Goal: Feedback & Contribution: Contribute content

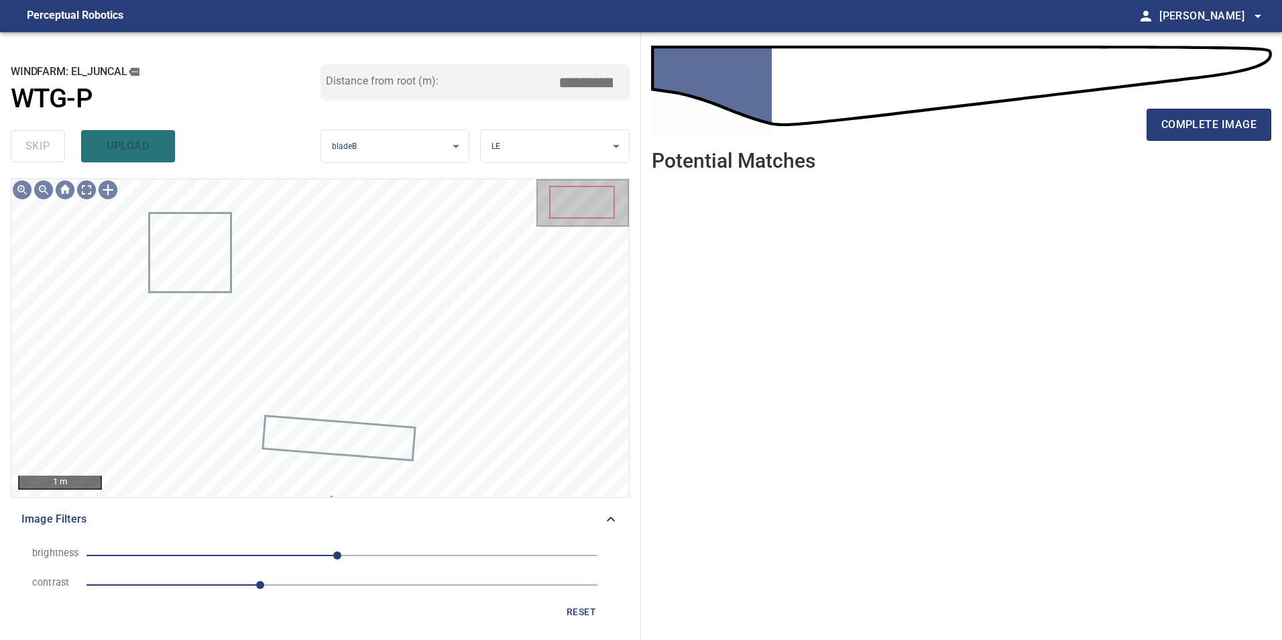
drag, startPoint x: 559, startPoint y: 621, endPoint x: 565, endPoint y: 608, distance: 14.4
click at [559, 620] on div "reset" at bounding box center [320, 612] width 598 height 25
click at [574, 604] on span "reset" at bounding box center [581, 612] width 32 height 17
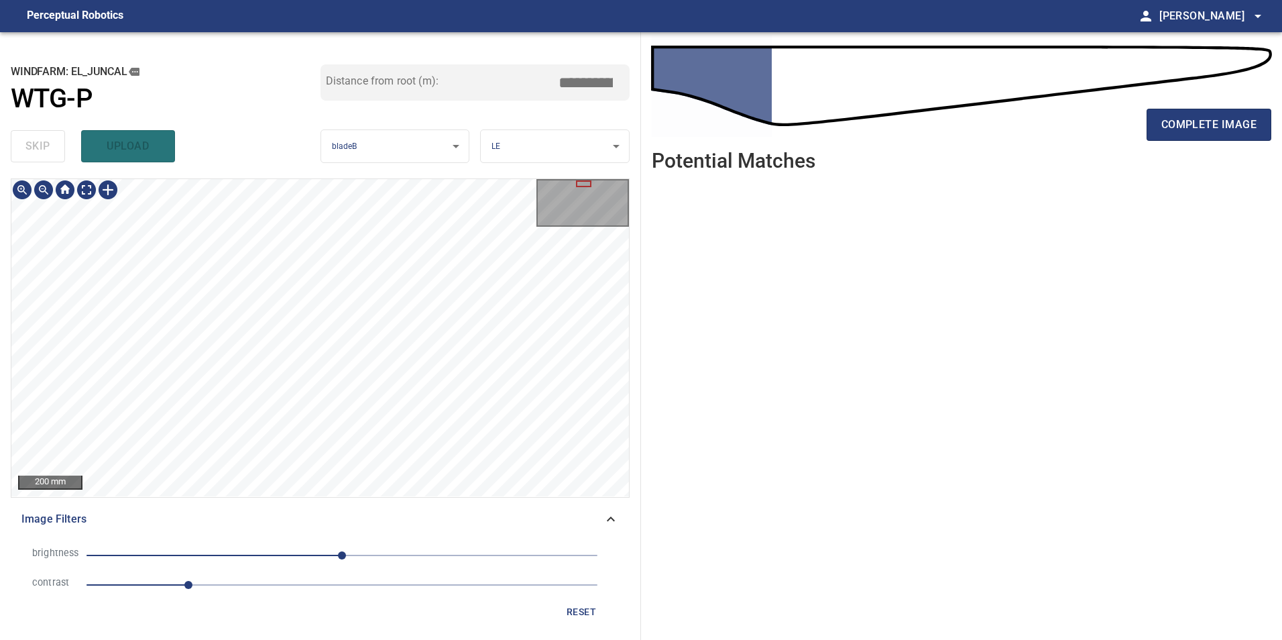
click at [372, 513] on div "200 mm Image Filters brightness 0 contrast 1 reset" at bounding box center [320, 403] width 619 height 451
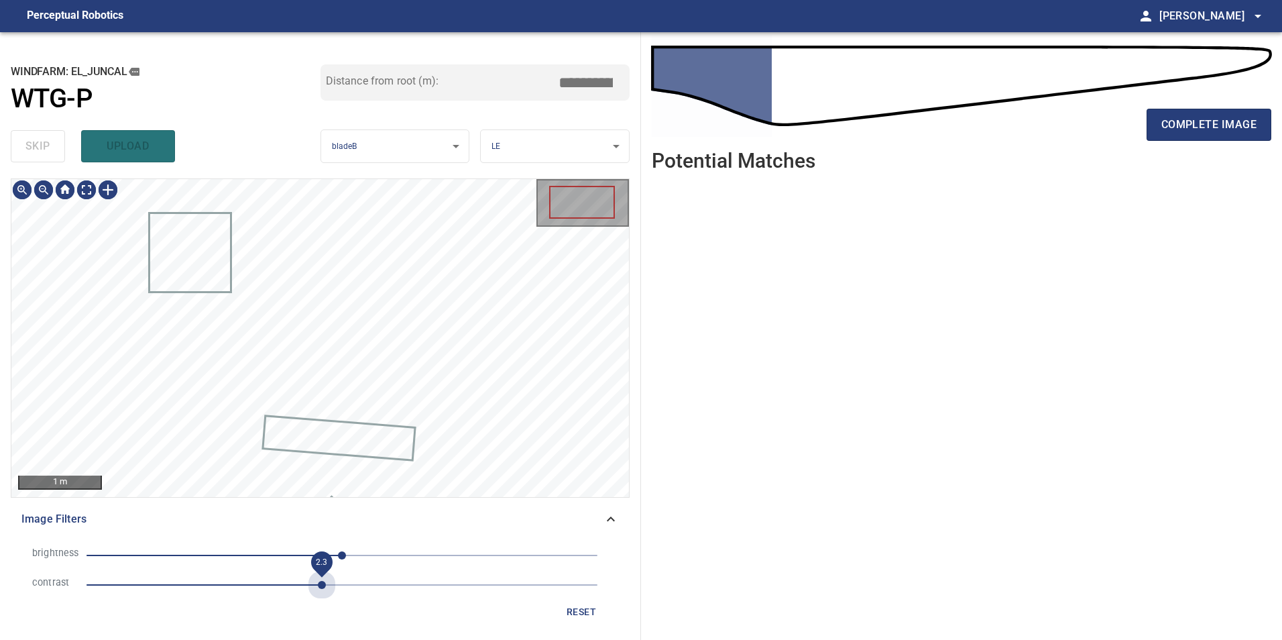
click at [321, 585] on span "2.3" at bounding box center [342, 585] width 511 height 19
drag, startPoint x: 275, startPoint y: 555, endPoint x: 254, endPoint y: 559, distance: 21.1
click at [274, 555] on span "0" at bounding box center [342, 555] width 511 height 19
click at [246, 558] on span "-96" at bounding box center [342, 555] width 511 height 19
click at [455, 129] on div "**********" at bounding box center [320, 336] width 641 height 608
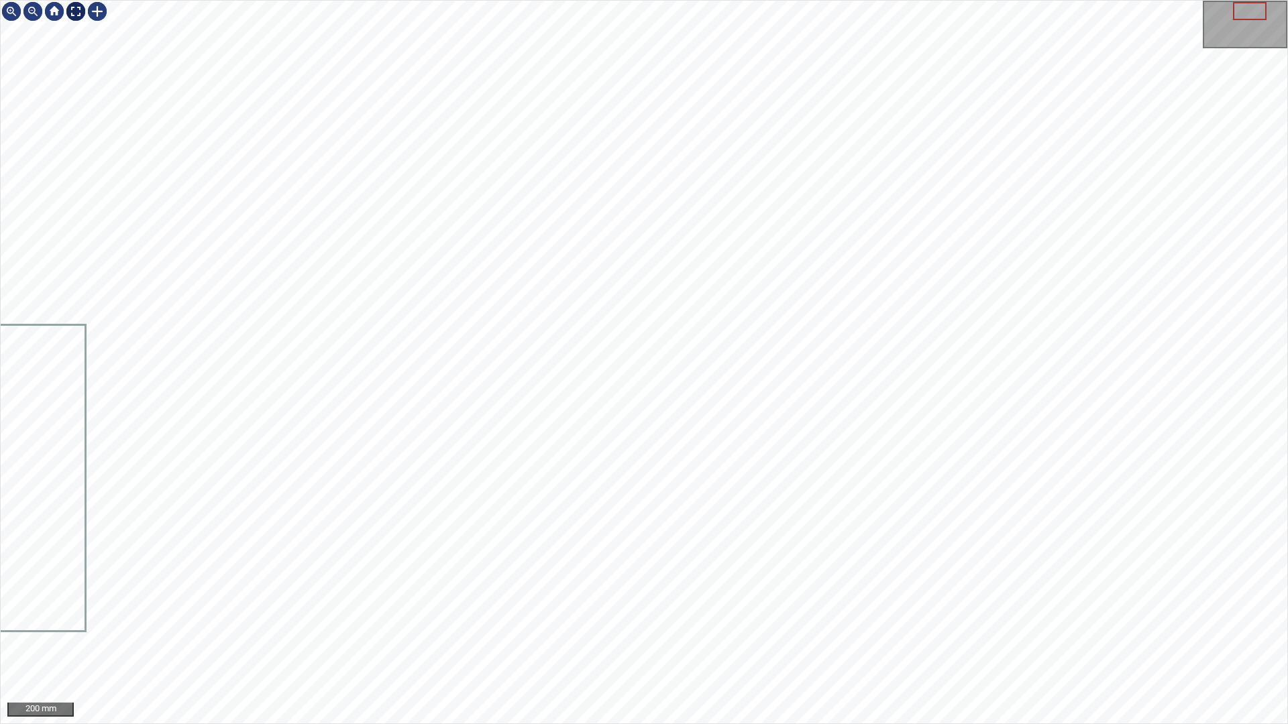
click at [81, 8] on div at bounding box center [75, 11] width 21 height 21
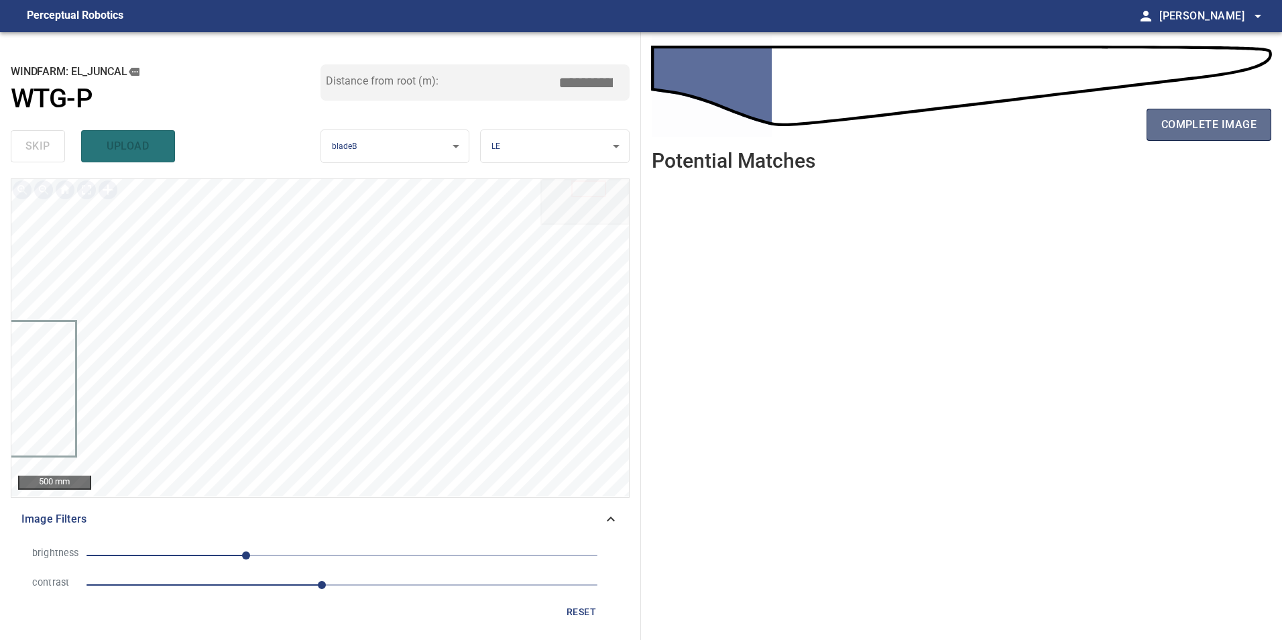
click at [1179, 117] on span "complete image" at bounding box center [1209, 124] width 95 height 19
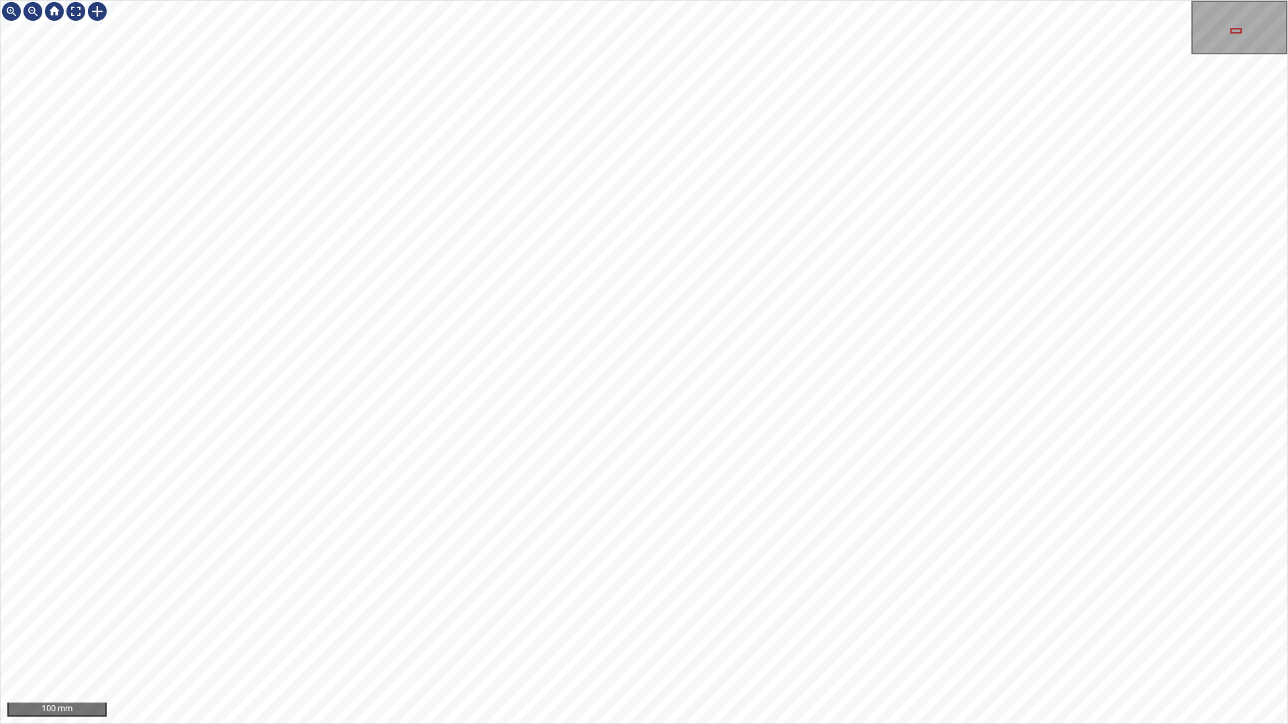
click at [610, 639] on div "100 mm" at bounding box center [644, 362] width 1288 height 724
click at [618, 639] on div "100 mm" at bounding box center [644, 362] width 1288 height 724
click at [70, 8] on div at bounding box center [75, 11] width 21 height 21
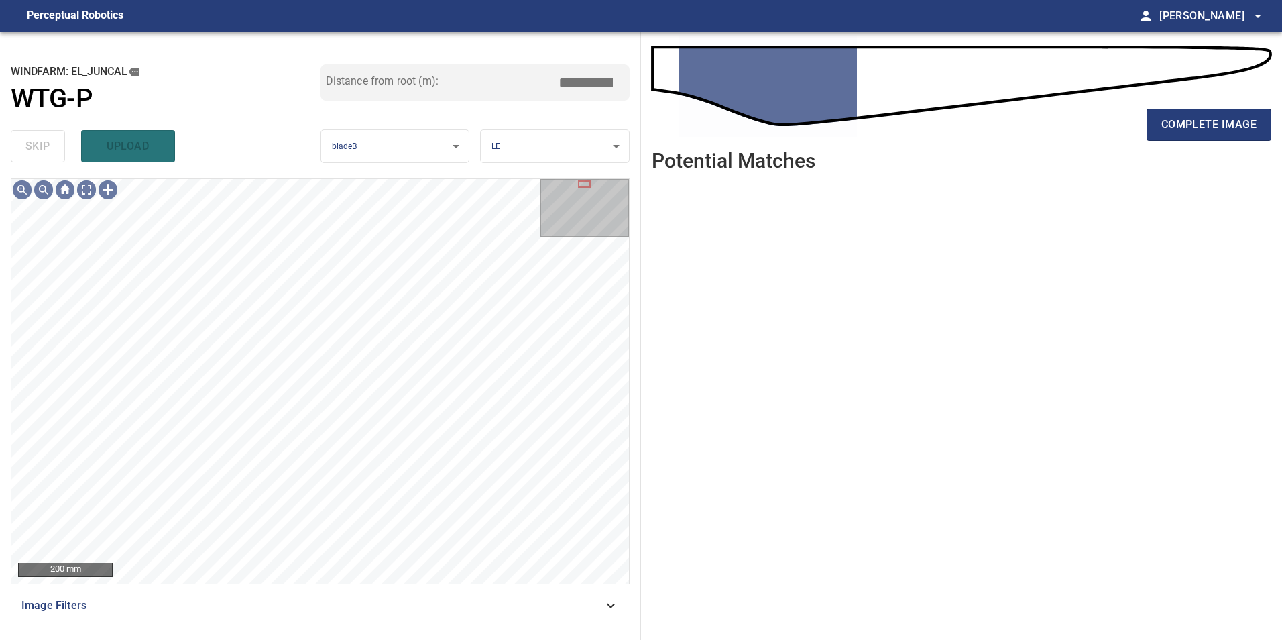
click at [596, 606] on span "Image Filters" at bounding box center [312, 606] width 582 height 16
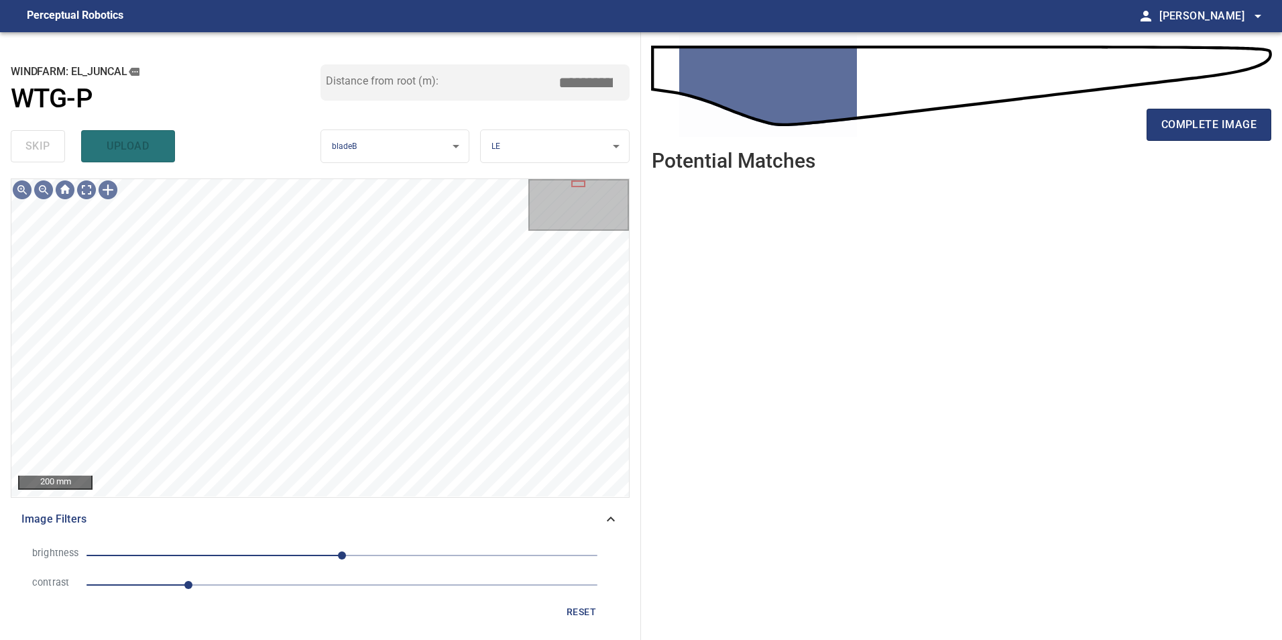
click at [277, 594] on li "contrast 1" at bounding box center [320, 585] width 598 height 30
click at [270, 582] on span "1" at bounding box center [342, 585] width 511 height 19
click at [225, 555] on span "0" at bounding box center [342, 555] width 511 height 19
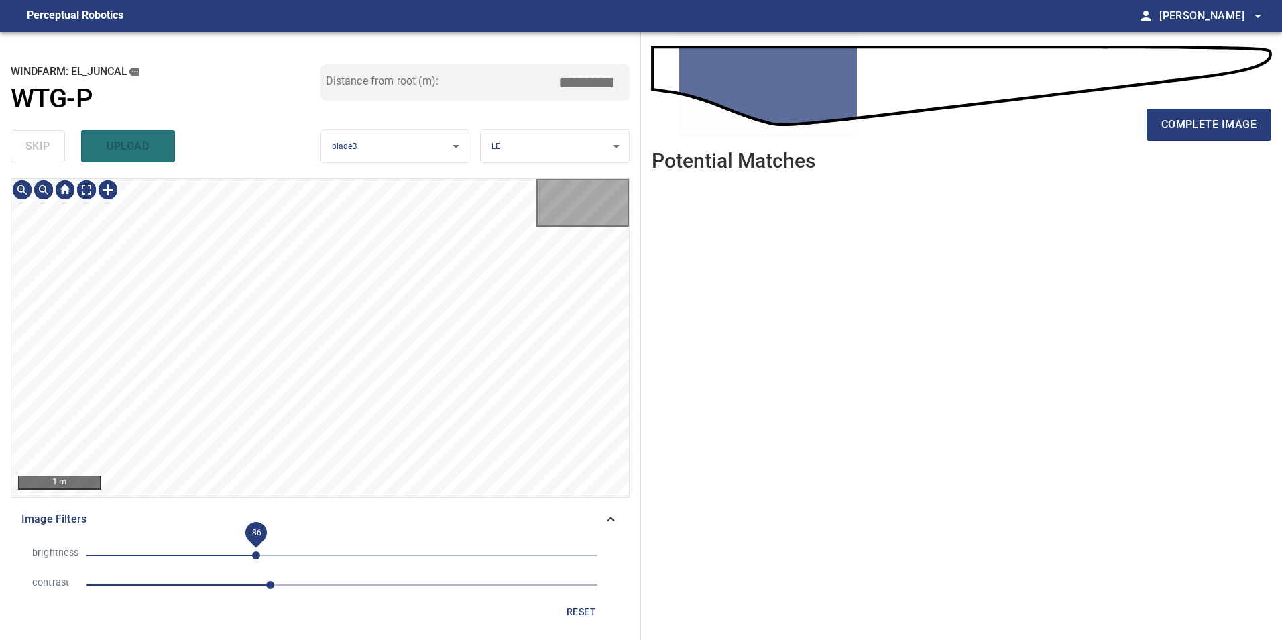
click at [256, 546] on span "-86" at bounding box center [342, 555] width 511 height 19
click at [278, 549] on span "-86" at bounding box center [342, 555] width 511 height 19
click at [270, 553] on span "-72" at bounding box center [270, 555] width 8 height 8
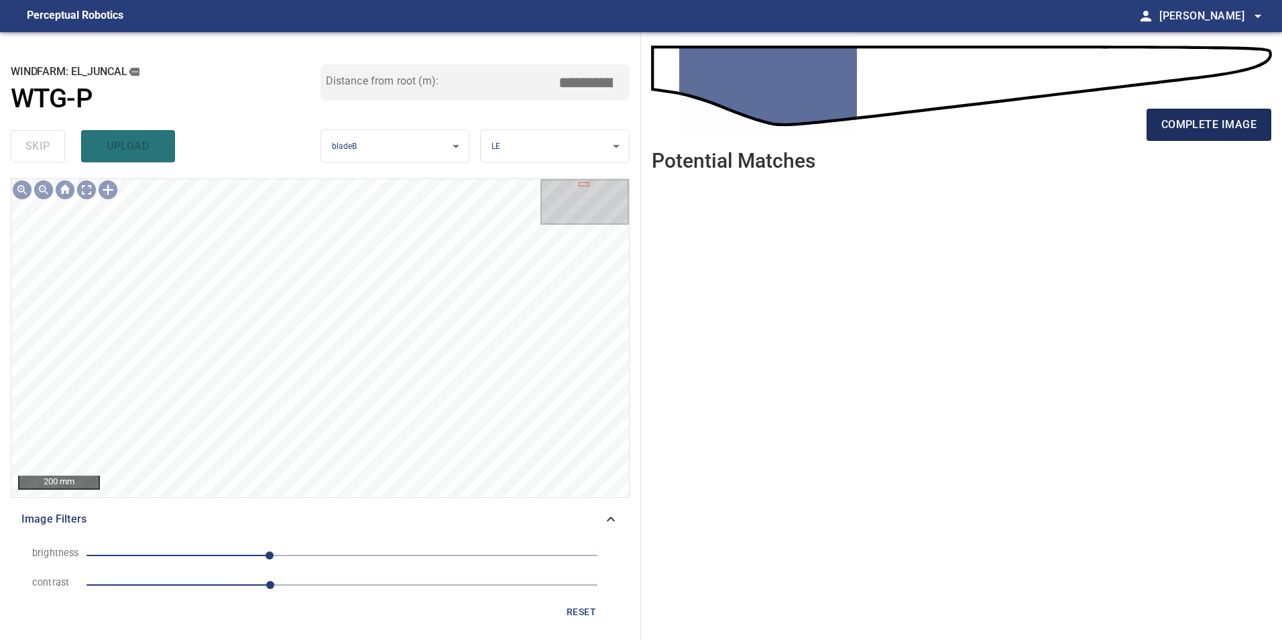
click at [1246, 125] on span "complete image" at bounding box center [1209, 124] width 95 height 19
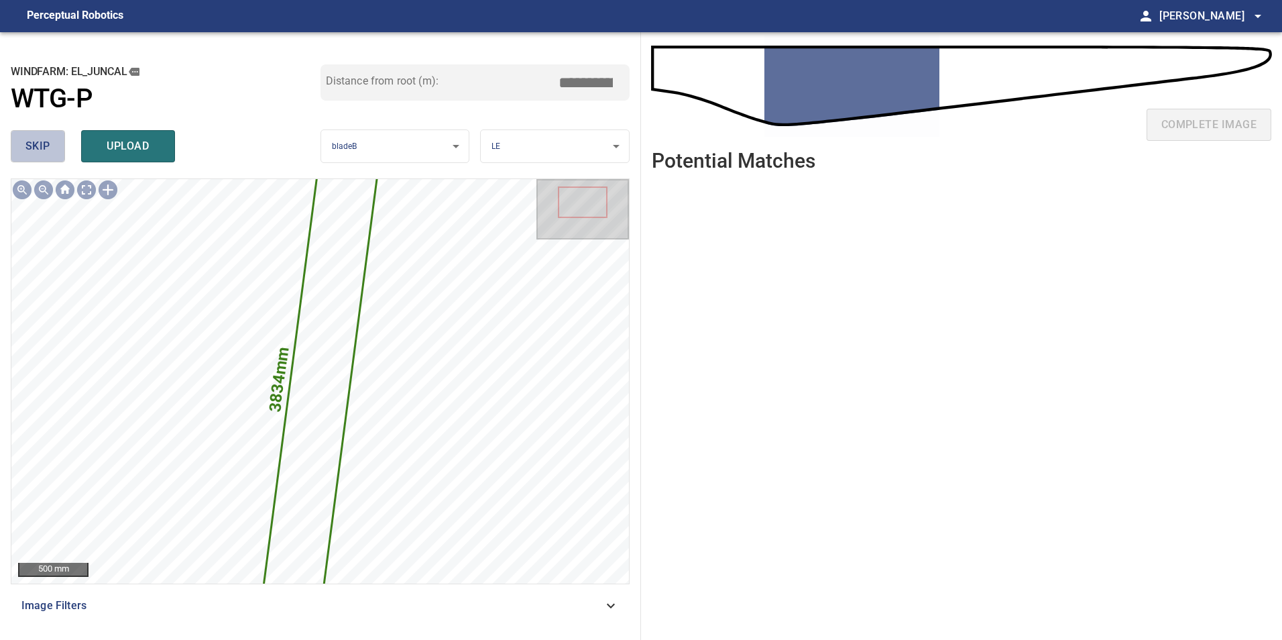
click at [48, 154] on span "skip" at bounding box center [37, 146] width 25 height 19
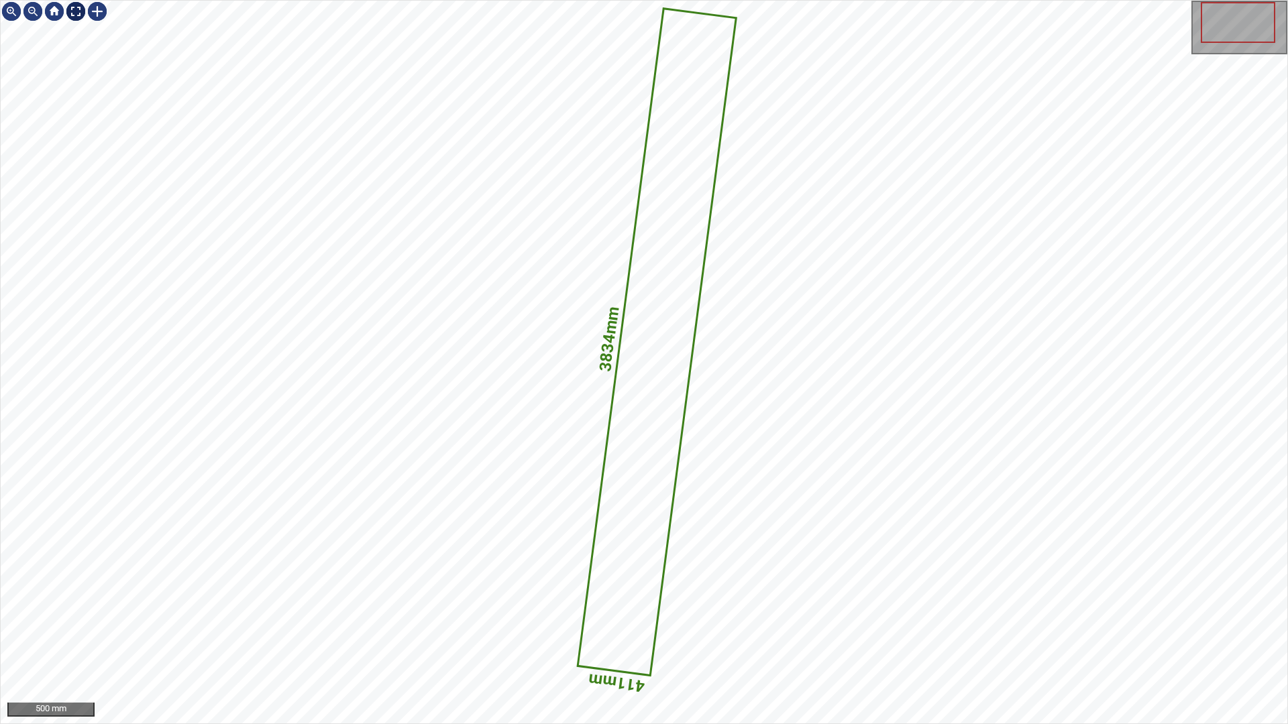
click at [76, 8] on div at bounding box center [75, 11] width 21 height 21
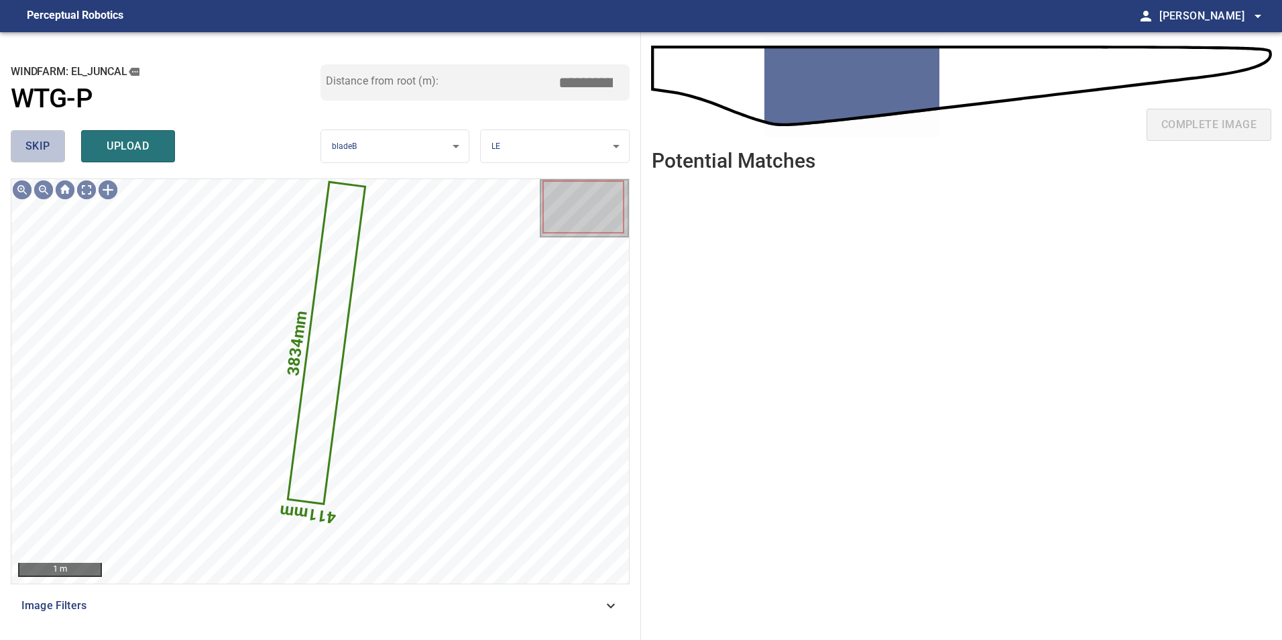
click at [56, 150] on button "skip" at bounding box center [38, 146] width 54 height 32
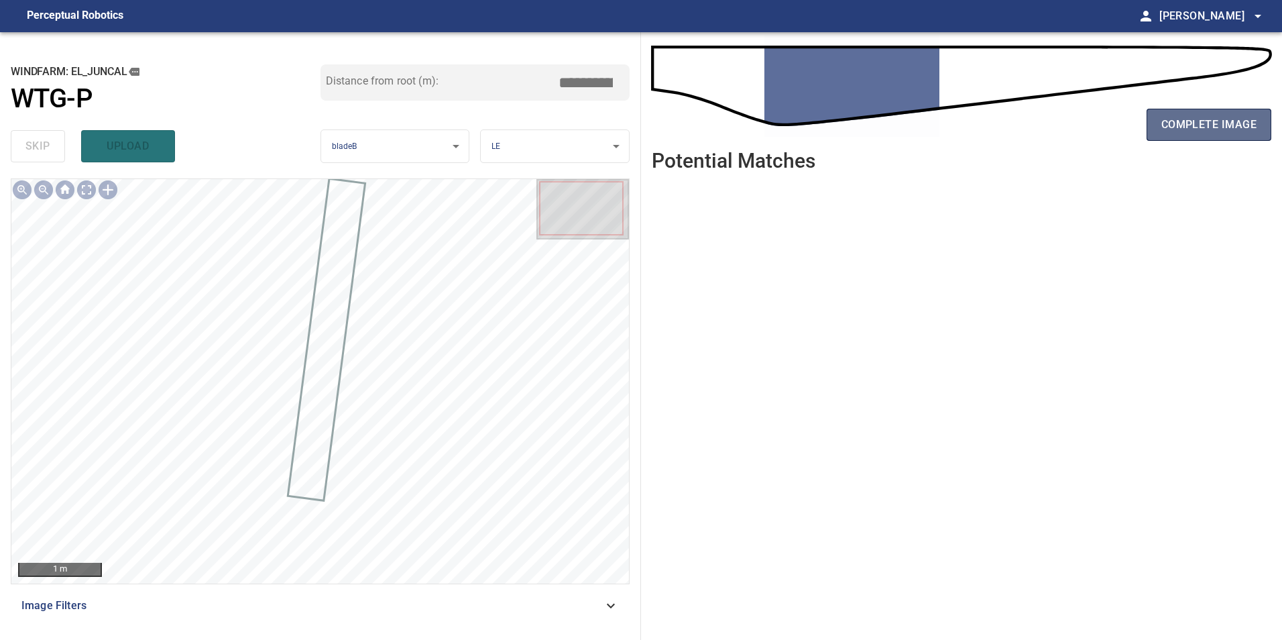
click at [1205, 127] on span "complete image" at bounding box center [1209, 124] width 95 height 19
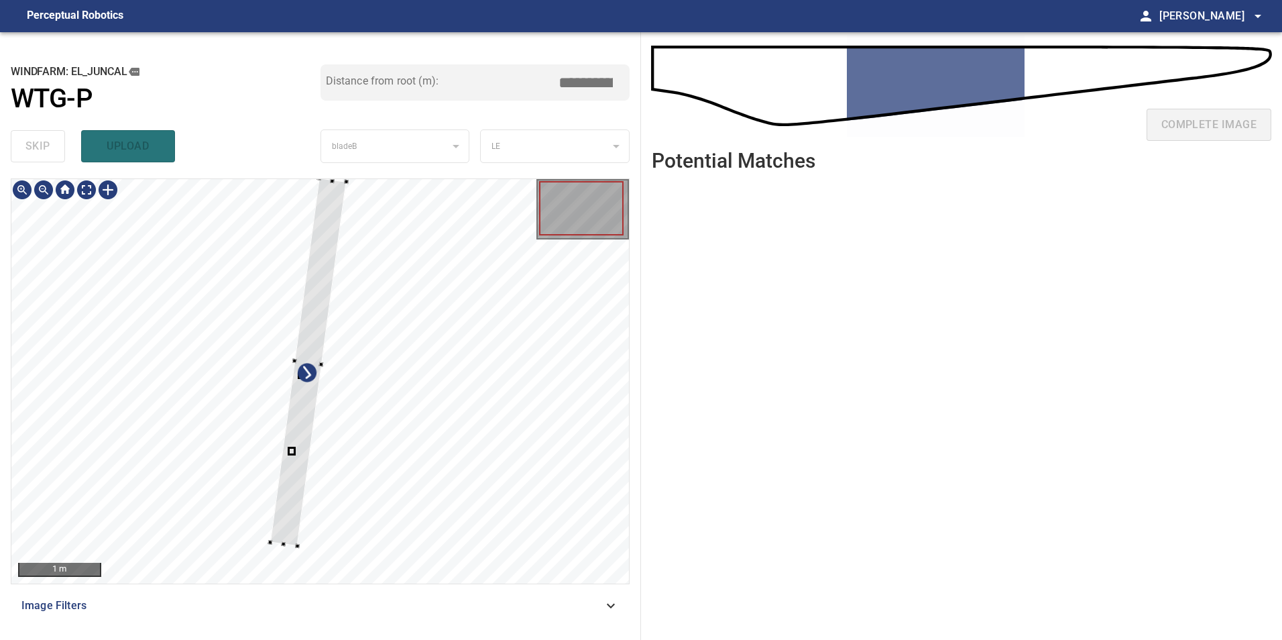
click at [492, 419] on div at bounding box center [320, 381] width 618 height 404
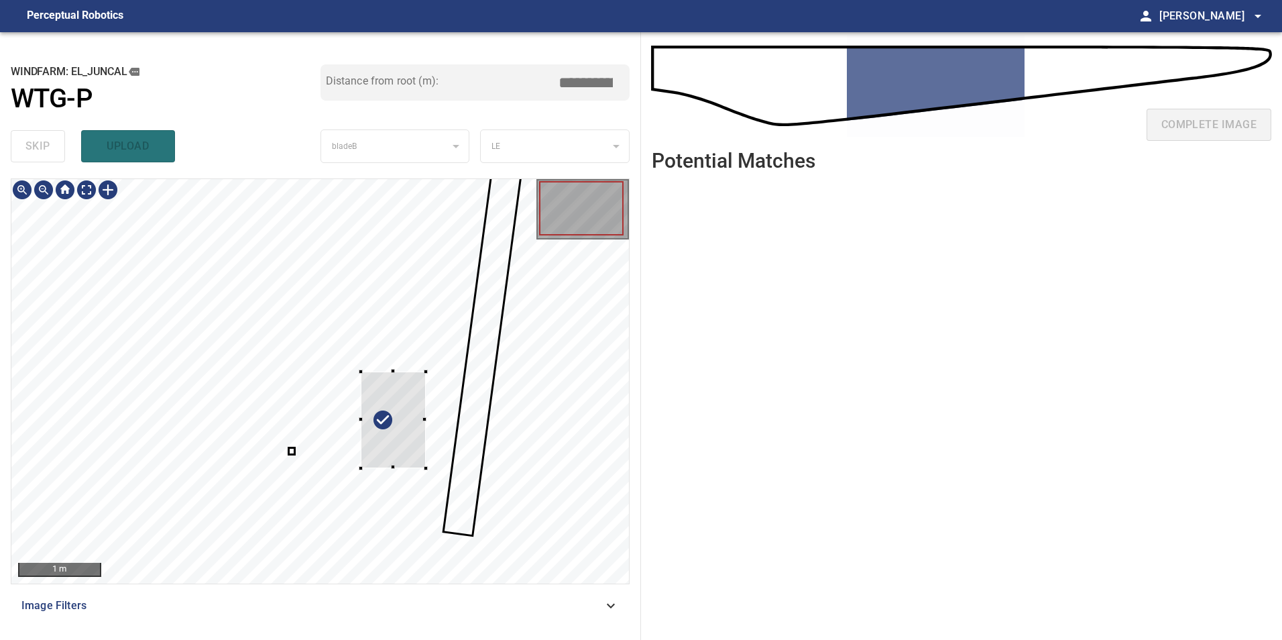
click at [463, 421] on div at bounding box center [320, 381] width 618 height 404
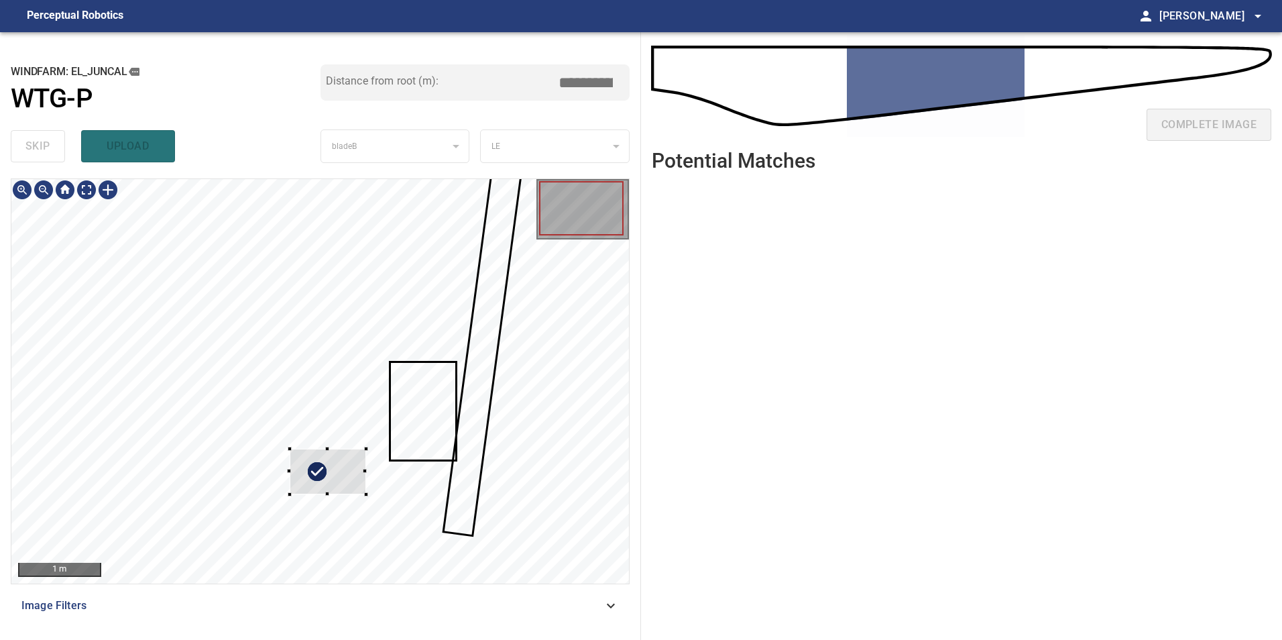
click at [366, 453] on div at bounding box center [328, 472] width 76 height 46
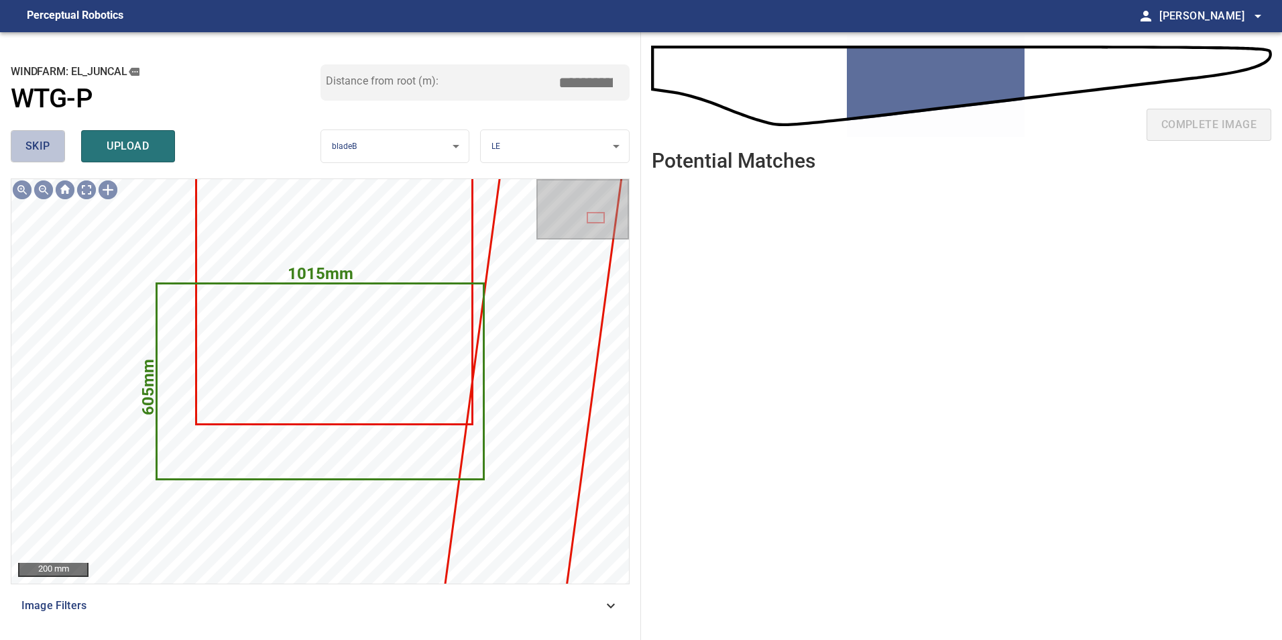
click at [49, 142] on span "skip" at bounding box center [37, 146] width 25 height 19
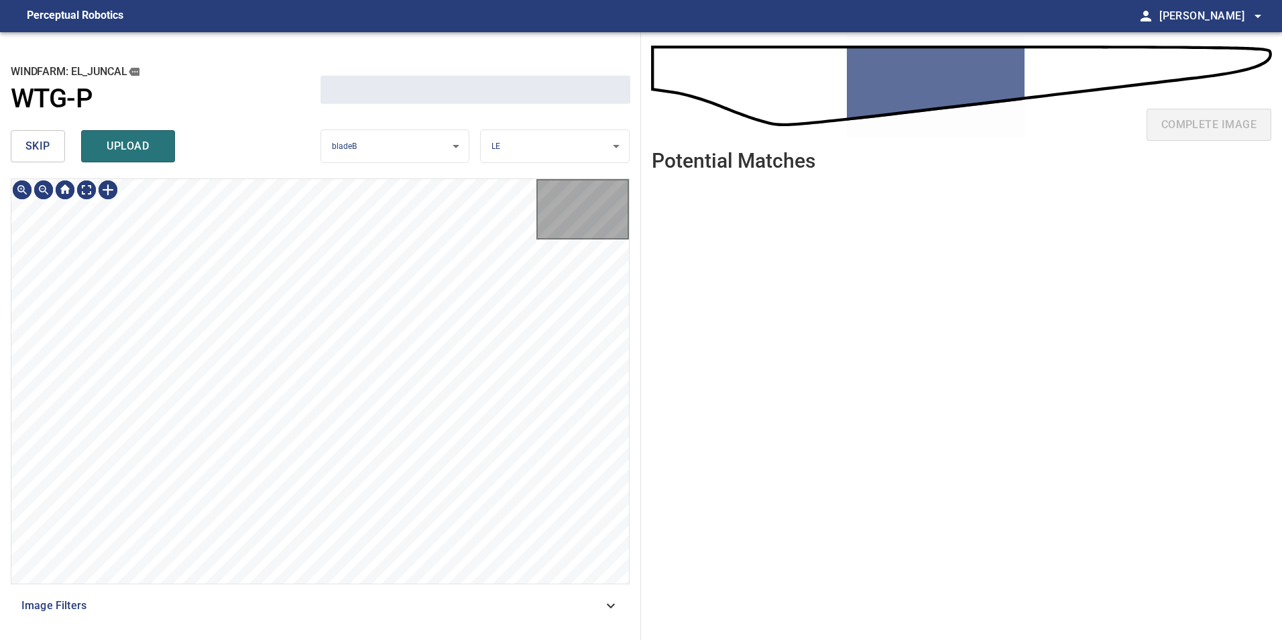
click at [49, 142] on span "skip" at bounding box center [37, 146] width 25 height 19
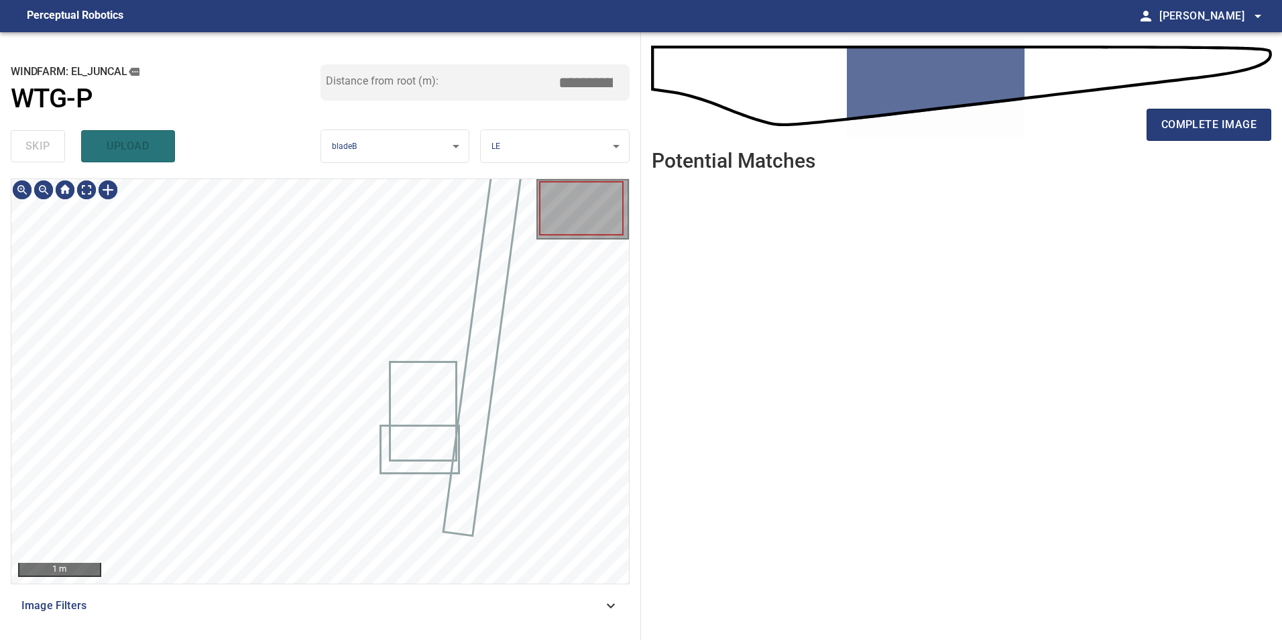
type input "*****"
click at [49, 142] on div "skip upload" at bounding box center [166, 146] width 310 height 43
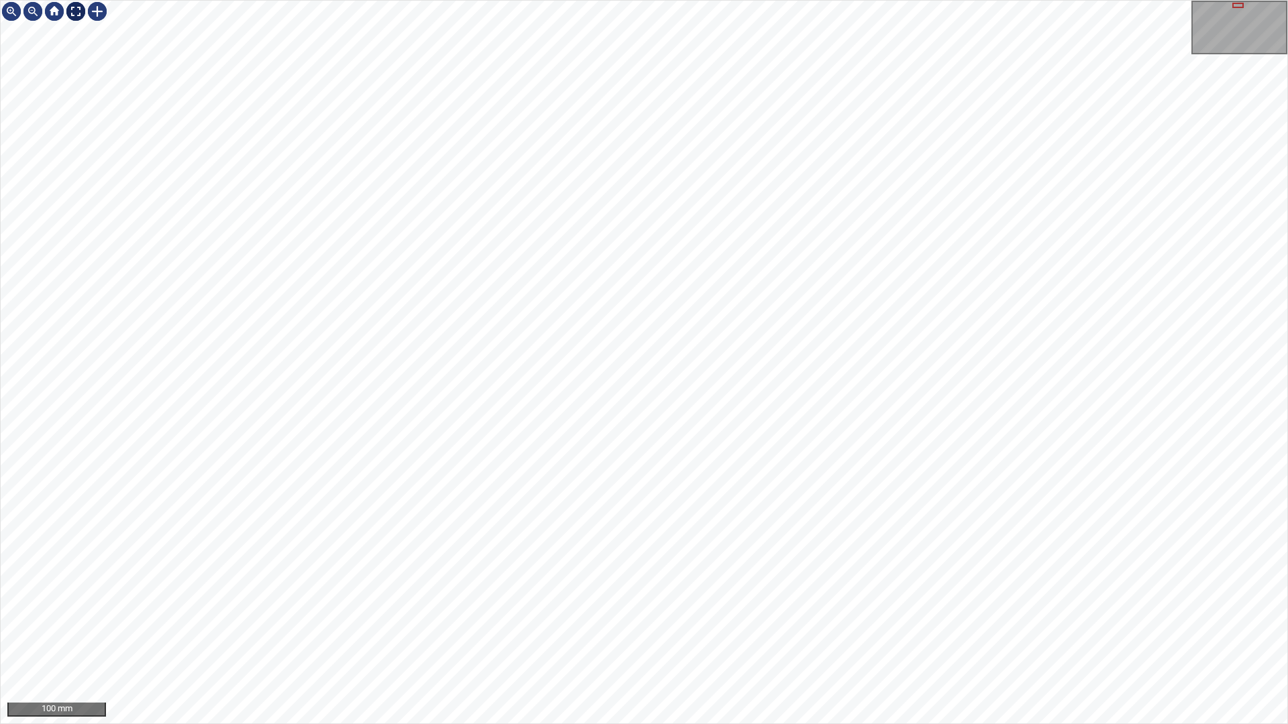
click at [67, 9] on div at bounding box center [75, 11] width 21 height 21
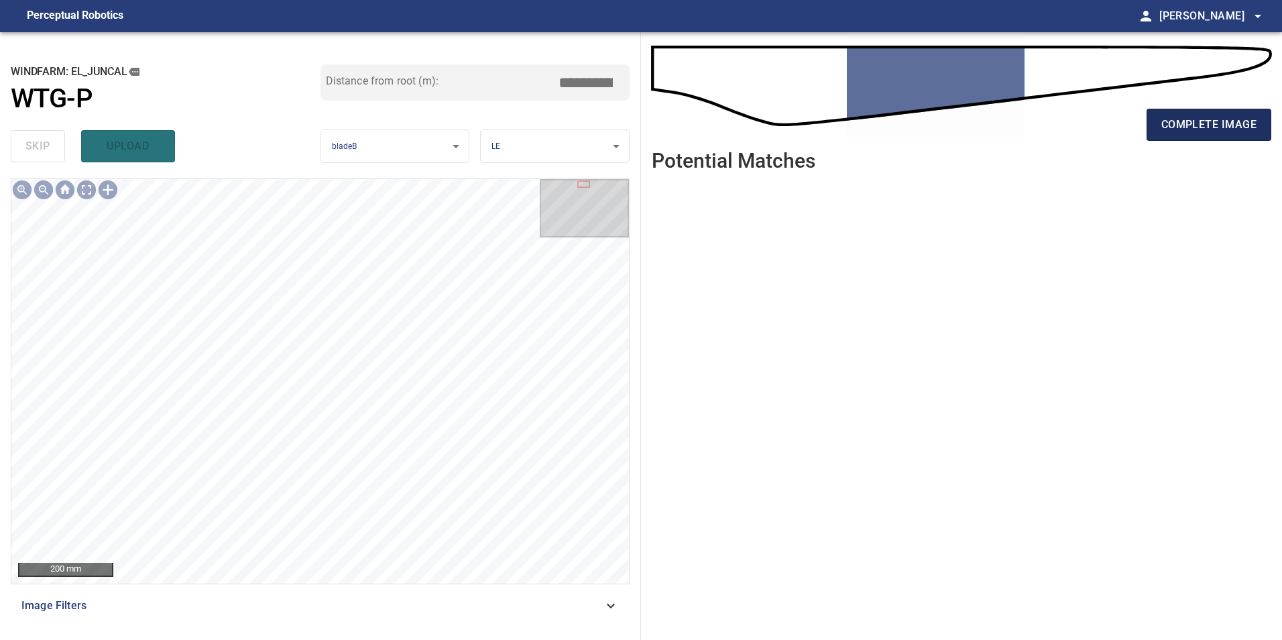
click at [1178, 107] on div "complete image" at bounding box center [962, 130] width 620 height 54
click at [1194, 125] on span "complete image" at bounding box center [1209, 124] width 95 height 19
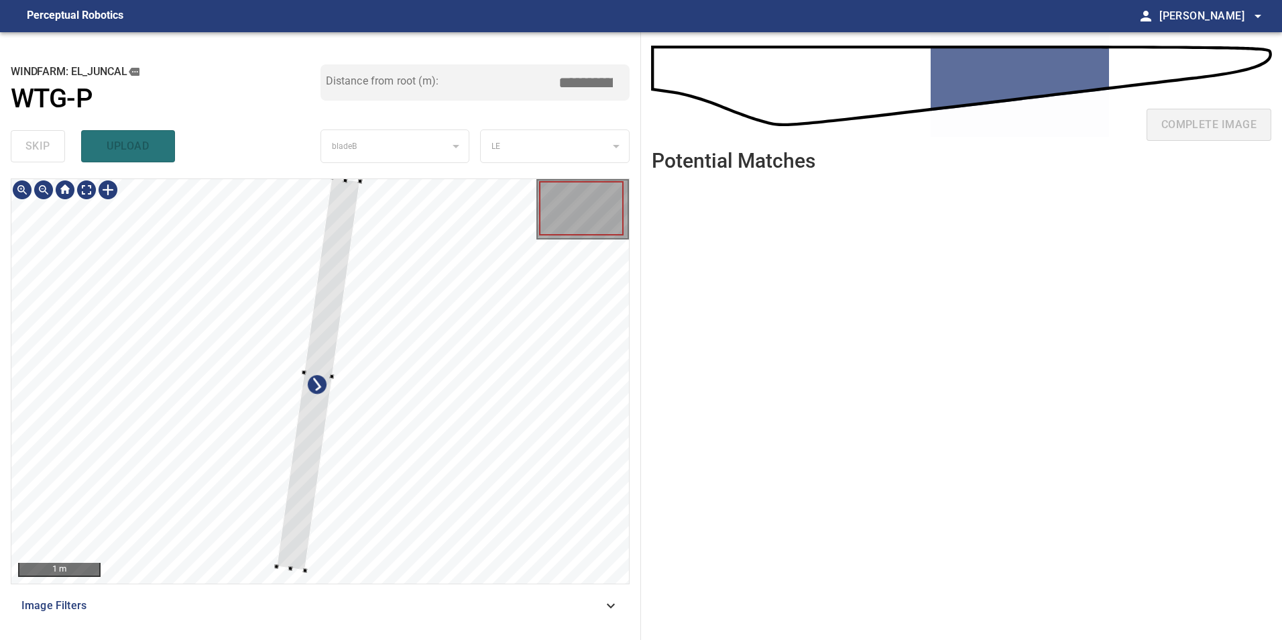
click at [197, 494] on div at bounding box center [320, 381] width 618 height 404
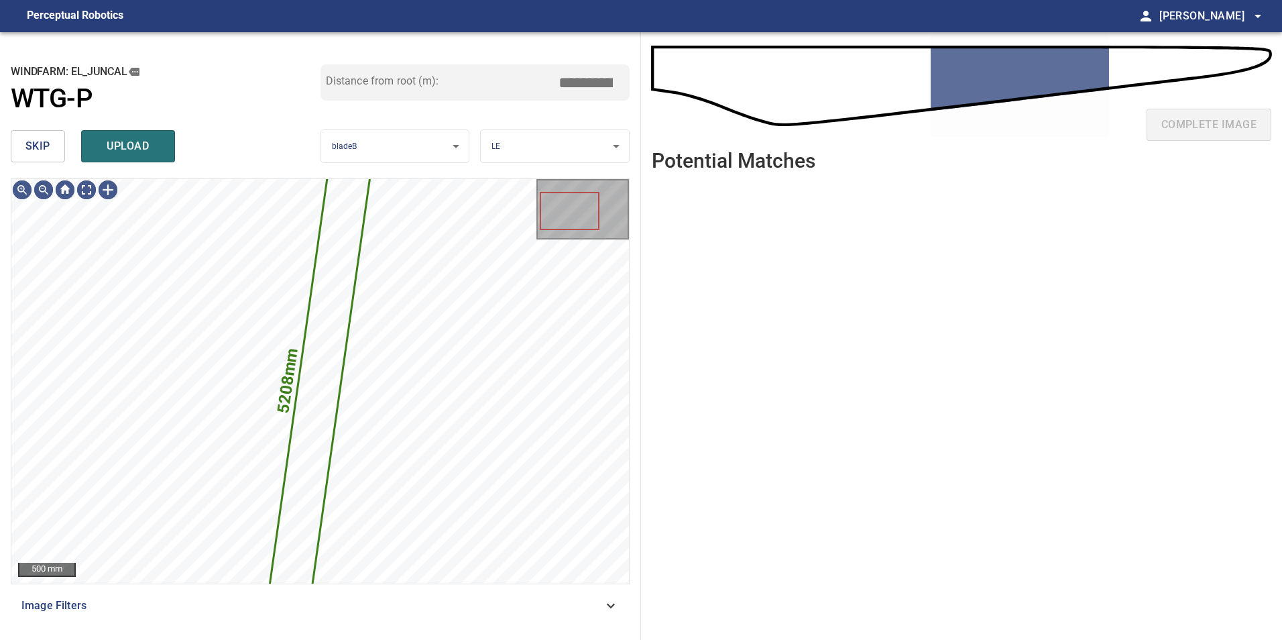
drag, startPoint x: 42, startPoint y: 154, endPoint x: 50, endPoint y: 169, distance: 17.1
click at [44, 154] on span "skip" at bounding box center [37, 146] width 25 height 19
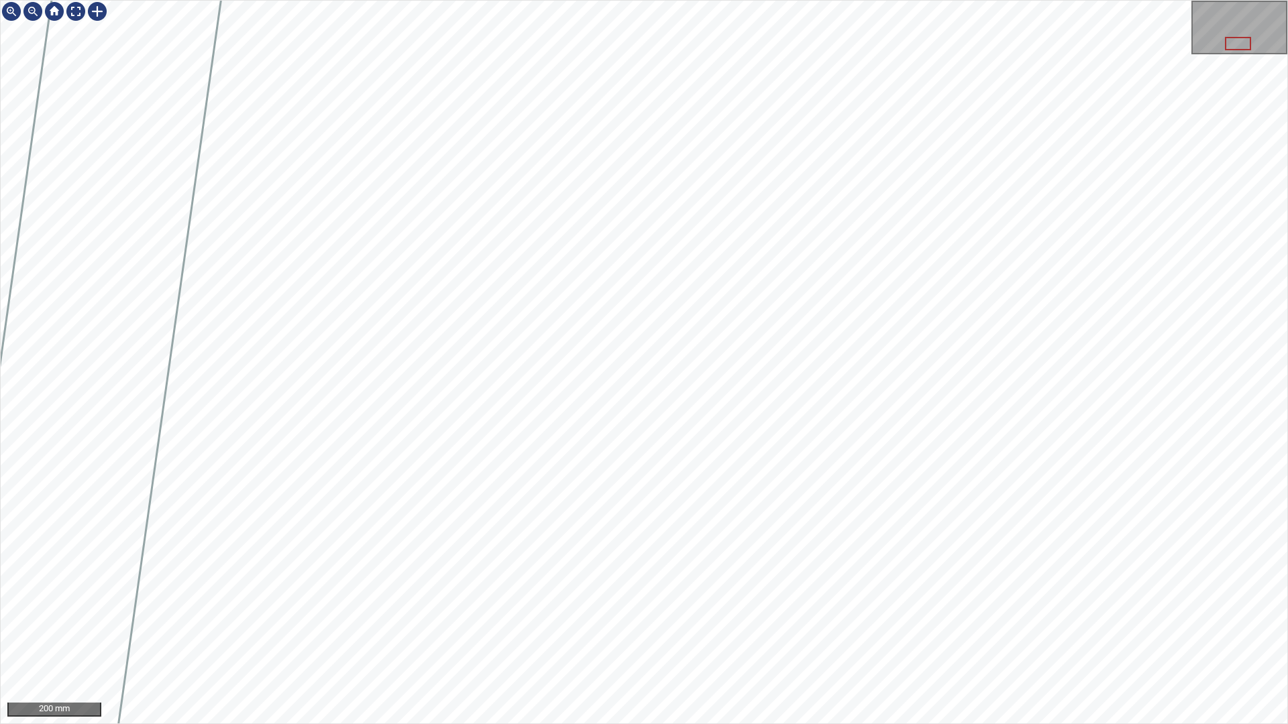
click at [632, 0] on div "200 mm" at bounding box center [644, 362] width 1288 height 724
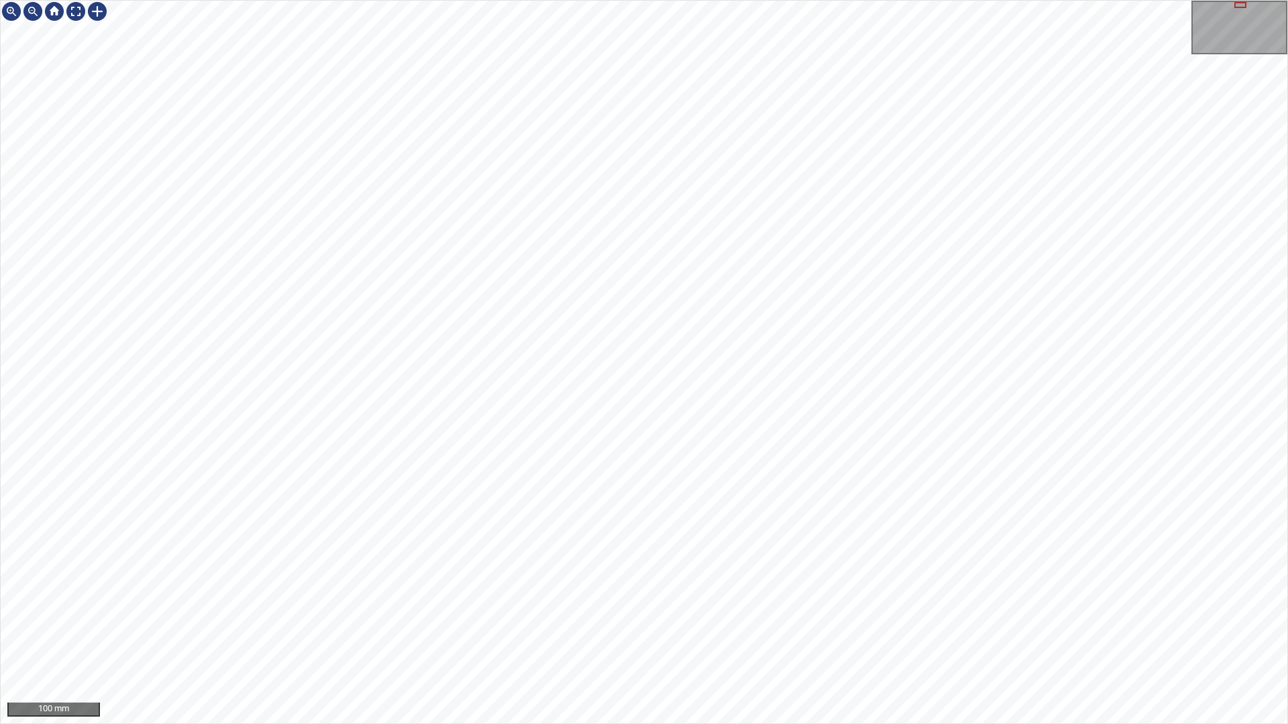
click at [549, 639] on div "100 mm" at bounding box center [644, 362] width 1288 height 724
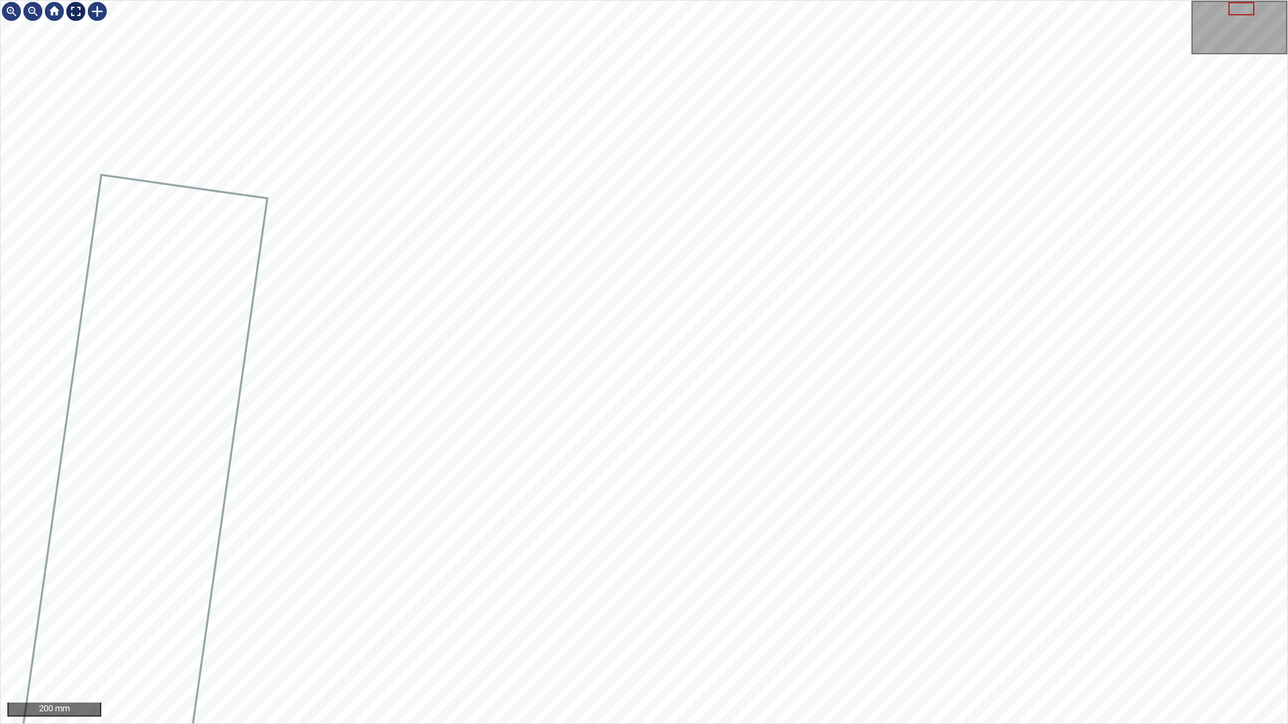
click at [71, 7] on div at bounding box center [75, 11] width 21 height 21
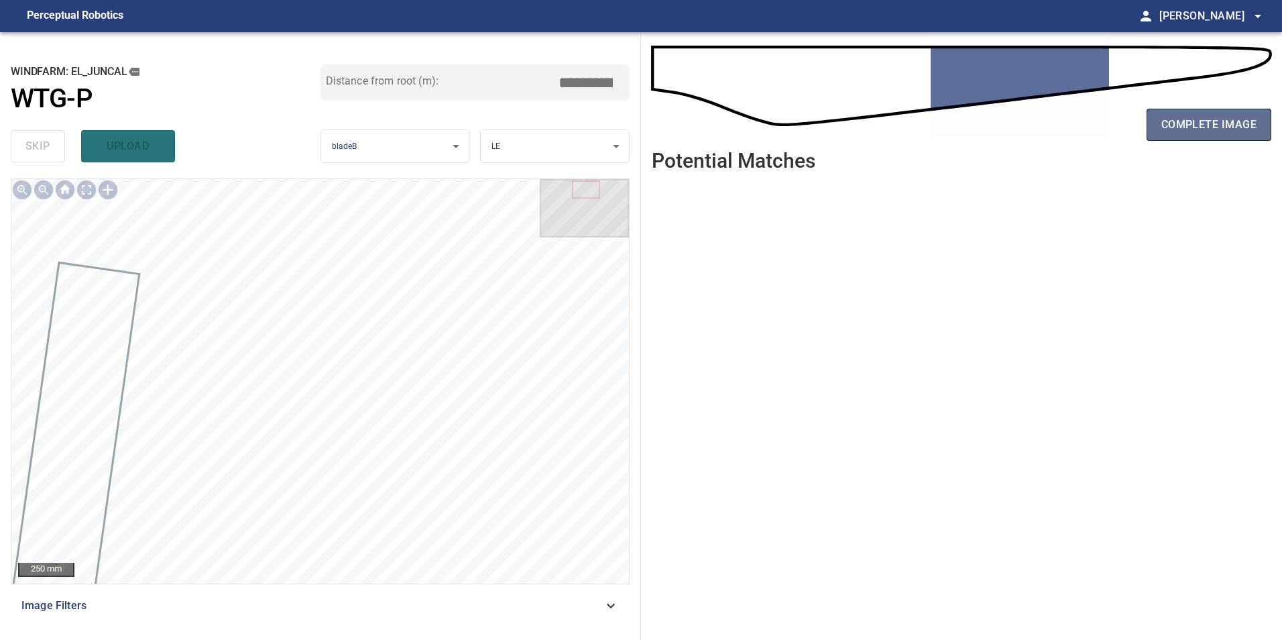
click at [1232, 113] on button "complete image" at bounding box center [1209, 125] width 125 height 32
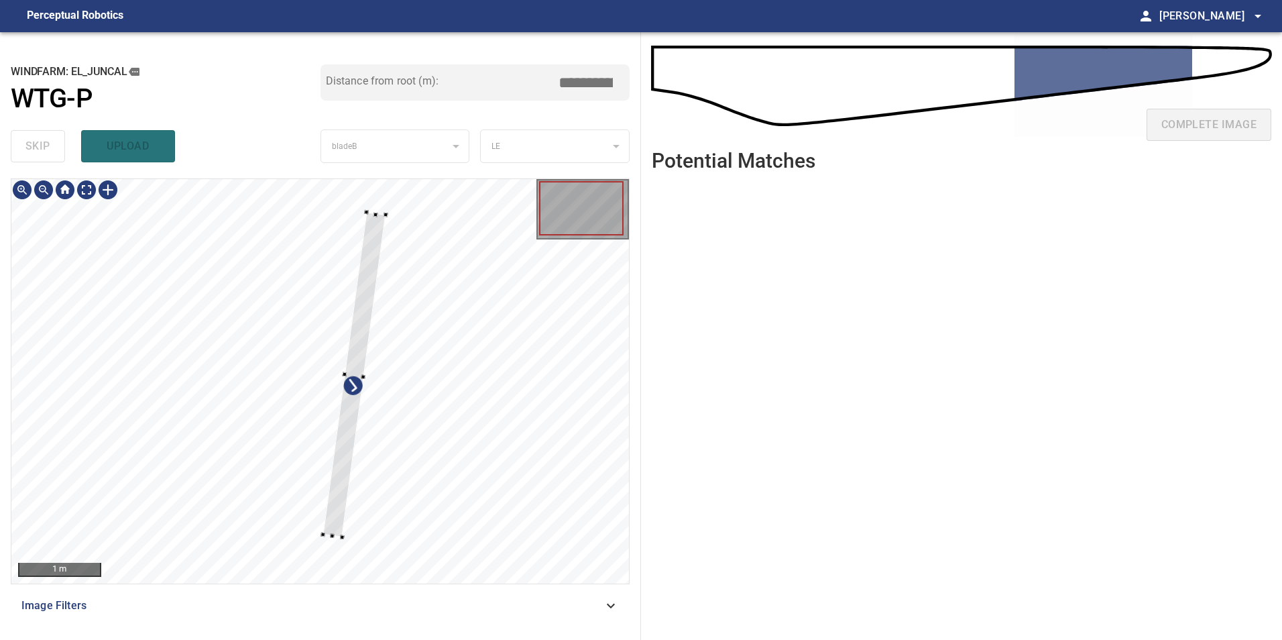
click at [343, 493] on div at bounding box center [354, 374] width 63 height 325
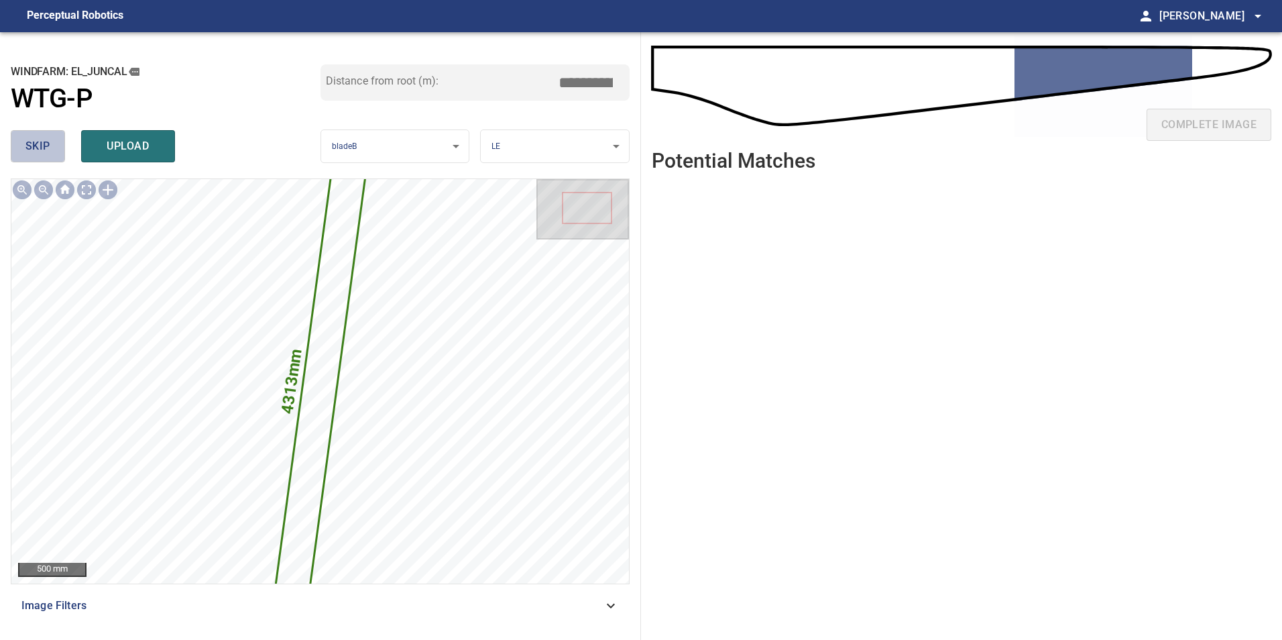
drag, startPoint x: 54, startPoint y: 133, endPoint x: 68, endPoint y: 177, distance: 45.8
click at [54, 135] on button "skip" at bounding box center [38, 146] width 54 height 32
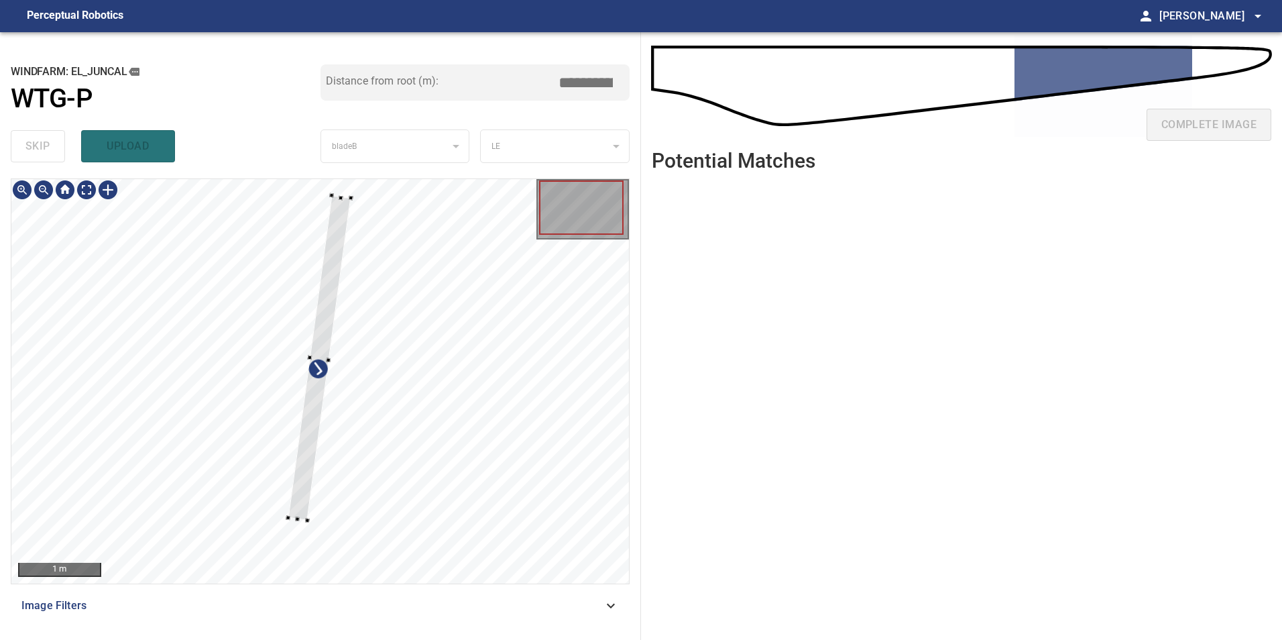
click at [288, 503] on div at bounding box center [320, 381] width 618 height 404
click at [305, 508] on div at bounding box center [320, 381] width 618 height 404
click at [333, 323] on div at bounding box center [320, 352] width 61 height 311
click at [321, 391] on div at bounding box center [321, 351] width 61 height 311
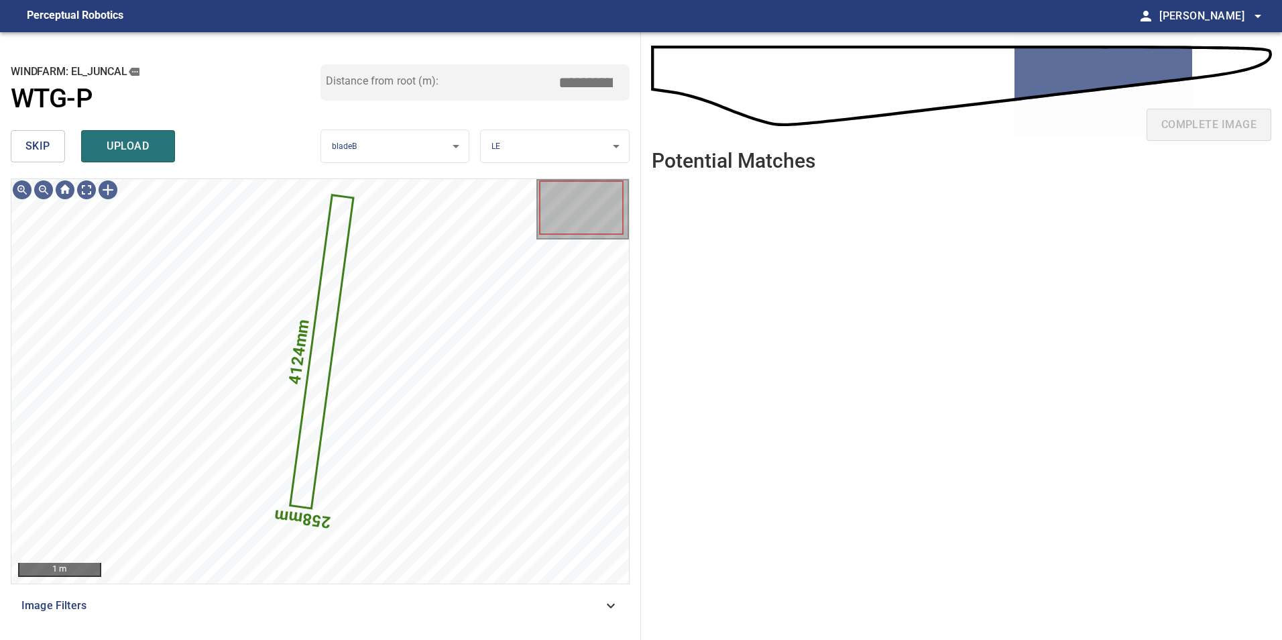
drag, startPoint x: 582, startPoint y: 83, endPoint x: 742, endPoint y: 116, distance: 163.6
click at [696, 104] on div "**********" at bounding box center [641, 336] width 1282 height 608
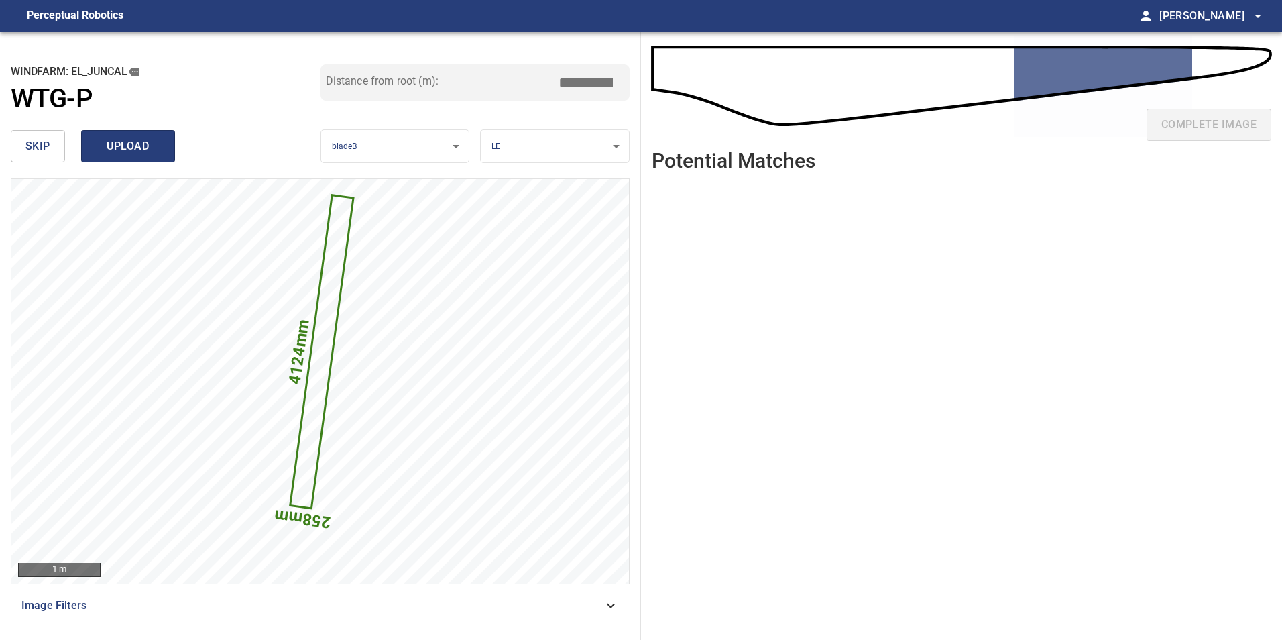
type input "*****"
click at [138, 150] on span "upload" at bounding box center [128, 146] width 64 height 19
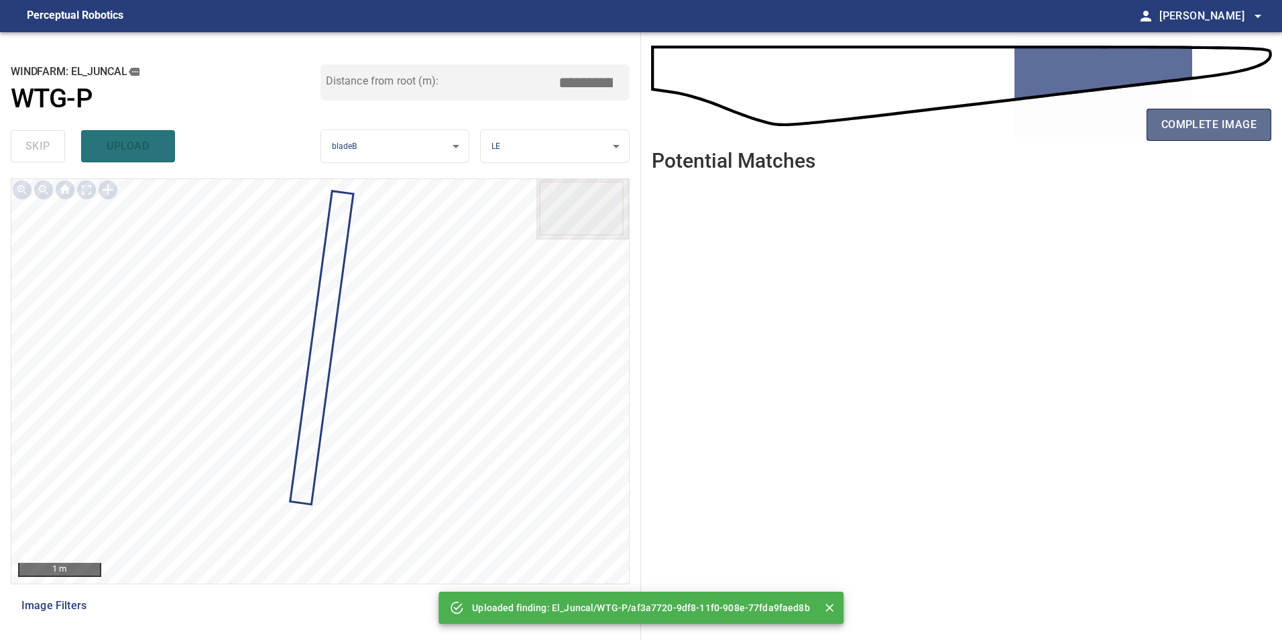
click at [1197, 119] on span "complete image" at bounding box center [1209, 124] width 95 height 19
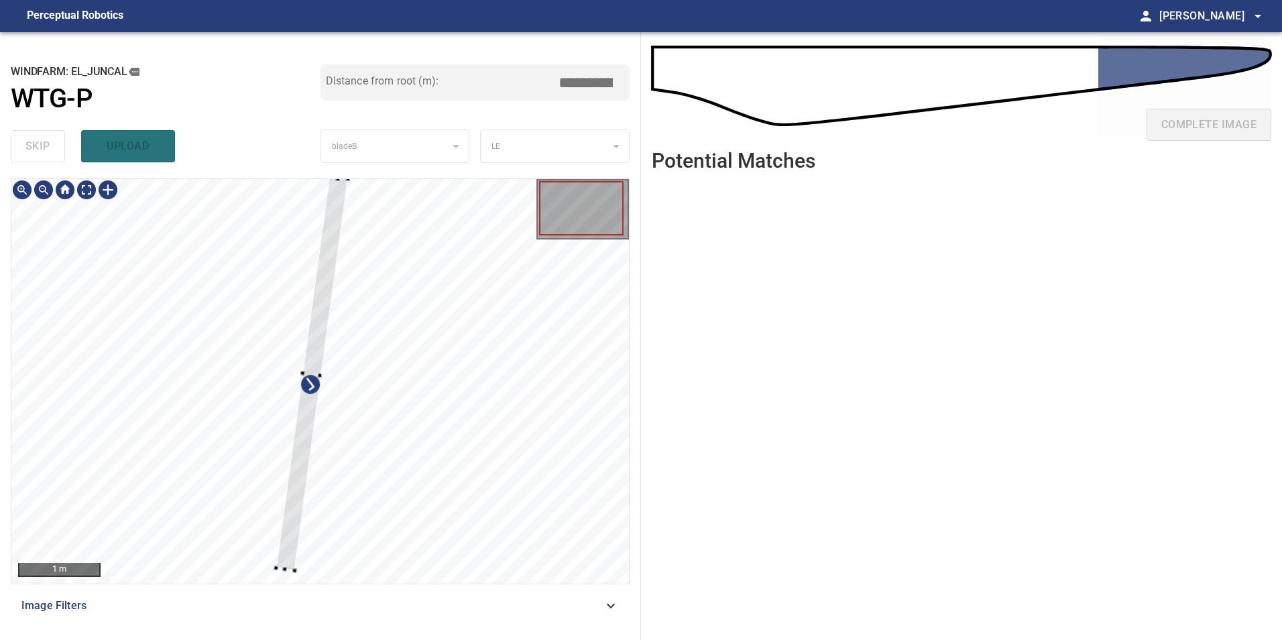
click at [398, 455] on div at bounding box center [320, 381] width 618 height 404
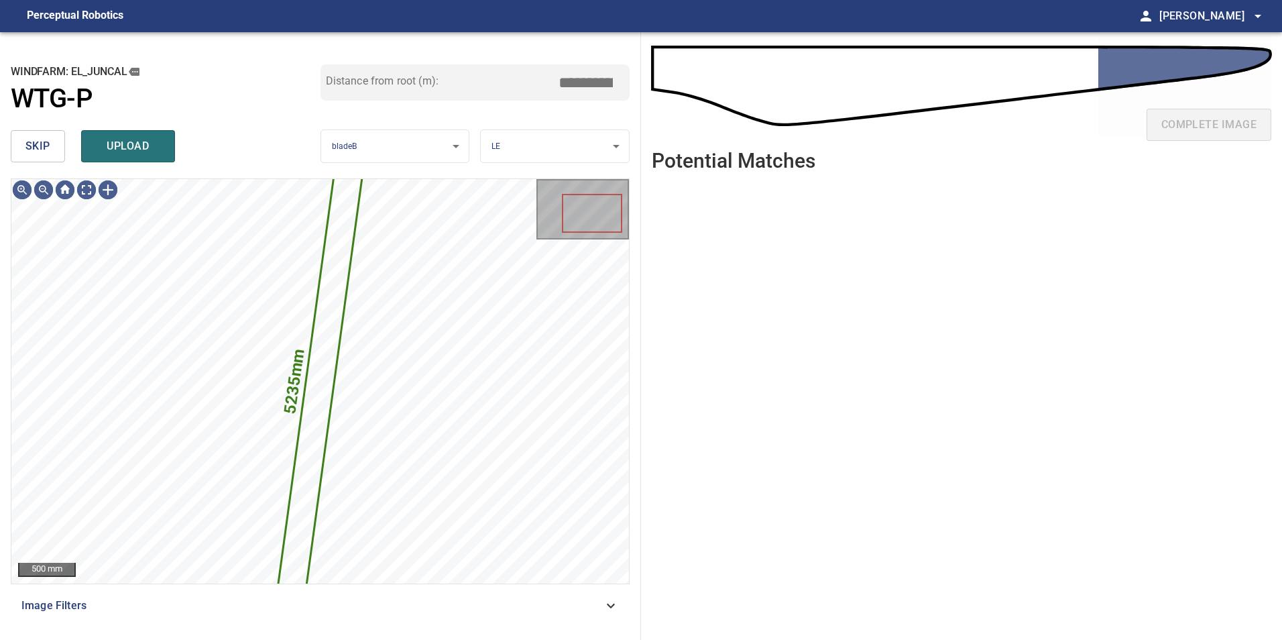
drag, startPoint x: 42, startPoint y: 150, endPoint x: 52, endPoint y: 177, distance: 29.3
click at [42, 151] on span "skip" at bounding box center [37, 146] width 25 height 19
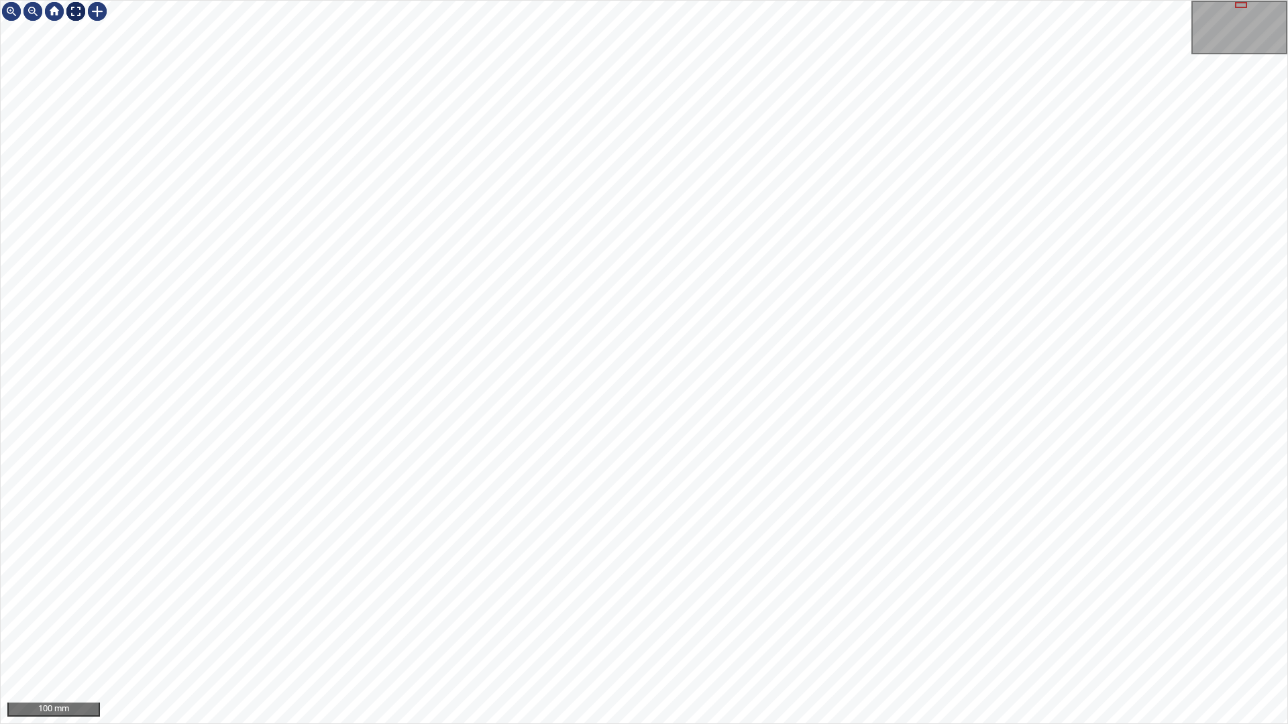
click at [82, 21] on div at bounding box center [75, 11] width 21 height 21
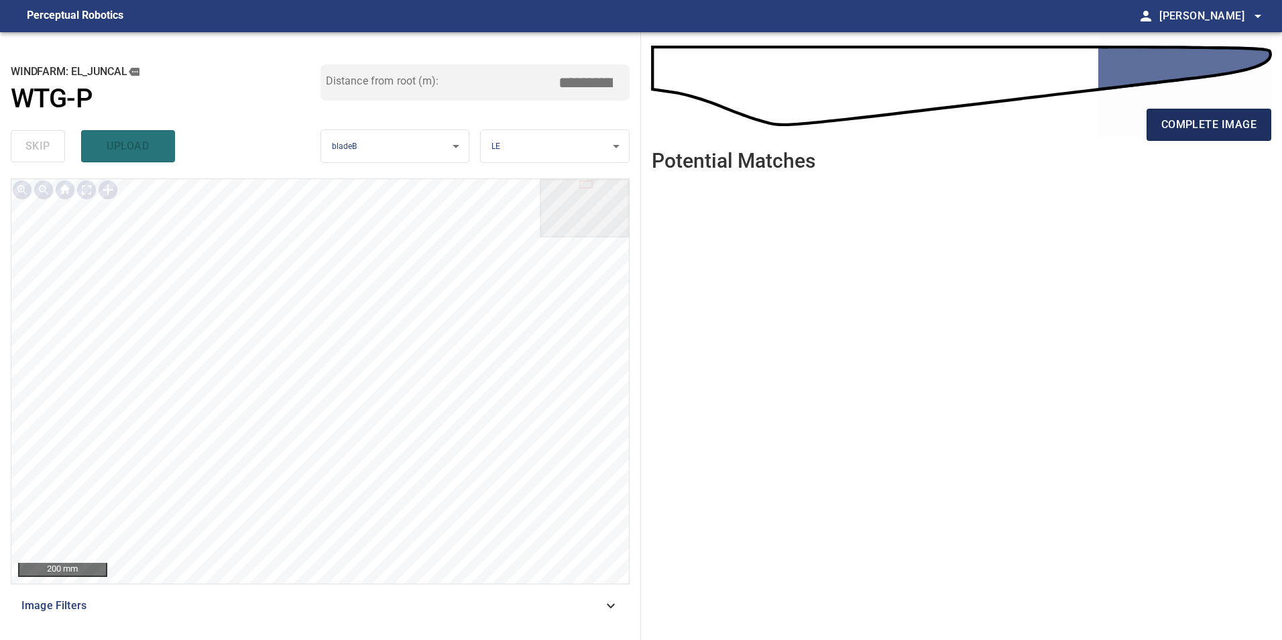
click at [1207, 125] on span "complete image" at bounding box center [1209, 124] width 95 height 19
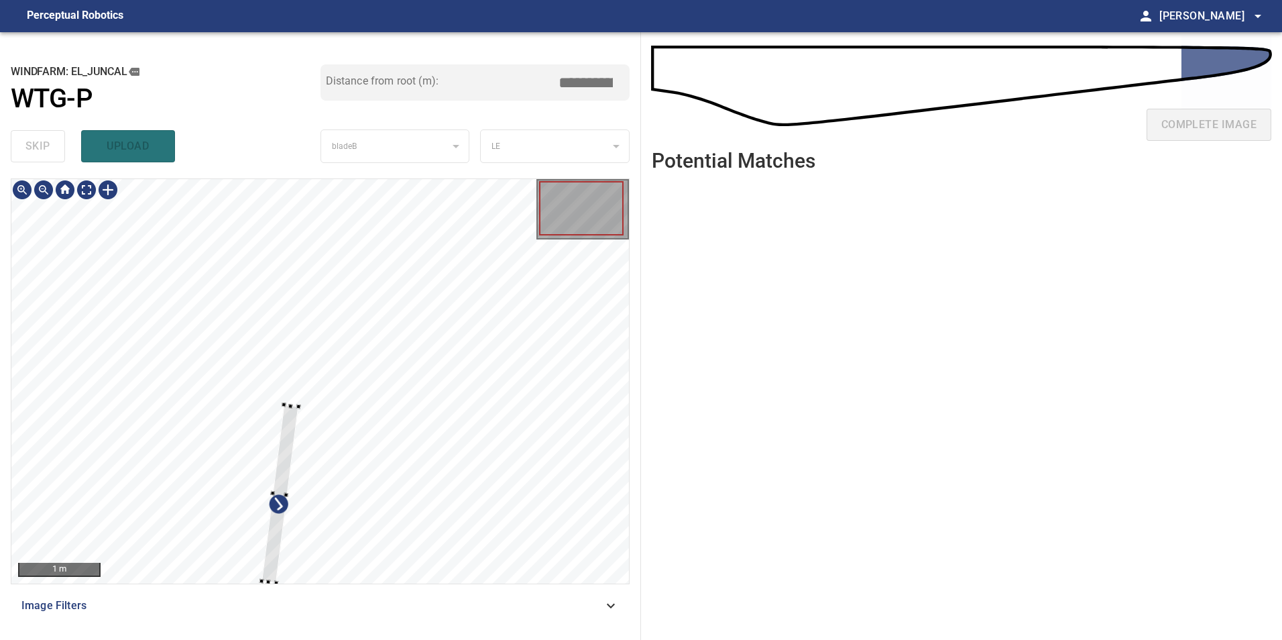
click at [424, 445] on div at bounding box center [320, 381] width 618 height 404
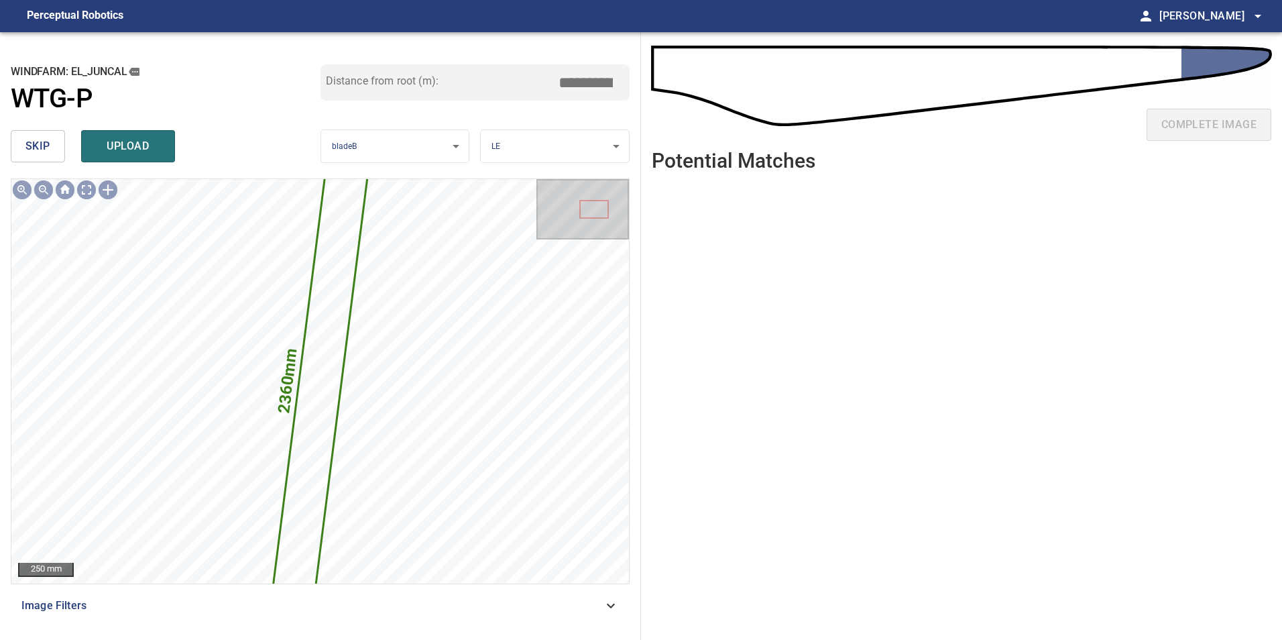
click at [39, 147] on span "skip" at bounding box center [37, 146] width 25 height 19
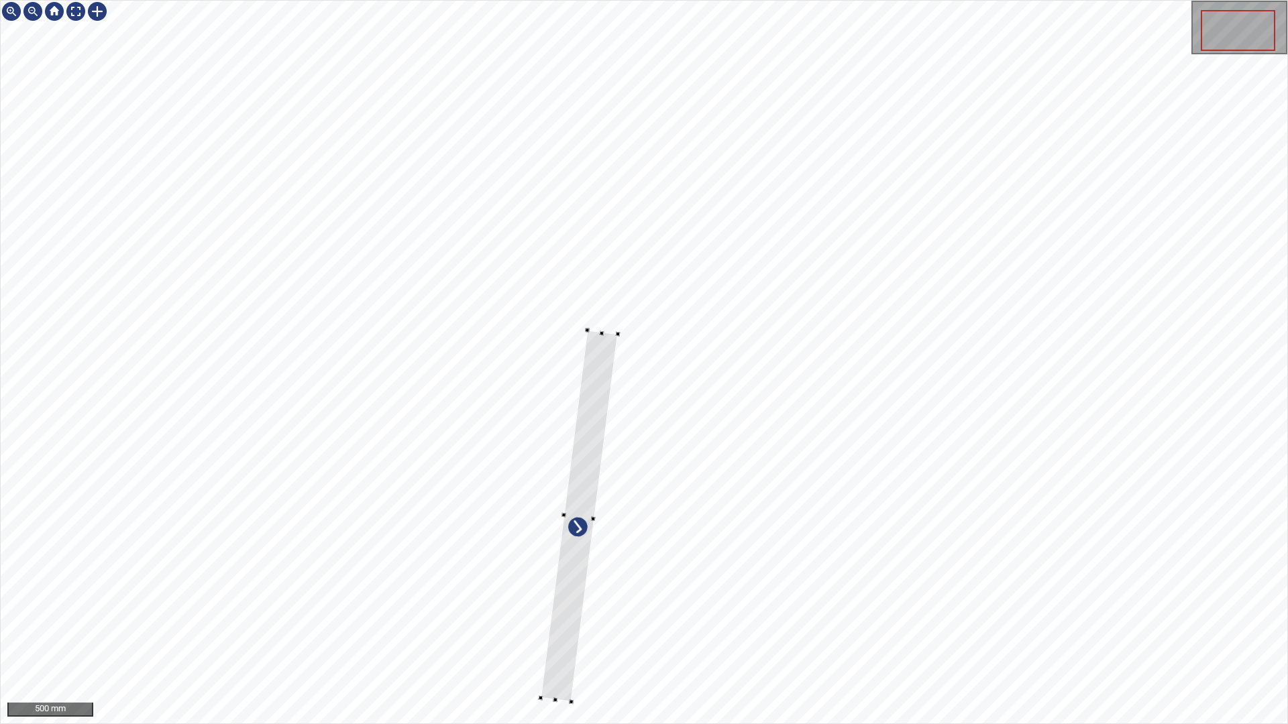
click at [510, 575] on div at bounding box center [644, 362] width 1287 height 723
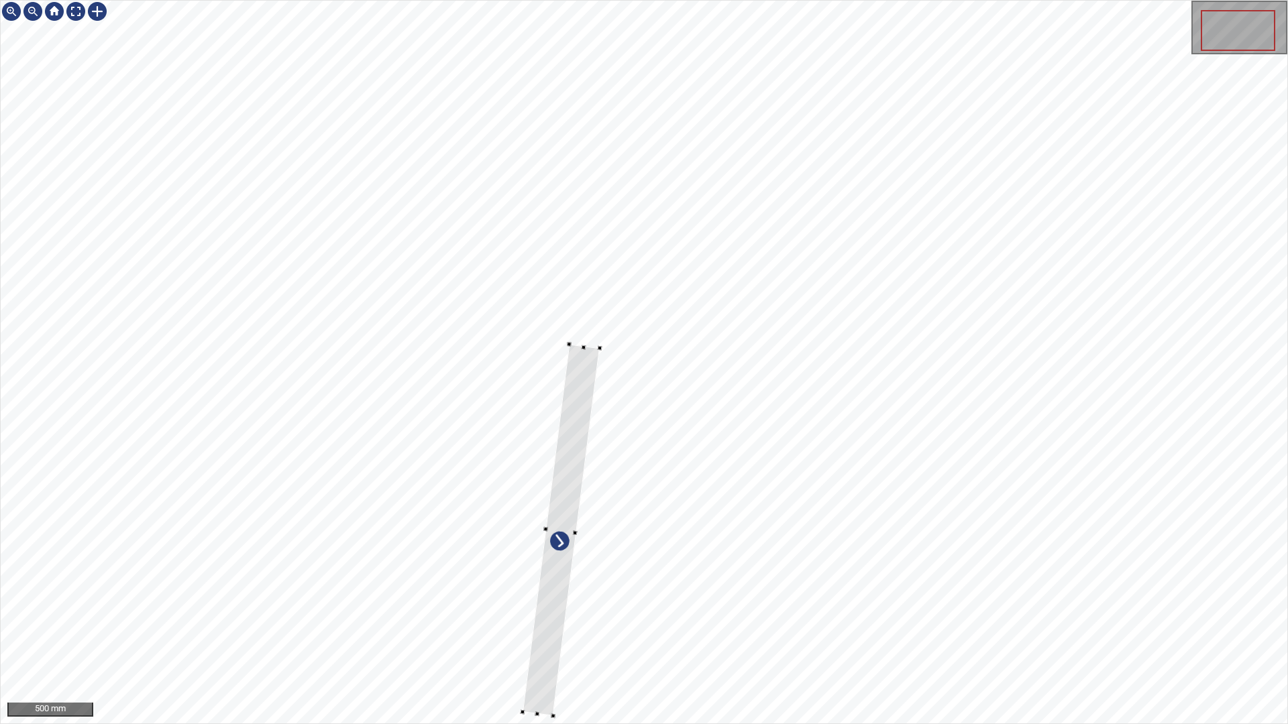
click at [563, 476] on div at bounding box center [561, 531] width 77 height 372
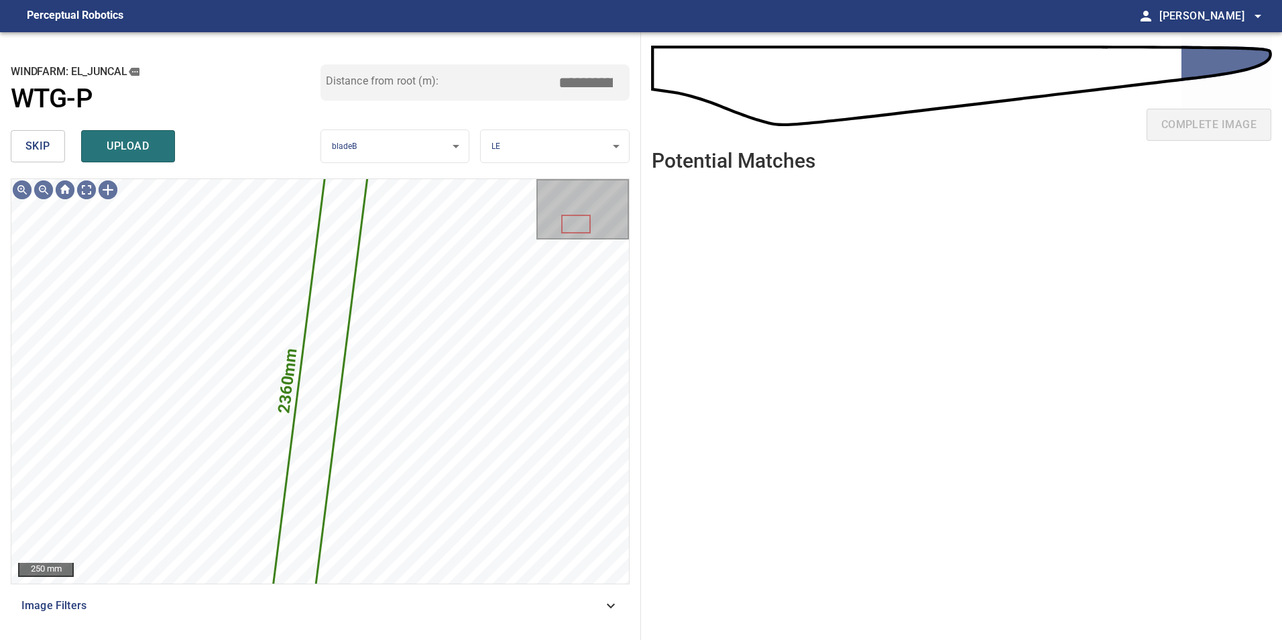
drag, startPoint x: 582, startPoint y: 87, endPoint x: 714, endPoint y: 113, distance: 134.7
click at [714, 113] on div "**********" at bounding box center [641, 336] width 1282 height 608
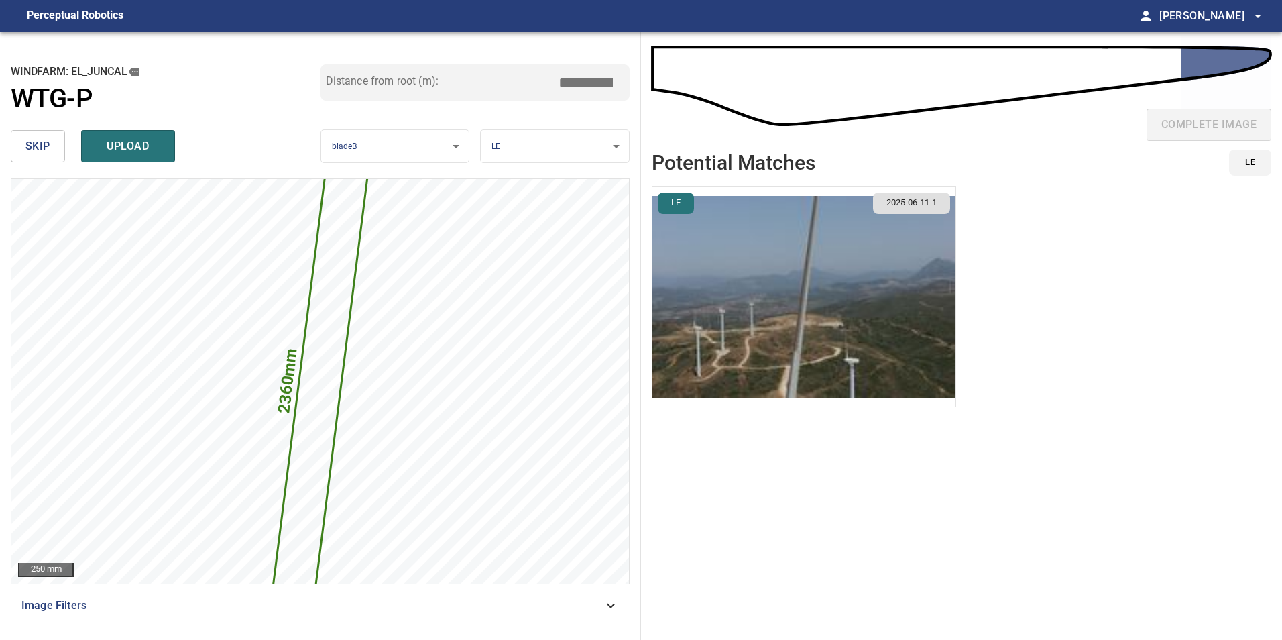
type input "*****"
click at [867, 360] on img "button" at bounding box center [804, 296] width 303 height 219
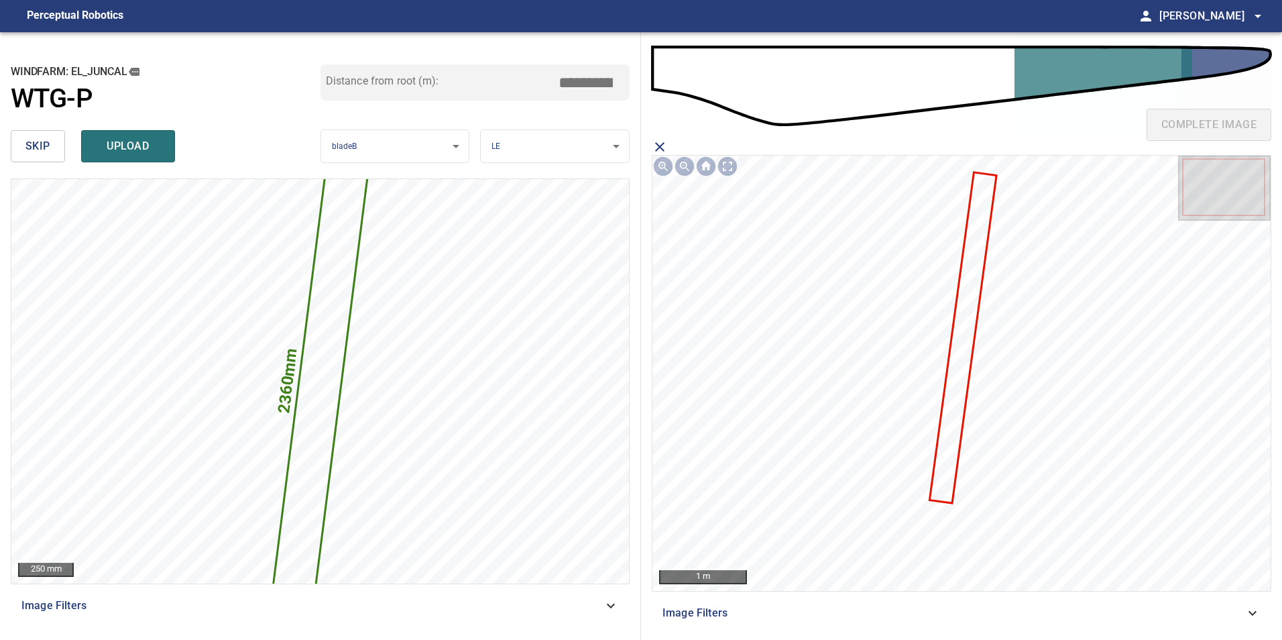
click at [957, 390] on icon at bounding box center [963, 338] width 64 height 329
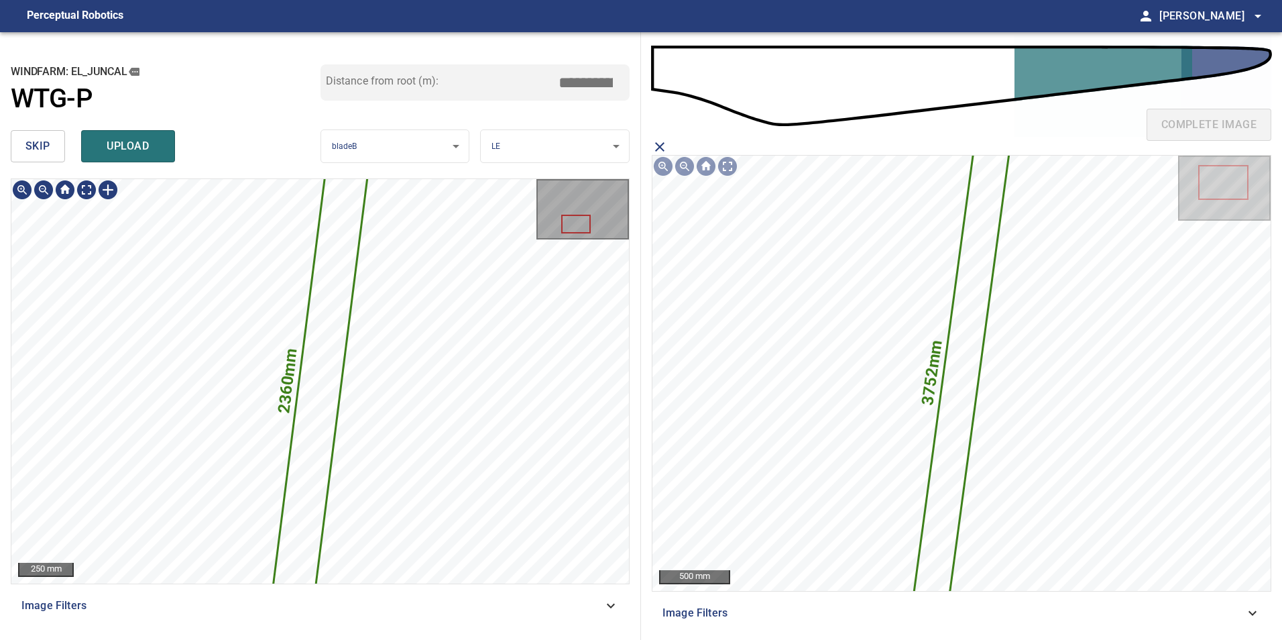
click at [321, 393] on icon at bounding box center [320, 381] width 101 height 485
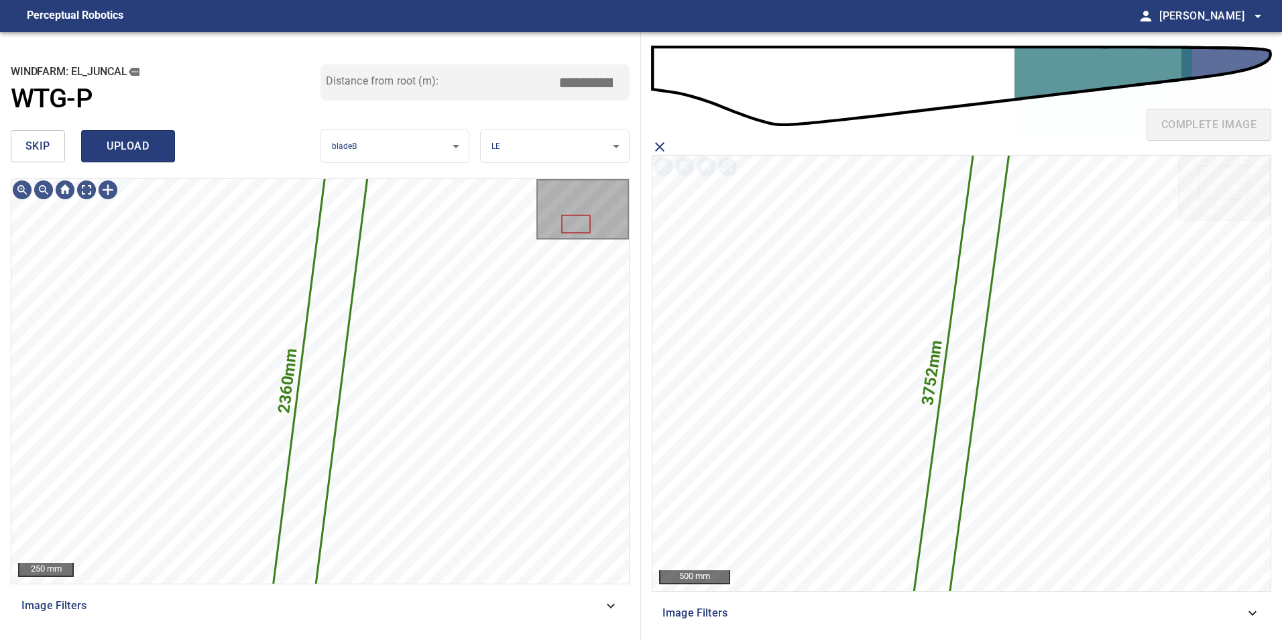
click at [154, 144] on span "upload" at bounding box center [128, 146] width 64 height 19
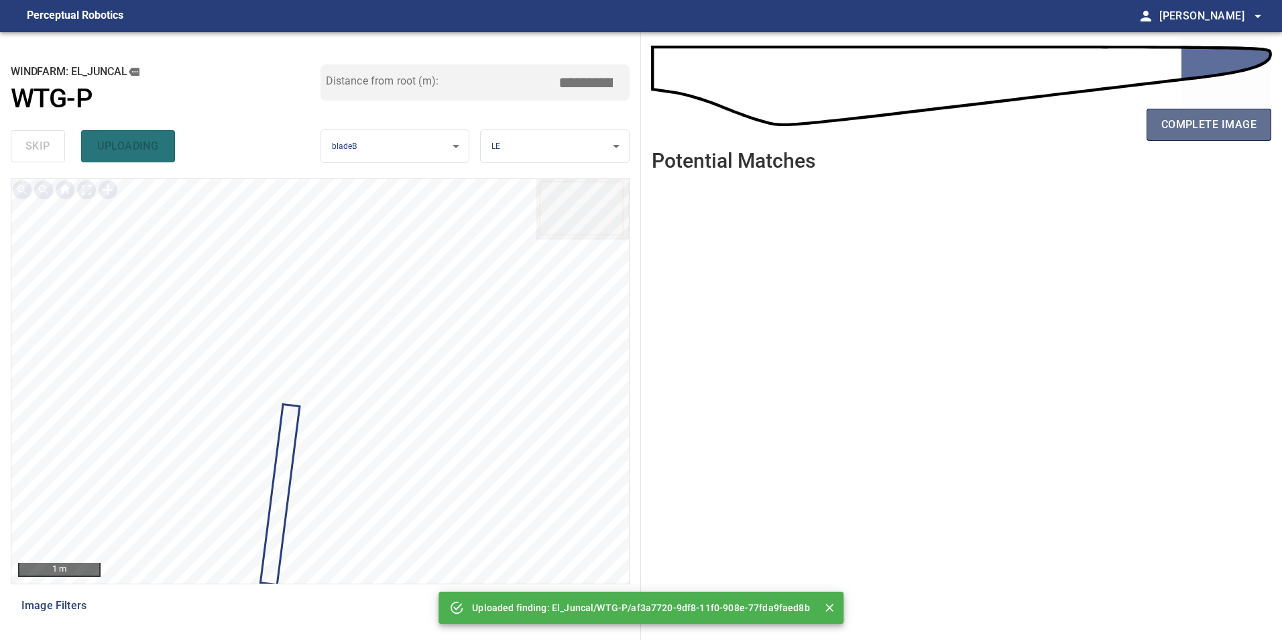
click at [1158, 124] on button "complete image" at bounding box center [1209, 125] width 125 height 32
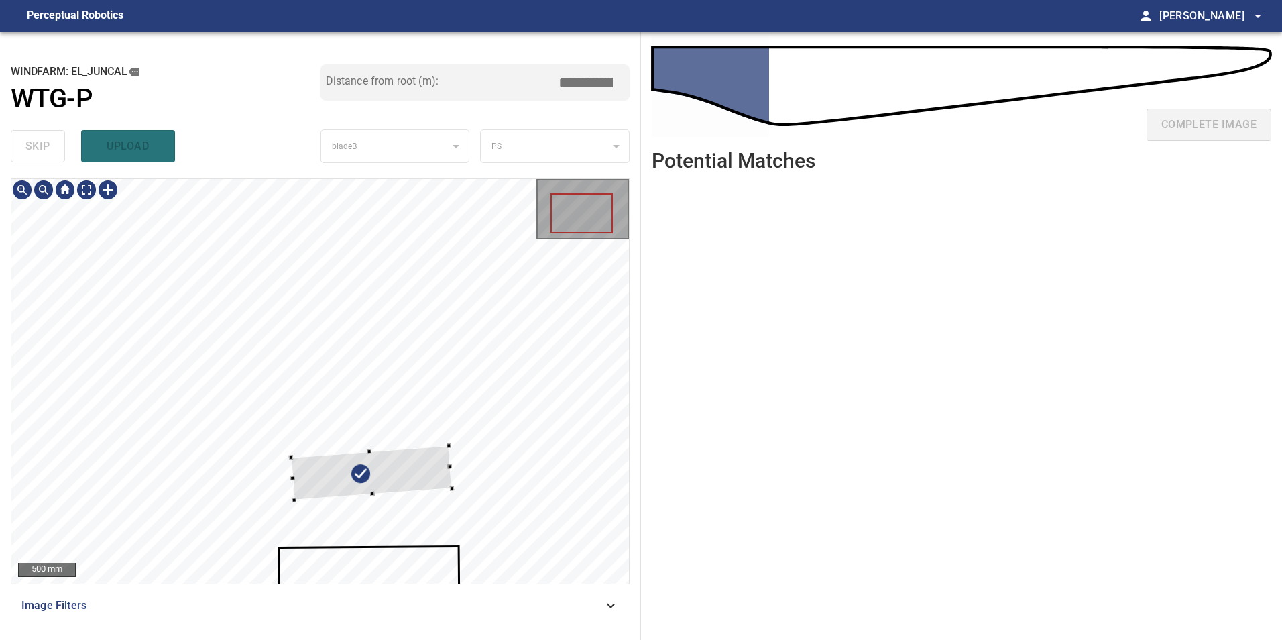
click at [420, 487] on div at bounding box center [371, 473] width 161 height 55
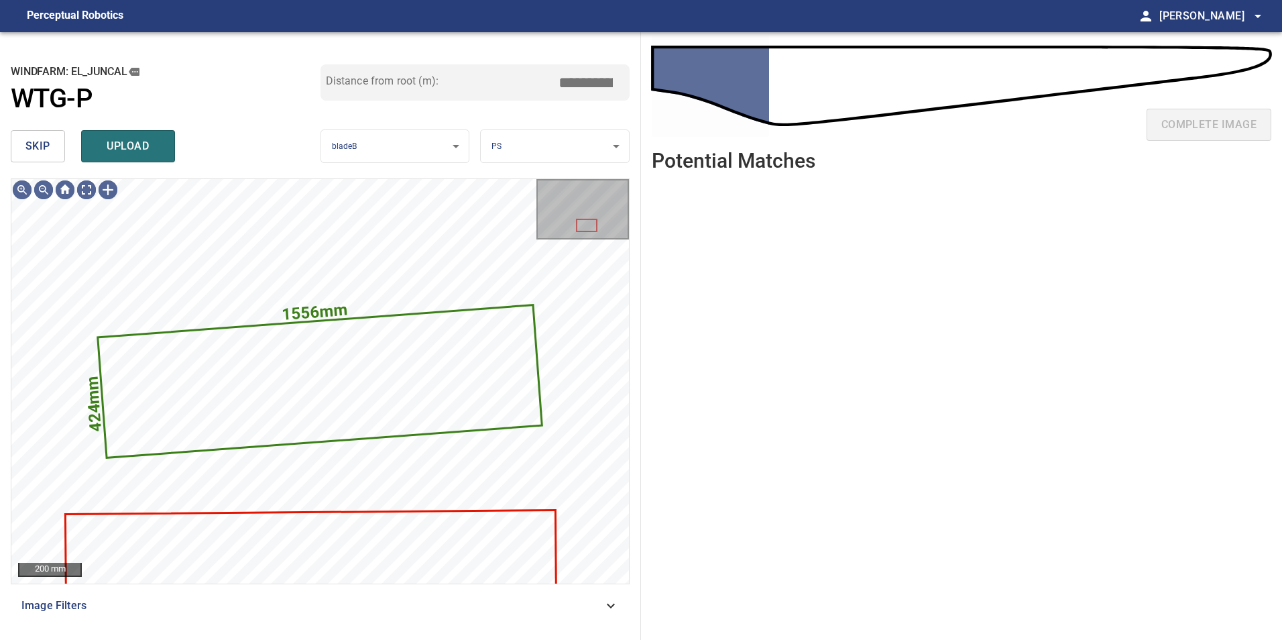
click at [40, 160] on button "skip" at bounding box center [38, 146] width 54 height 32
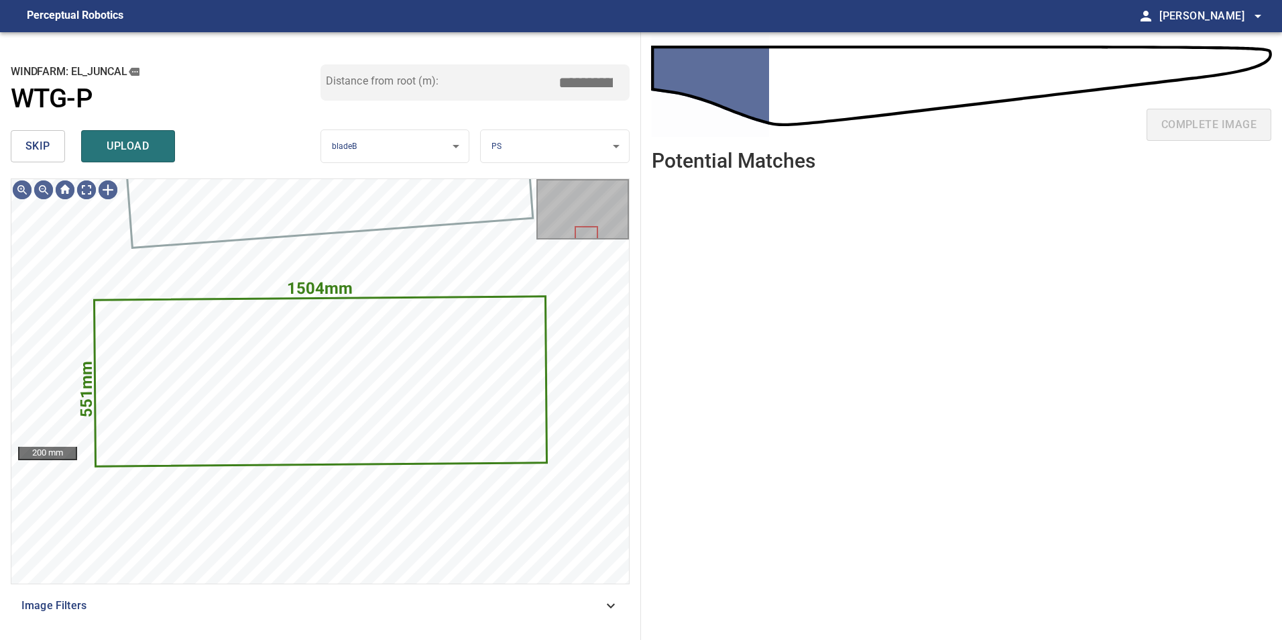
click at [42, 159] on button "skip" at bounding box center [38, 146] width 54 height 32
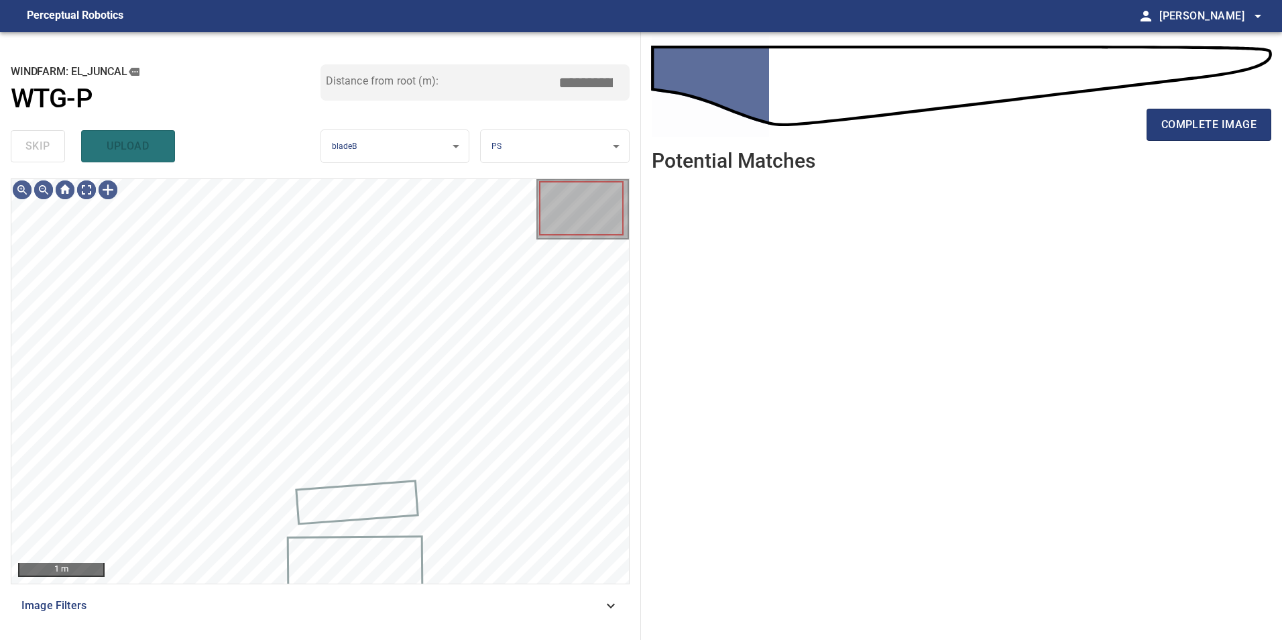
click at [42, 159] on div "skip upload" at bounding box center [166, 146] width 310 height 43
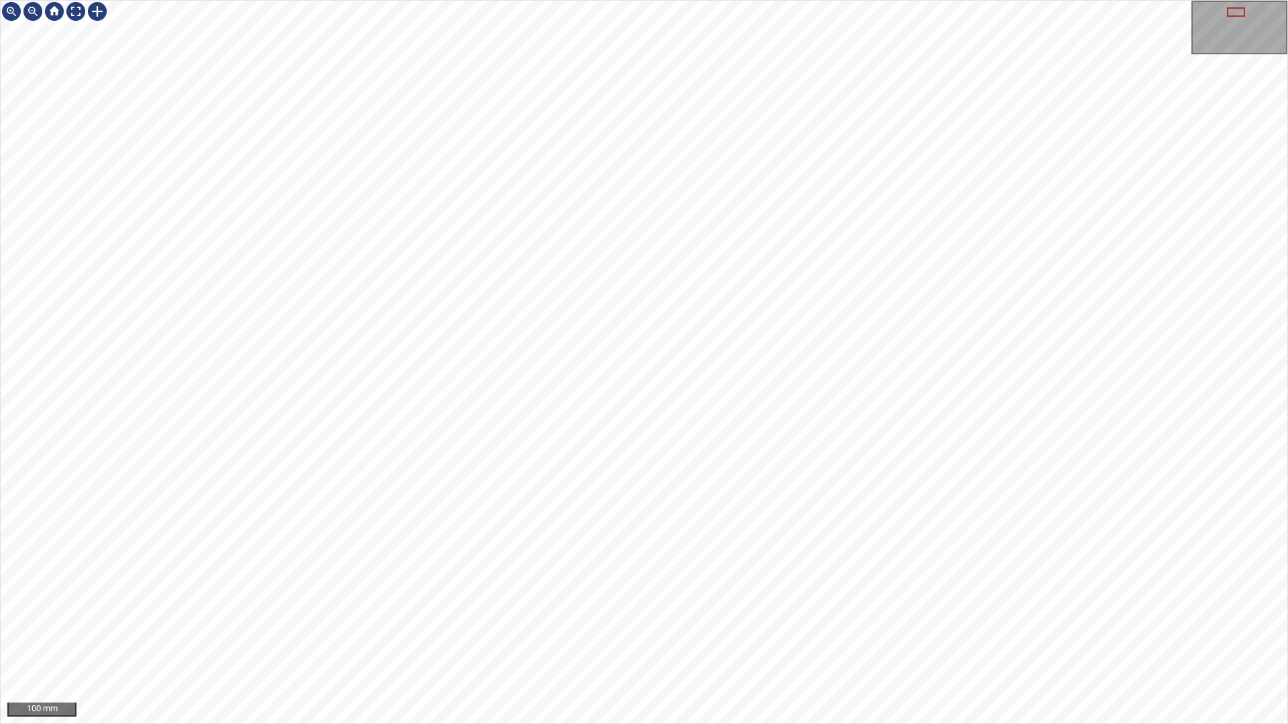
click at [1140, 639] on div "100 mm" at bounding box center [644, 362] width 1288 height 724
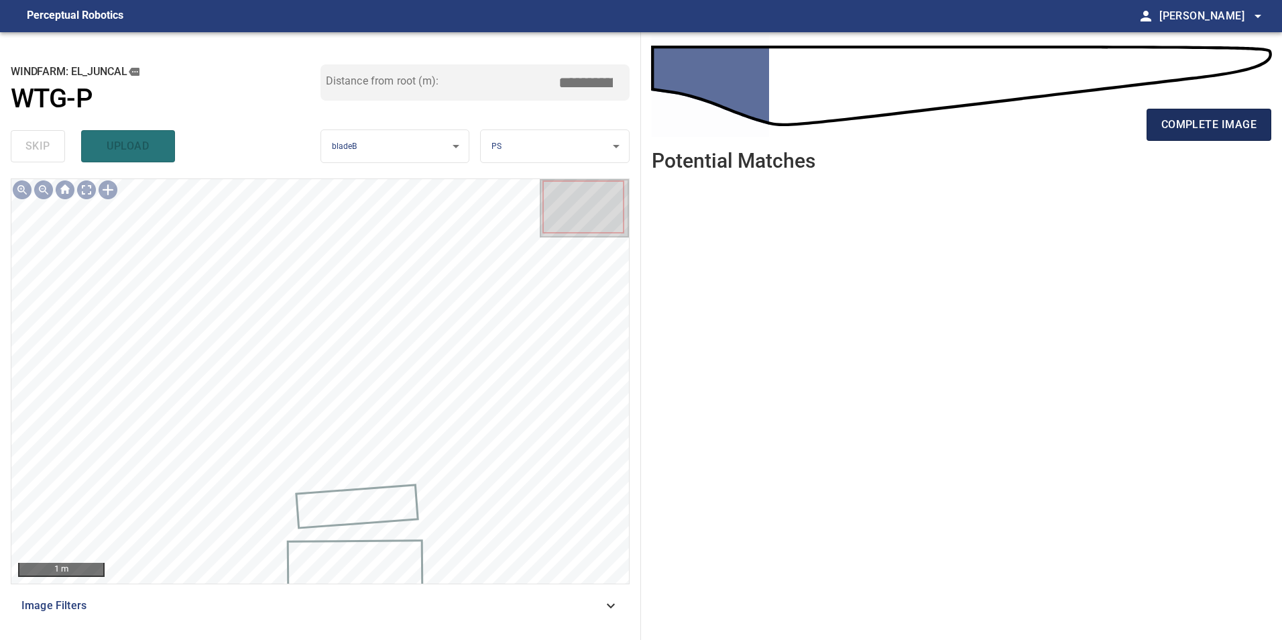
click at [1231, 120] on span "complete image" at bounding box center [1209, 124] width 95 height 19
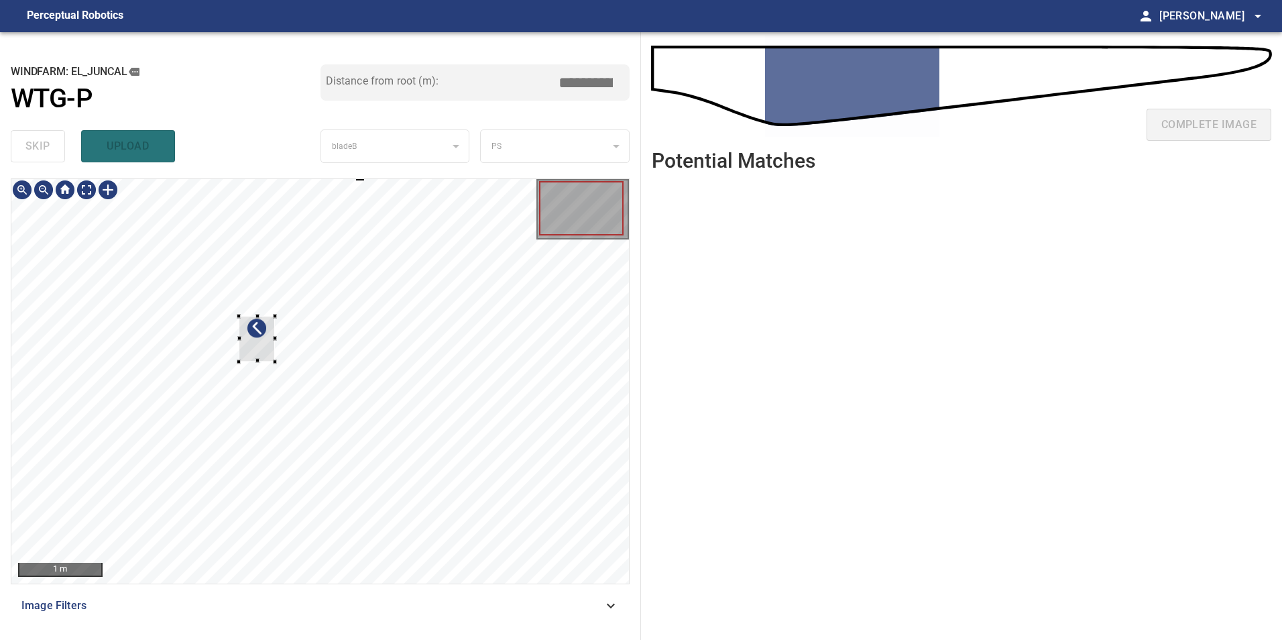
click at [399, 472] on div at bounding box center [320, 381] width 618 height 404
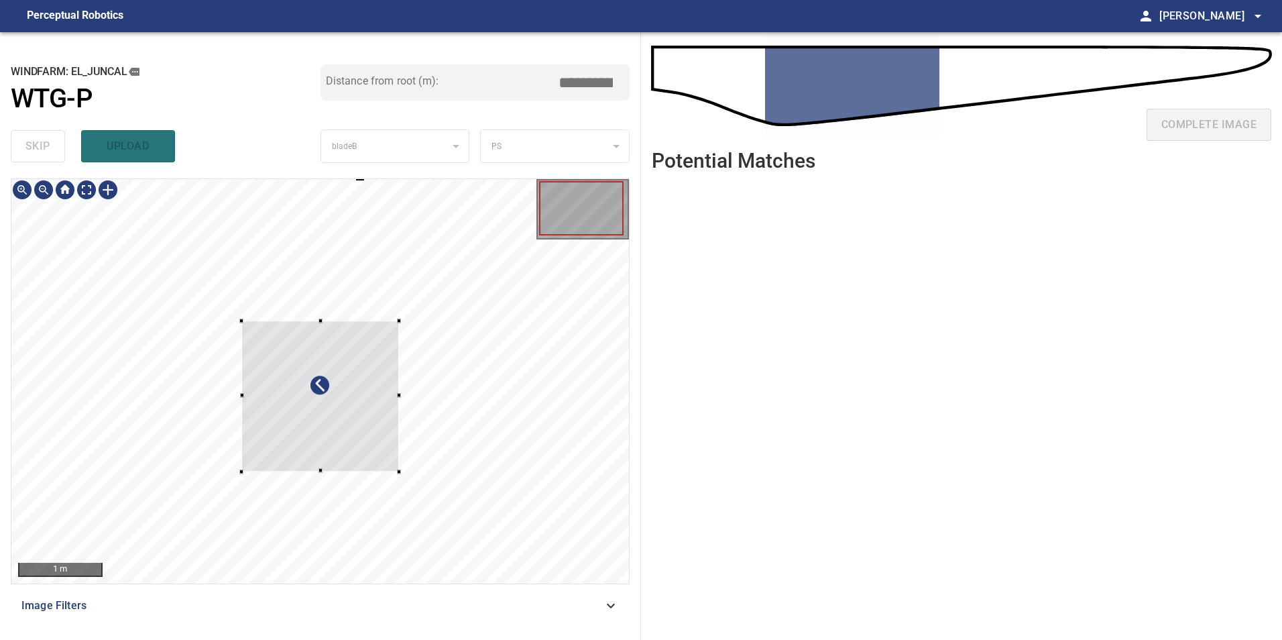
click at [332, 413] on div at bounding box center [320, 396] width 158 height 151
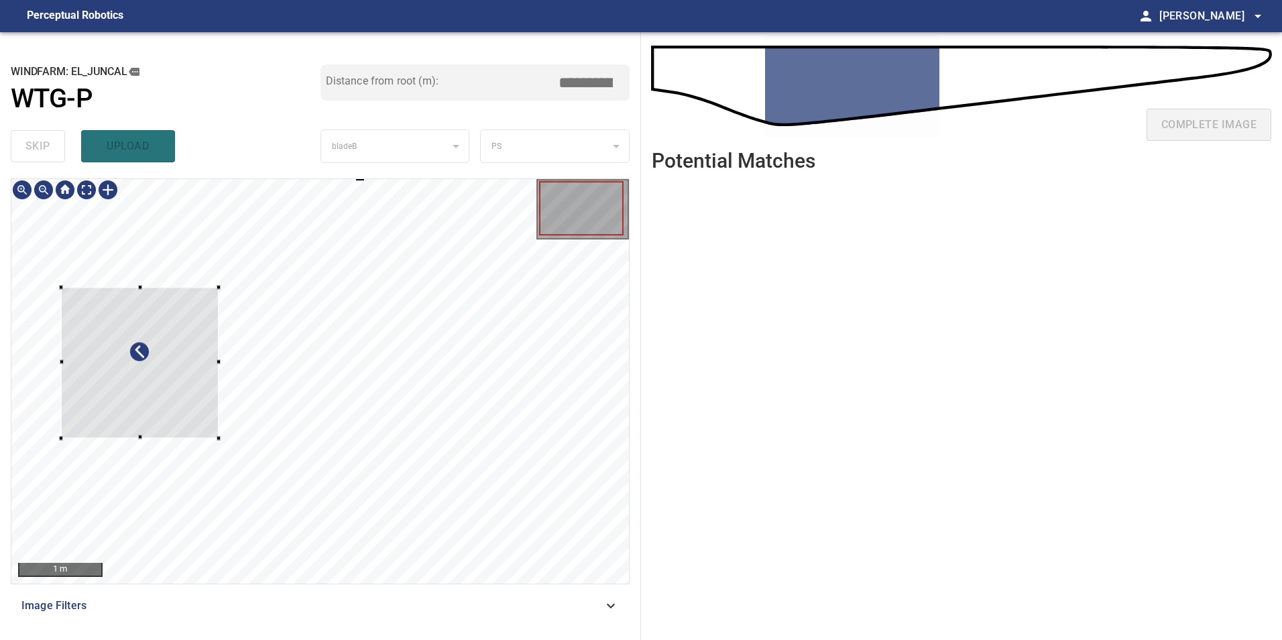
click at [141, 374] on div at bounding box center [139, 363] width 158 height 151
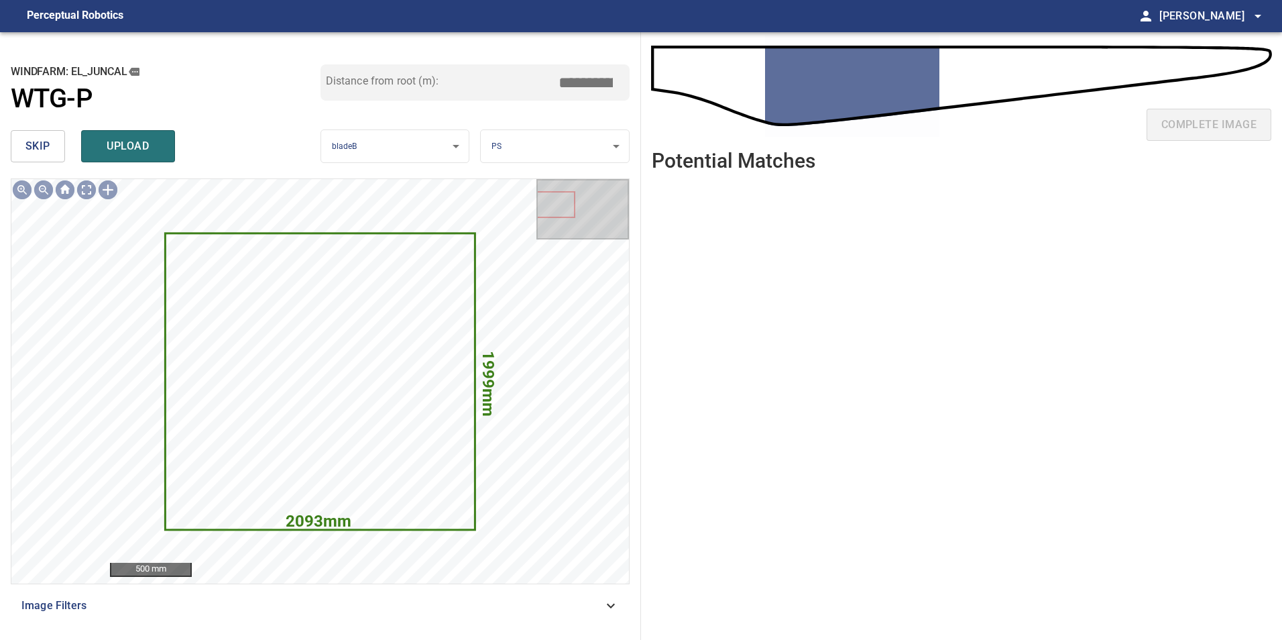
click at [32, 148] on span "skip" at bounding box center [37, 146] width 25 height 19
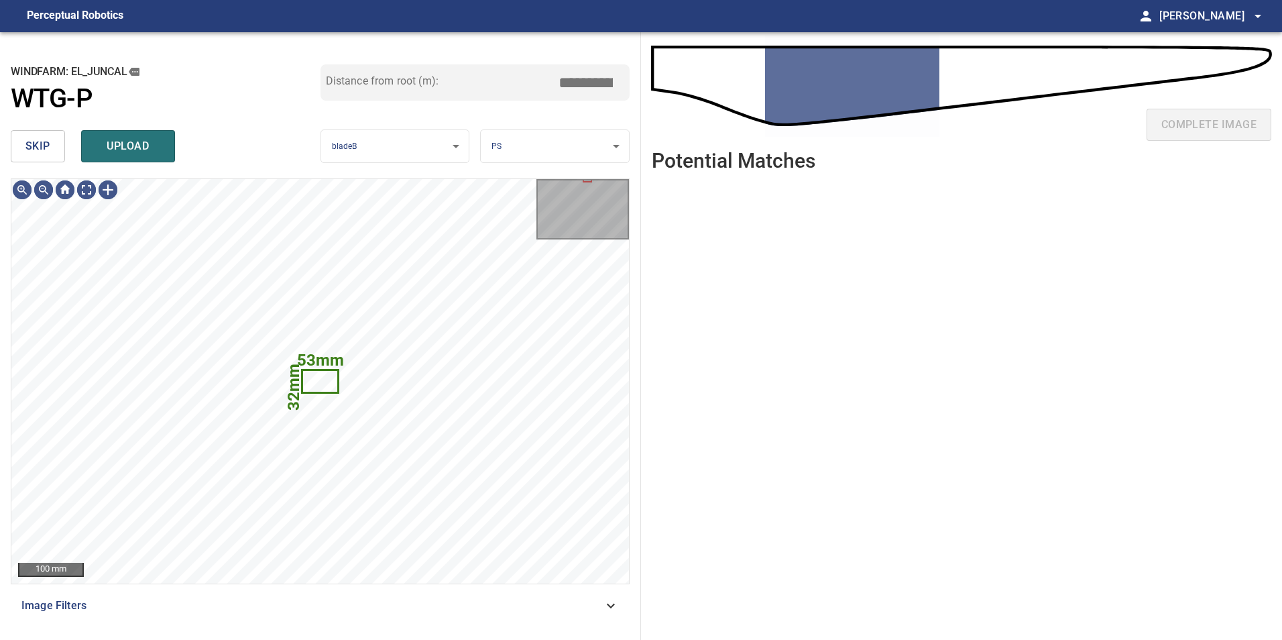
drag, startPoint x: 18, startPoint y: 154, endPoint x: 52, endPoint y: 174, distance: 39.1
click at [19, 156] on button "skip" at bounding box center [38, 146] width 54 height 32
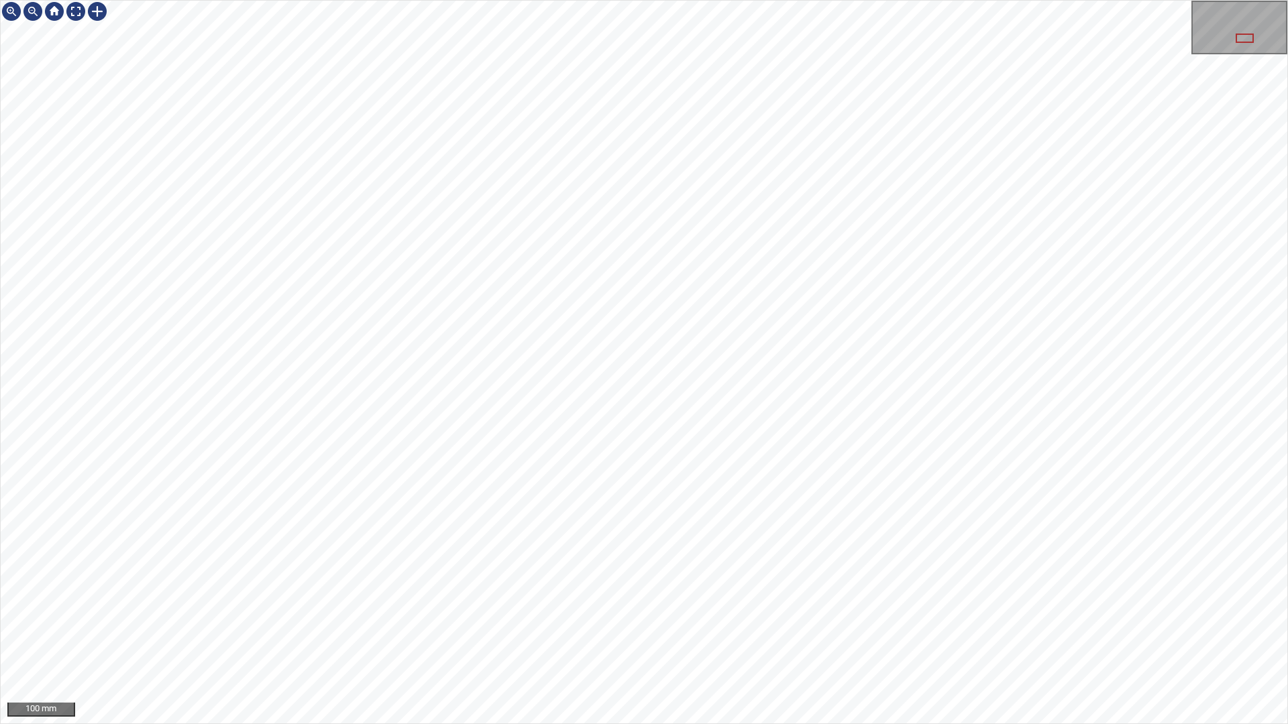
click at [722, 639] on div "100 mm" at bounding box center [644, 362] width 1288 height 724
click at [596, 639] on div "100 mm" at bounding box center [644, 362] width 1288 height 724
click at [1227, 34] on div "100 mm" at bounding box center [644, 362] width 1287 height 723
click at [405, 639] on div "100 mm" at bounding box center [644, 362] width 1288 height 724
click at [620, 639] on div "100 mm" at bounding box center [644, 362] width 1288 height 724
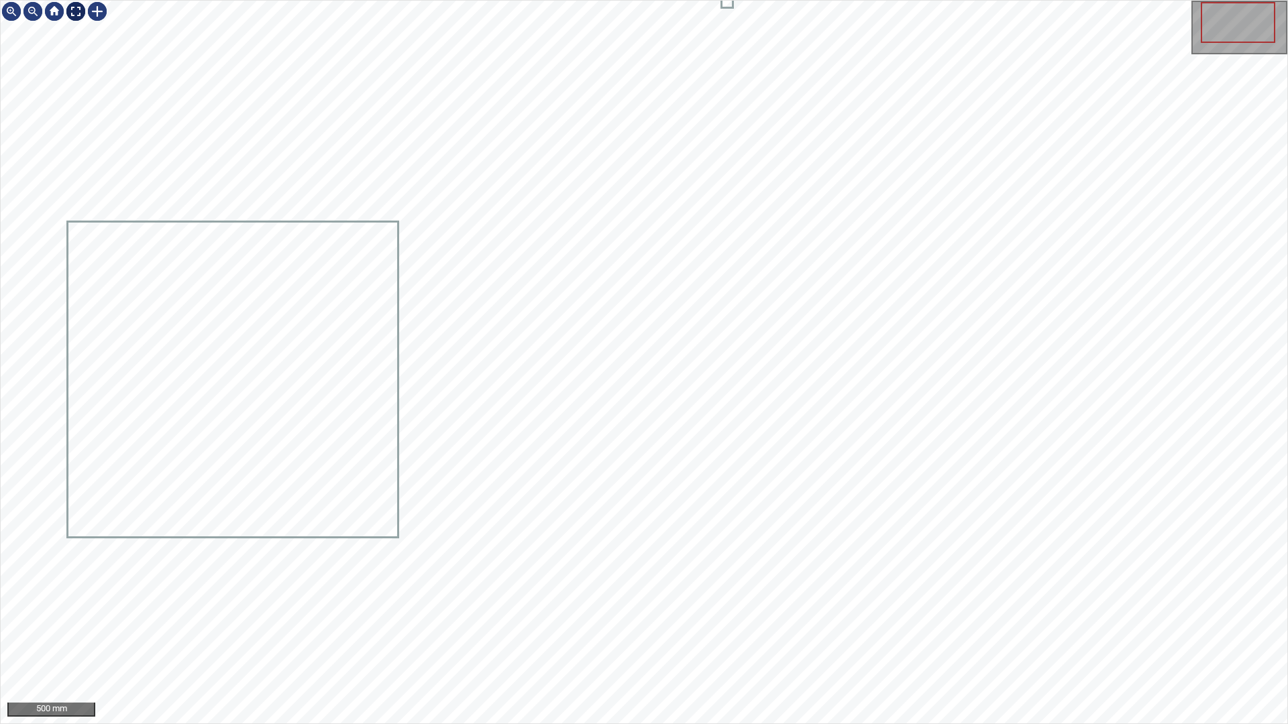
click at [77, 11] on div at bounding box center [75, 11] width 21 height 21
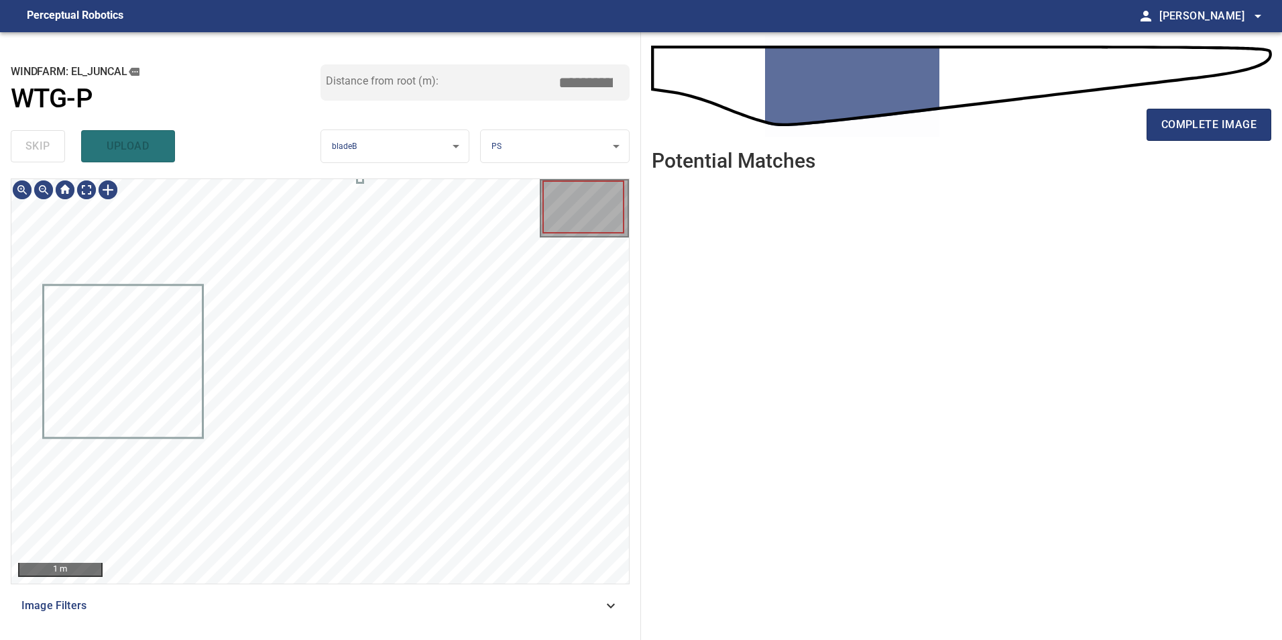
drag, startPoint x: 527, startPoint y: 601, endPoint x: 511, endPoint y: 602, distance: 16.2
click at [527, 601] on span "Image Filters" at bounding box center [312, 606] width 582 height 16
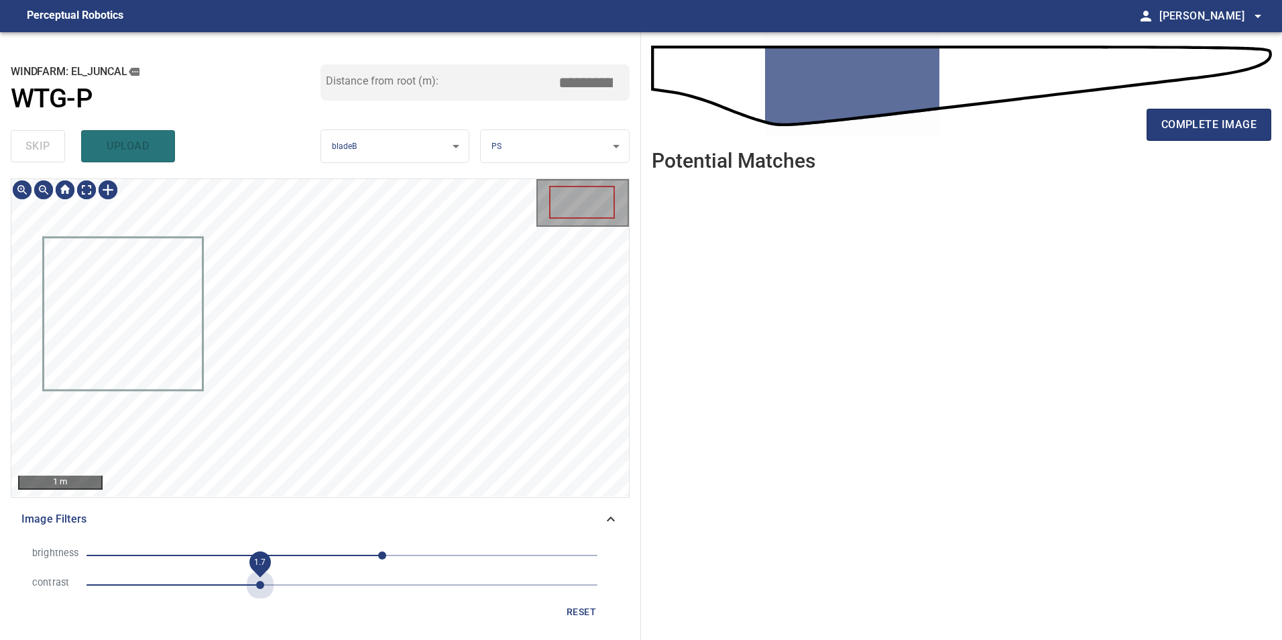
click at [262, 591] on span "1.7" at bounding box center [342, 585] width 511 height 19
click at [325, 565] on li "brightness 40" at bounding box center [320, 556] width 598 height 30
click at [339, 552] on span "40" at bounding box center [342, 555] width 511 height 19
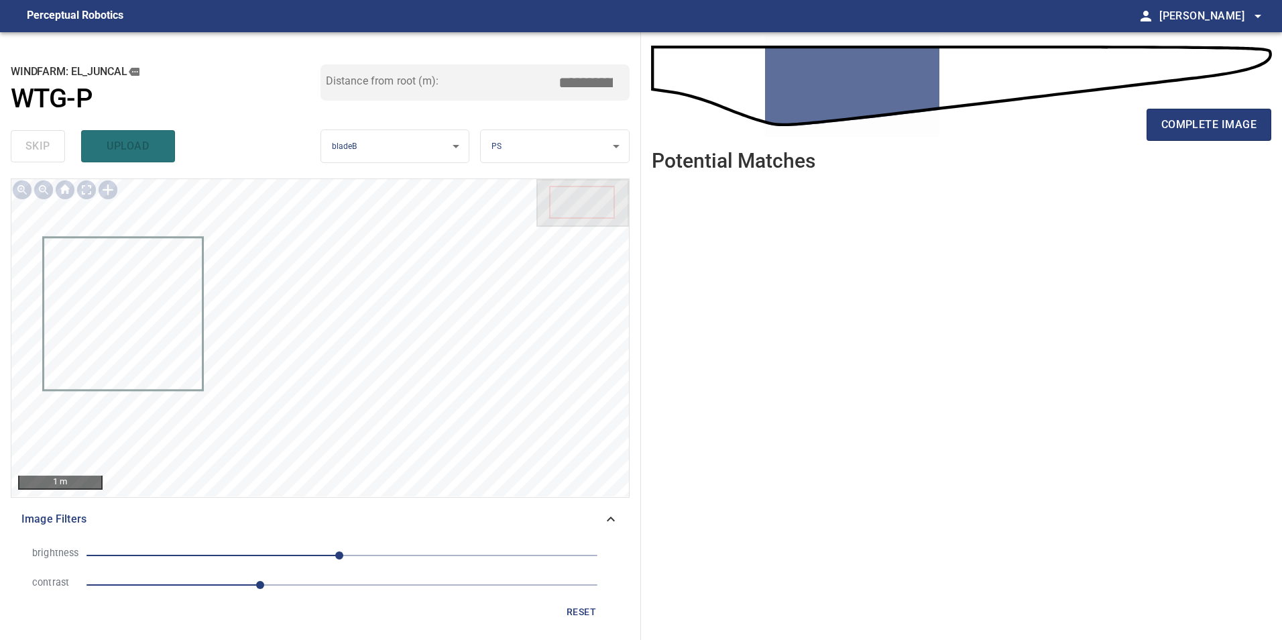
click at [335, 553] on span "-3" at bounding box center [339, 555] width 8 height 8
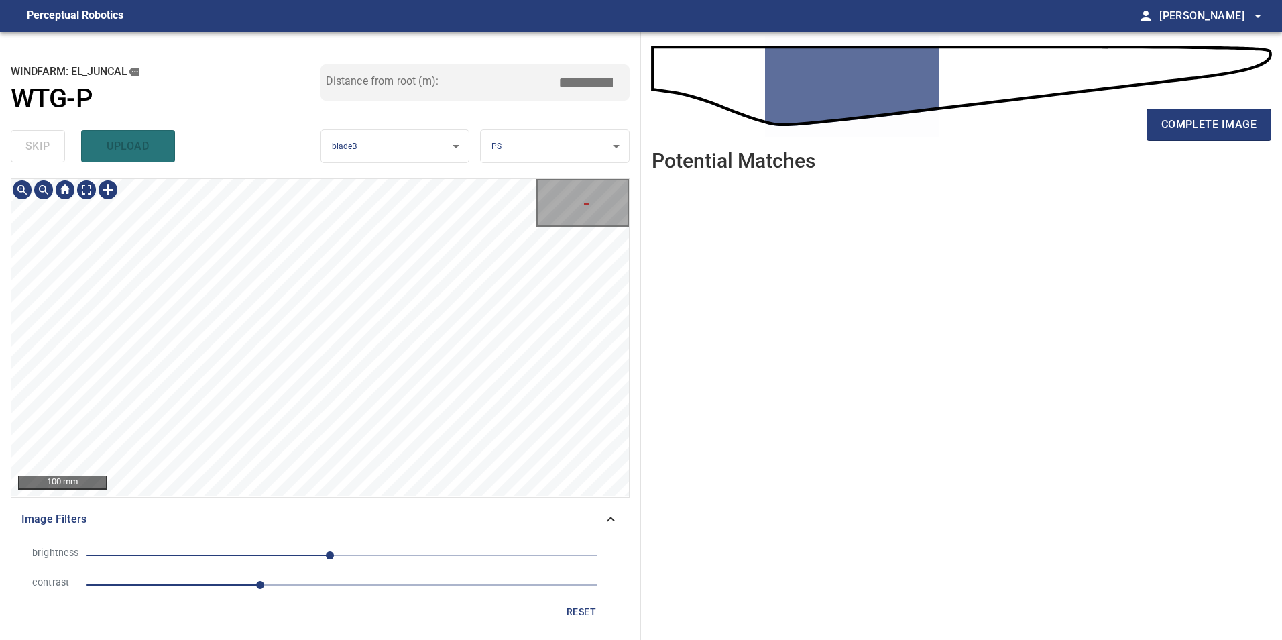
click at [213, 0] on html "**********" at bounding box center [641, 320] width 1282 height 640
click at [381, 109] on div "**********" at bounding box center [320, 336] width 641 height 608
click at [355, 118] on div "**********" at bounding box center [320, 336] width 641 height 608
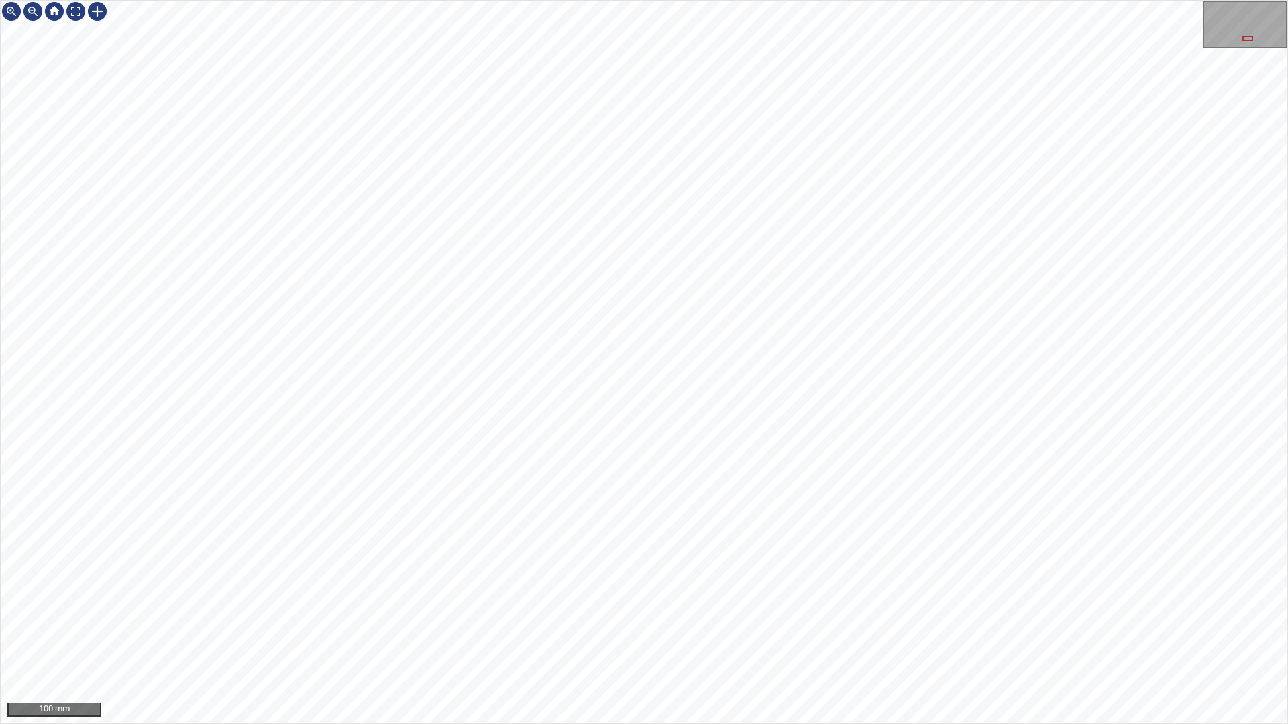
click at [0, 482] on html "100 mm" at bounding box center [644, 362] width 1288 height 724
click at [580, 276] on div "100 mm" at bounding box center [644, 362] width 1288 height 724
click at [823, 639] on div "100 mm" at bounding box center [644, 362] width 1288 height 724
click at [757, 639] on div "100 mm" at bounding box center [644, 362] width 1288 height 724
click at [621, 639] on div "100 mm" at bounding box center [644, 362] width 1288 height 724
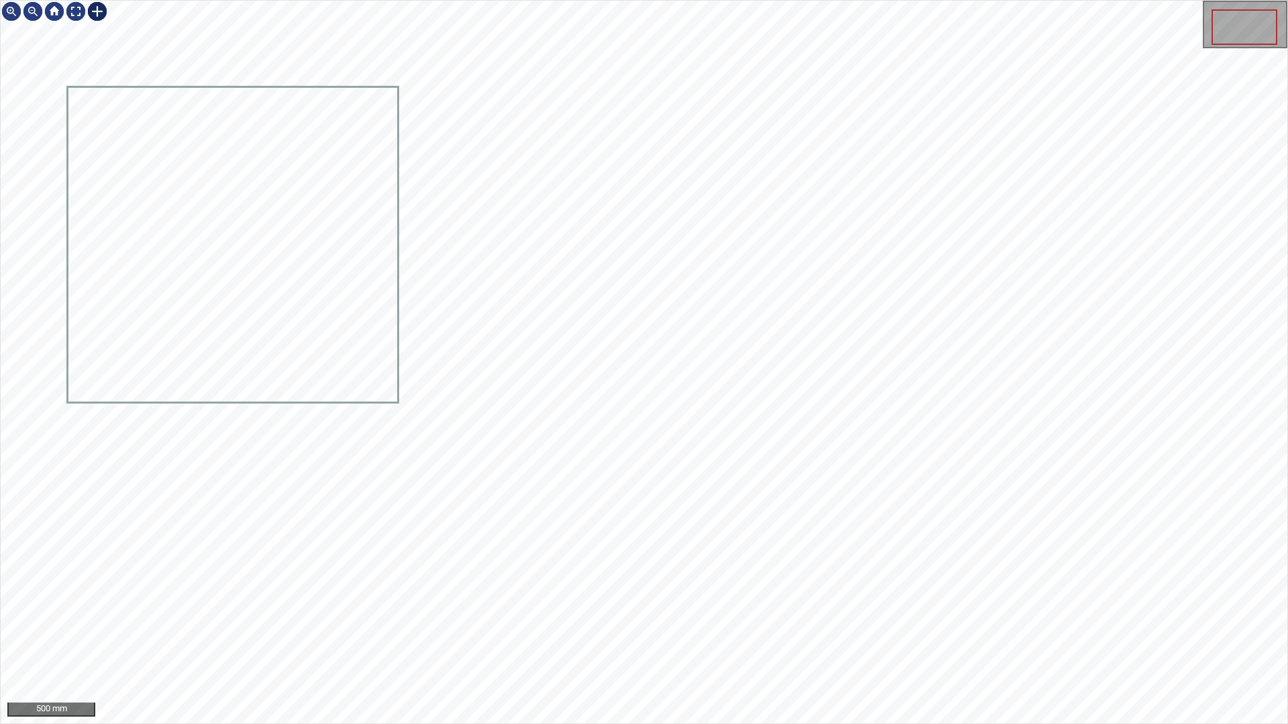
click at [95, 9] on div at bounding box center [97, 11] width 21 height 21
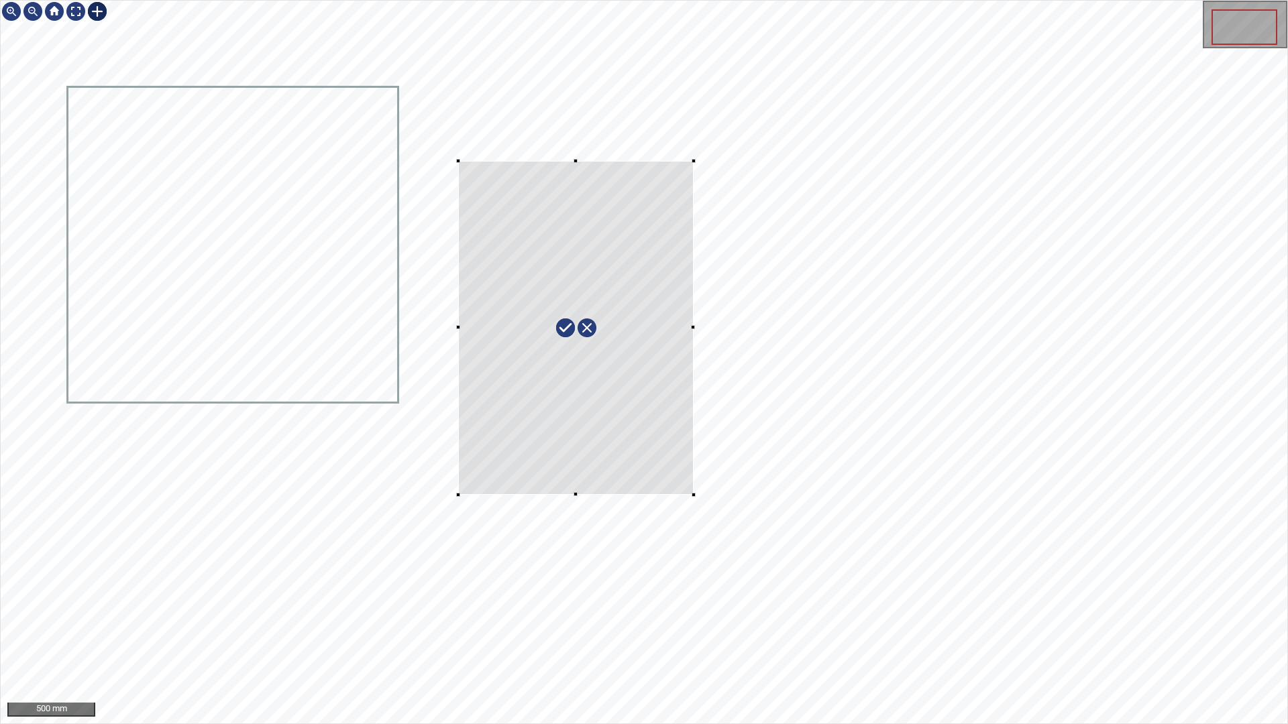
click at [458, 161] on div at bounding box center [644, 362] width 1287 height 723
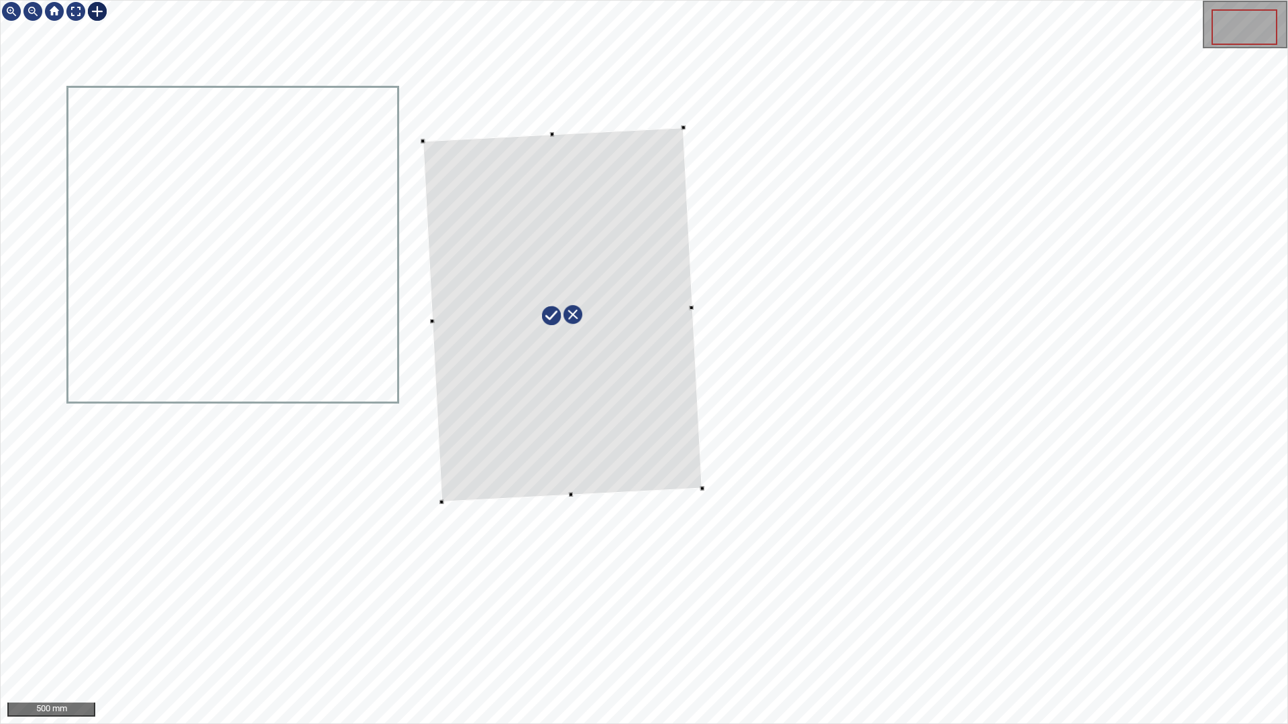
click at [675, 467] on div at bounding box center [562, 314] width 279 height 375
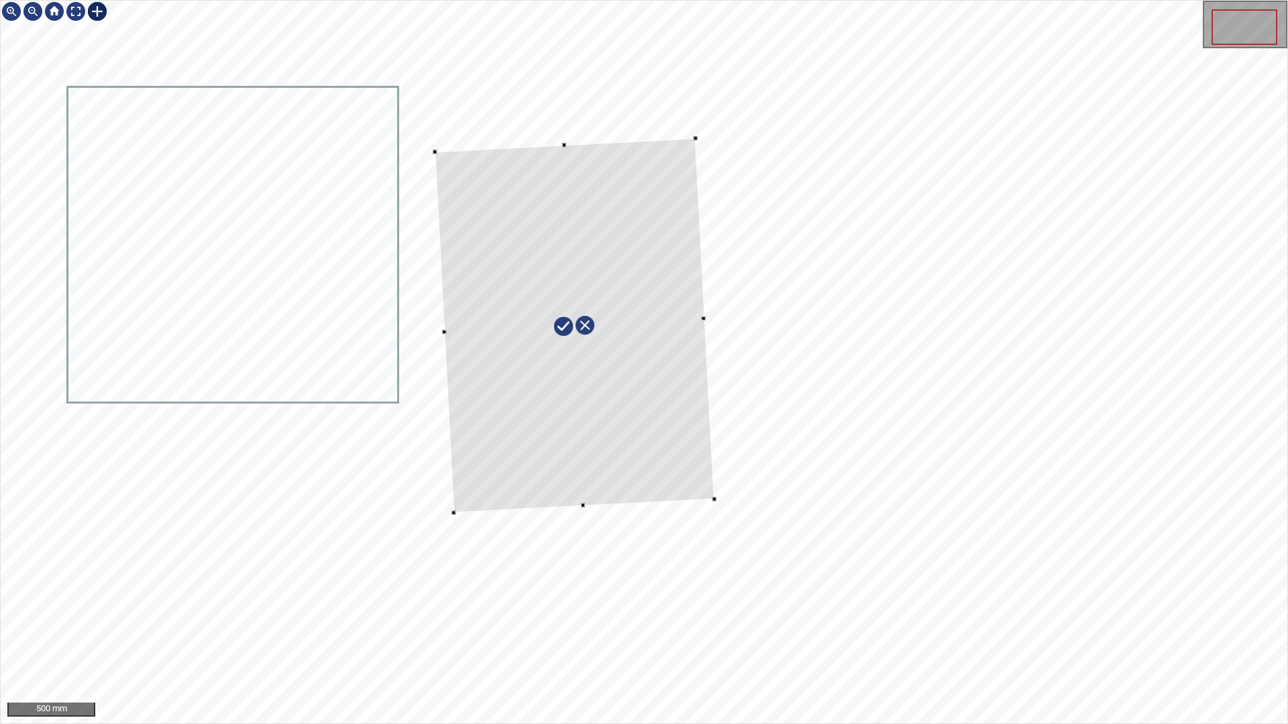
click at [688, 419] on div at bounding box center [574, 325] width 279 height 375
click at [427, 323] on div at bounding box center [644, 362] width 1287 height 723
click at [520, 366] on div at bounding box center [579, 331] width 269 height 374
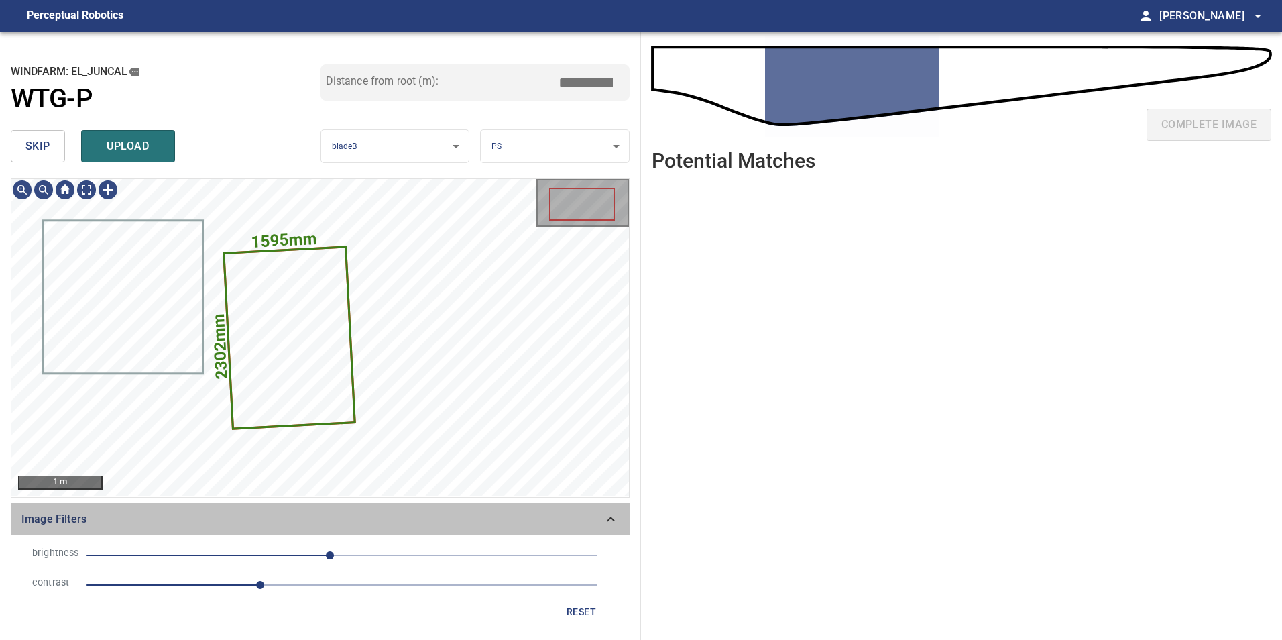
click at [600, 520] on span "Image Filters" at bounding box center [312, 519] width 582 height 16
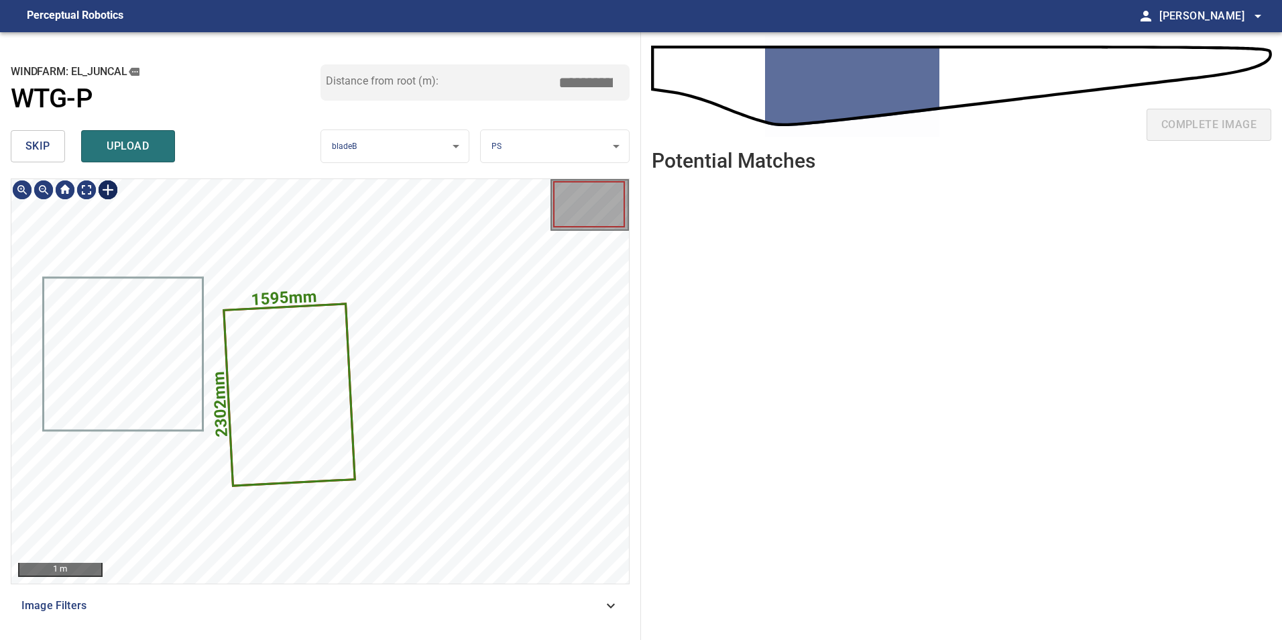
click at [113, 194] on div at bounding box center [107, 189] width 21 height 21
click at [267, 490] on div "1595mm 2302mm" at bounding box center [320, 381] width 618 height 404
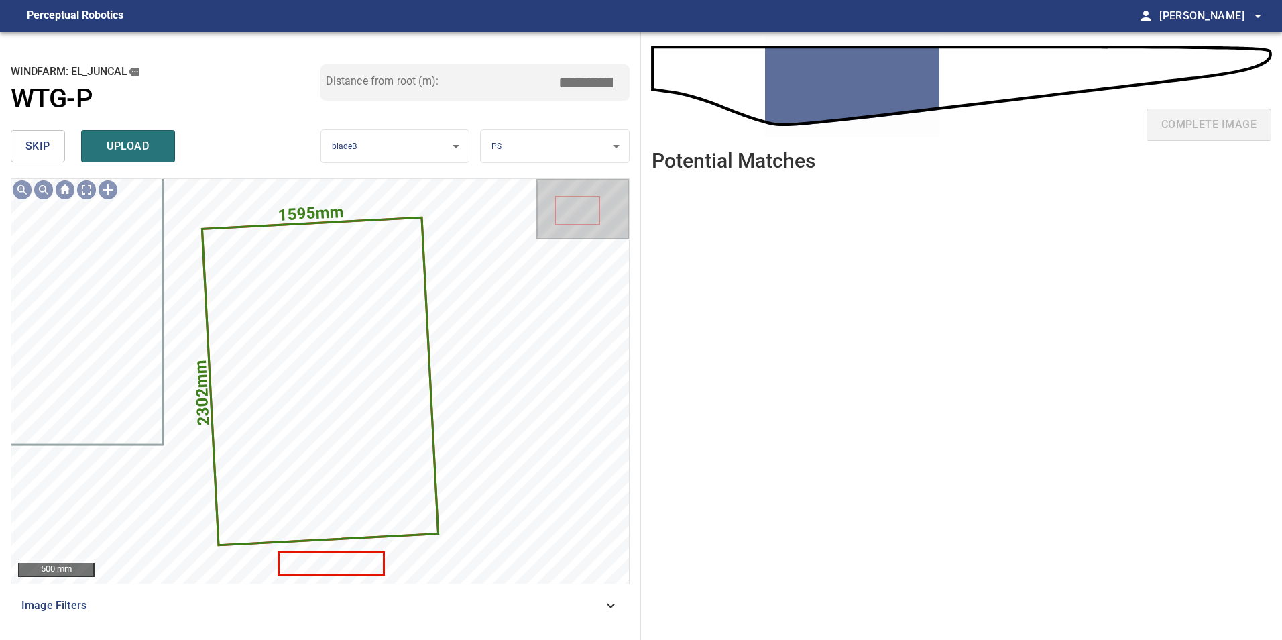
drag, startPoint x: 576, startPoint y: 76, endPoint x: 889, endPoint y: 76, distance: 313.9
click at [834, 76] on div "**********" at bounding box center [641, 336] width 1282 height 608
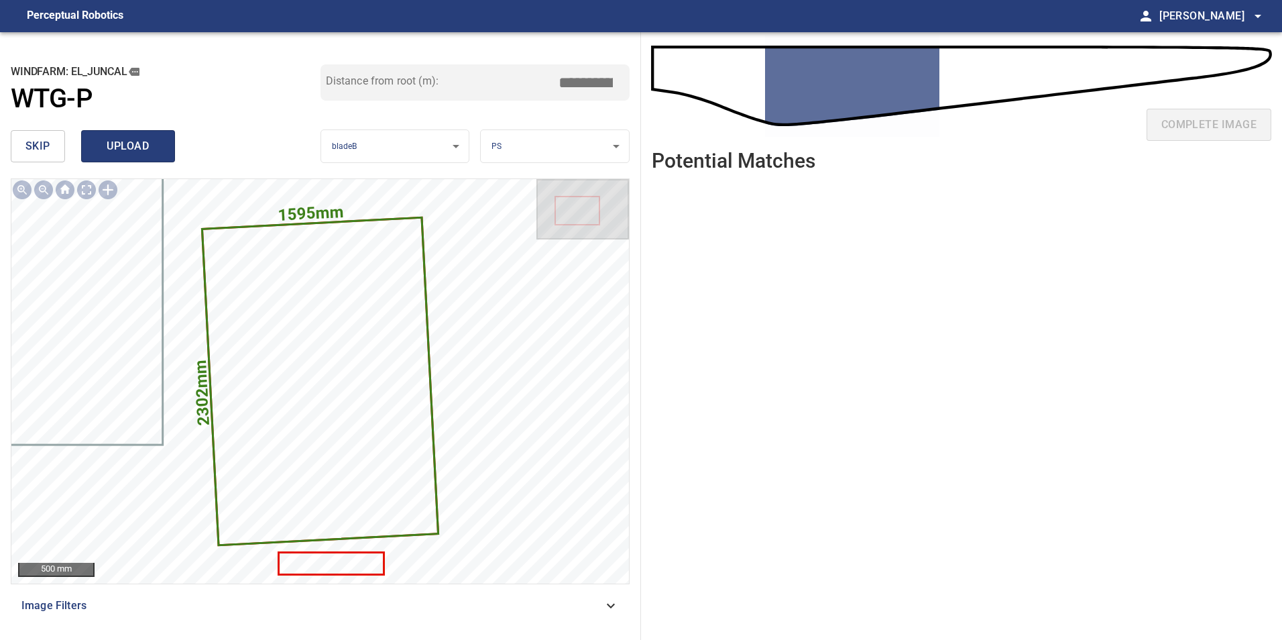
type input "****"
click at [130, 153] on span "upload" at bounding box center [128, 146] width 64 height 19
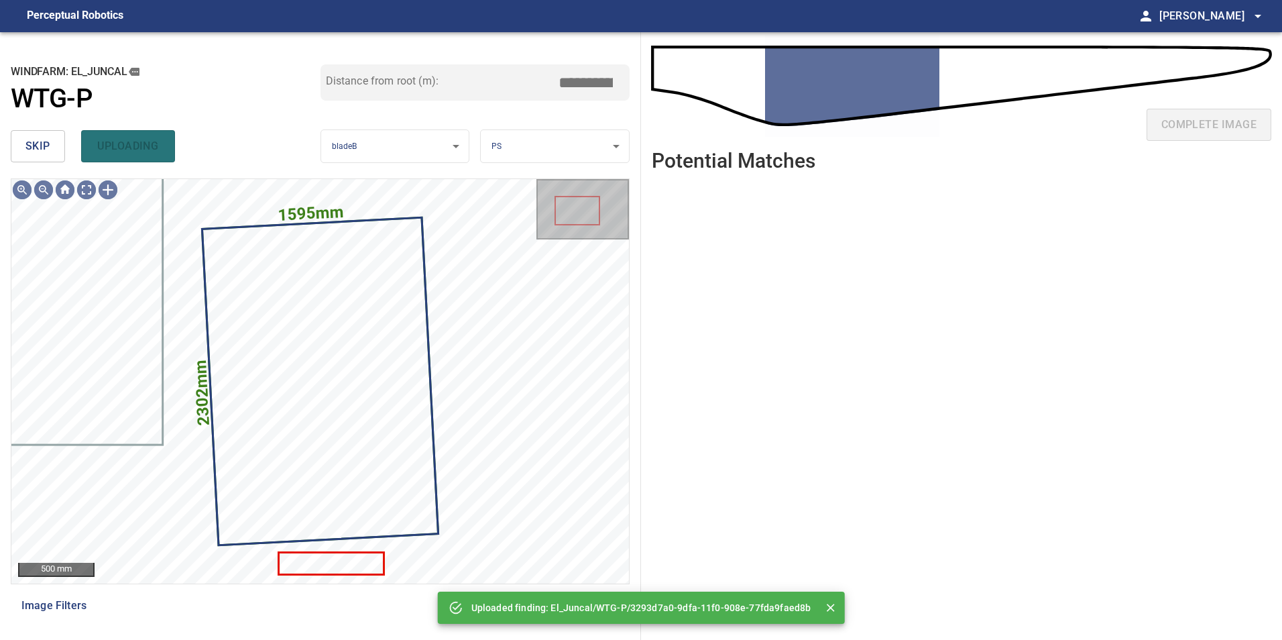
click at [38, 152] on span "skip" at bounding box center [37, 146] width 25 height 19
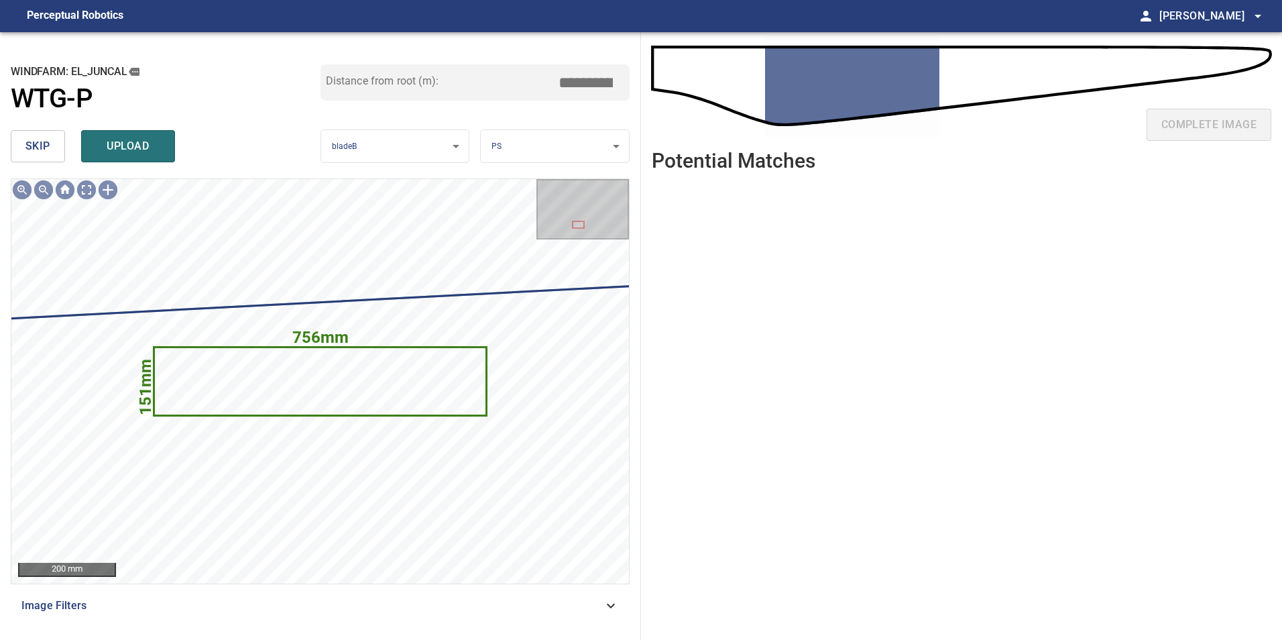
click at [38, 152] on span "skip" at bounding box center [37, 146] width 25 height 19
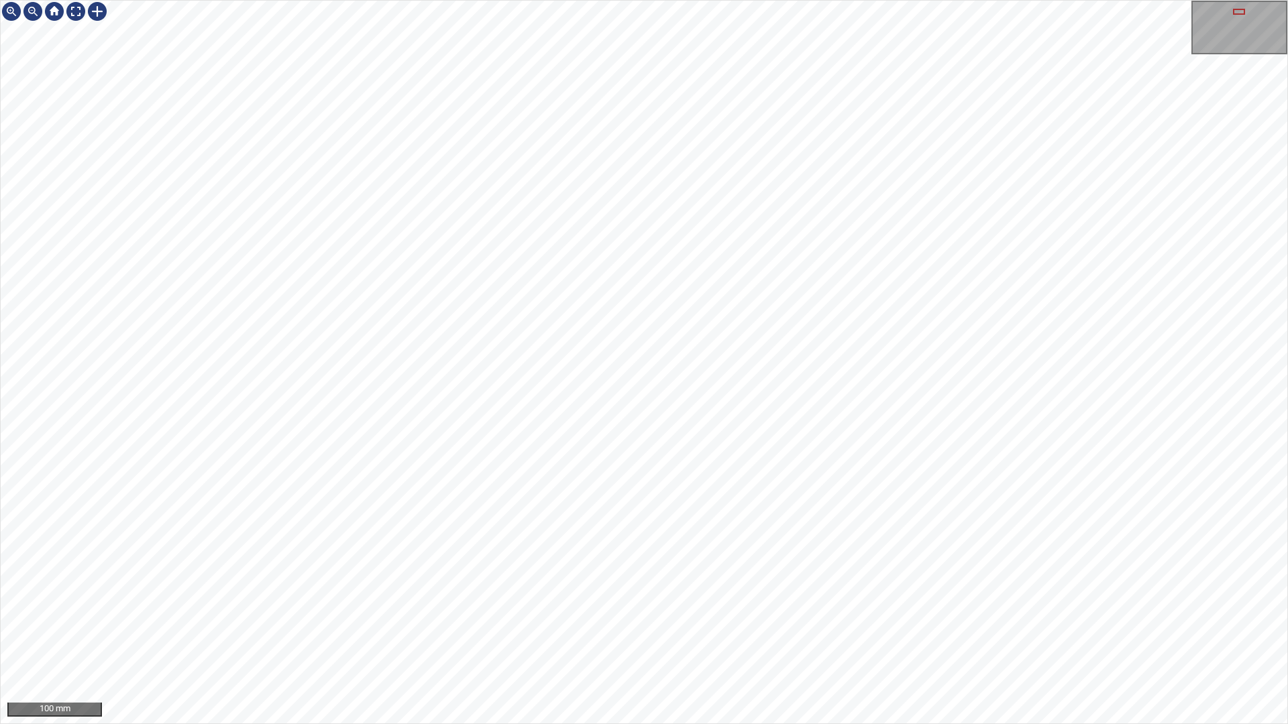
click at [942, 0] on div "100 mm" at bounding box center [644, 362] width 1288 height 724
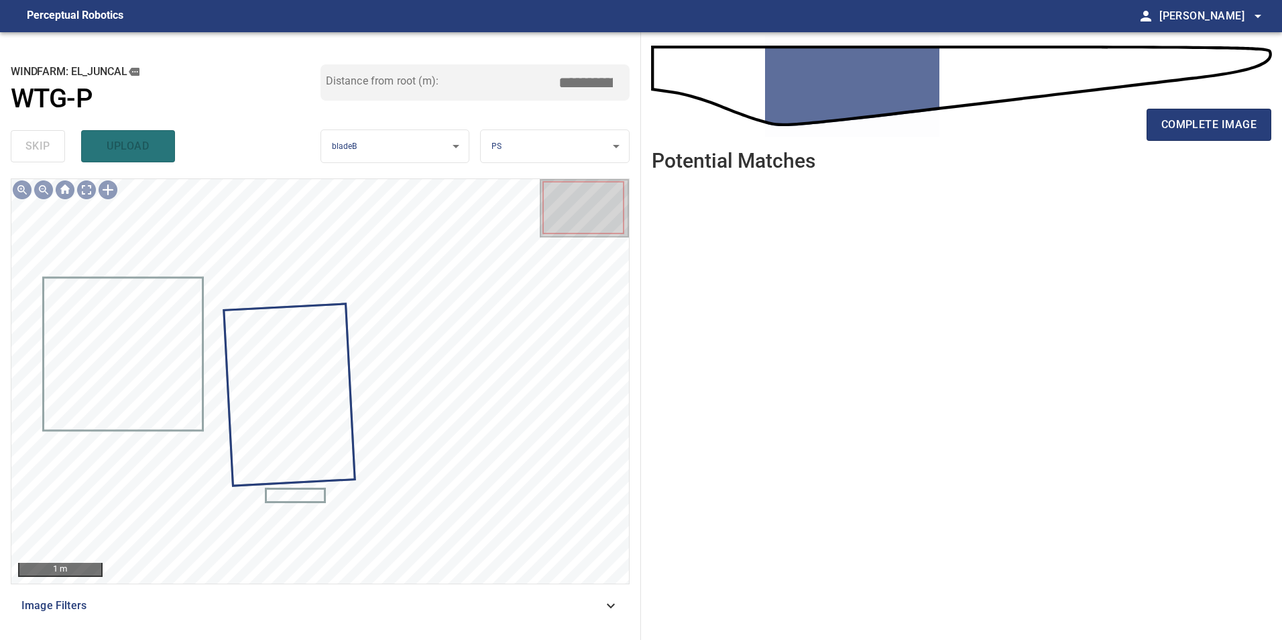
click at [1216, 144] on div "complete image" at bounding box center [962, 130] width 620 height 54
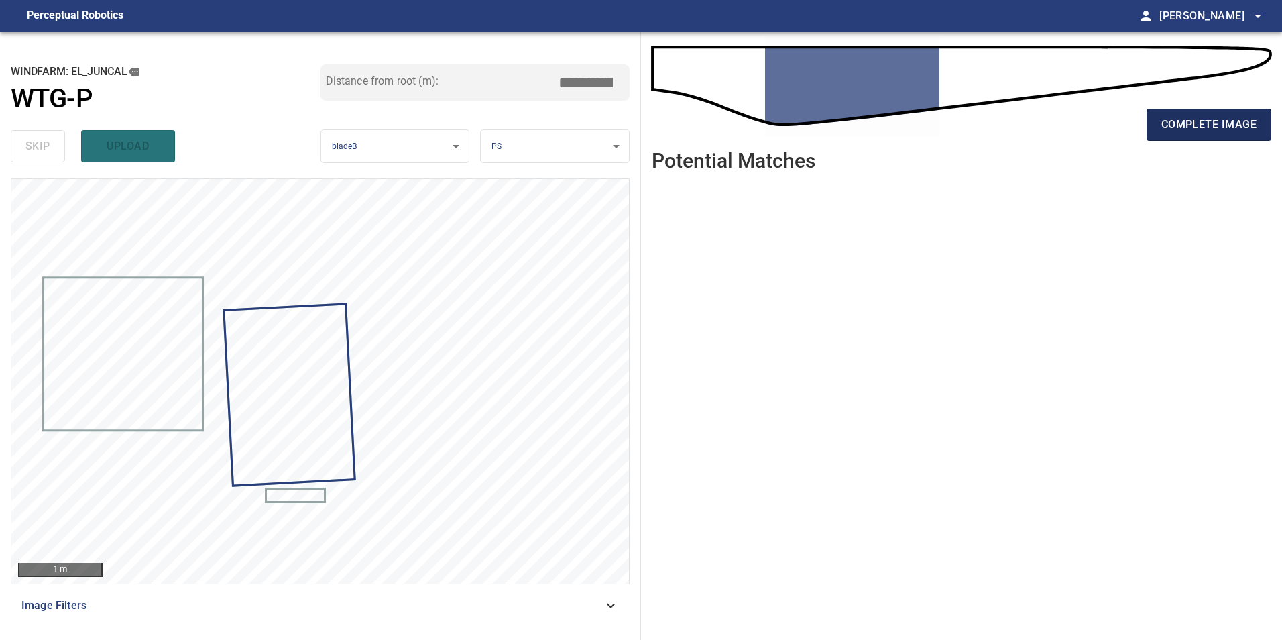
click at [1215, 127] on span "complete image" at bounding box center [1209, 124] width 95 height 19
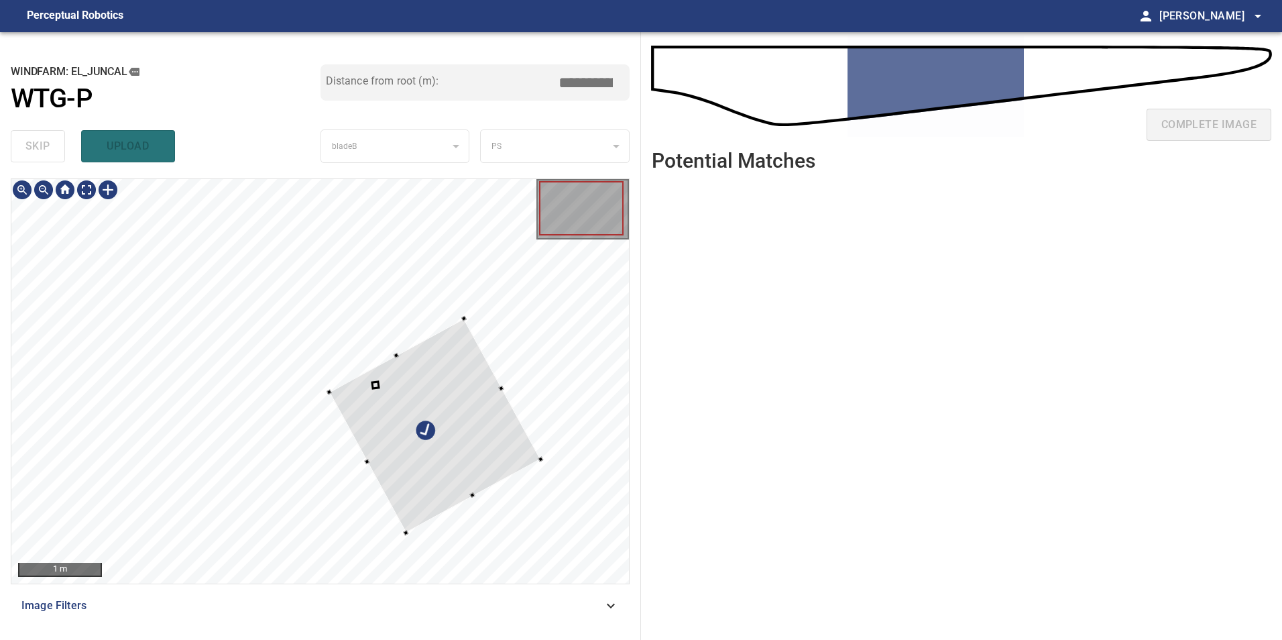
click at [498, 386] on div at bounding box center [435, 425] width 212 height 214
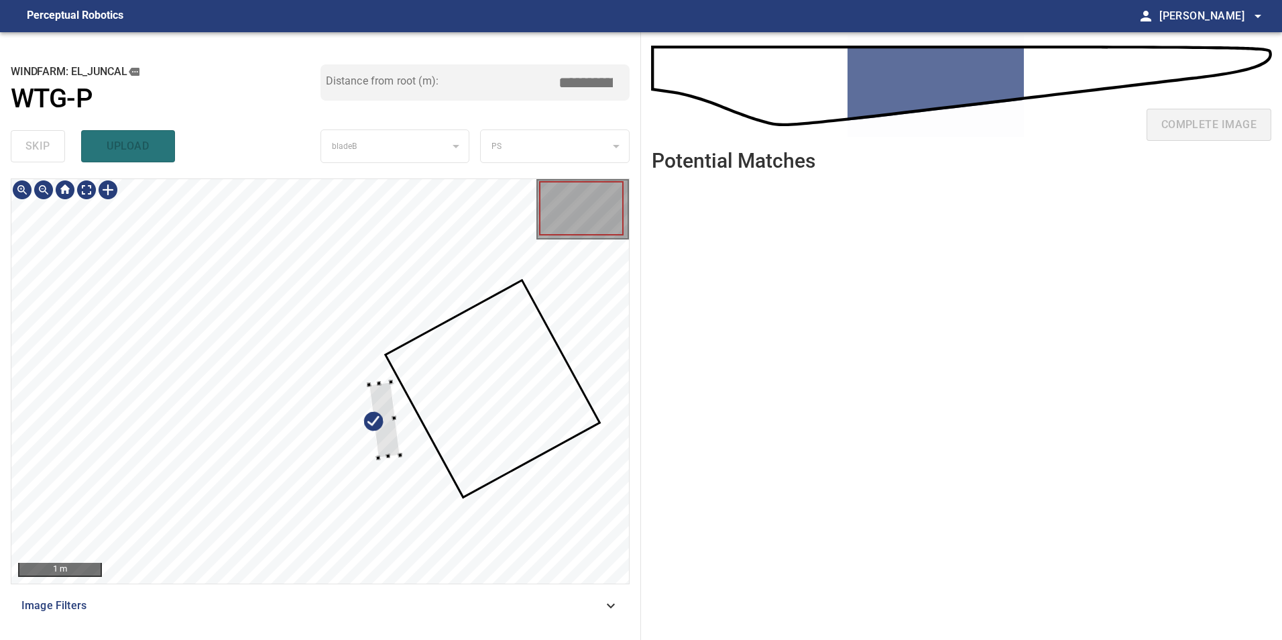
click at [530, 376] on div at bounding box center [320, 381] width 618 height 404
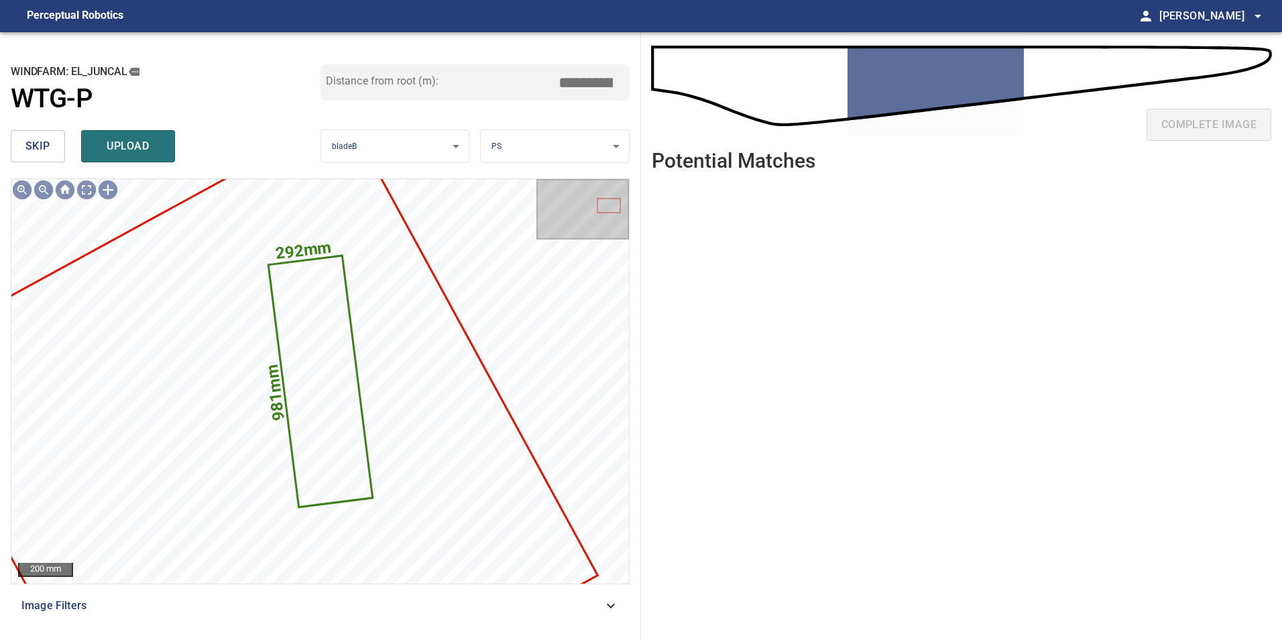
click at [56, 135] on button "skip" at bounding box center [38, 146] width 54 height 32
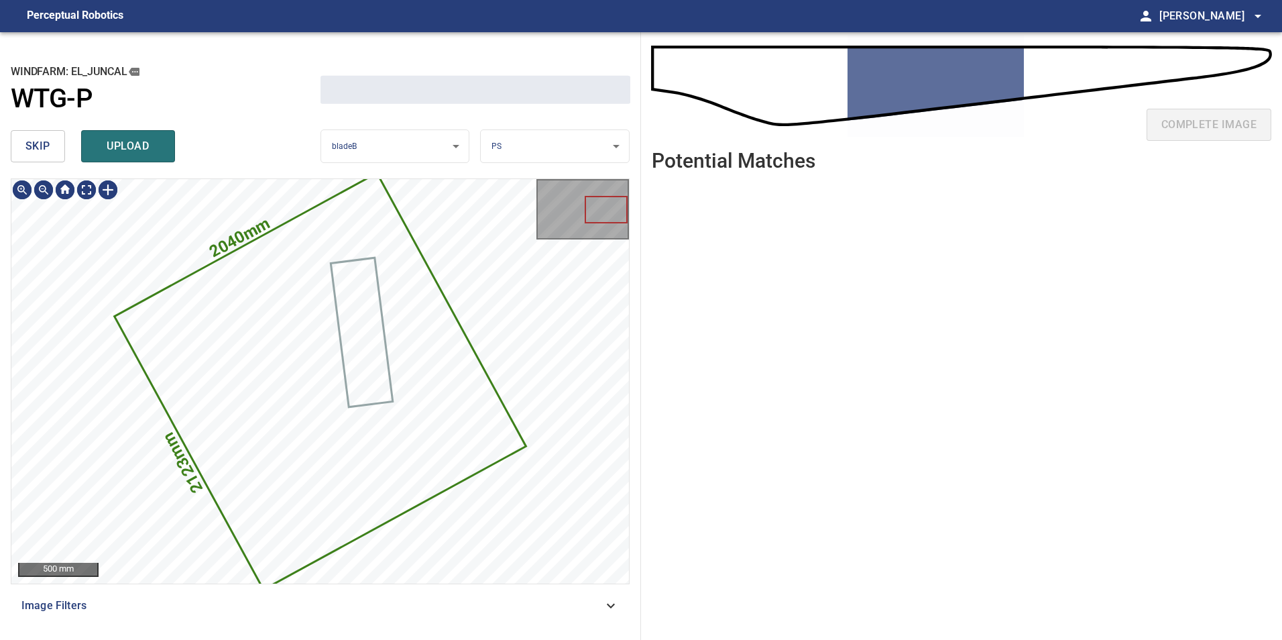
click at [55, 136] on button "skip" at bounding box center [38, 146] width 54 height 32
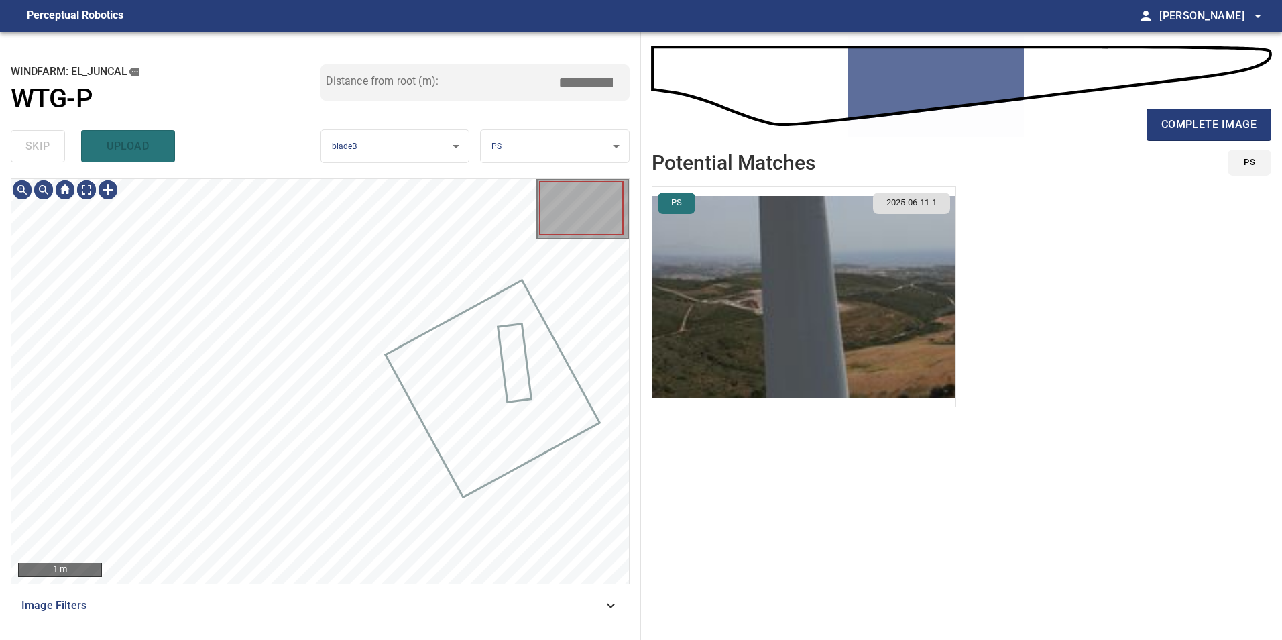
click at [55, 136] on div "skip upload" at bounding box center [166, 146] width 310 height 43
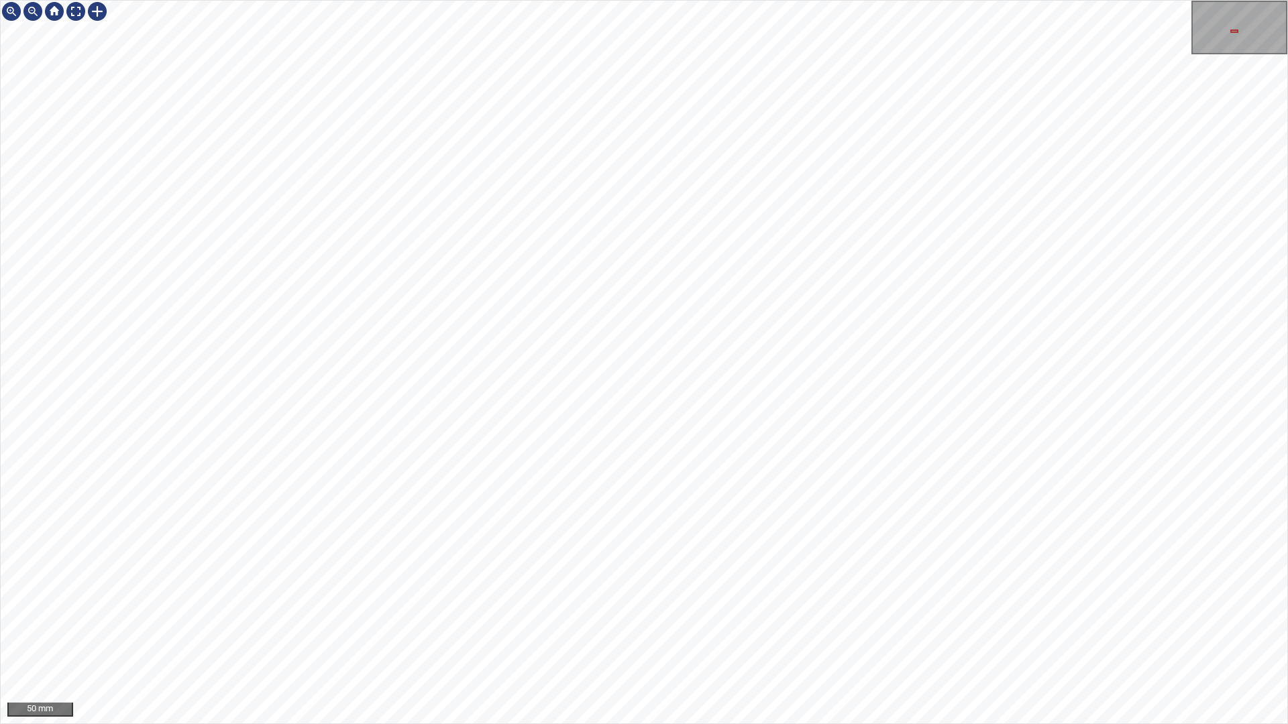
click at [382, 639] on div "50 mm" at bounding box center [644, 362] width 1288 height 724
click at [800, 0] on div "100 mm" at bounding box center [644, 362] width 1288 height 724
click at [916, 0] on div "100 mm" at bounding box center [644, 362] width 1288 height 724
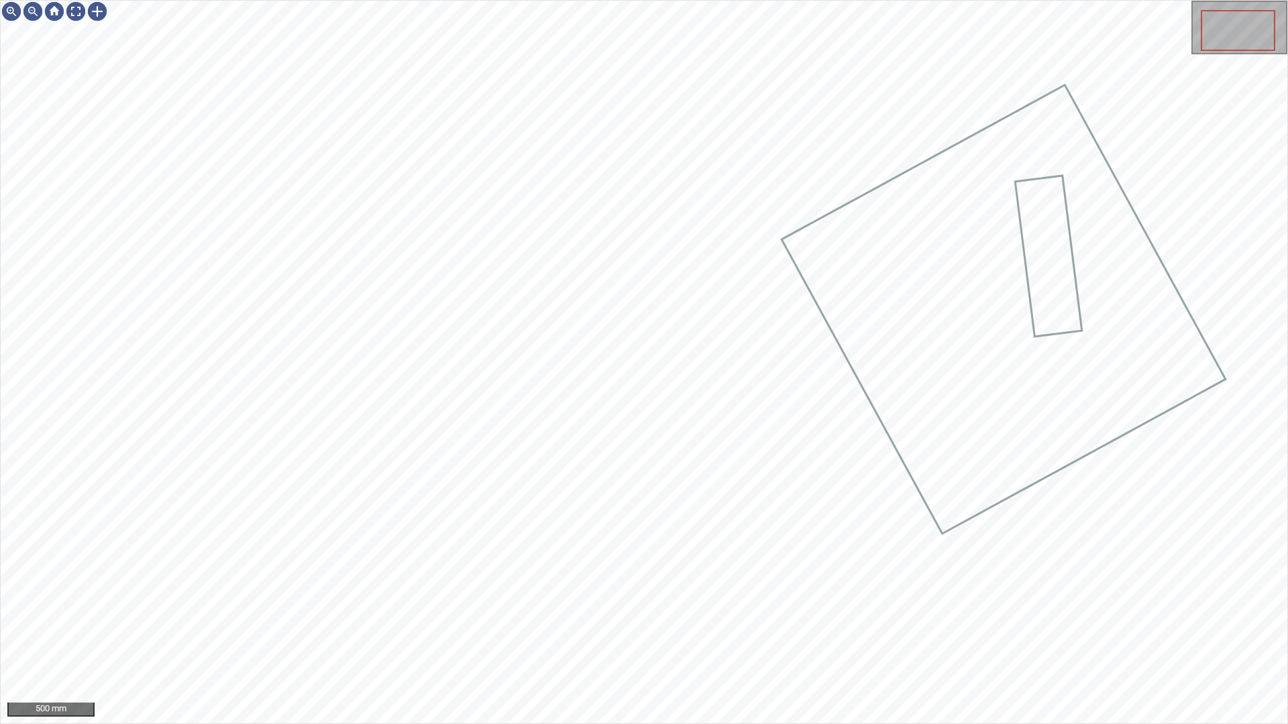
drag, startPoint x: 72, startPoint y: 0, endPoint x: 71, endPoint y: 13, distance: 12.8
click at [72, 0] on div "500 mm" at bounding box center [644, 362] width 1288 height 724
click at [73, 18] on div at bounding box center [75, 11] width 21 height 21
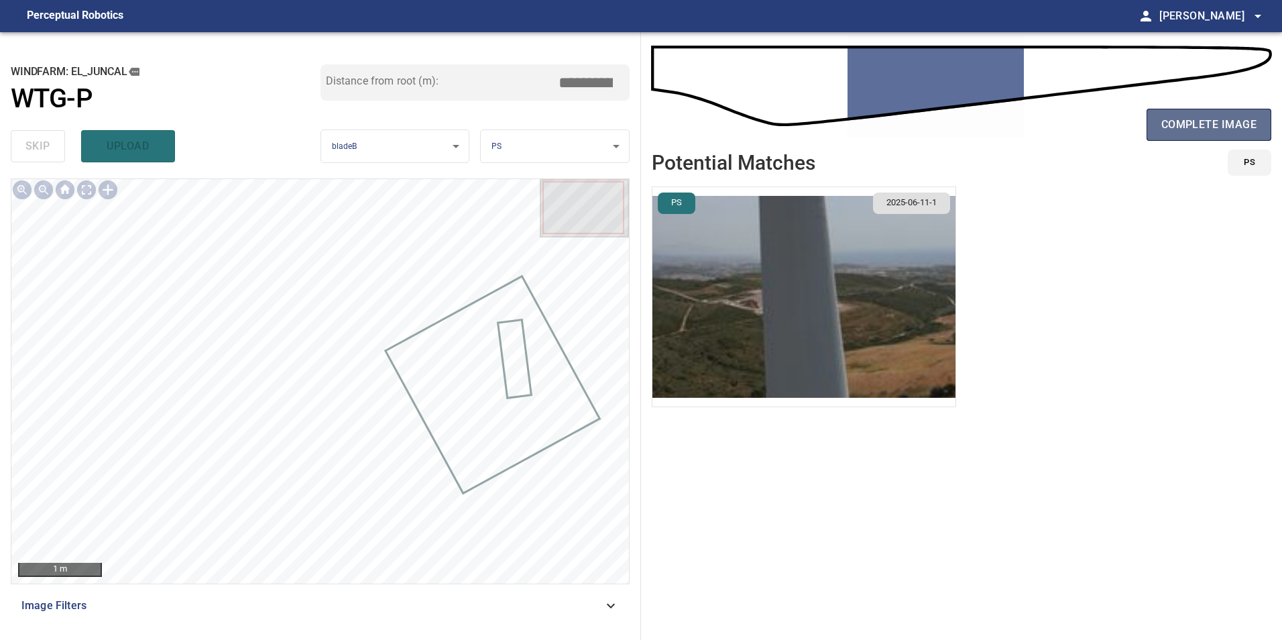
click at [1165, 136] on button "complete image" at bounding box center [1209, 125] width 125 height 32
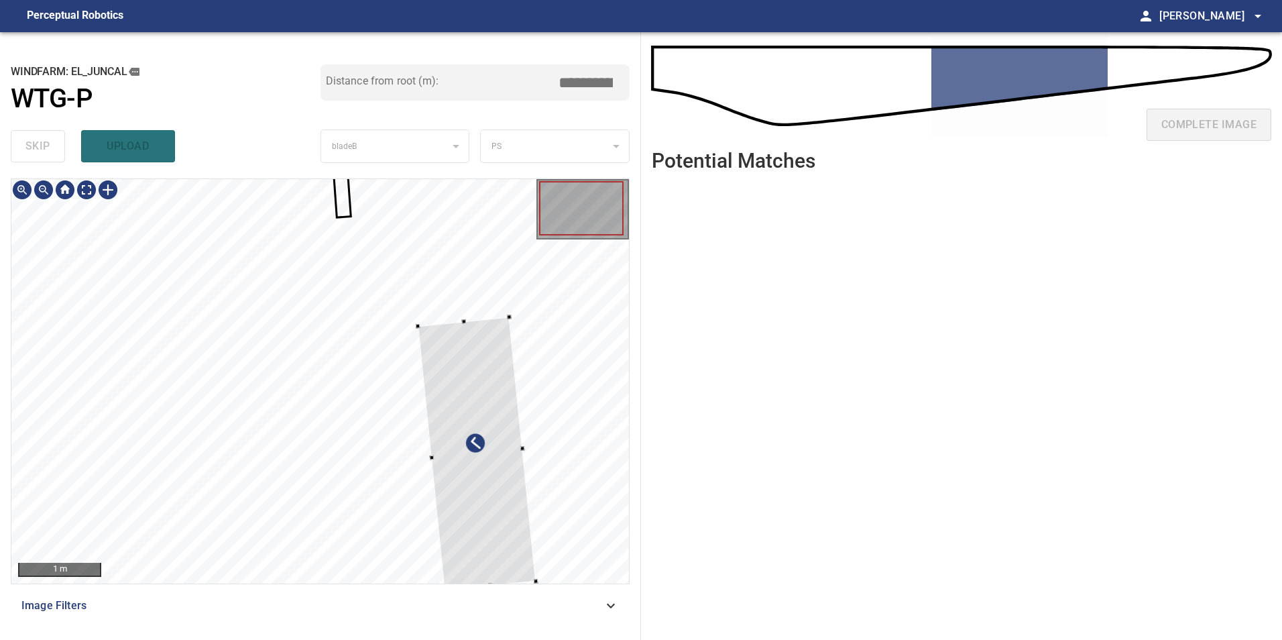
click at [494, 366] on div at bounding box center [477, 454] width 118 height 274
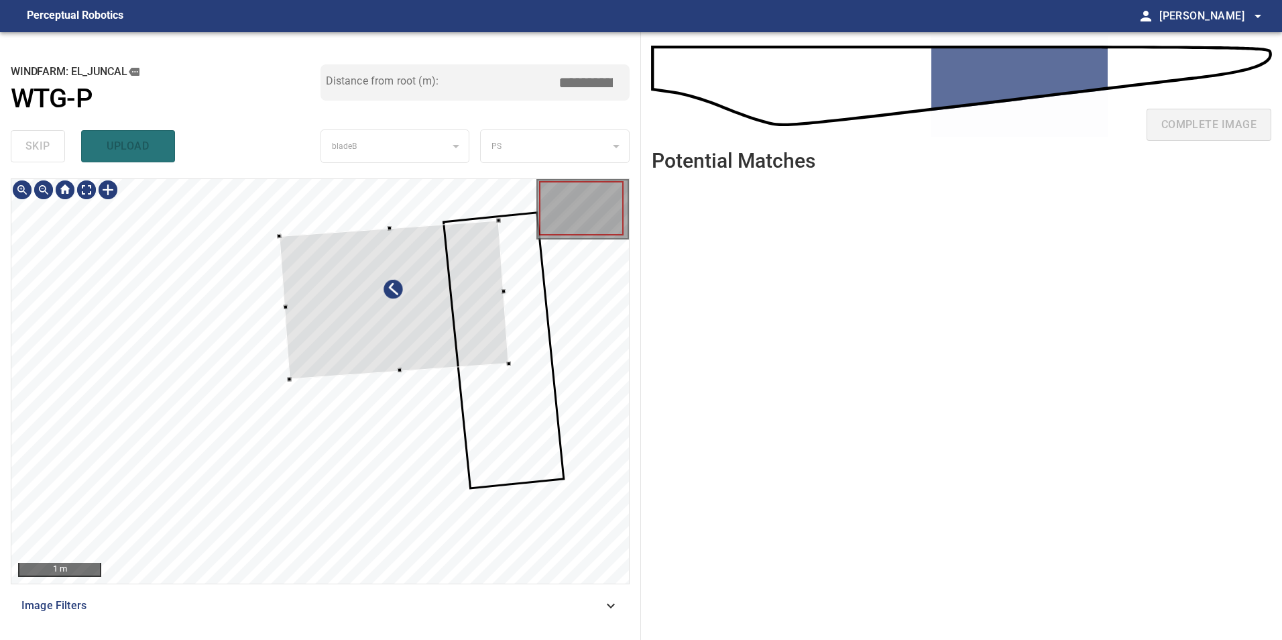
click at [478, 482] on div at bounding box center [320, 381] width 618 height 404
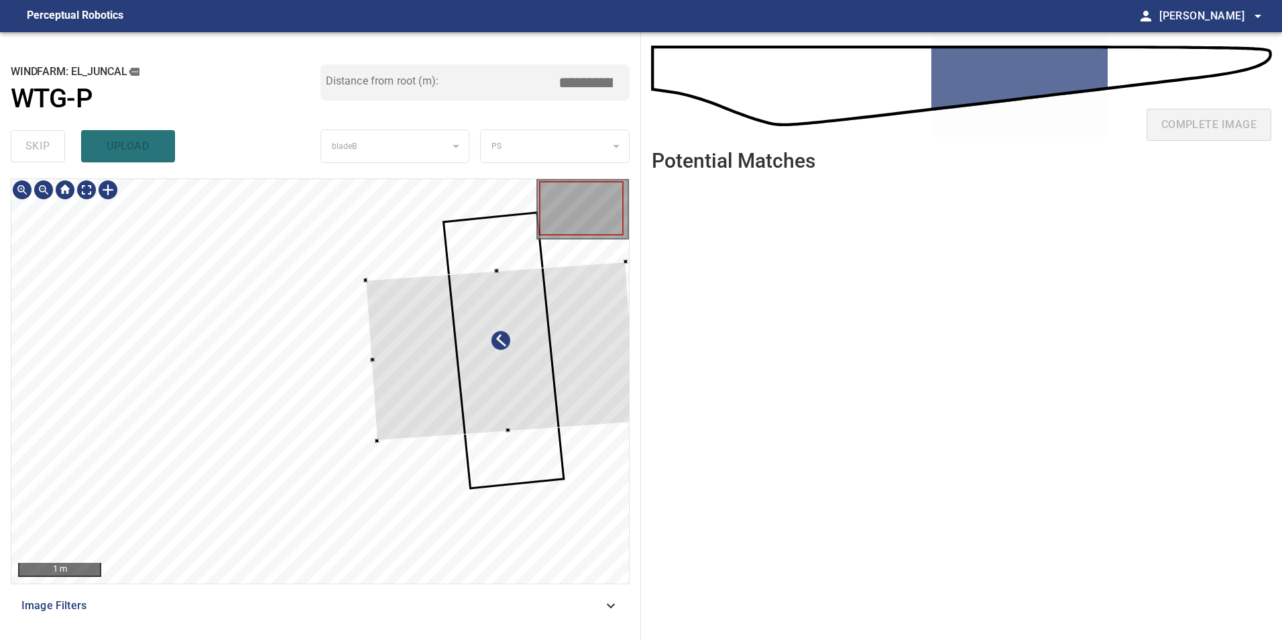
click at [585, 394] on div at bounding box center [502, 351] width 272 height 179
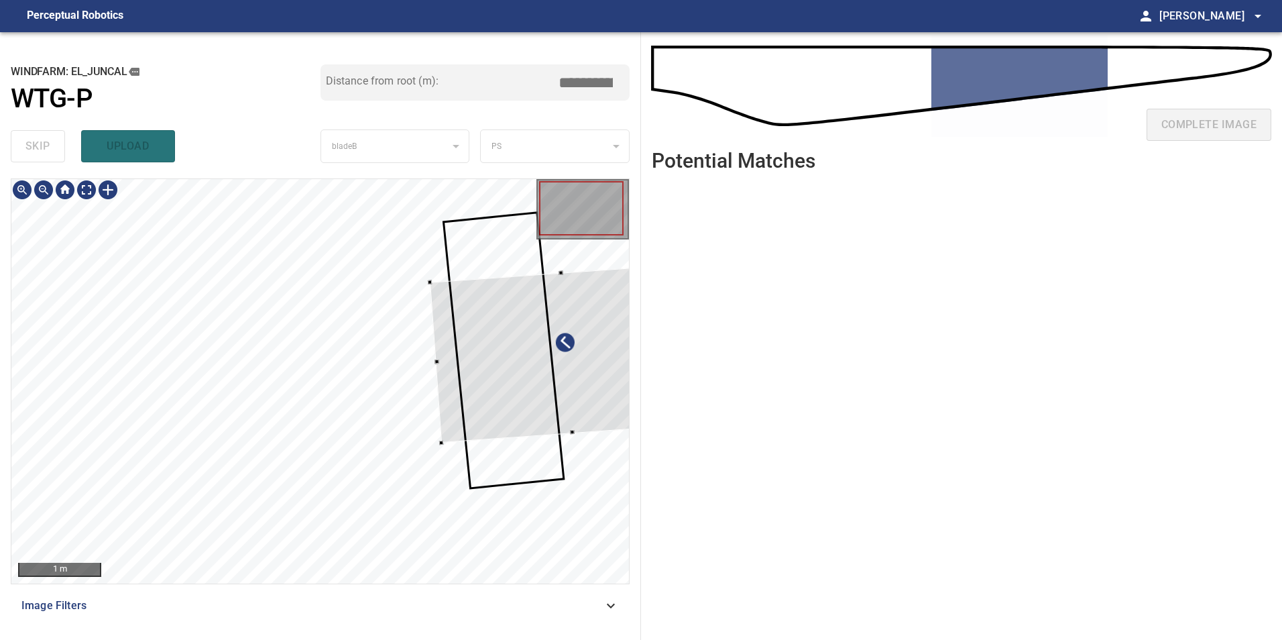
click at [552, 376] on div at bounding box center [567, 353] width 272 height 179
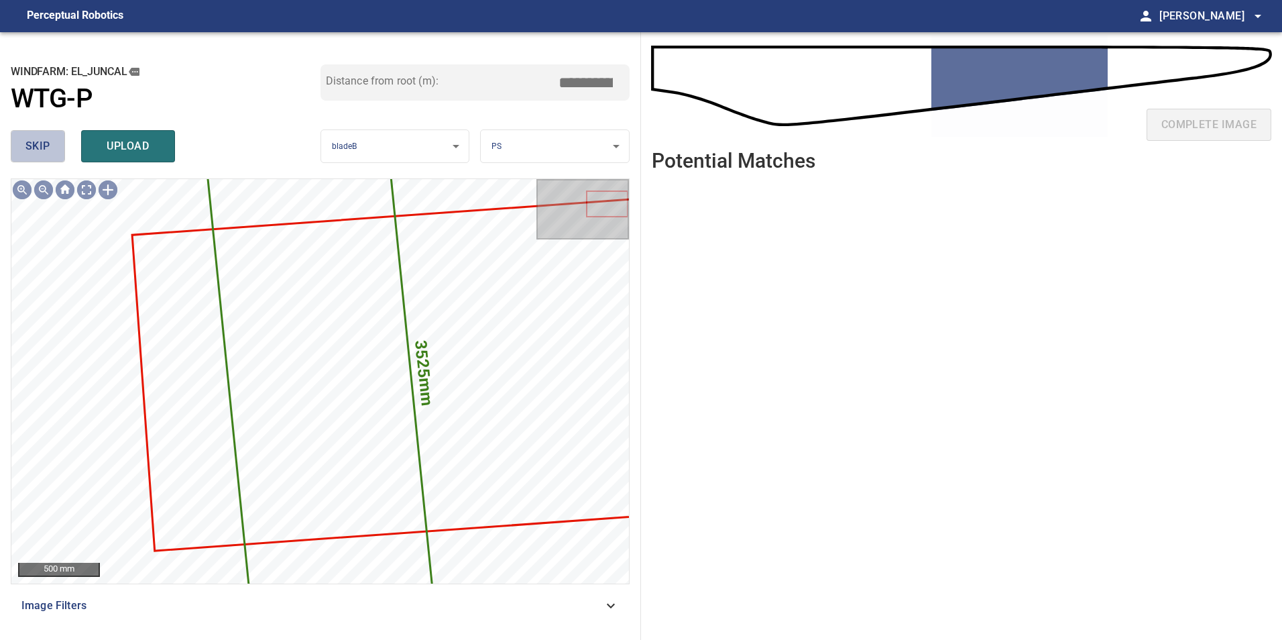
click at [36, 142] on span "skip" at bounding box center [37, 146] width 25 height 19
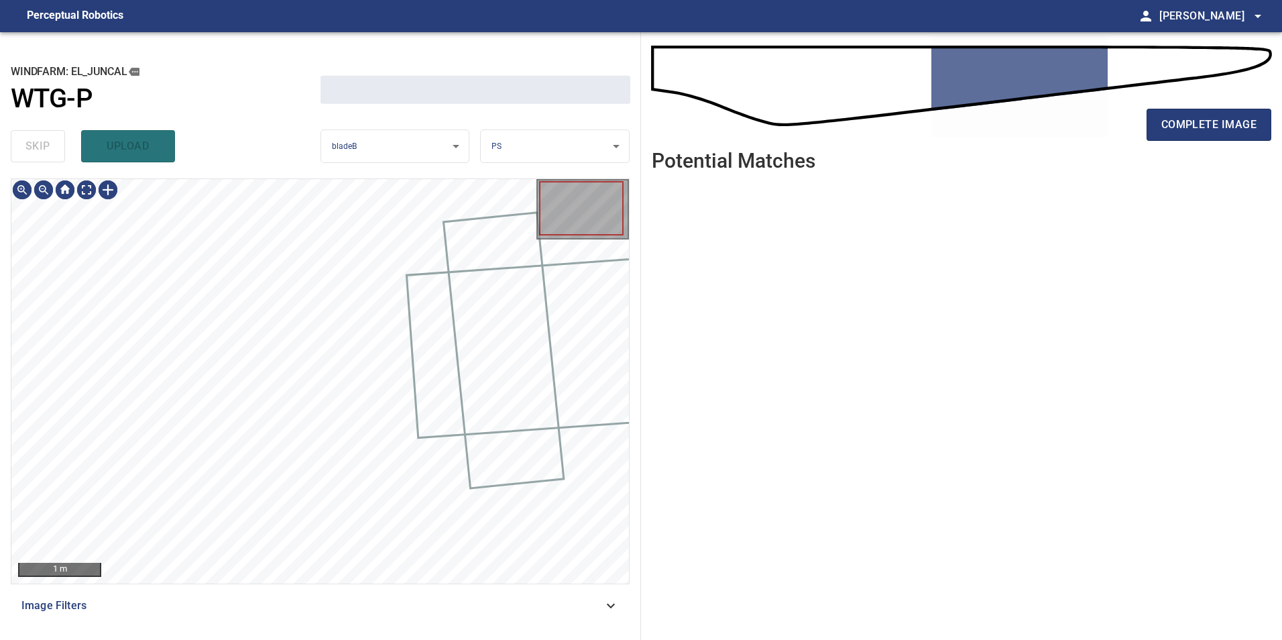
click at [36, 142] on div "skip upload" at bounding box center [166, 146] width 310 height 43
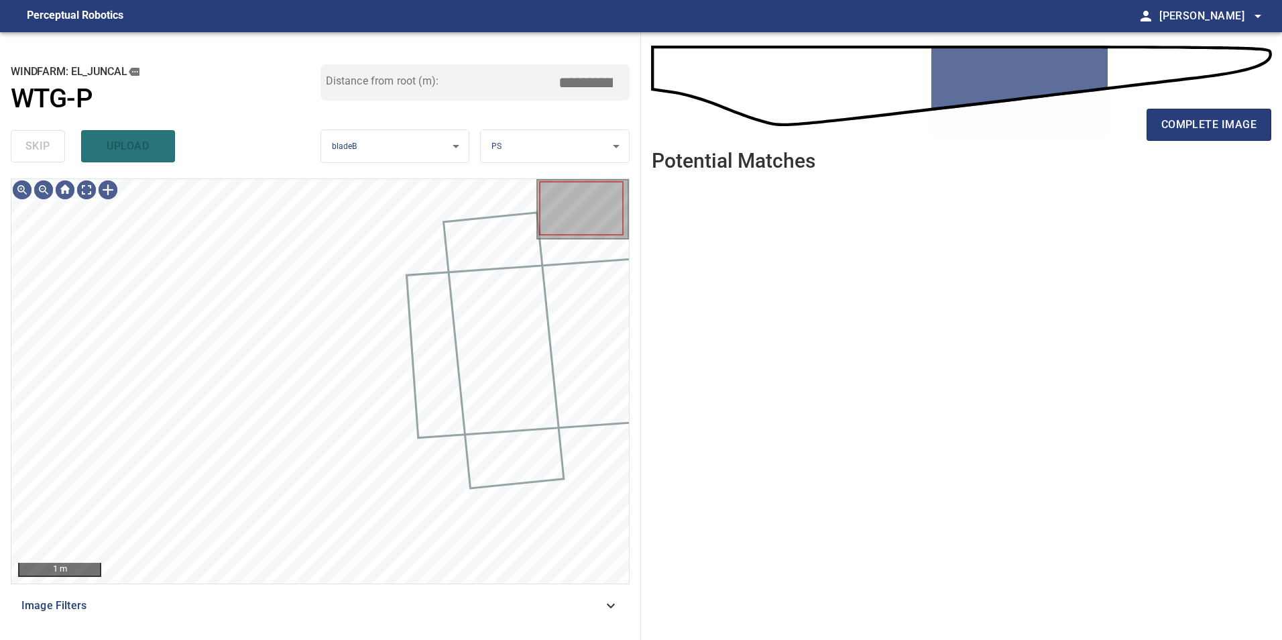
drag, startPoint x: 36, startPoint y: 142, endPoint x: 78, endPoint y: 184, distance: 59.8
click at [38, 144] on div "skip upload" at bounding box center [166, 146] width 310 height 43
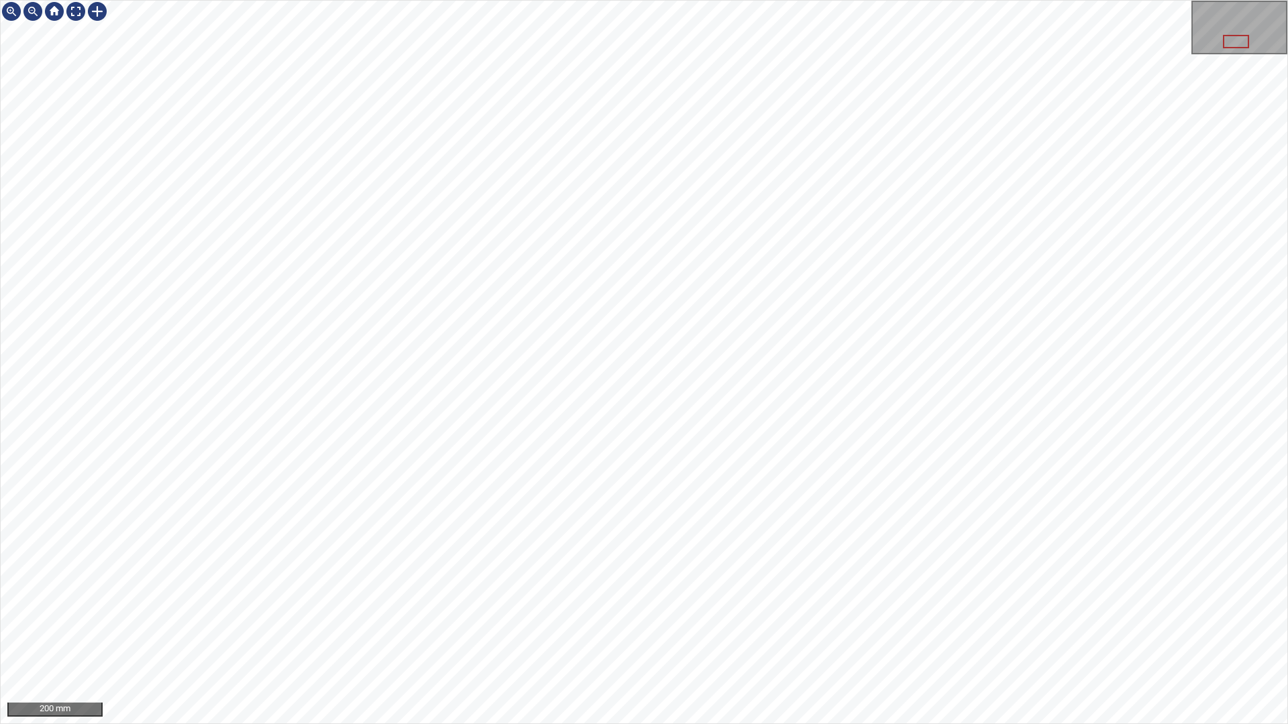
click at [534, 0] on div "200 mm" at bounding box center [644, 362] width 1288 height 724
click at [570, 639] on div "50 mm" at bounding box center [644, 362] width 1288 height 724
click at [849, 0] on div "50 mm" at bounding box center [644, 362] width 1288 height 724
click at [979, 639] on div "50 mm" at bounding box center [644, 362] width 1288 height 724
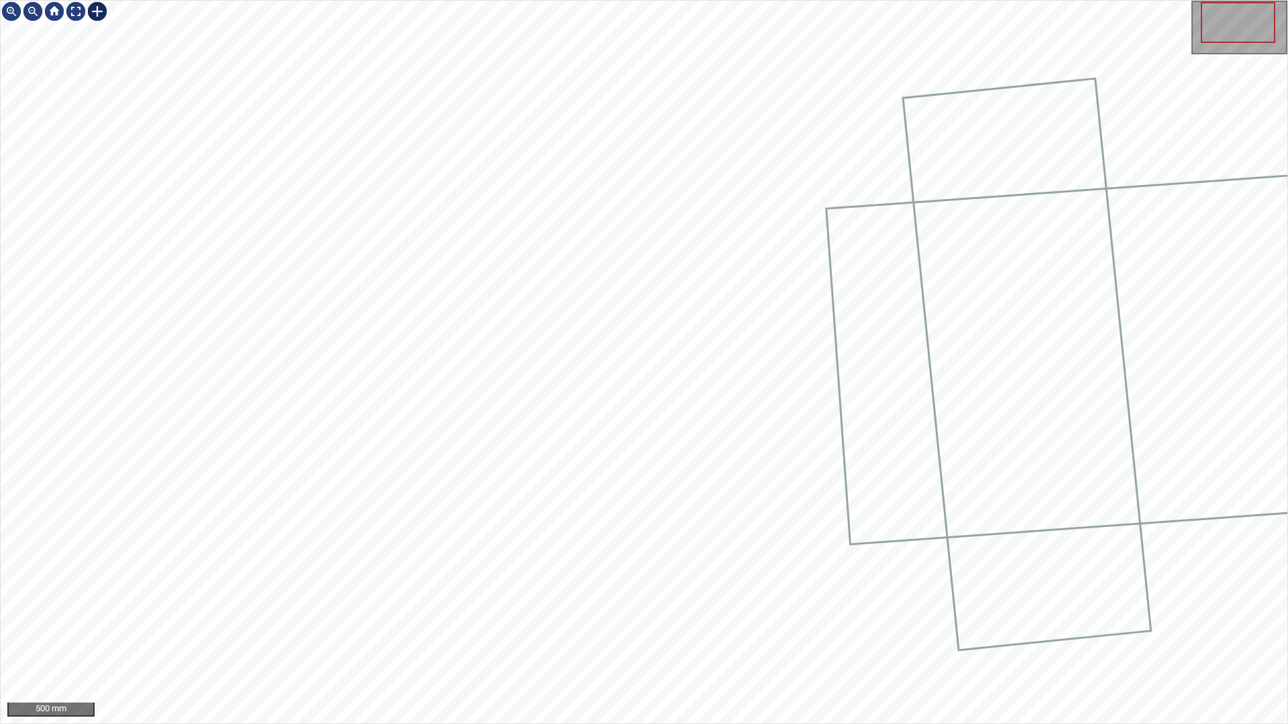
click at [92, 16] on div at bounding box center [97, 11] width 21 height 21
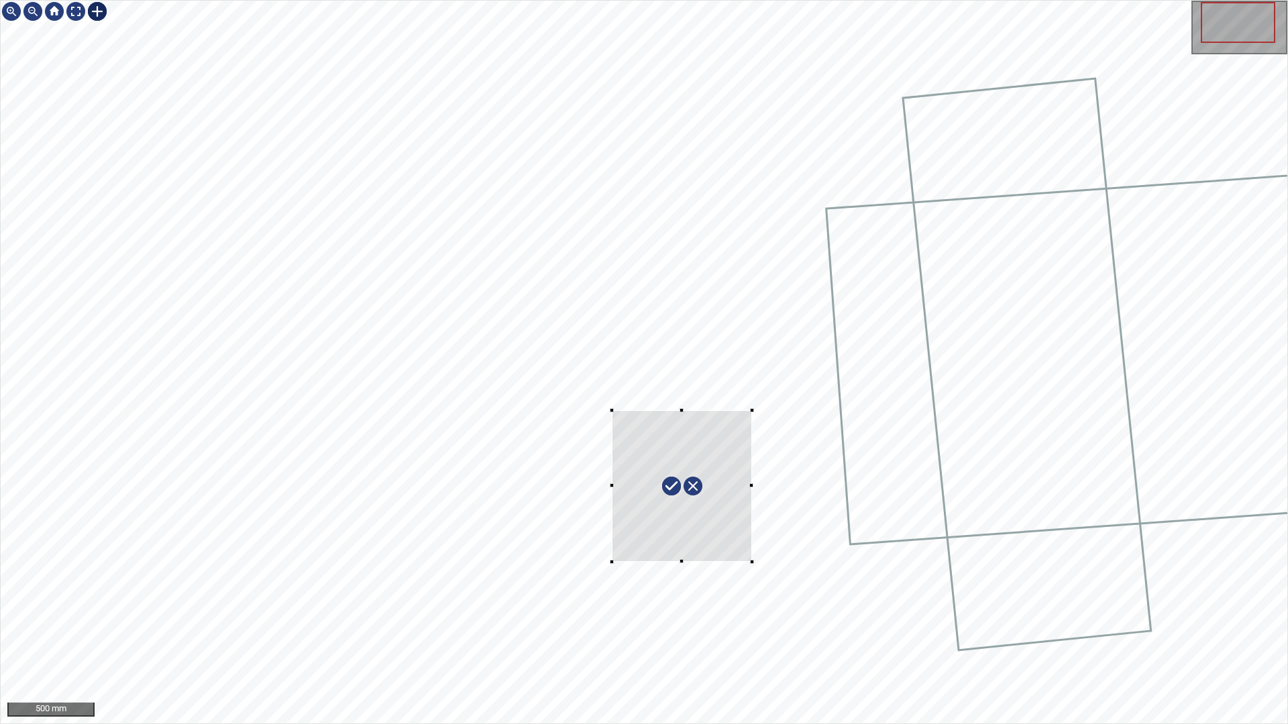
click at [614, 417] on div at bounding box center [644, 362] width 1287 height 723
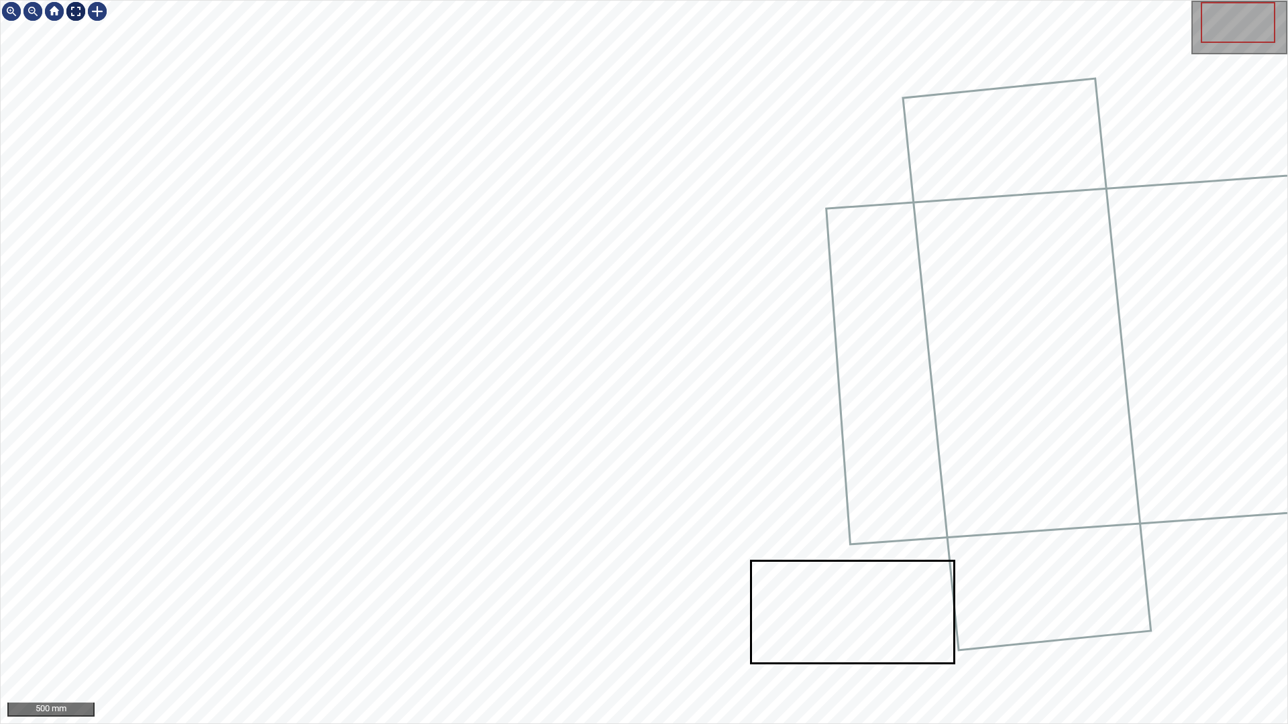
click at [73, 13] on div at bounding box center [75, 11] width 21 height 21
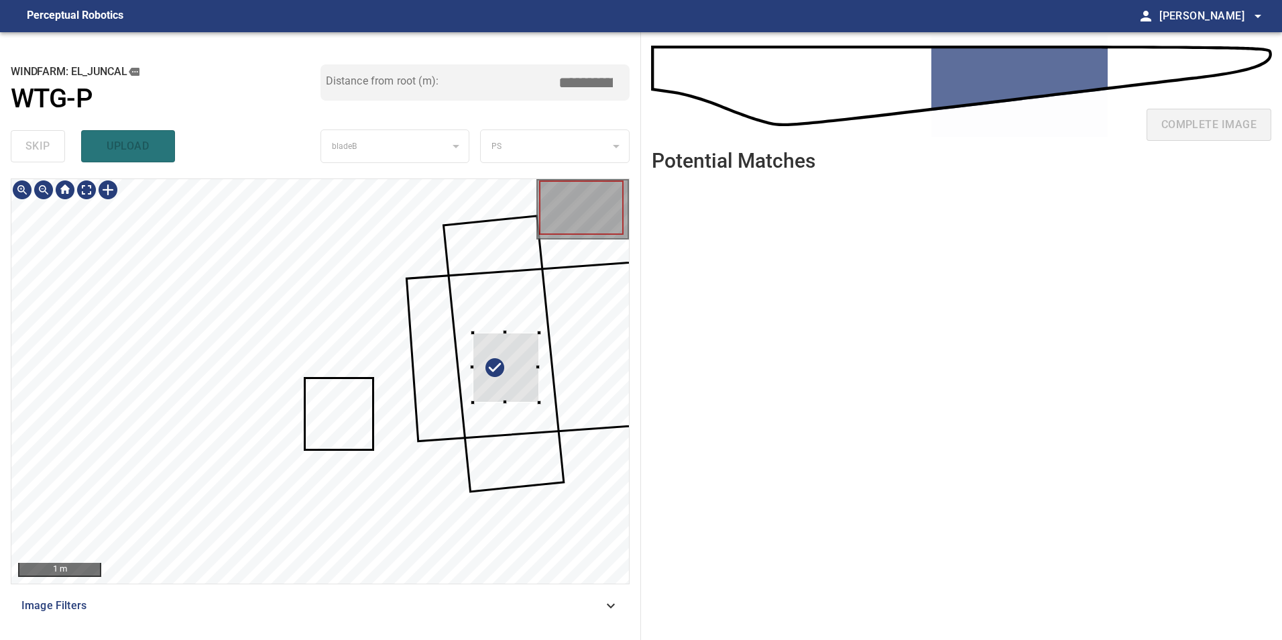
click at [539, 368] on div at bounding box center [506, 368] width 66 height 70
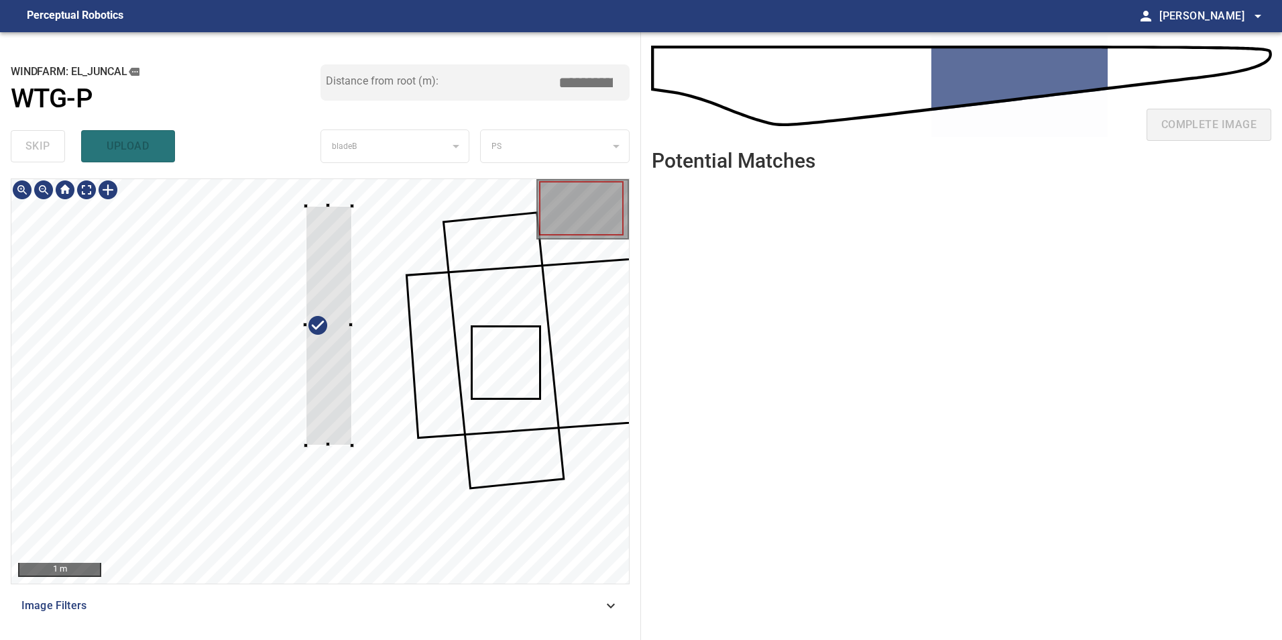
click at [349, 205] on div at bounding box center [320, 381] width 618 height 404
click at [358, 425] on div at bounding box center [334, 329] width 87 height 239
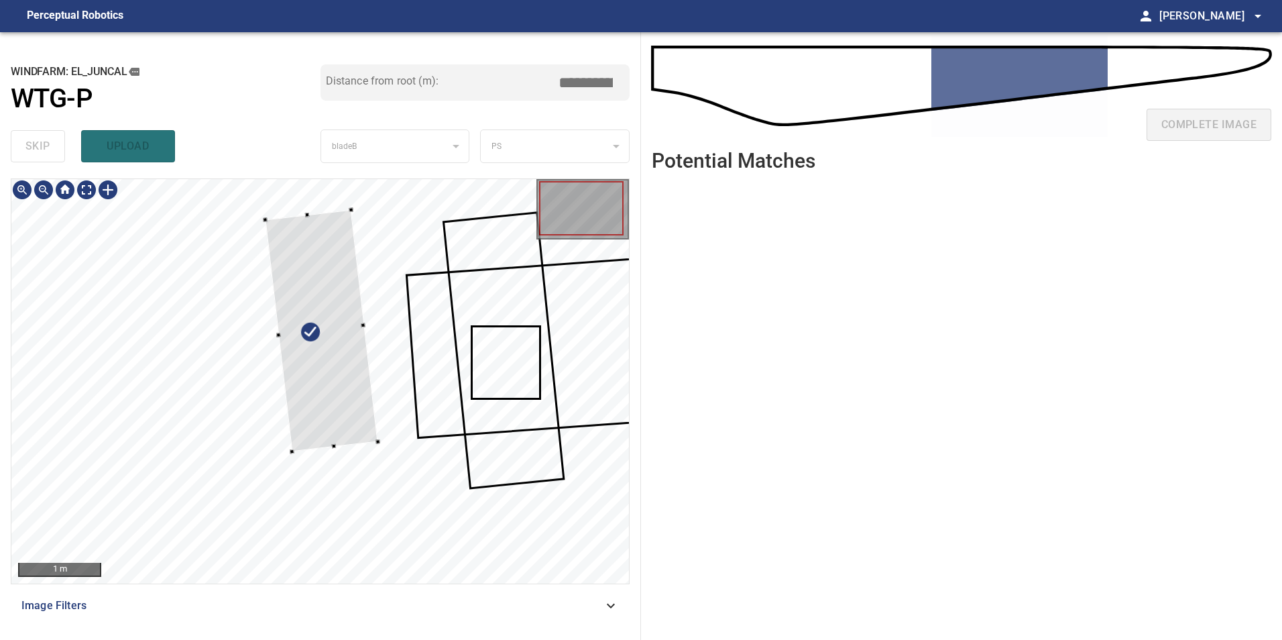
click at [288, 441] on div at bounding box center [320, 381] width 618 height 404
click at [349, 396] on div at bounding box center [324, 329] width 113 height 242
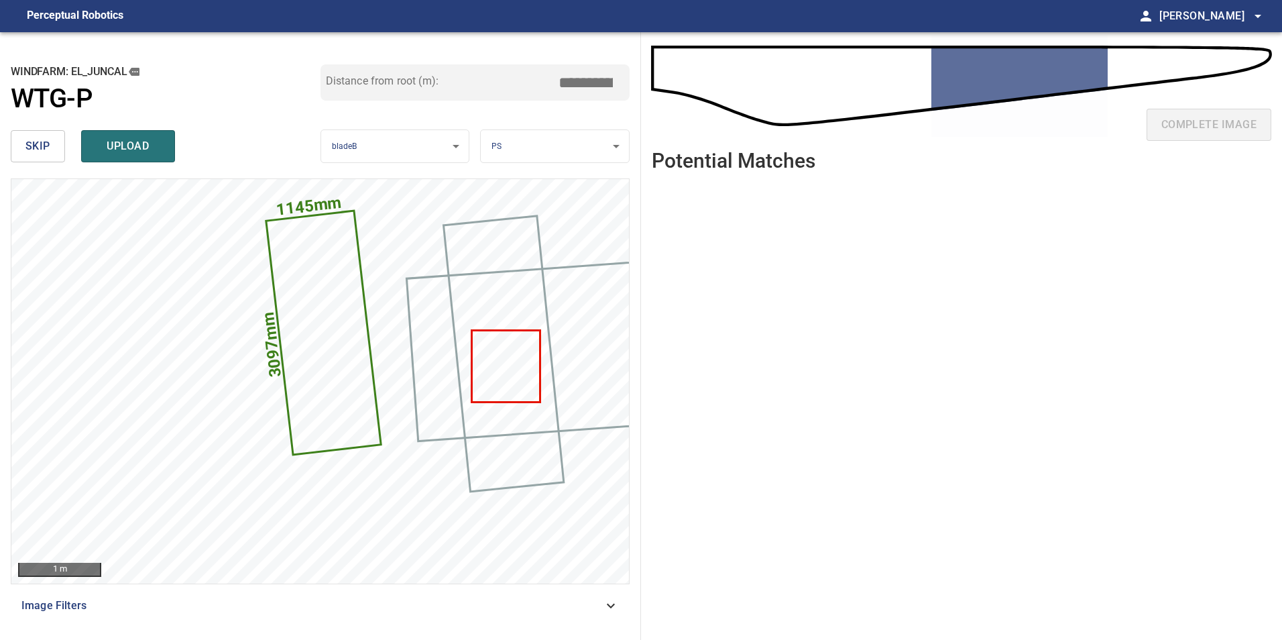
drag, startPoint x: 586, startPoint y: 85, endPoint x: 789, endPoint y: 99, distance: 203.0
click at [728, 95] on div "**********" at bounding box center [641, 336] width 1282 height 608
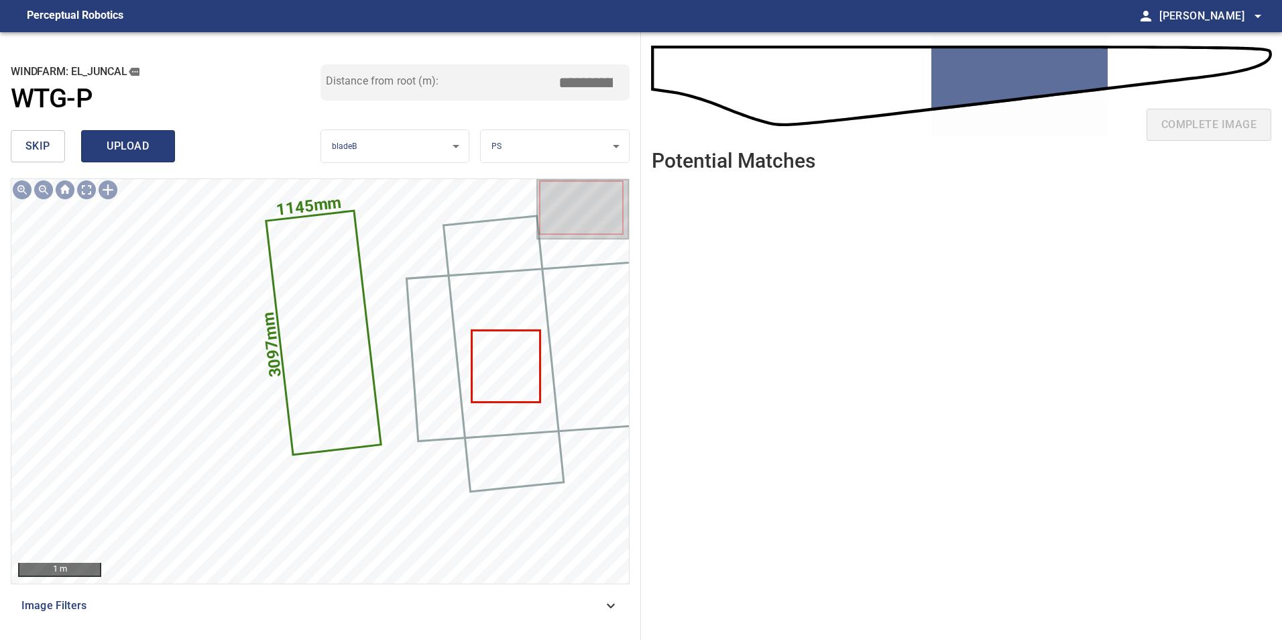
type input "*****"
drag, startPoint x: 159, startPoint y: 142, endPoint x: 129, endPoint y: 142, distance: 29.5
click at [159, 142] on span "upload" at bounding box center [128, 146] width 64 height 19
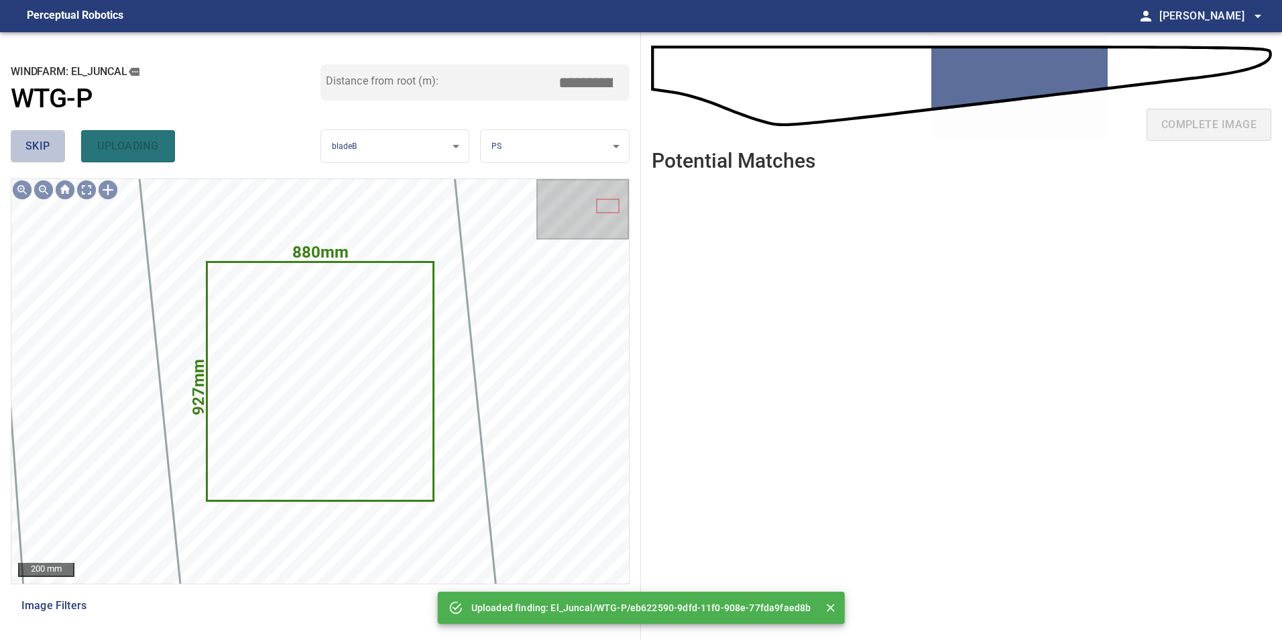
click at [34, 152] on span "skip" at bounding box center [37, 146] width 25 height 19
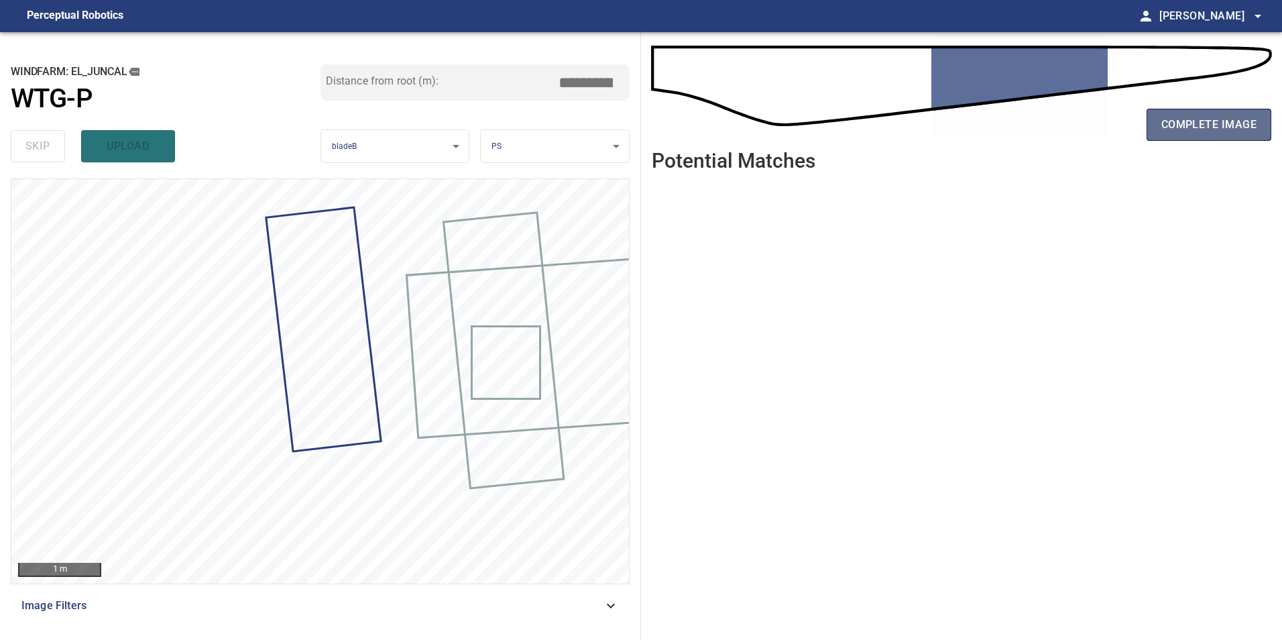
click at [1220, 126] on span "complete image" at bounding box center [1209, 124] width 95 height 19
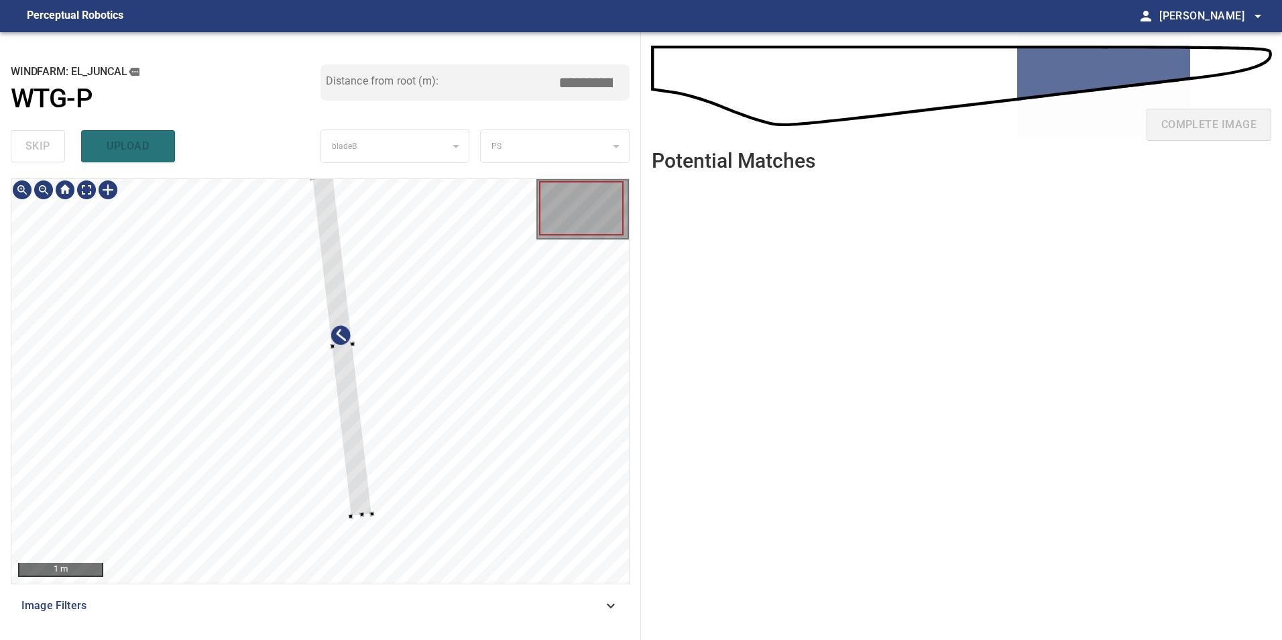
click at [378, 367] on div at bounding box center [320, 381] width 618 height 404
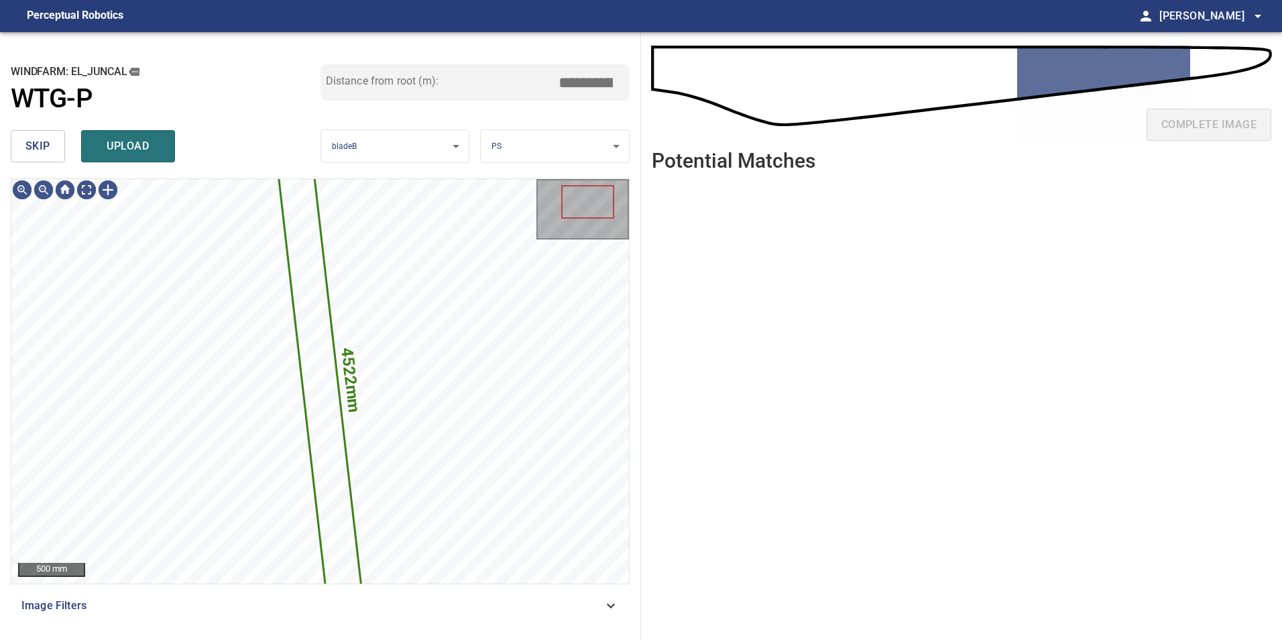
click at [18, 121] on div "windfarm: El_Juncal WTG-P Distance from root (m): *****" at bounding box center [320, 94] width 619 height 60
drag, startPoint x: 36, startPoint y: 133, endPoint x: 62, endPoint y: 170, distance: 45.6
click at [36, 134] on button "skip" at bounding box center [38, 146] width 54 height 32
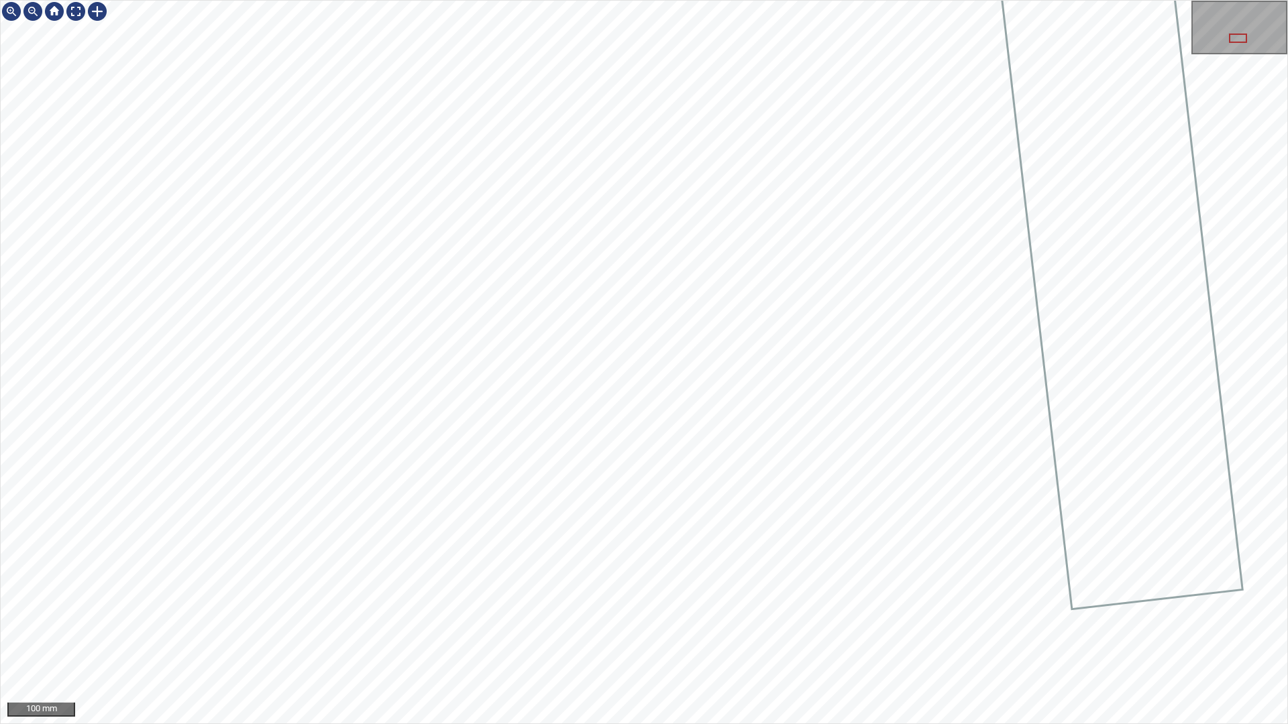
click at [767, 639] on div "100 mm" at bounding box center [644, 362] width 1288 height 724
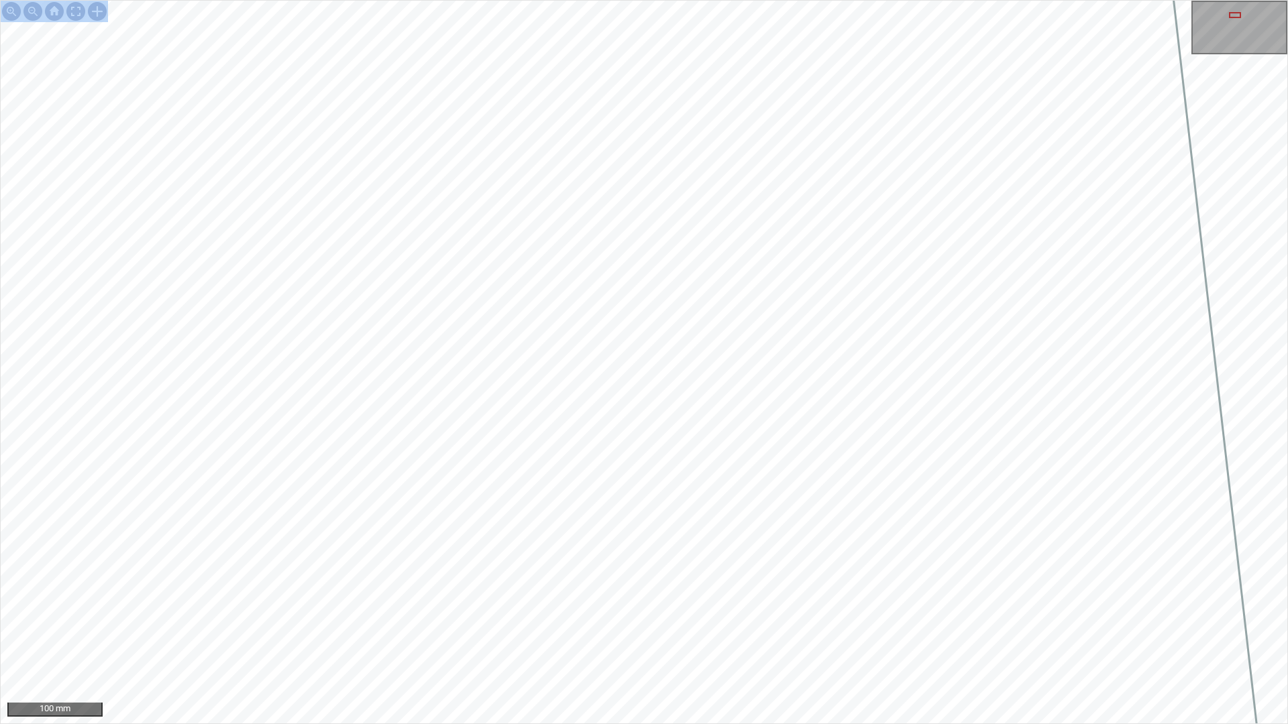
click at [655, 366] on div "100 mm" at bounding box center [644, 362] width 1288 height 724
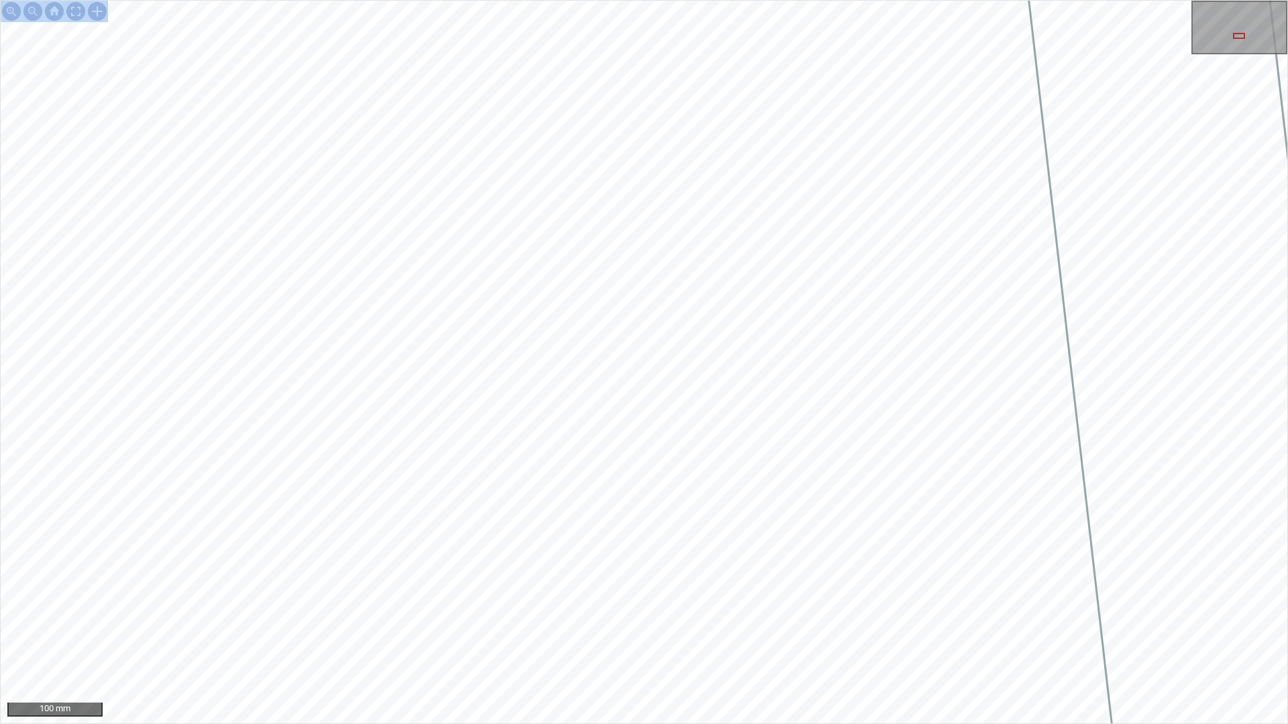
click at [689, 639] on div "100 mm" at bounding box center [644, 362] width 1288 height 724
click at [665, 639] on div "100 mm" at bounding box center [644, 362] width 1288 height 724
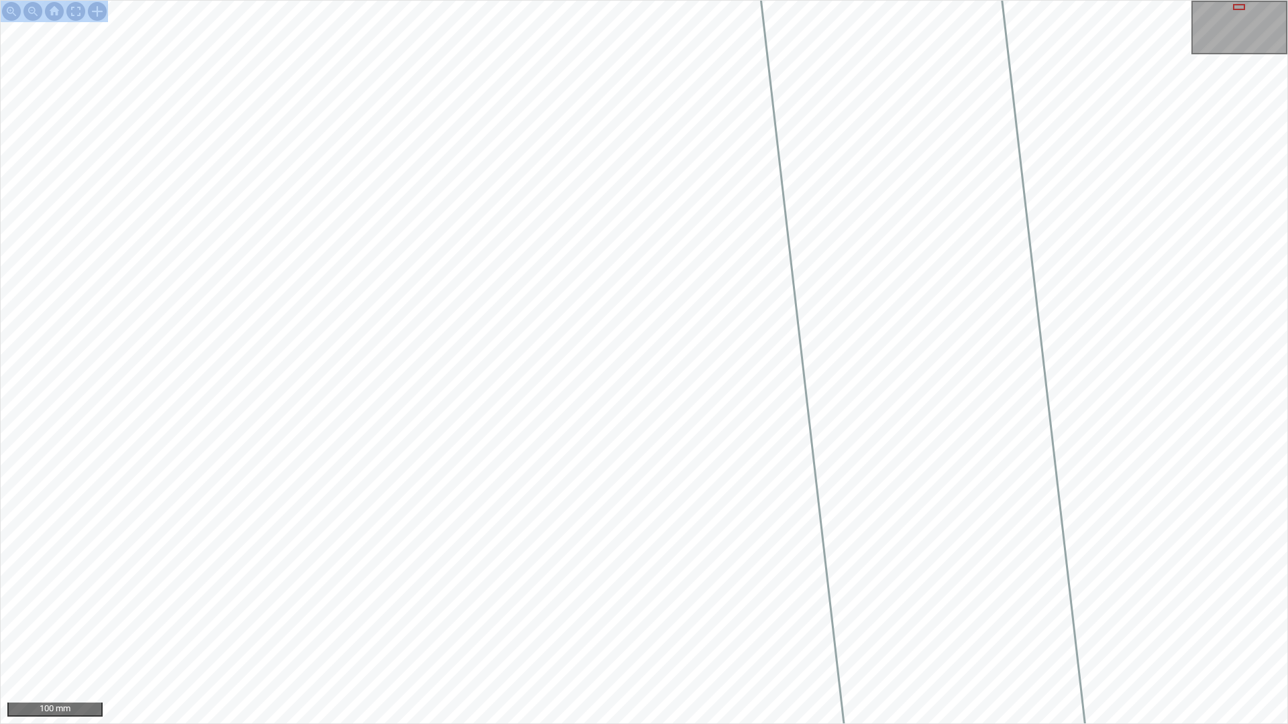
click at [681, 639] on div "100 mm" at bounding box center [644, 362] width 1288 height 724
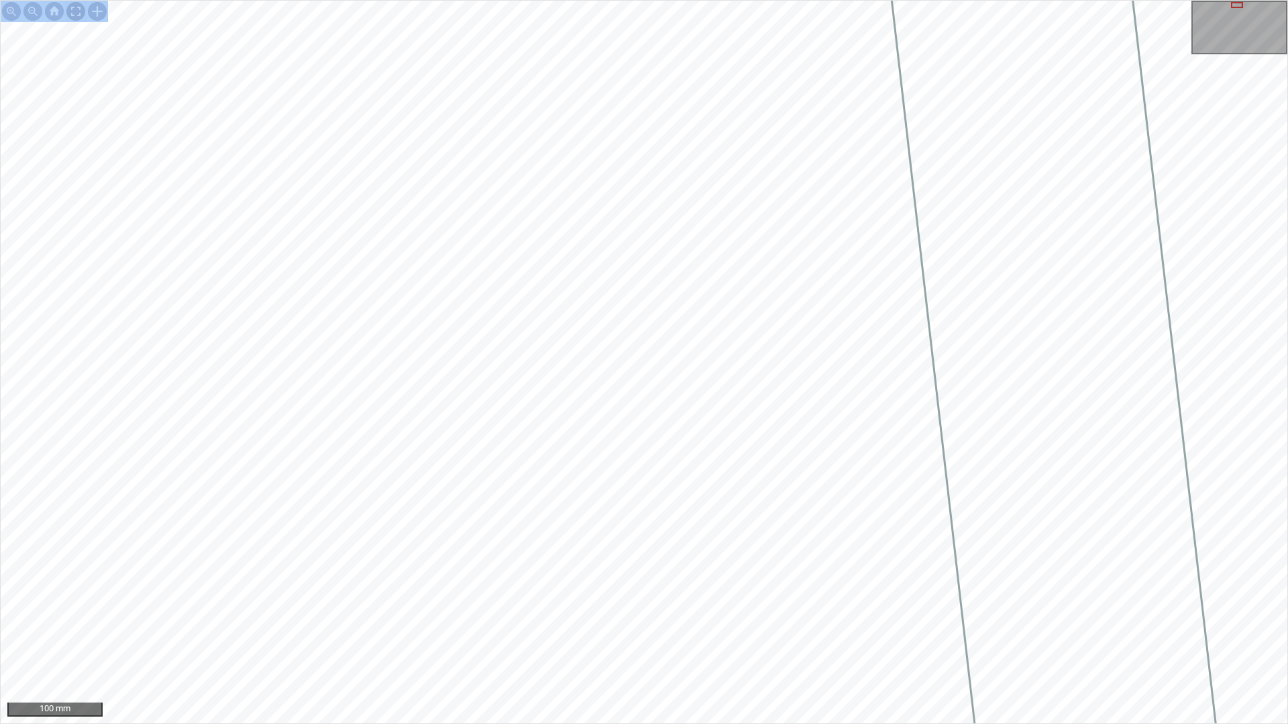
click at [76, 11] on div at bounding box center [75, 11] width 21 height 21
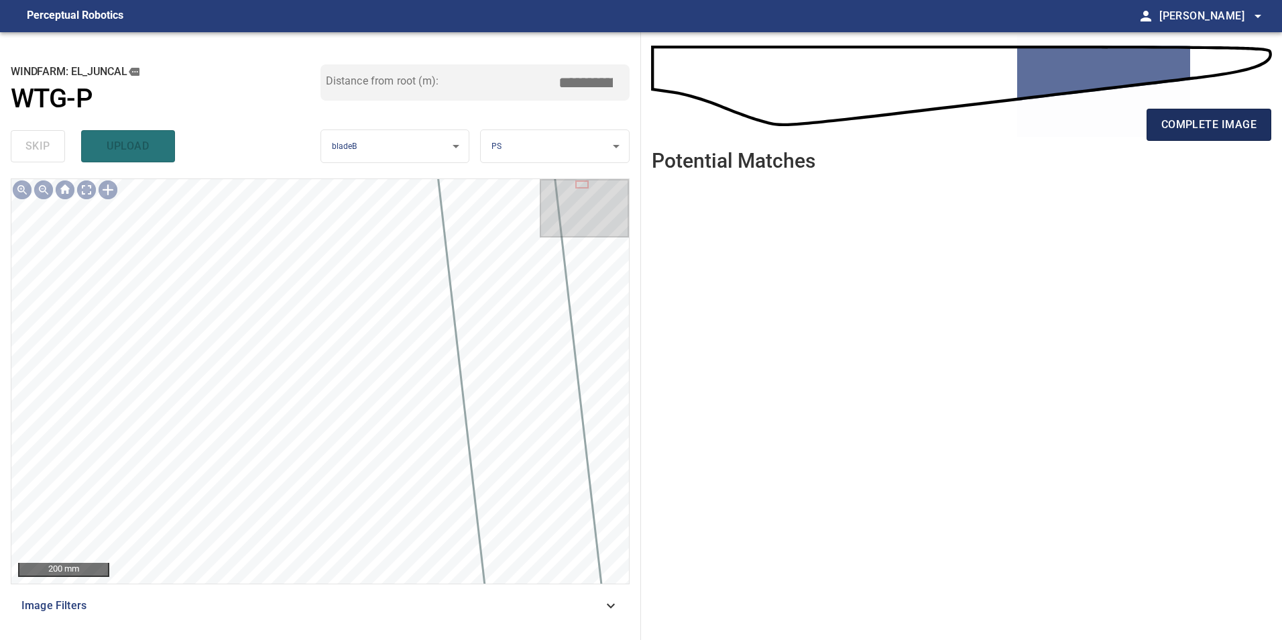
click at [1168, 124] on span "complete image" at bounding box center [1209, 124] width 95 height 19
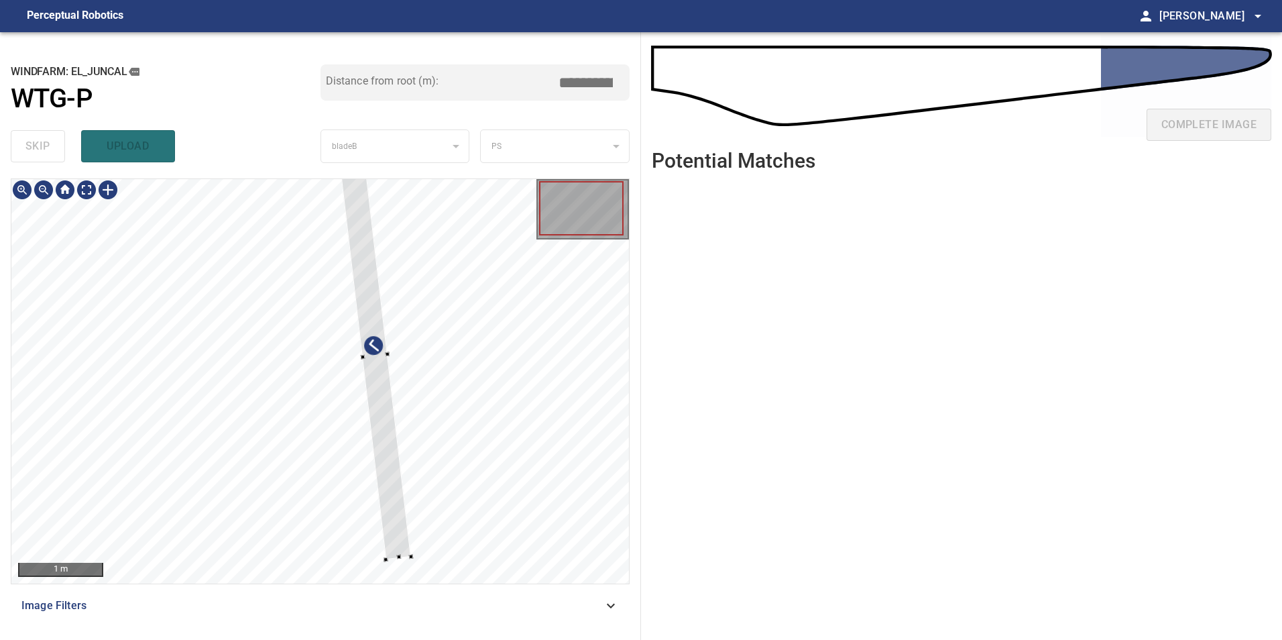
click at [398, 467] on div at bounding box center [374, 356] width 72 height 406
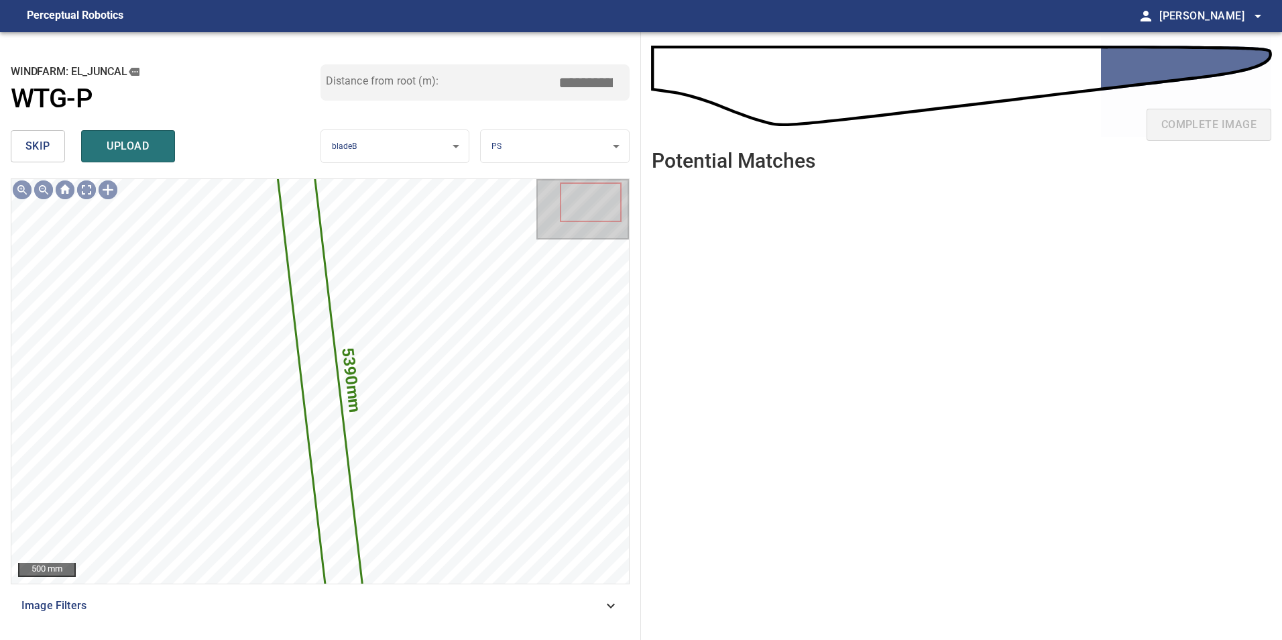
click at [46, 145] on span "skip" at bounding box center [37, 146] width 25 height 19
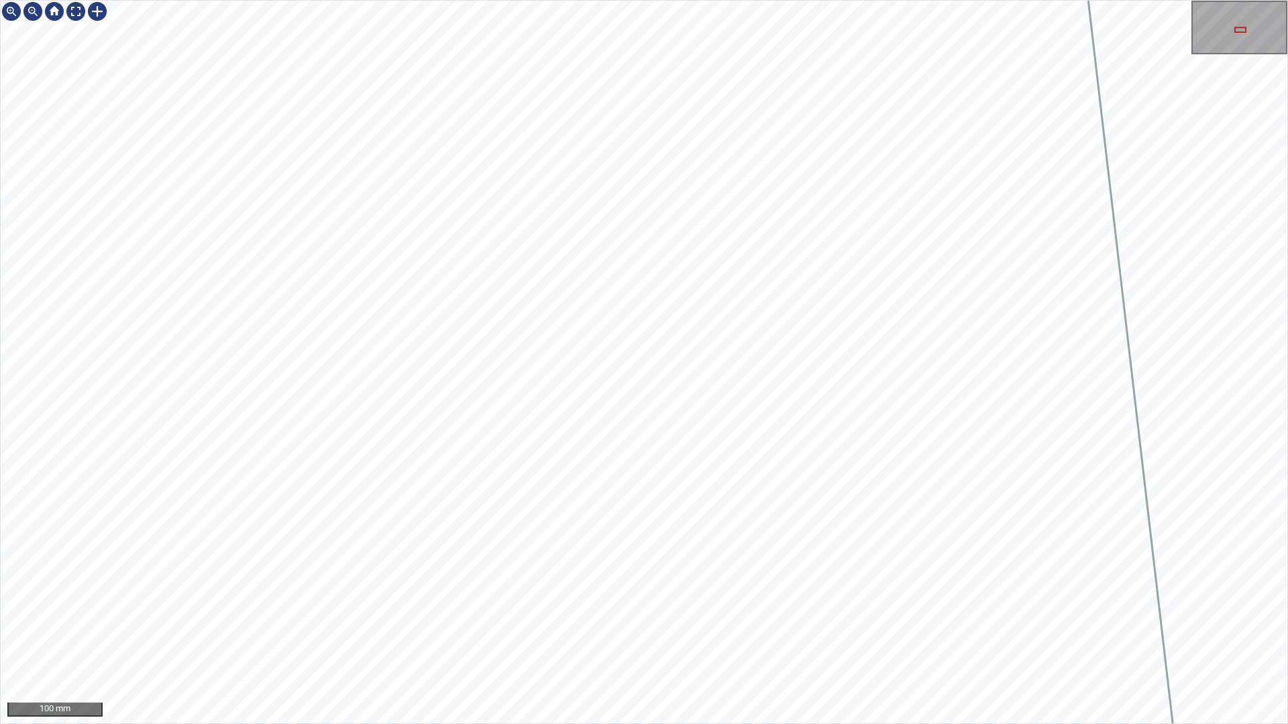
click at [709, 639] on div "100 mm" at bounding box center [644, 362] width 1288 height 724
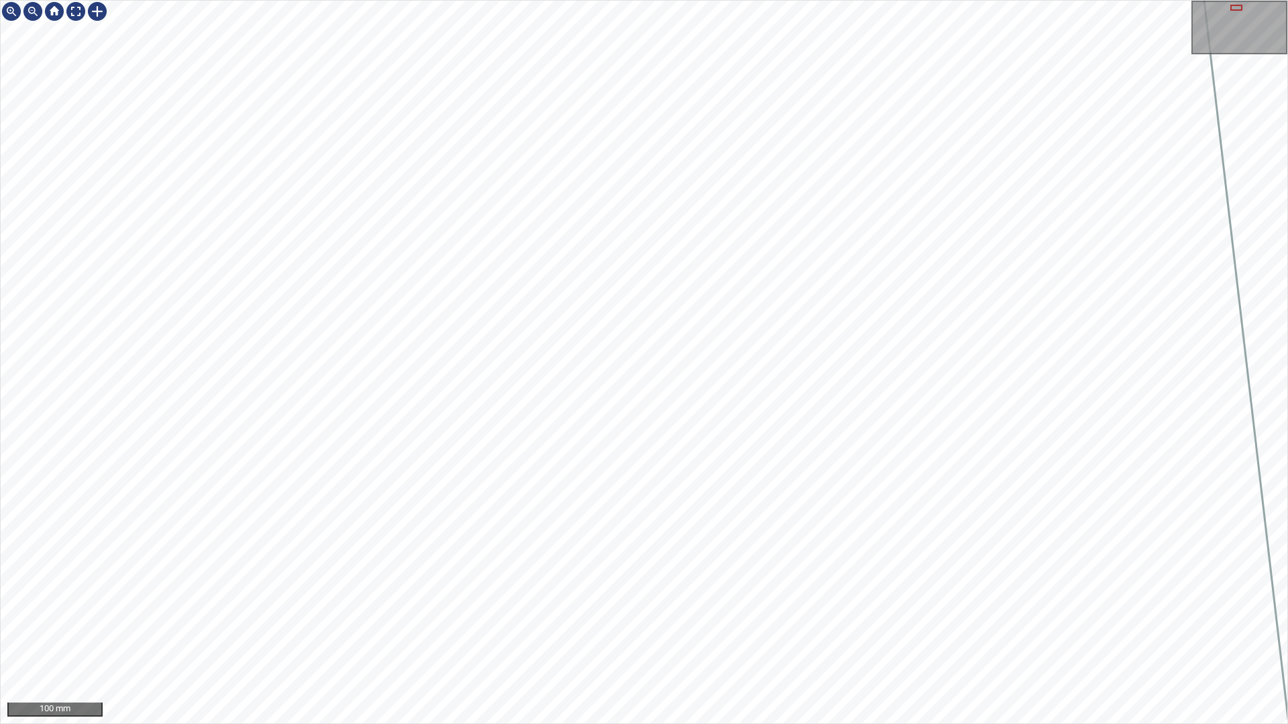
click at [775, 639] on div "100 mm" at bounding box center [644, 362] width 1288 height 724
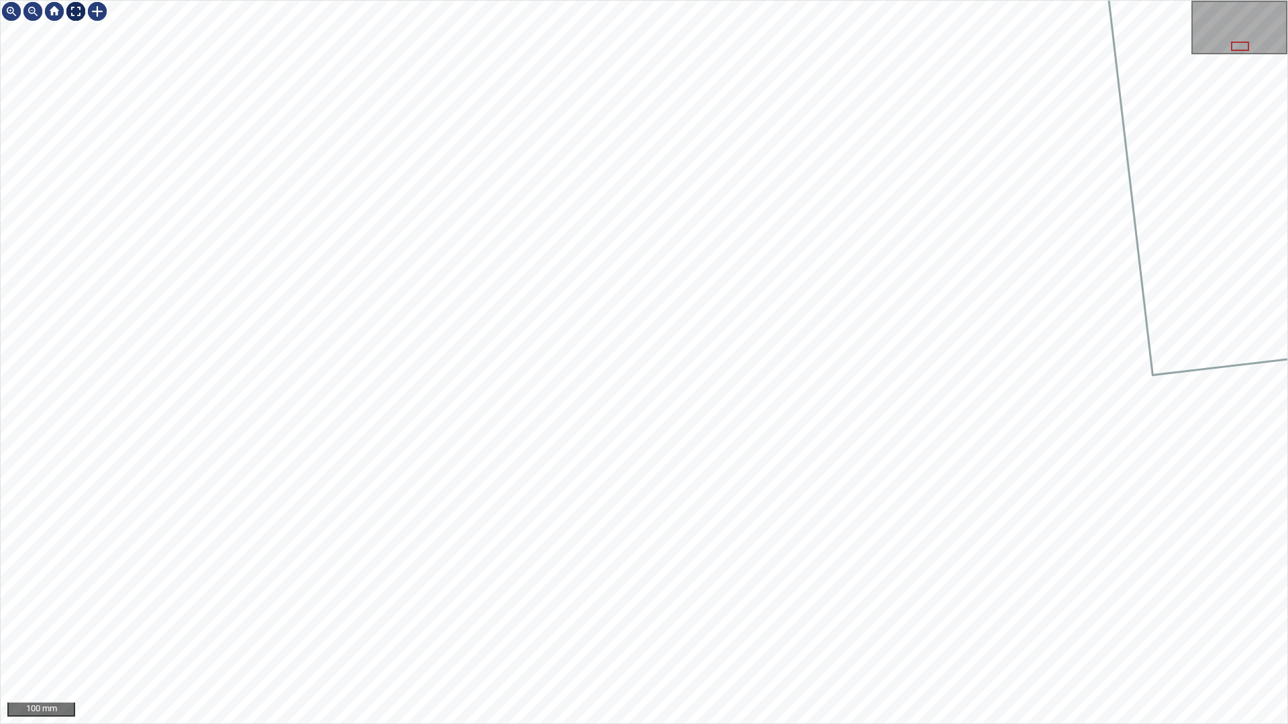
click at [73, 6] on div at bounding box center [75, 11] width 21 height 21
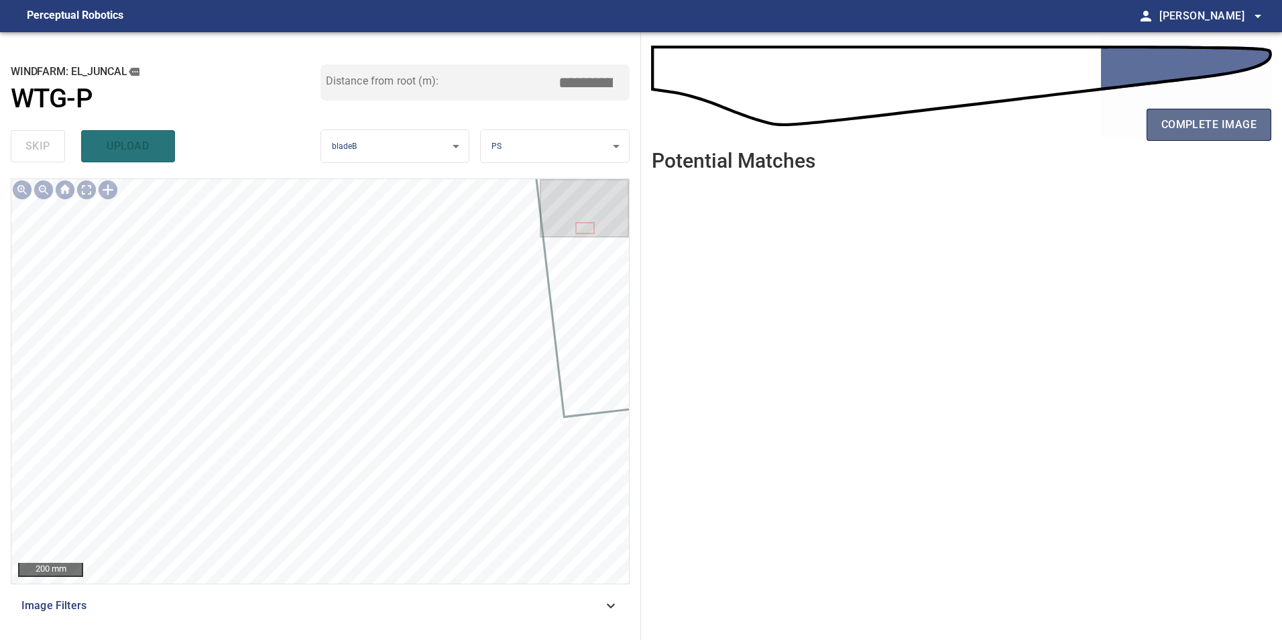
click at [1240, 116] on span "complete image" at bounding box center [1209, 124] width 95 height 19
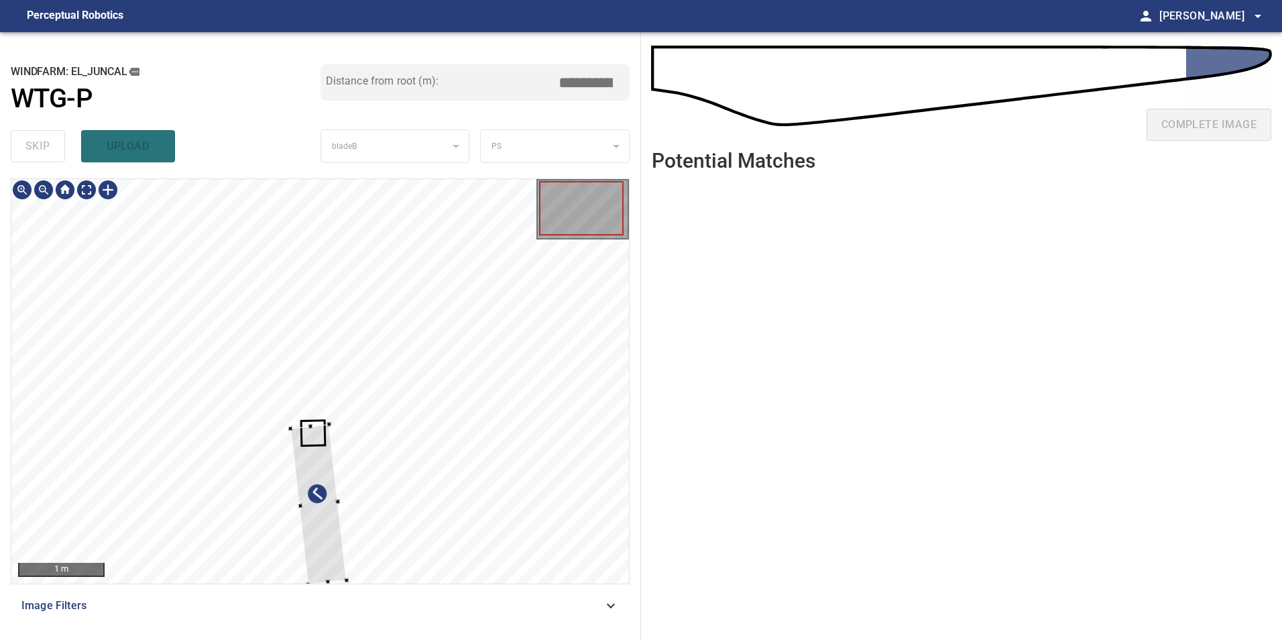
click at [428, 478] on div at bounding box center [320, 381] width 618 height 404
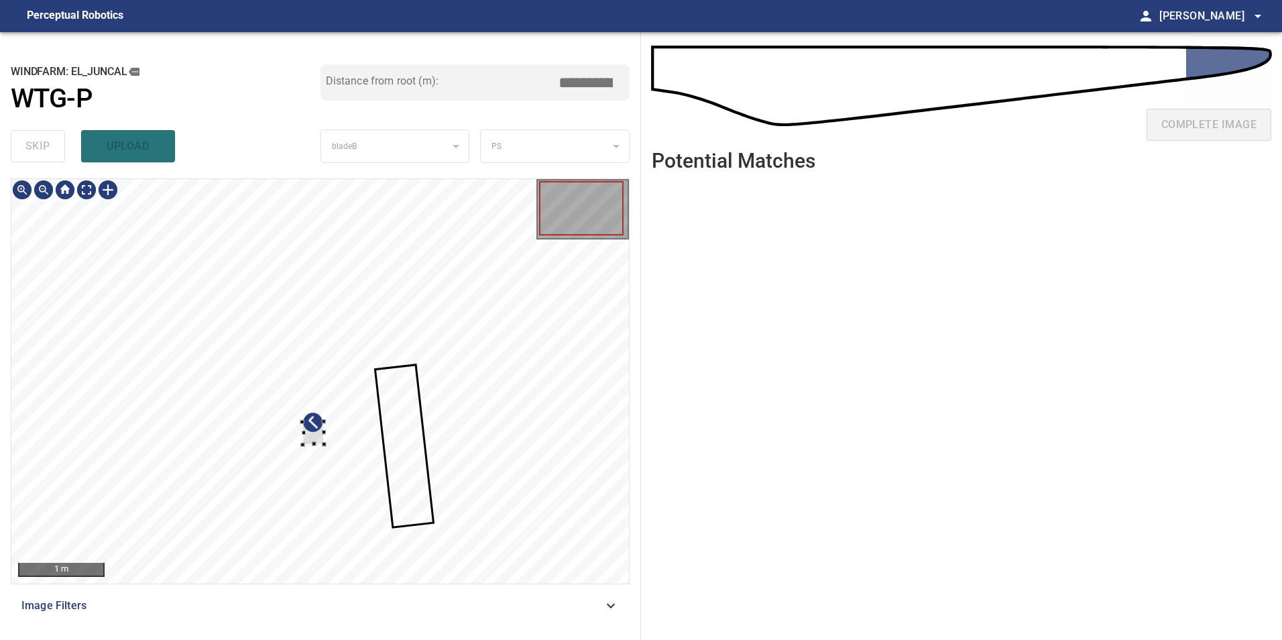
click at [357, 370] on div at bounding box center [320, 381] width 618 height 404
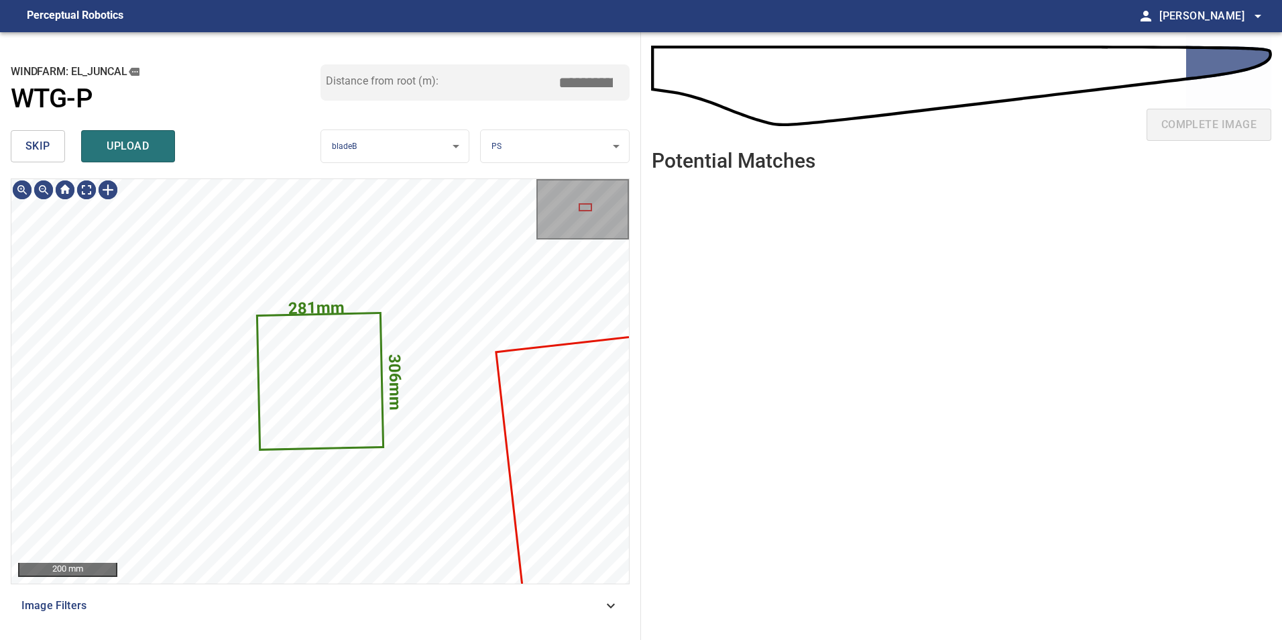
click at [32, 140] on span "skip" at bounding box center [37, 146] width 25 height 19
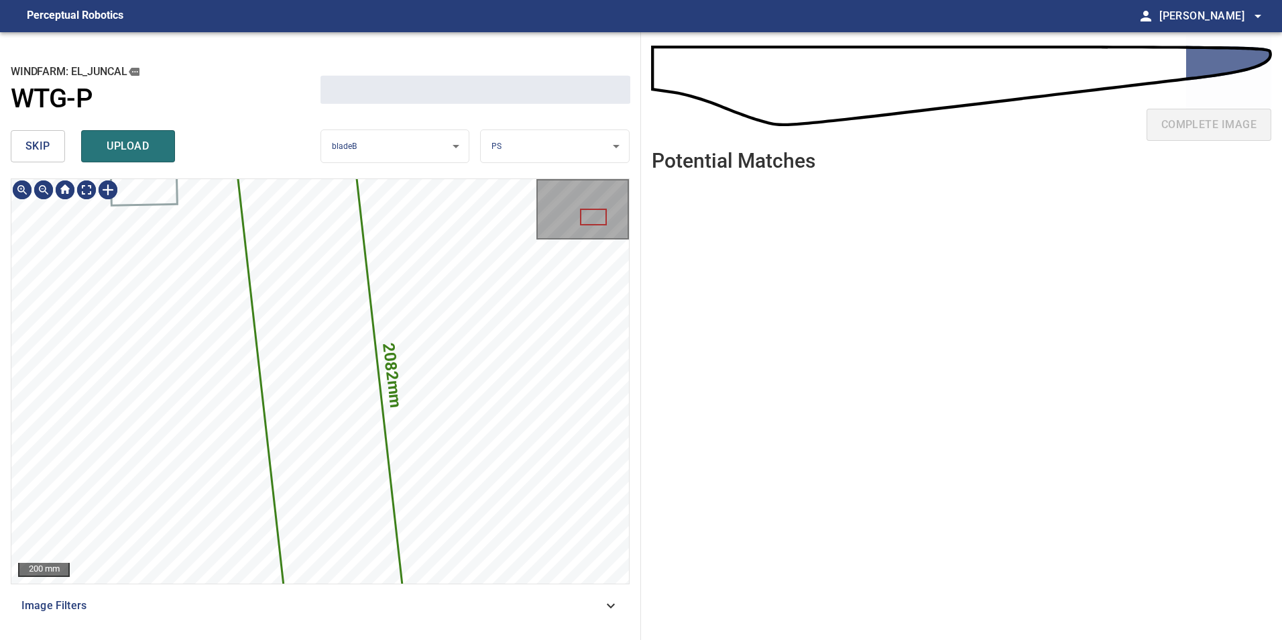
click at [32, 141] on span "skip" at bounding box center [37, 146] width 25 height 19
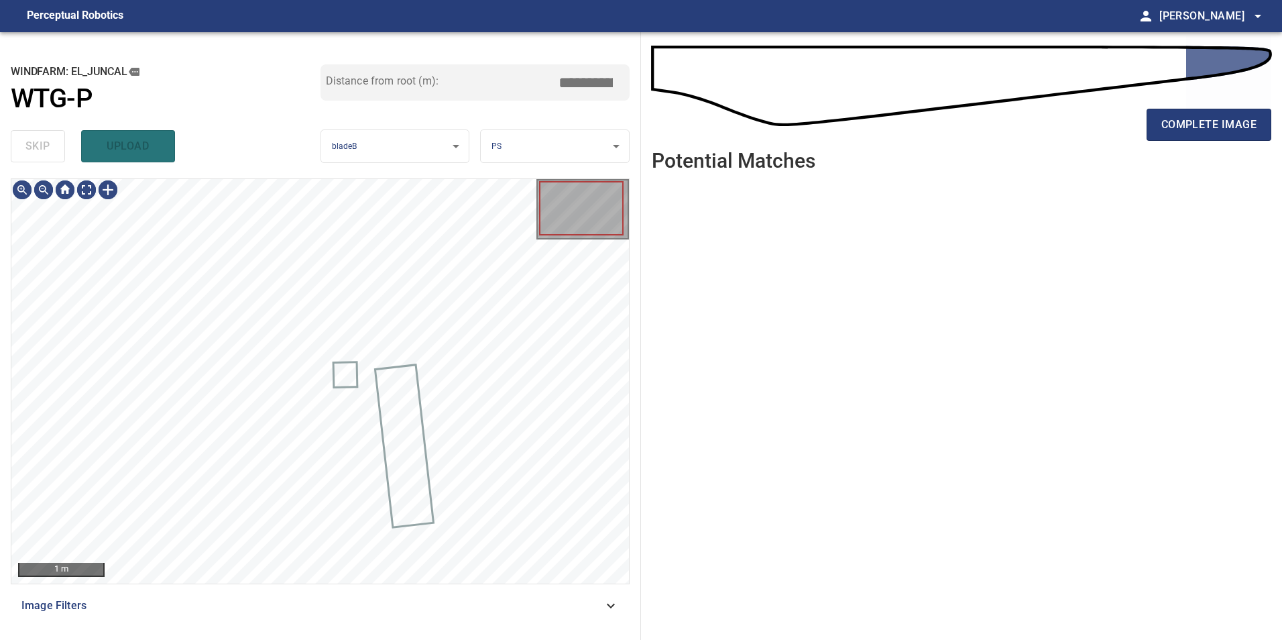
drag, startPoint x: 32, startPoint y: 142, endPoint x: 42, endPoint y: 165, distance: 25.5
click at [34, 148] on div "skip upload" at bounding box center [166, 146] width 310 height 43
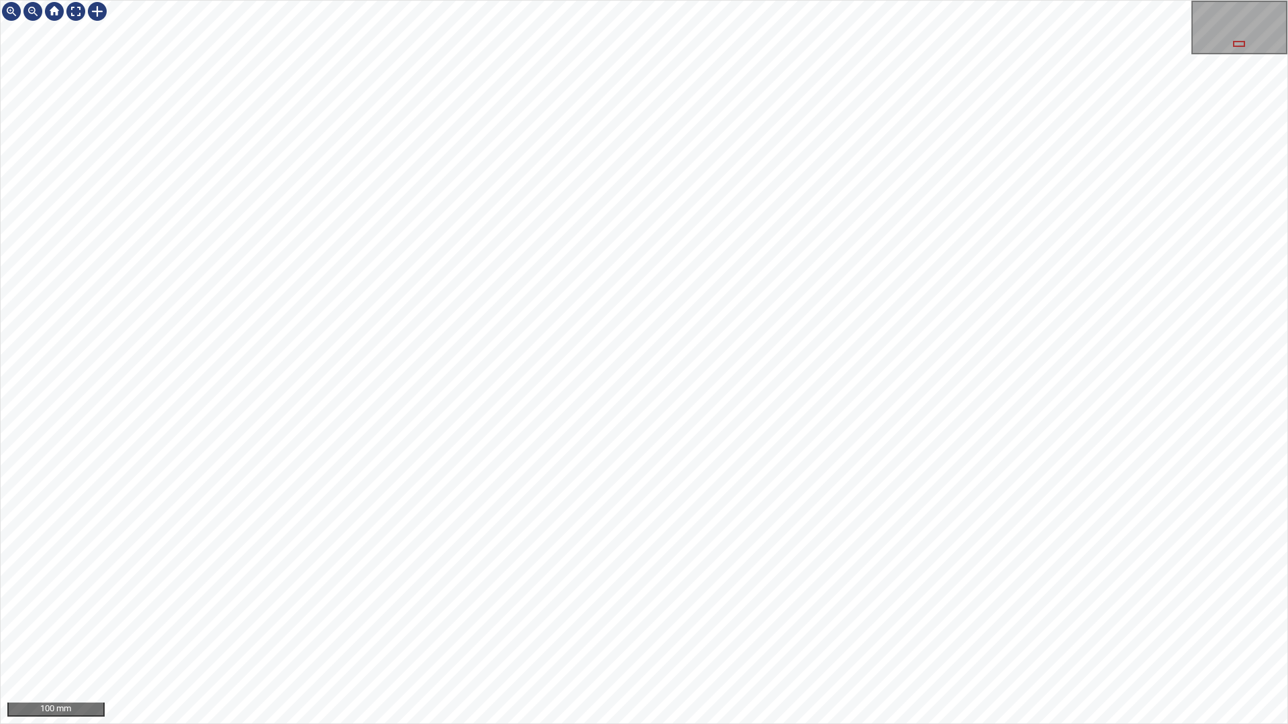
click at [200, 0] on div "100 mm" at bounding box center [644, 362] width 1288 height 724
click at [96, 12] on div at bounding box center [97, 11] width 21 height 21
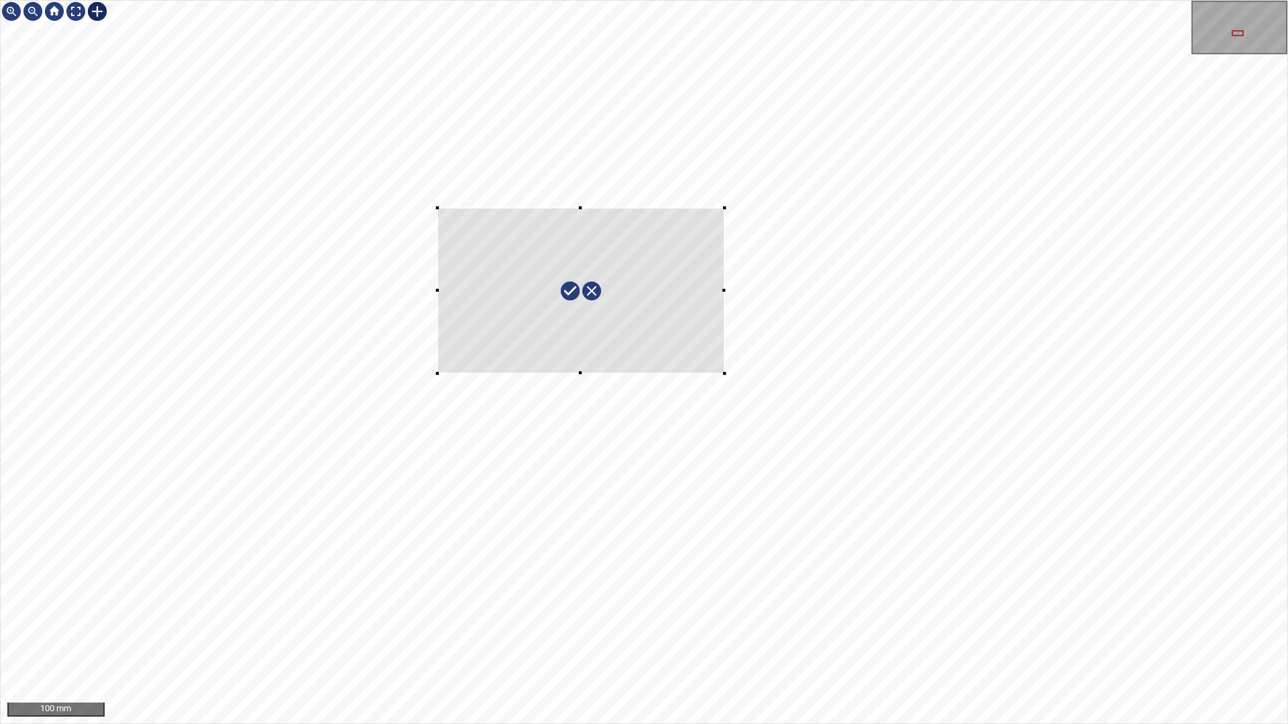
click at [437, 208] on div at bounding box center [644, 362] width 1287 height 723
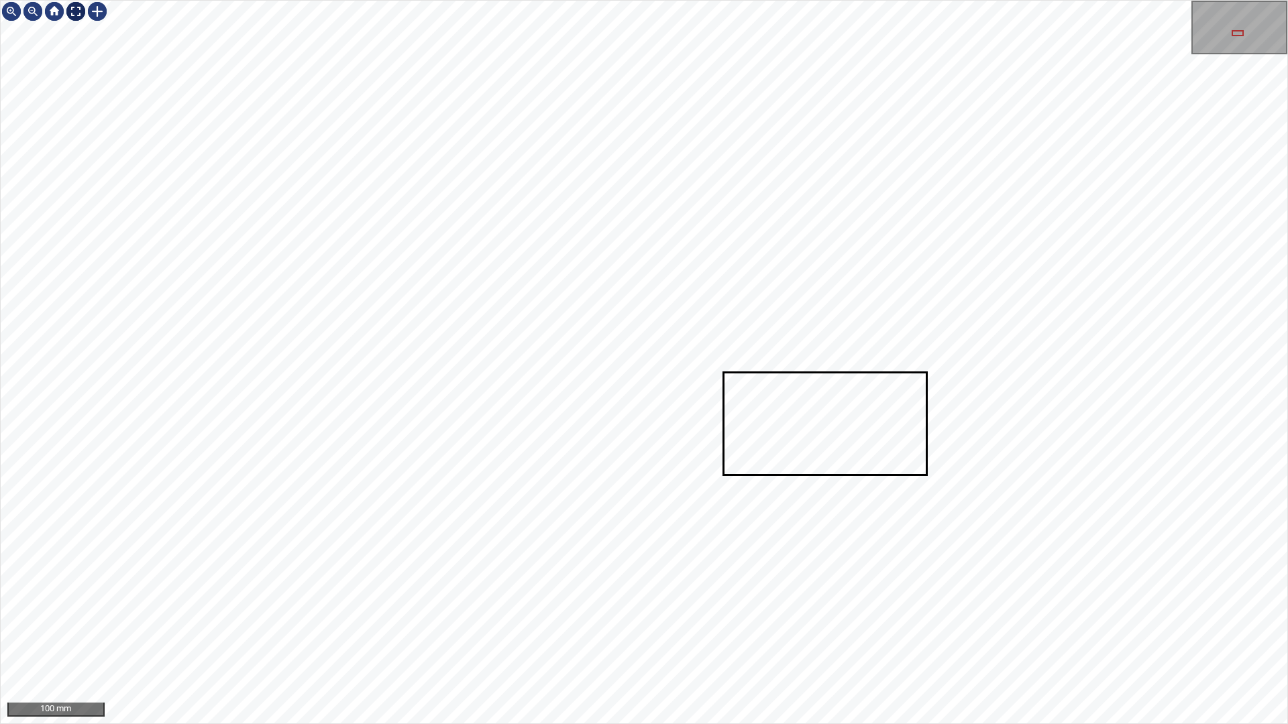
click at [70, 16] on div at bounding box center [75, 11] width 21 height 21
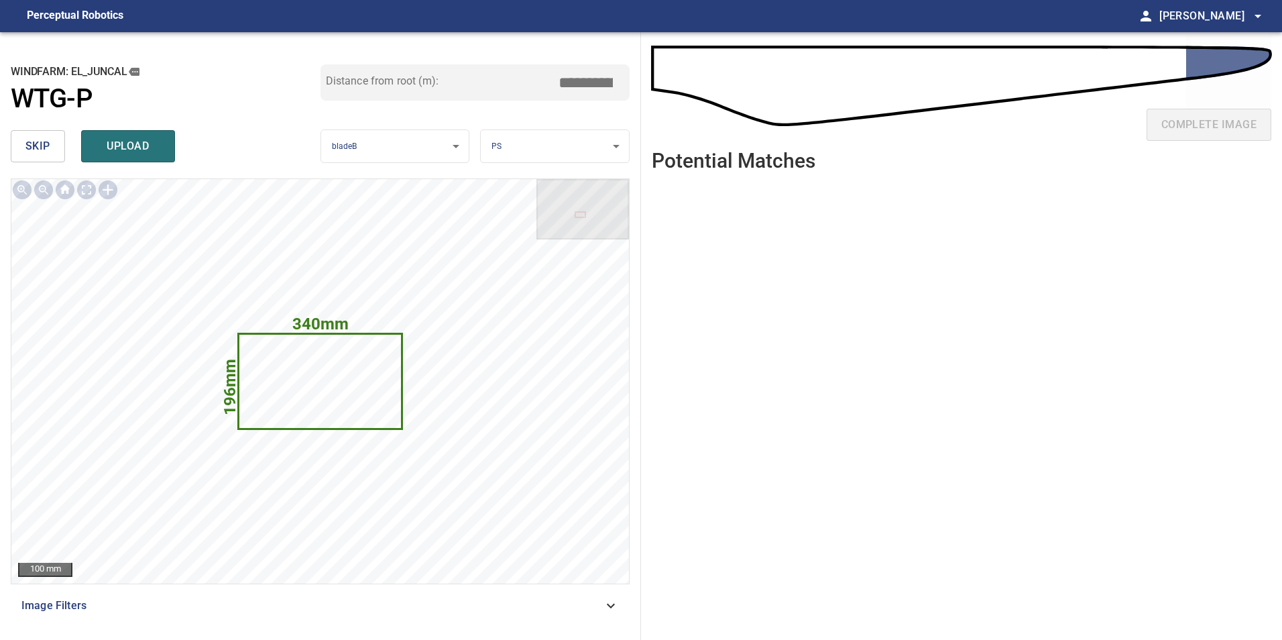
drag, startPoint x: 602, startPoint y: 79, endPoint x: 620, endPoint y: 82, distance: 19.0
click at [620, 82] on input "*****" at bounding box center [590, 82] width 67 height 25
drag, startPoint x: 598, startPoint y: 76, endPoint x: 714, endPoint y: 106, distance: 119.9
click at [697, 95] on div "**********" at bounding box center [641, 336] width 1282 height 608
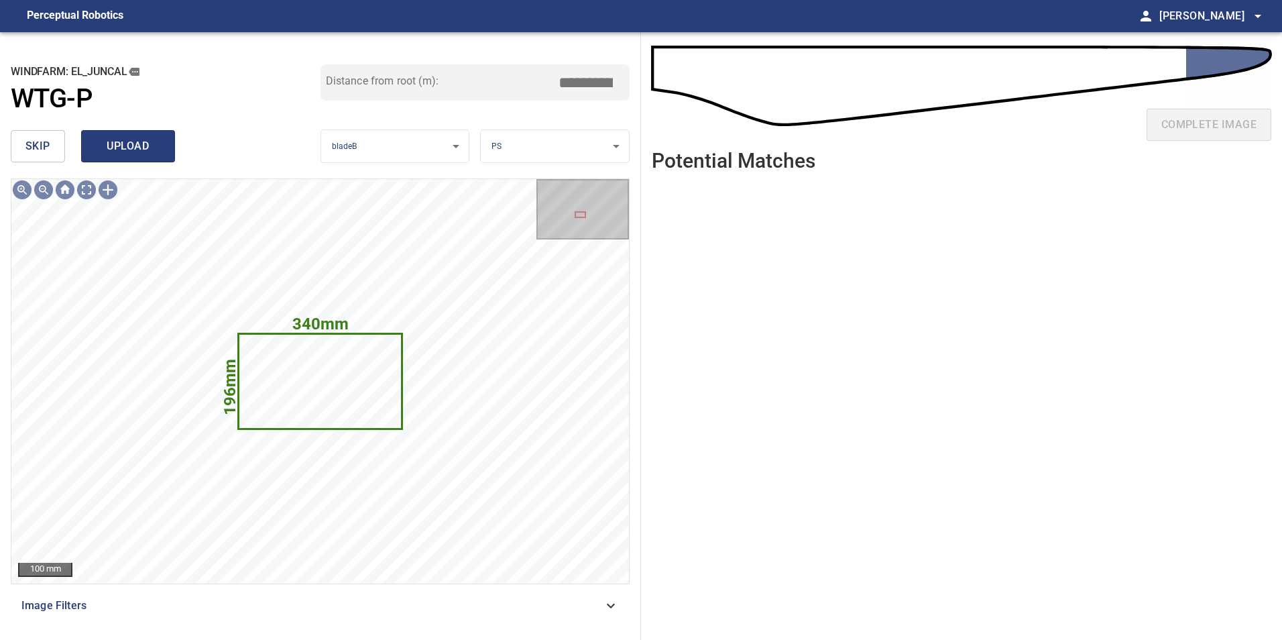
type input "*****"
click at [105, 160] on button "upload" at bounding box center [128, 146] width 94 height 32
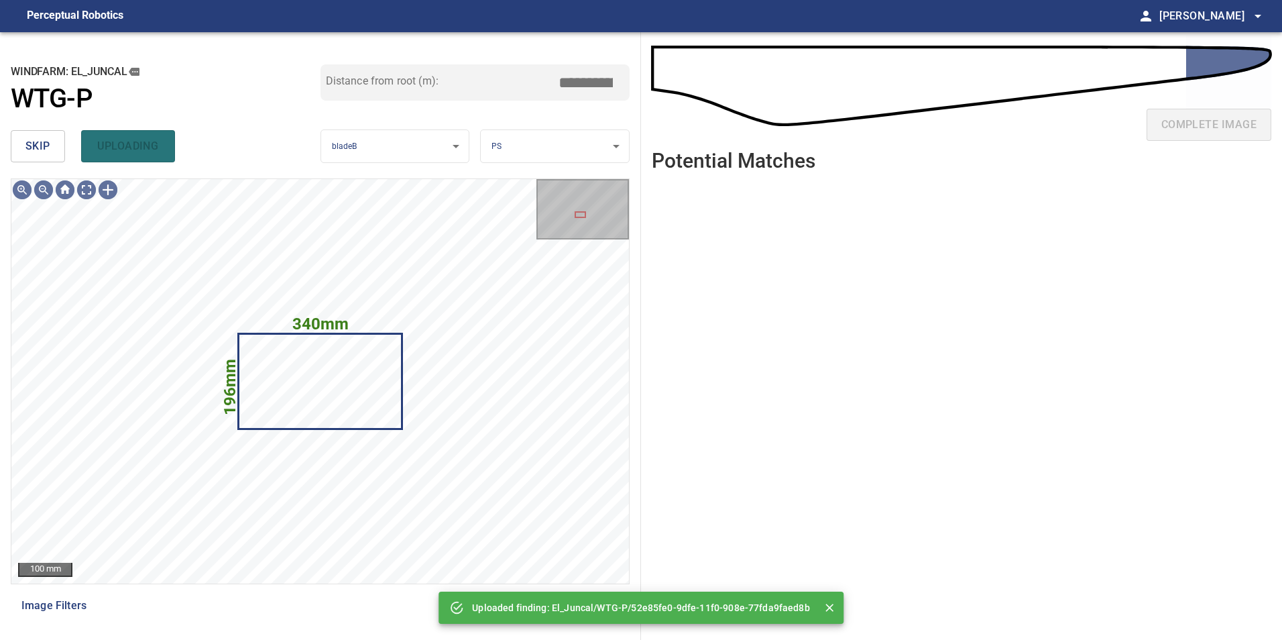
click at [37, 158] on button "skip" at bounding box center [38, 146] width 54 height 32
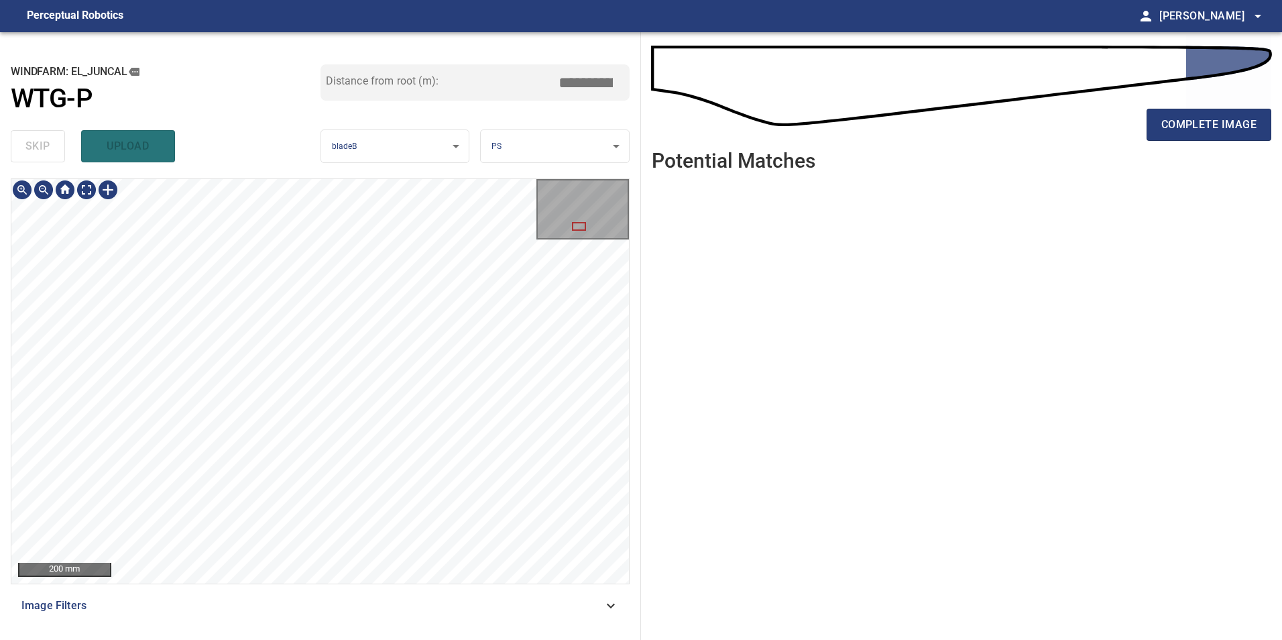
click at [362, 158] on div "**********" at bounding box center [320, 336] width 641 height 608
click at [290, 639] on html "**********" at bounding box center [641, 320] width 1282 height 640
click at [104, 182] on div at bounding box center [107, 189] width 21 height 21
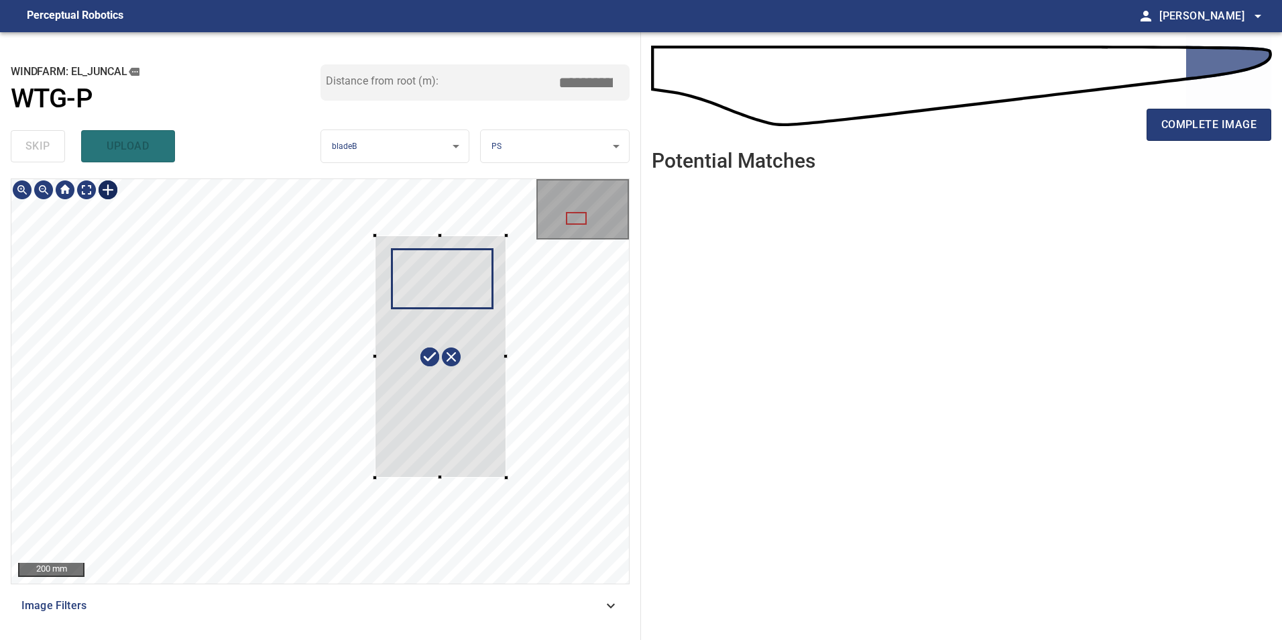
click at [375, 235] on div at bounding box center [320, 381] width 618 height 404
click at [386, 311] on div at bounding box center [441, 360] width 131 height 242
click at [514, 356] on div at bounding box center [320, 381] width 618 height 404
click at [494, 435] on div at bounding box center [439, 359] width 151 height 253
click at [450, 438] on div at bounding box center [439, 364] width 151 height 253
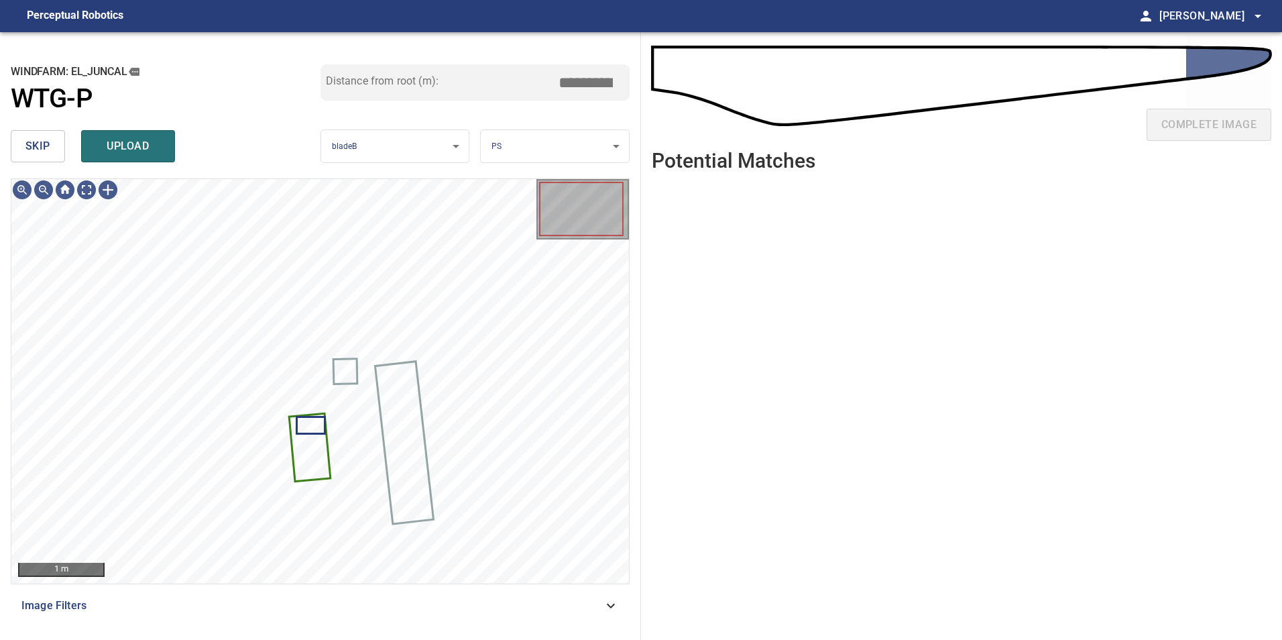
drag, startPoint x: 586, startPoint y: 83, endPoint x: 842, endPoint y: 73, distance: 256.4
click at [748, 73] on div "**********" at bounding box center [641, 336] width 1282 height 608
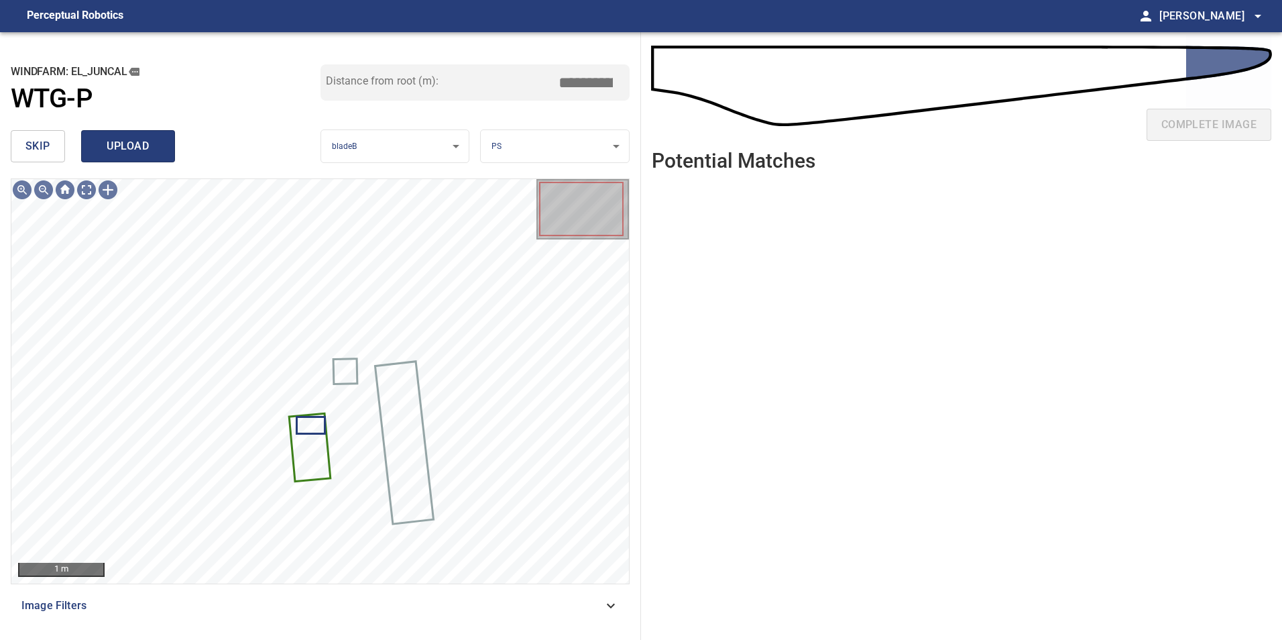
type input "*****"
click at [145, 152] on span "upload" at bounding box center [128, 146] width 64 height 19
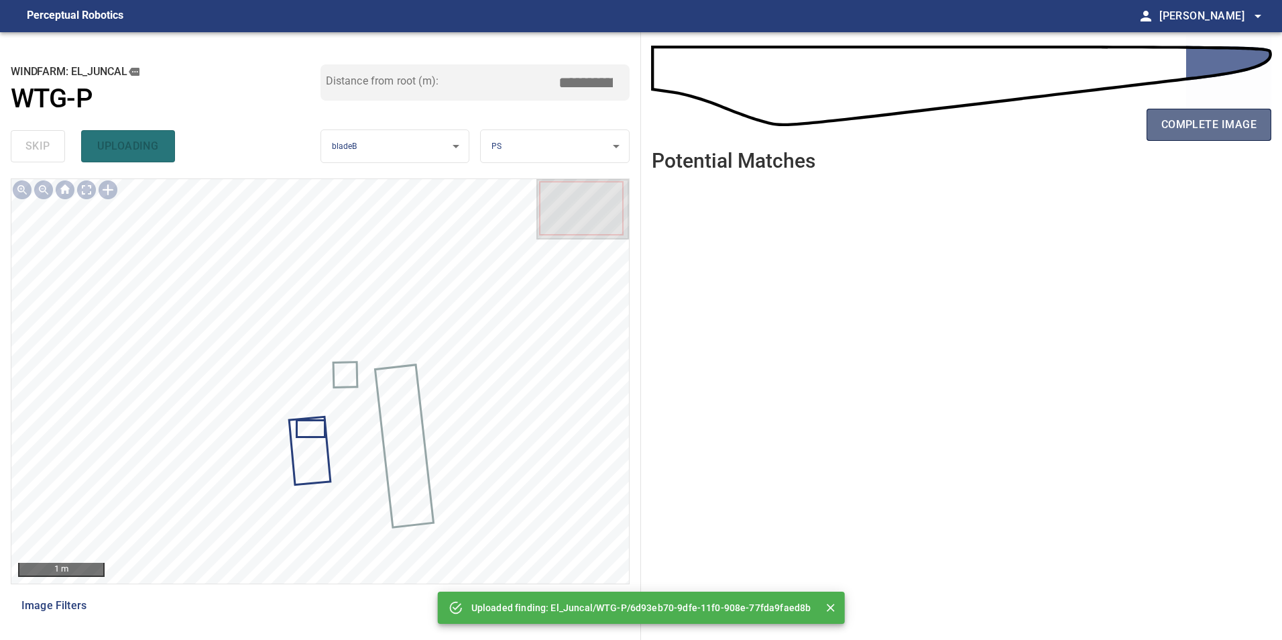
click at [1180, 125] on span "complete image" at bounding box center [1209, 124] width 95 height 19
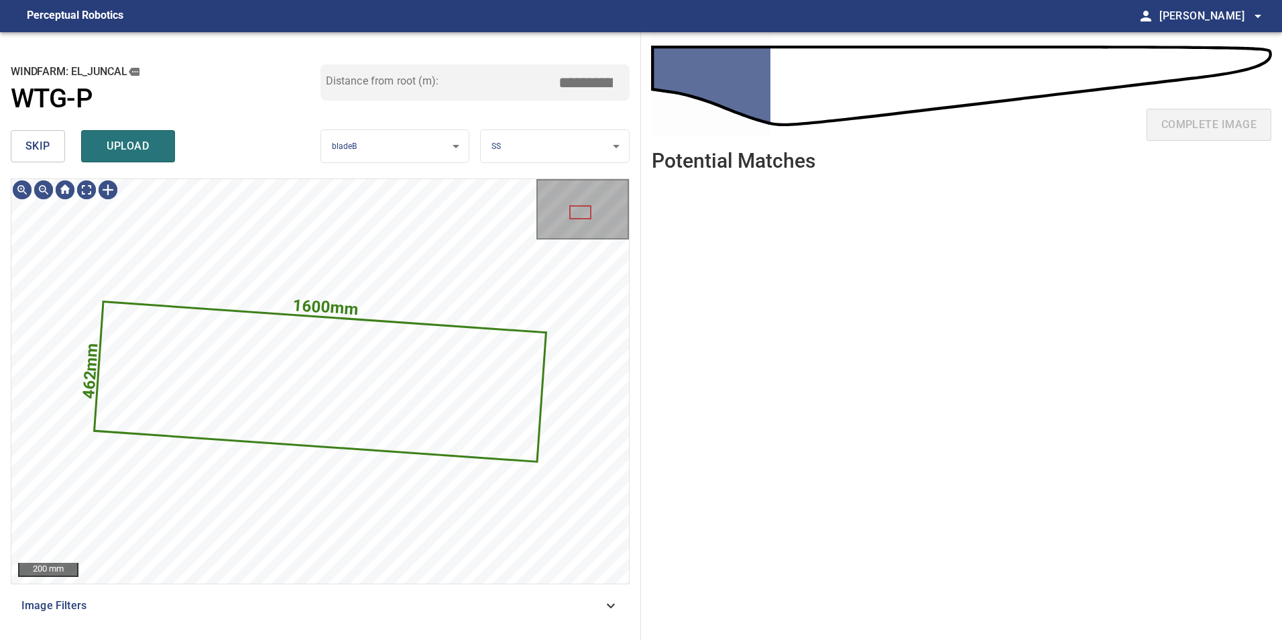
drag, startPoint x: 40, startPoint y: 127, endPoint x: 38, endPoint y: 139, distance: 12.1
click at [40, 132] on div "skip upload" at bounding box center [166, 146] width 310 height 43
click at [38, 149] on span "skip" at bounding box center [37, 146] width 25 height 19
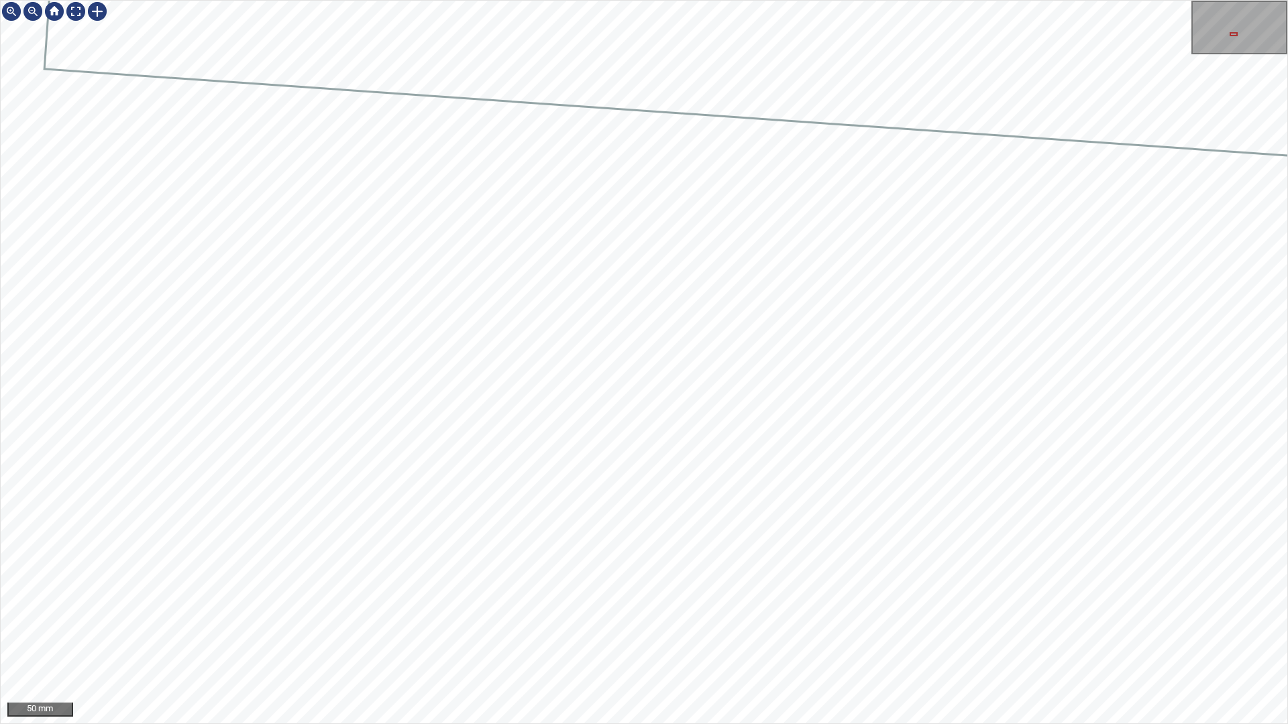
click at [690, 639] on div "50 mm" at bounding box center [644, 362] width 1288 height 724
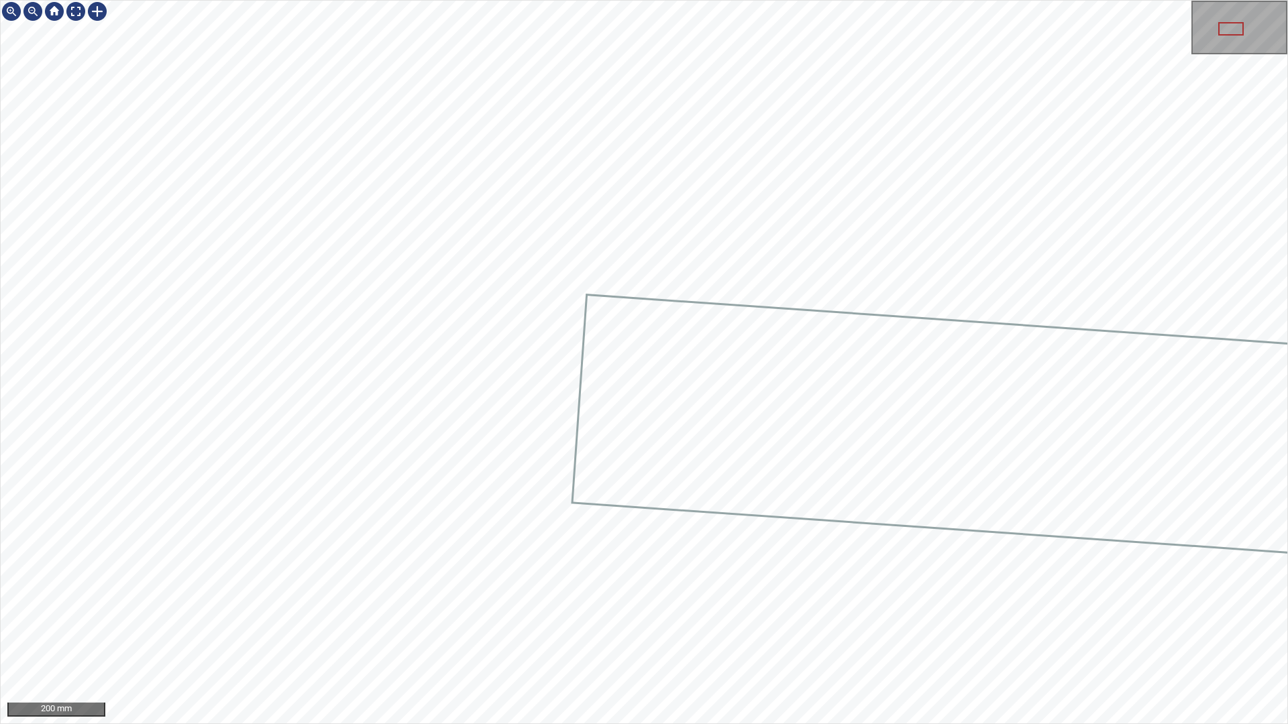
click at [739, 639] on div "200 mm" at bounding box center [644, 362] width 1288 height 724
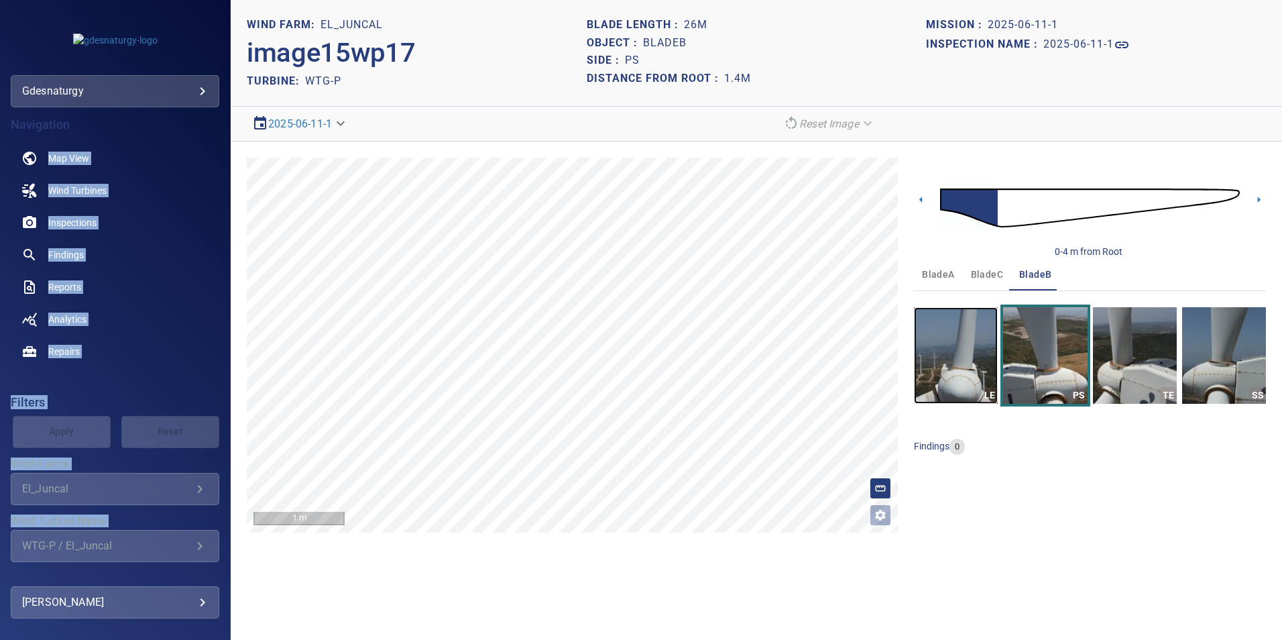
click at [976, 361] on img "button" at bounding box center [956, 355] width 84 height 97
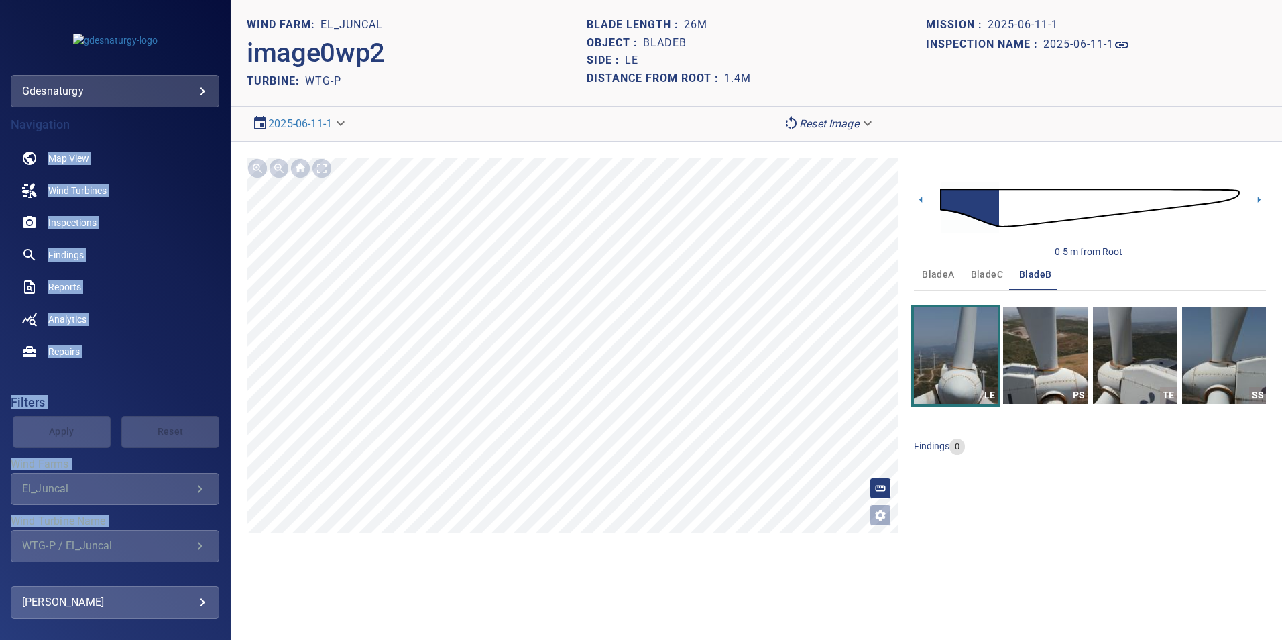
click at [1014, 217] on img at bounding box center [1090, 208] width 300 height 72
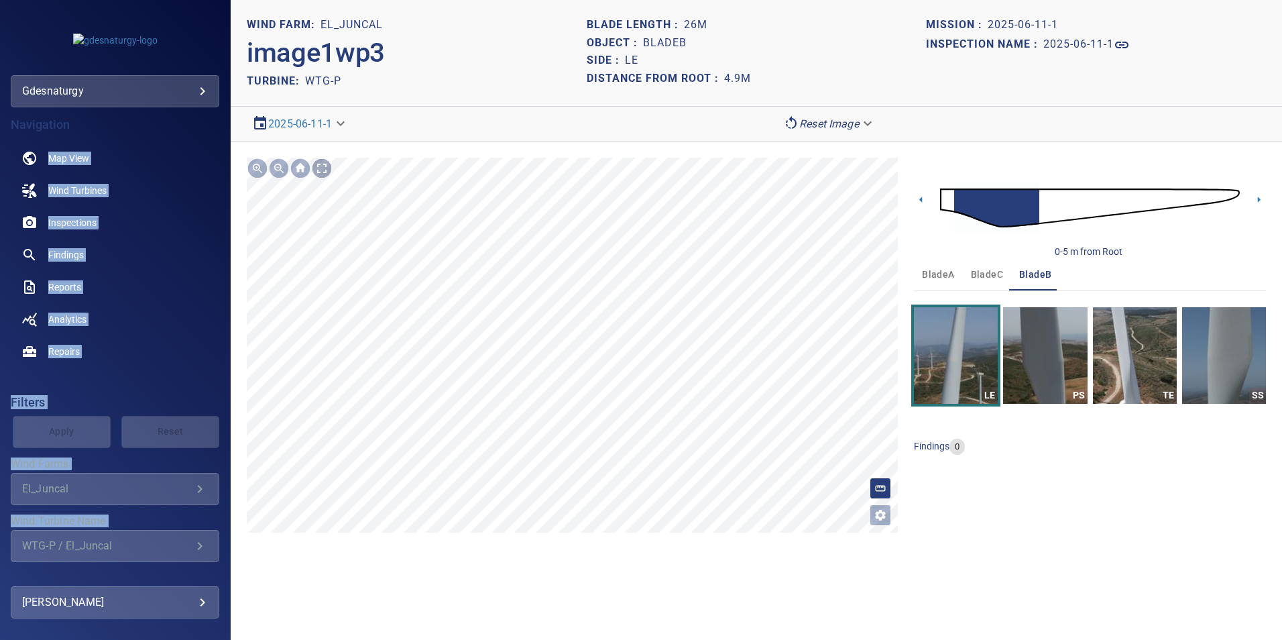
click at [319, 170] on div at bounding box center [321, 168] width 21 height 21
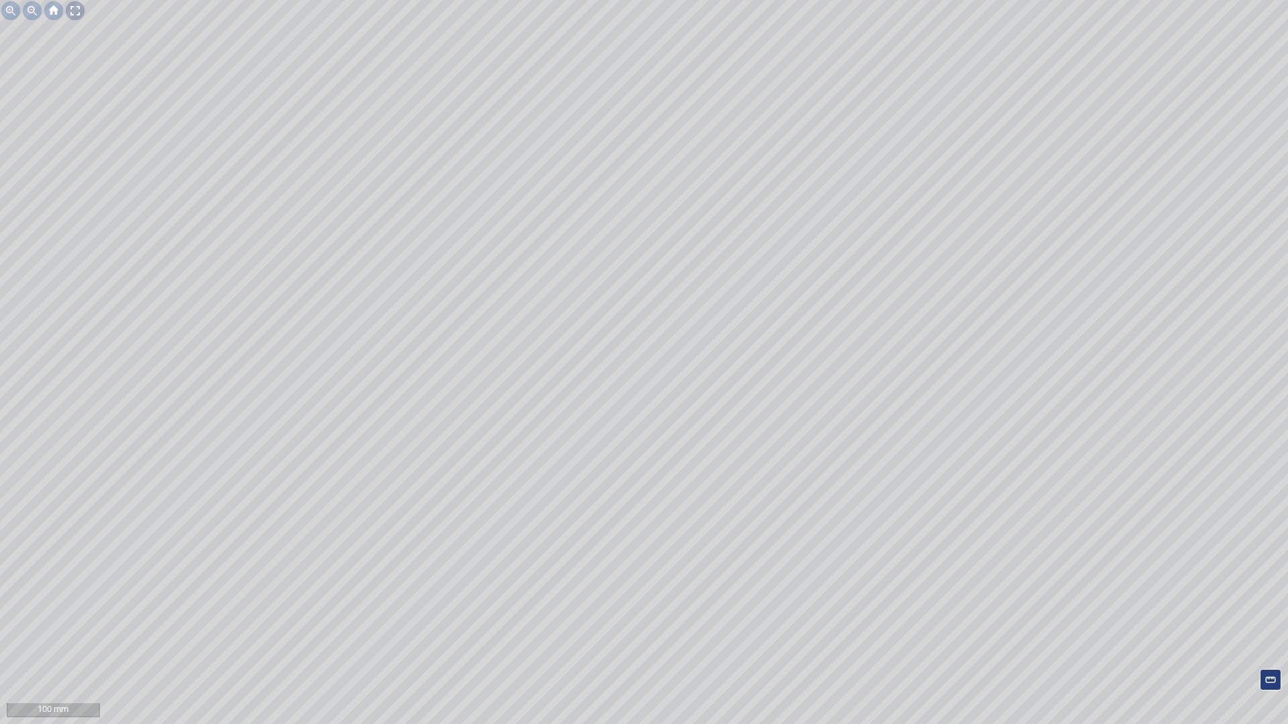
click at [78, 10] on div at bounding box center [74, 10] width 21 height 21
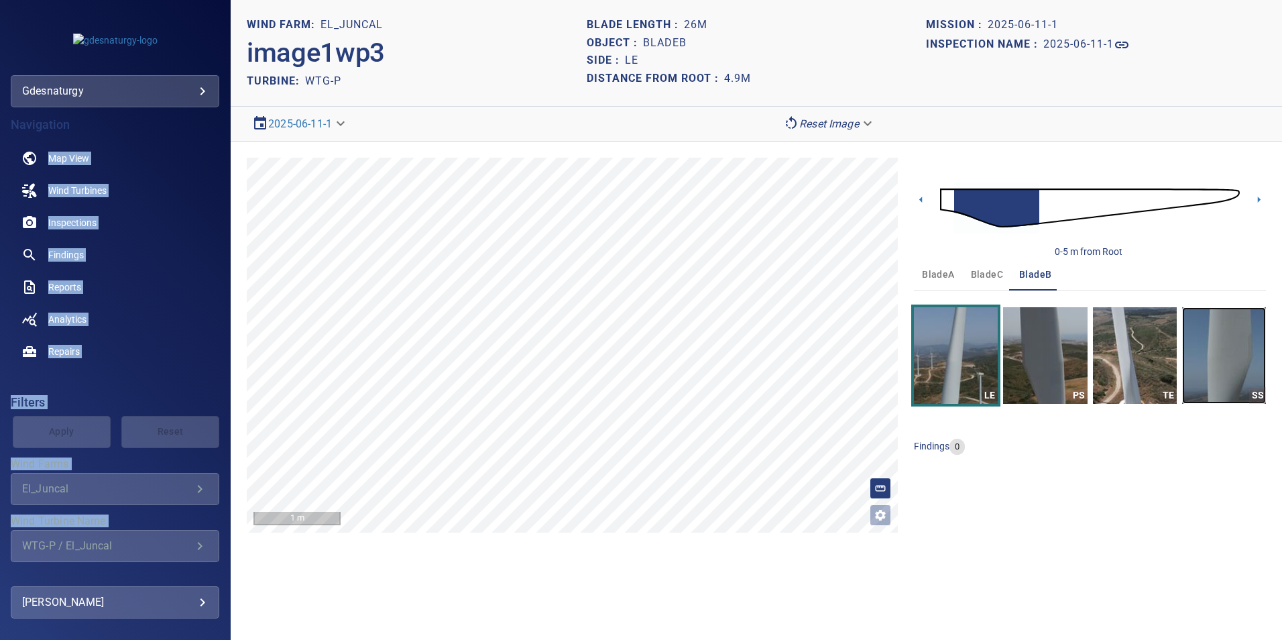
click at [1216, 341] on img "button" at bounding box center [1225, 355] width 84 height 97
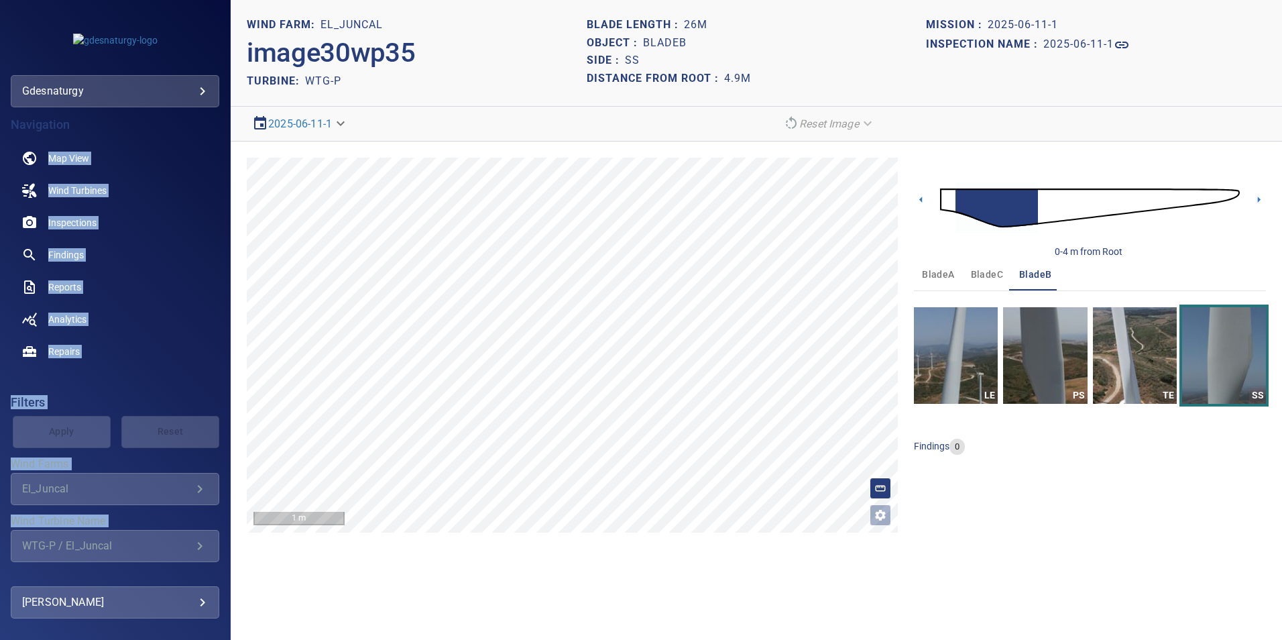
click at [1043, 208] on img at bounding box center [1090, 208] width 300 height 72
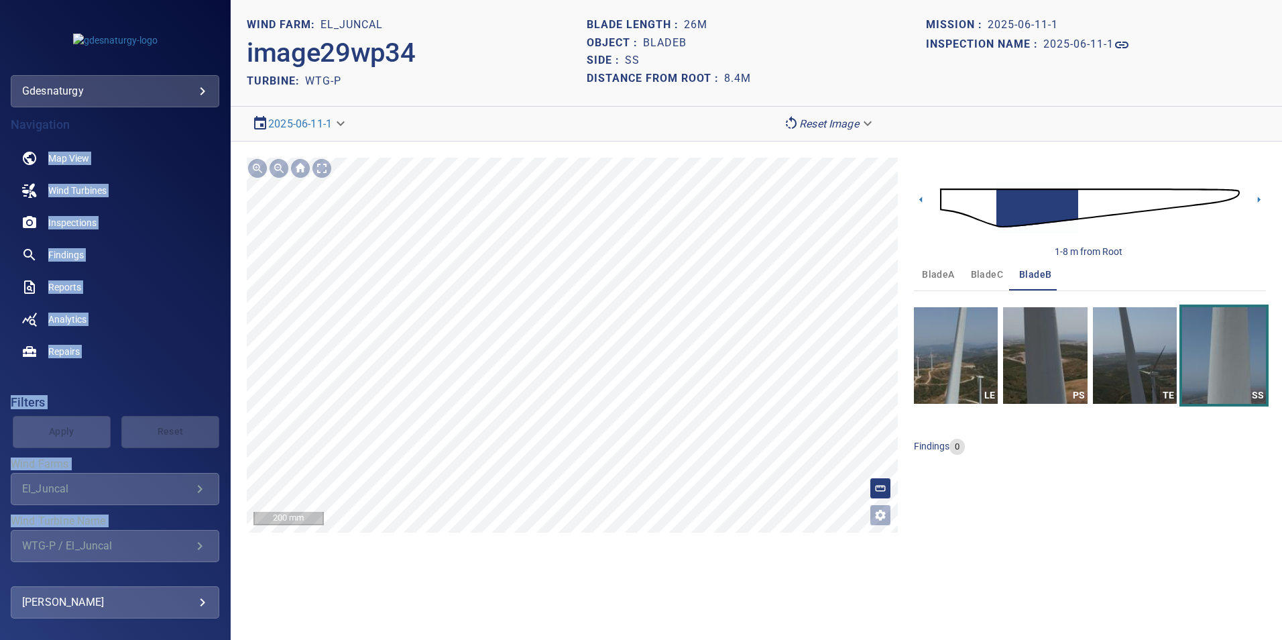
click at [600, 2] on section "**********" at bounding box center [757, 320] width 1052 height 640
click at [1164, 196] on img at bounding box center [1090, 208] width 300 height 72
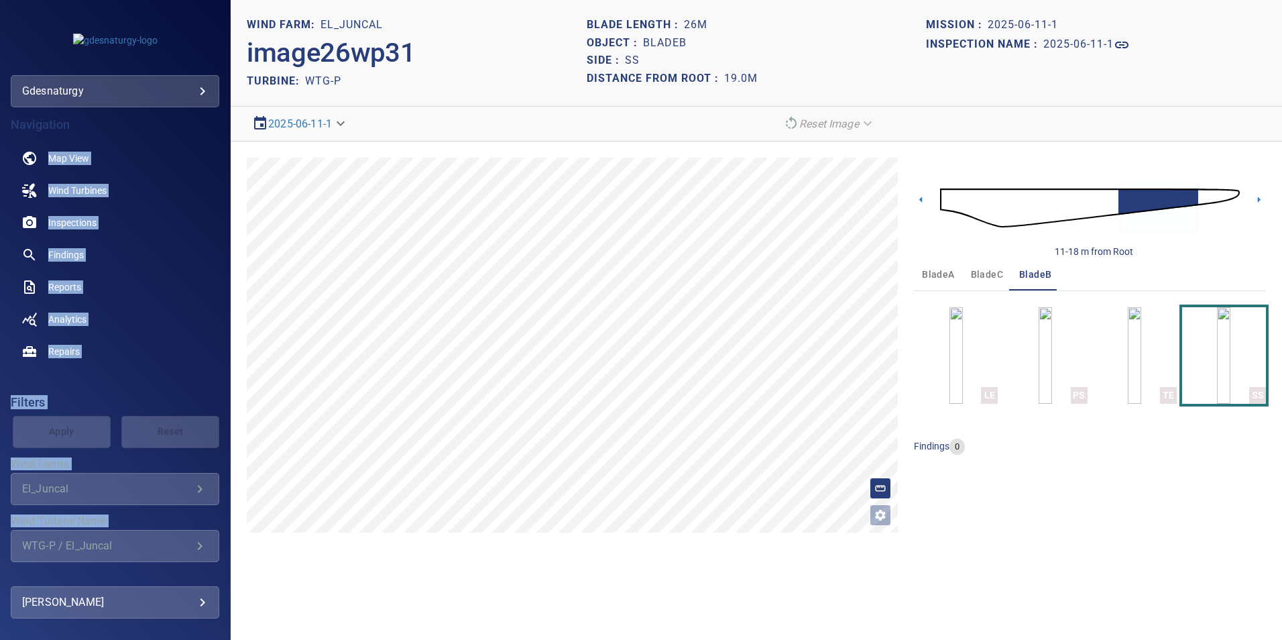
click at [1097, 202] on img at bounding box center [1090, 208] width 300 height 72
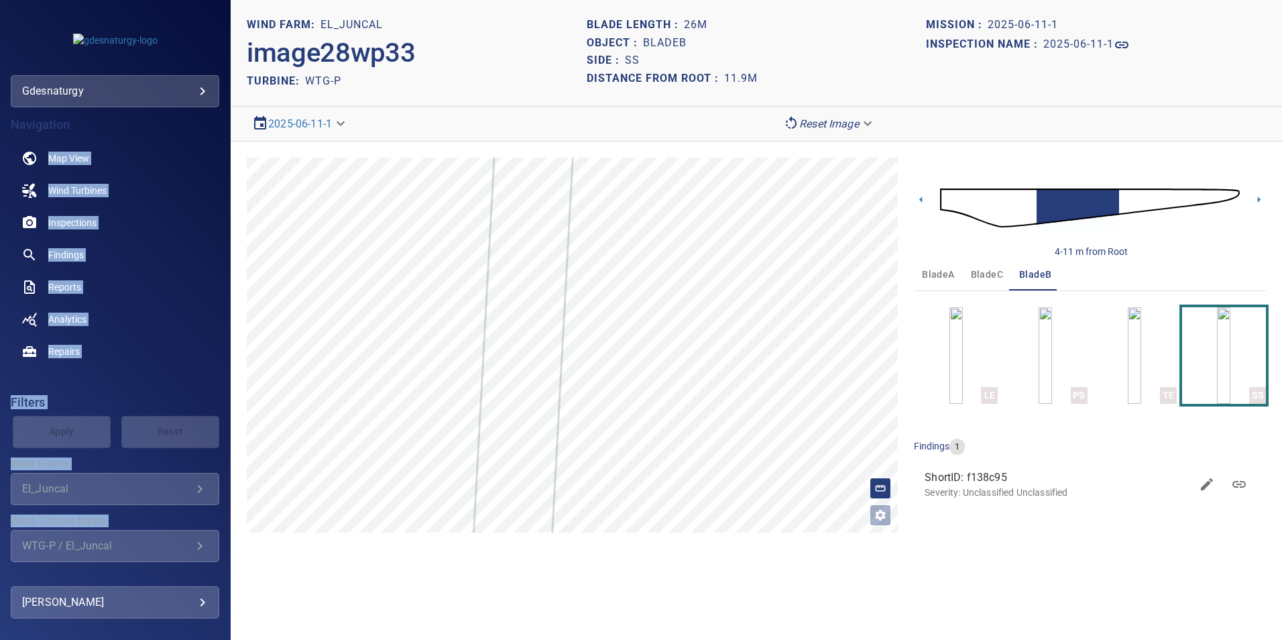
click at [1125, 193] on img at bounding box center [1090, 208] width 300 height 72
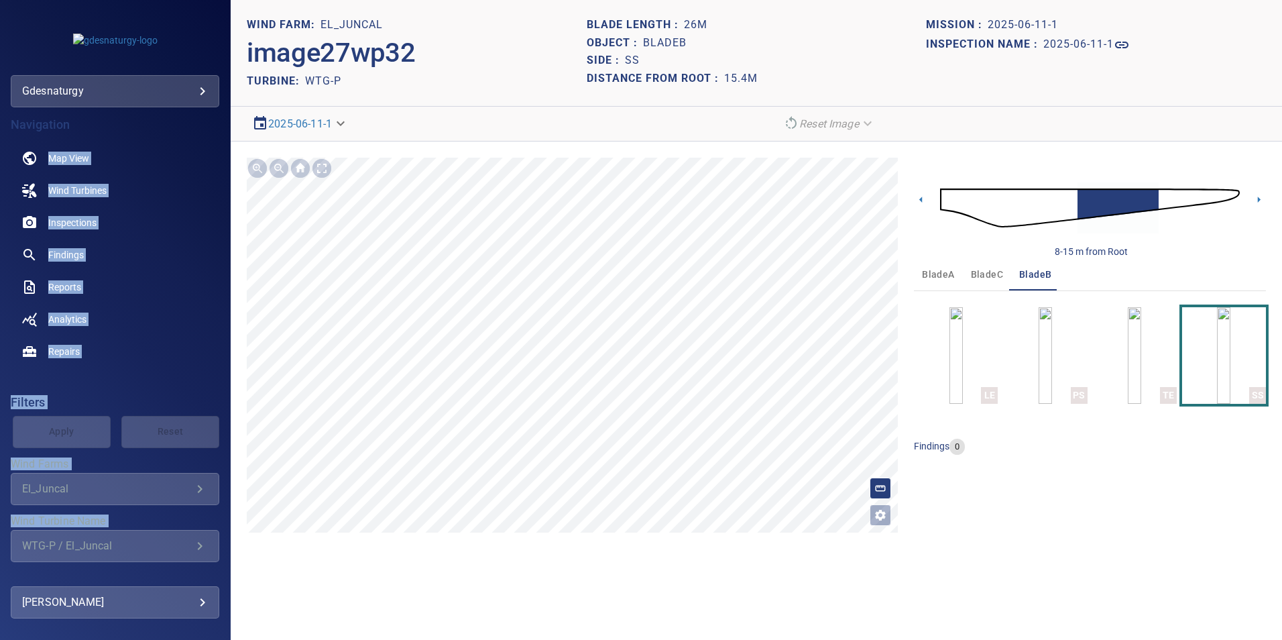
click at [1061, 201] on img at bounding box center [1090, 208] width 300 height 72
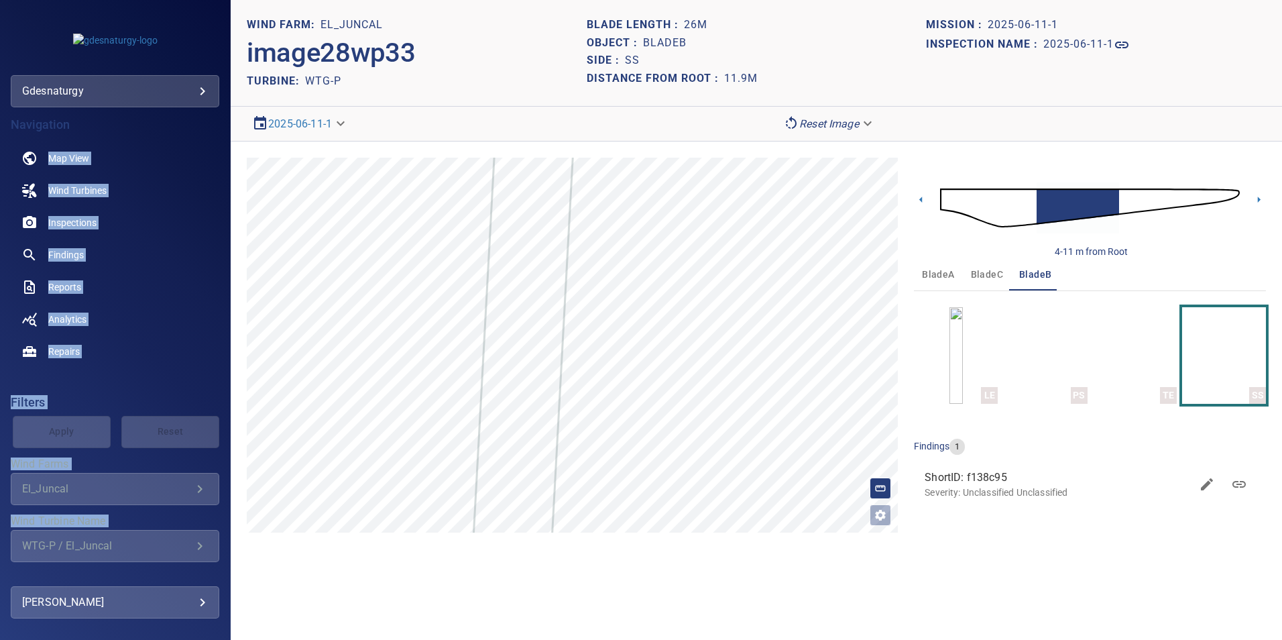
click at [323, 163] on div at bounding box center [321, 168] width 21 height 21
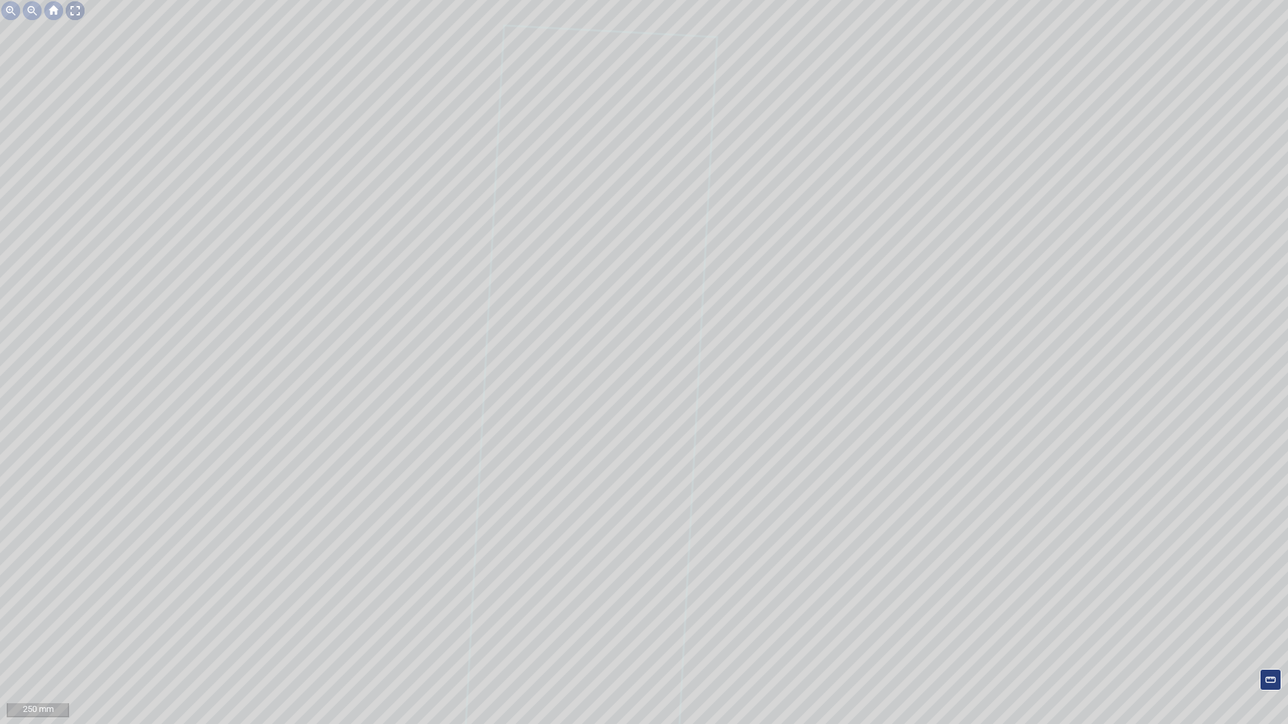
click at [78, 6] on div at bounding box center [74, 10] width 21 height 21
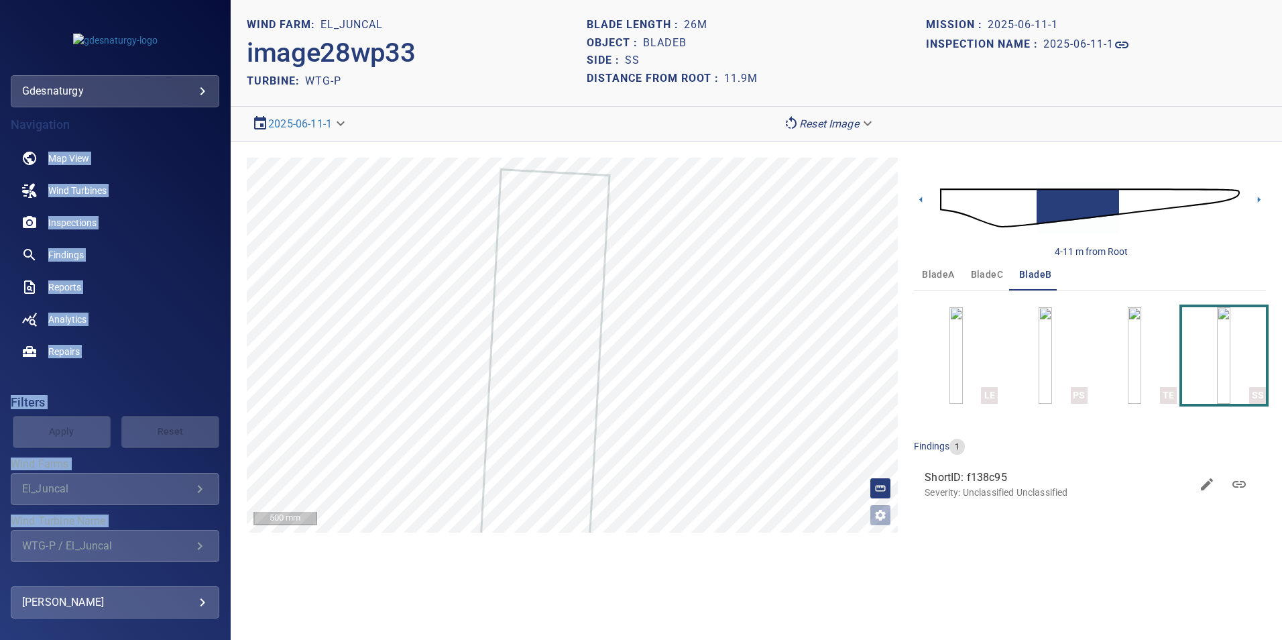
click at [1119, 212] on img at bounding box center [1090, 208] width 300 height 72
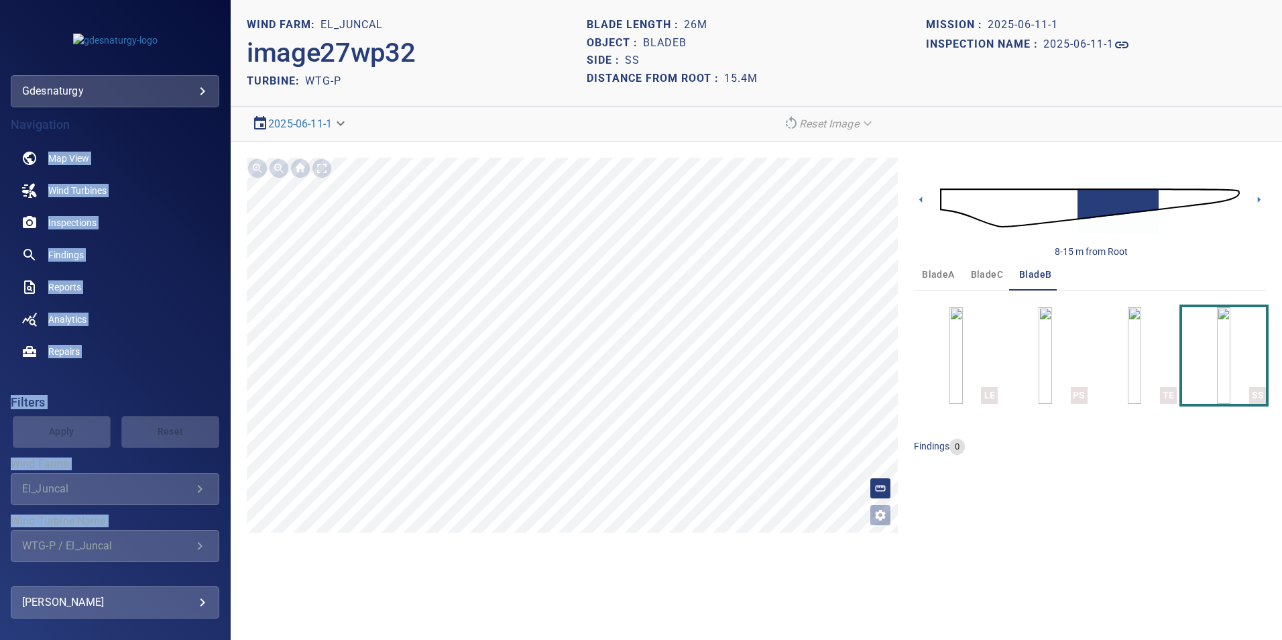
click at [1166, 203] on img at bounding box center [1090, 208] width 300 height 72
click at [324, 175] on div at bounding box center [321, 168] width 21 height 21
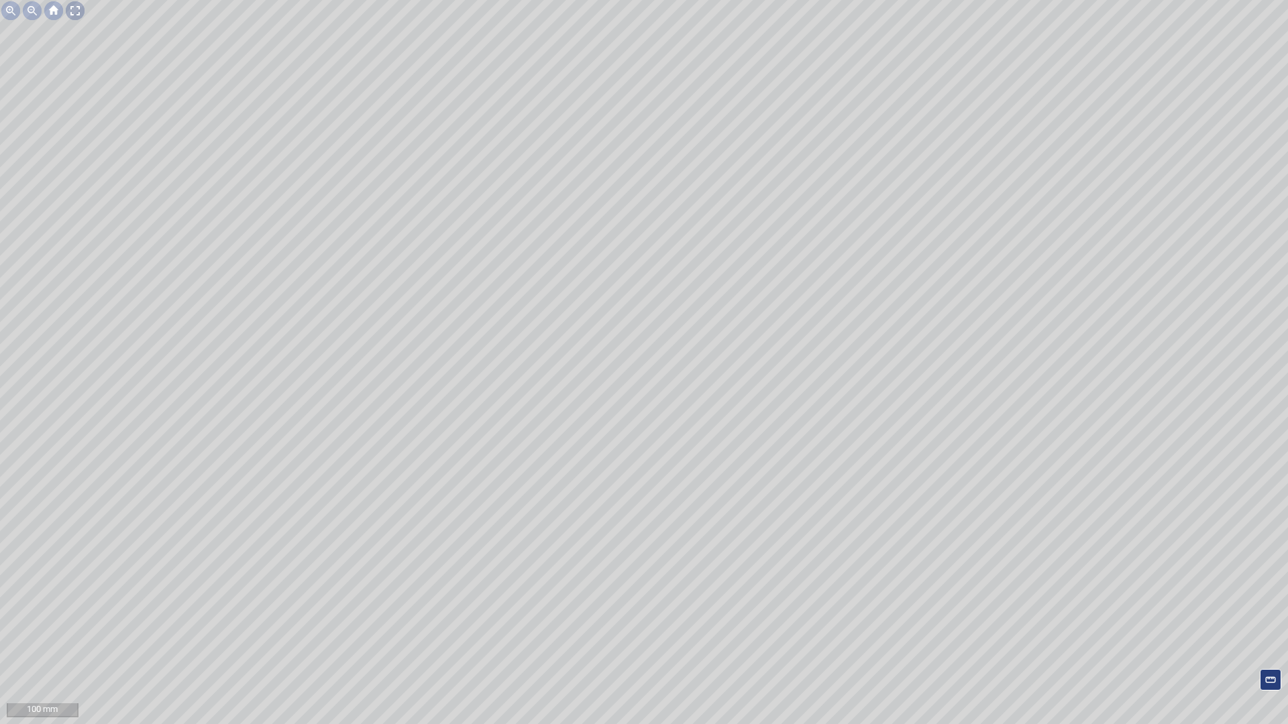
click at [80, 13] on div at bounding box center [74, 10] width 21 height 21
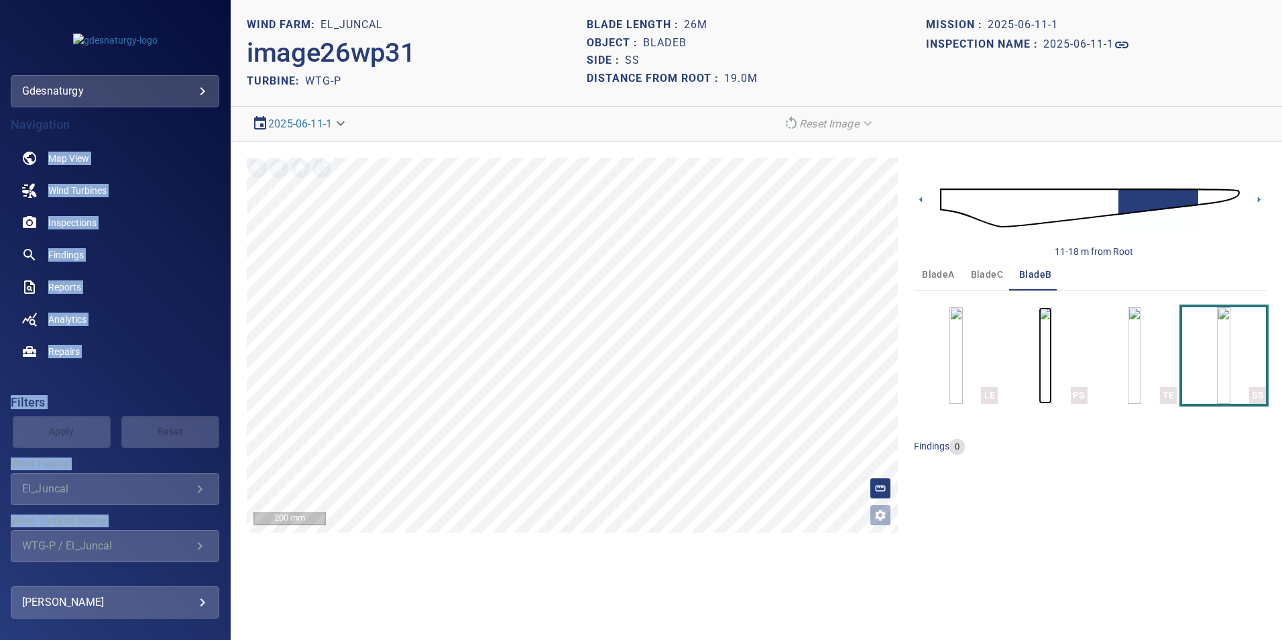
drag, startPoint x: 1043, startPoint y: 348, endPoint x: 1071, endPoint y: 365, distance: 32.2
click at [1043, 348] on img "button" at bounding box center [1045, 355] width 13 height 97
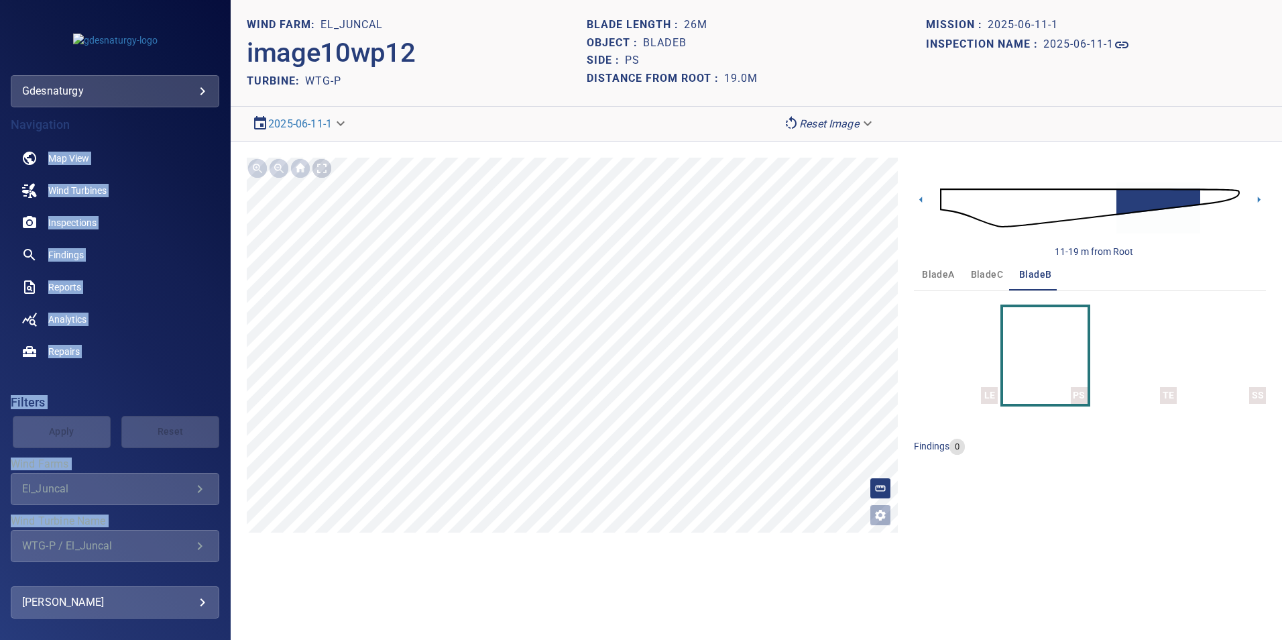
click at [320, 172] on div at bounding box center [321, 168] width 21 height 21
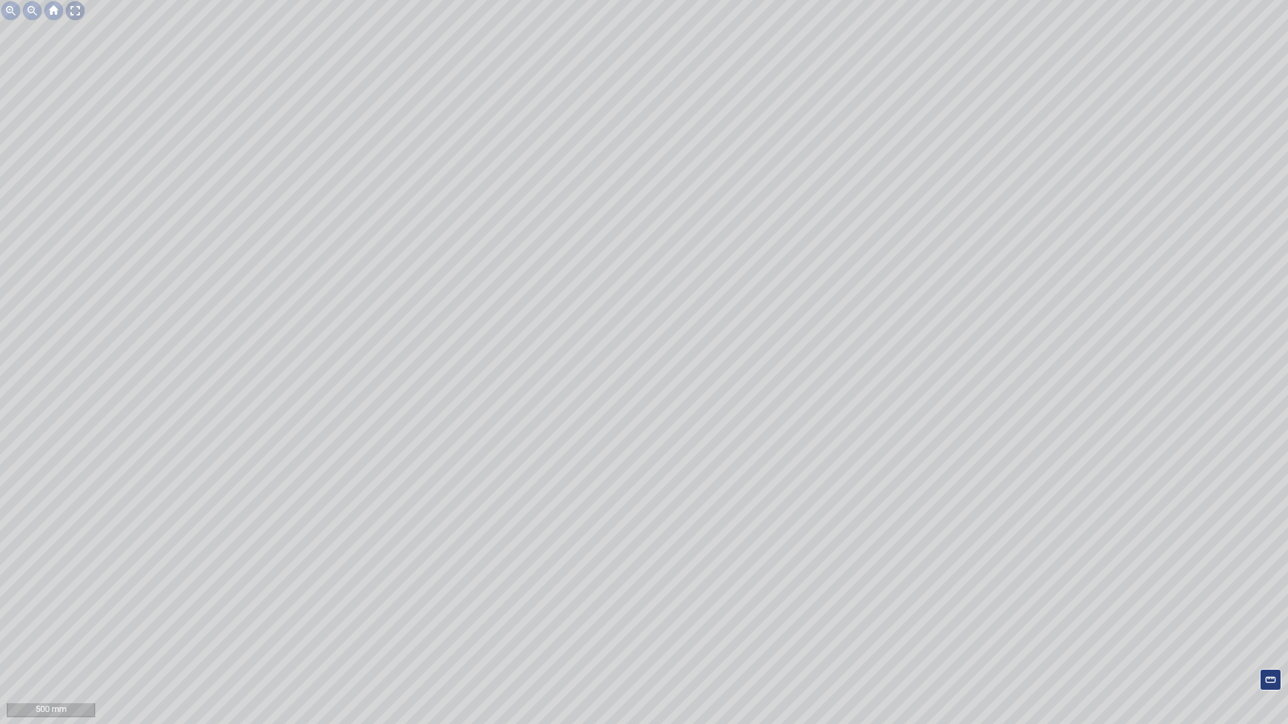
click at [75, 12] on div at bounding box center [74, 10] width 21 height 21
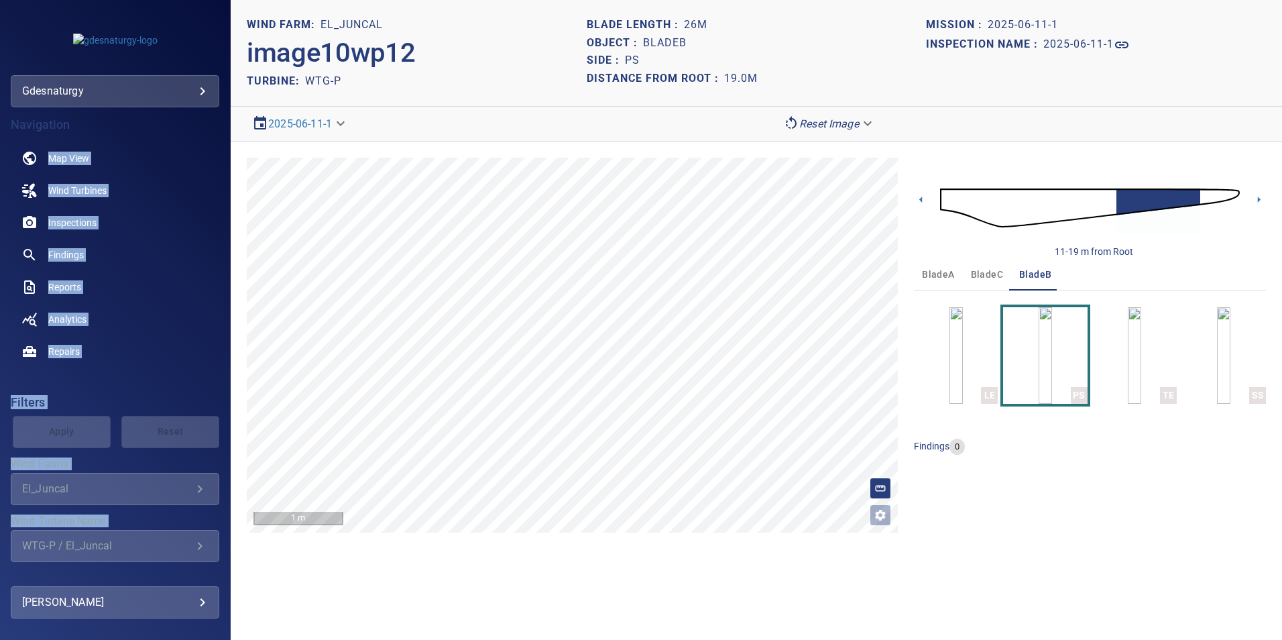
click at [1205, 194] on img at bounding box center [1090, 208] width 300 height 72
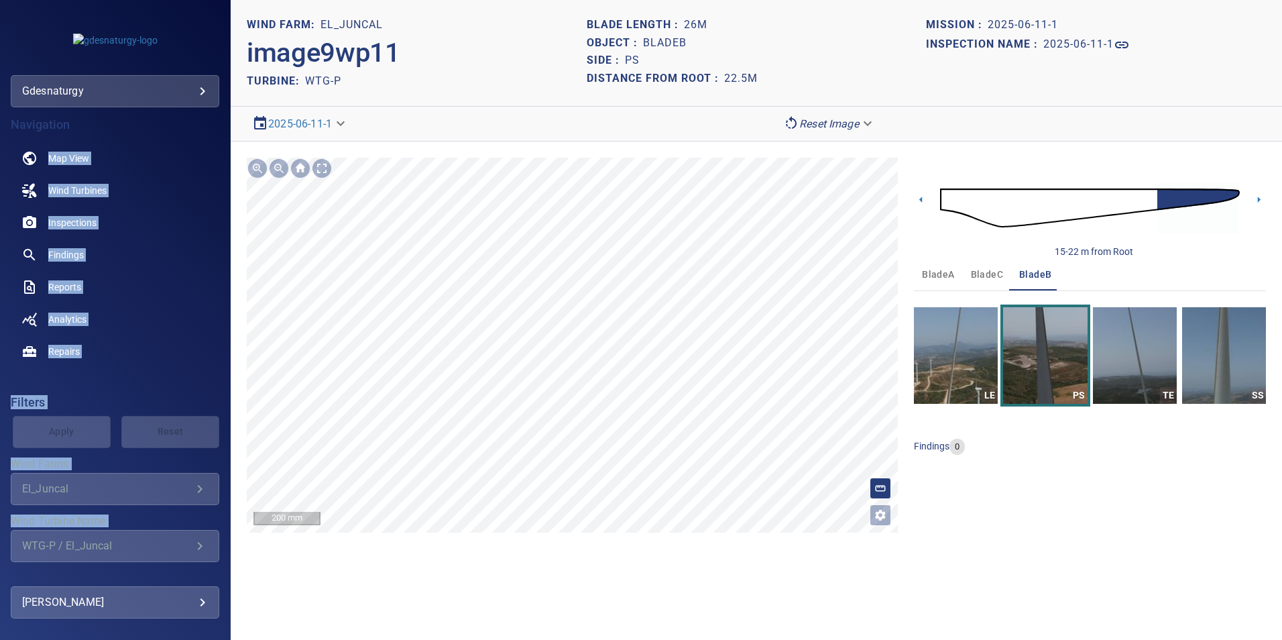
click at [699, 639] on html "**********" at bounding box center [641, 320] width 1282 height 640
click at [1137, 200] on img at bounding box center [1090, 208] width 300 height 72
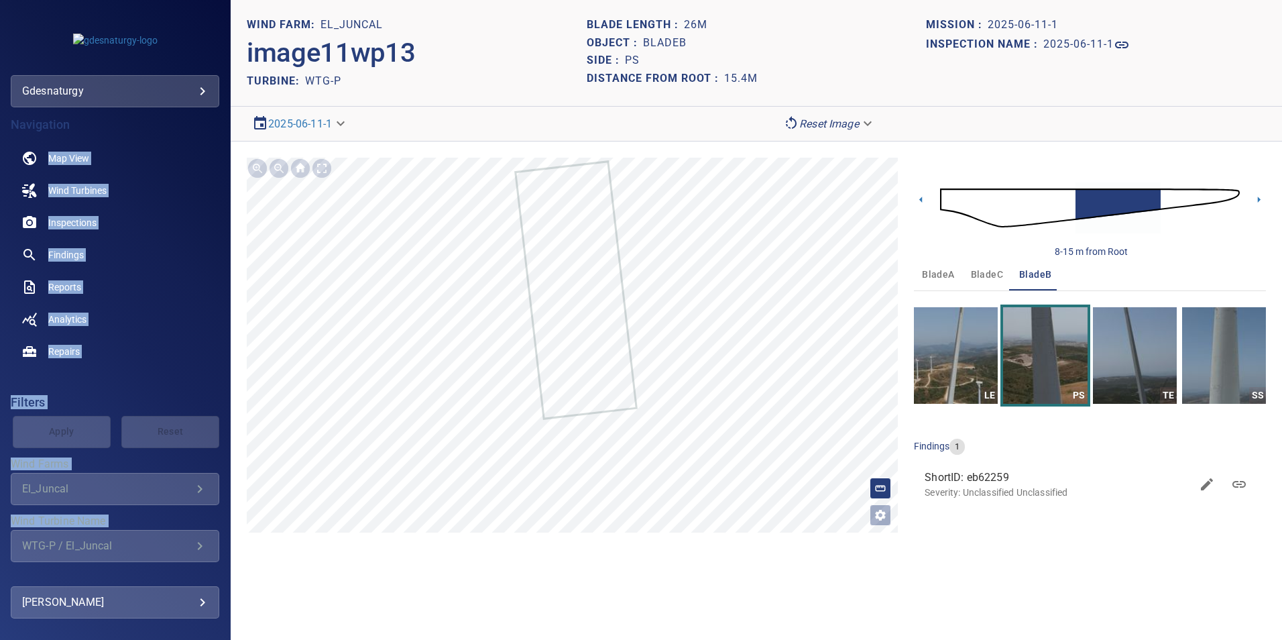
click at [1162, 194] on img at bounding box center [1090, 208] width 300 height 72
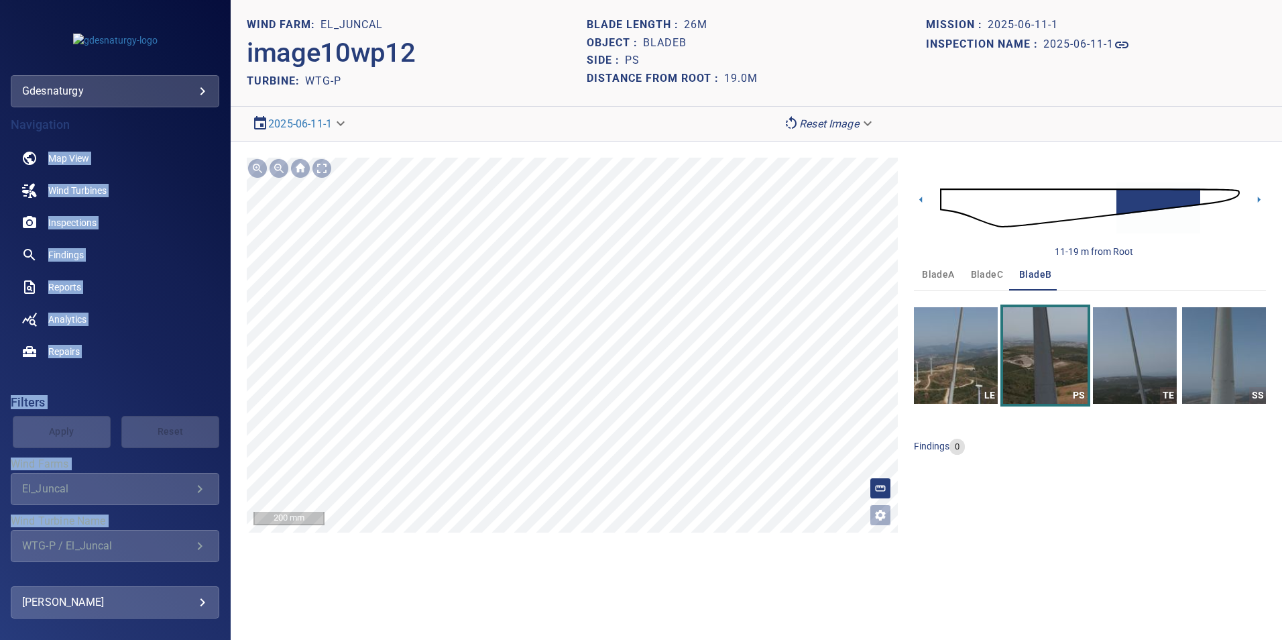
click at [624, 542] on div "**********" at bounding box center [757, 345] width 1052 height 407
click at [989, 277] on span "bladeC" at bounding box center [987, 274] width 32 height 17
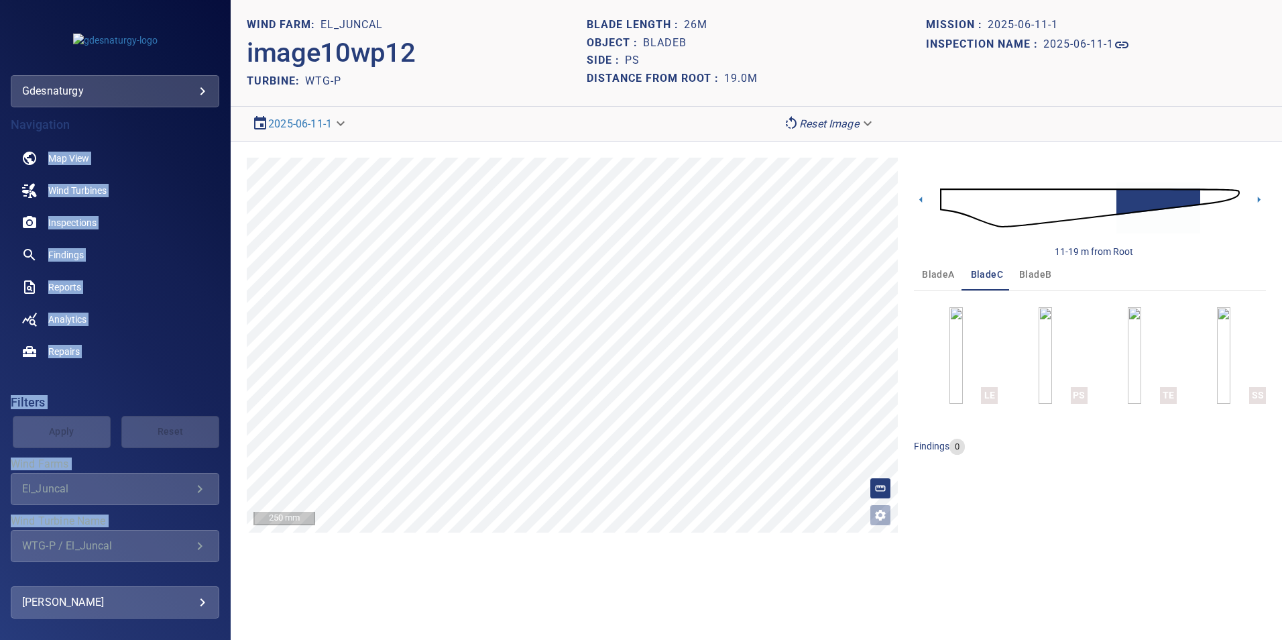
click at [970, 205] on img at bounding box center [1090, 208] width 300 height 72
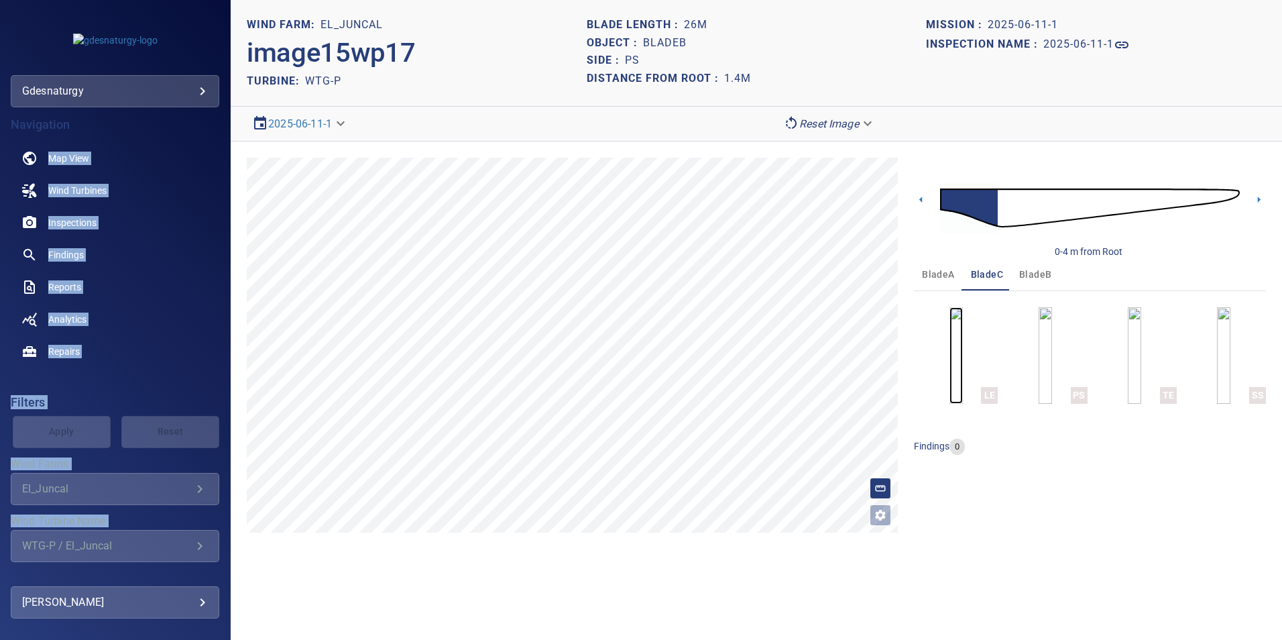
click at [963, 360] on img "button" at bounding box center [956, 355] width 13 height 97
click at [1259, 194] on icon at bounding box center [1259, 200] width 14 height 14
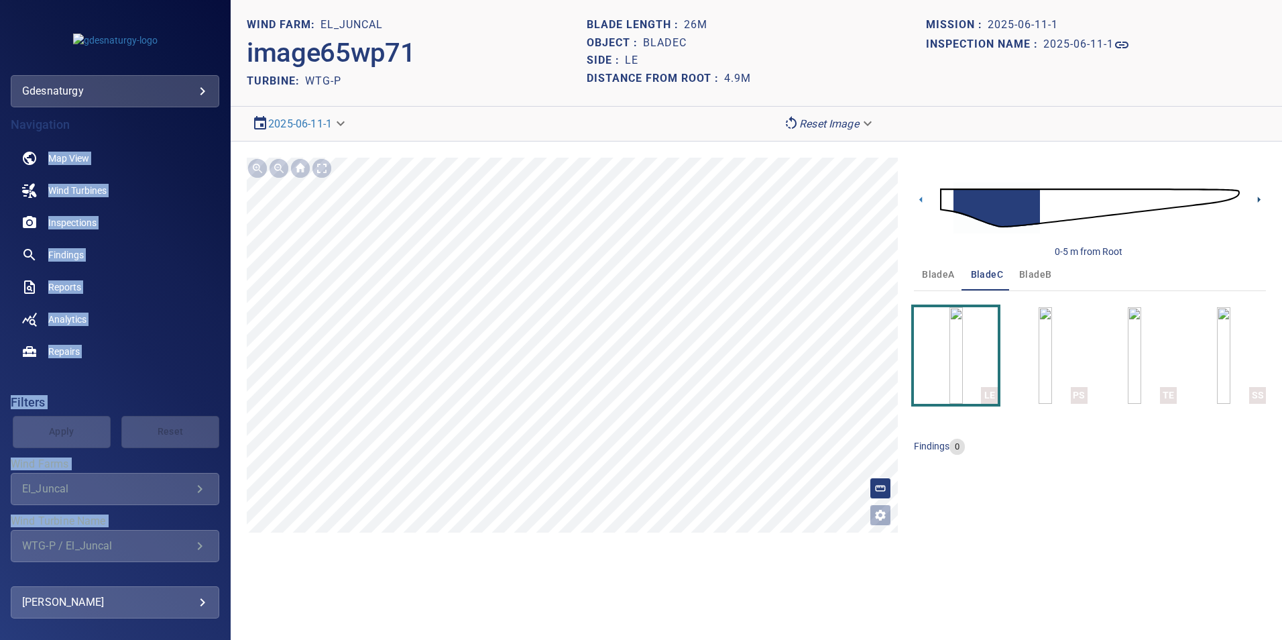
click at [1259, 194] on icon at bounding box center [1259, 200] width 14 height 14
click at [1091, 188] on img at bounding box center [1090, 208] width 300 height 72
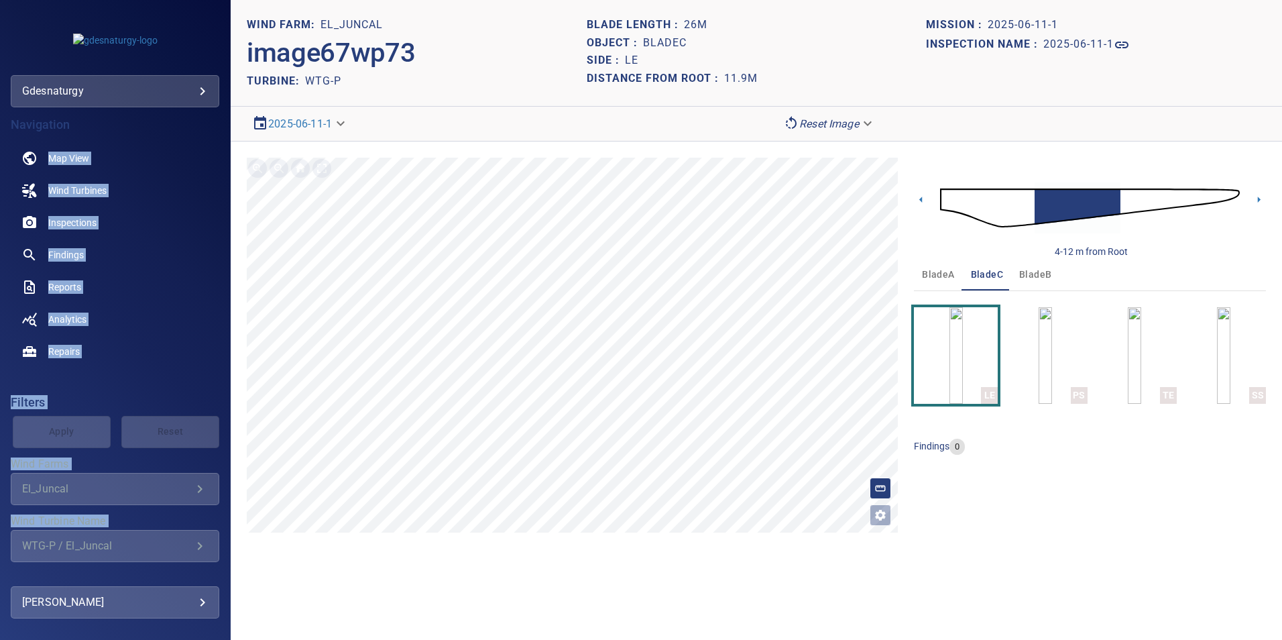
click at [1124, 192] on img at bounding box center [1090, 208] width 300 height 72
click at [1164, 190] on img at bounding box center [1090, 208] width 300 height 72
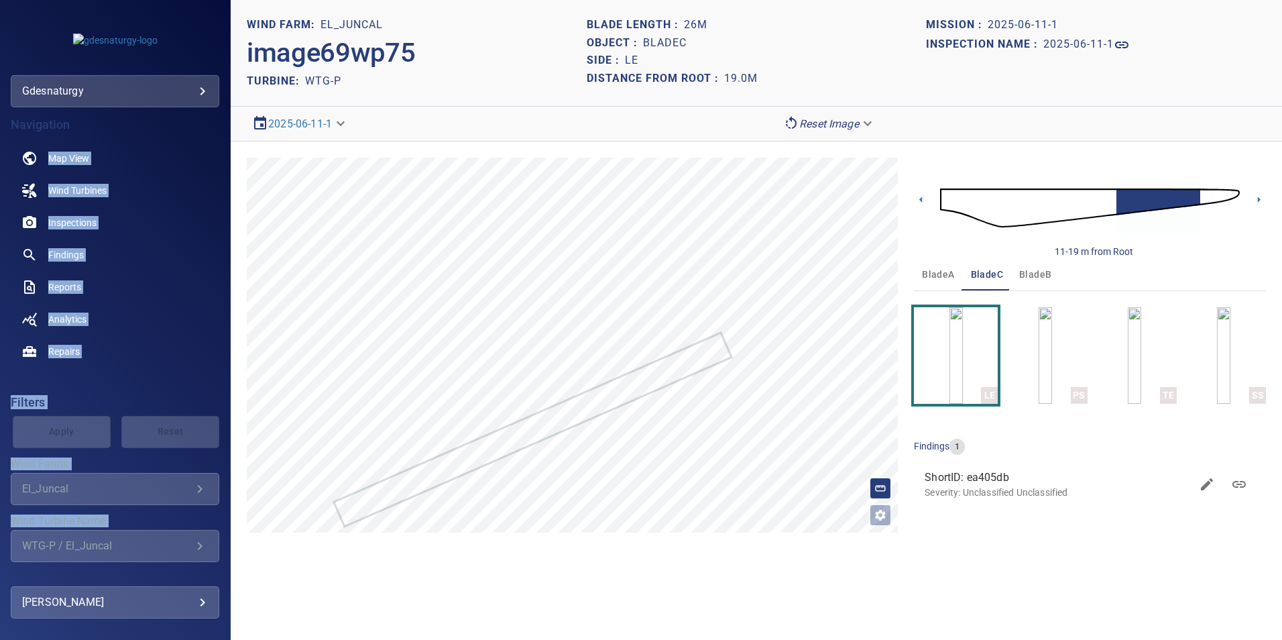
click at [953, 203] on img at bounding box center [1090, 208] width 300 height 72
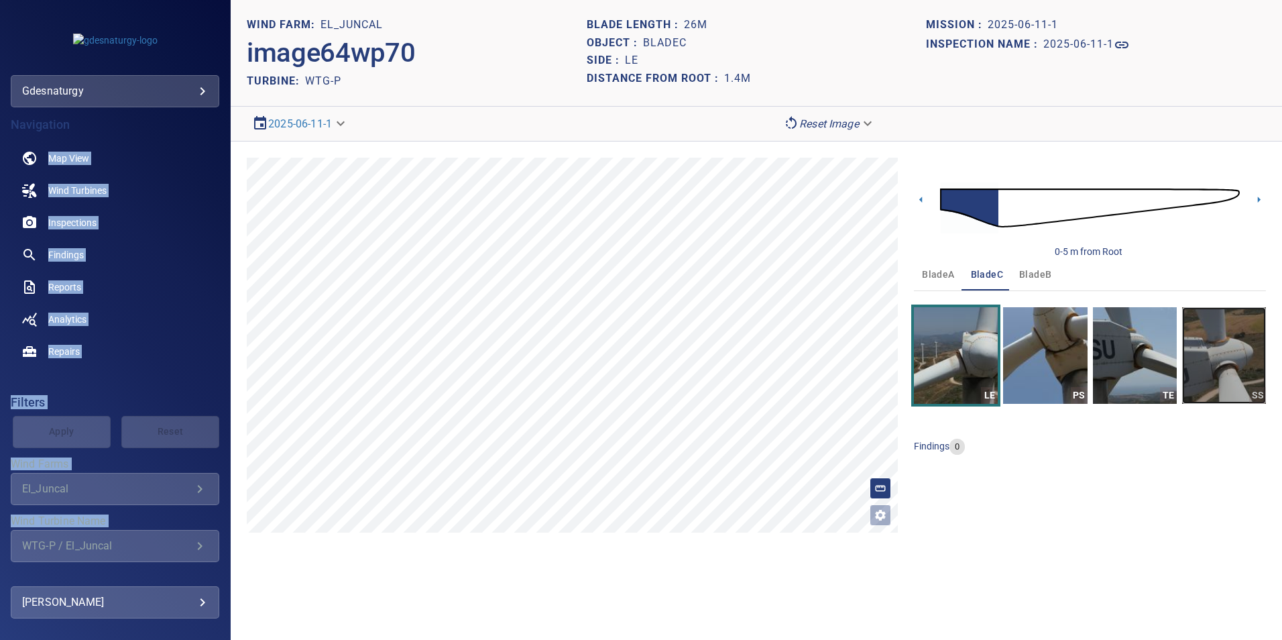
click at [1237, 371] on img "button" at bounding box center [1225, 355] width 84 height 97
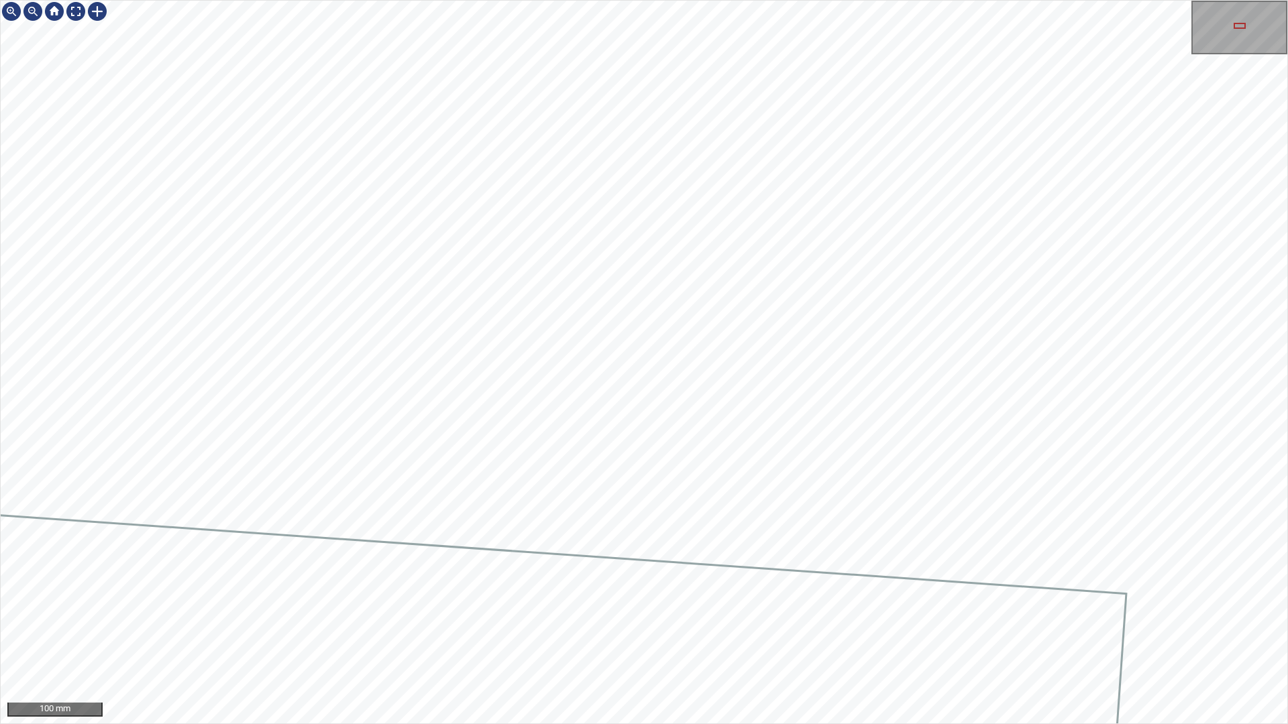
click at [736, 724] on div "100 mm" at bounding box center [644, 362] width 1288 height 724
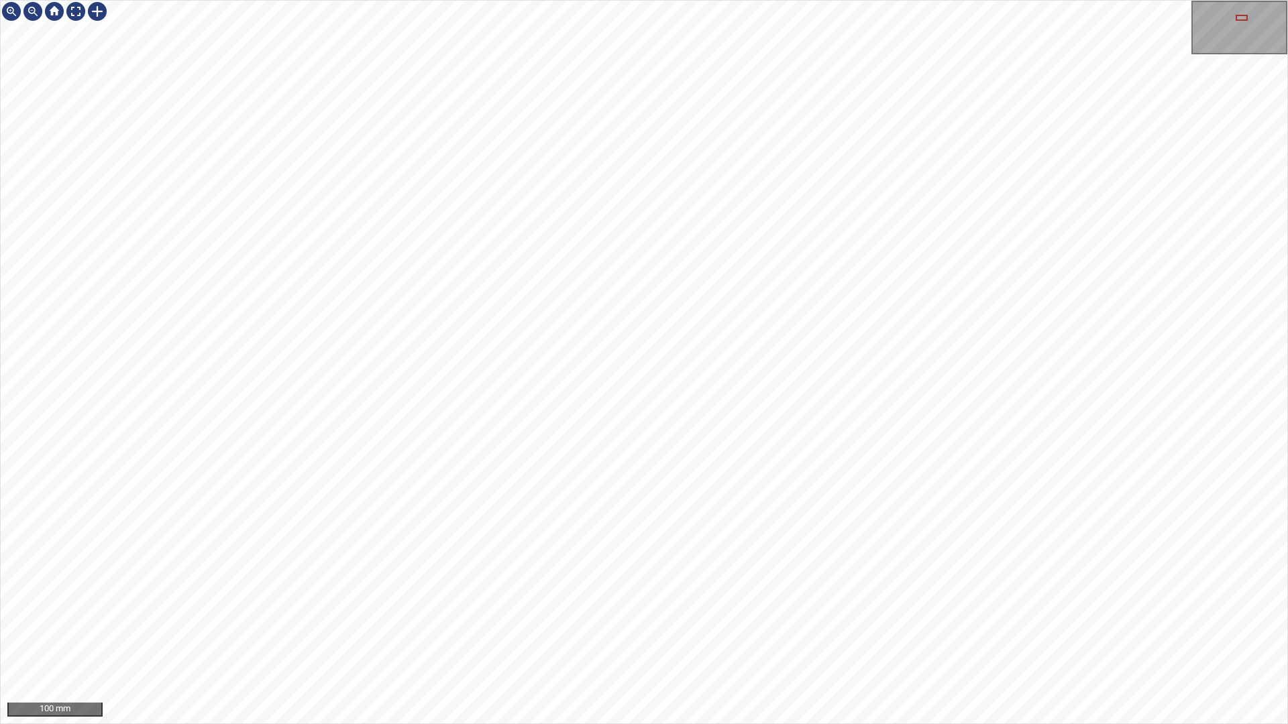
click at [901, 724] on div "100 mm" at bounding box center [644, 362] width 1288 height 724
click at [985, 724] on div "100 mm" at bounding box center [644, 362] width 1288 height 724
click at [842, 724] on div "100 mm" at bounding box center [644, 362] width 1288 height 724
click at [74, 8] on div at bounding box center [75, 11] width 21 height 21
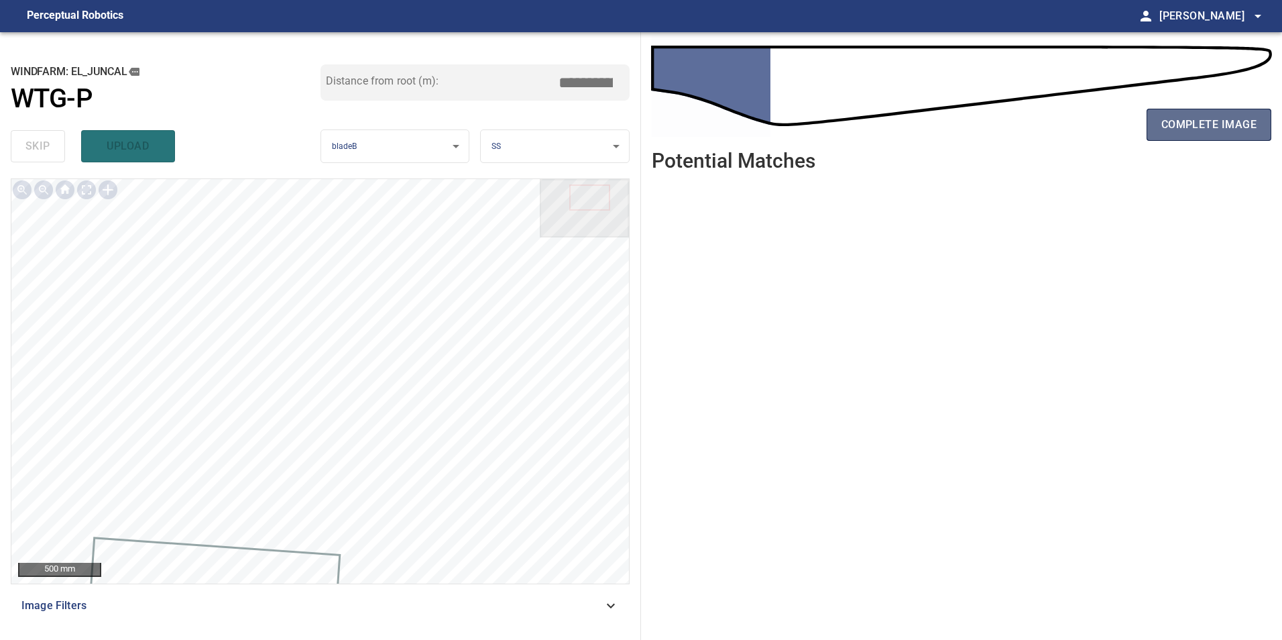
click at [1170, 129] on span "complete image" at bounding box center [1209, 124] width 95 height 19
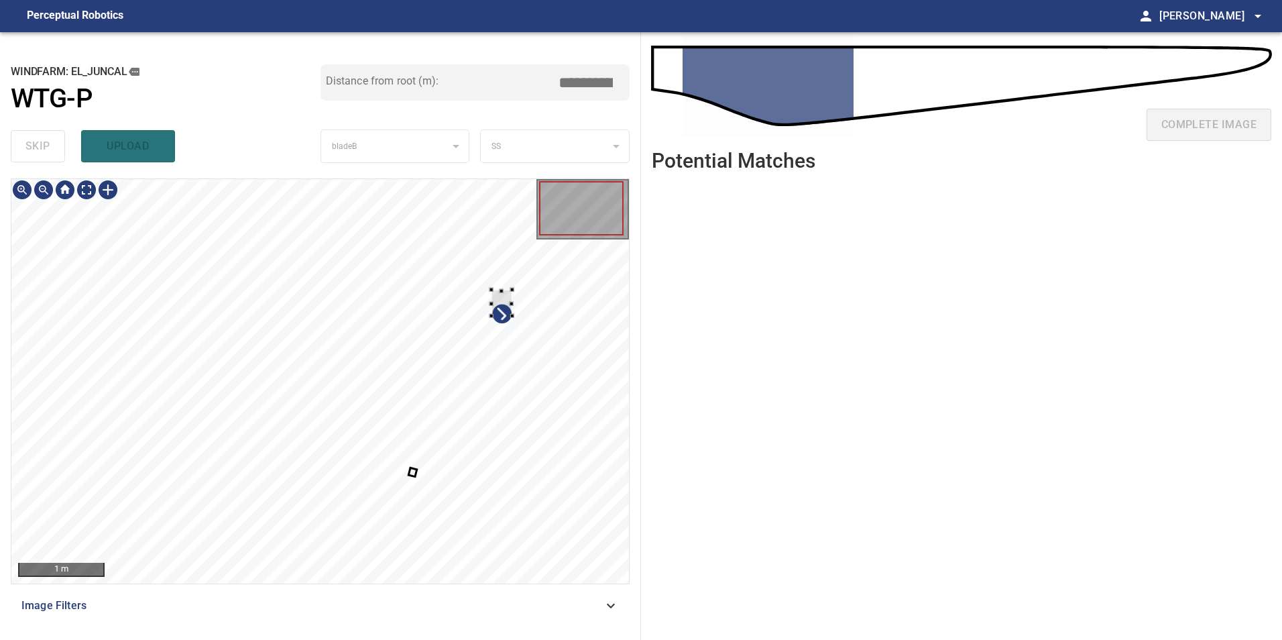
click at [504, 294] on div at bounding box center [502, 303] width 21 height 26
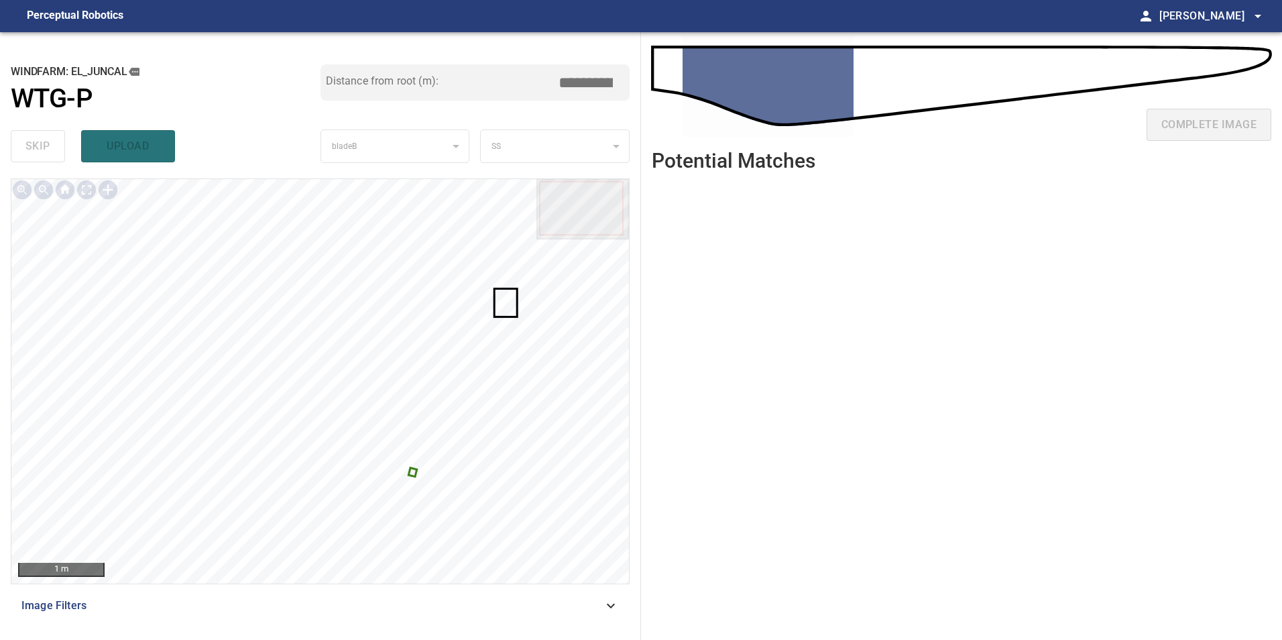
click at [413, 478] on div at bounding box center [320, 381] width 618 height 404
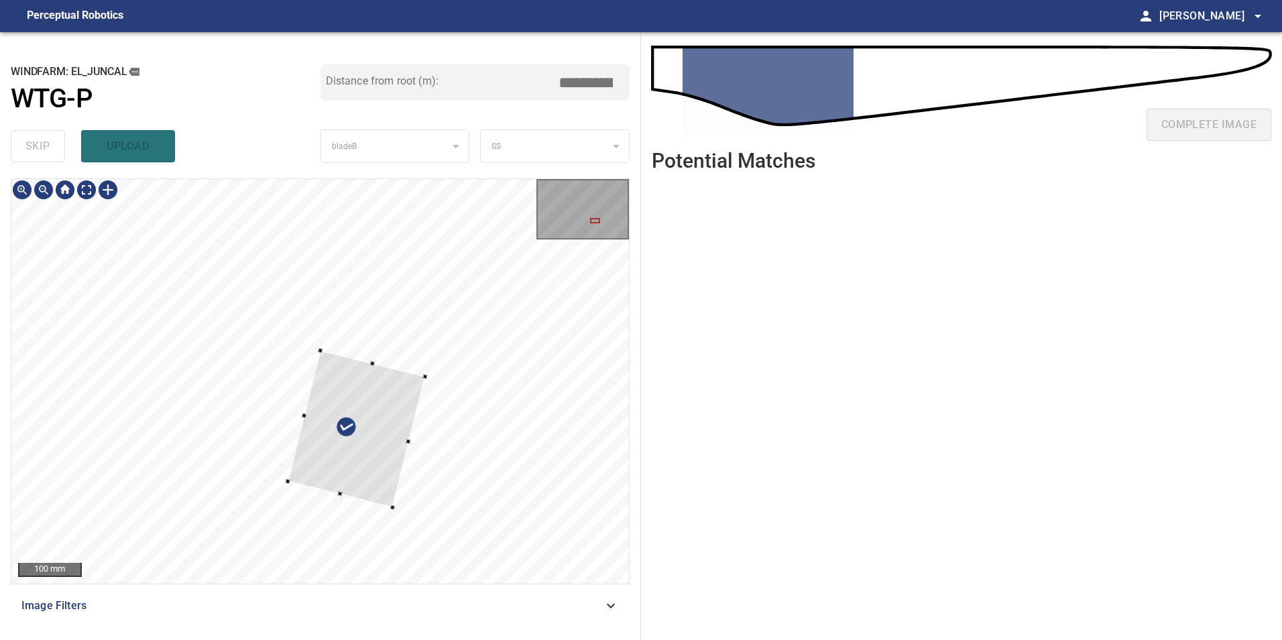
click at [516, 422] on div at bounding box center [320, 381] width 618 height 404
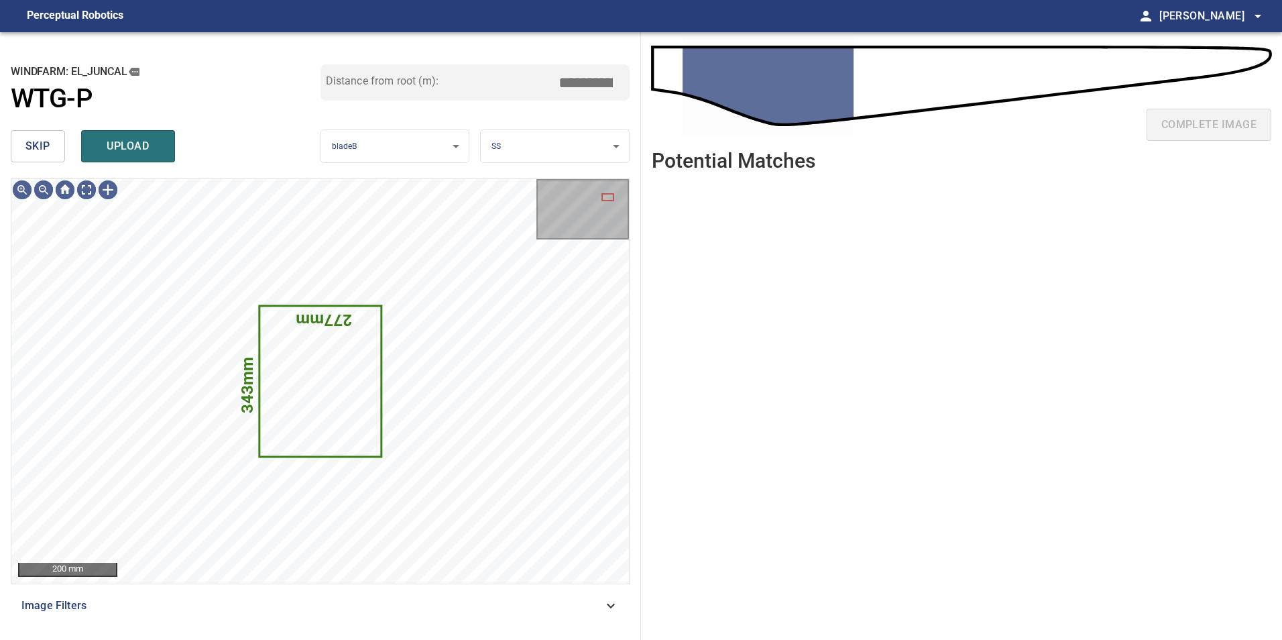
click at [22, 131] on button "skip" at bounding box center [38, 146] width 54 height 32
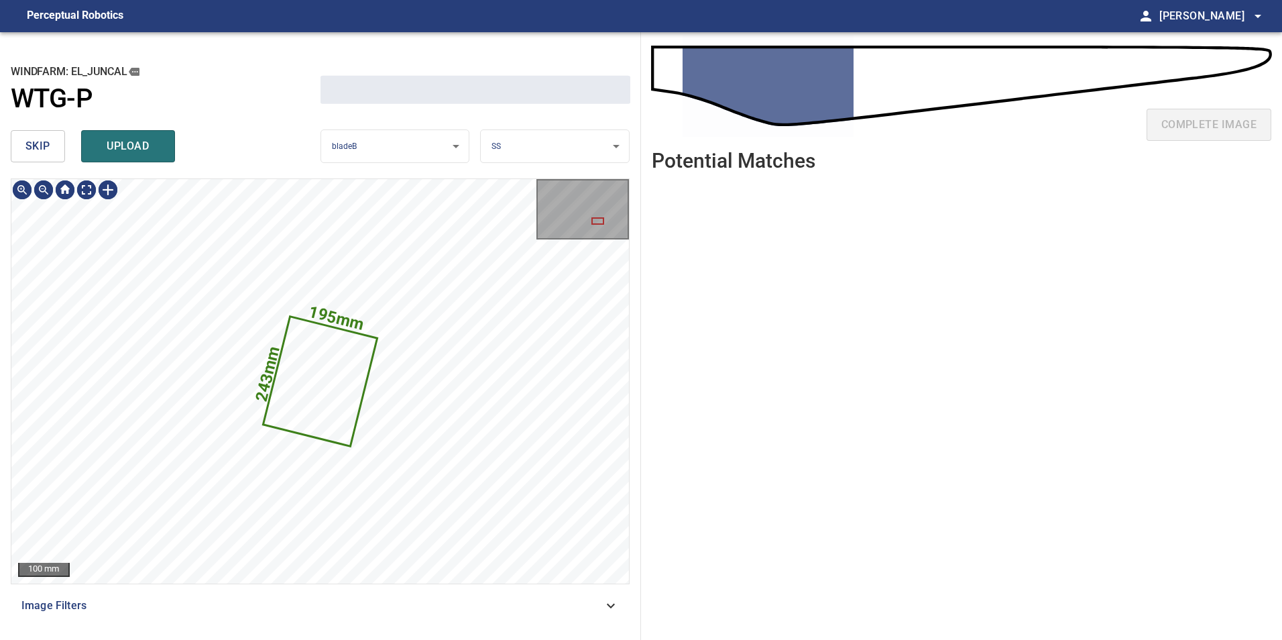
click at [29, 143] on button "skip" at bounding box center [38, 146] width 54 height 32
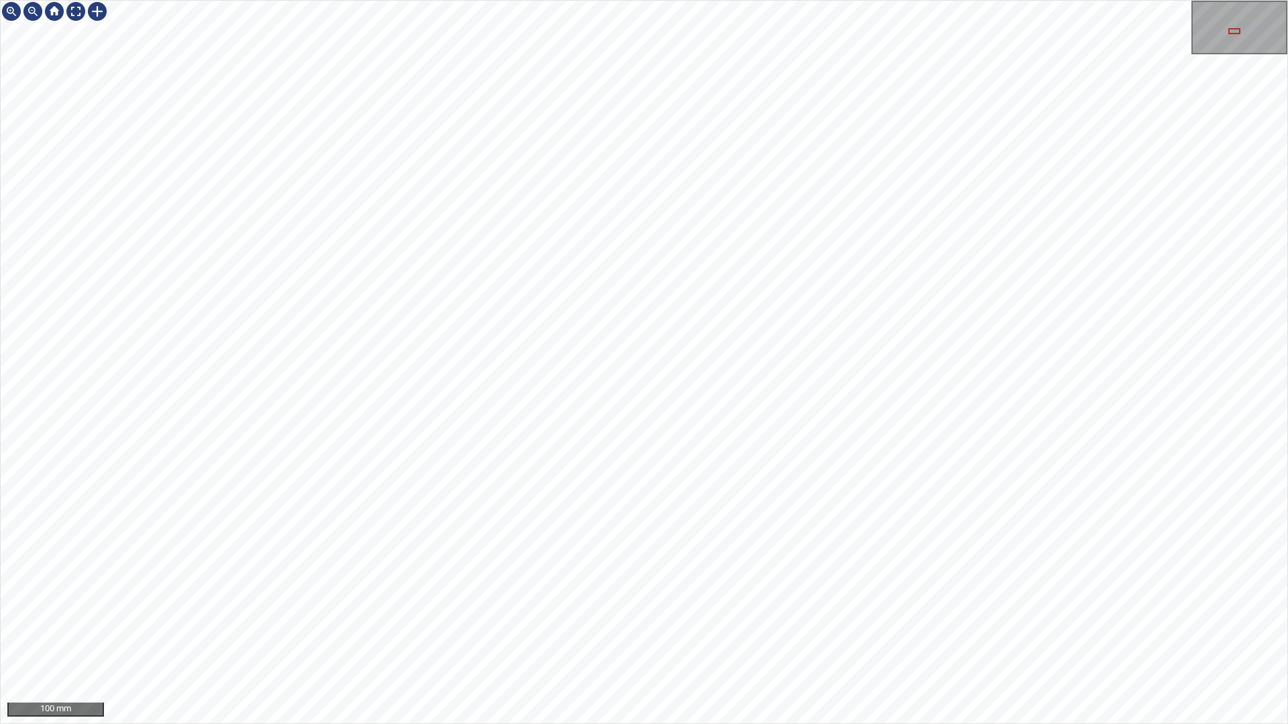
click at [553, 724] on div "100 mm" at bounding box center [644, 362] width 1288 height 724
click at [454, 724] on div "100 mm" at bounding box center [644, 362] width 1288 height 724
click at [604, 724] on div "100 mm" at bounding box center [644, 362] width 1288 height 724
click at [797, 724] on div "100 mm" at bounding box center [644, 362] width 1288 height 724
click at [76, 17] on div at bounding box center [75, 11] width 21 height 21
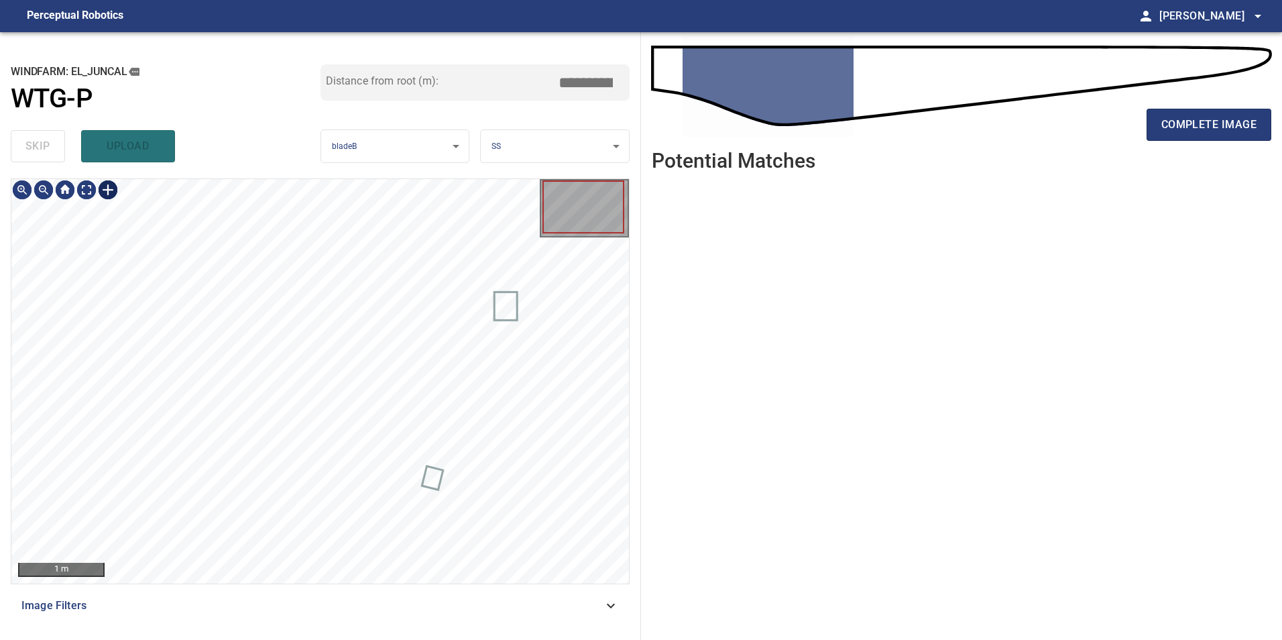
click at [102, 193] on div at bounding box center [107, 189] width 21 height 21
click at [296, 231] on div at bounding box center [320, 381] width 618 height 404
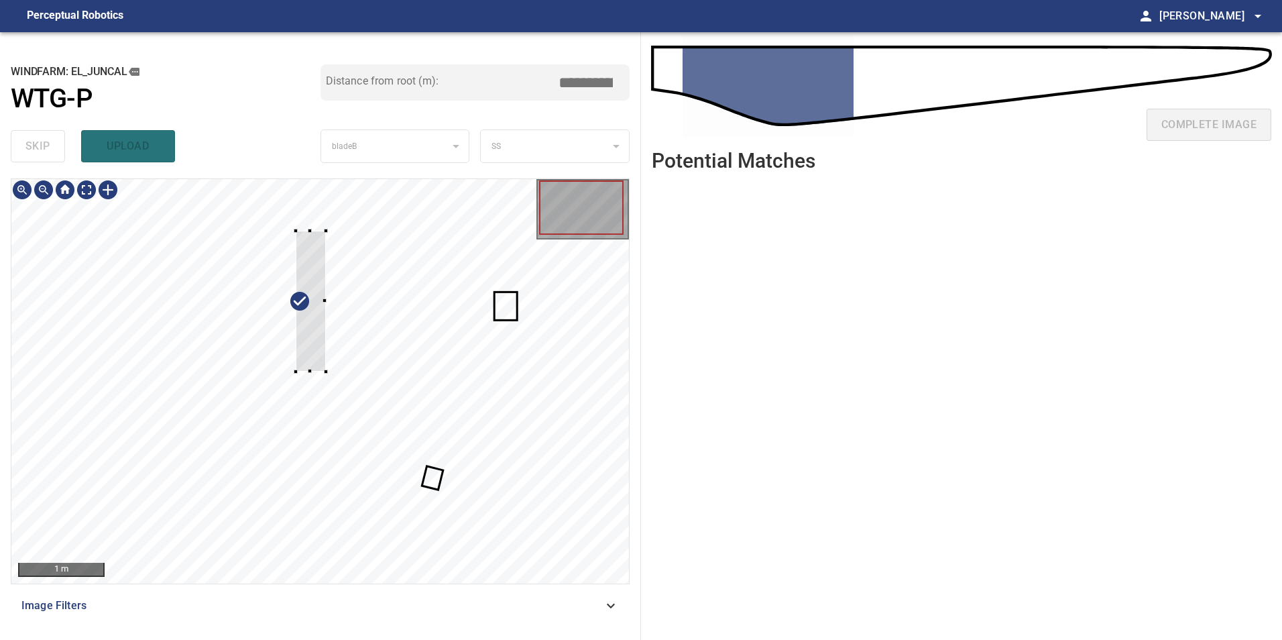
click at [325, 371] on div at bounding box center [326, 372] width 4 height 4
click at [301, 368] on div at bounding box center [300, 370] width 4 height 4
click at [311, 351] on div at bounding box center [313, 300] width 26 height 139
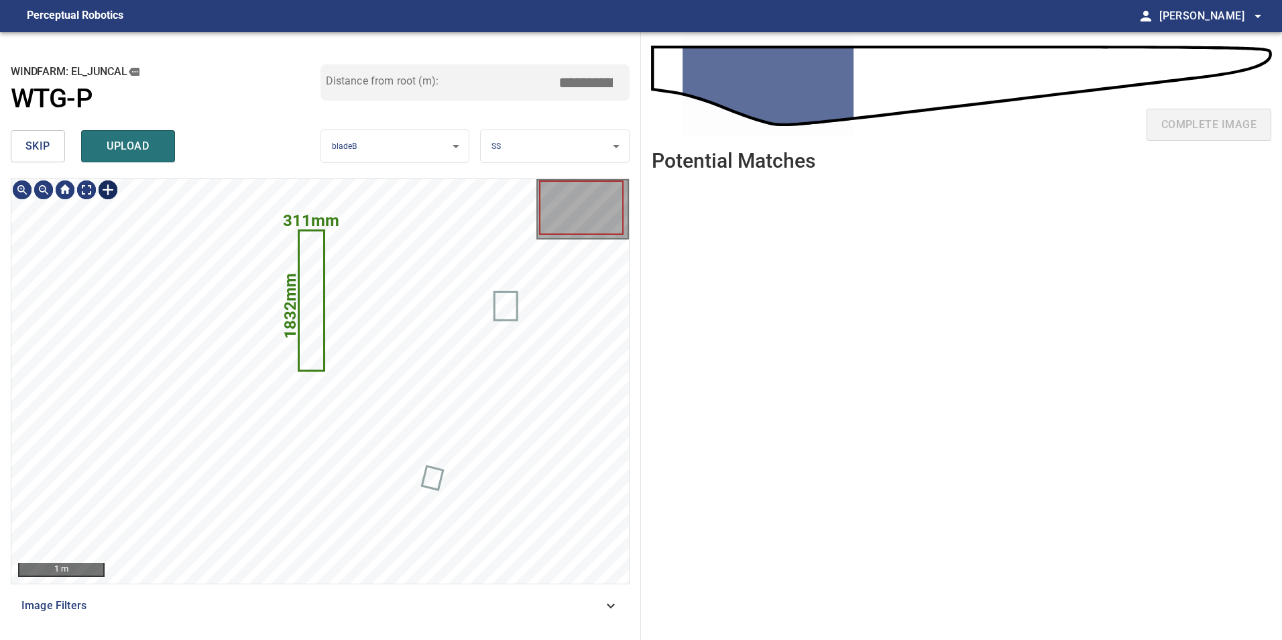
click at [107, 186] on div at bounding box center [107, 189] width 21 height 21
click at [325, 376] on div "311mm 1832mm" at bounding box center [320, 381] width 618 height 404
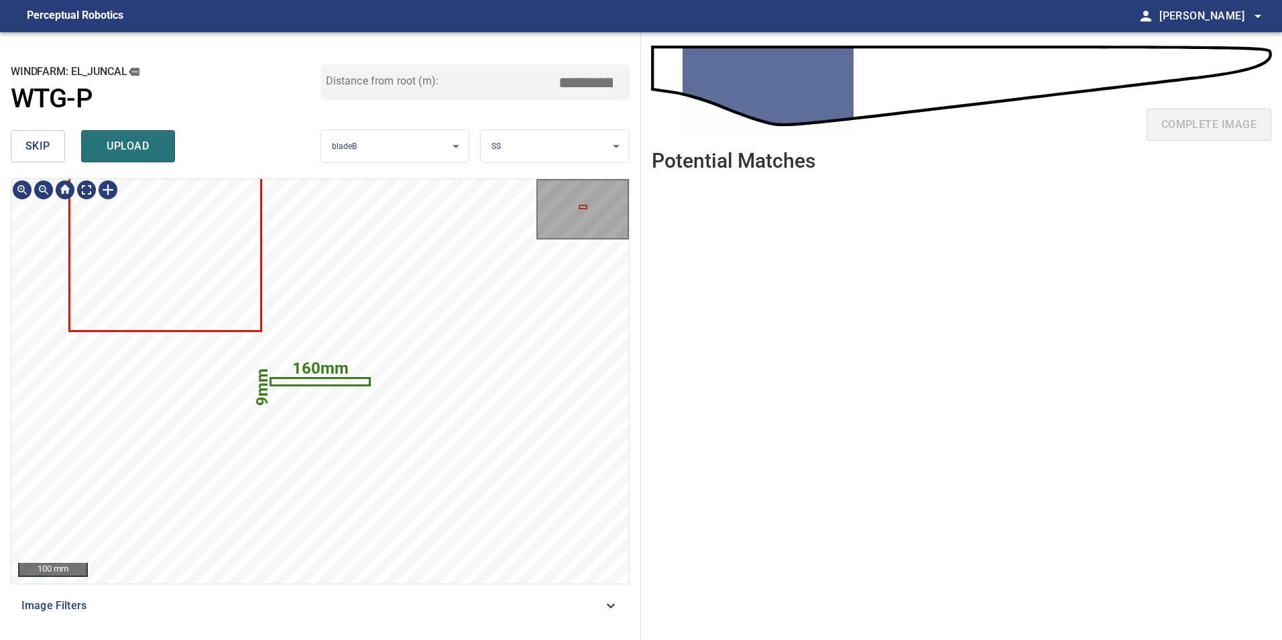
click at [322, 380] on icon at bounding box center [320, 381] width 97 height 5
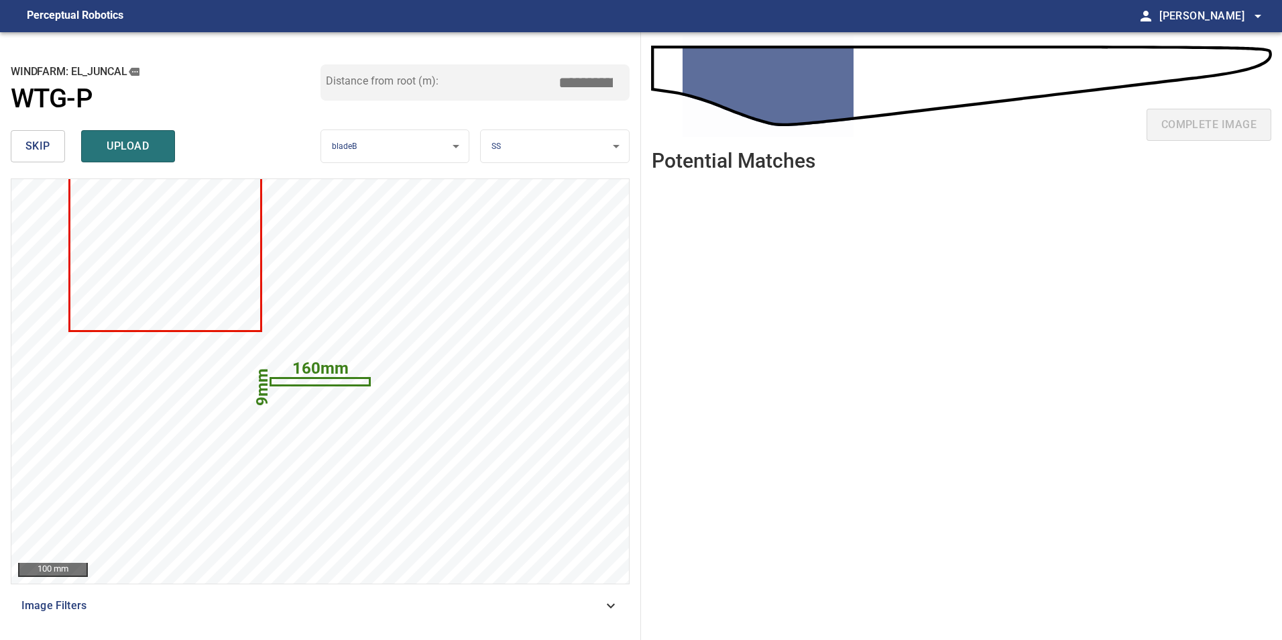
click at [36, 150] on span "skip" at bounding box center [37, 146] width 25 height 19
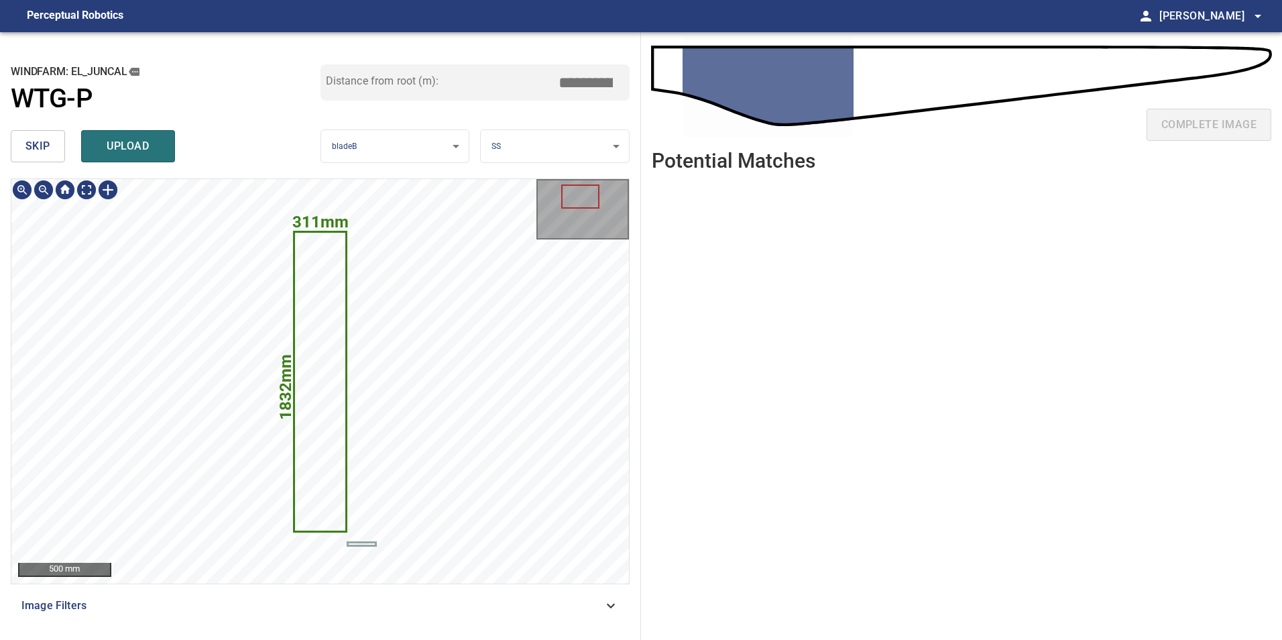
click at [308, 466] on icon at bounding box center [320, 382] width 50 height 298
drag, startPoint x: 580, startPoint y: 86, endPoint x: 739, endPoint y: 133, distance: 165.1
click at [715, 118] on div "**********" at bounding box center [641, 336] width 1282 height 608
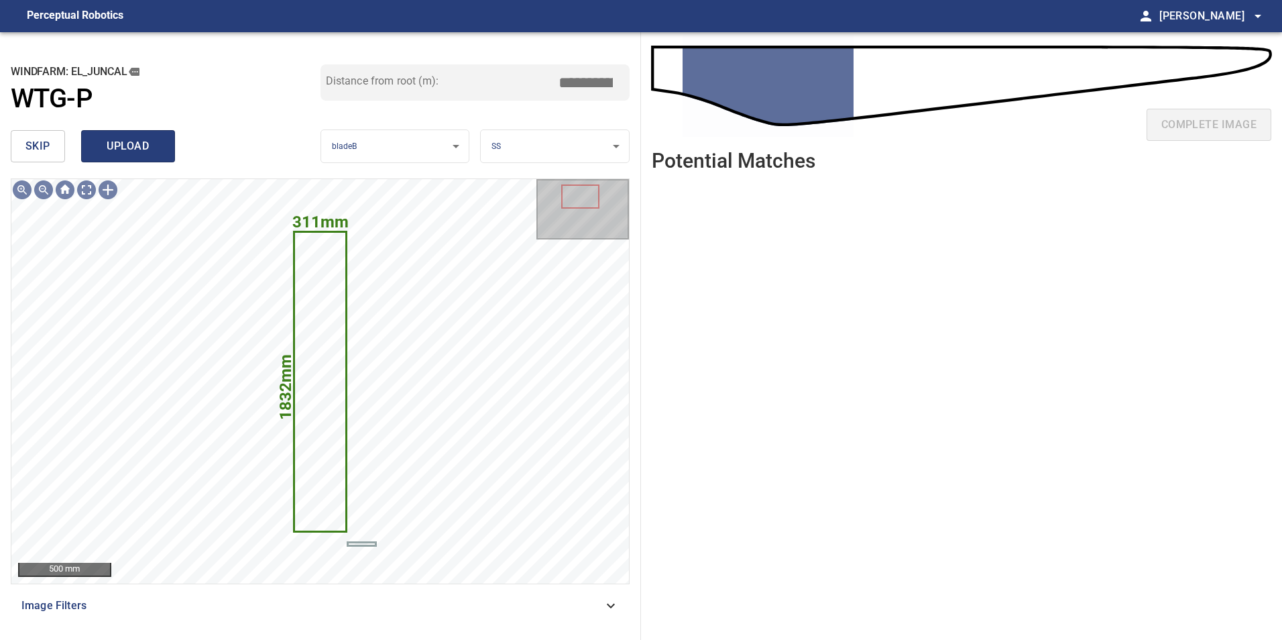
type input "****"
click at [164, 151] on button "upload" at bounding box center [128, 146] width 94 height 32
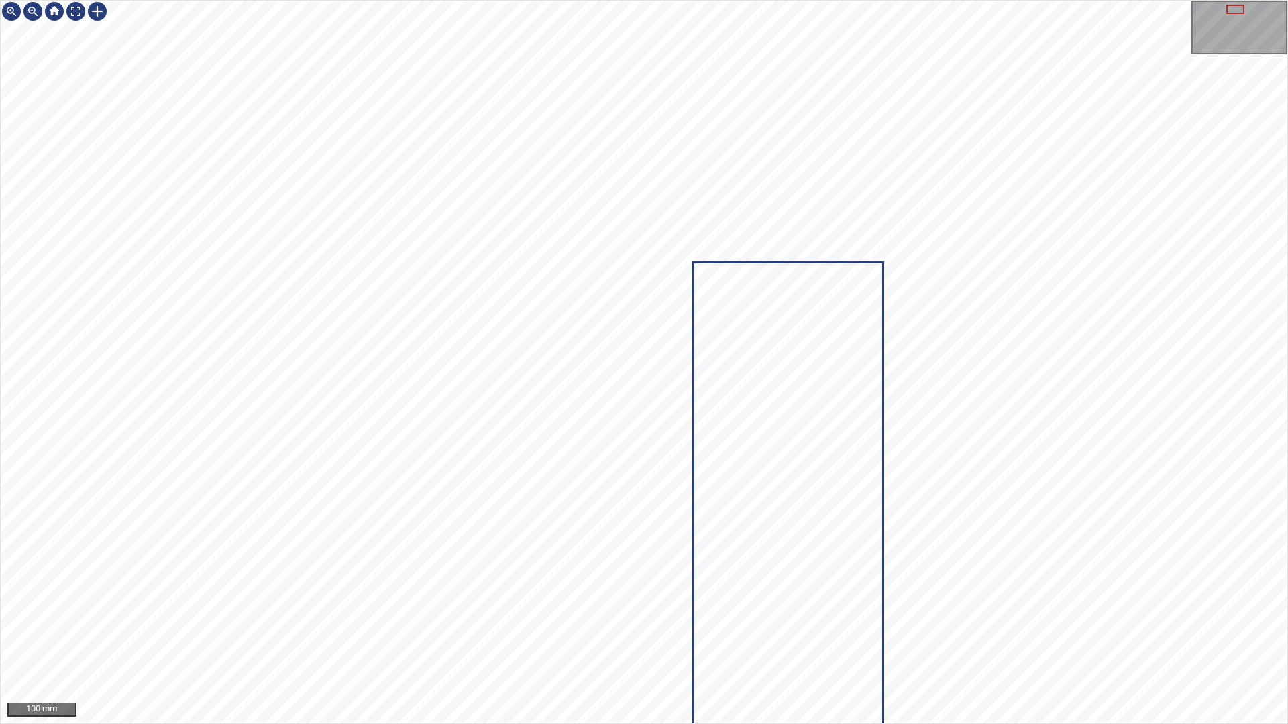
click at [563, 724] on div "100 mm" at bounding box center [644, 362] width 1288 height 724
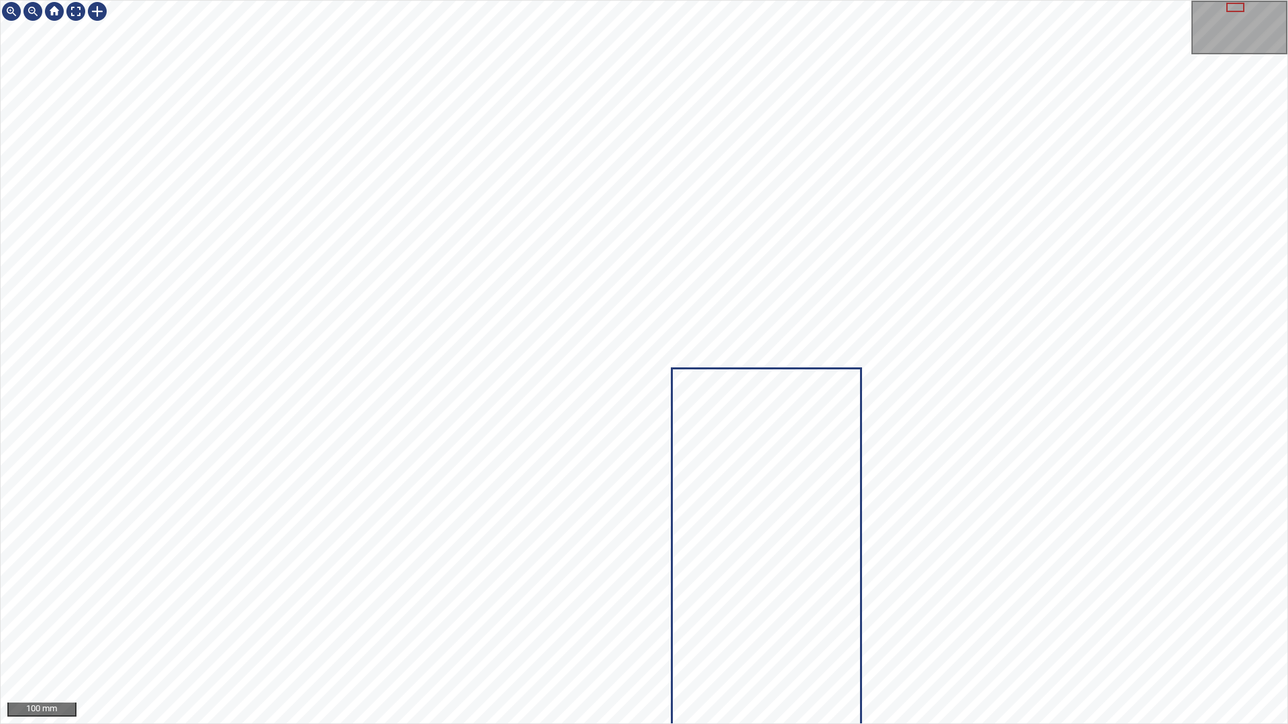
click at [569, 724] on div "100 mm" at bounding box center [644, 362] width 1288 height 724
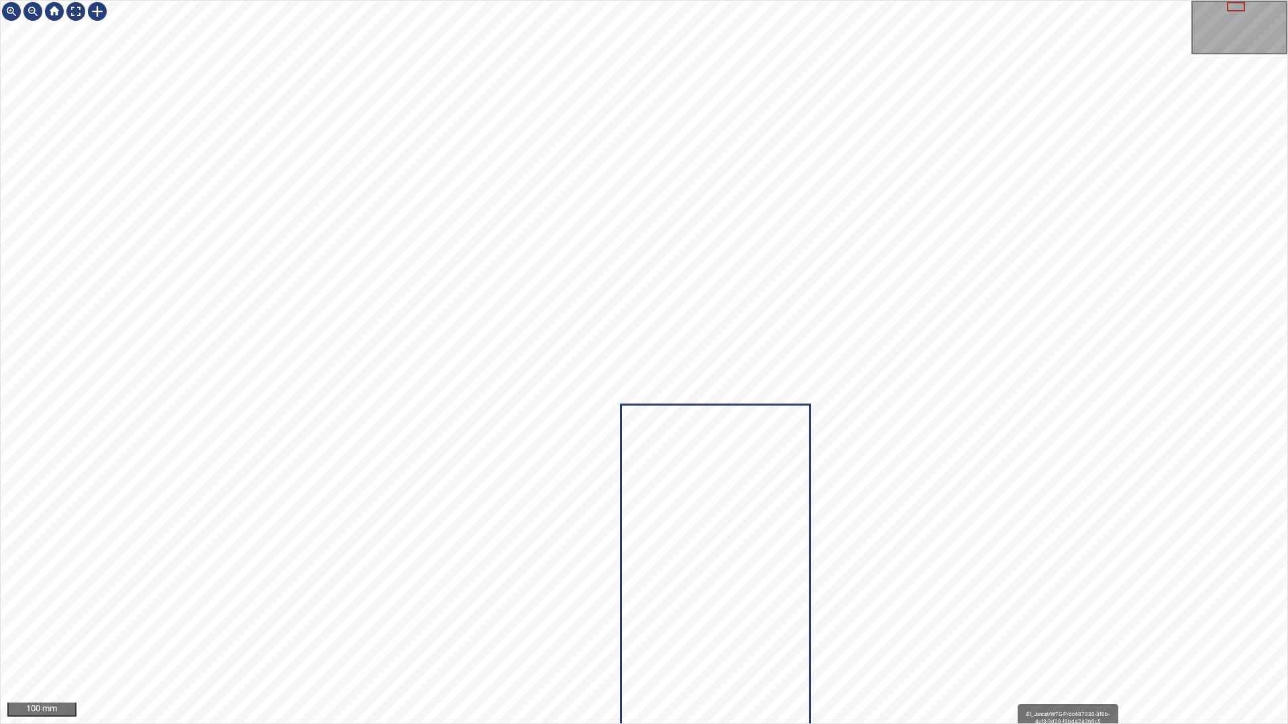
click at [390, 293] on div "El_Juncal/WTG-P/dc487330-3f0b-4cf3-3d28-f3bd4243b0c5 Category 1 unclassified" at bounding box center [644, 362] width 1287 height 723
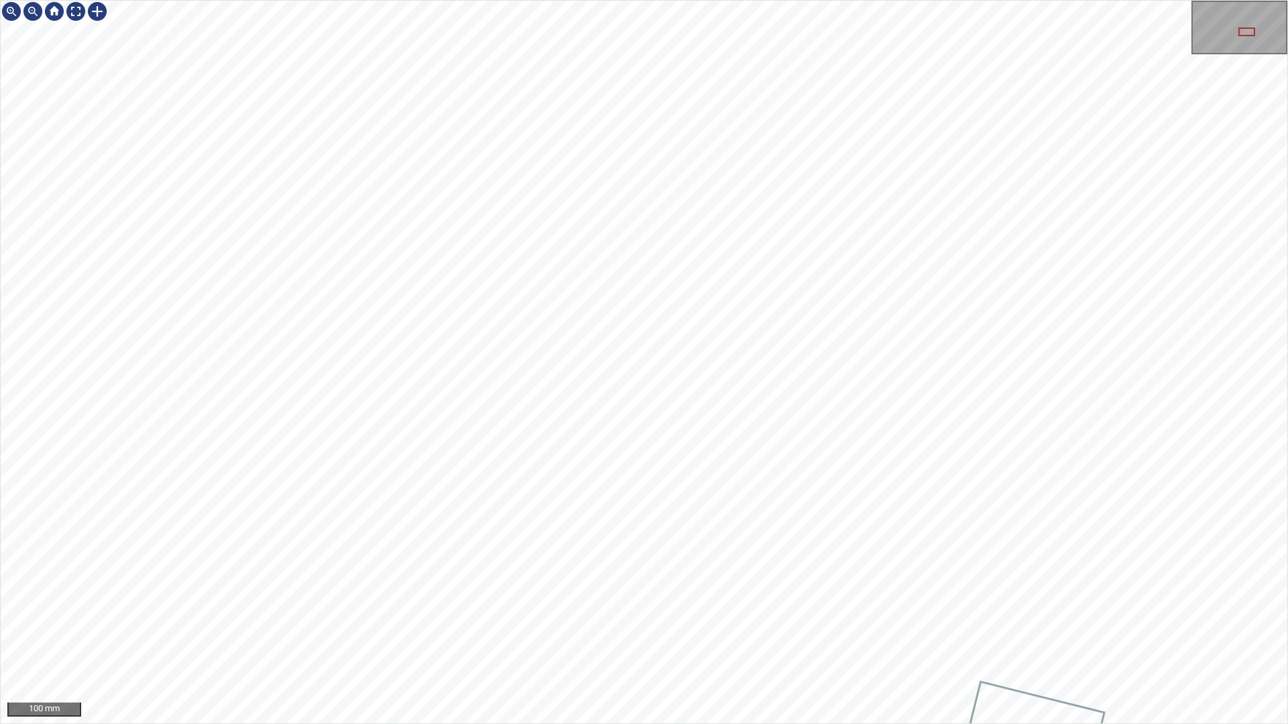
click at [772, 0] on div "100 mm" at bounding box center [644, 362] width 1288 height 724
click at [838, 0] on div "100 mm" at bounding box center [644, 362] width 1288 height 724
click at [545, 0] on div "100 mm" at bounding box center [644, 362] width 1288 height 724
click at [74, 9] on div at bounding box center [75, 11] width 21 height 21
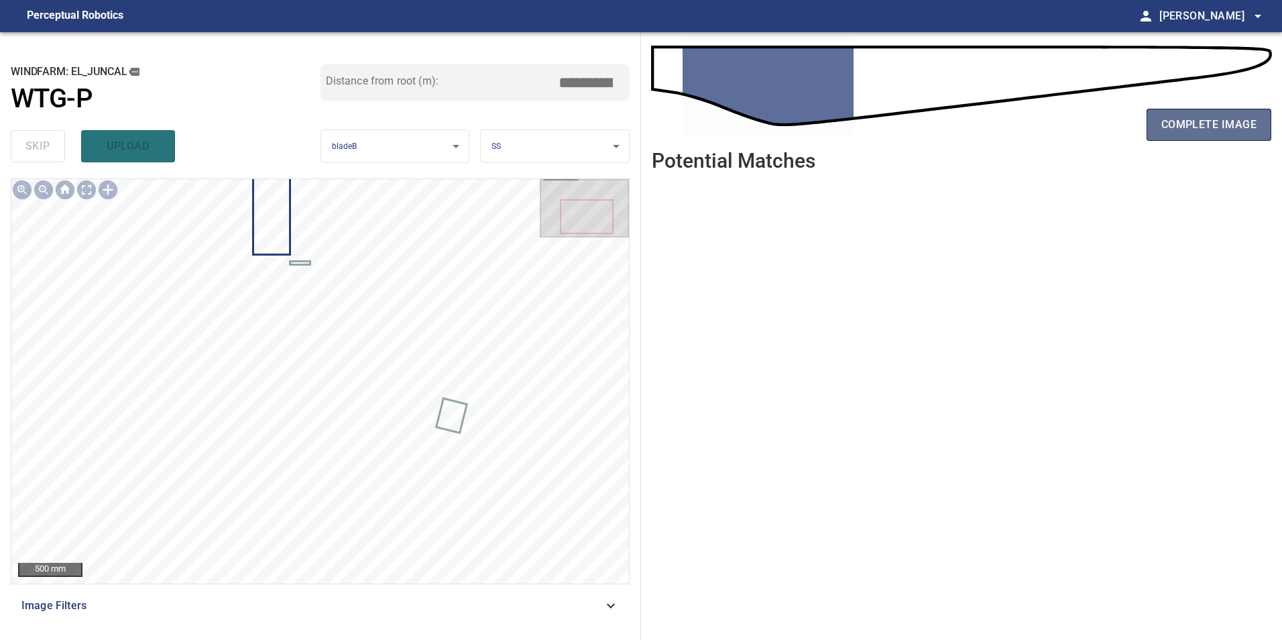
click at [1193, 122] on span "complete image" at bounding box center [1209, 124] width 95 height 19
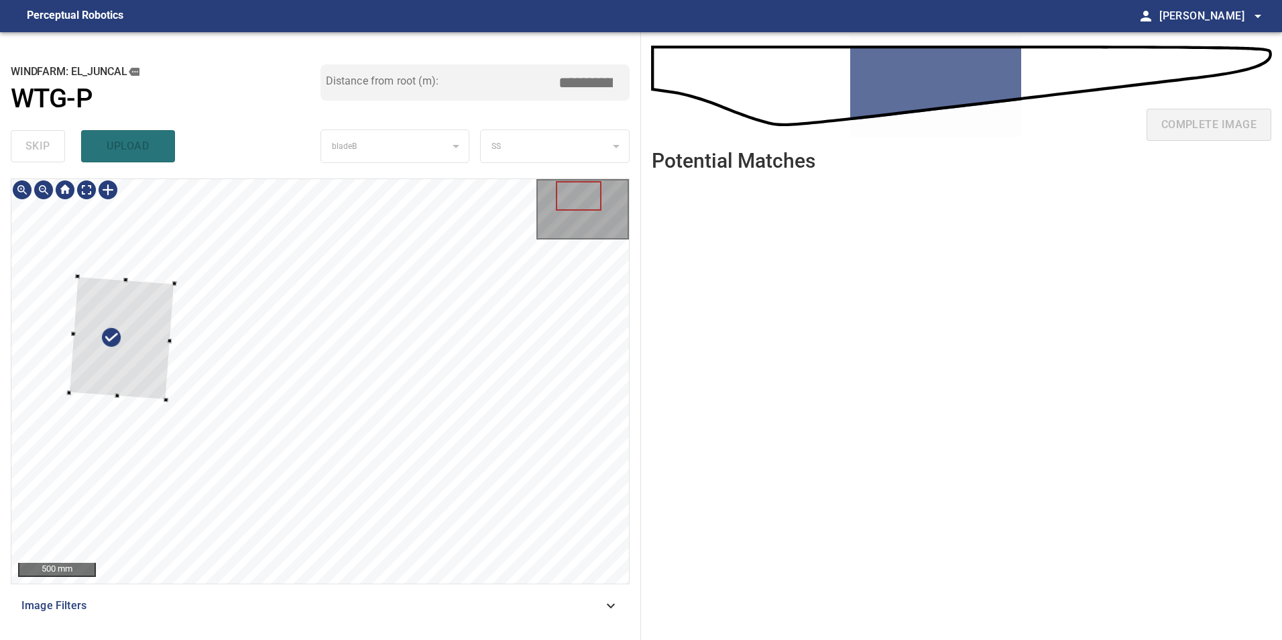
click at [149, 365] on div at bounding box center [121, 338] width 105 height 124
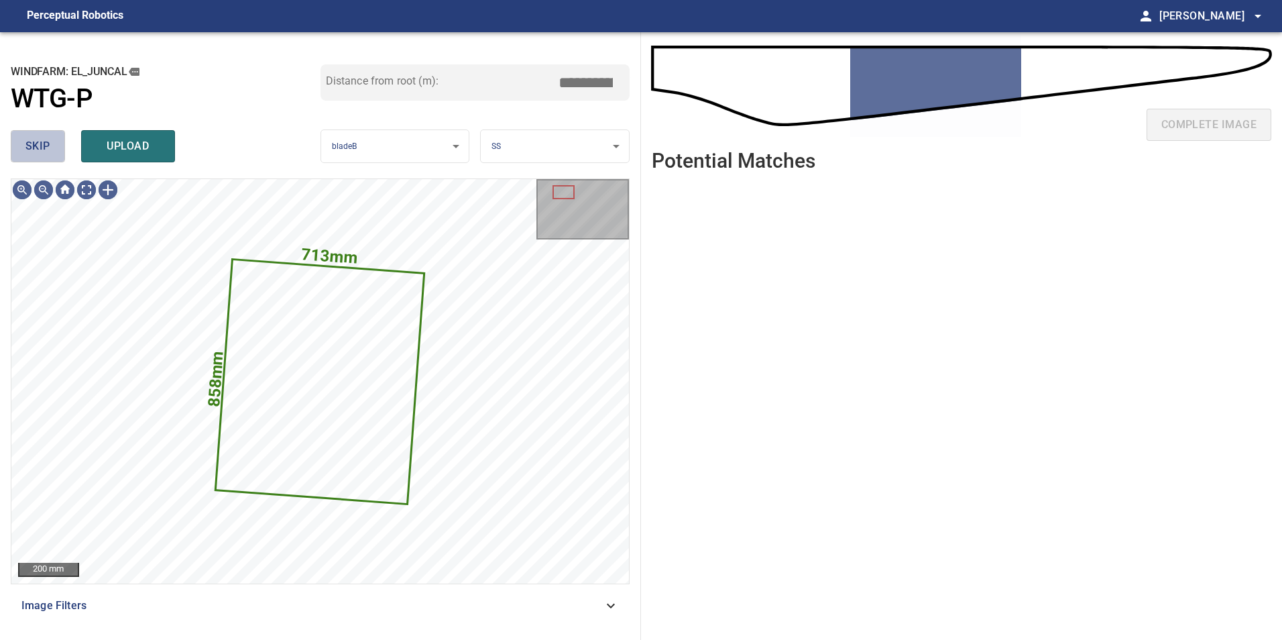
click at [43, 144] on span "skip" at bounding box center [37, 146] width 25 height 19
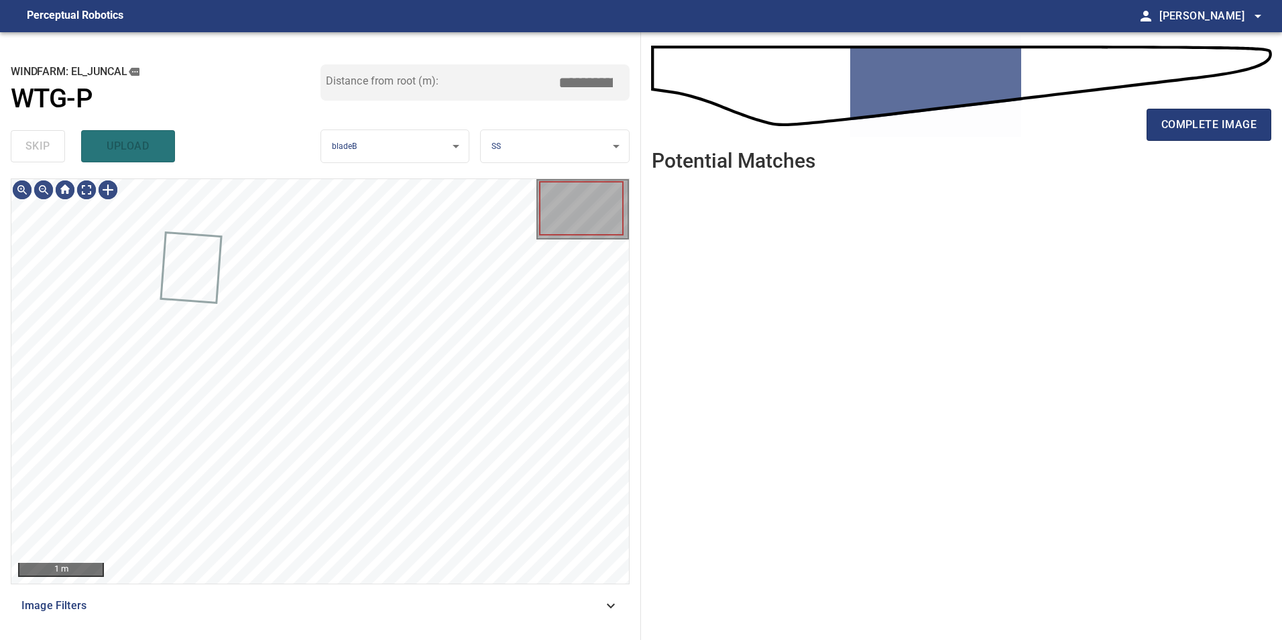
click at [43, 144] on div "skip upload" at bounding box center [166, 146] width 310 height 43
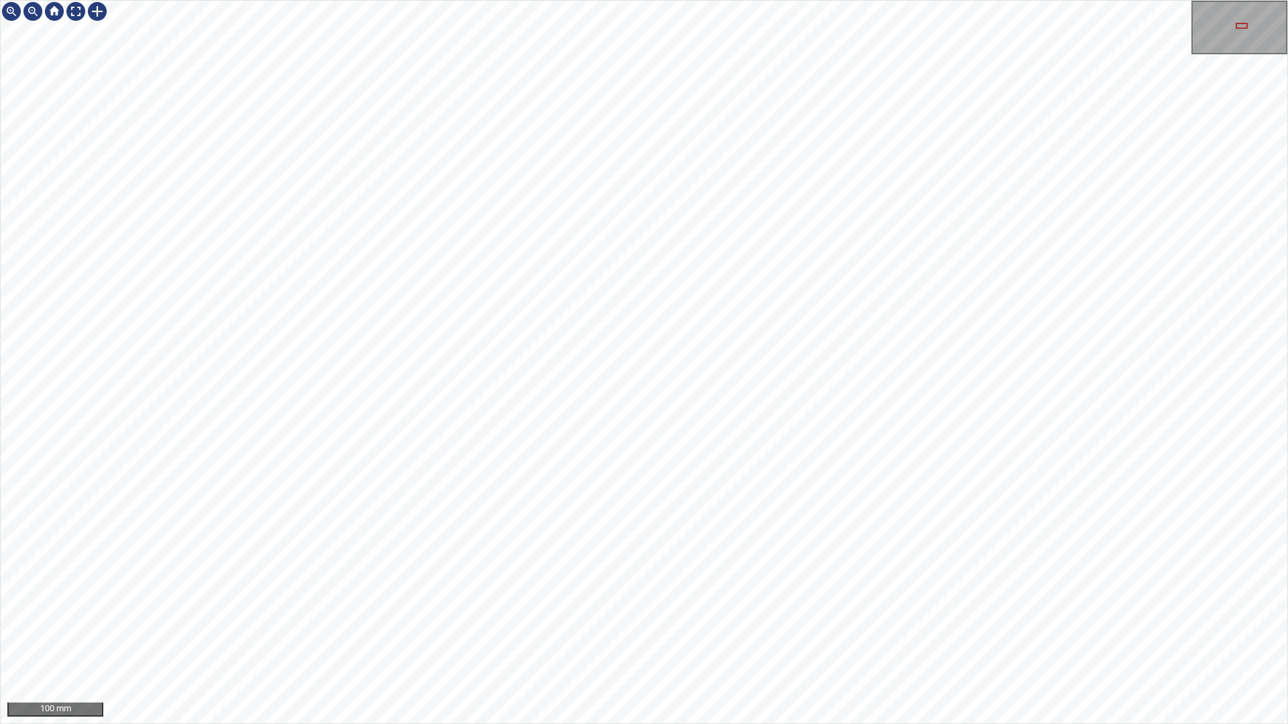
click at [856, 724] on div "100 mm" at bounding box center [644, 362] width 1288 height 724
click at [78, 17] on div at bounding box center [75, 11] width 21 height 21
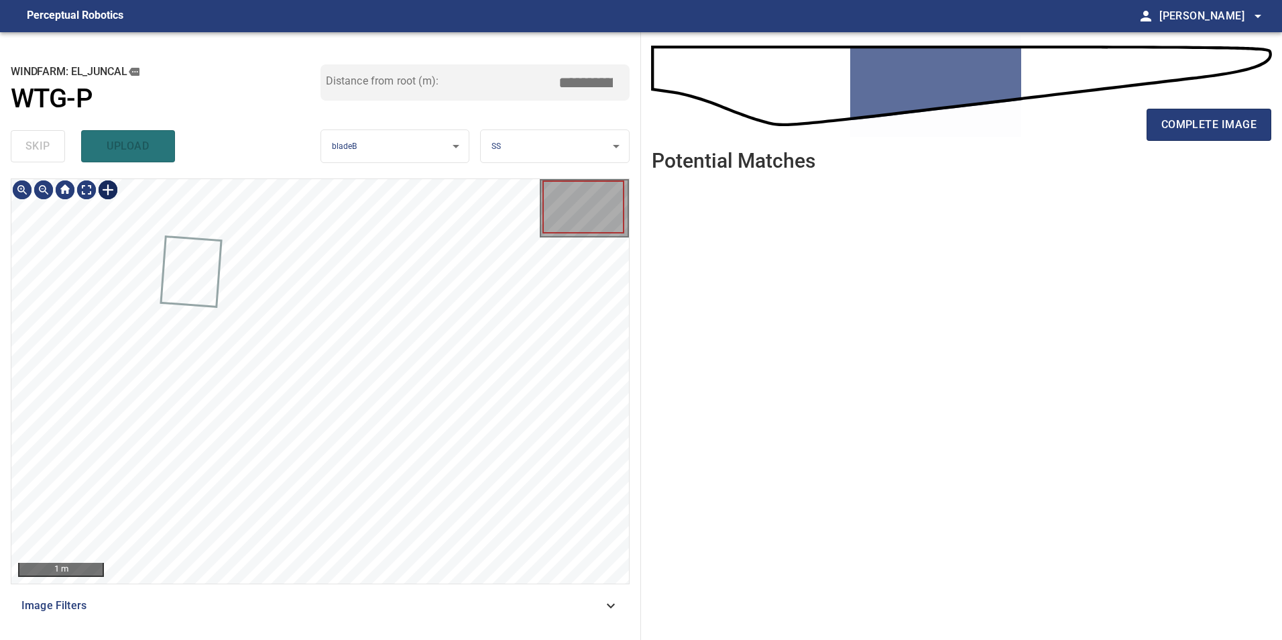
click at [106, 191] on div at bounding box center [107, 189] width 21 height 21
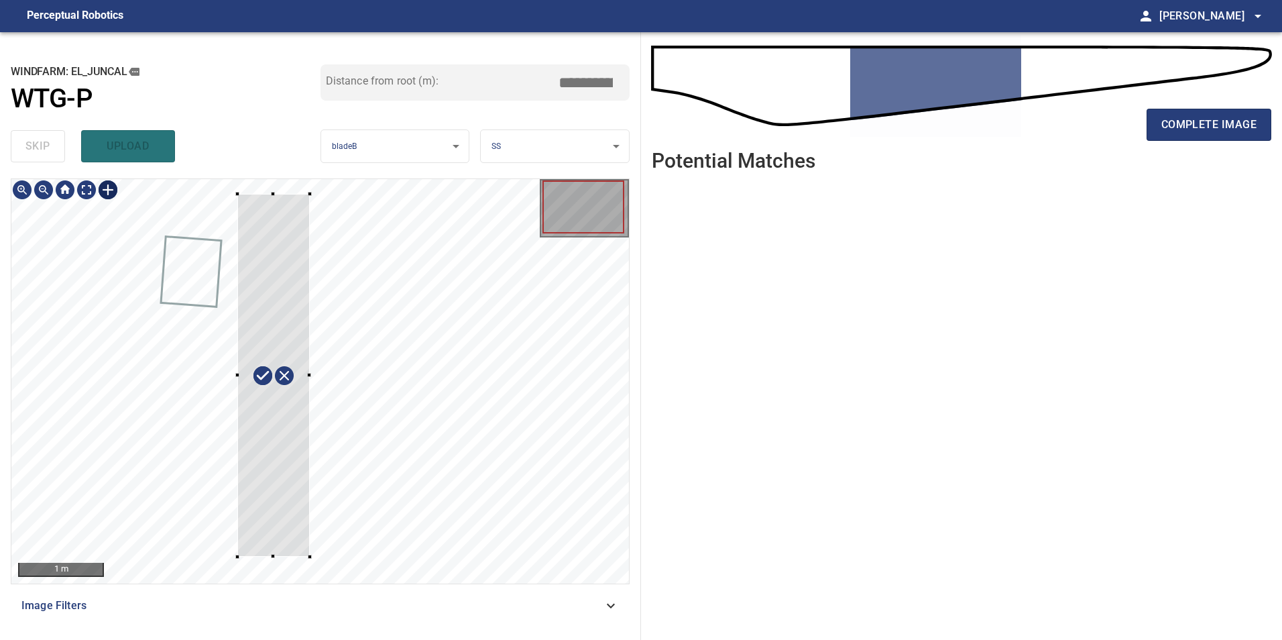
click at [237, 194] on div at bounding box center [320, 381] width 618 height 404
click at [257, 525] on div at bounding box center [273, 369] width 93 height 379
click at [254, 509] on div at bounding box center [273, 377] width 93 height 379
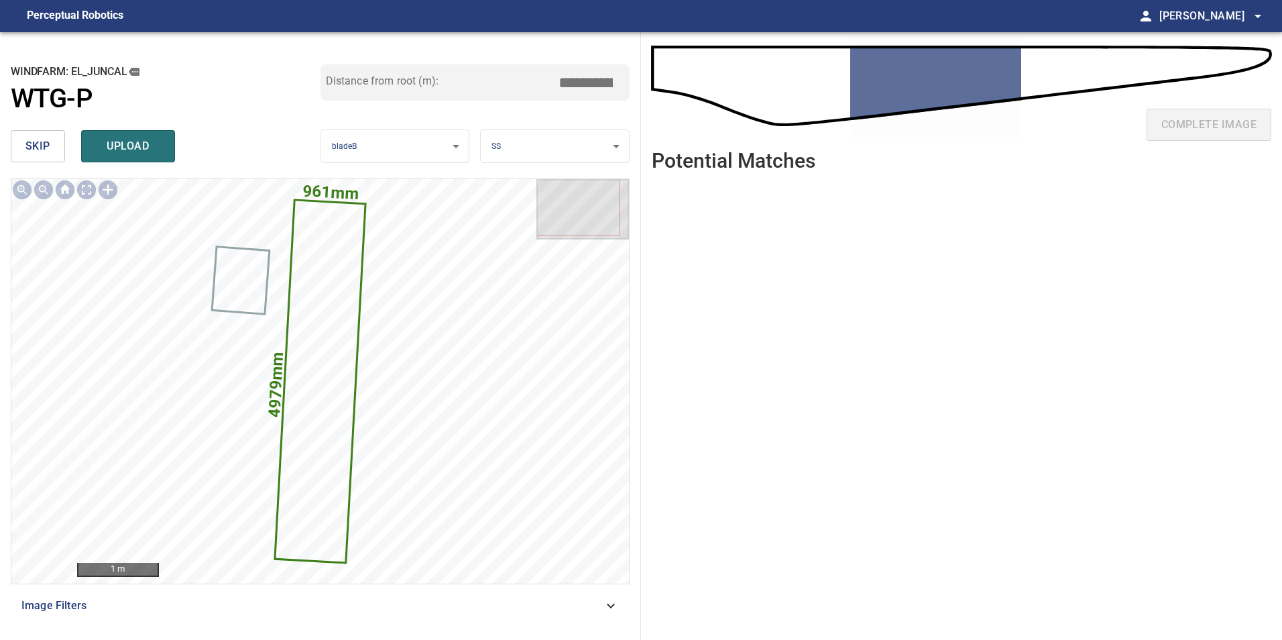
click at [580, 81] on input "*****" at bounding box center [590, 82] width 67 height 25
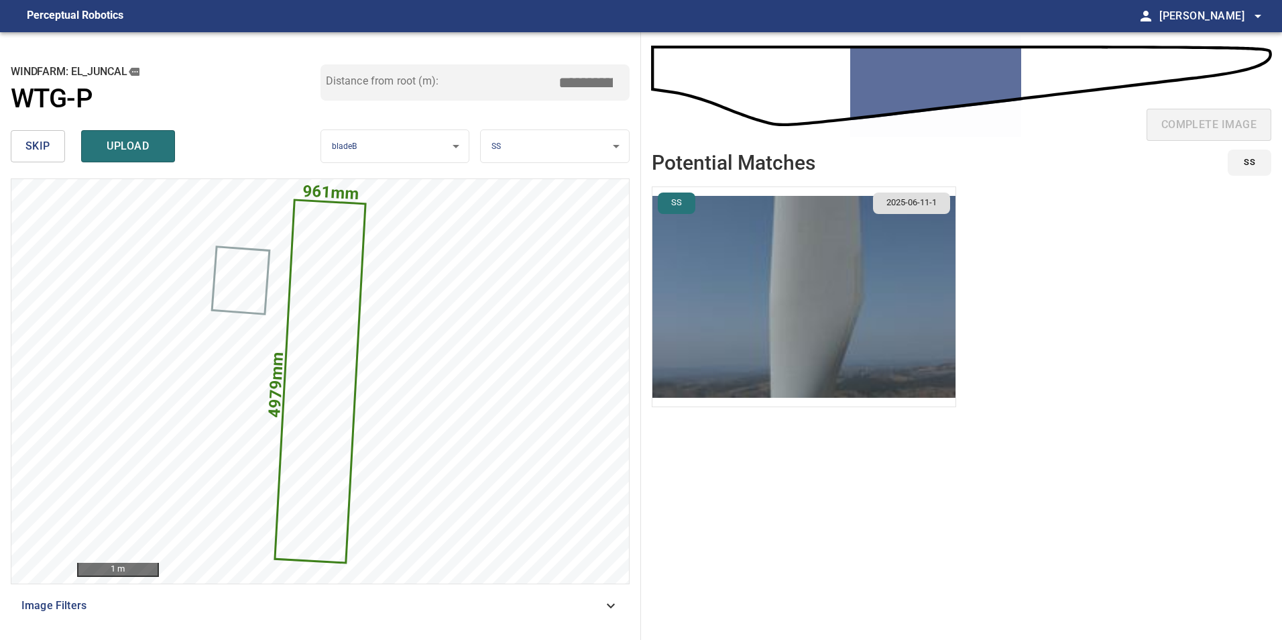
type input "****"
click at [713, 301] on img "button" at bounding box center [804, 296] width 303 height 219
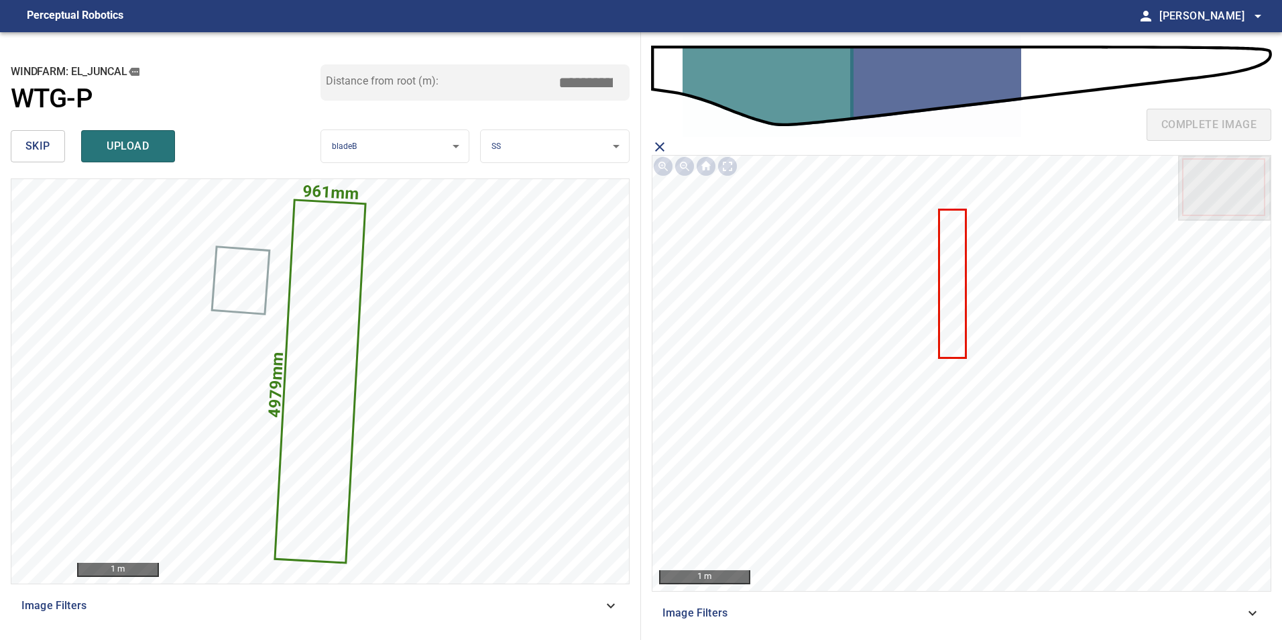
click at [945, 284] on icon at bounding box center [952, 284] width 25 height 146
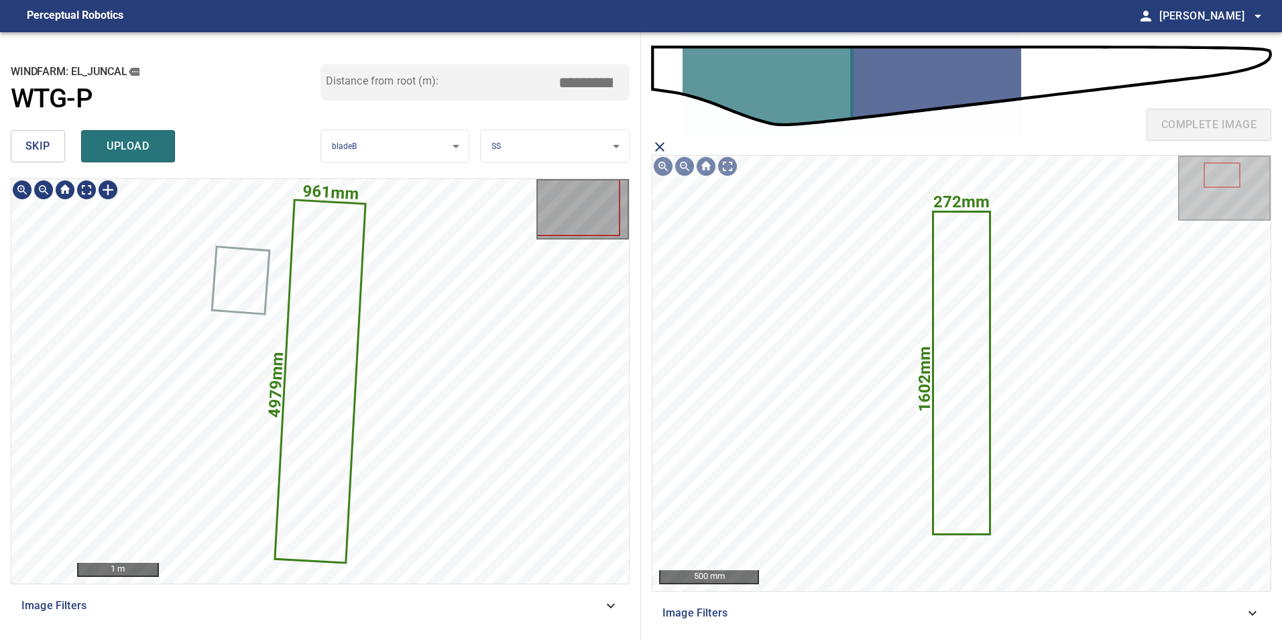
click at [306, 386] on icon at bounding box center [320, 381] width 89 height 361
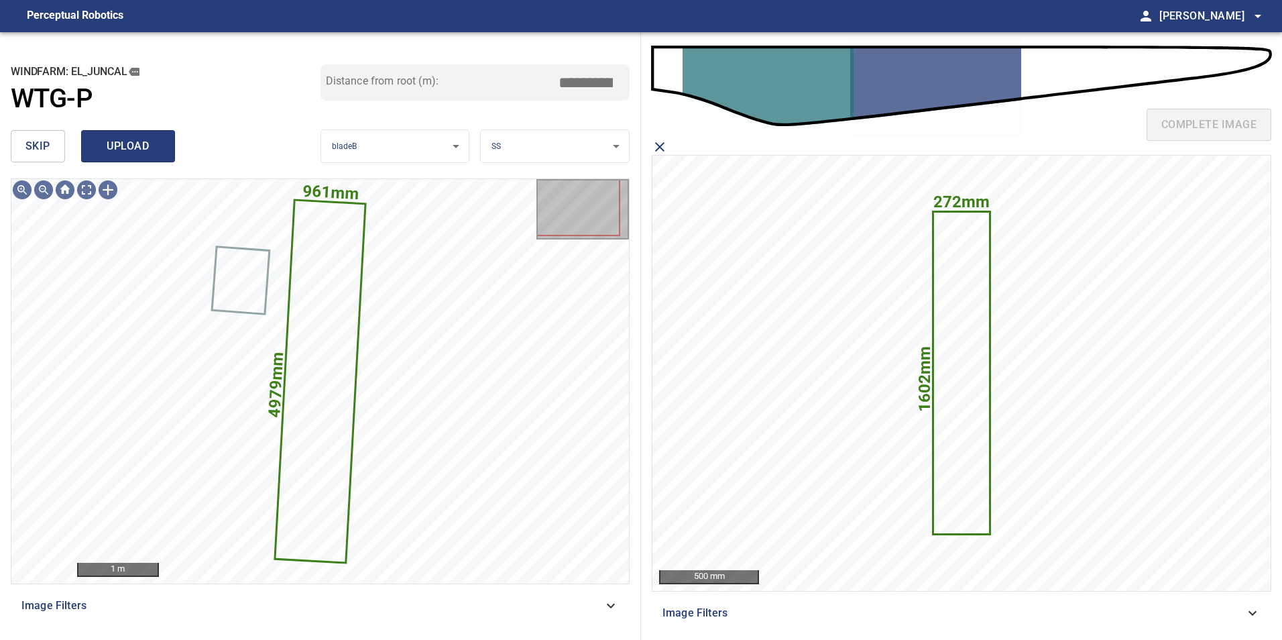
click at [129, 143] on span "upload" at bounding box center [128, 146] width 64 height 19
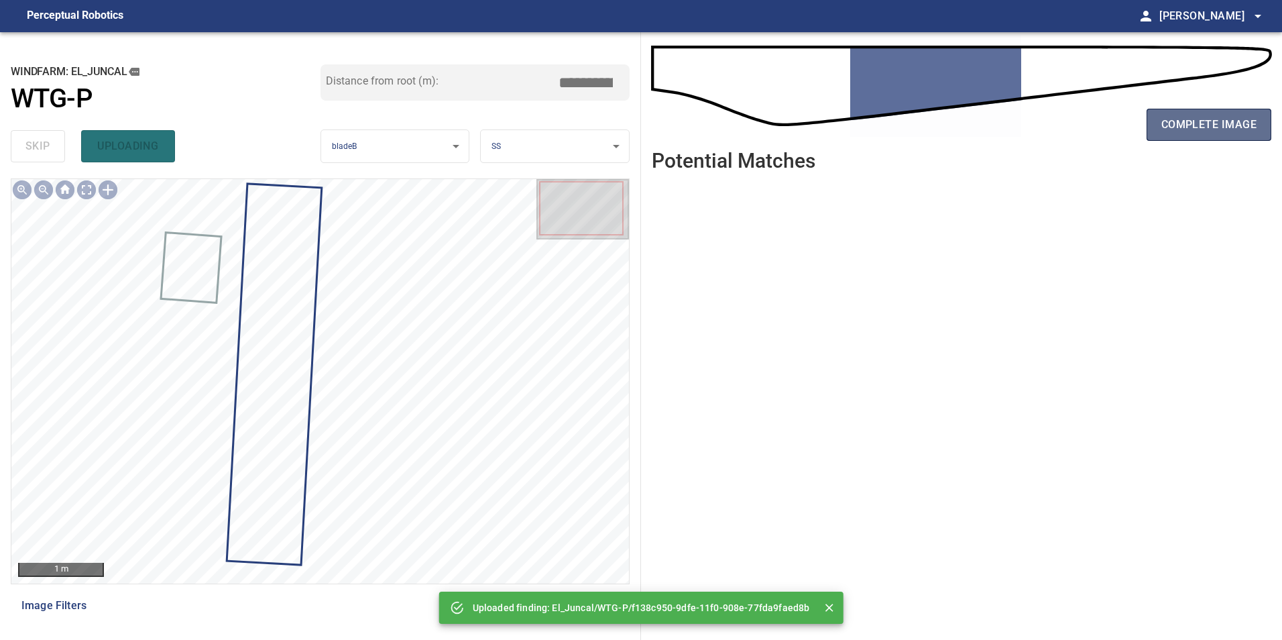
click at [1215, 126] on span "complete image" at bounding box center [1209, 124] width 95 height 19
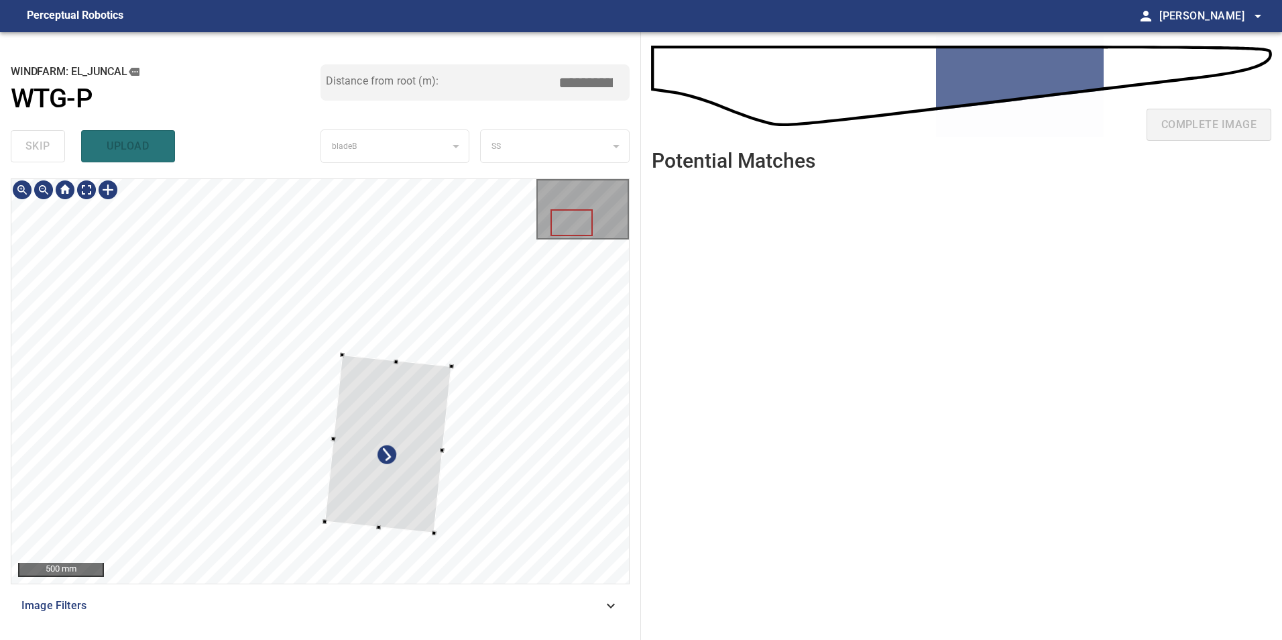
click at [325, 431] on div at bounding box center [388, 445] width 127 height 178
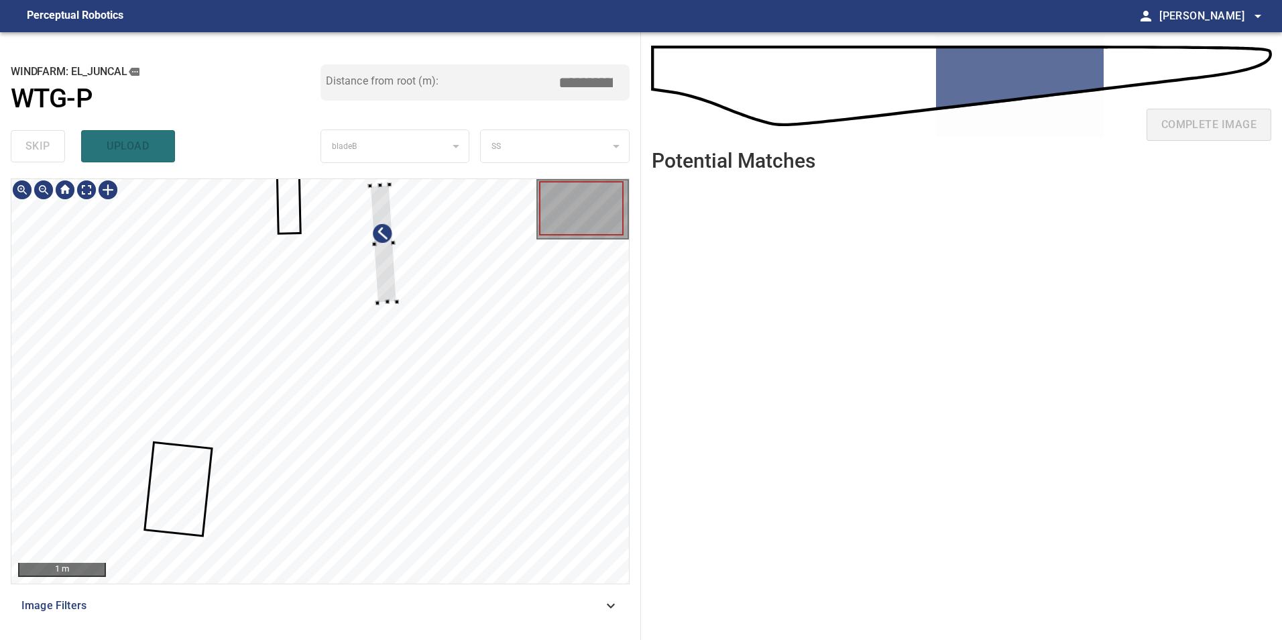
click at [565, 292] on div at bounding box center [320, 381] width 618 height 404
click at [180, 279] on div at bounding box center [320, 381] width 618 height 404
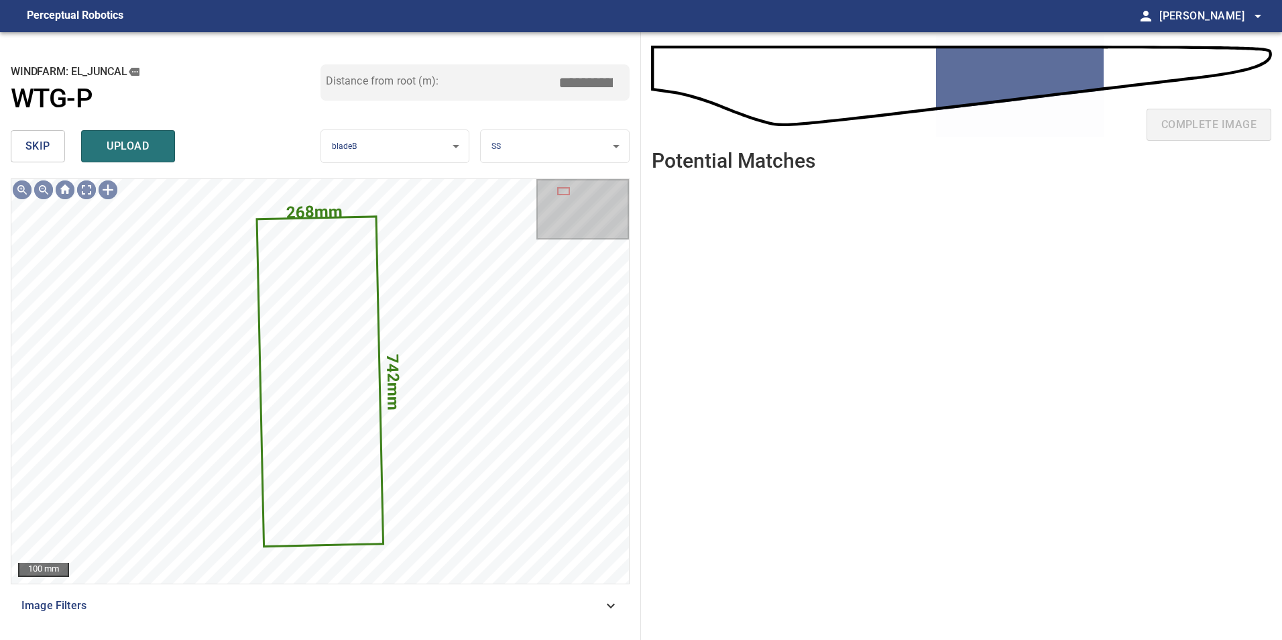
click at [49, 152] on span "skip" at bounding box center [37, 146] width 25 height 19
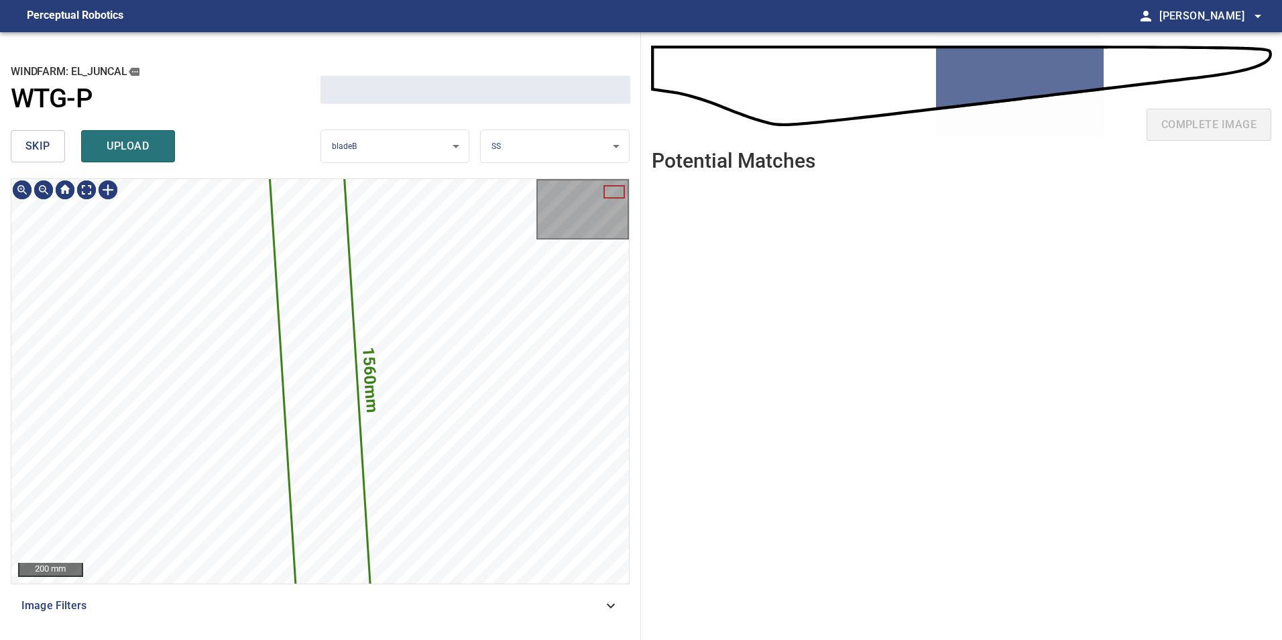
click at [49, 152] on span "skip" at bounding box center [37, 146] width 25 height 19
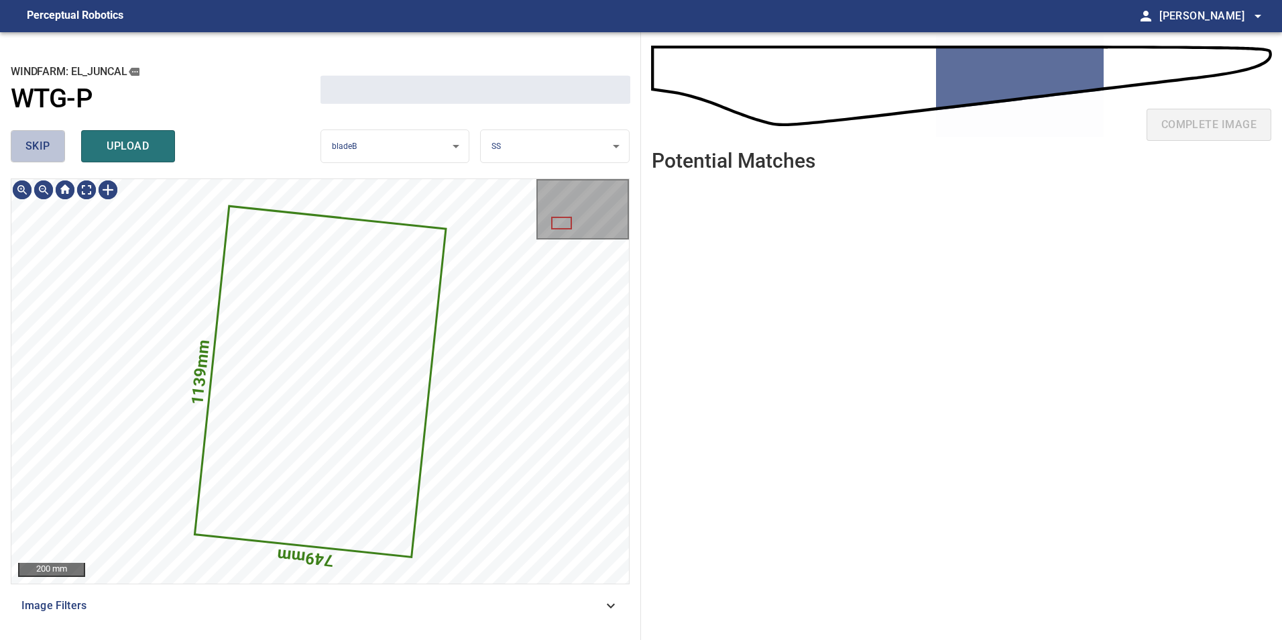
click at [49, 153] on span "skip" at bounding box center [37, 146] width 25 height 19
click at [49, 153] on div "skip upload" at bounding box center [166, 146] width 310 height 43
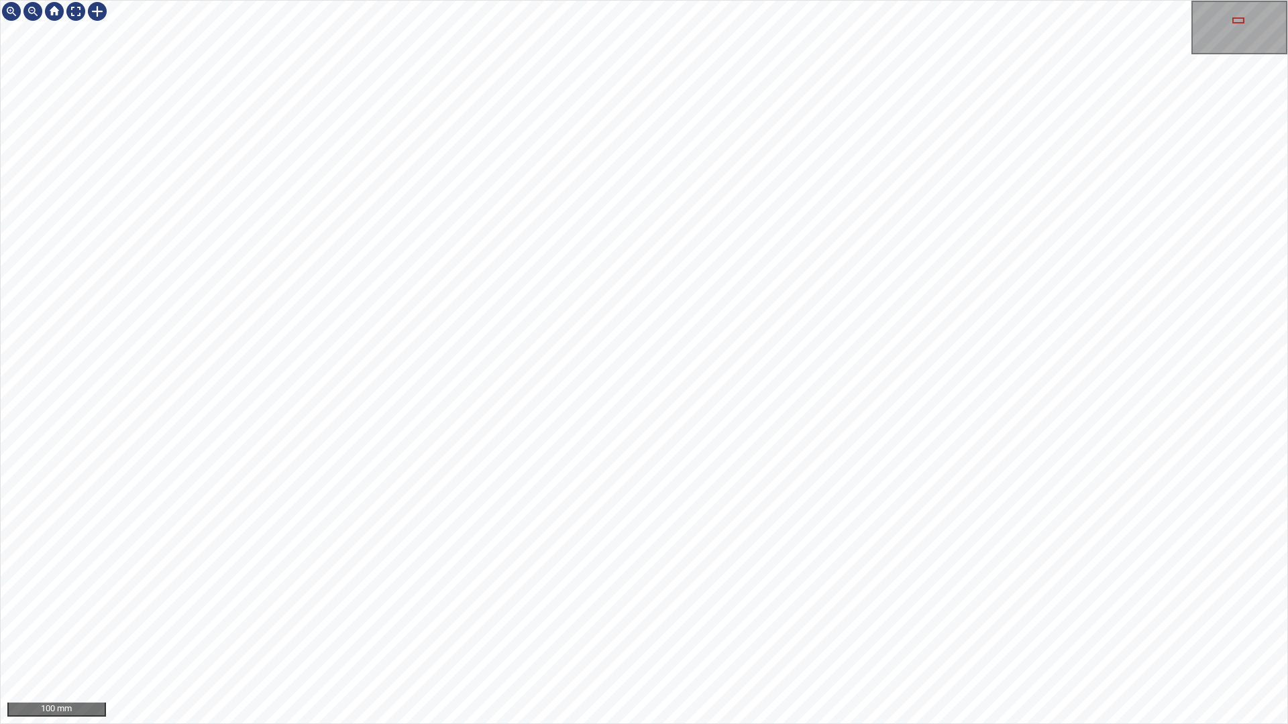
click at [496, 724] on div "100 mm" at bounding box center [644, 362] width 1288 height 724
click at [518, 724] on div "100 mm" at bounding box center [644, 362] width 1288 height 724
click at [581, 724] on div "100 mm" at bounding box center [644, 362] width 1288 height 724
click at [512, 0] on div "100 mm" at bounding box center [644, 362] width 1288 height 724
click at [763, 724] on div "100 mm" at bounding box center [644, 362] width 1288 height 724
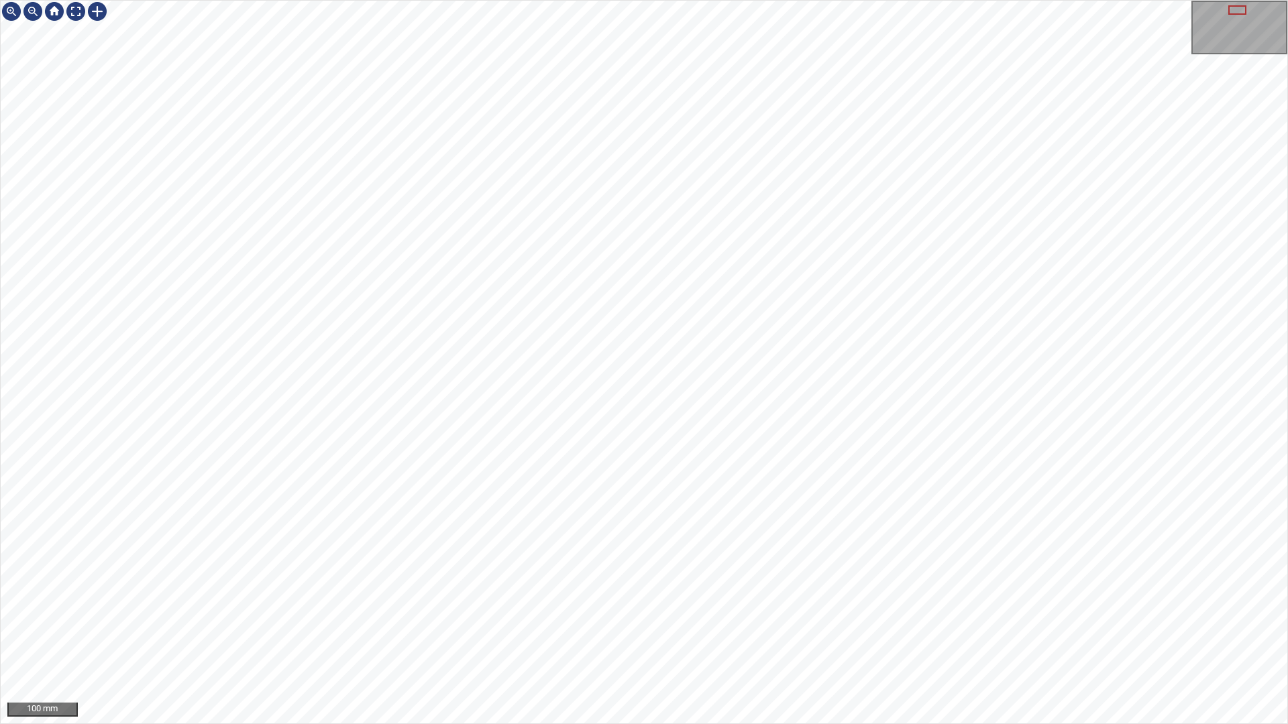
click at [702, 529] on div "100 mm" at bounding box center [644, 362] width 1288 height 724
click at [73, 16] on div at bounding box center [75, 11] width 21 height 21
click at [808, 724] on div "50 mm" at bounding box center [644, 362] width 1288 height 724
click at [590, 724] on div "50 mm" at bounding box center [644, 362] width 1288 height 724
click at [844, 135] on div "50 mm" at bounding box center [644, 362] width 1288 height 724
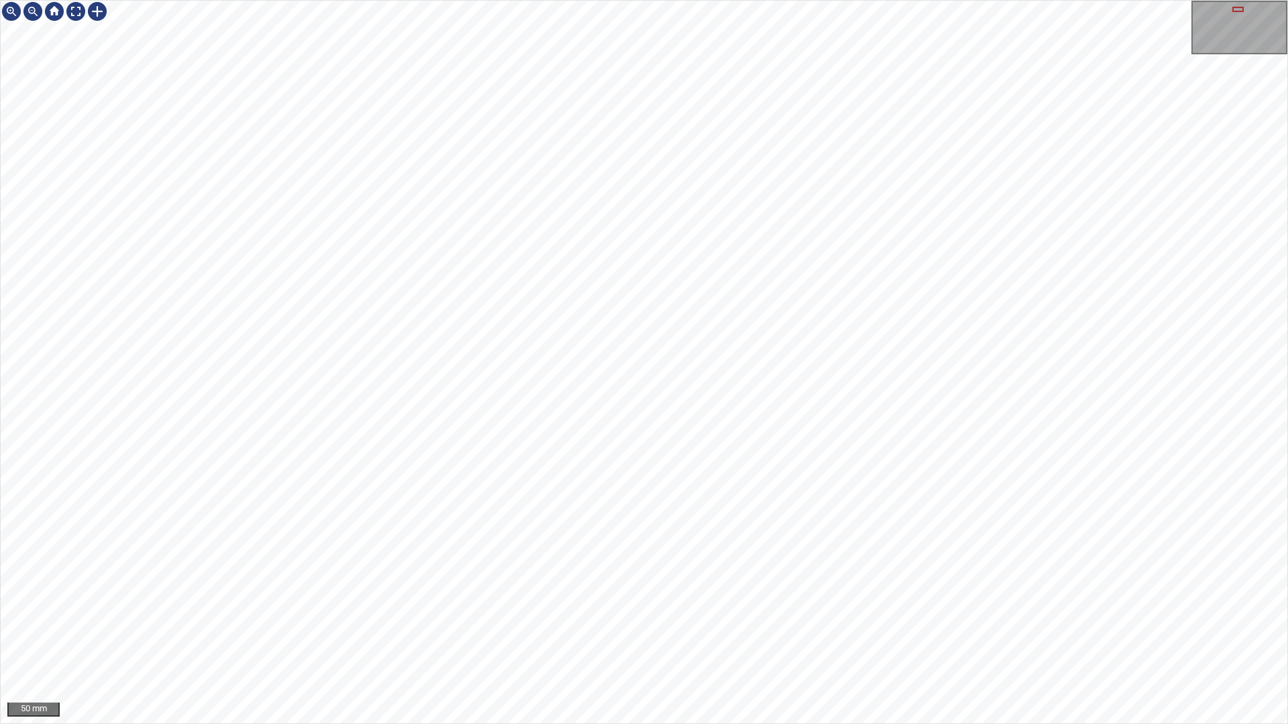
click at [748, 0] on div "50 mm" at bounding box center [644, 362] width 1288 height 724
click at [847, 724] on div "50 mm" at bounding box center [644, 362] width 1288 height 724
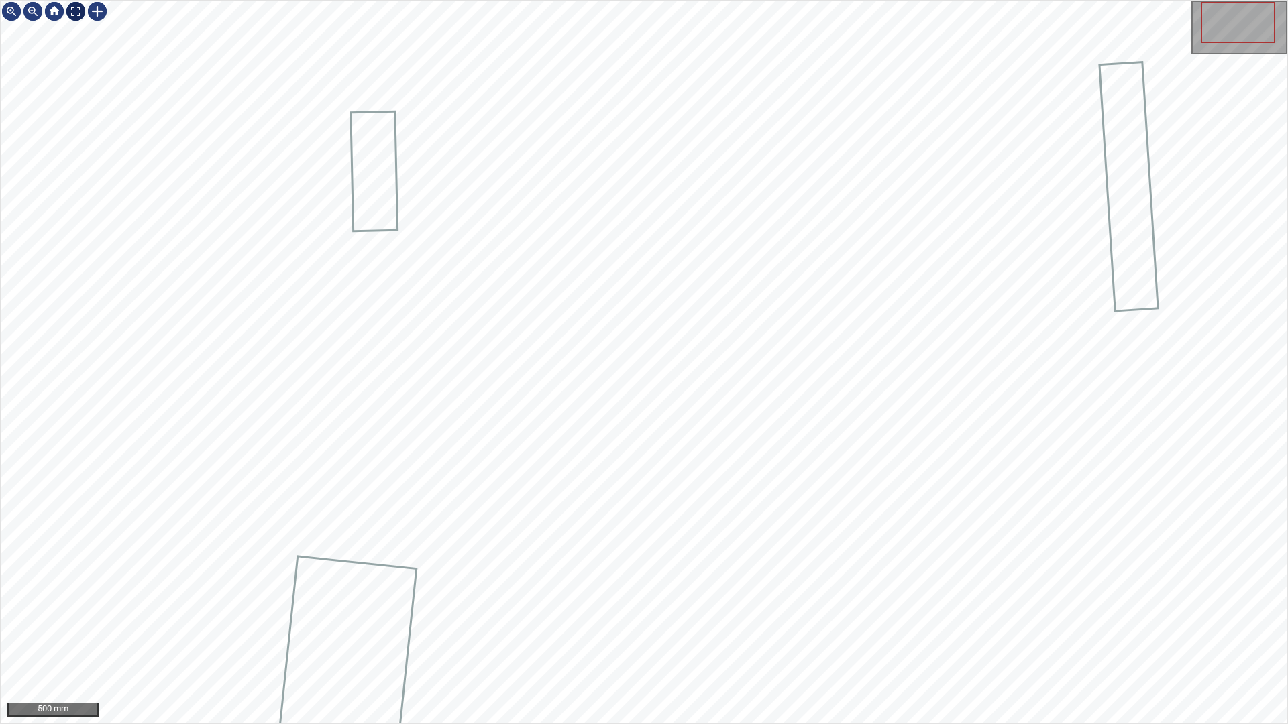
click at [80, 13] on div at bounding box center [75, 11] width 21 height 21
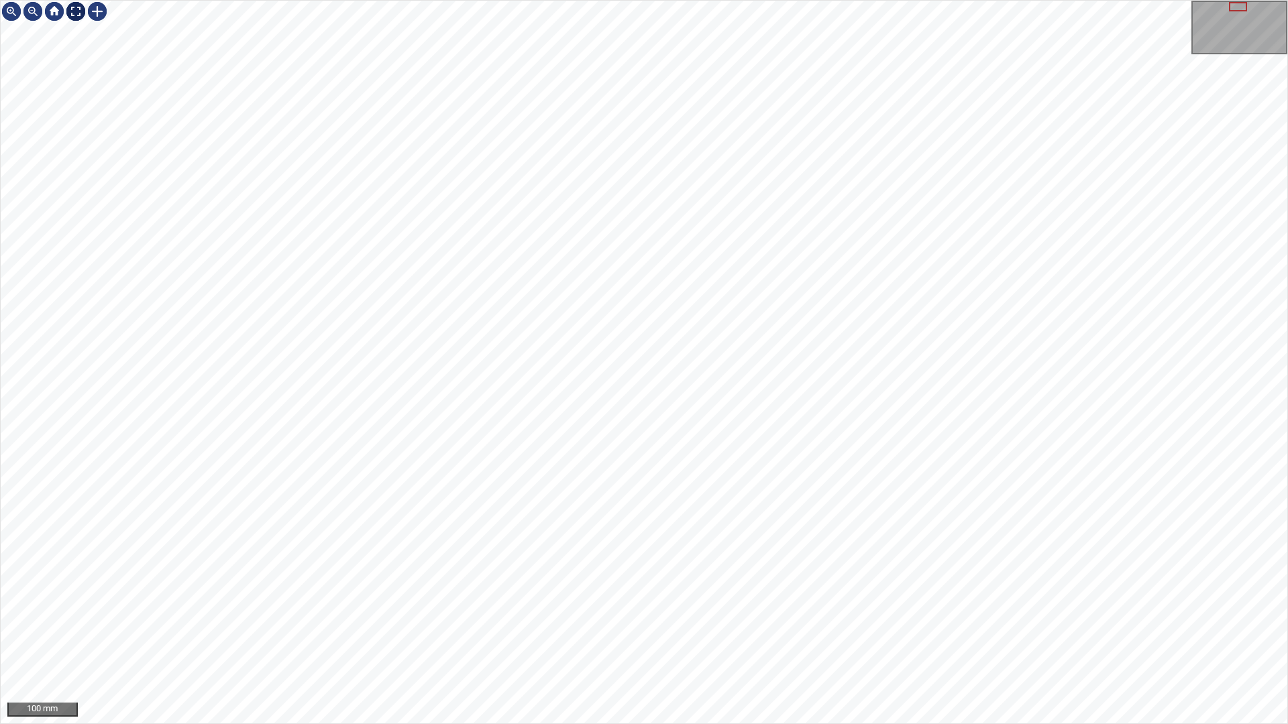
click at [70, 10] on div at bounding box center [75, 11] width 21 height 21
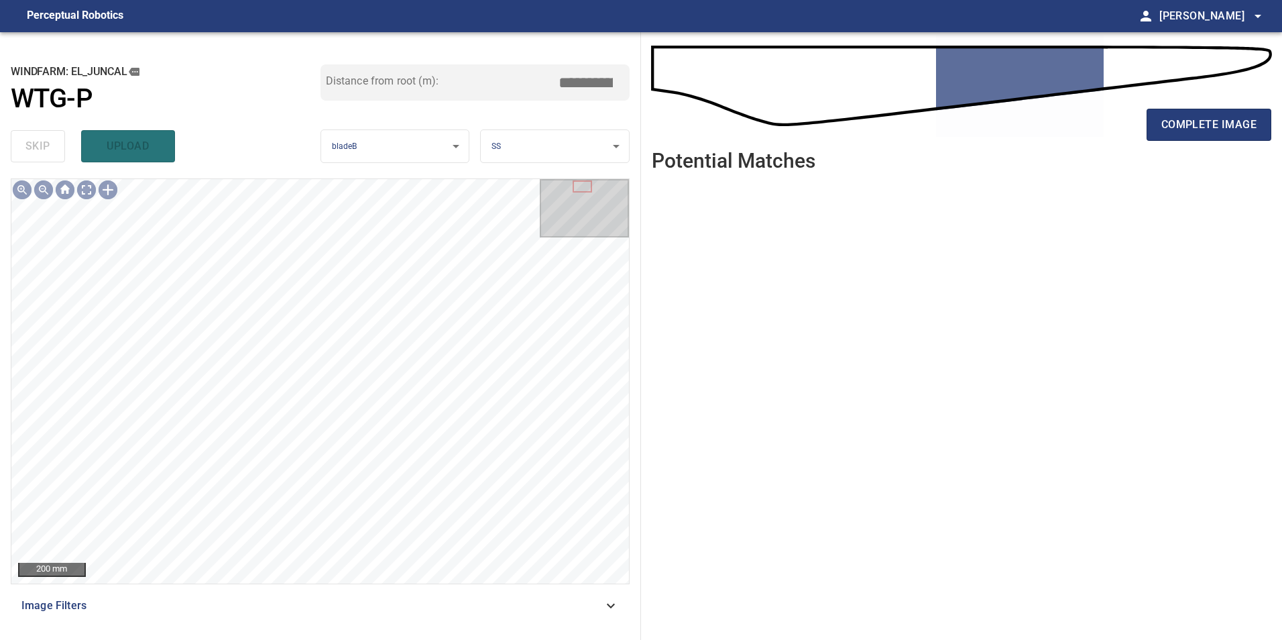
drag, startPoint x: 543, startPoint y: 609, endPoint x: 474, endPoint y: 608, distance: 69.8
click at [543, 609] on span "Image Filters" at bounding box center [312, 606] width 582 height 16
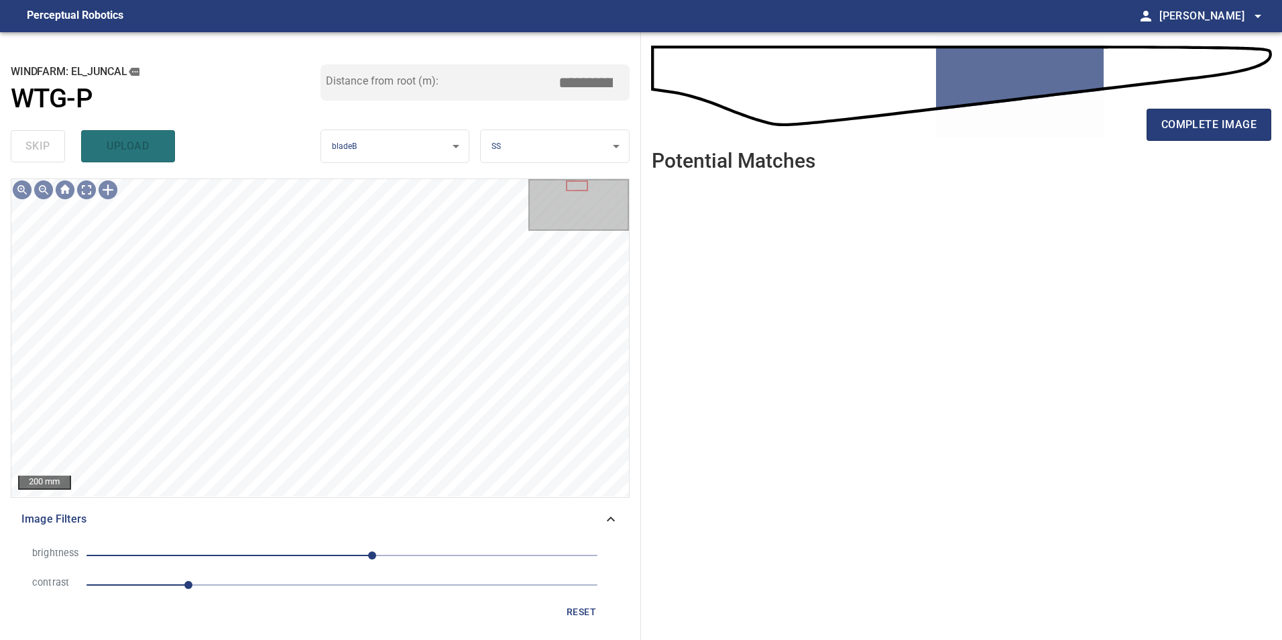
click at [248, 587] on span "1" at bounding box center [342, 585] width 511 height 19
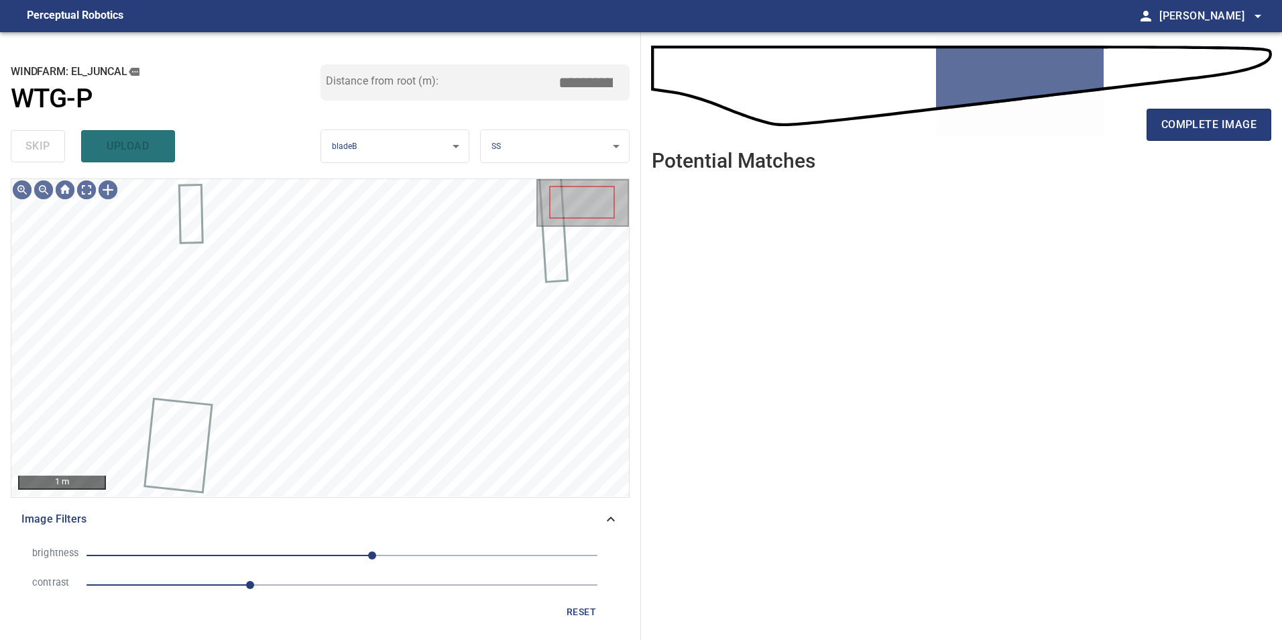
click at [335, 560] on span "30" at bounding box center [342, 555] width 511 height 19
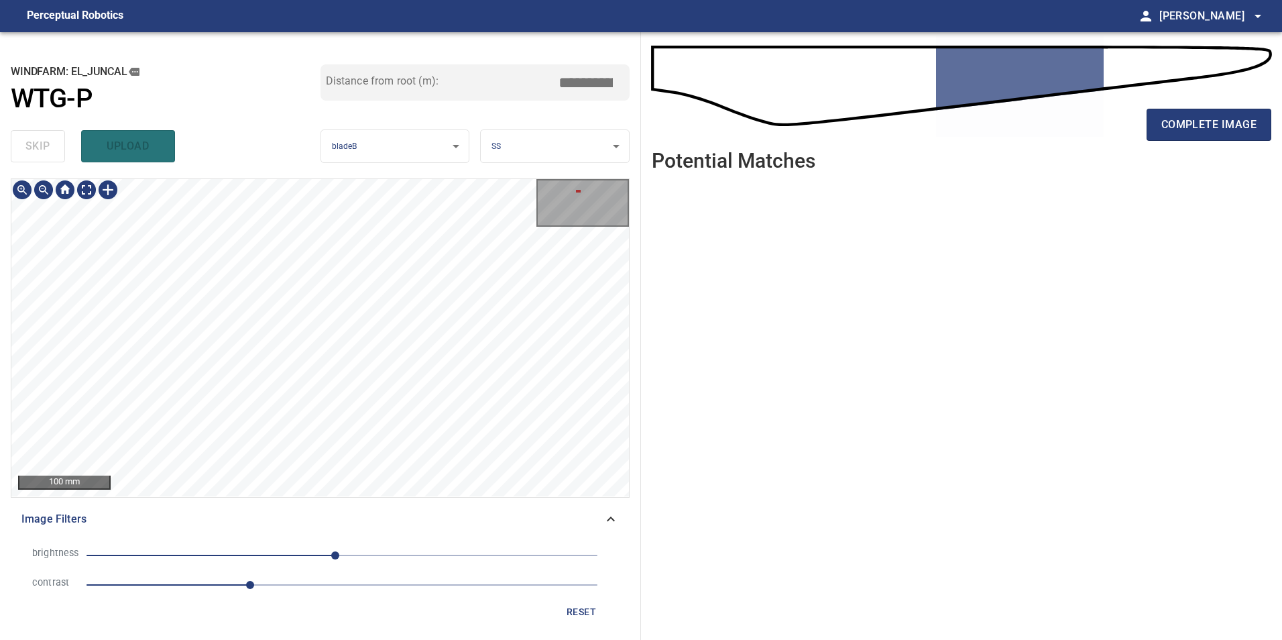
click at [478, 535] on div "100 mm Image Filters brightness -7 contrast 1.6 reset" at bounding box center [320, 403] width 619 height 451
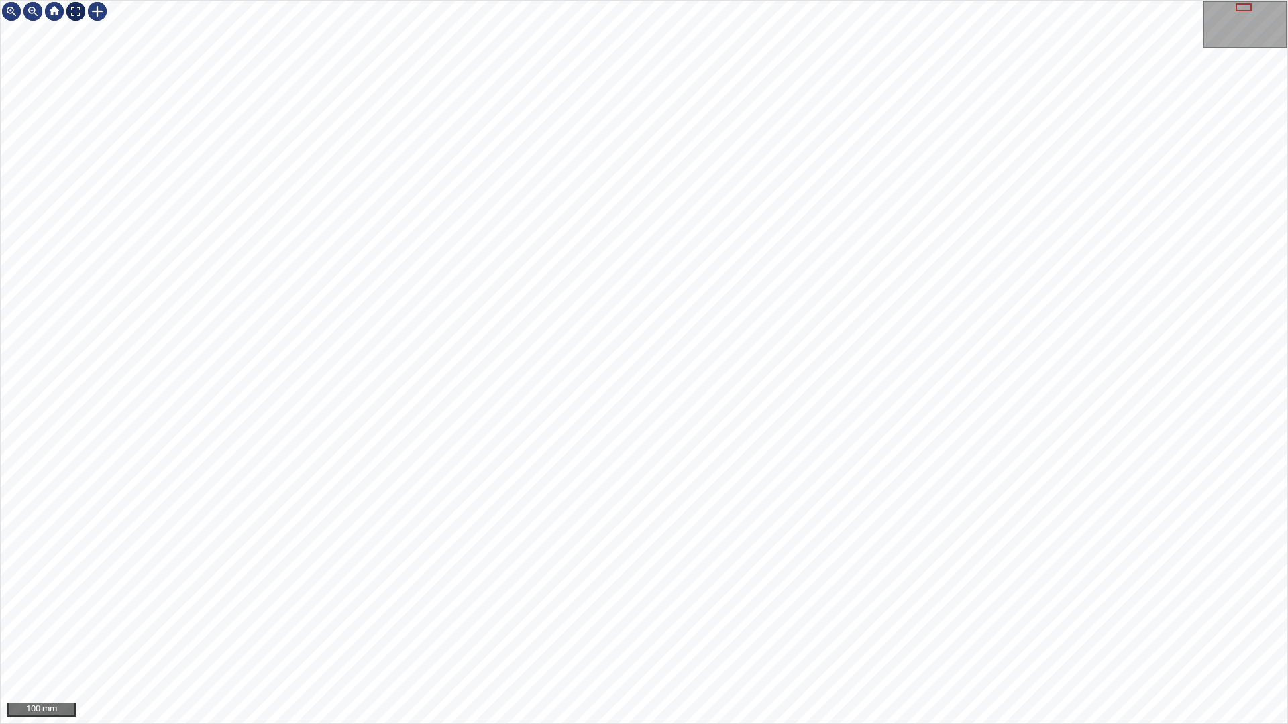
click at [69, 1] on div at bounding box center [75, 11] width 21 height 21
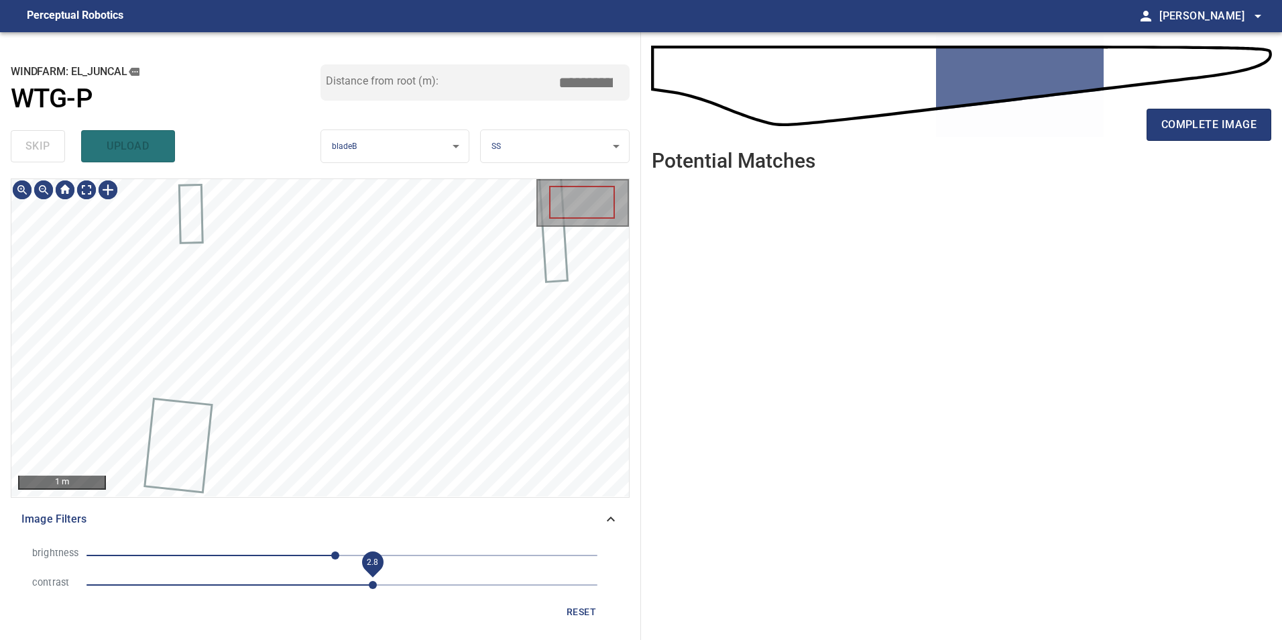
click at [368, 583] on span "2.8" at bounding box center [342, 585] width 511 height 19
click at [571, 607] on span "reset" at bounding box center [581, 612] width 32 height 17
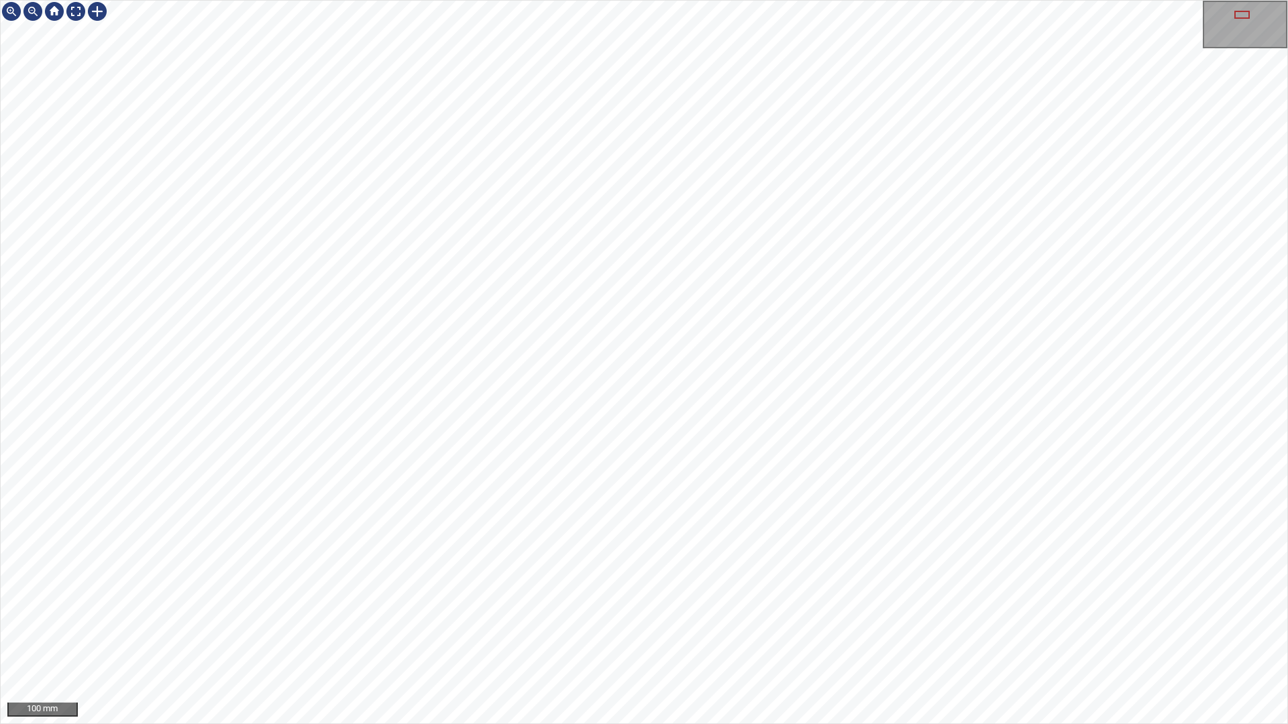
click at [686, 724] on div "100 mm" at bounding box center [644, 362] width 1288 height 724
click at [710, 724] on div "100 mm" at bounding box center [644, 362] width 1288 height 724
click at [532, 0] on div "50 mm" at bounding box center [644, 362] width 1288 height 724
click at [594, 0] on div "100 mm" at bounding box center [644, 362] width 1288 height 724
click at [726, 724] on div "200 mm" at bounding box center [644, 362] width 1288 height 724
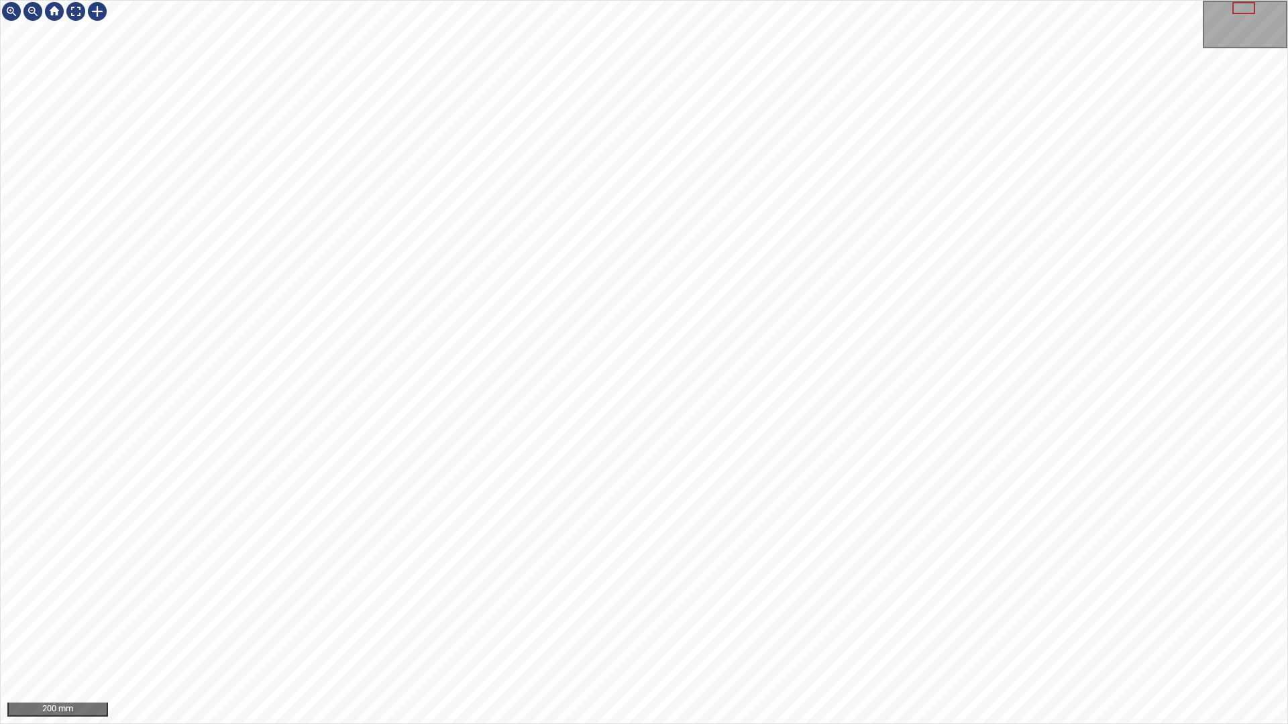
click at [540, 724] on div "200 mm" at bounding box center [644, 362] width 1288 height 724
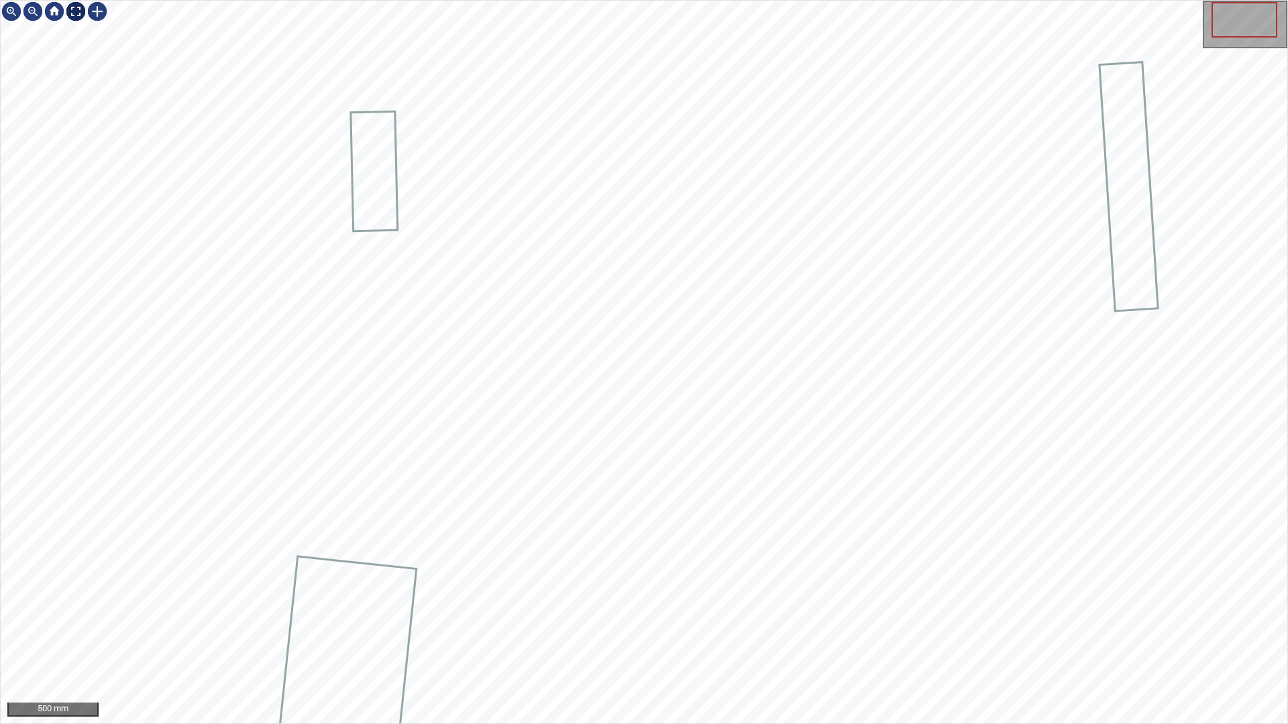
click at [74, 11] on div at bounding box center [75, 11] width 21 height 21
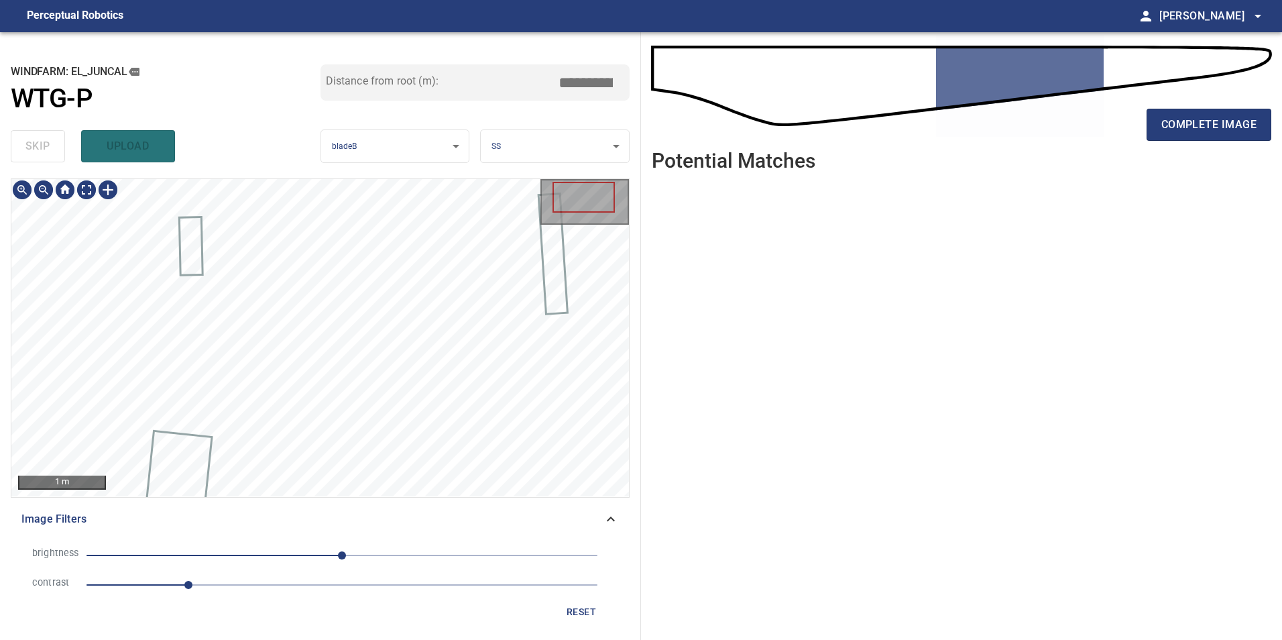
click at [349, 598] on div "1 m Image Filters brightness 0 contrast 1 reset" at bounding box center [320, 403] width 619 height 451
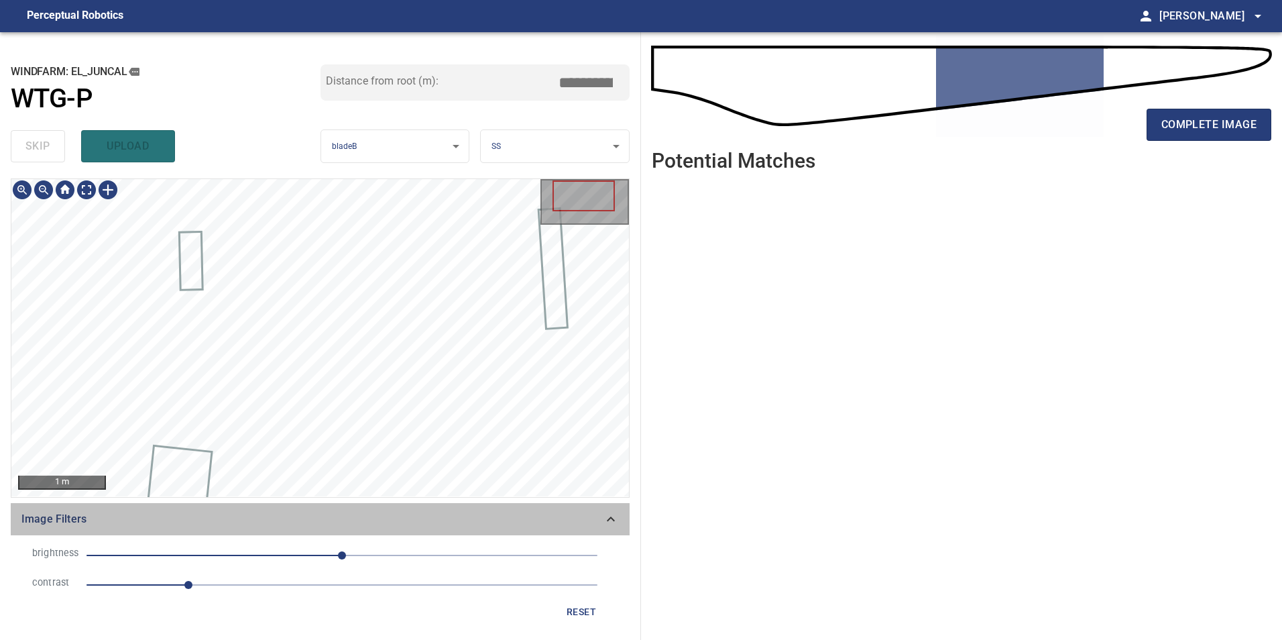
click at [611, 518] on icon at bounding box center [611, 518] width 8 height 5
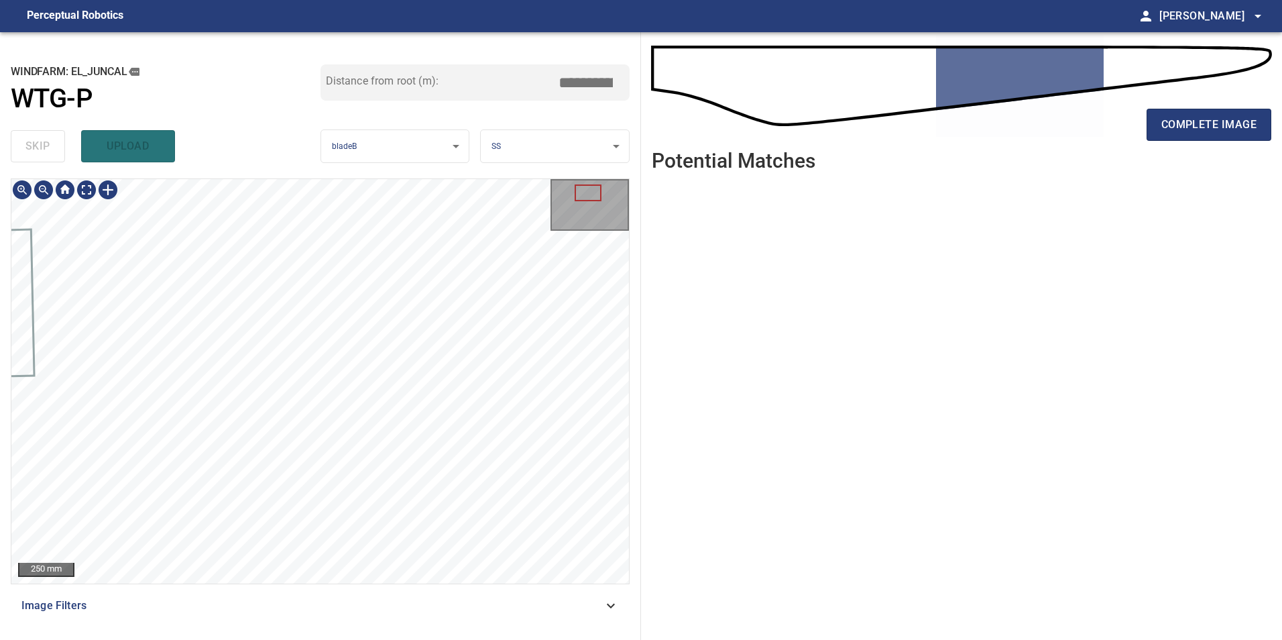
click at [392, 640] on html "**********" at bounding box center [641, 320] width 1282 height 640
click at [741, 619] on div "**********" at bounding box center [641, 336] width 1282 height 608
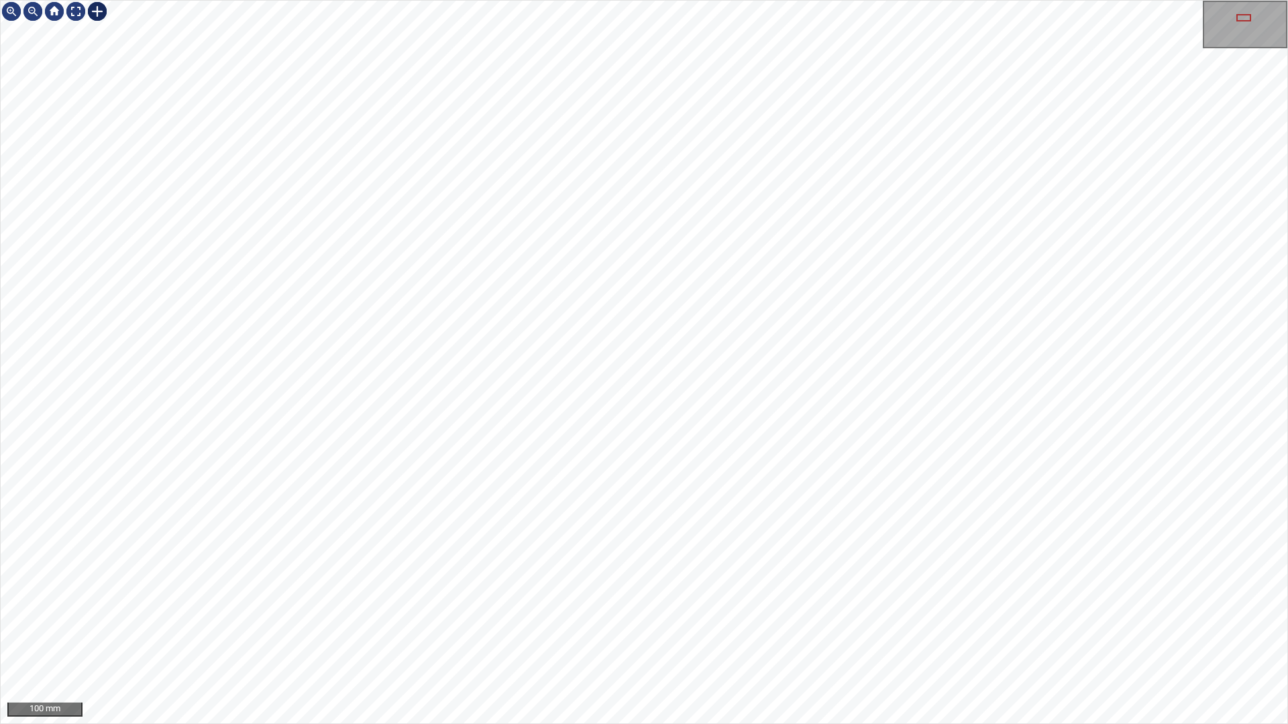
click at [87, 13] on div at bounding box center [54, 11] width 107 height 21
click at [800, 724] on div "100 mm" at bounding box center [644, 362] width 1288 height 724
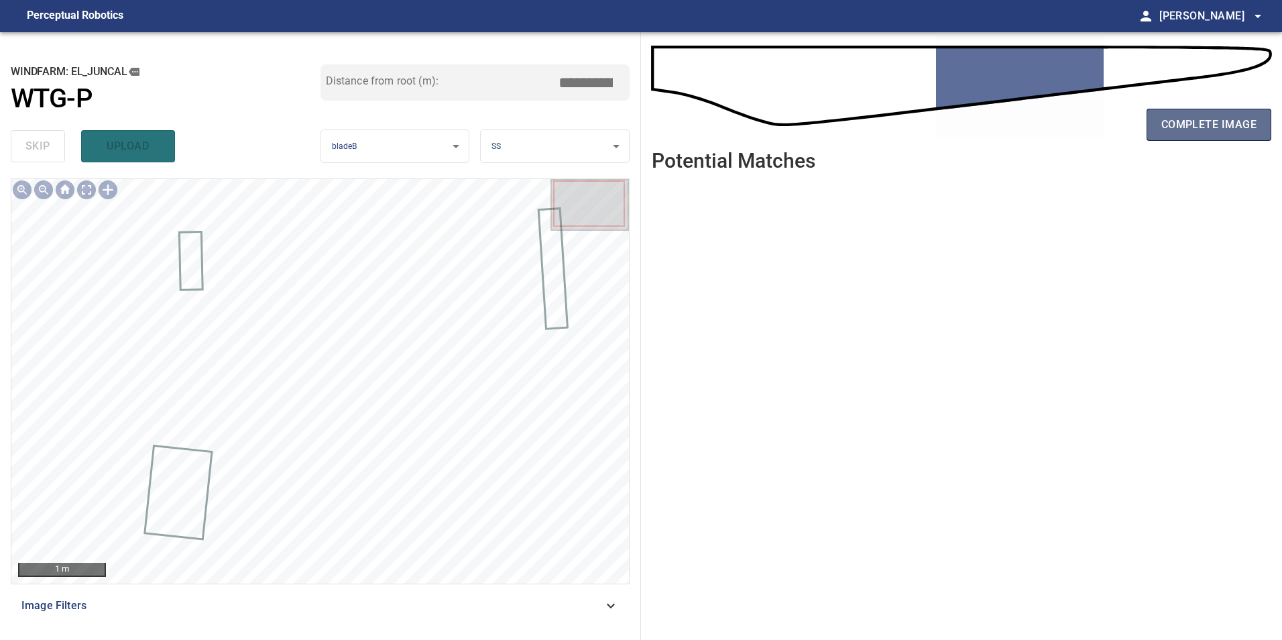
click at [1234, 125] on span "complete image" at bounding box center [1209, 124] width 95 height 19
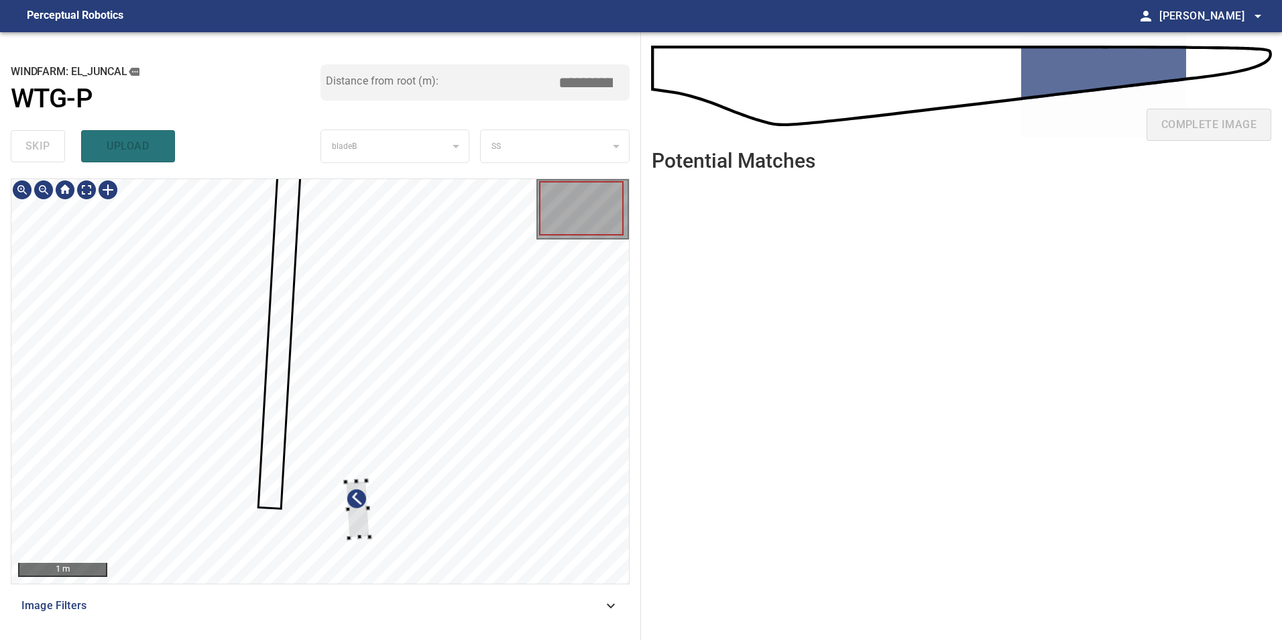
click at [471, 370] on div at bounding box center [320, 381] width 618 height 404
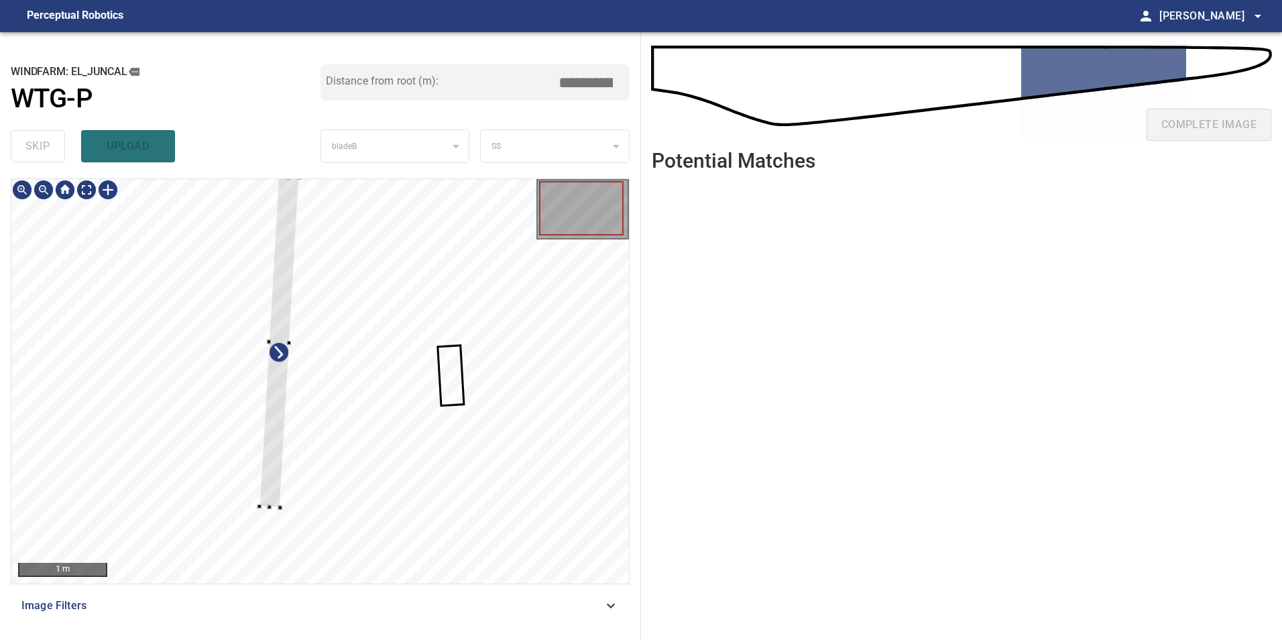
click at [260, 446] on div at bounding box center [280, 341] width 40 height 331
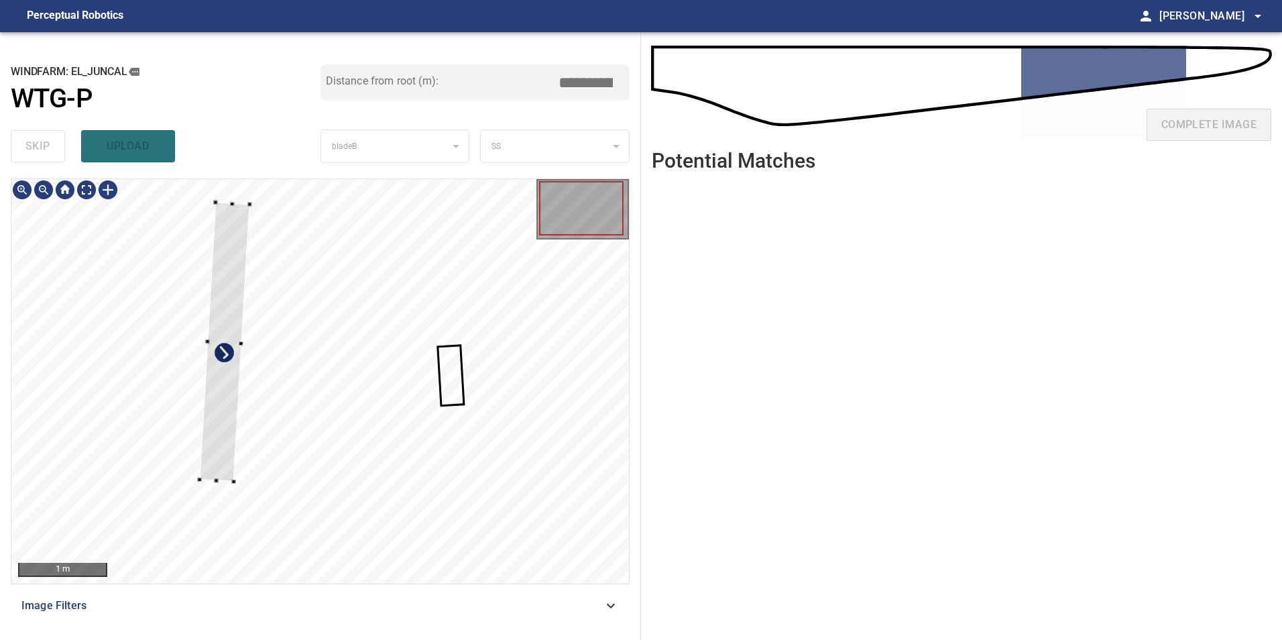
click at [209, 347] on div at bounding box center [225, 341] width 50 height 279
click at [229, 378] on div at bounding box center [225, 341] width 50 height 279
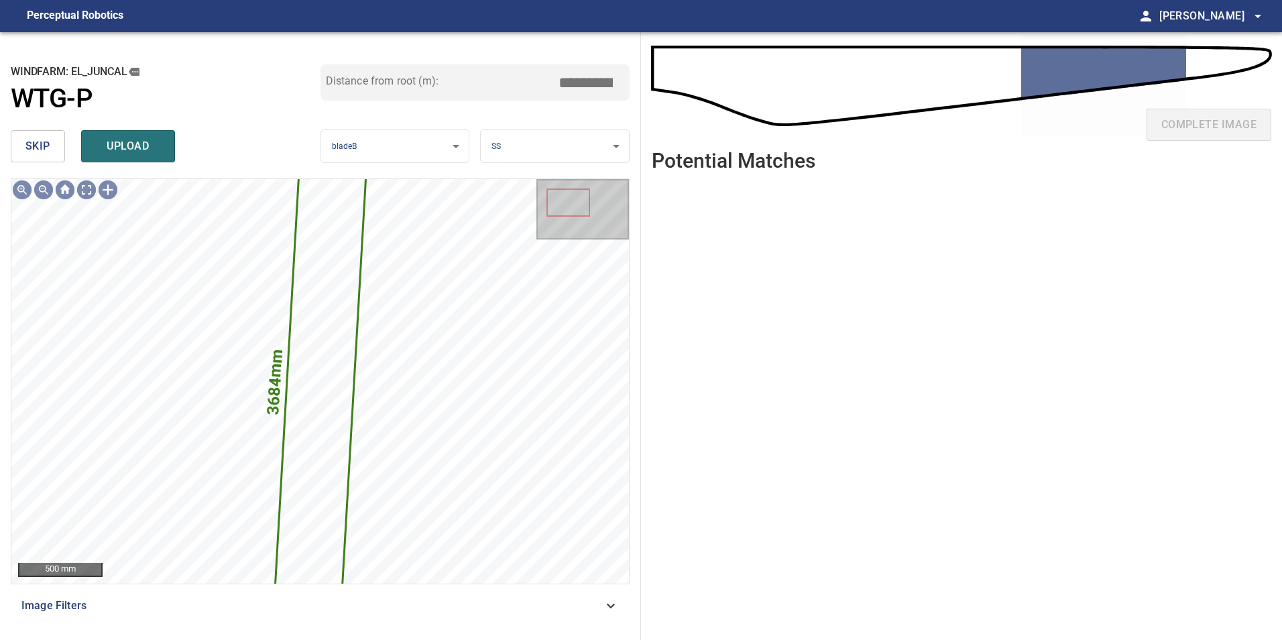
click at [35, 150] on span "skip" at bounding box center [37, 146] width 25 height 19
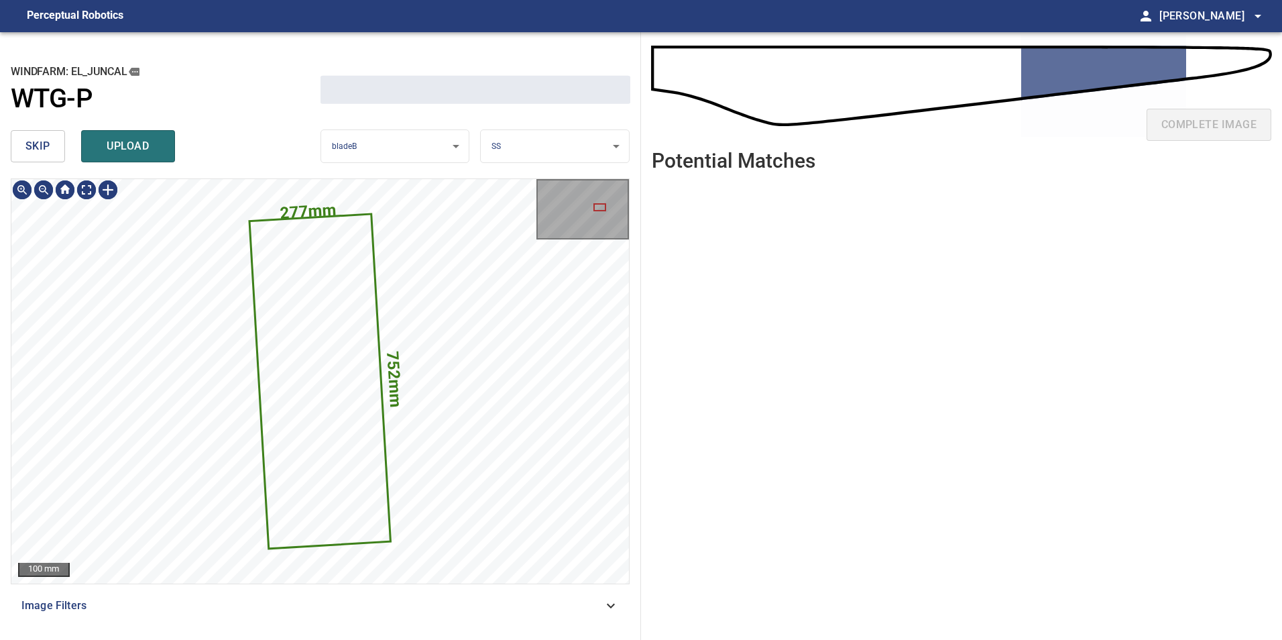
click at [35, 150] on span "skip" at bounding box center [37, 146] width 25 height 19
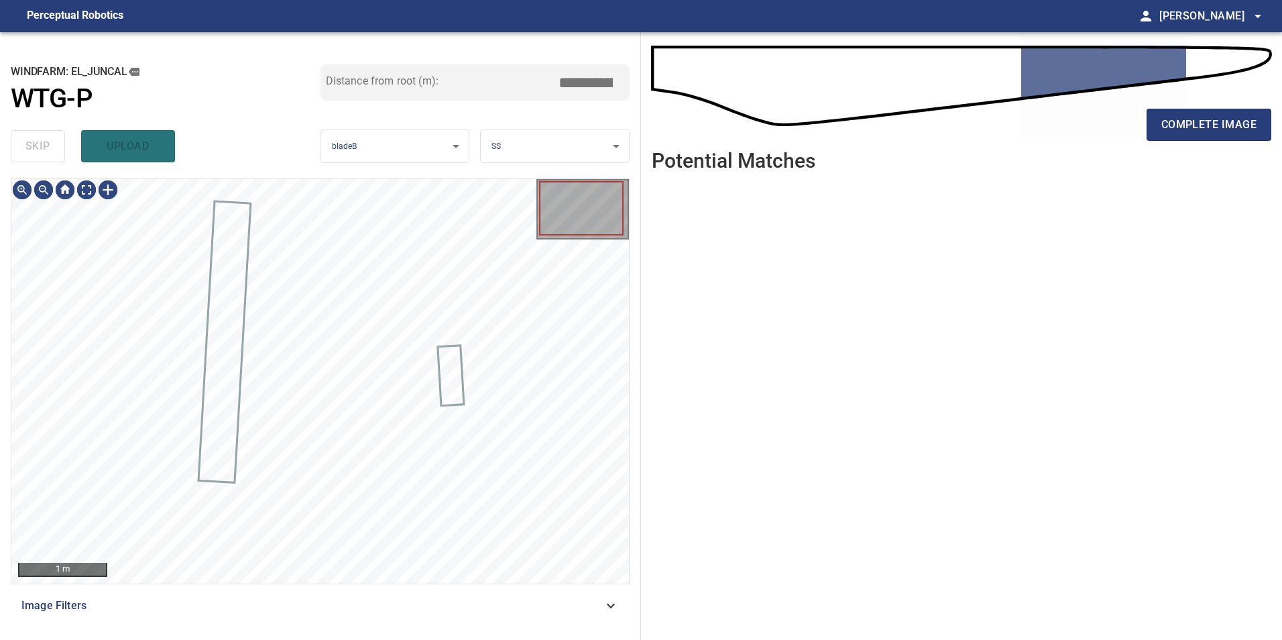
click at [35, 150] on div "skip upload" at bounding box center [166, 146] width 310 height 43
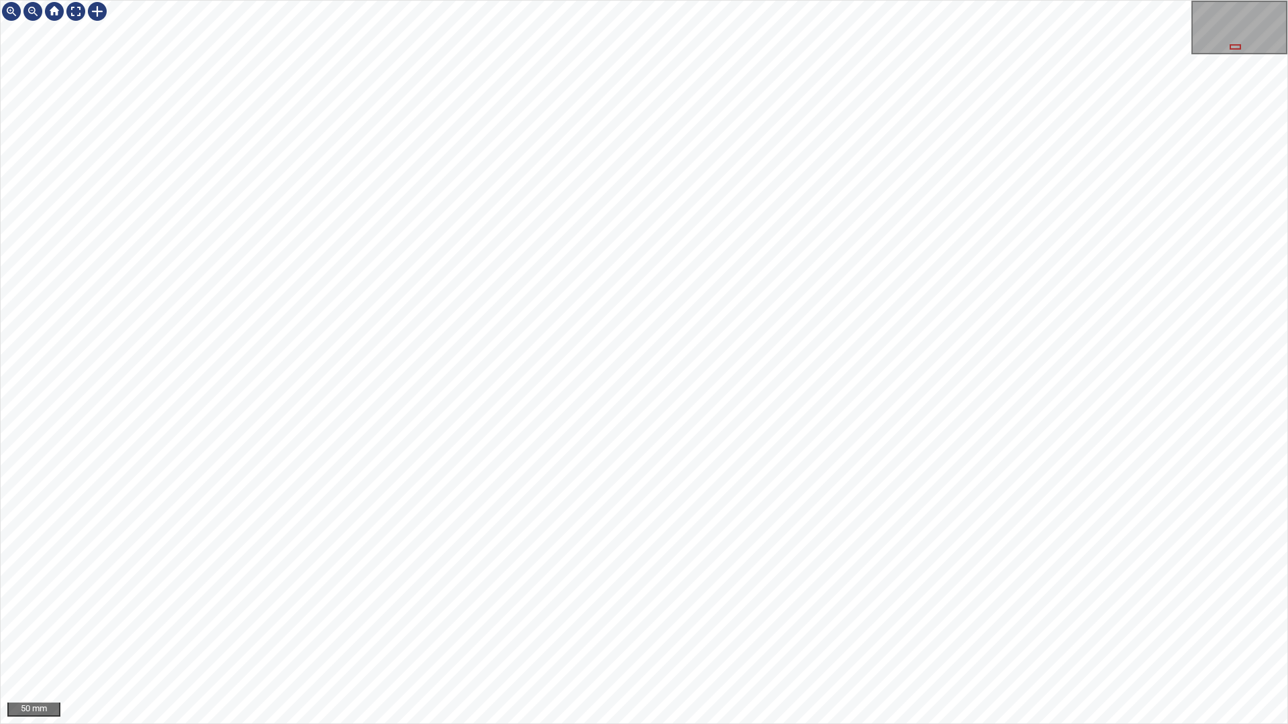
click at [270, 724] on div "50 mm" at bounding box center [644, 362] width 1288 height 724
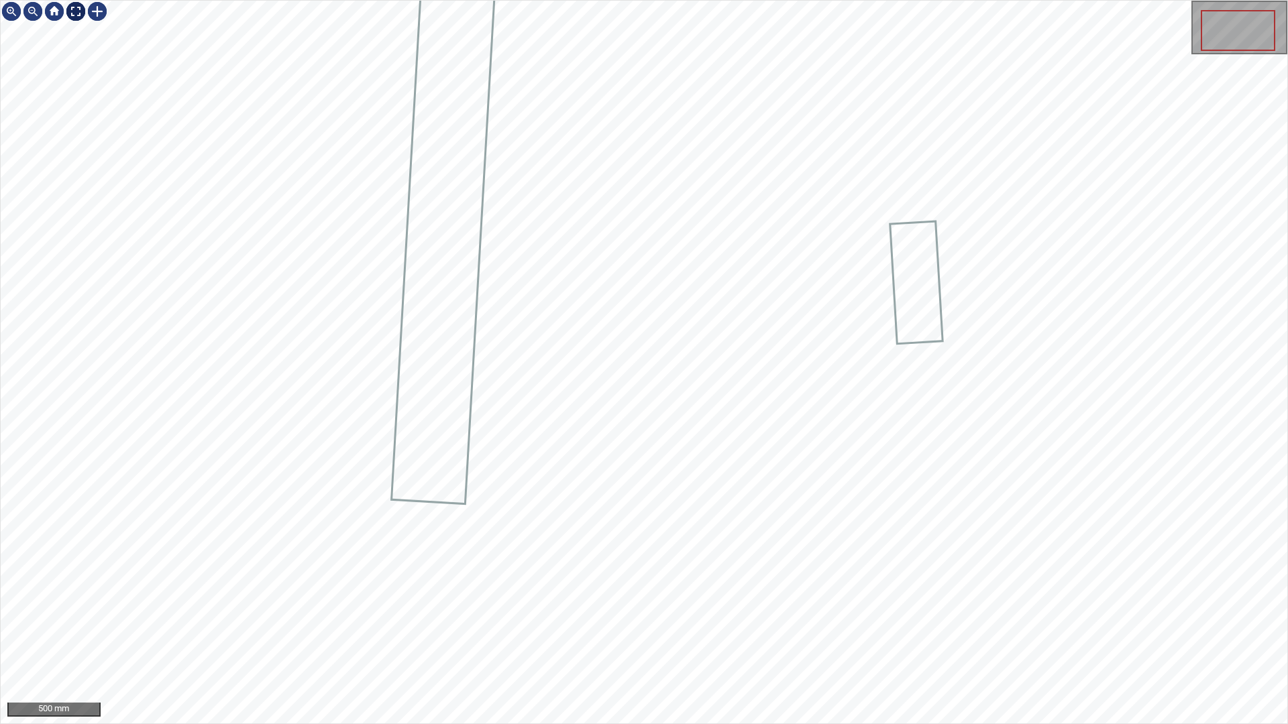
click at [71, 7] on div at bounding box center [75, 11] width 21 height 21
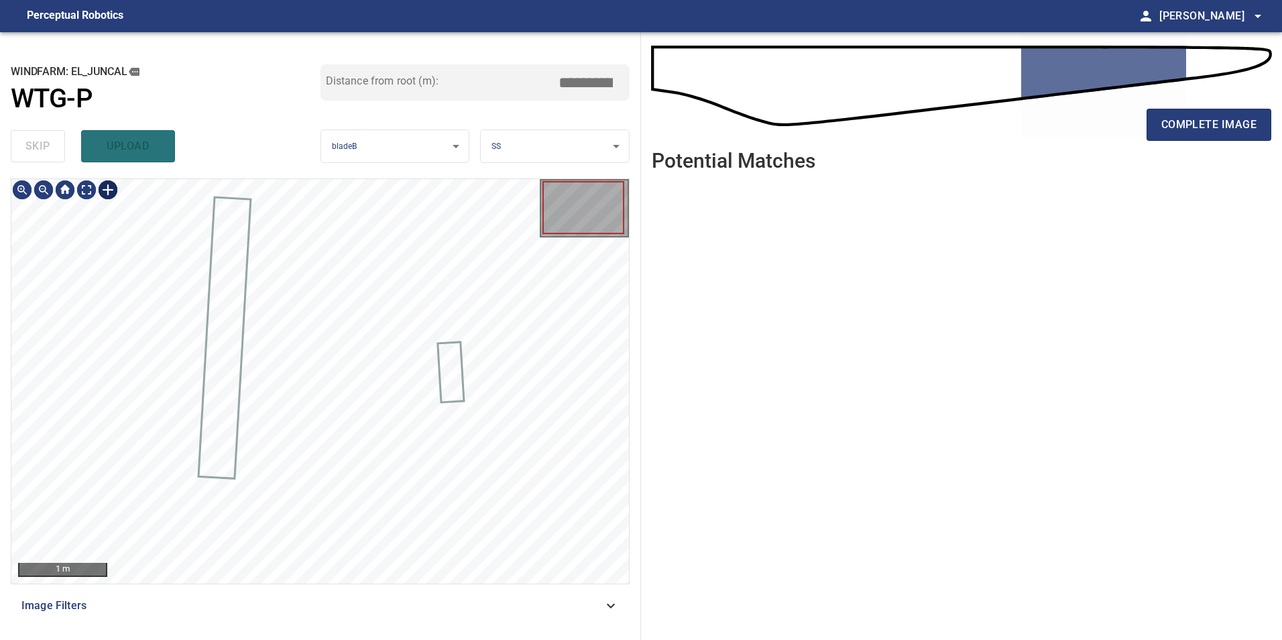
click at [109, 195] on div at bounding box center [107, 189] width 21 height 21
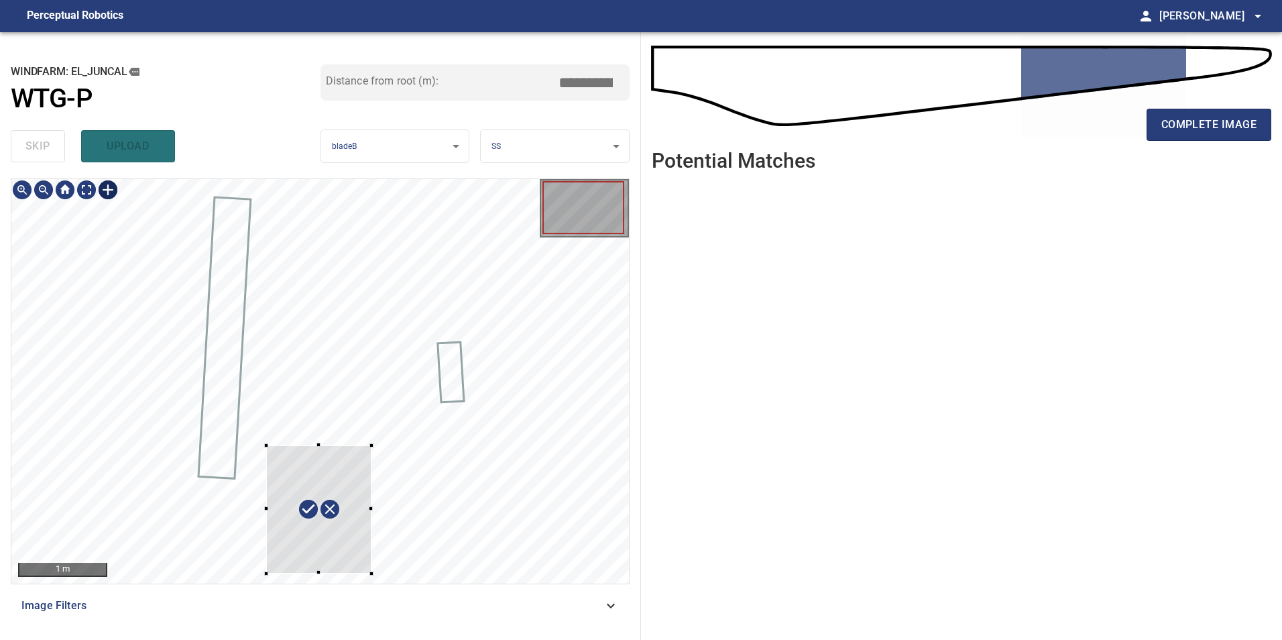
click at [373, 570] on div at bounding box center [320, 381] width 618 height 404
click at [349, 463] on div at bounding box center [317, 513] width 107 height 125
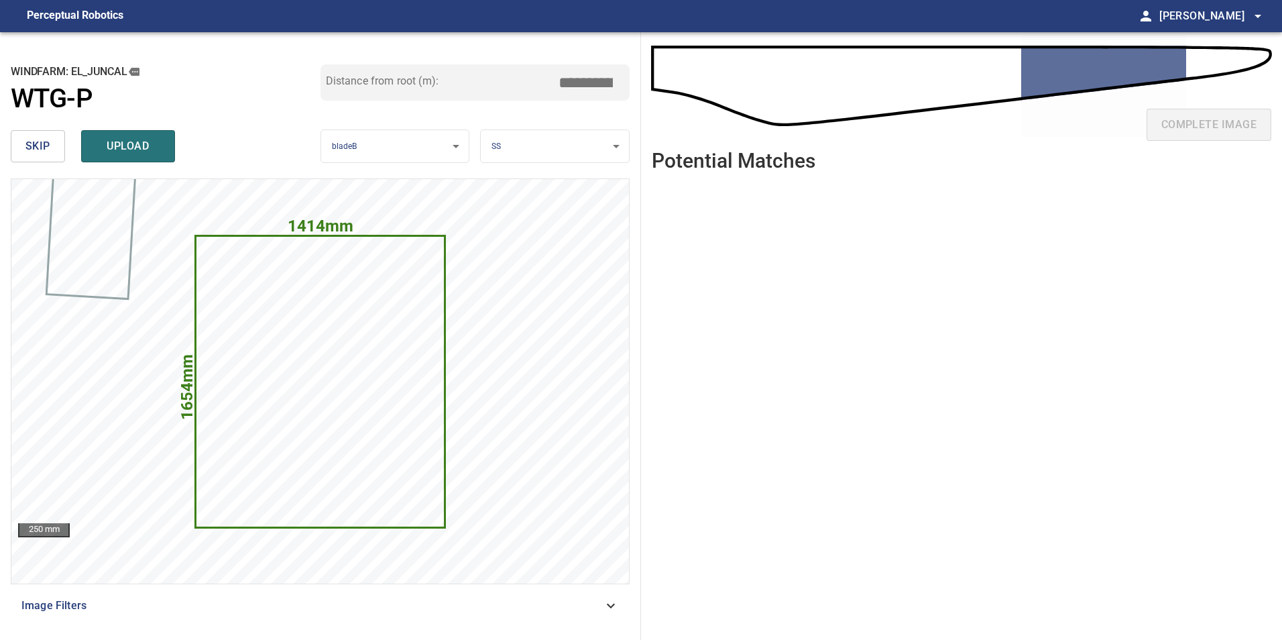
drag, startPoint x: 584, startPoint y: 86, endPoint x: 964, endPoint y: 61, distance: 381.1
click at [908, 62] on div "**********" at bounding box center [641, 336] width 1282 height 608
click at [582, 76] on input "*****" at bounding box center [590, 82] width 67 height 25
click at [585, 80] on input "*****" at bounding box center [590, 82] width 67 height 25
drag, startPoint x: 587, startPoint y: 76, endPoint x: 635, endPoint y: 88, distance: 49.0
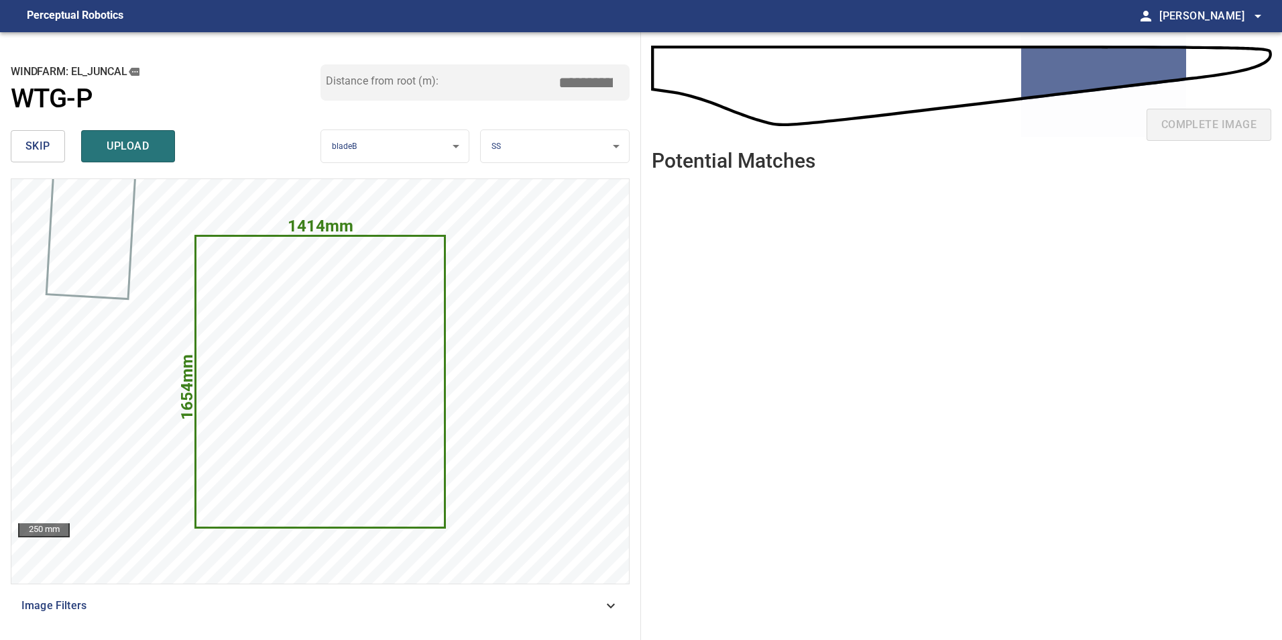
click at [635, 88] on div "**********" at bounding box center [320, 336] width 641 height 608
type input "*****"
click at [140, 158] on button "upload" at bounding box center [128, 146] width 94 height 32
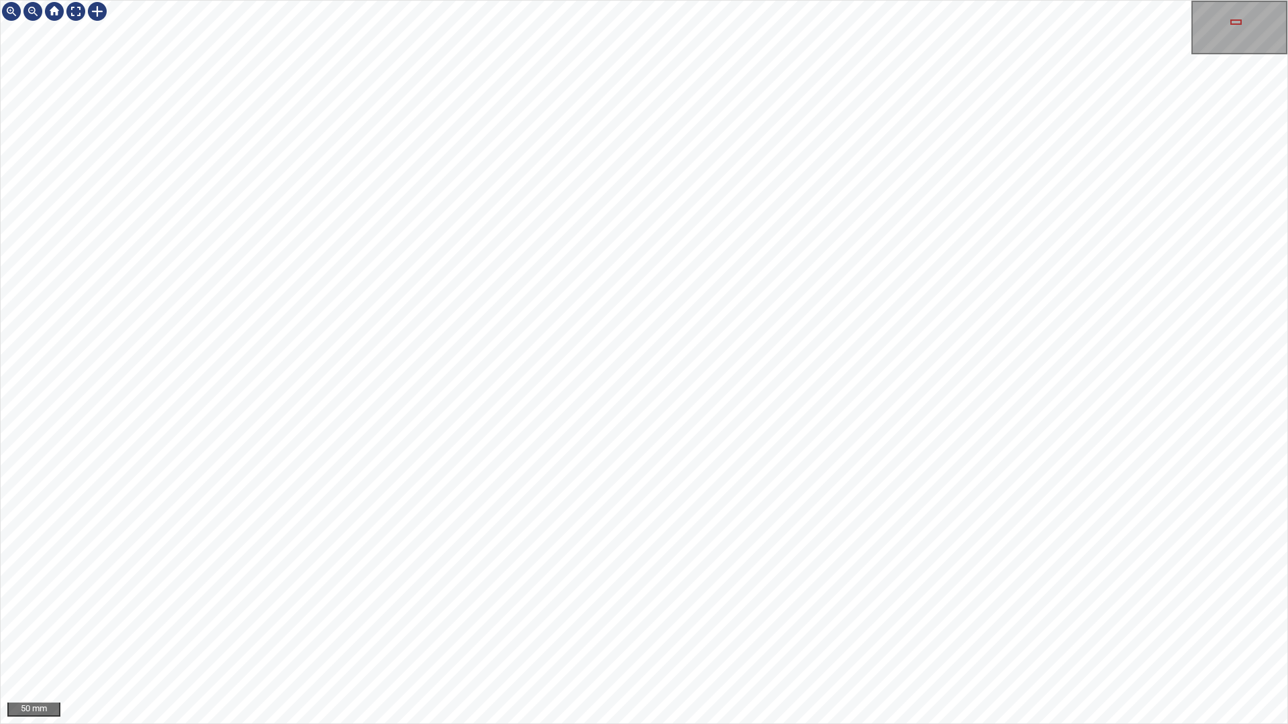
click at [547, 724] on div "50 mm" at bounding box center [644, 362] width 1288 height 724
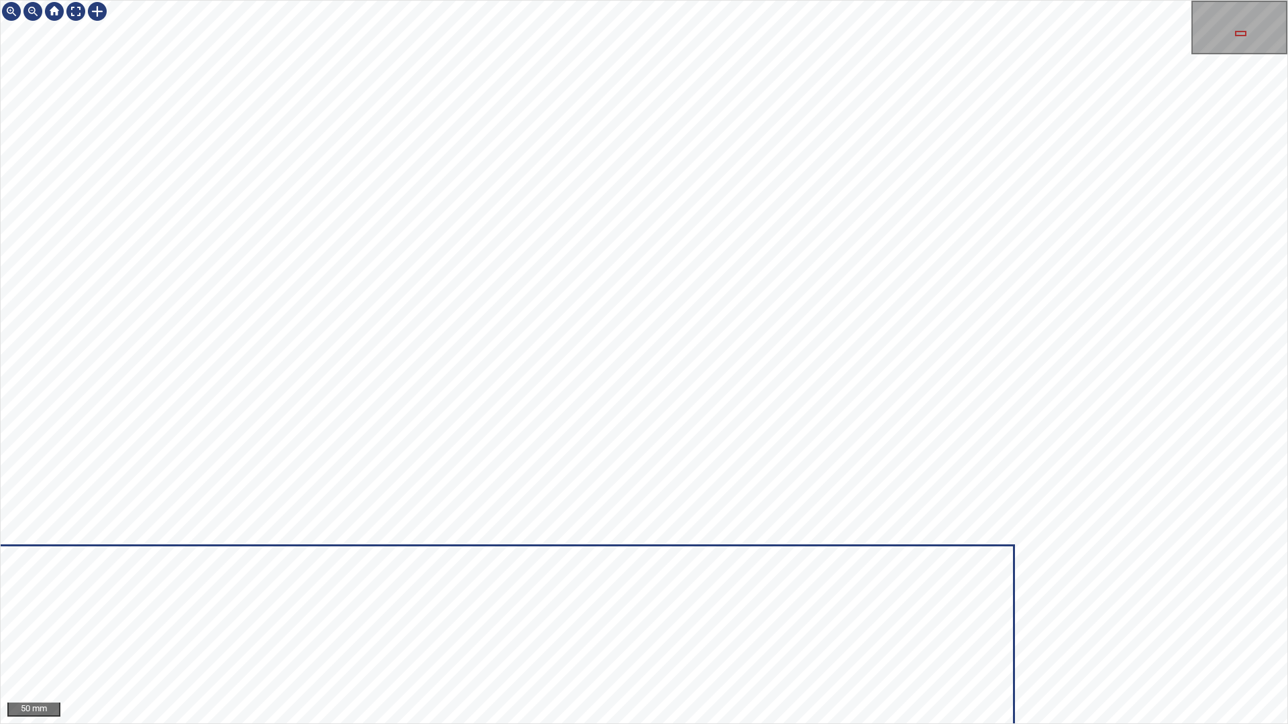
click at [1194, 0] on div "50 mm" at bounding box center [644, 362] width 1288 height 724
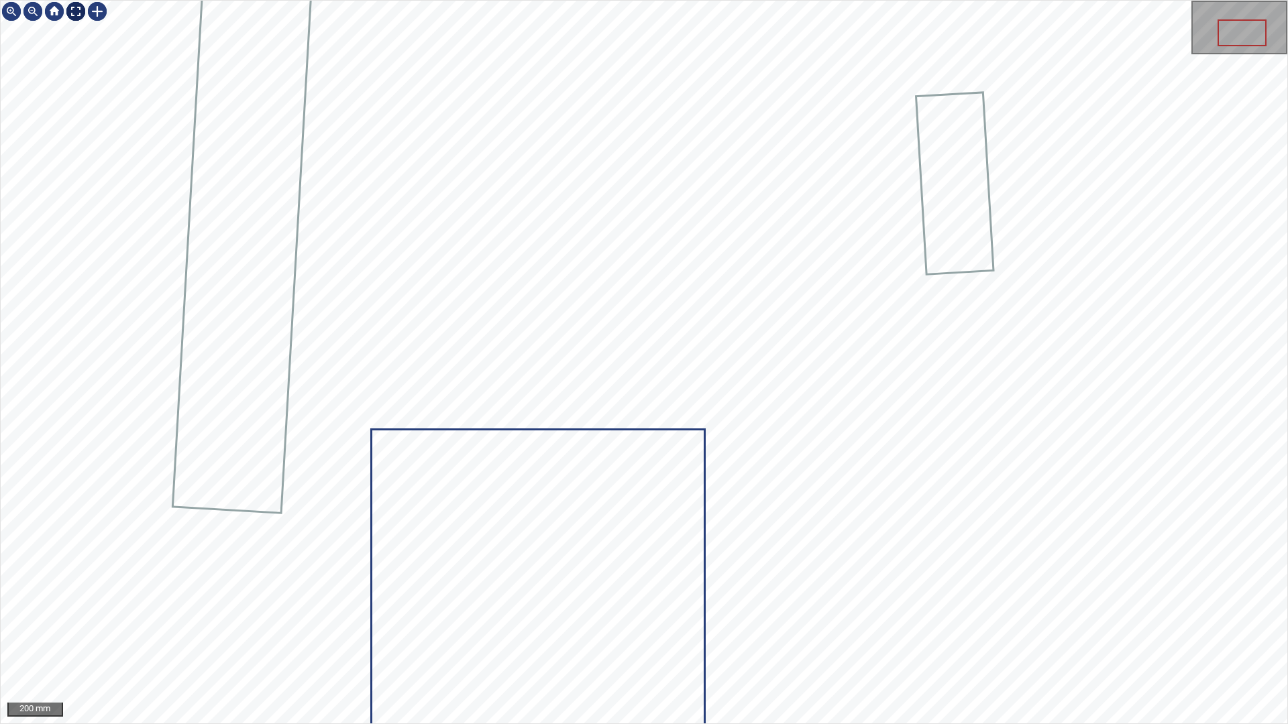
click at [80, 15] on div at bounding box center [75, 11] width 21 height 21
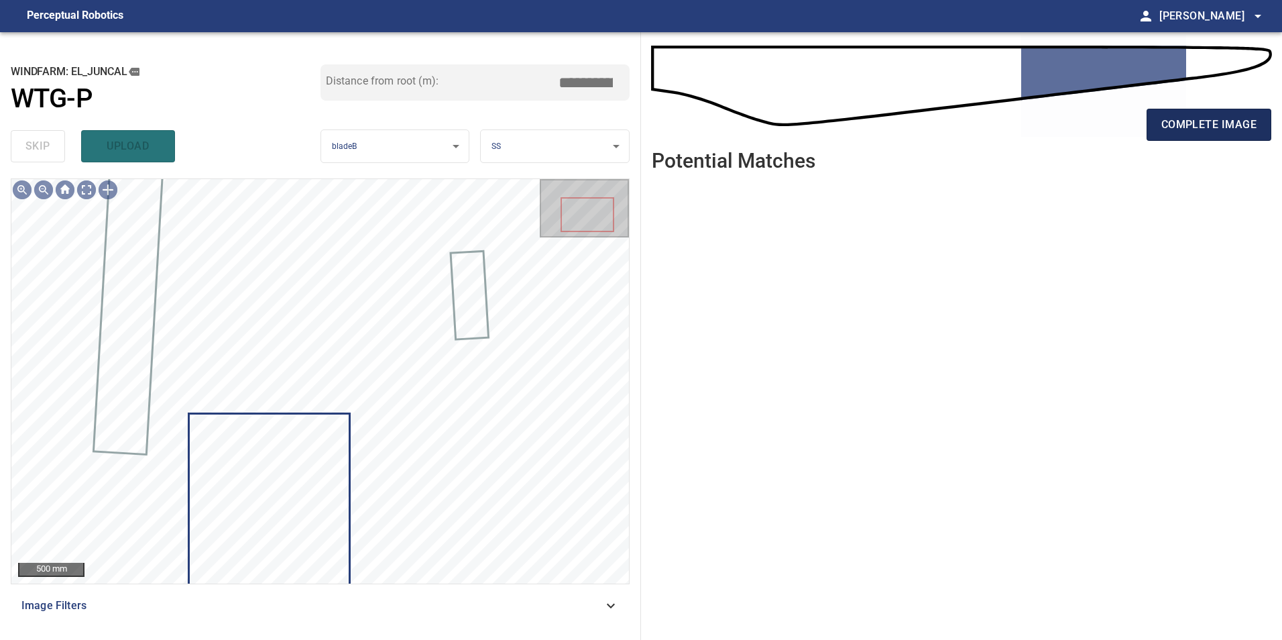
click at [1252, 127] on span "complete image" at bounding box center [1209, 124] width 95 height 19
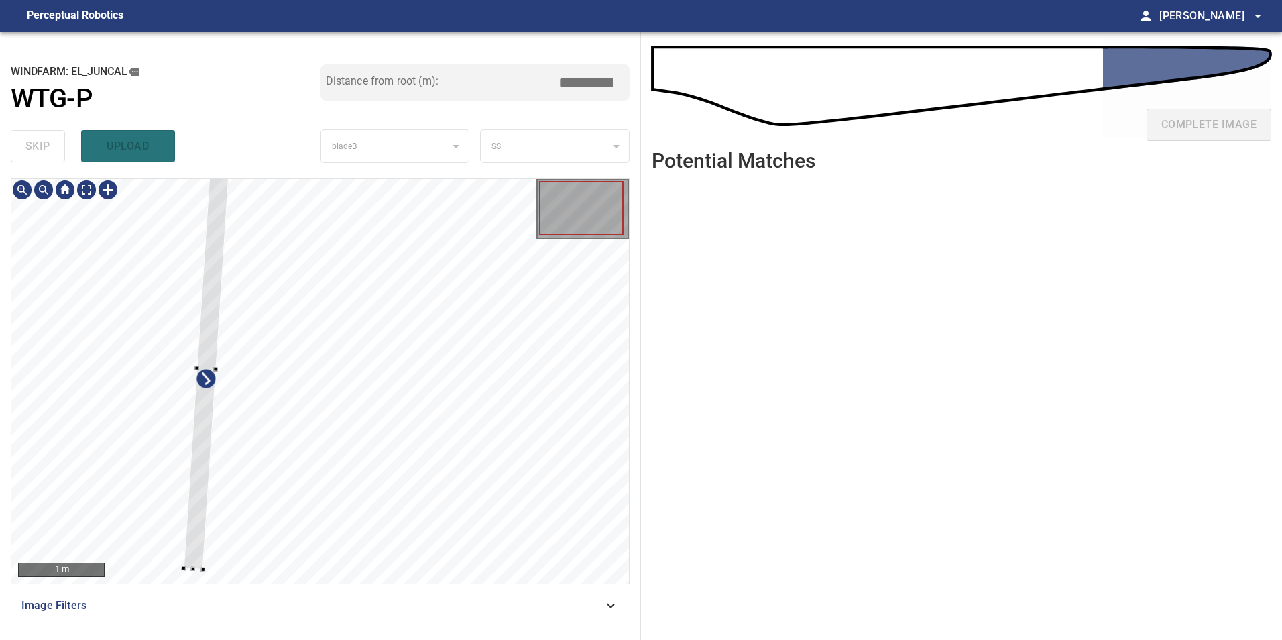
click at [190, 459] on div at bounding box center [320, 381] width 618 height 404
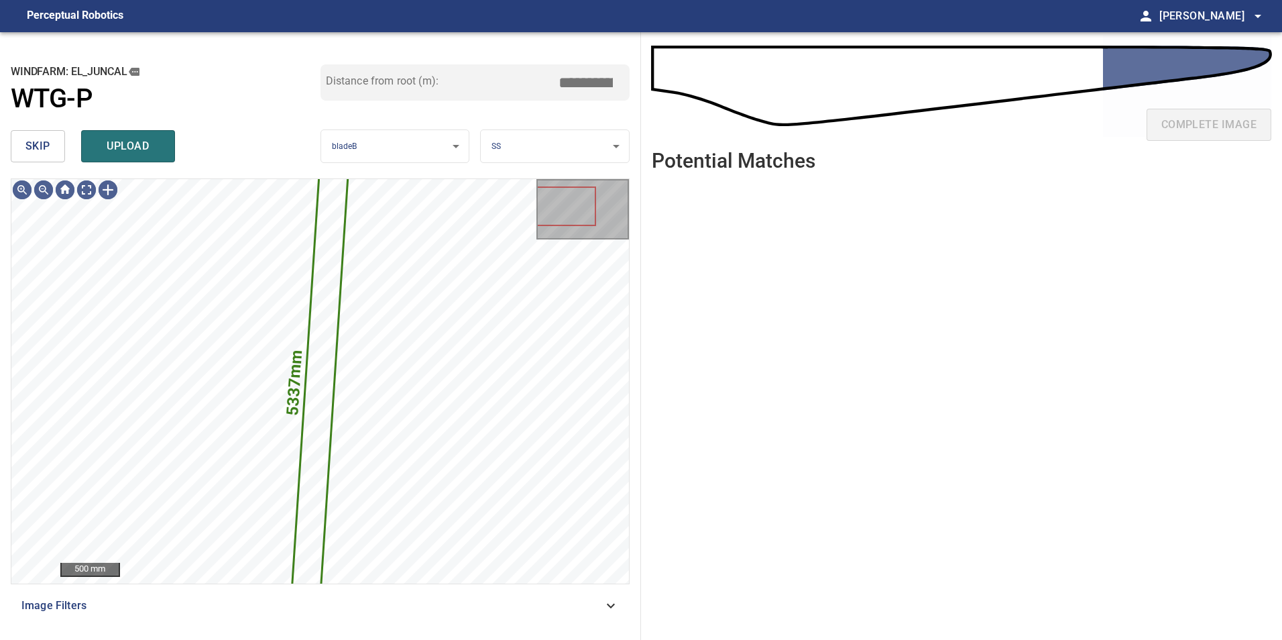
click at [52, 152] on button "skip" at bounding box center [38, 146] width 54 height 32
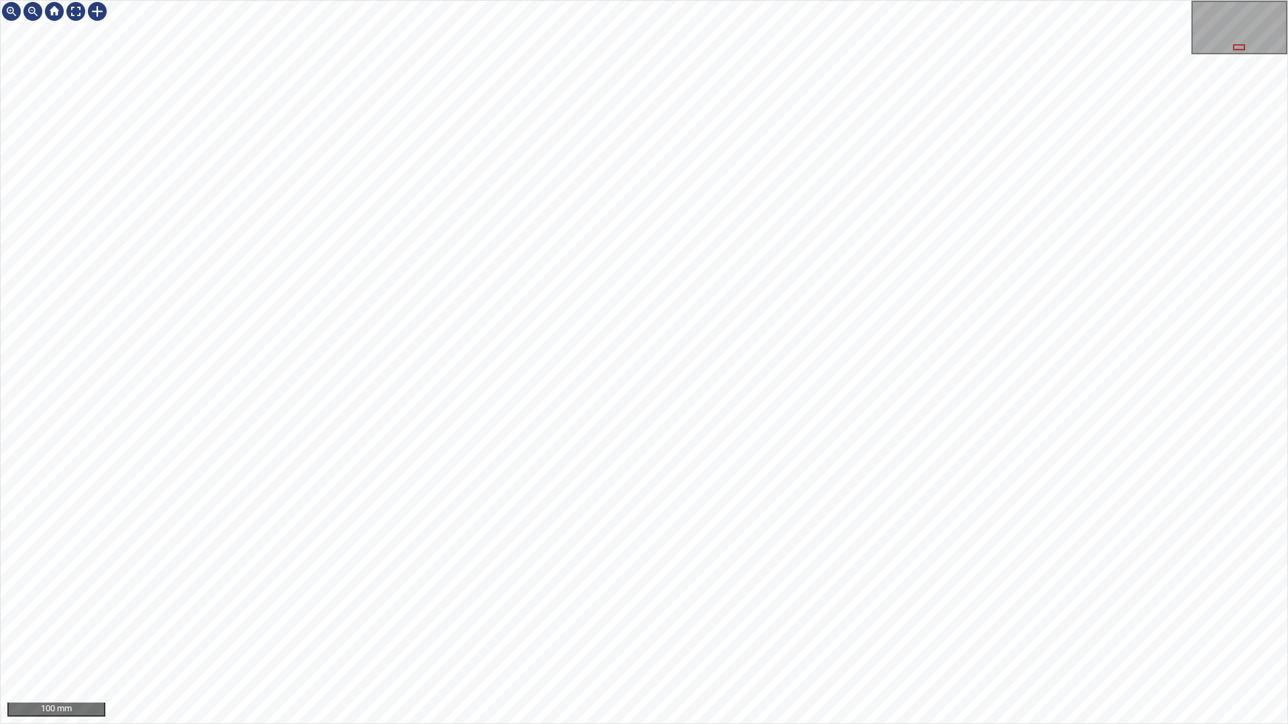
click at [669, 724] on div "100 mm" at bounding box center [644, 362] width 1288 height 724
click at [419, 724] on div "100 mm" at bounding box center [644, 362] width 1288 height 724
click at [502, 724] on div "100 mm" at bounding box center [644, 362] width 1288 height 724
click at [523, 724] on div "100 mm" at bounding box center [644, 362] width 1288 height 724
click at [765, 0] on div "100 mm" at bounding box center [644, 362] width 1288 height 724
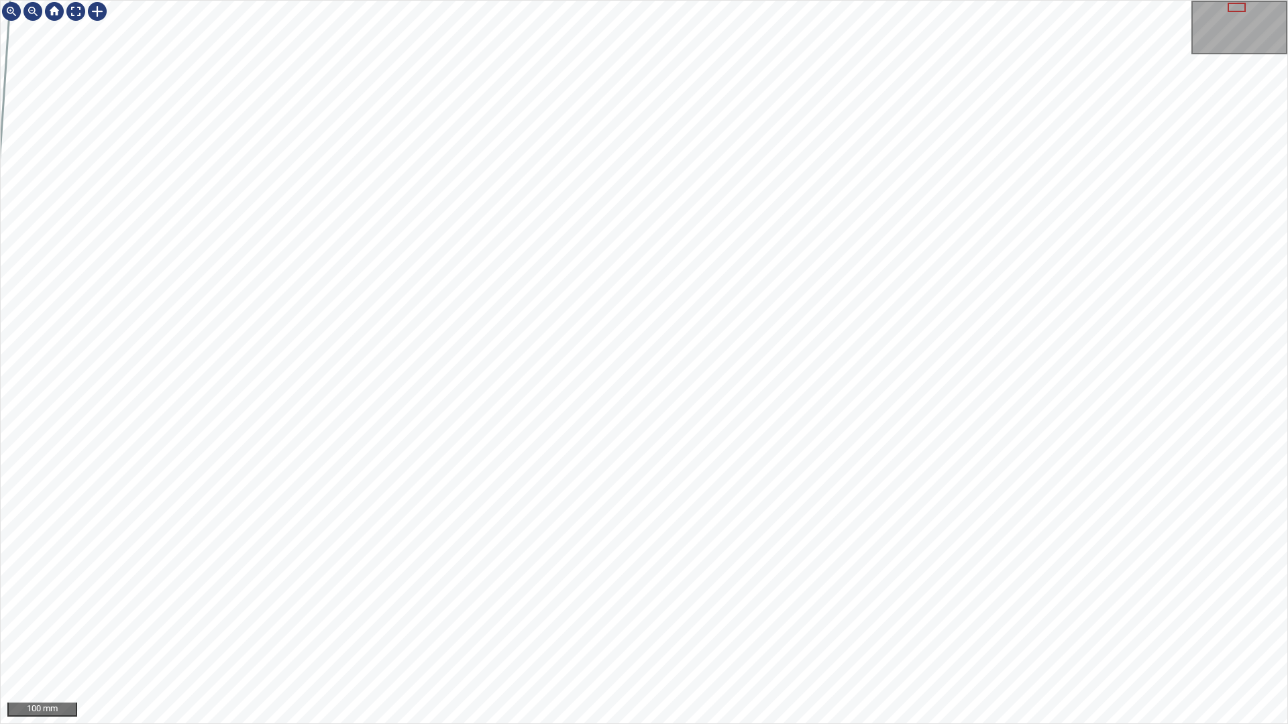
click at [683, 724] on div "100 mm" at bounding box center [644, 362] width 1288 height 724
click at [757, 0] on div "100 mm" at bounding box center [644, 362] width 1288 height 724
click at [750, 0] on div "100 mm" at bounding box center [644, 362] width 1288 height 724
click at [724, 0] on div "100 mm" at bounding box center [644, 362] width 1288 height 724
click at [693, 0] on div "100 mm" at bounding box center [644, 362] width 1288 height 724
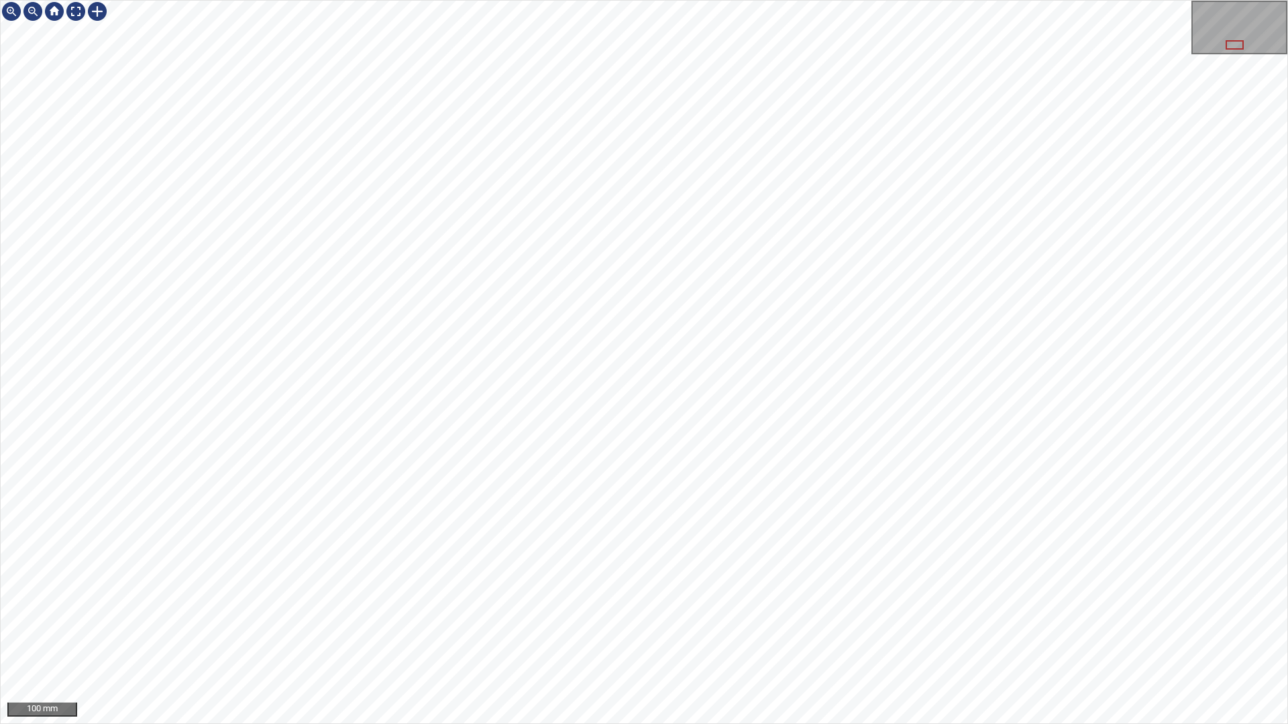
click at [557, 0] on div "100 mm" at bounding box center [644, 362] width 1288 height 724
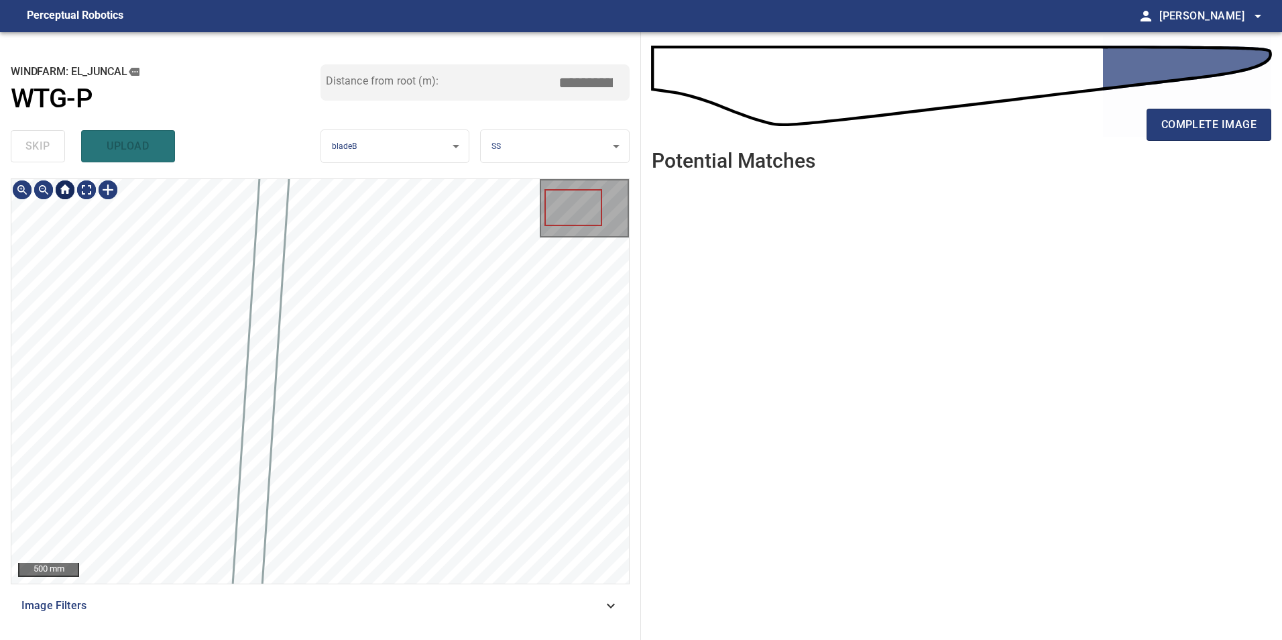
click at [78, 191] on div at bounding box center [64, 189] width 107 height 21
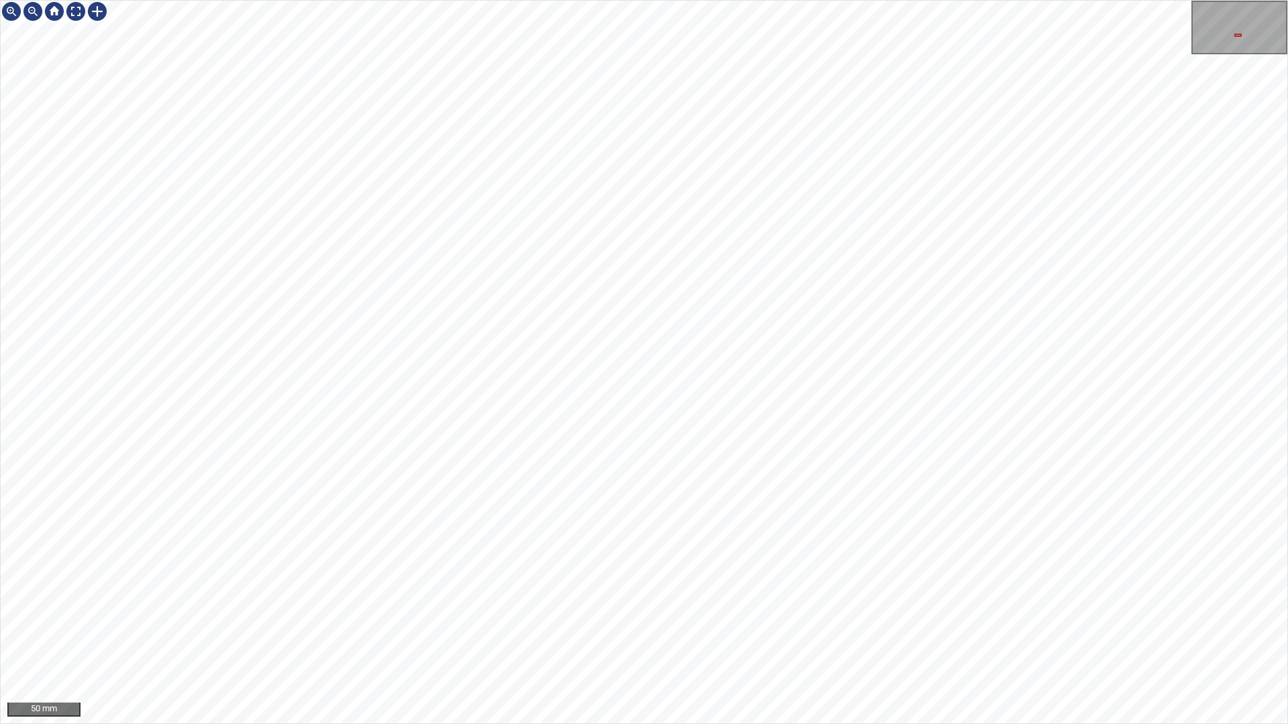
click at [1036, 724] on div "50 mm" at bounding box center [644, 362] width 1288 height 724
click at [863, 724] on div "50 mm" at bounding box center [644, 362] width 1288 height 724
click at [725, 724] on div "50 mm" at bounding box center [644, 362] width 1288 height 724
click at [559, 724] on div "50 mm" at bounding box center [644, 362] width 1288 height 724
click at [76, 5] on div at bounding box center [75, 11] width 21 height 21
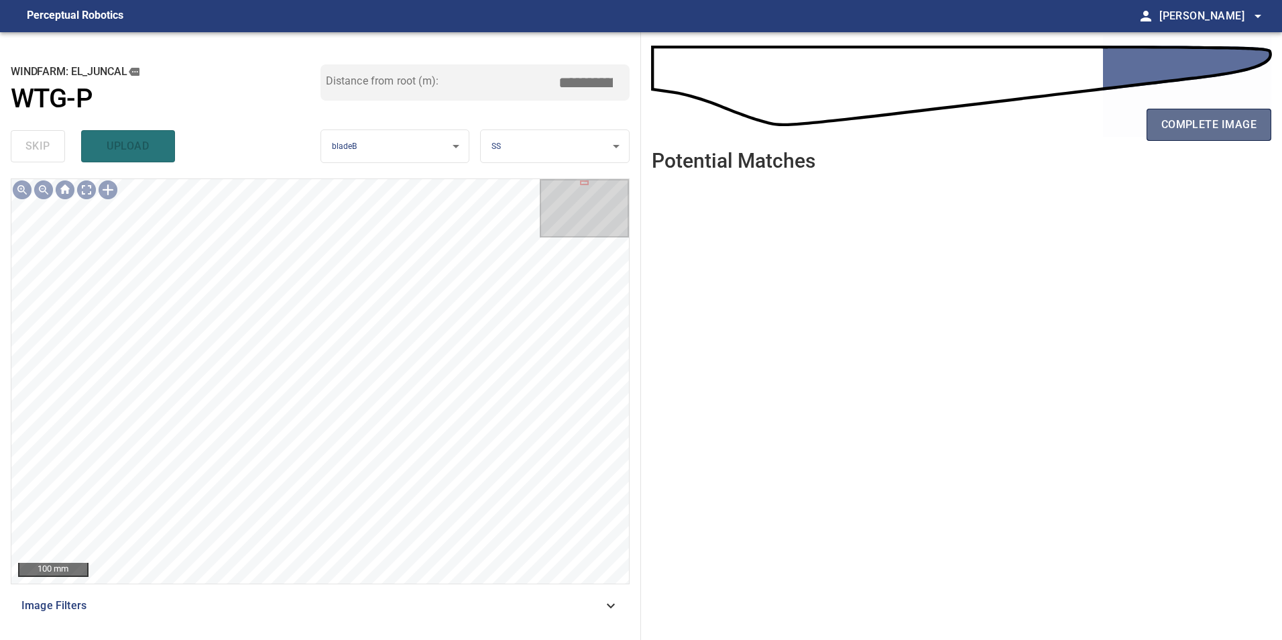
click at [1198, 115] on span "complete image" at bounding box center [1209, 124] width 95 height 19
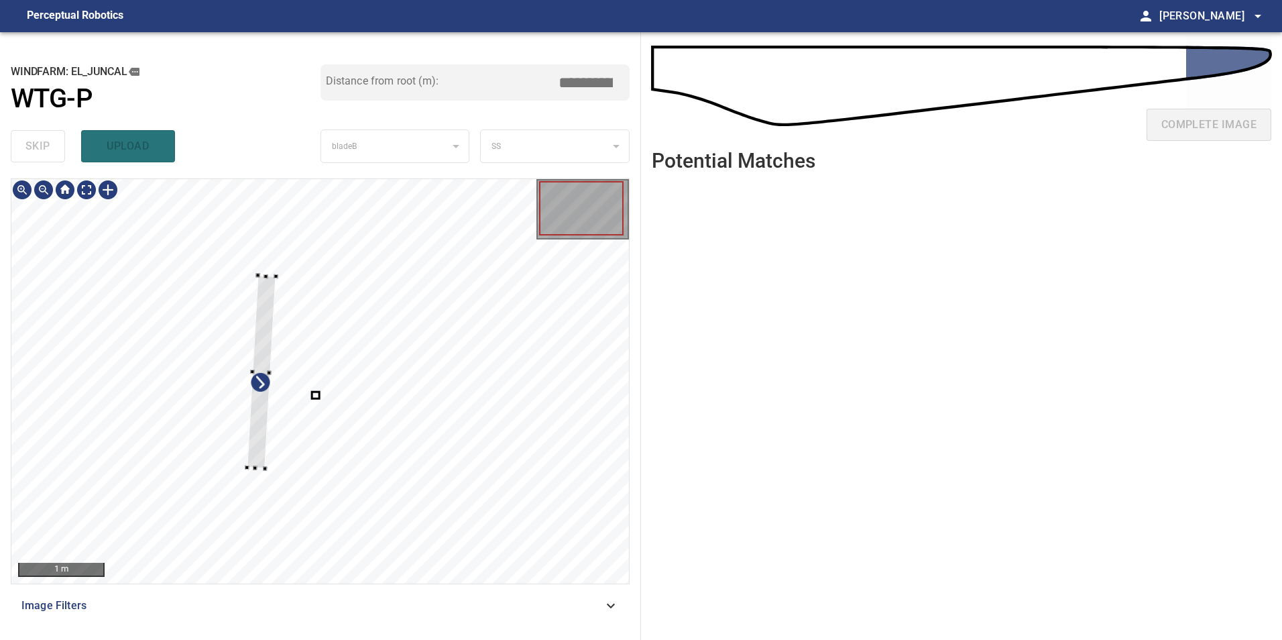
click at [245, 404] on div at bounding box center [320, 381] width 618 height 404
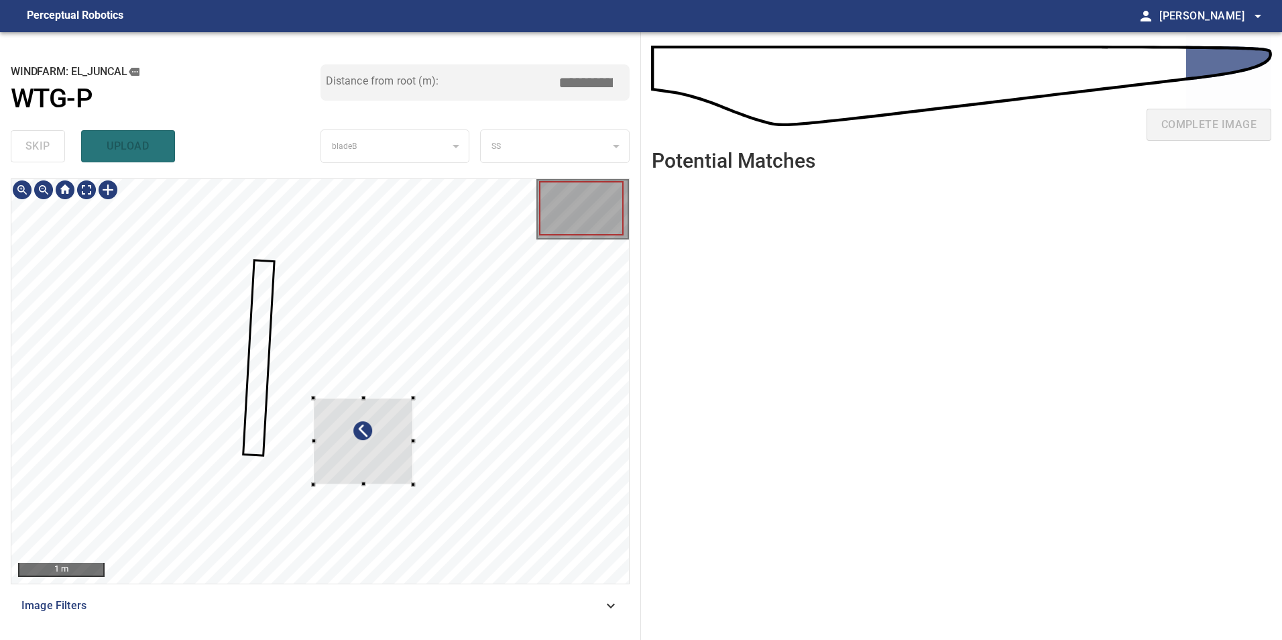
click at [413, 411] on div at bounding box center [363, 441] width 100 height 87
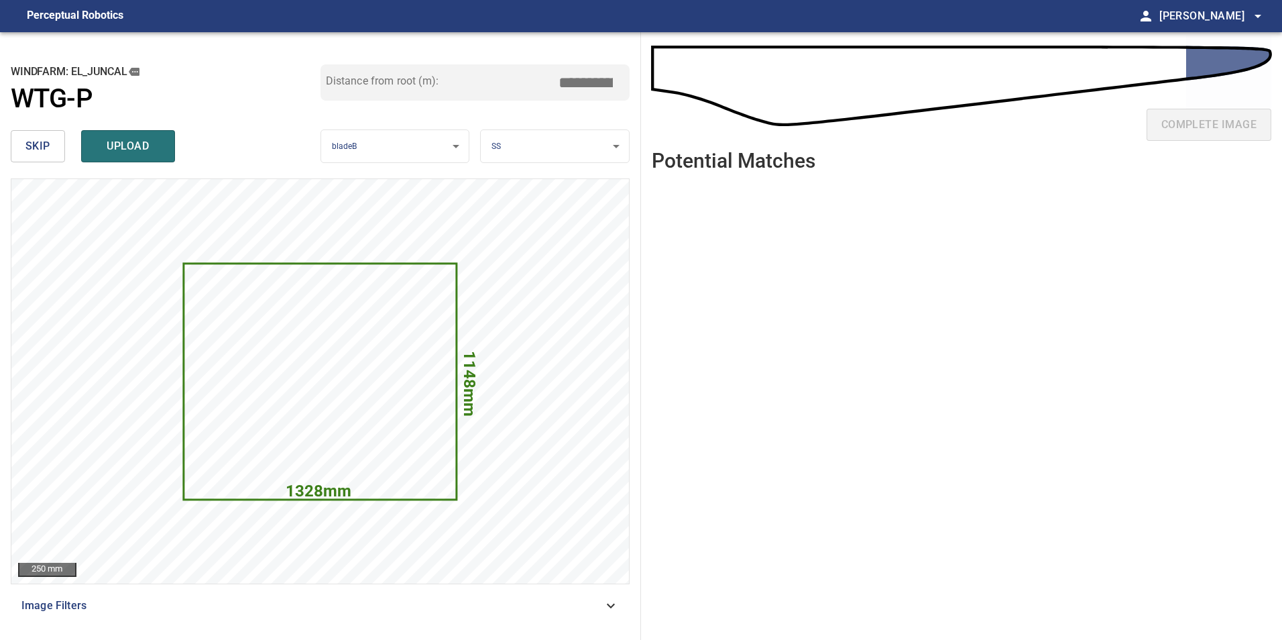
click at [34, 140] on span "skip" at bounding box center [37, 146] width 25 height 19
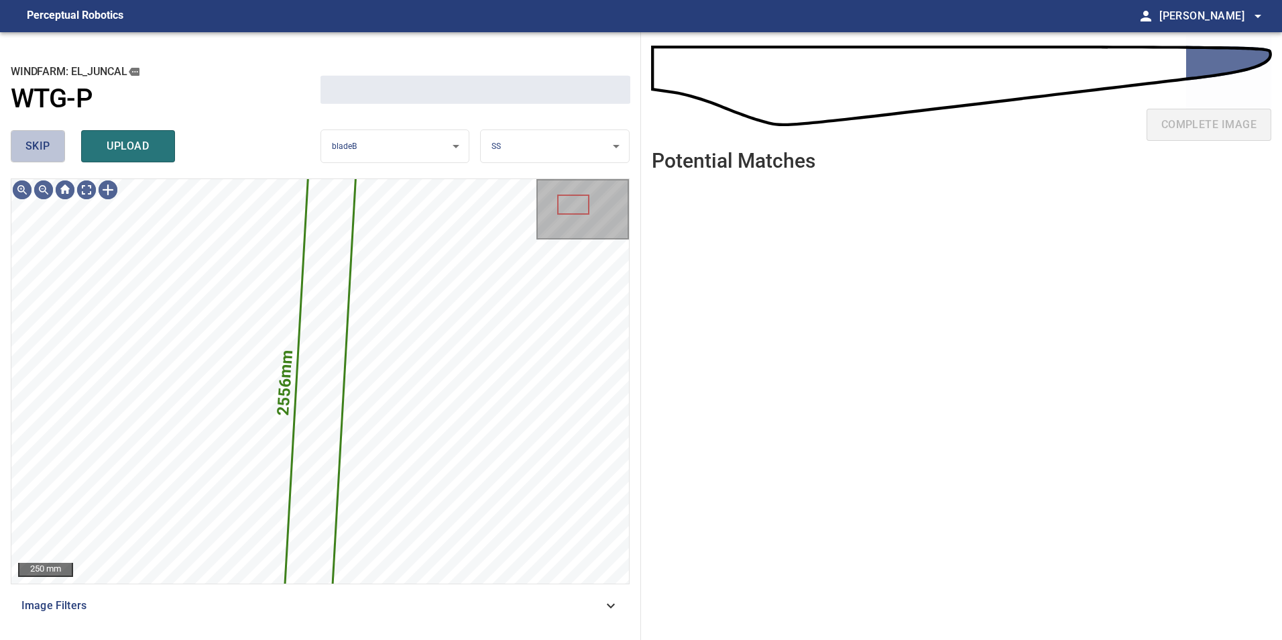
click at [34, 140] on span "skip" at bounding box center [37, 146] width 25 height 19
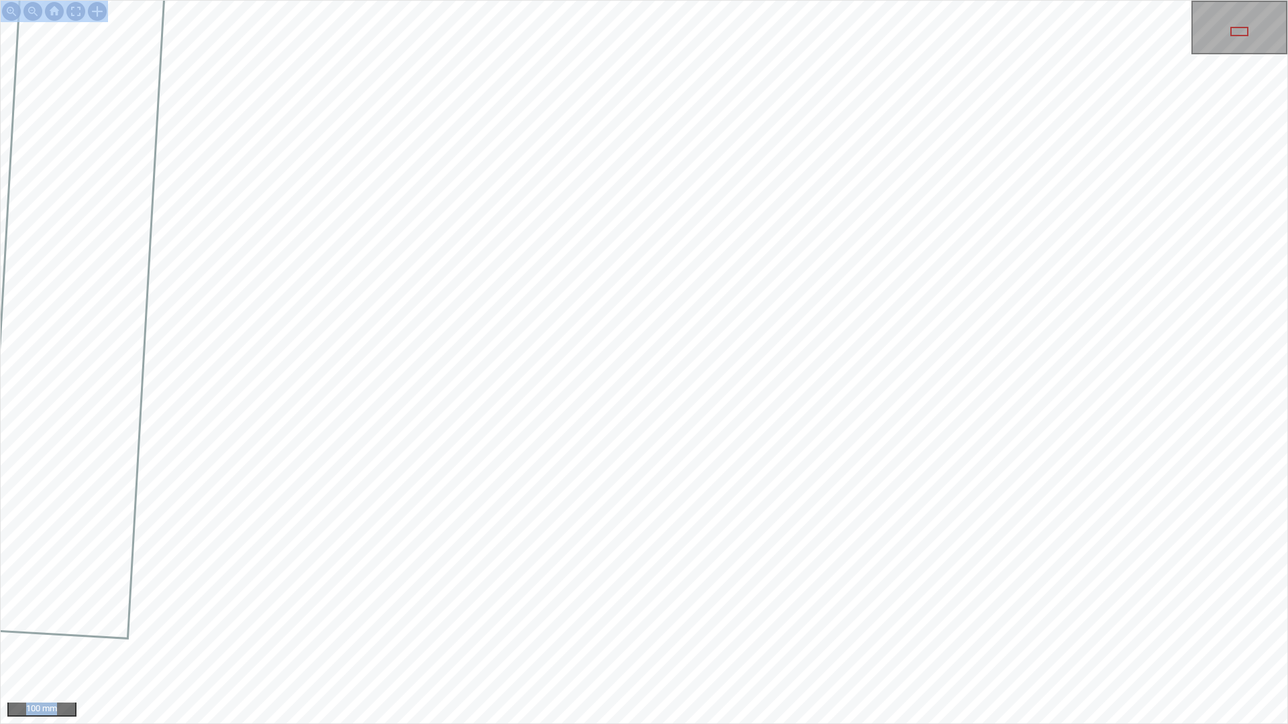
click at [629, 337] on div "100 mm" at bounding box center [644, 362] width 1288 height 724
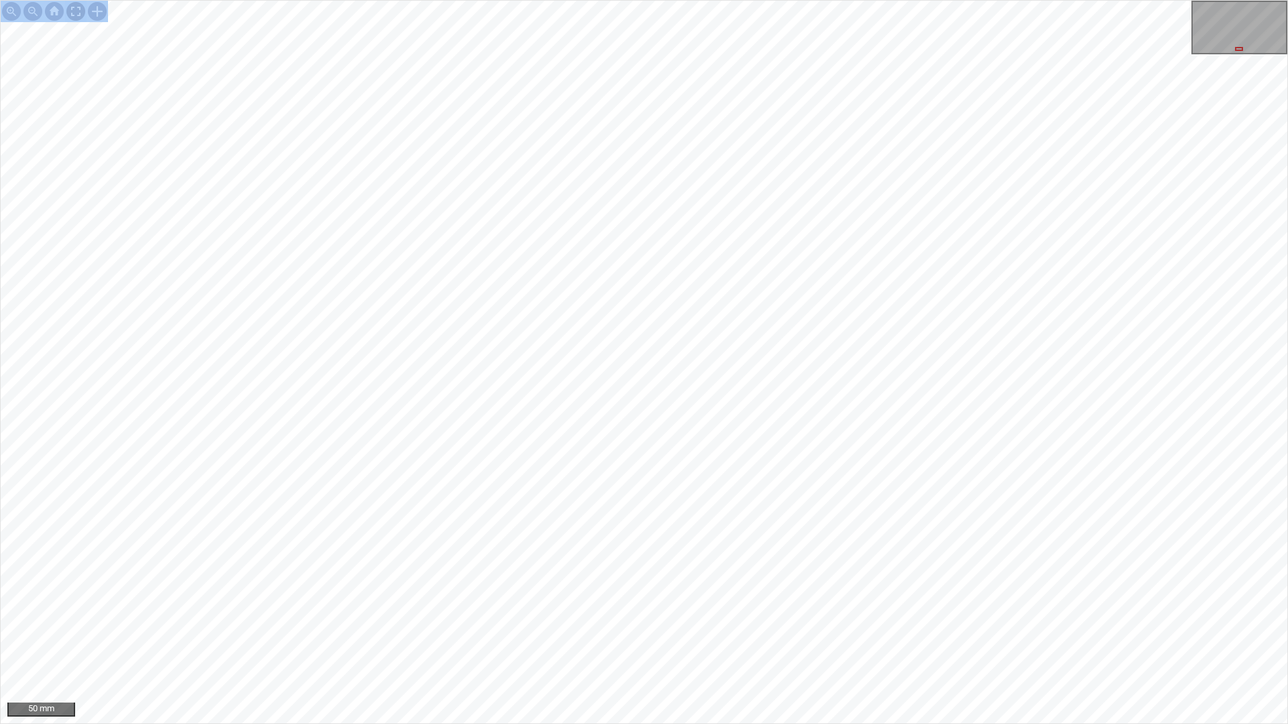
click at [74, 5] on div at bounding box center [75, 11] width 21 height 21
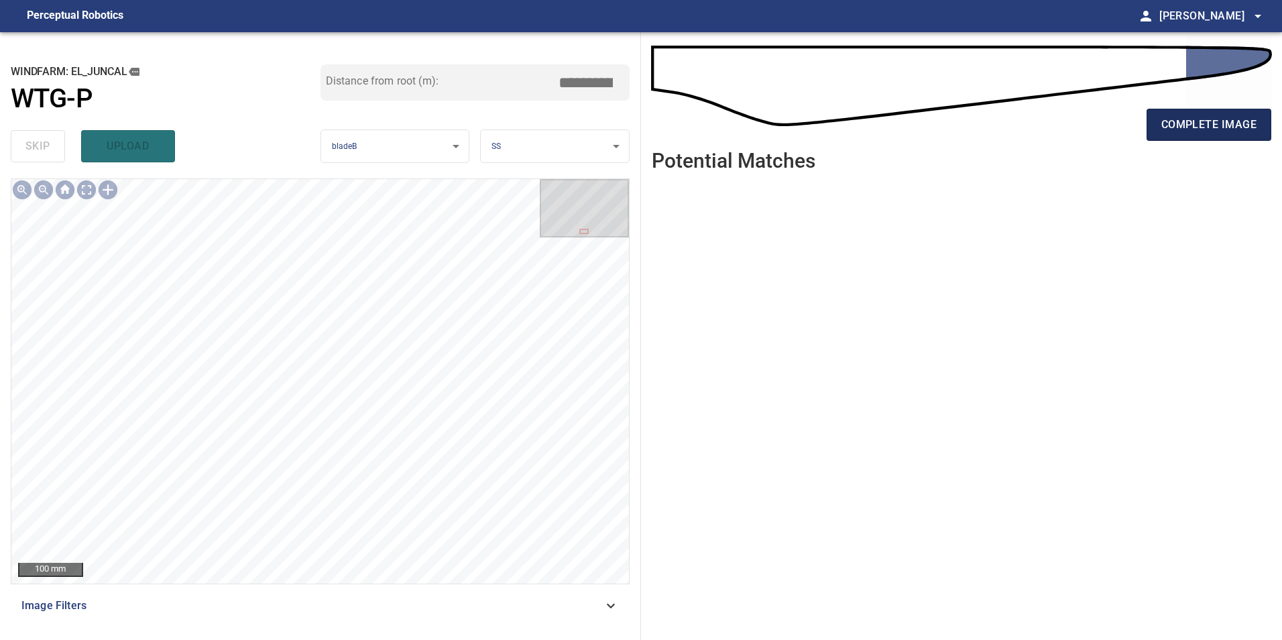
click at [1195, 130] on span "complete image" at bounding box center [1209, 124] width 95 height 19
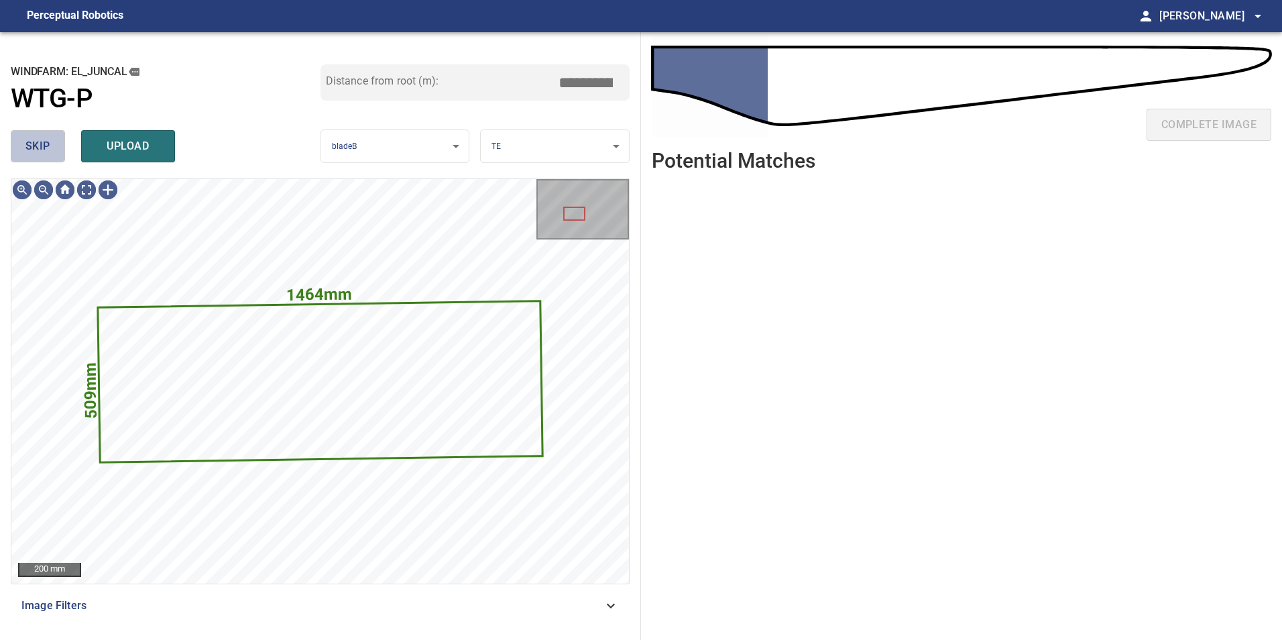
click at [46, 154] on span "skip" at bounding box center [37, 146] width 25 height 19
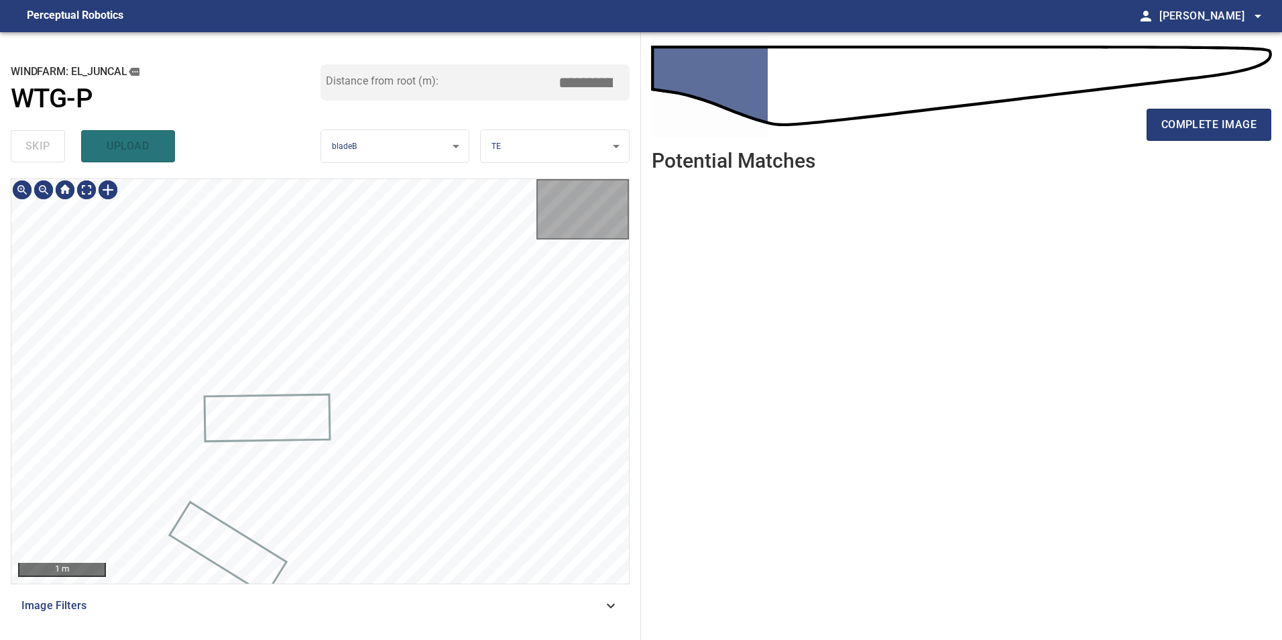
click at [46, 154] on div "skip upload" at bounding box center [166, 146] width 310 height 43
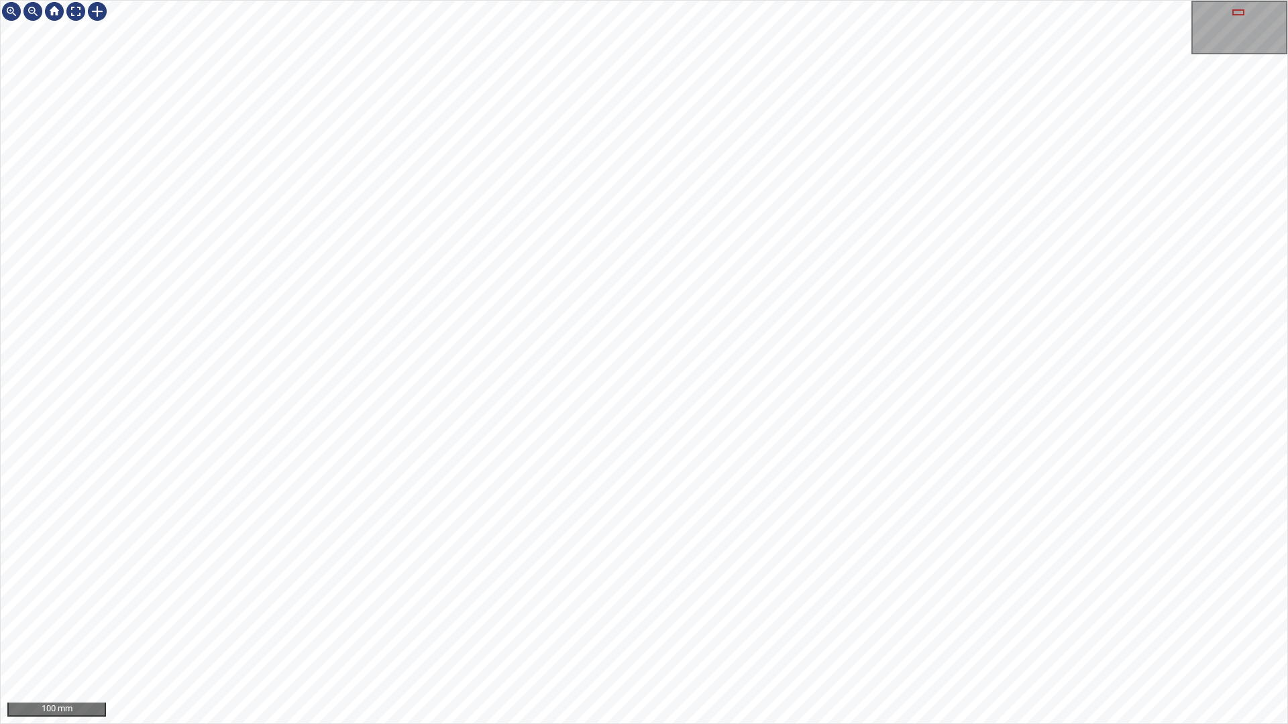
click at [376, 724] on div "100 mm" at bounding box center [644, 362] width 1288 height 724
click at [552, 724] on div "100 mm" at bounding box center [644, 362] width 1288 height 724
click at [76, 7] on div at bounding box center [75, 11] width 21 height 21
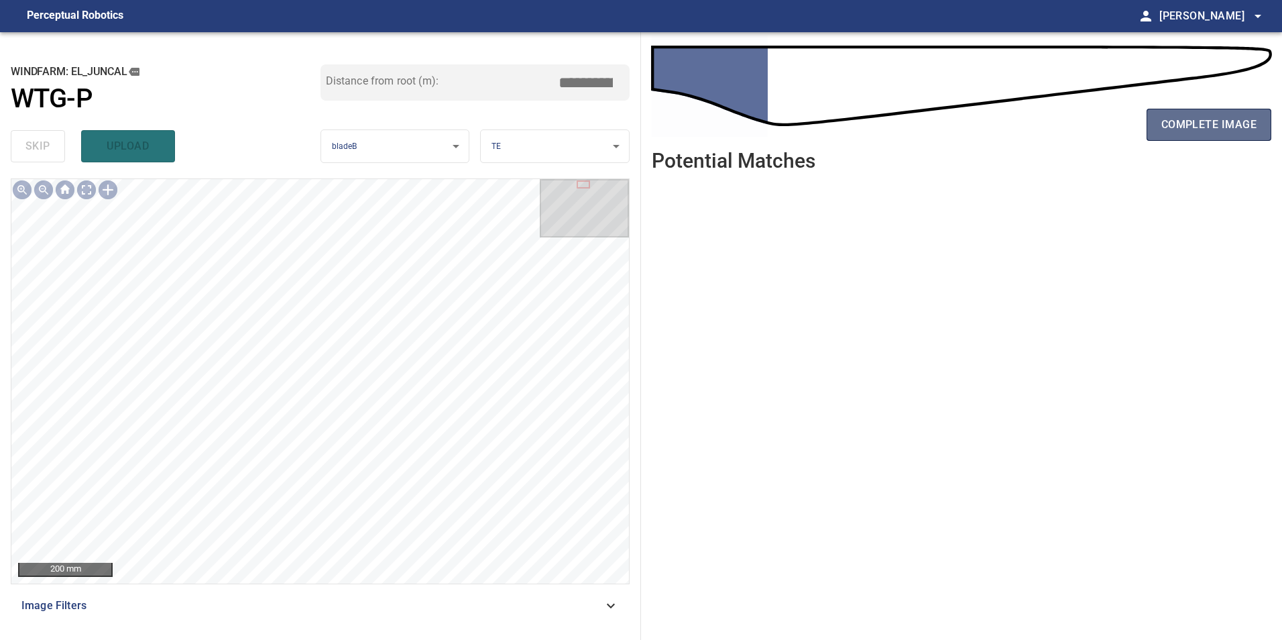
click at [1215, 115] on span "complete image" at bounding box center [1209, 124] width 95 height 19
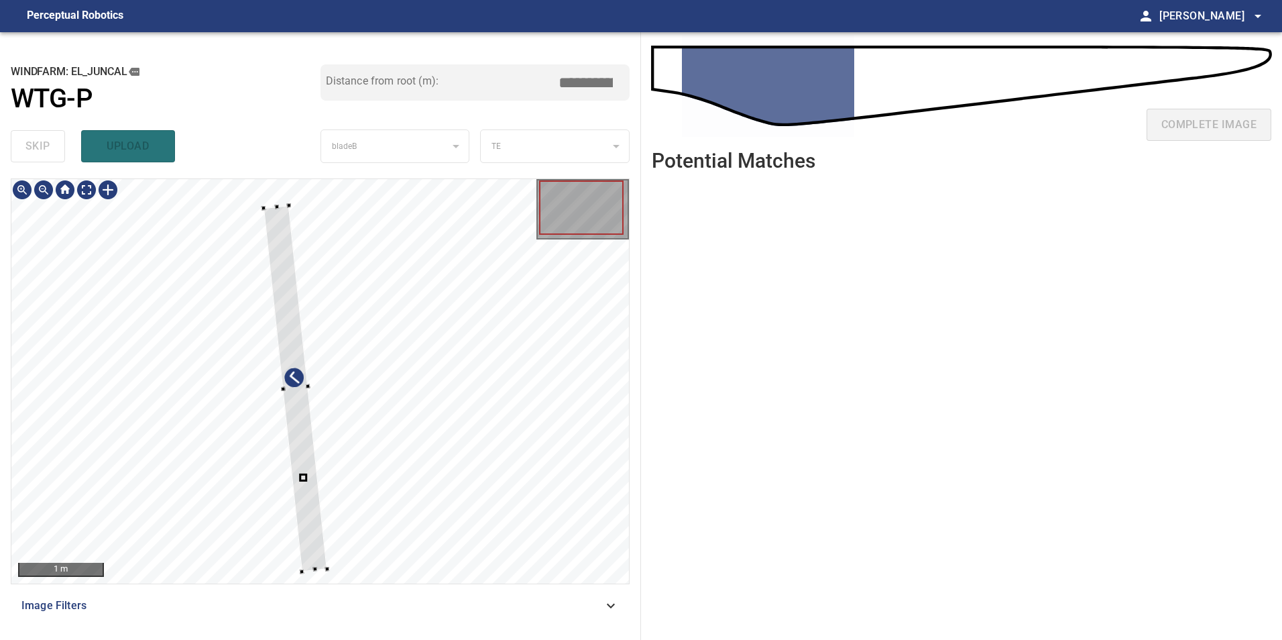
click at [404, 380] on div at bounding box center [320, 381] width 618 height 404
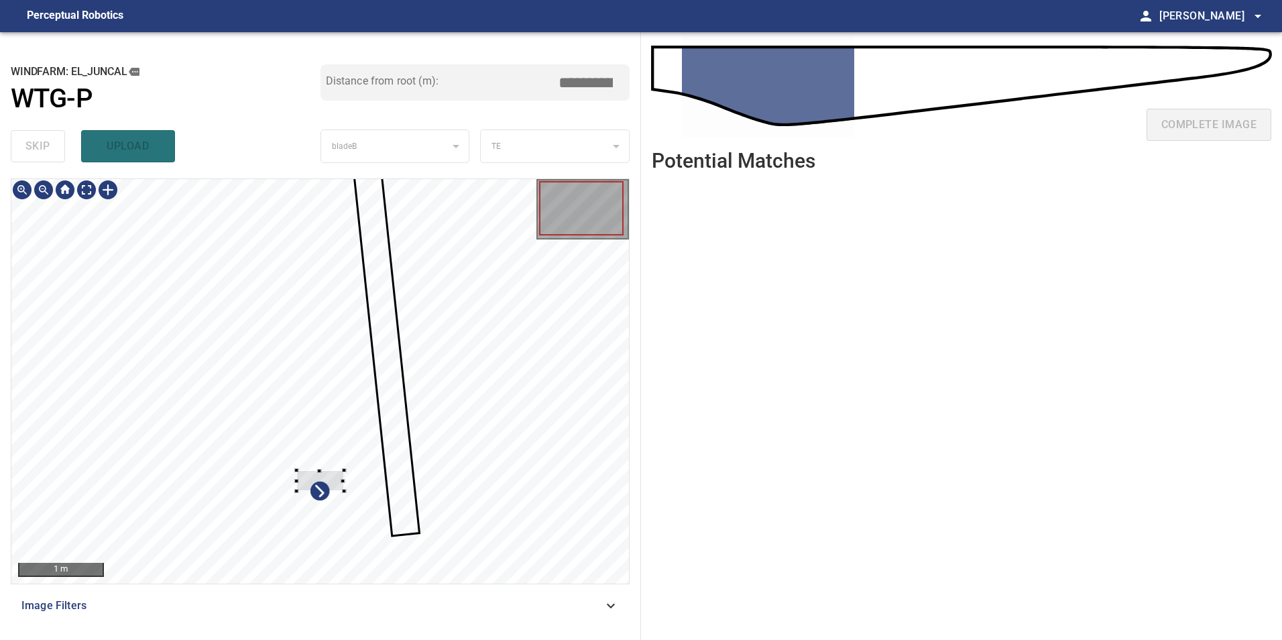
click at [408, 374] on div at bounding box center [320, 381] width 618 height 404
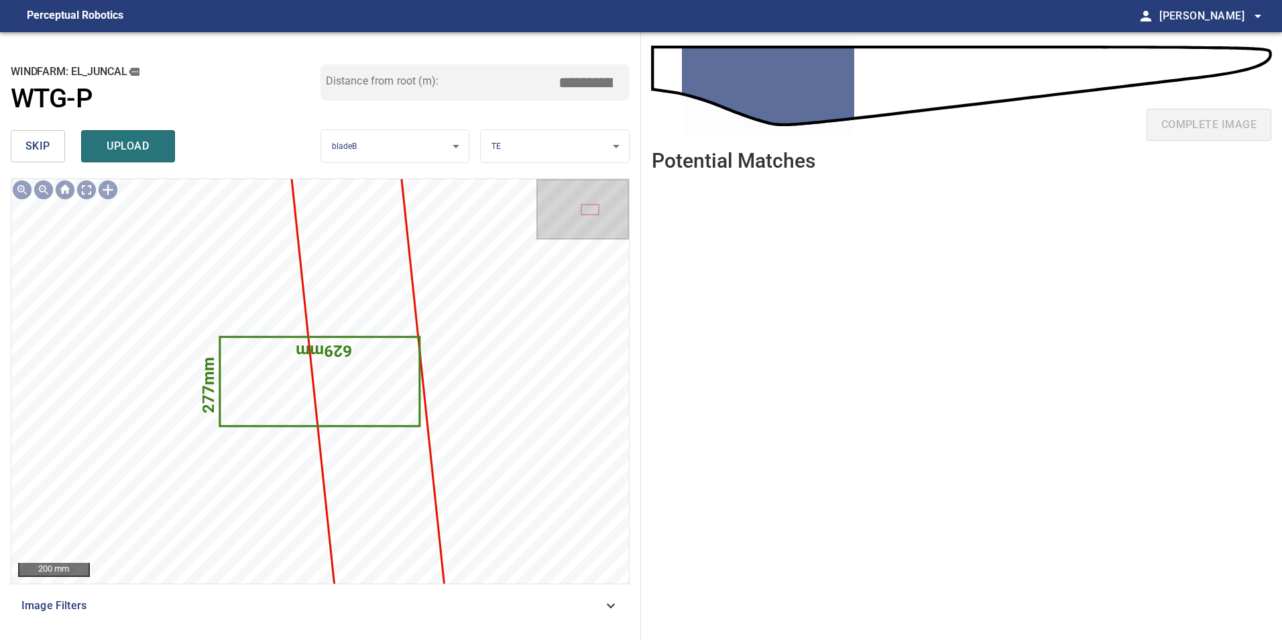
click at [59, 152] on button "skip" at bounding box center [38, 146] width 54 height 32
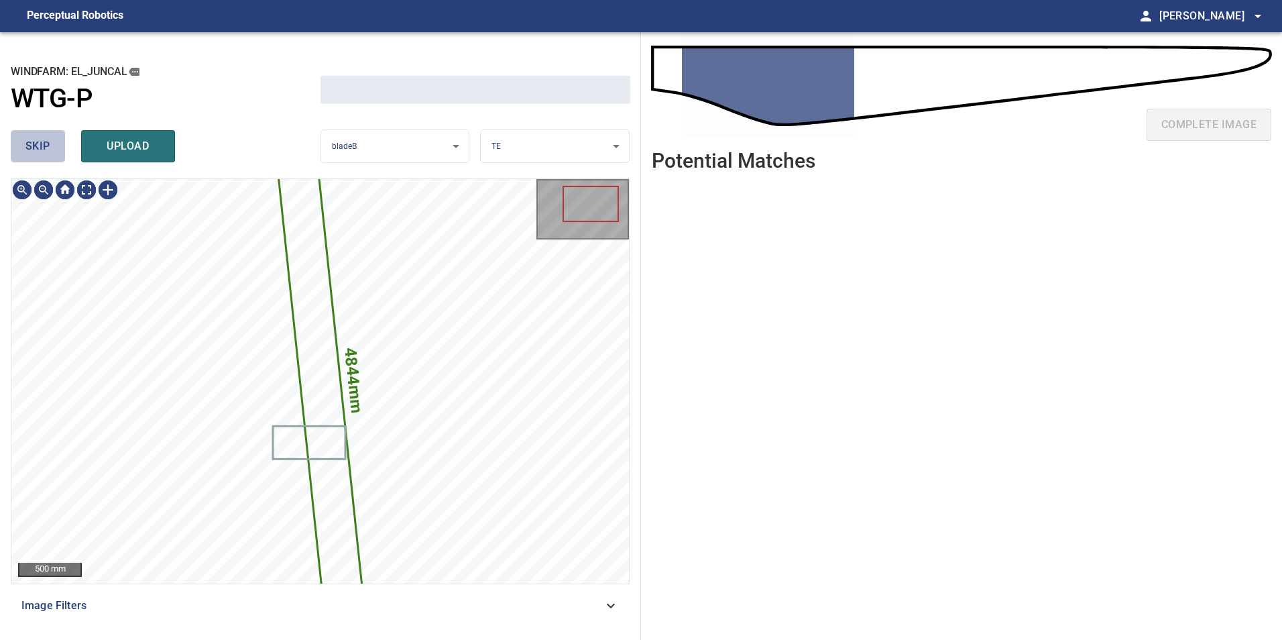
click at [59, 152] on button "skip" at bounding box center [38, 146] width 54 height 32
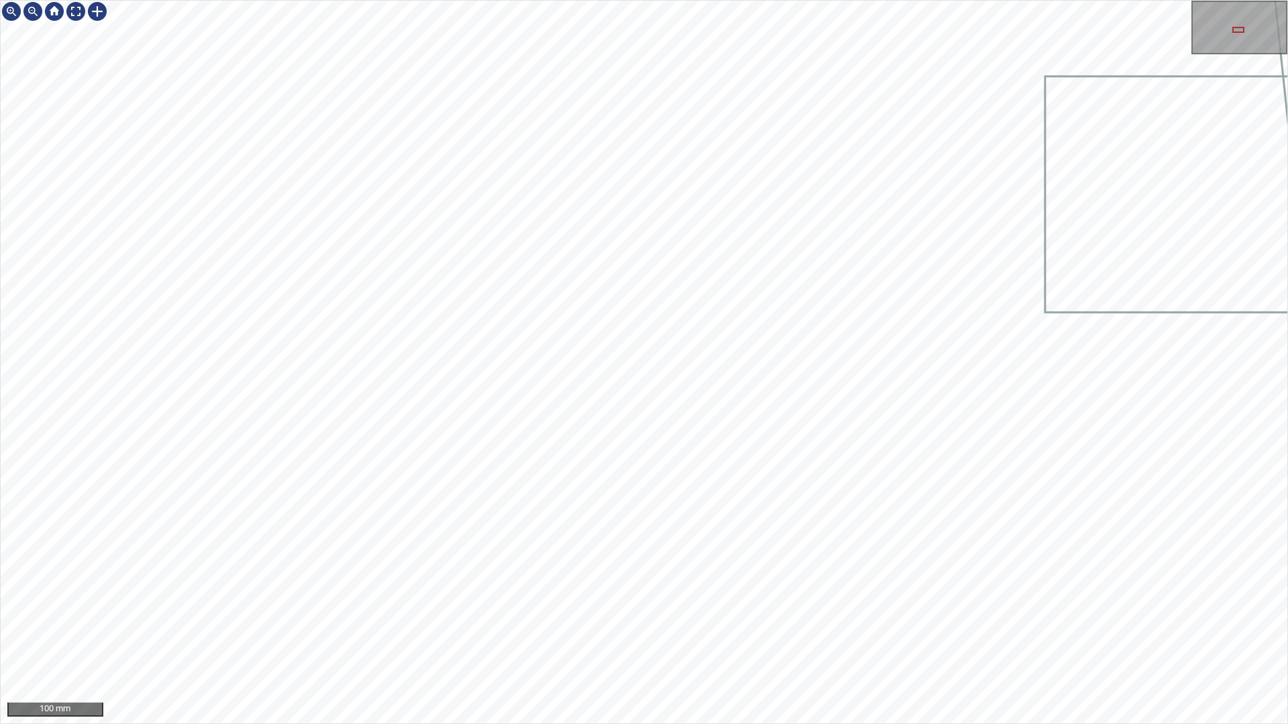
click at [484, 724] on div "100 mm" at bounding box center [644, 362] width 1288 height 724
click at [518, 724] on div "100 mm" at bounding box center [644, 362] width 1288 height 724
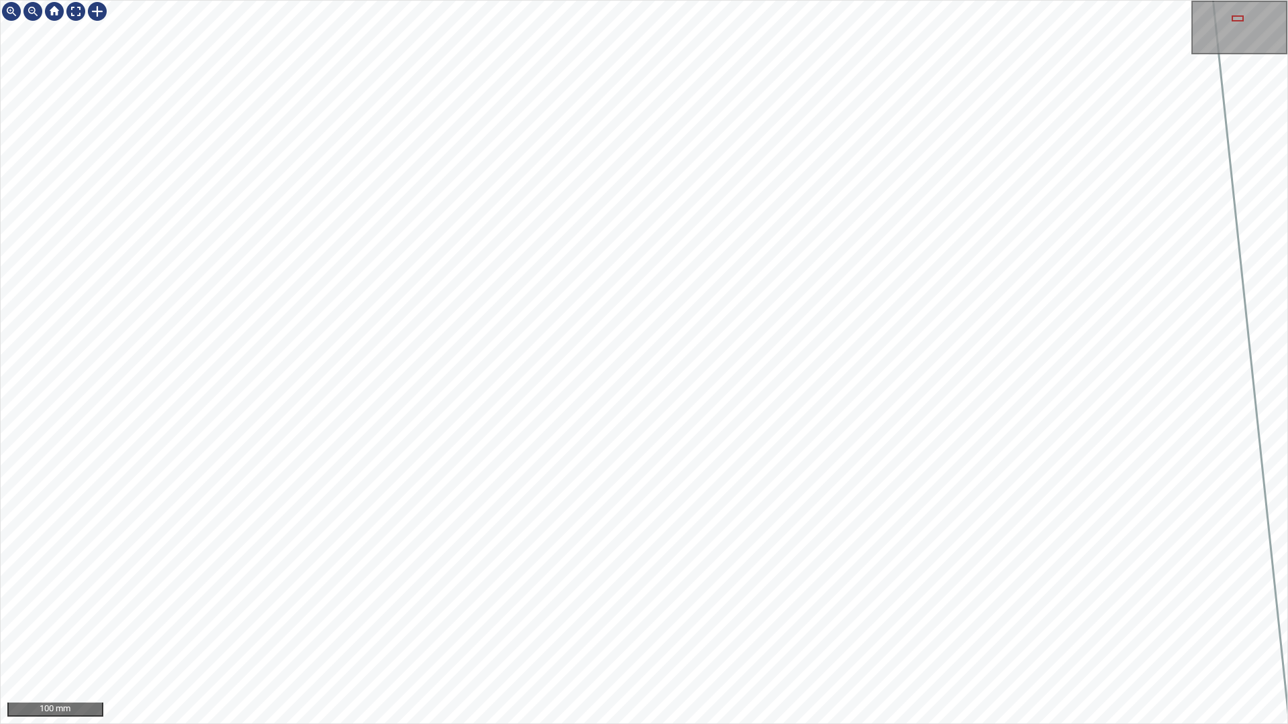
click at [494, 724] on div "100 mm" at bounding box center [644, 362] width 1288 height 724
click at [446, 724] on div "100 mm" at bounding box center [644, 362] width 1288 height 724
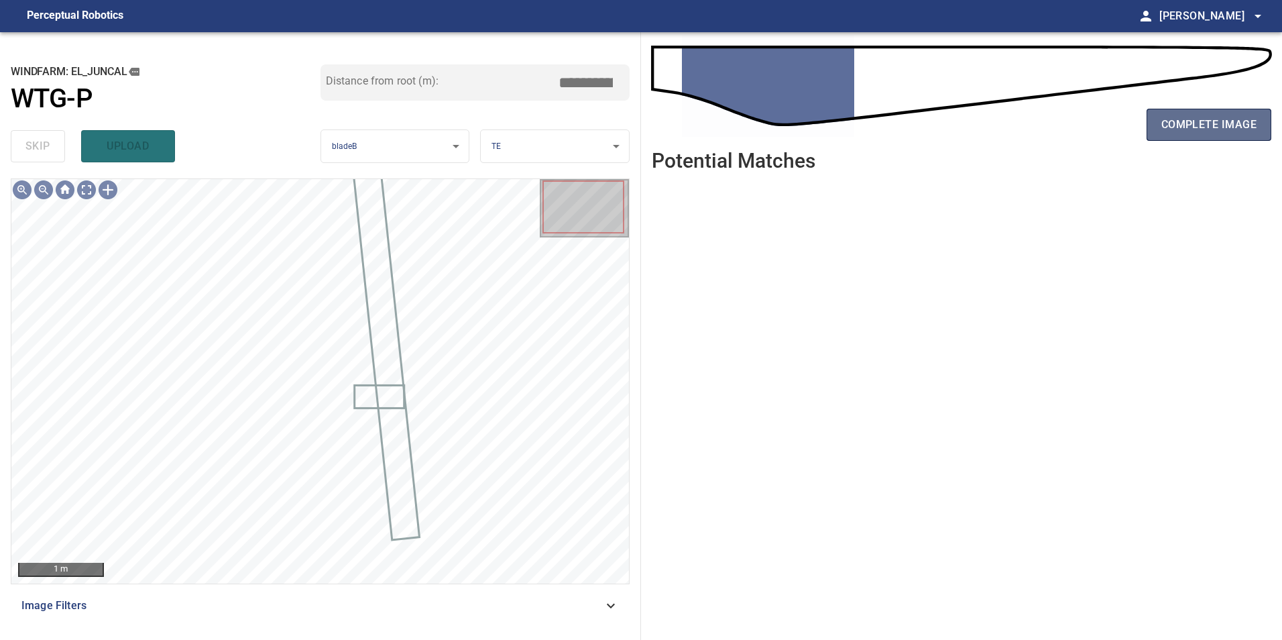
click at [1250, 114] on button "complete image" at bounding box center [1209, 125] width 125 height 32
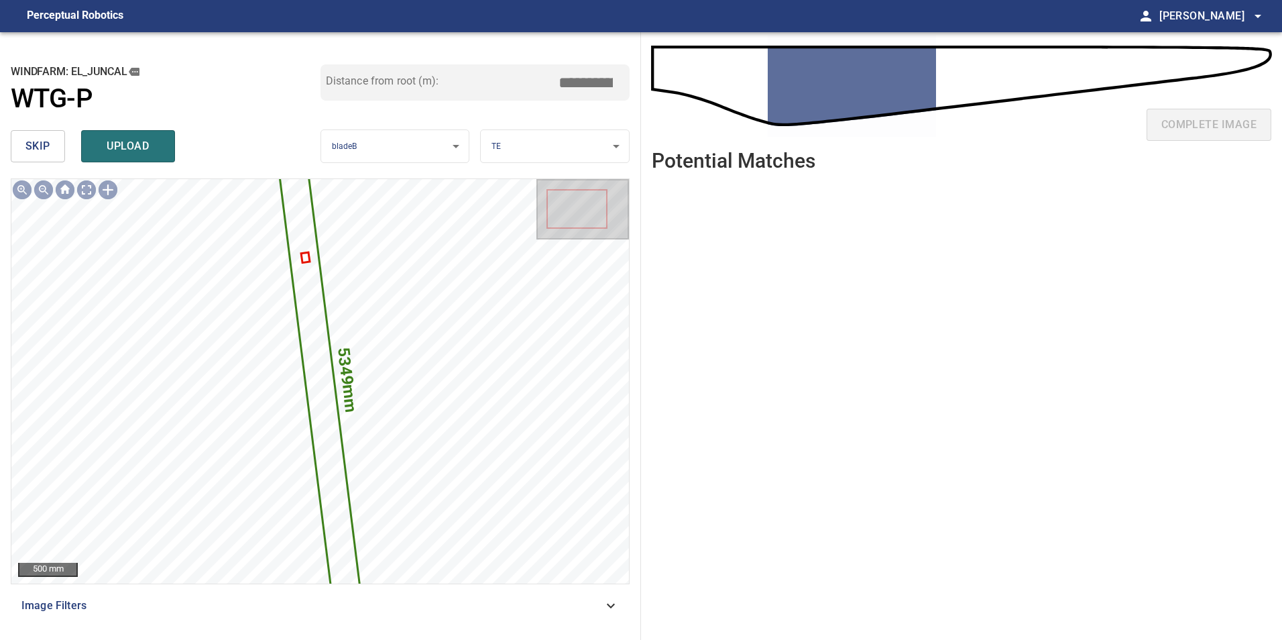
click at [37, 156] on button "skip" at bounding box center [38, 146] width 54 height 32
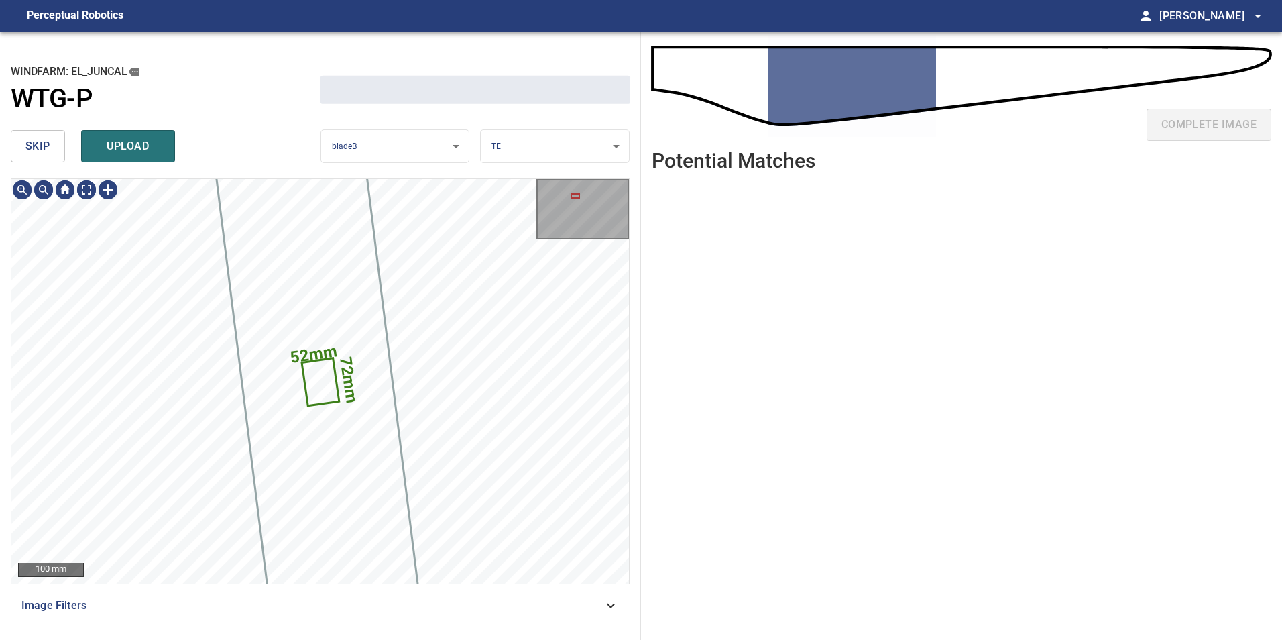
click at [36, 156] on button "skip" at bounding box center [38, 146] width 54 height 32
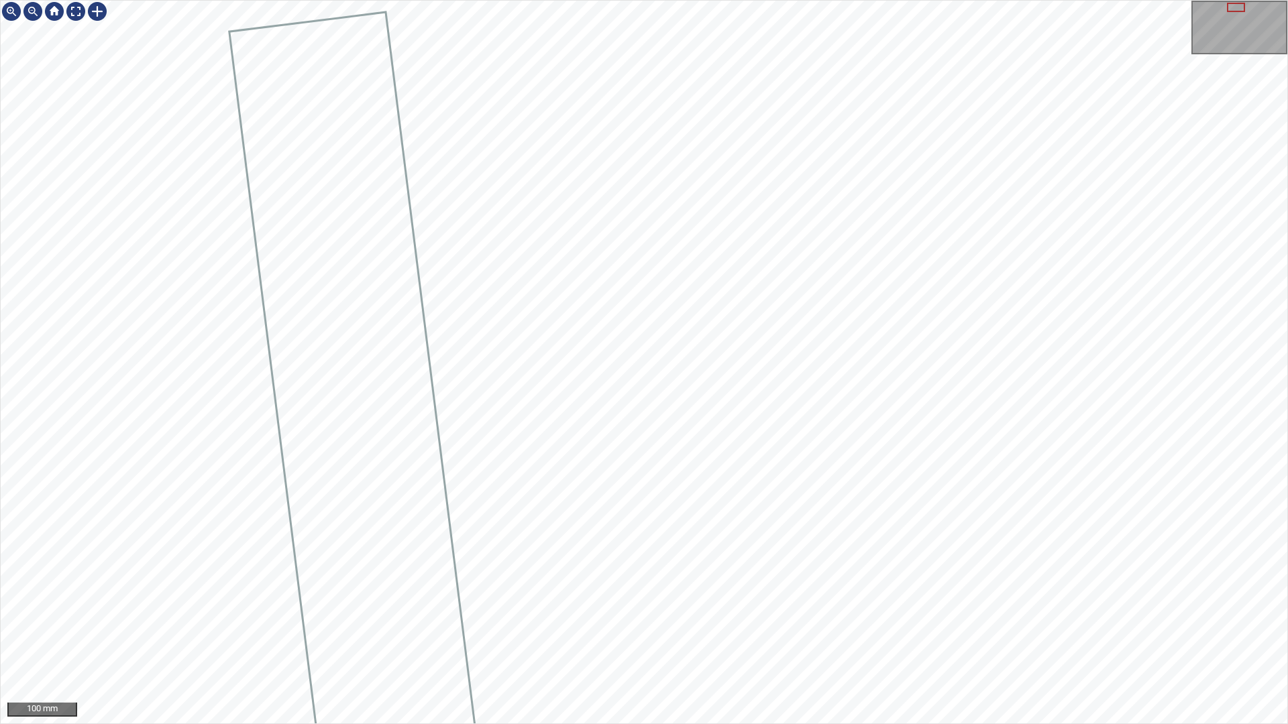
click at [451, 724] on div "100 mm" at bounding box center [644, 362] width 1288 height 724
click at [72, 5] on div at bounding box center [75, 11] width 21 height 21
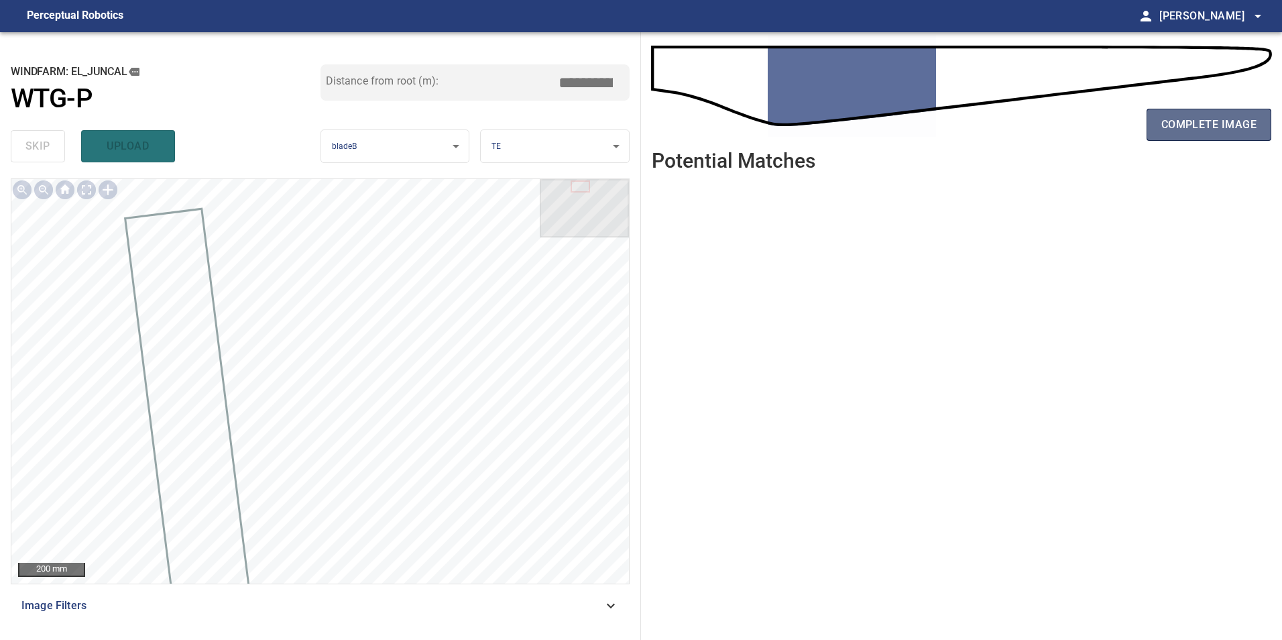
click at [1203, 119] on span "complete image" at bounding box center [1209, 124] width 95 height 19
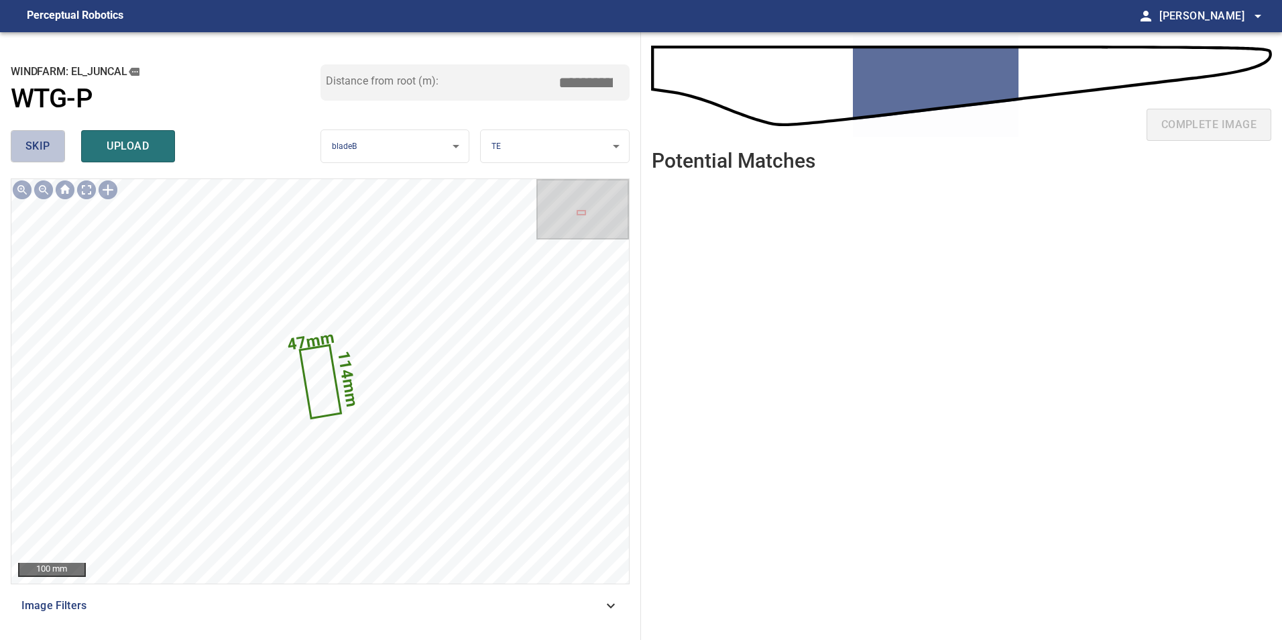
click at [40, 146] on span "skip" at bounding box center [37, 146] width 25 height 19
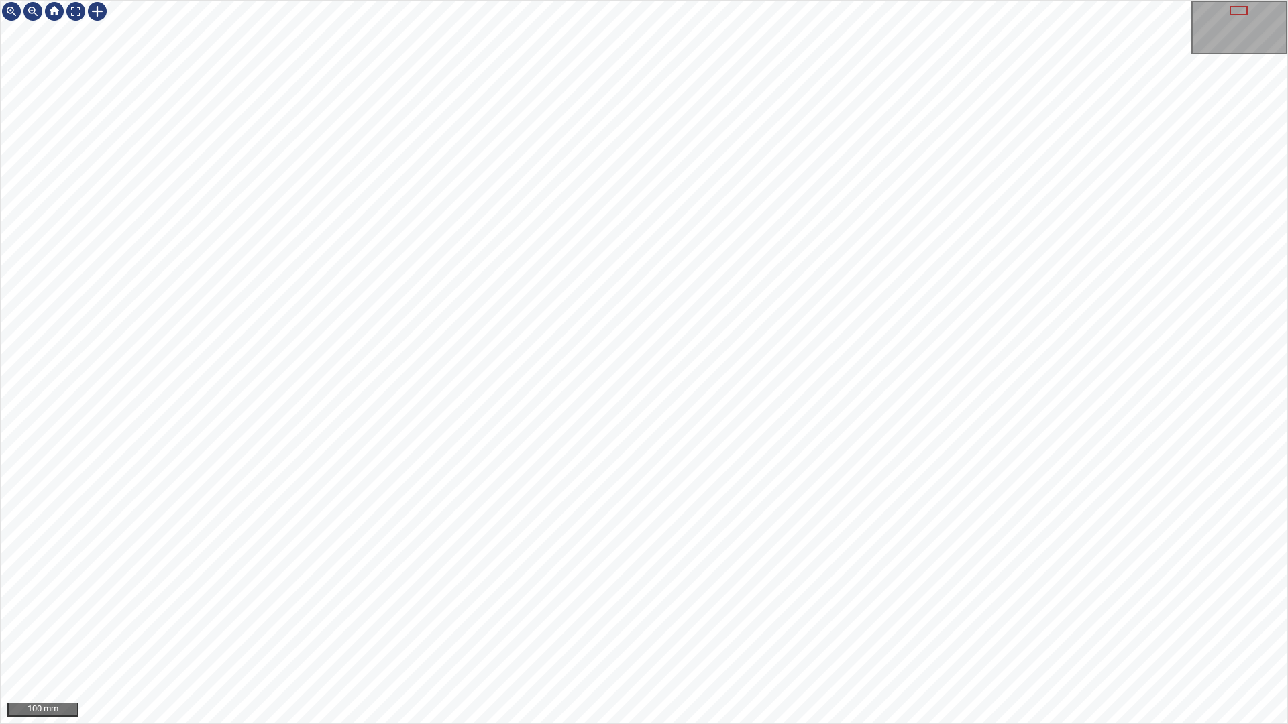
click at [508, 724] on div "100 mm" at bounding box center [644, 362] width 1288 height 724
click at [80, 13] on div at bounding box center [75, 11] width 21 height 21
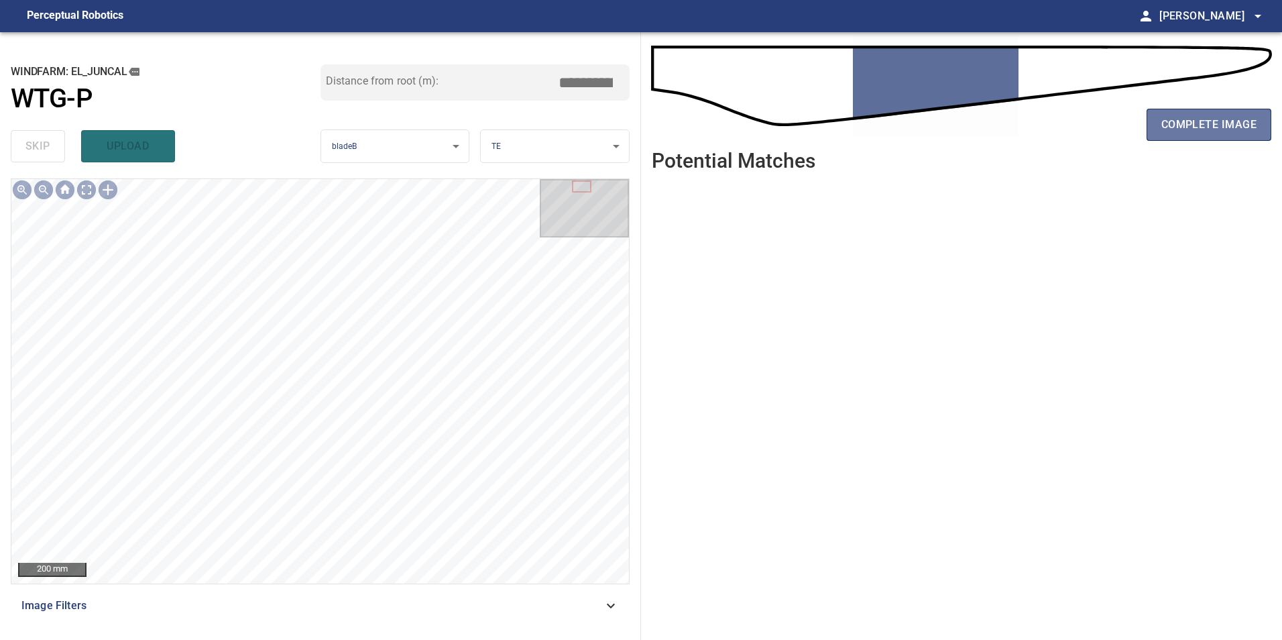
drag, startPoint x: 1221, startPoint y: 137, endPoint x: 1234, endPoint y: 148, distance: 16.7
click at [1222, 138] on button "complete image" at bounding box center [1209, 125] width 125 height 32
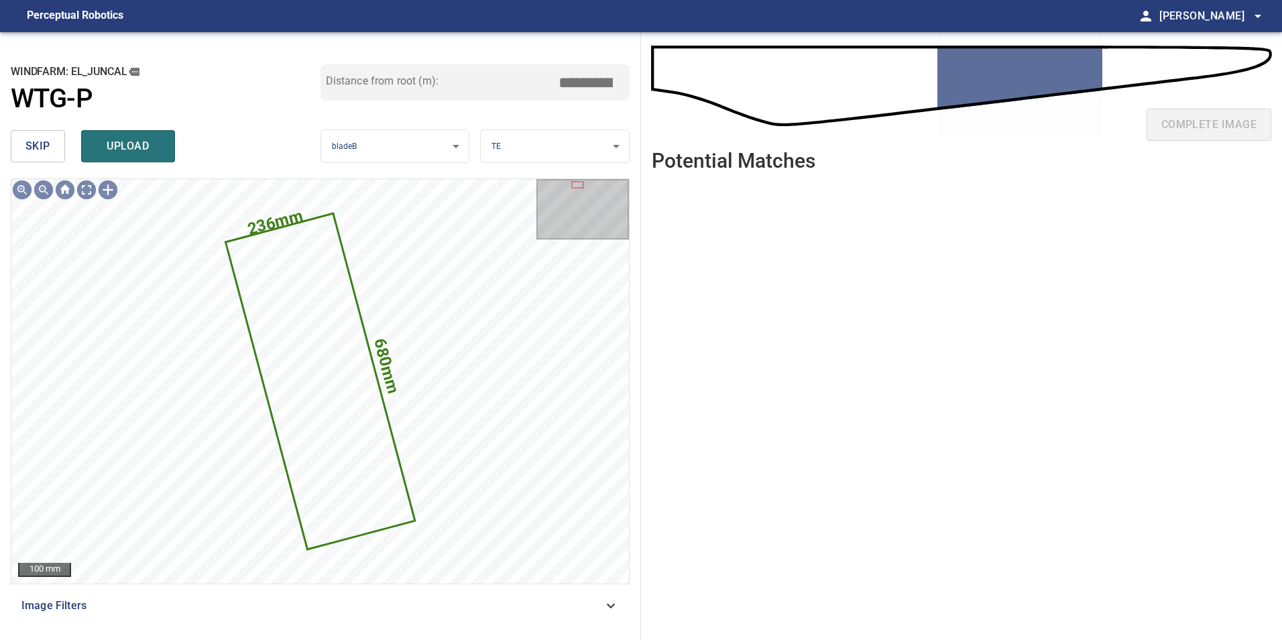
click at [48, 151] on span "skip" at bounding box center [37, 146] width 25 height 19
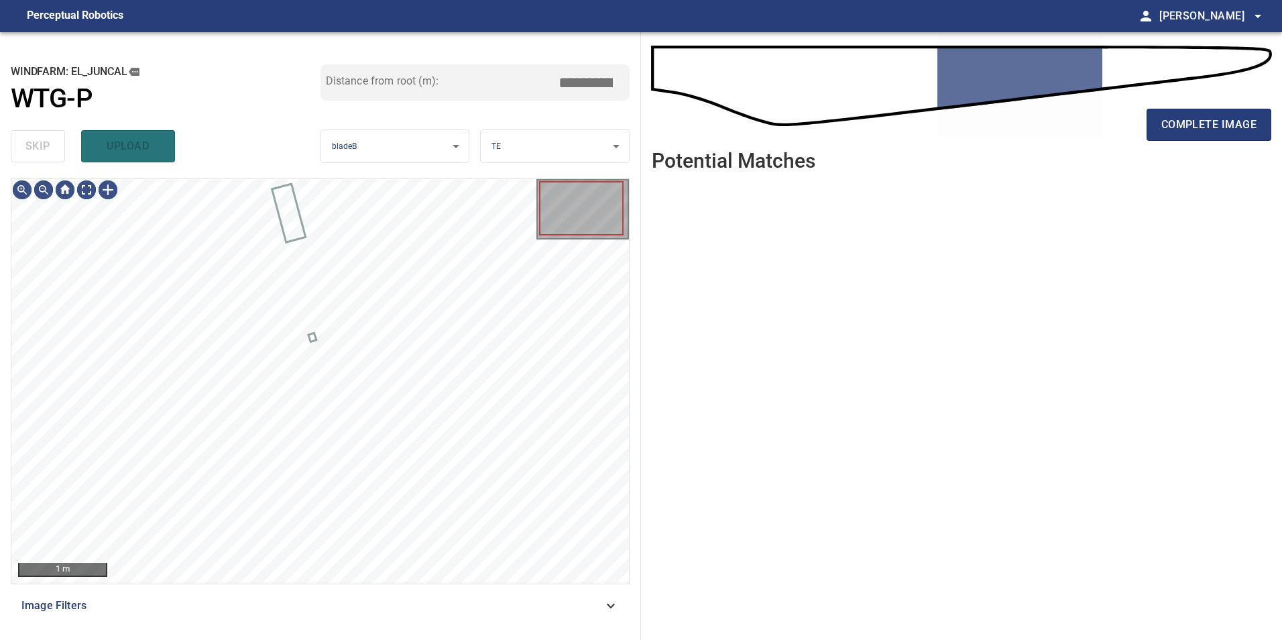
click at [48, 150] on div "skip upload" at bounding box center [166, 146] width 310 height 43
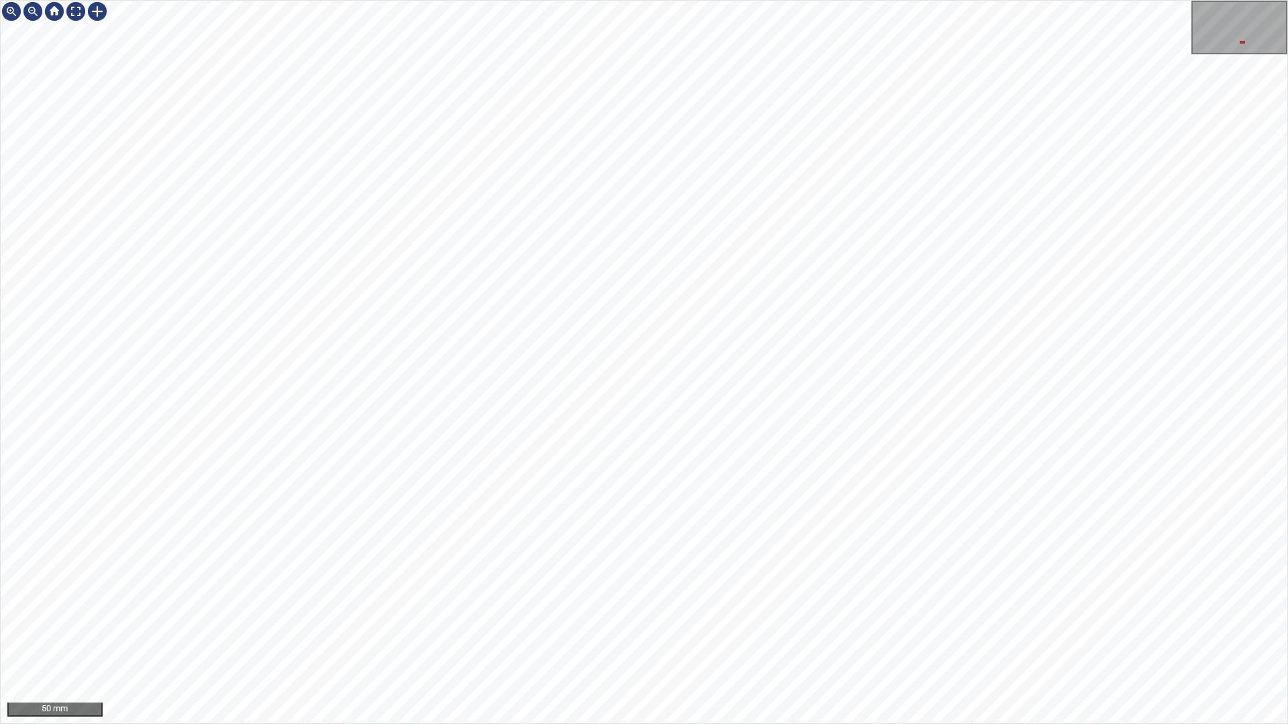
click at [205, 0] on div "50 mm" at bounding box center [644, 362] width 1288 height 724
click at [527, 0] on div "50 mm" at bounding box center [644, 362] width 1288 height 724
click at [637, 0] on div "50 mm" at bounding box center [644, 362] width 1288 height 724
click at [706, 724] on div "50 mm" at bounding box center [644, 362] width 1288 height 724
click at [1001, 724] on div "50 mm" at bounding box center [644, 362] width 1288 height 724
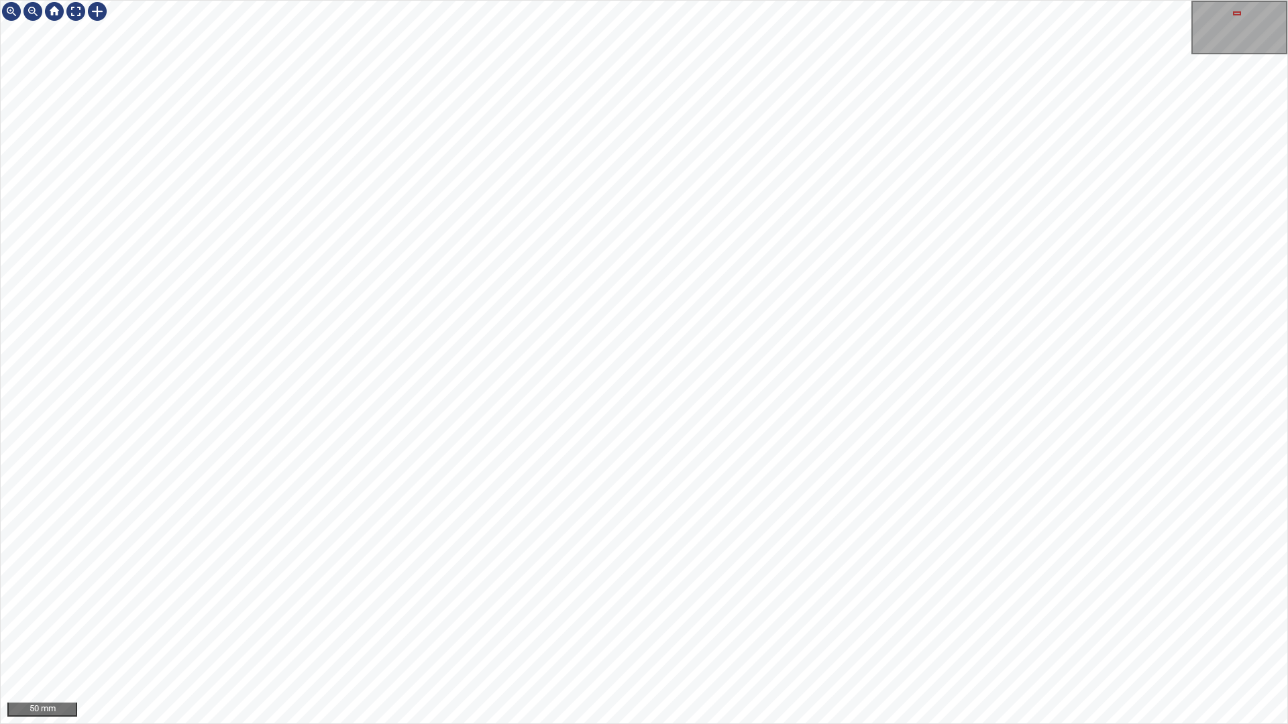
click at [576, 724] on div "50 mm" at bounding box center [644, 362] width 1288 height 724
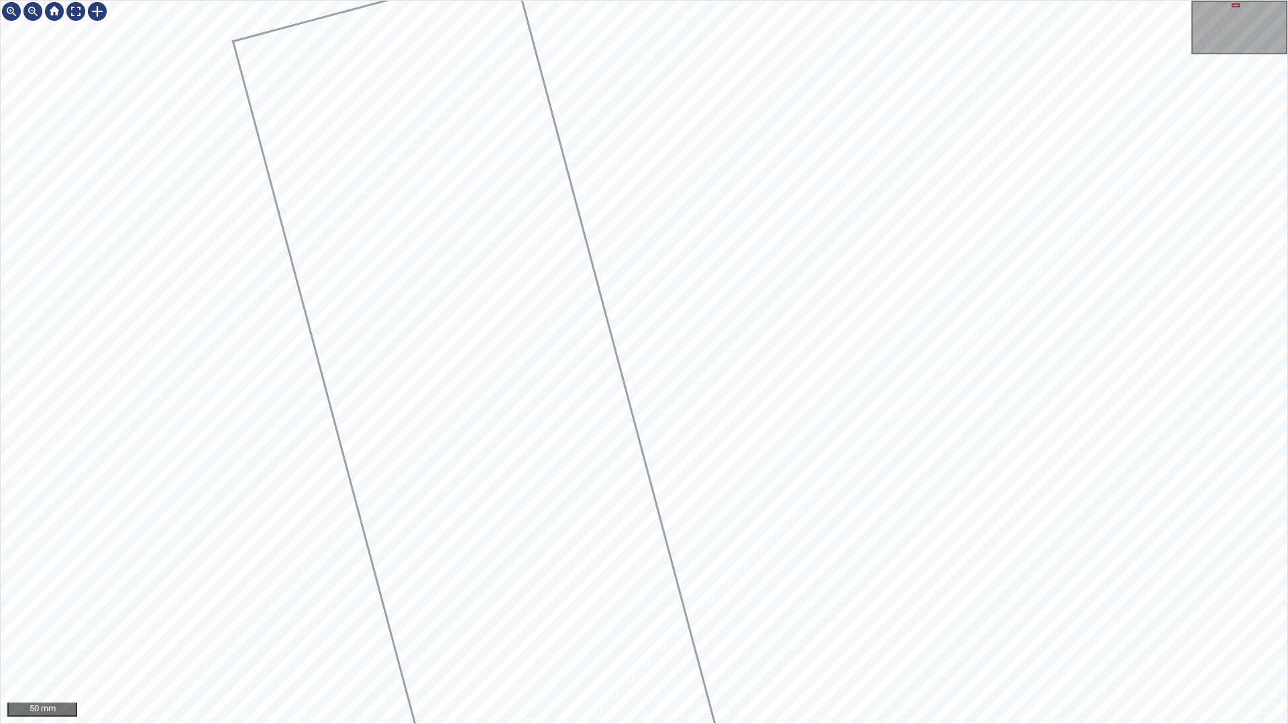
click at [830, 724] on div "50 mm" at bounding box center [644, 362] width 1288 height 724
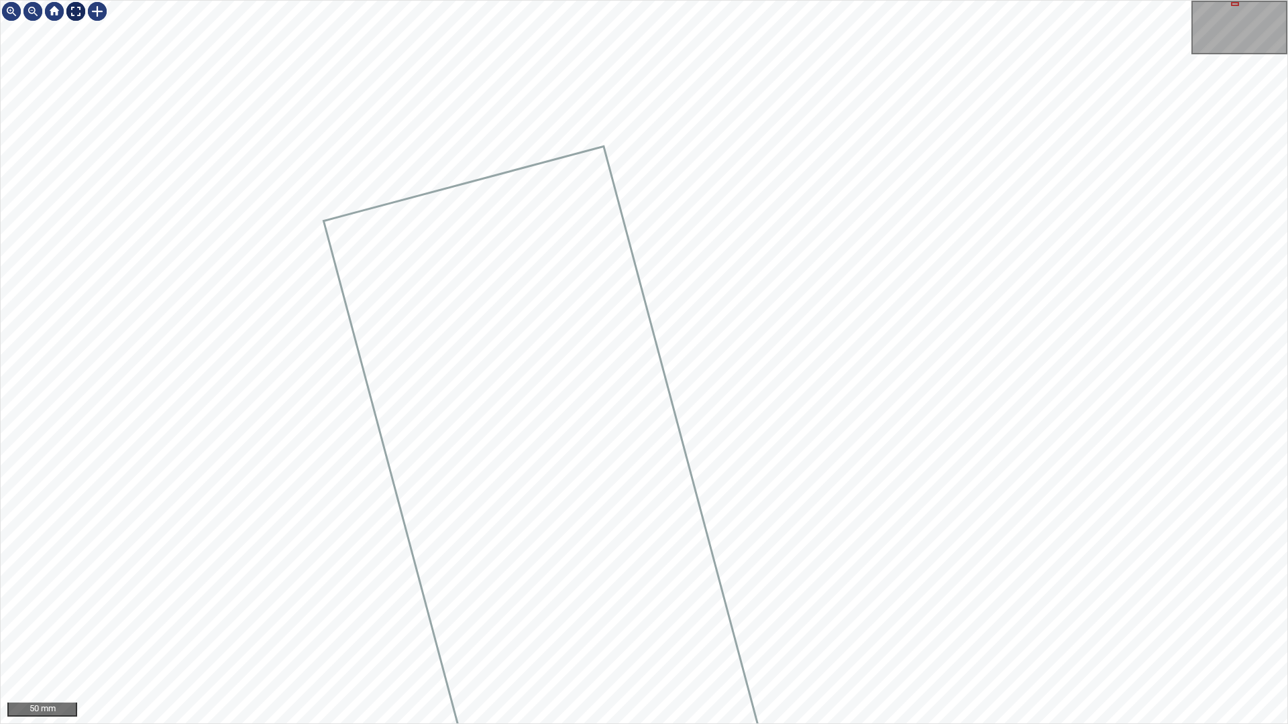
click at [76, 18] on div at bounding box center [75, 11] width 21 height 21
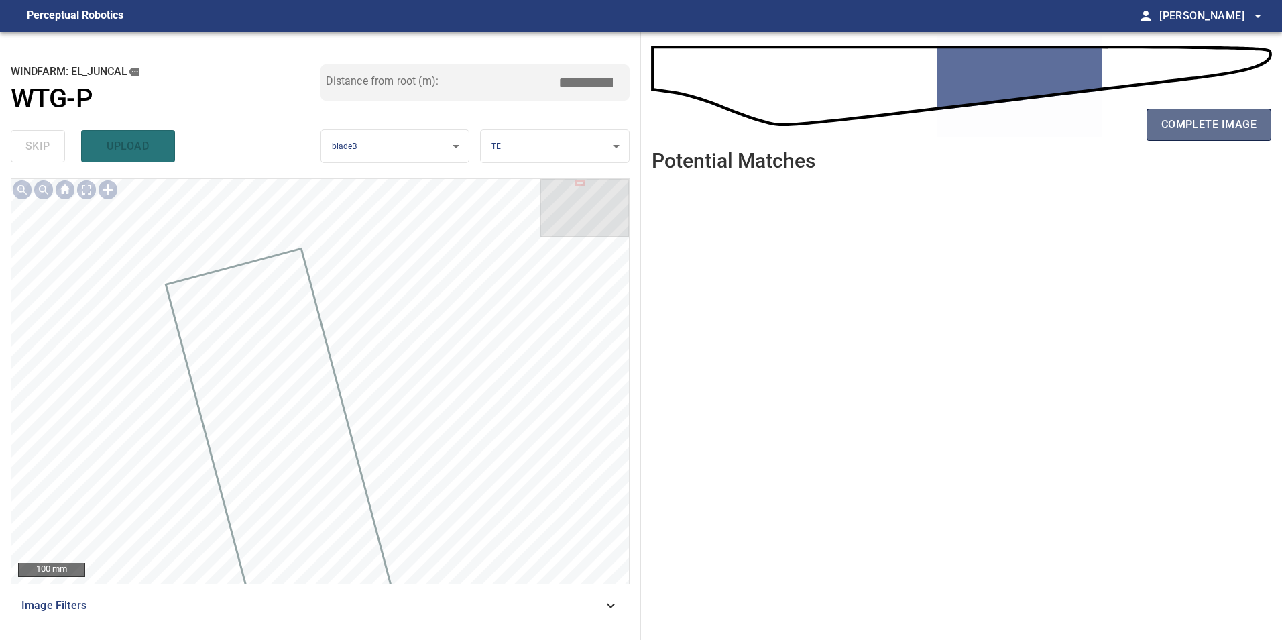
click at [1201, 130] on span "complete image" at bounding box center [1209, 124] width 95 height 19
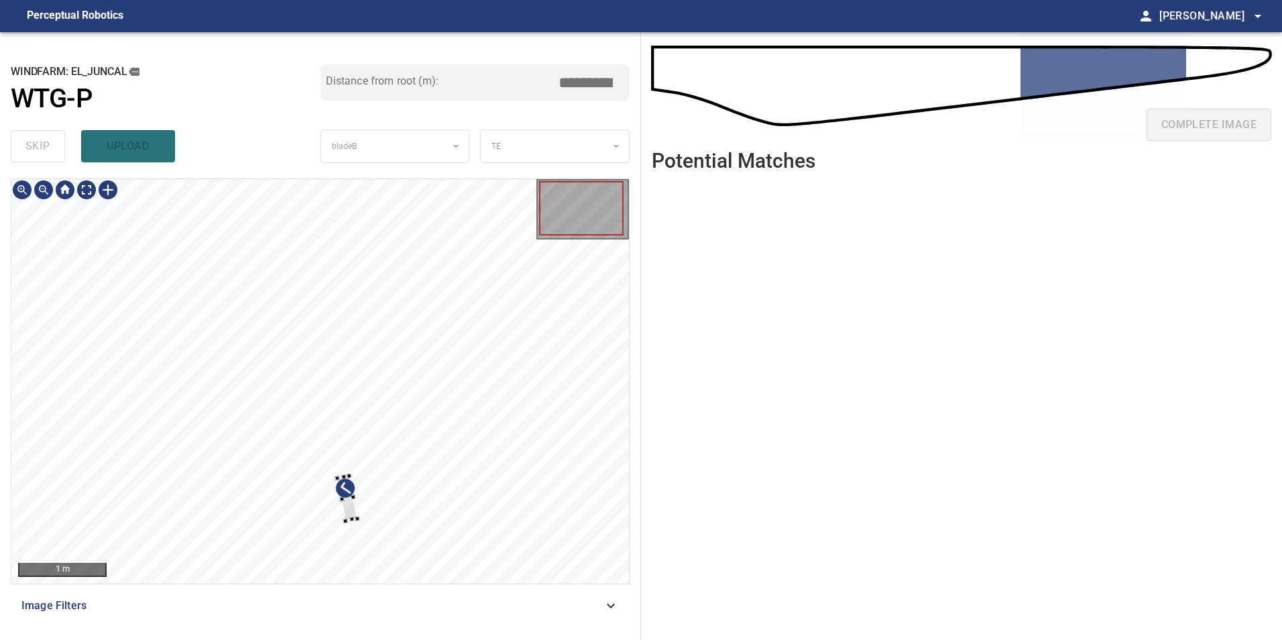
click at [419, 508] on div at bounding box center [320, 381] width 618 height 404
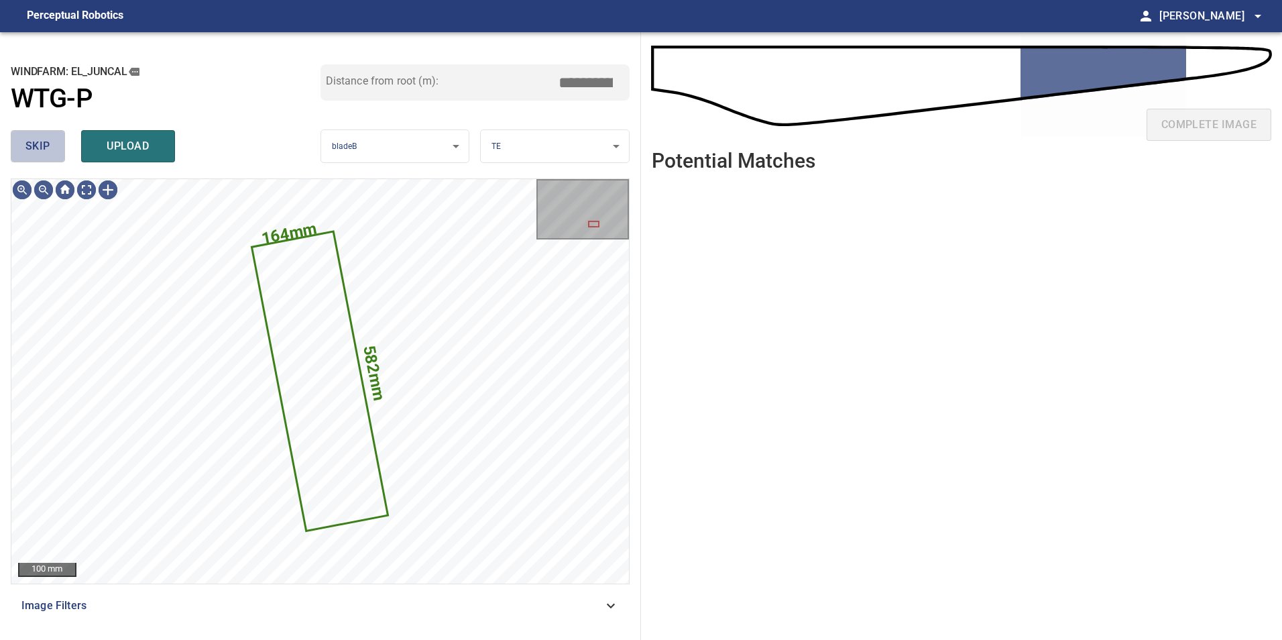
click at [44, 152] on span "skip" at bounding box center [37, 146] width 25 height 19
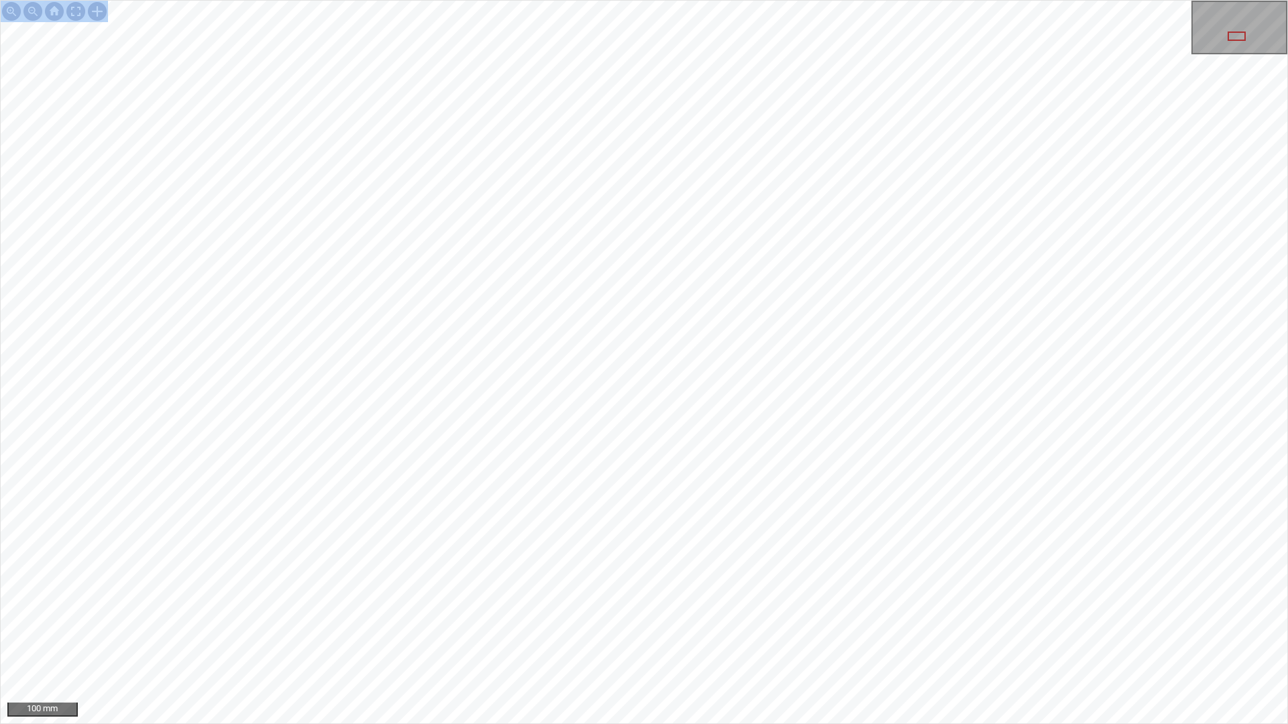
click at [857, 400] on div "100 mm" at bounding box center [644, 362] width 1288 height 724
click at [535, 724] on div "50 mm" at bounding box center [644, 362] width 1288 height 724
click at [651, 724] on div "50 mm" at bounding box center [644, 362] width 1288 height 724
click at [624, 724] on div "50 mm" at bounding box center [644, 362] width 1288 height 724
click at [763, 724] on div "50 mm" at bounding box center [644, 362] width 1288 height 724
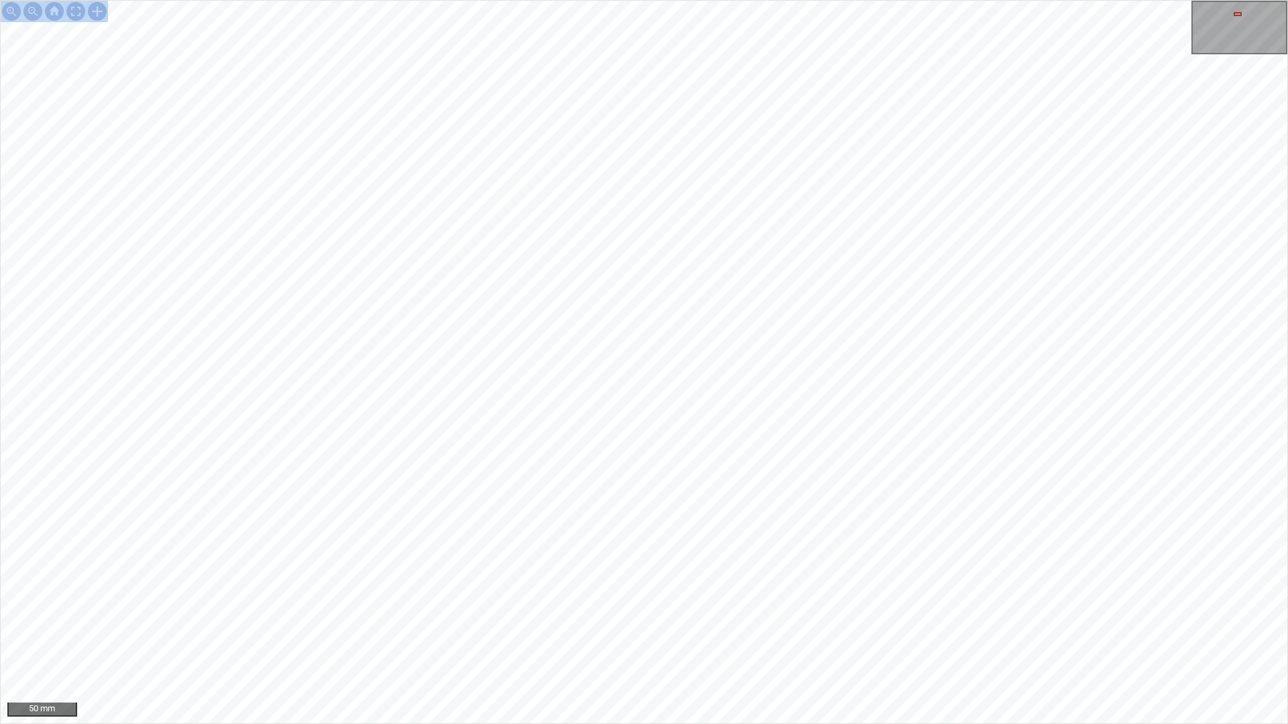
click at [822, 724] on div "50 mm" at bounding box center [644, 362] width 1288 height 724
click at [749, 724] on div "50 mm" at bounding box center [644, 362] width 1288 height 724
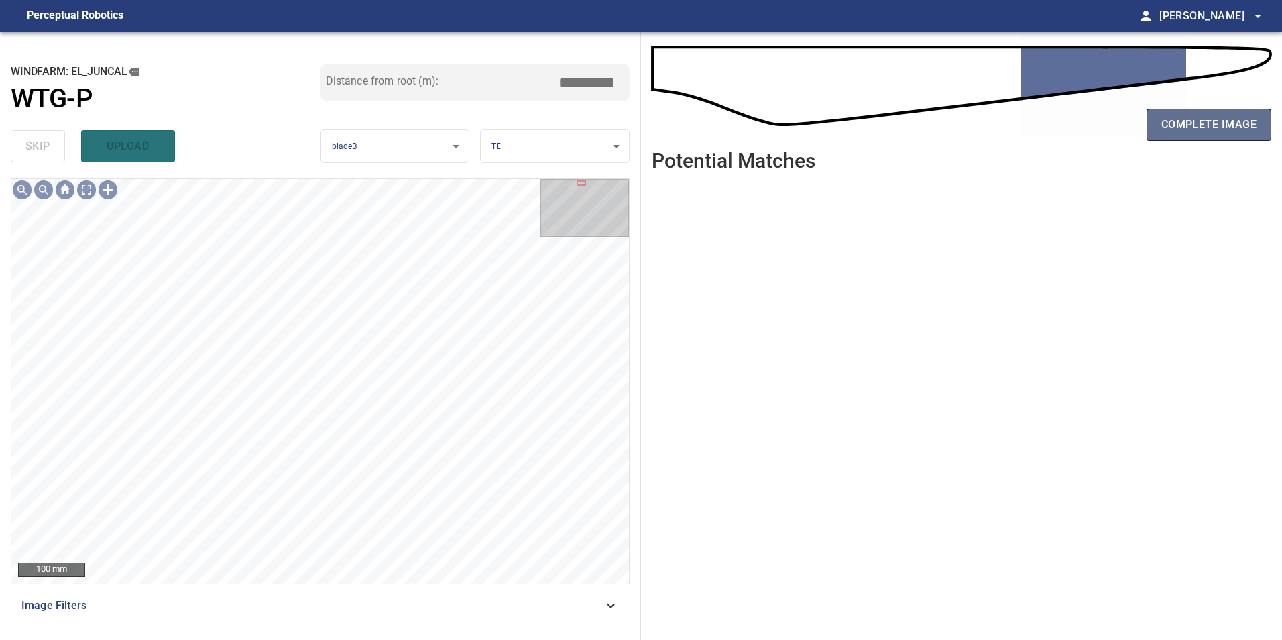
drag, startPoint x: 1209, startPoint y: 117, endPoint x: 1209, endPoint y: 124, distance: 7.4
click at [1209, 124] on span "complete image" at bounding box center [1209, 124] width 95 height 19
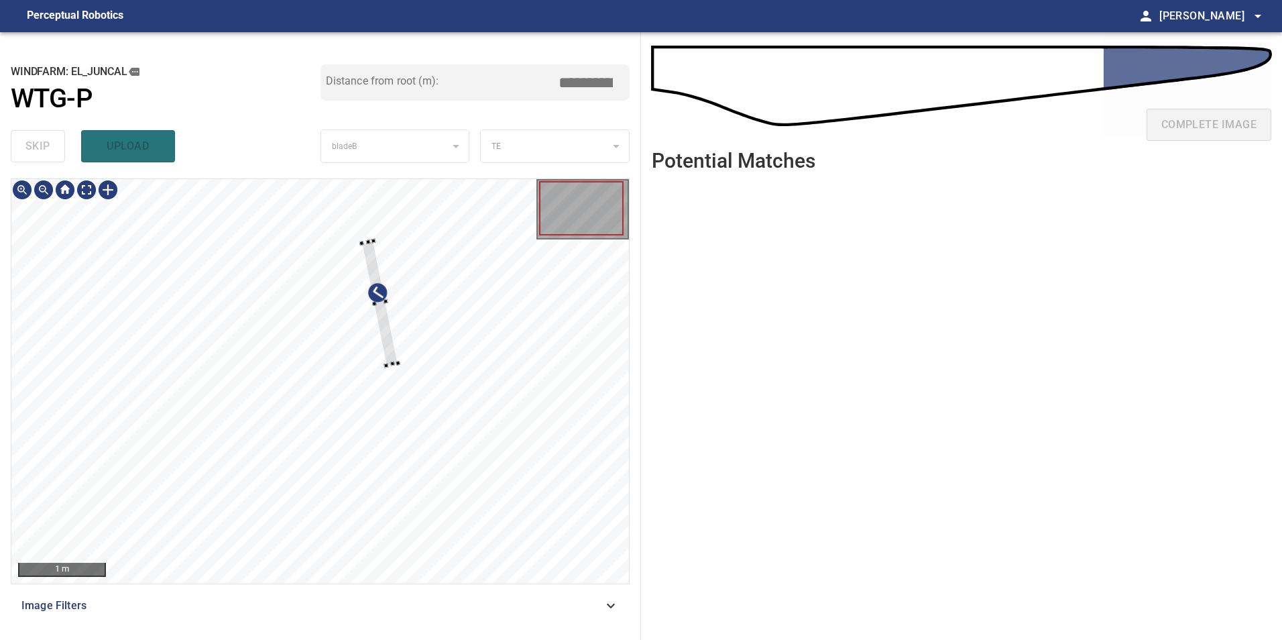
click at [398, 370] on div at bounding box center [320, 381] width 618 height 404
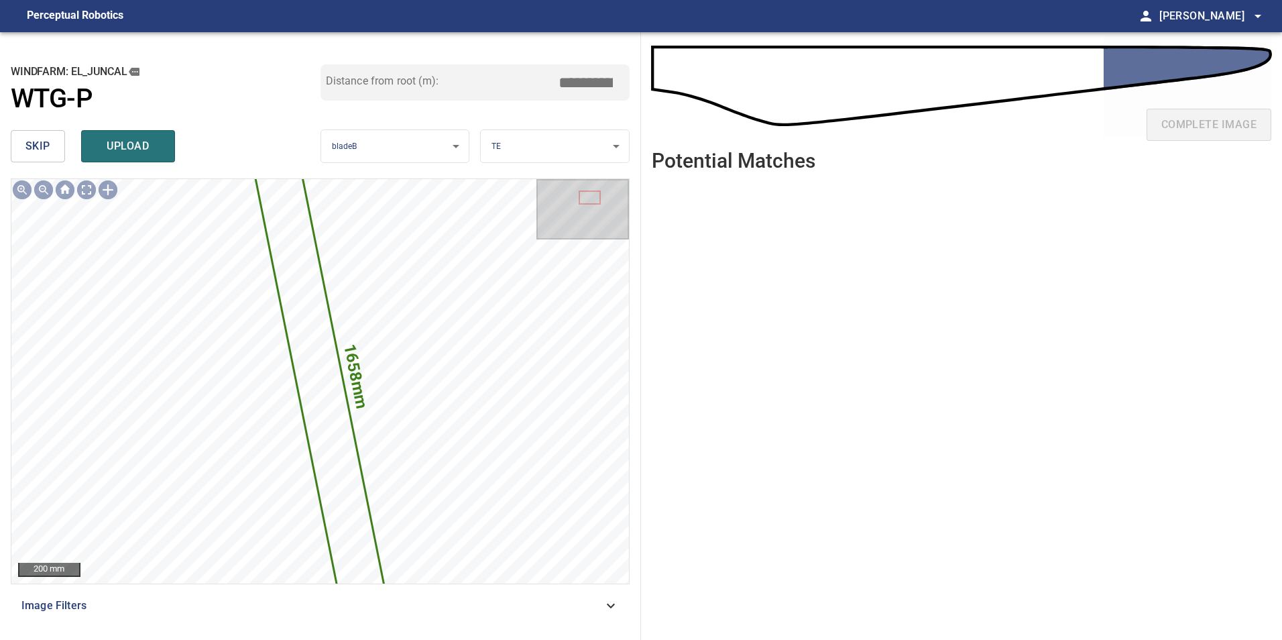
click at [42, 146] on span "skip" at bounding box center [37, 146] width 25 height 19
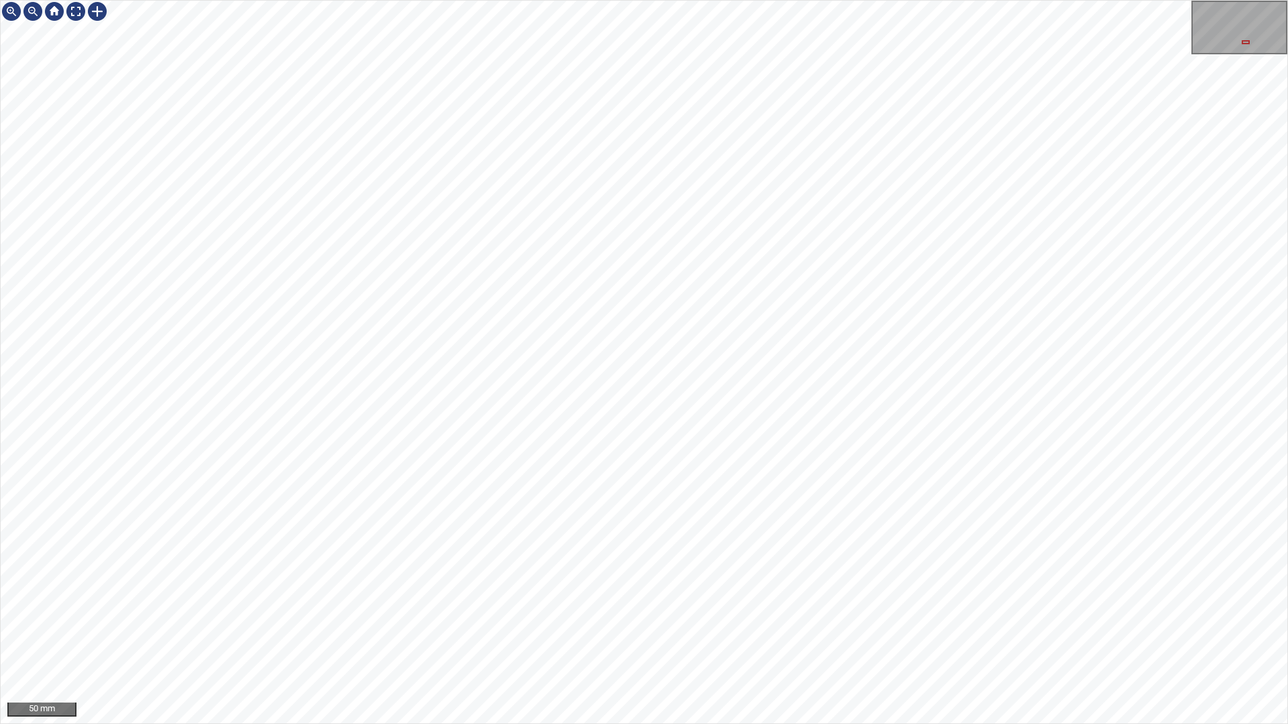
click at [641, 724] on div "50 mm" at bounding box center [644, 362] width 1288 height 724
click at [624, 724] on div "50 mm" at bounding box center [644, 362] width 1288 height 724
click at [476, 724] on div "50 mm" at bounding box center [644, 362] width 1288 height 724
click at [631, 724] on div "50 mm" at bounding box center [644, 362] width 1288 height 724
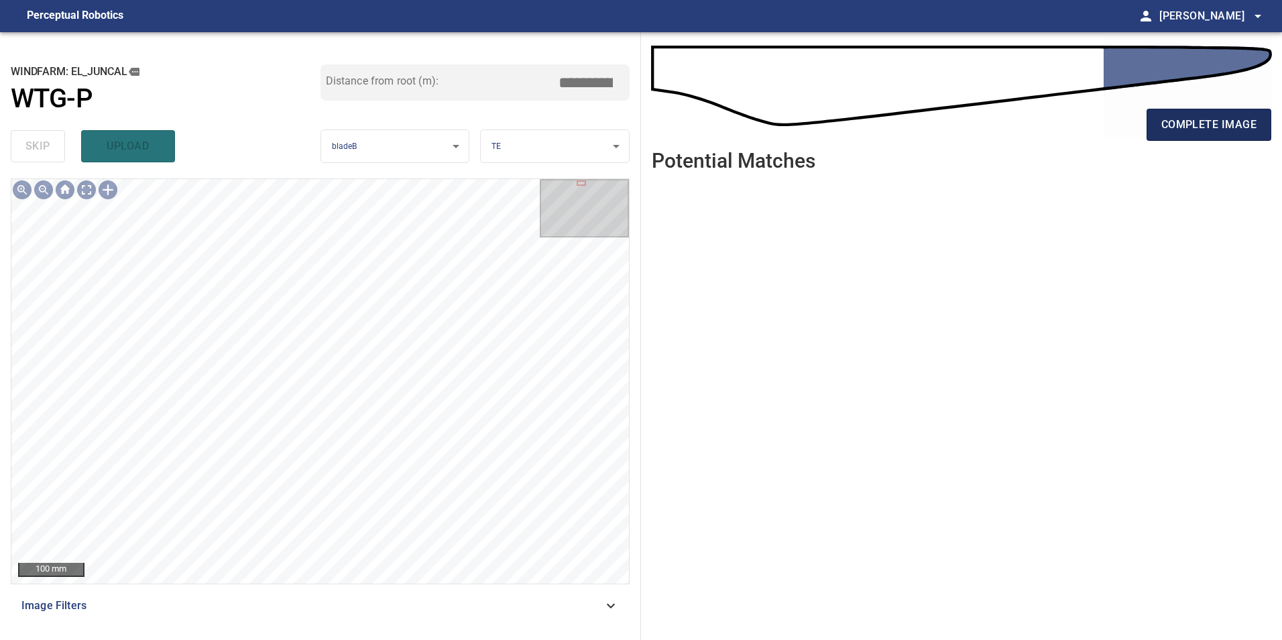
click at [1197, 133] on span "complete image" at bounding box center [1209, 124] width 95 height 19
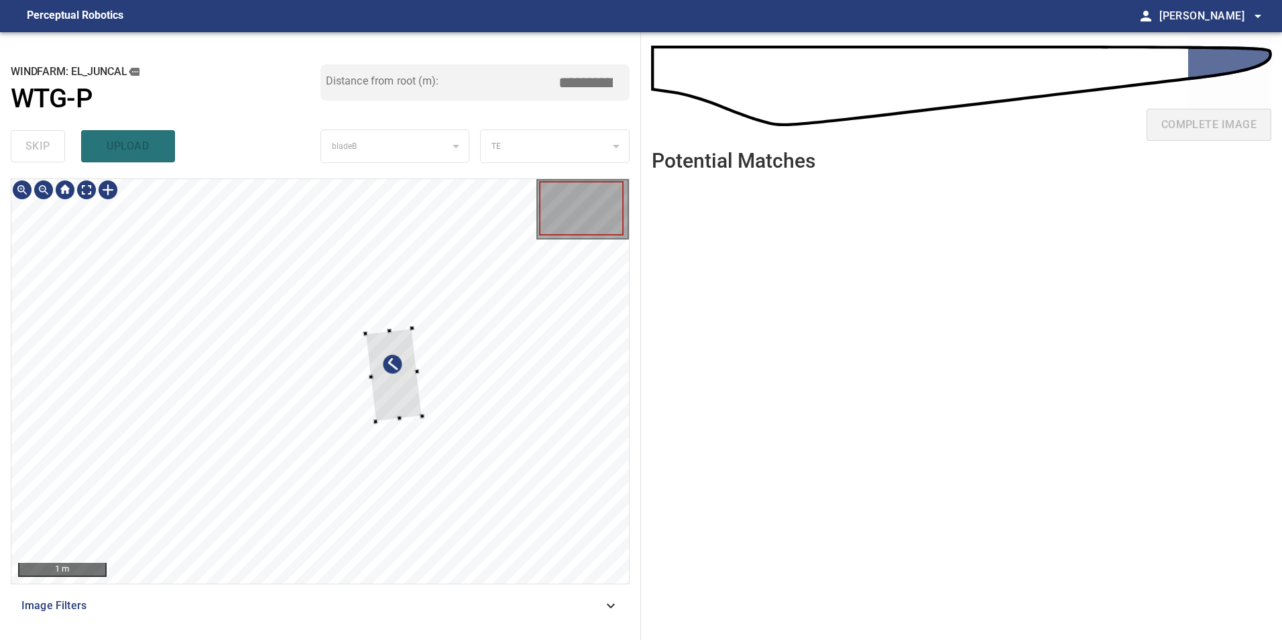
click at [406, 382] on div at bounding box center [393, 375] width 57 height 94
click at [378, 349] on div at bounding box center [320, 381] width 618 height 404
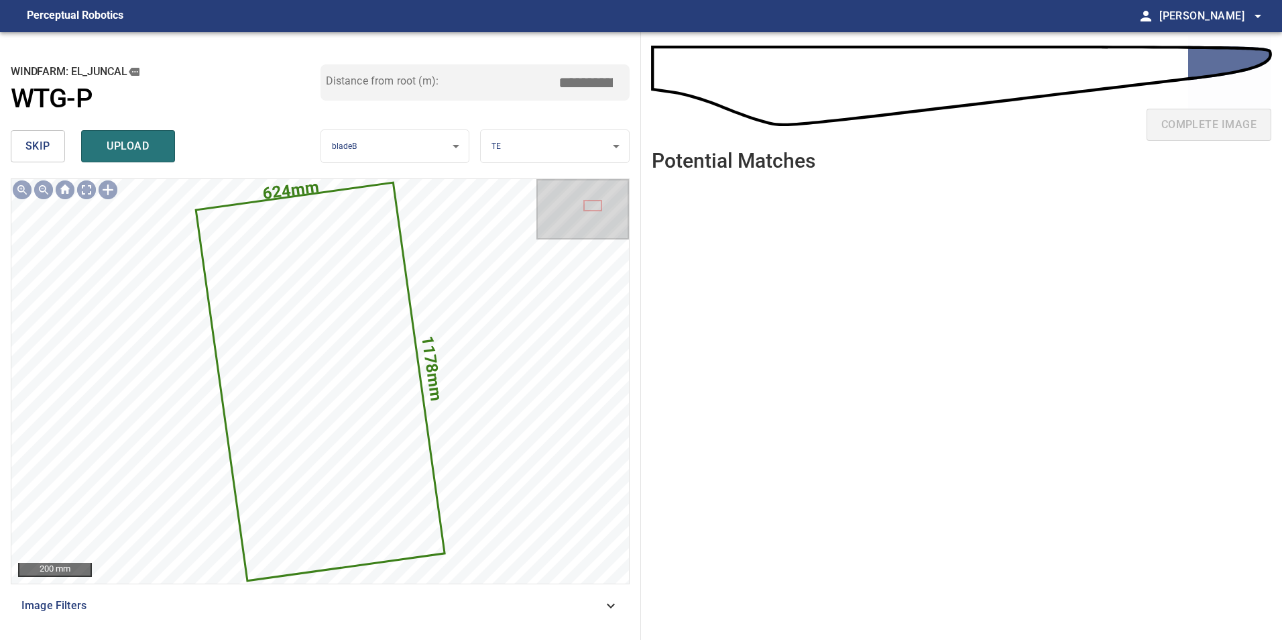
drag, startPoint x: 36, startPoint y: 146, endPoint x: 42, endPoint y: 161, distance: 16.6
click at [36, 146] on span "skip" at bounding box center [37, 146] width 25 height 19
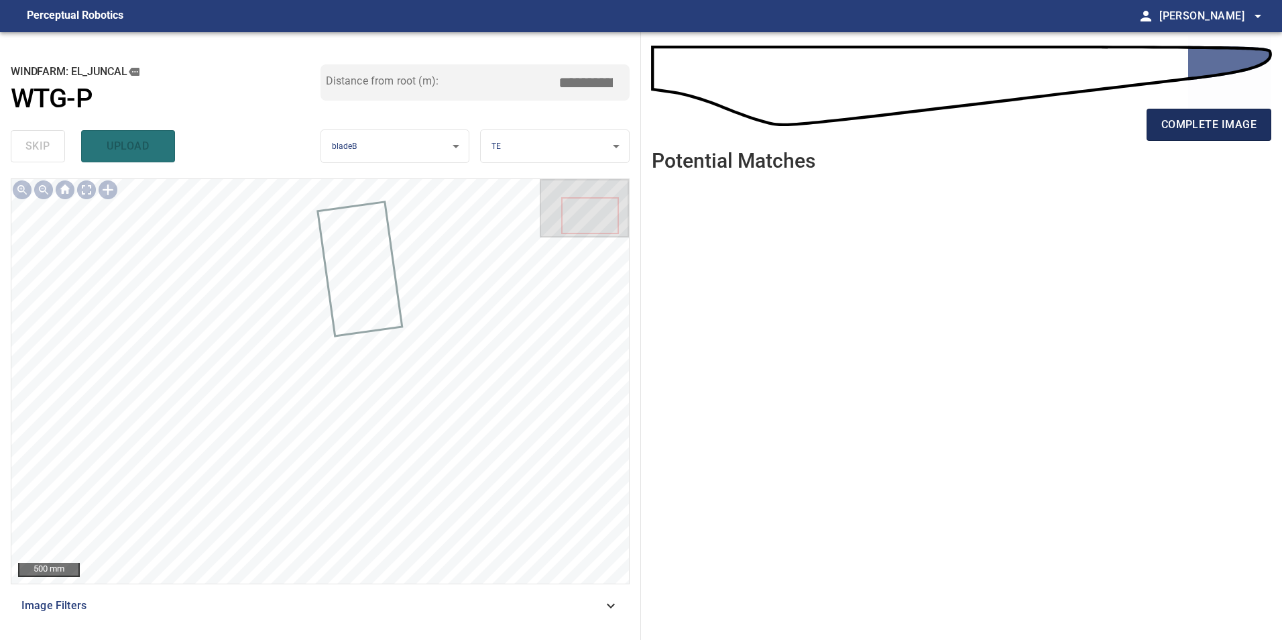
click at [1205, 122] on span "complete image" at bounding box center [1209, 124] width 95 height 19
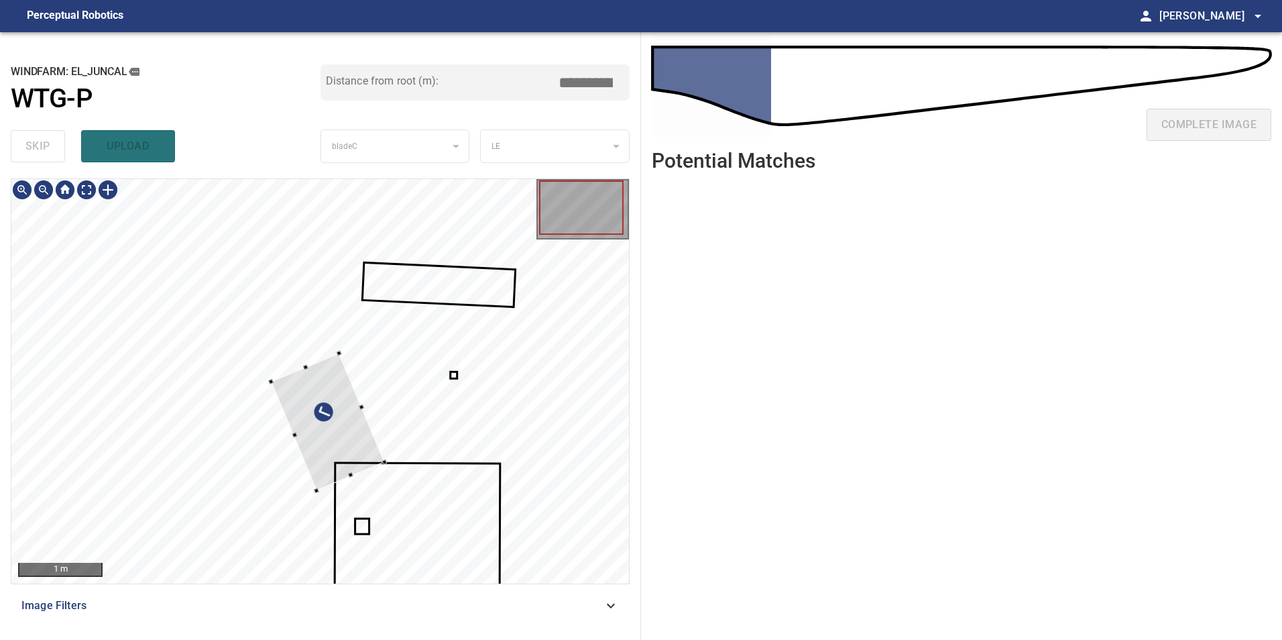
click at [385, 359] on div at bounding box center [328, 422] width 113 height 138
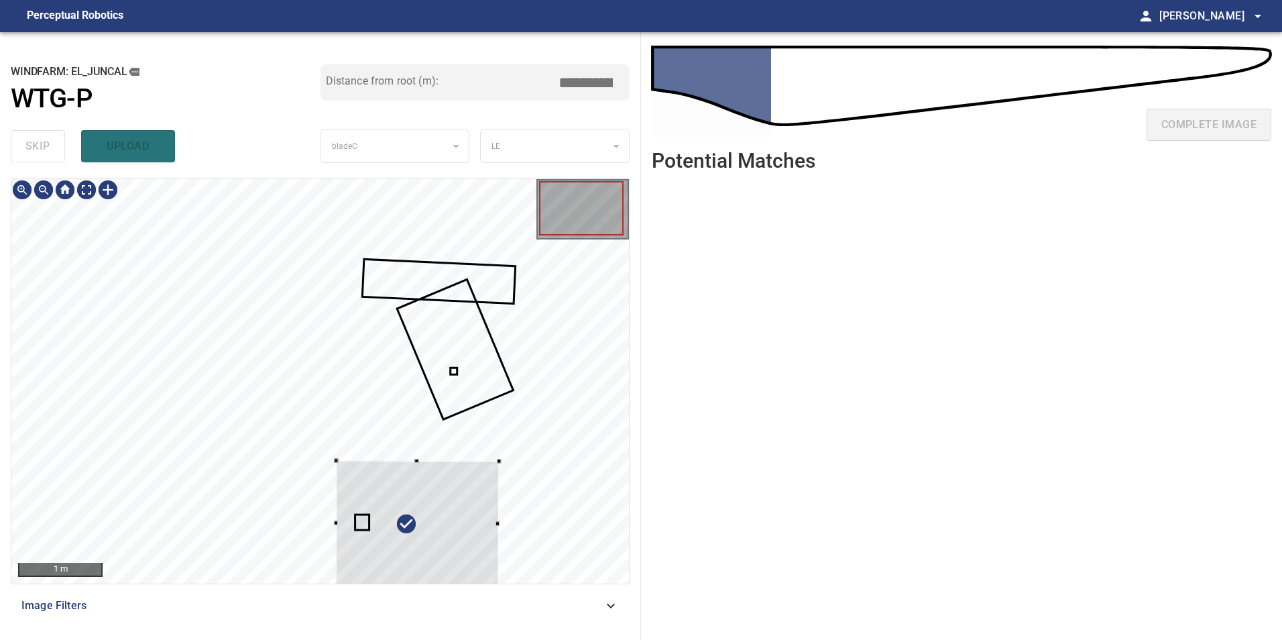
click at [448, 541] on div at bounding box center [417, 523] width 163 height 126
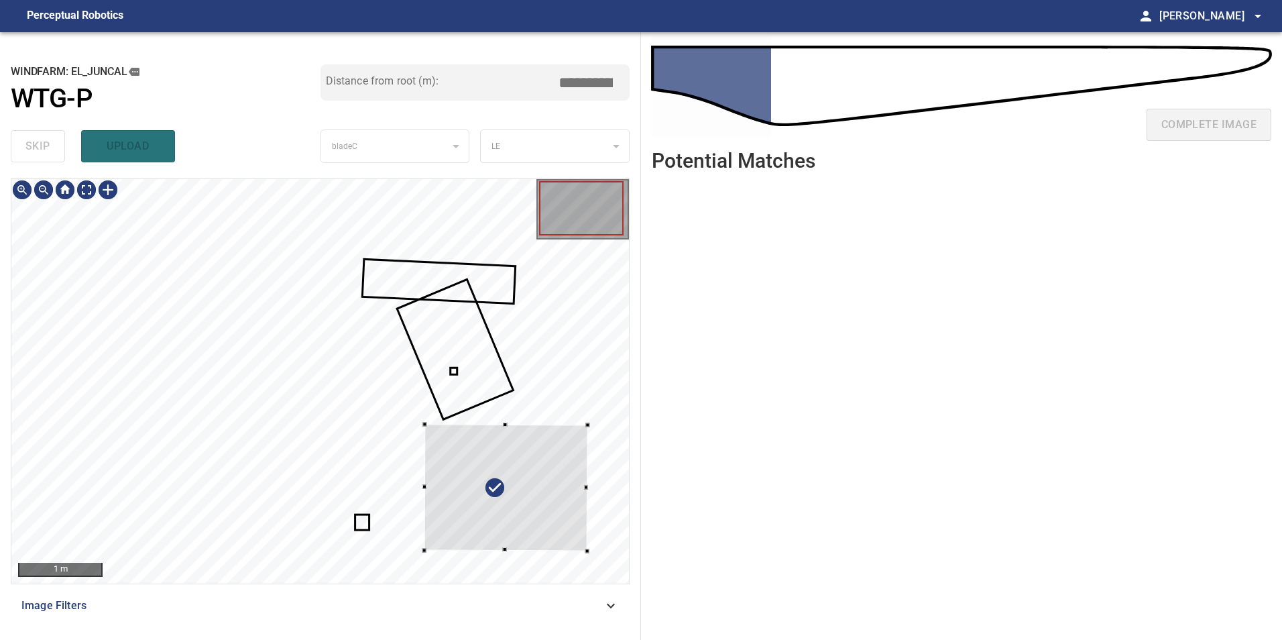
click at [550, 499] on div at bounding box center [506, 487] width 163 height 126
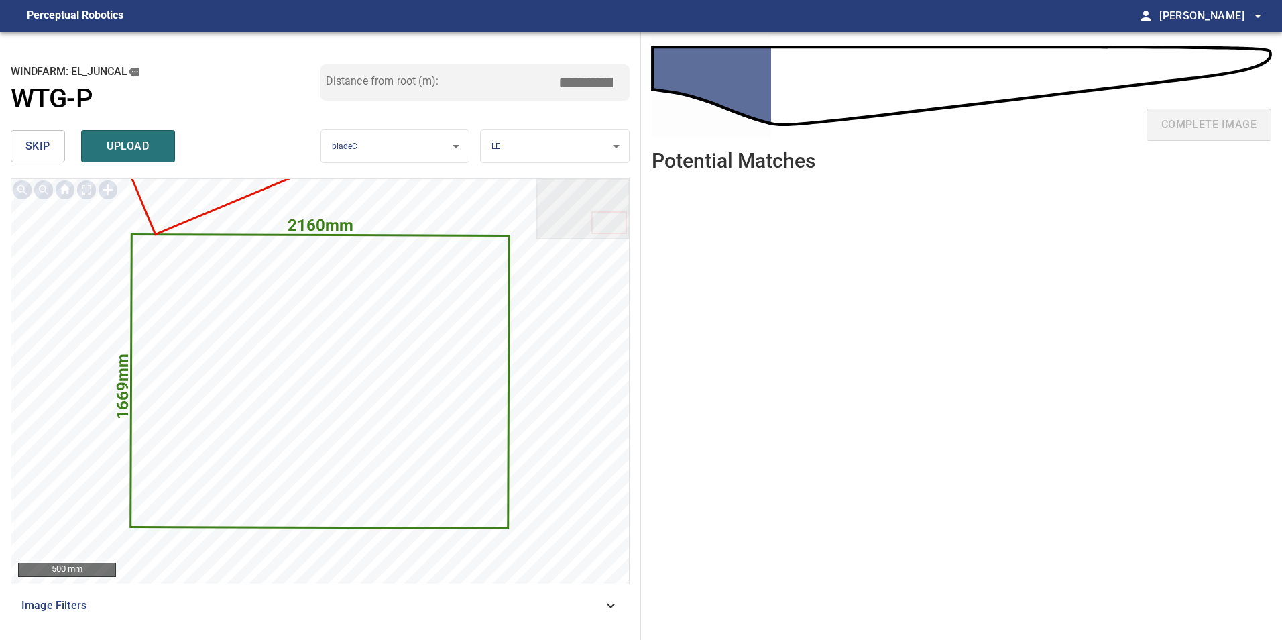
click at [54, 148] on button "skip" at bounding box center [38, 146] width 54 height 32
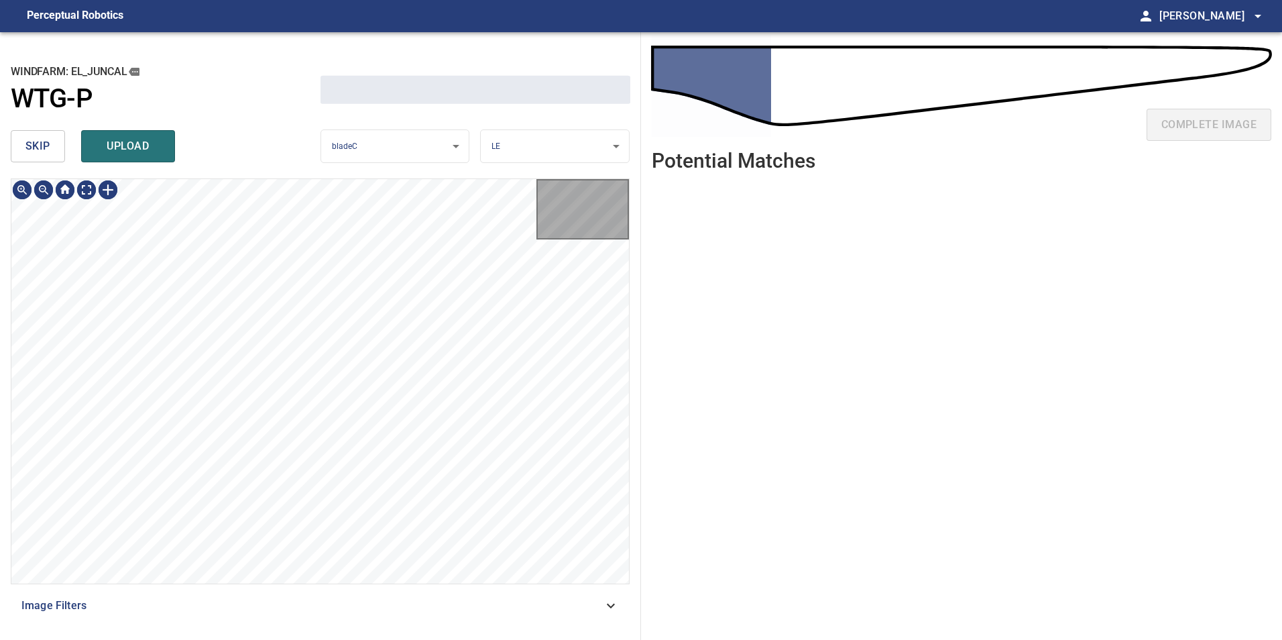
click at [54, 148] on button "skip" at bounding box center [38, 146] width 54 height 32
click at [52, 148] on button "skip" at bounding box center [38, 146] width 54 height 32
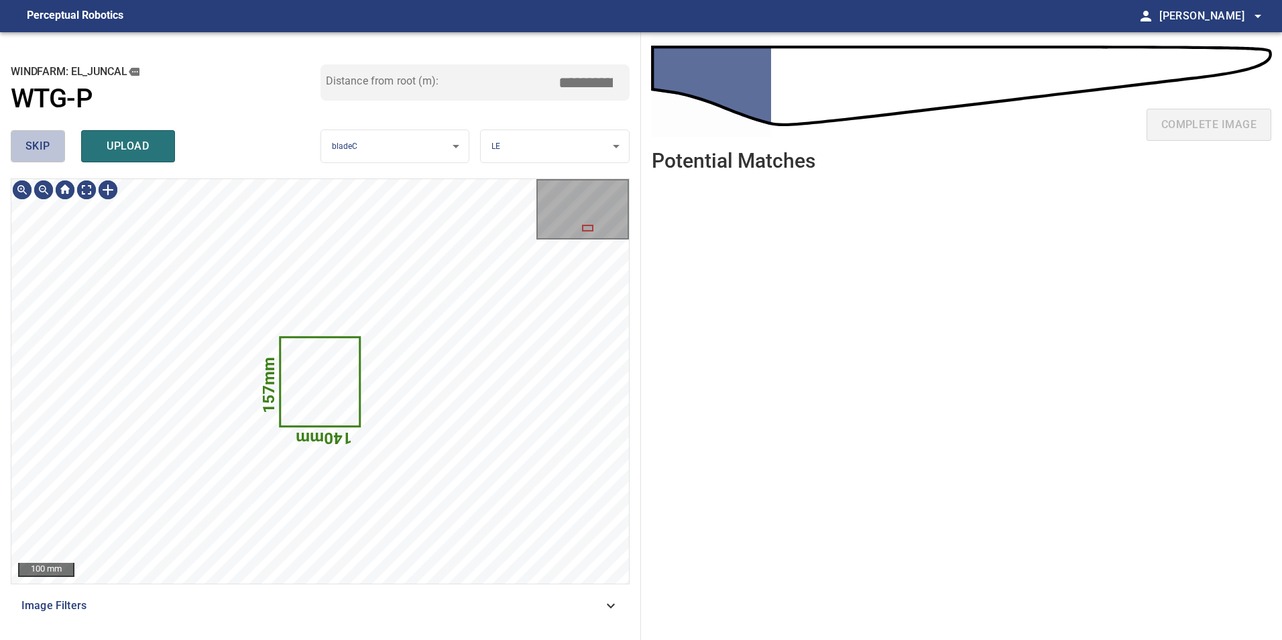
click at [52, 148] on button "skip" at bounding box center [38, 146] width 54 height 32
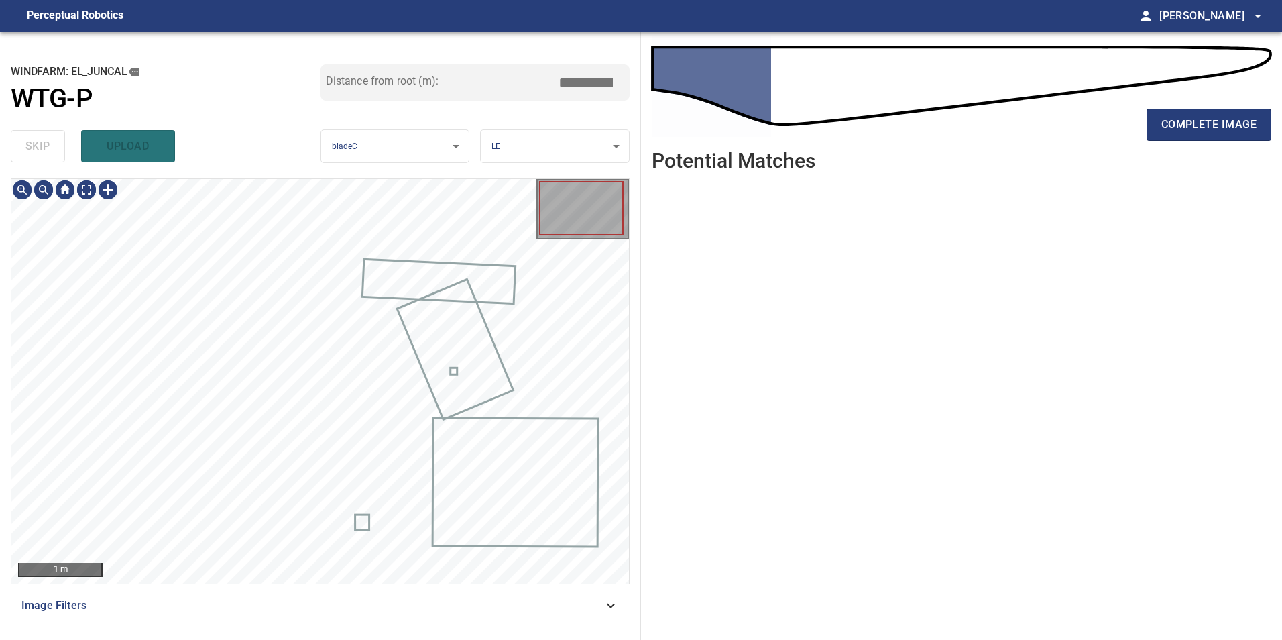
type input "****"
click at [52, 148] on div "skip upload" at bounding box center [166, 146] width 310 height 43
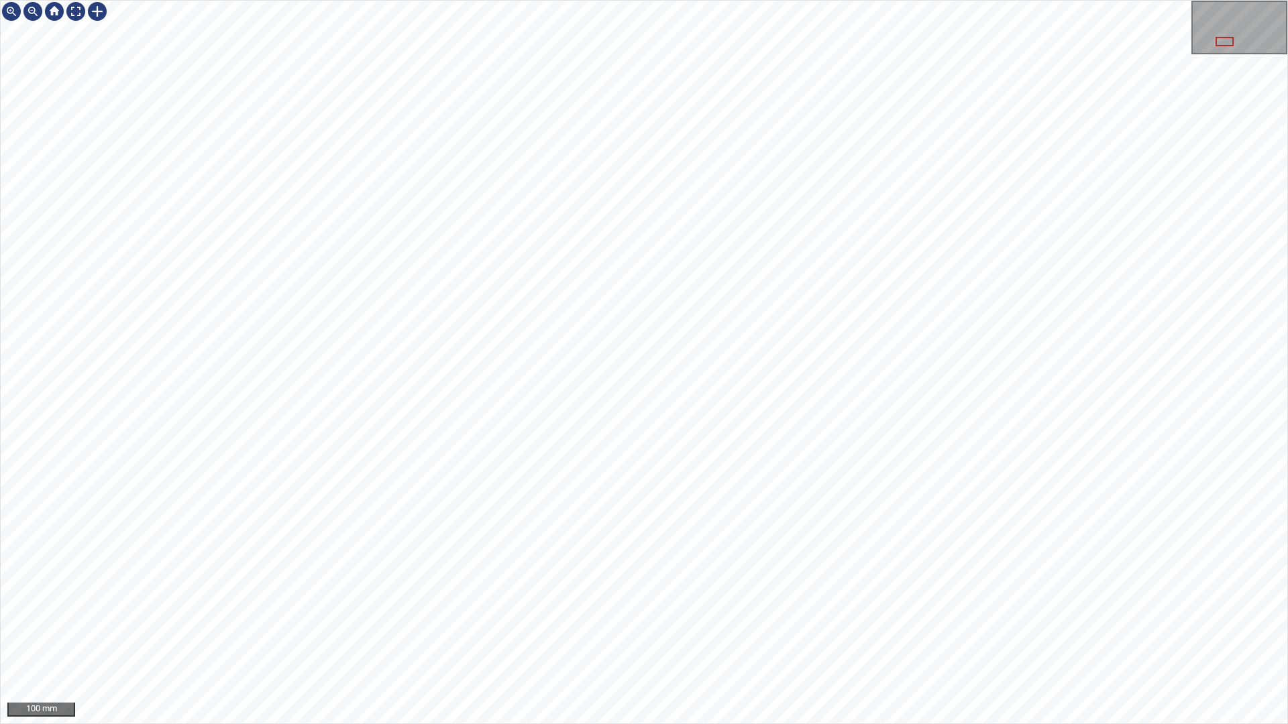
click at [1183, 0] on div "100 mm" at bounding box center [644, 362] width 1288 height 724
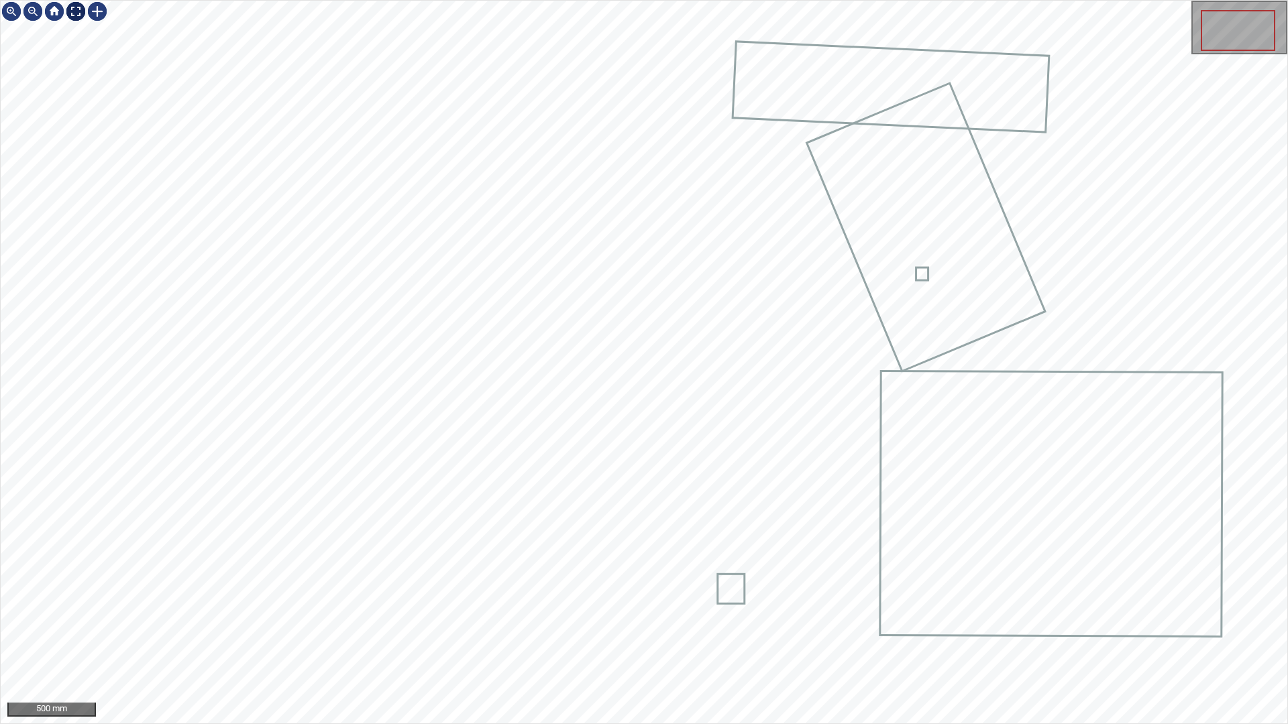
click at [76, 14] on div at bounding box center [75, 11] width 21 height 21
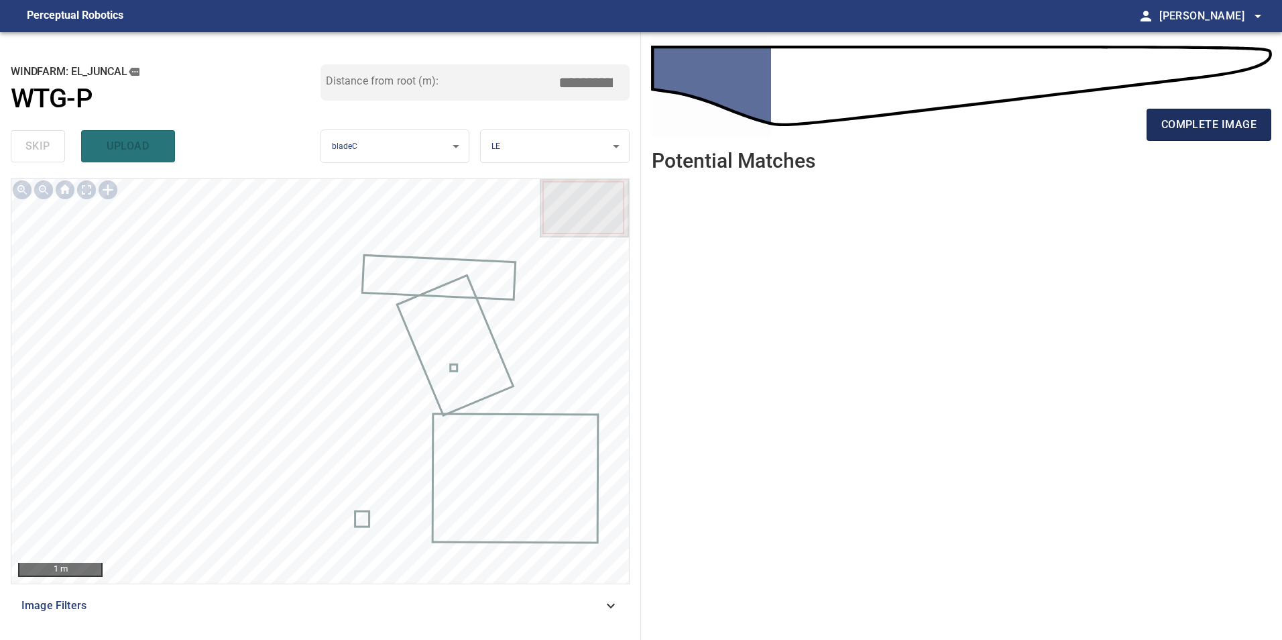
click at [1242, 127] on span "complete image" at bounding box center [1209, 124] width 95 height 19
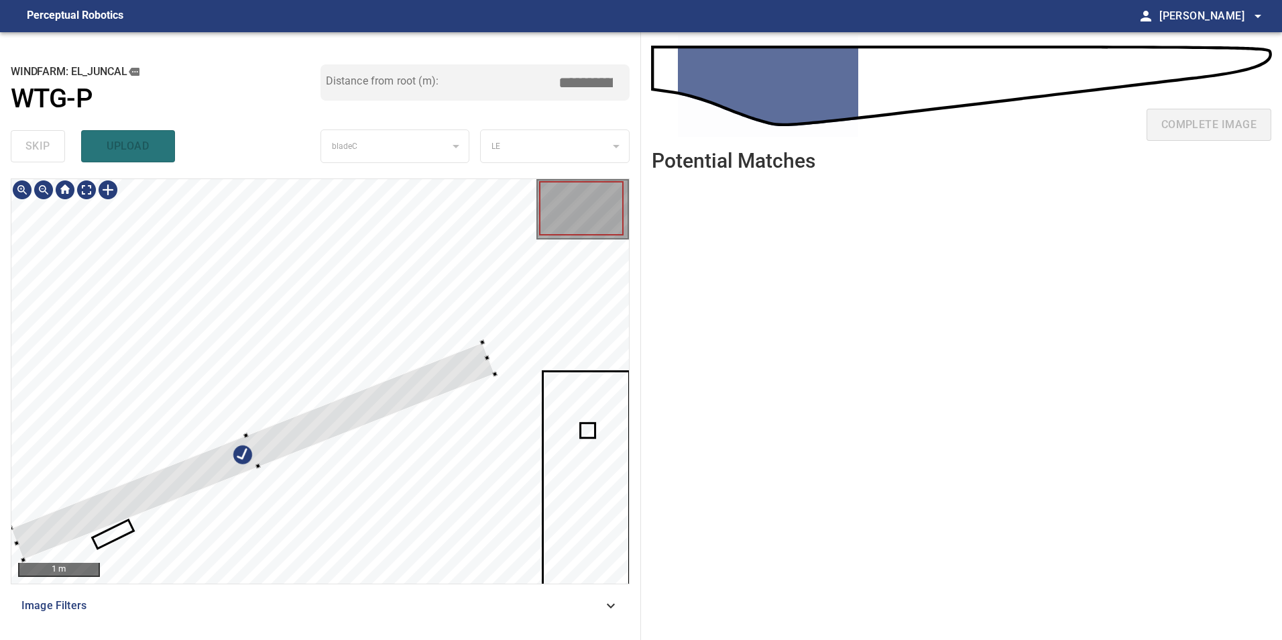
click at [350, 342] on div at bounding box center [253, 450] width 484 height 217
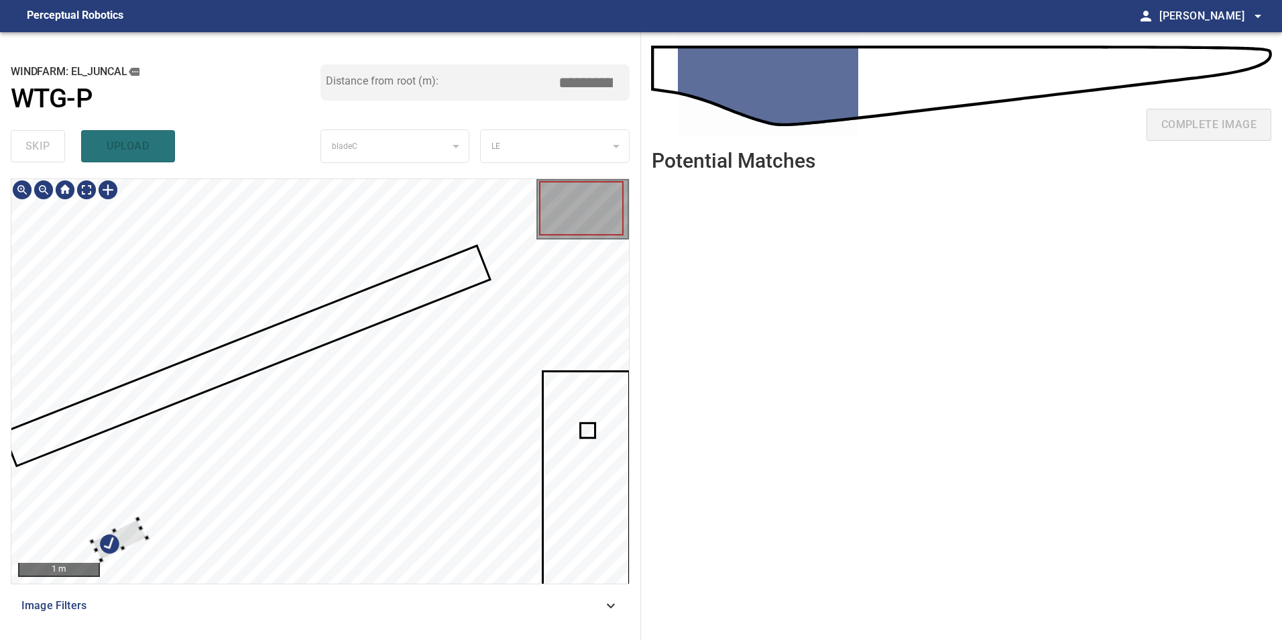
click at [284, 616] on div "1 m Image Filters" at bounding box center [320, 403] width 619 height 451
click at [299, 198] on div at bounding box center [320, 381] width 618 height 404
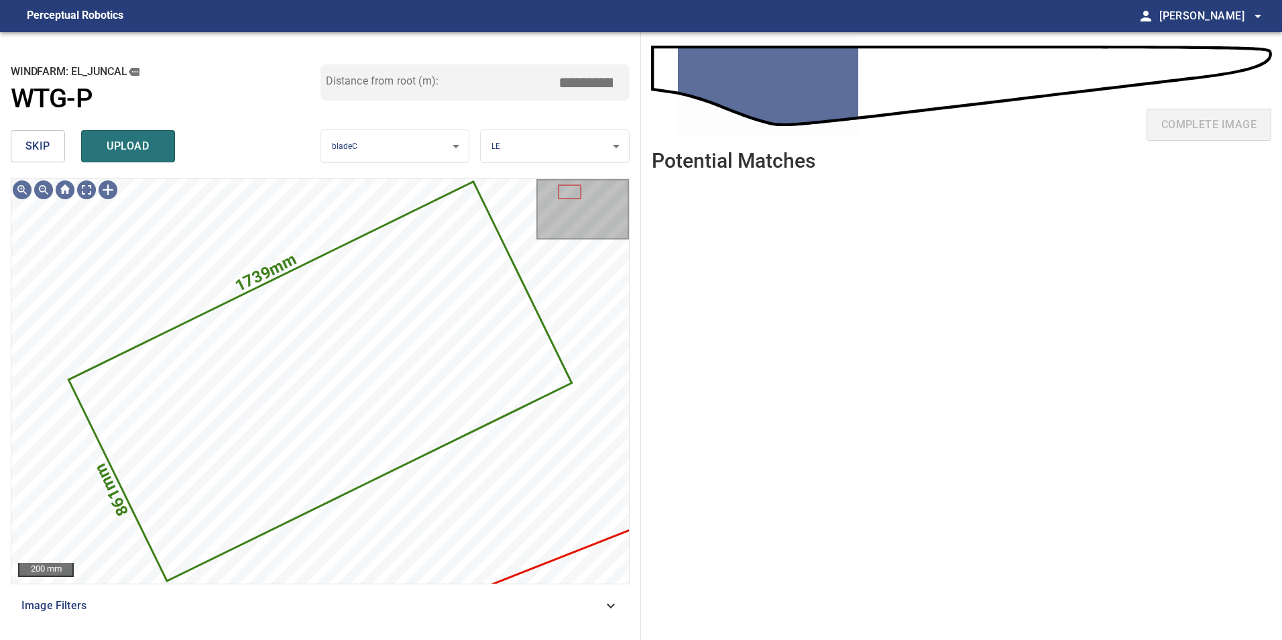
click at [49, 142] on span "skip" at bounding box center [37, 146] width 25 height 19
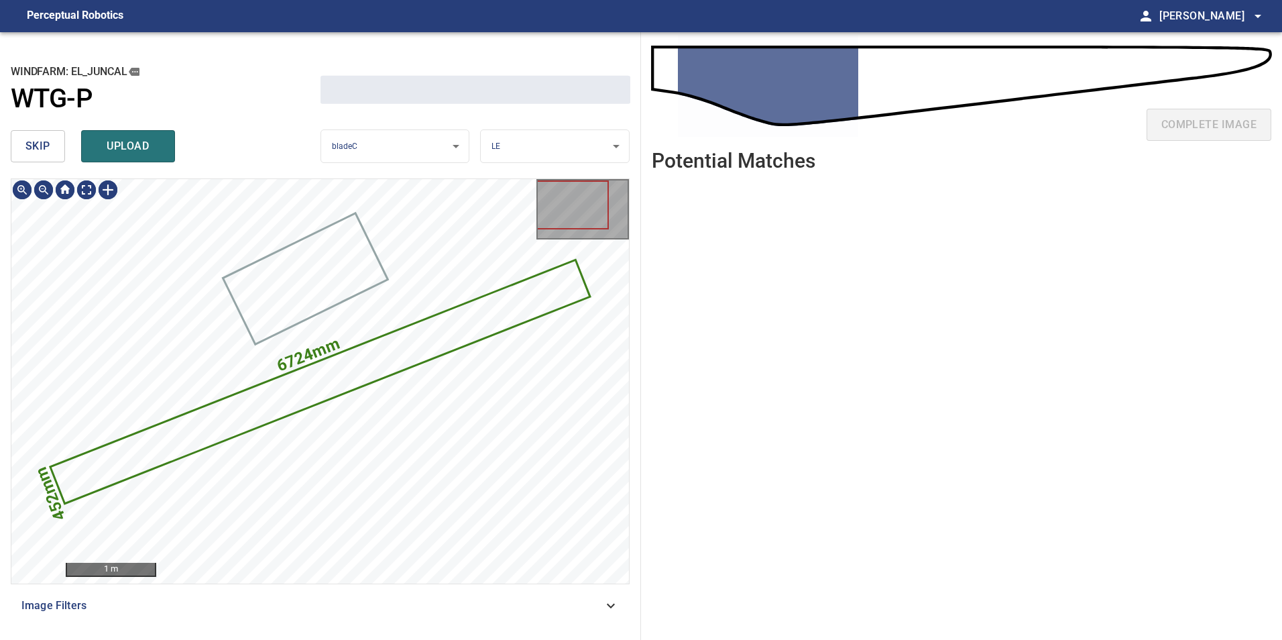
click at [49, 142] on span "skip" at bounding box center [37, 146] width 25 height 19
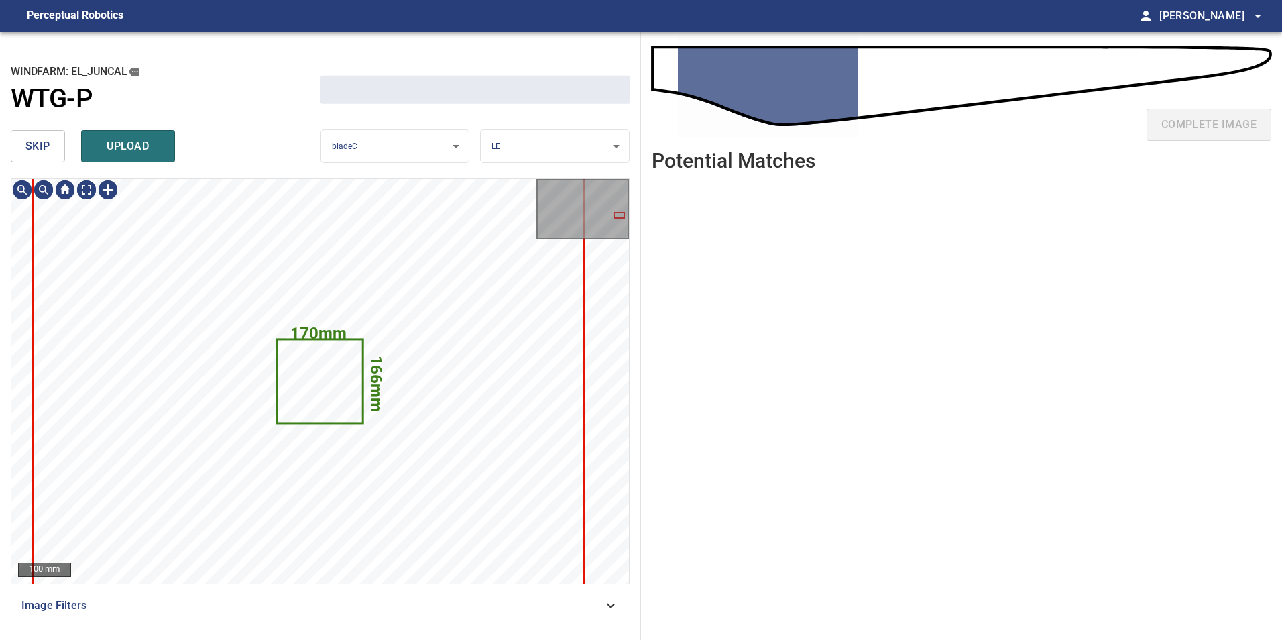
click at [49, 142] on span "skip" at bounding box center [37, 146] width 25 height 19
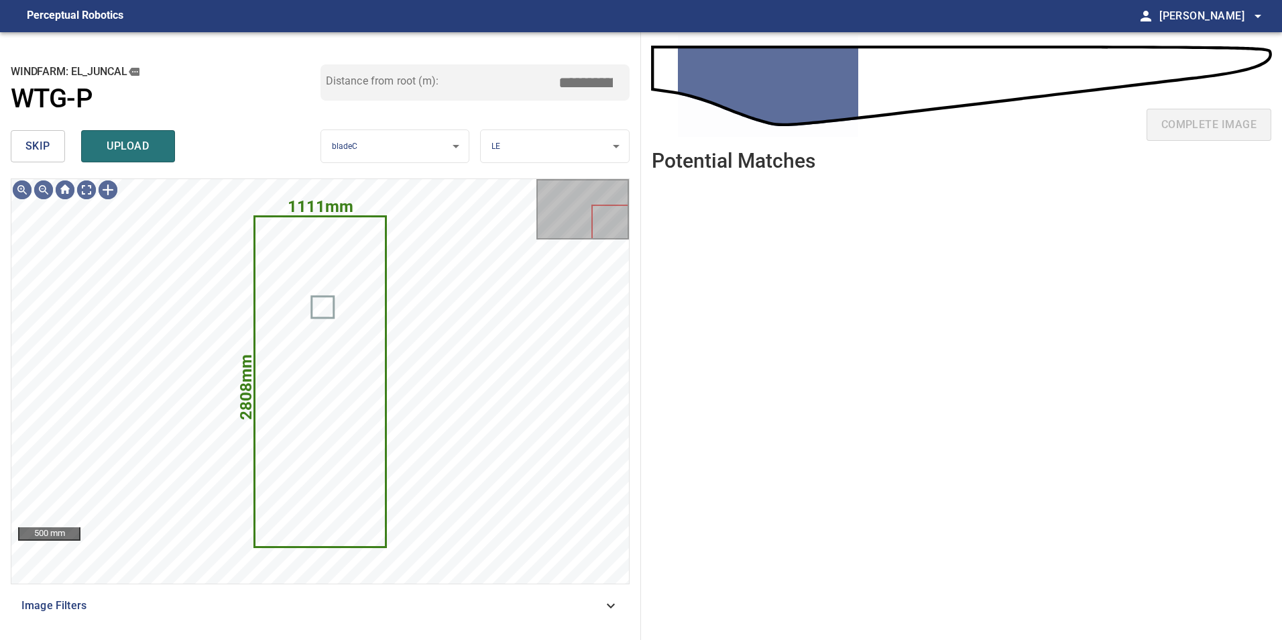
click at [60, 142] on button "skip" at bounding box center [38, 146] width 54 height 32
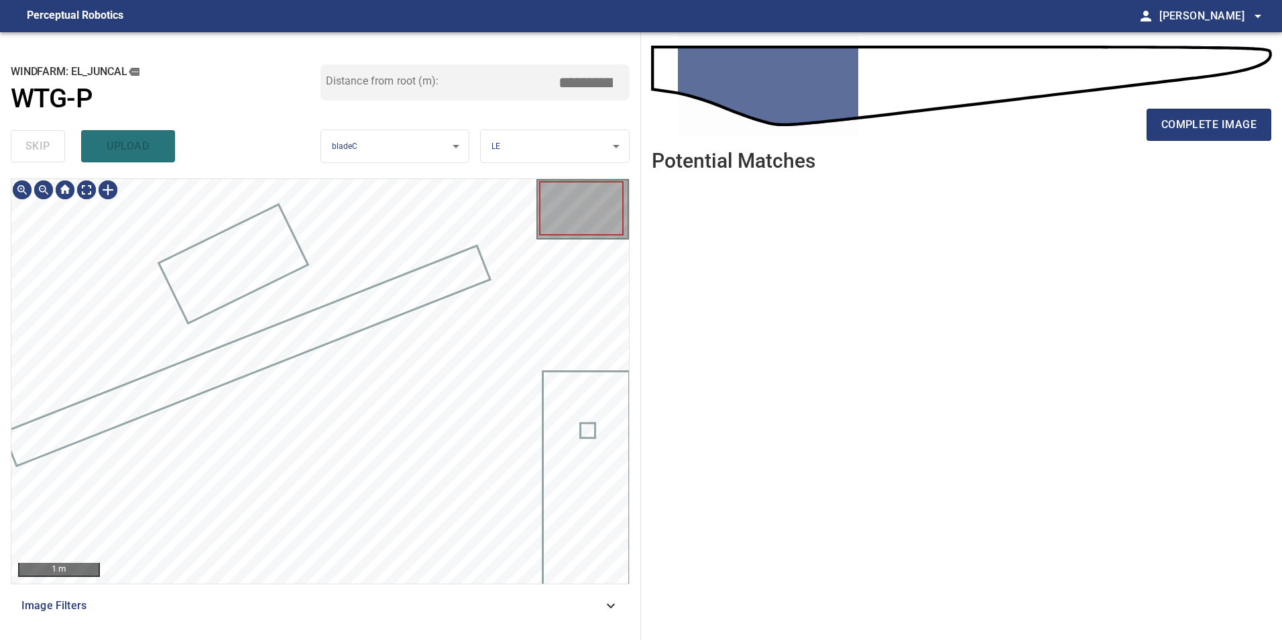
click at [60, 142] on div "skip upload" at bounding box center [166, 146] width 310 height 43
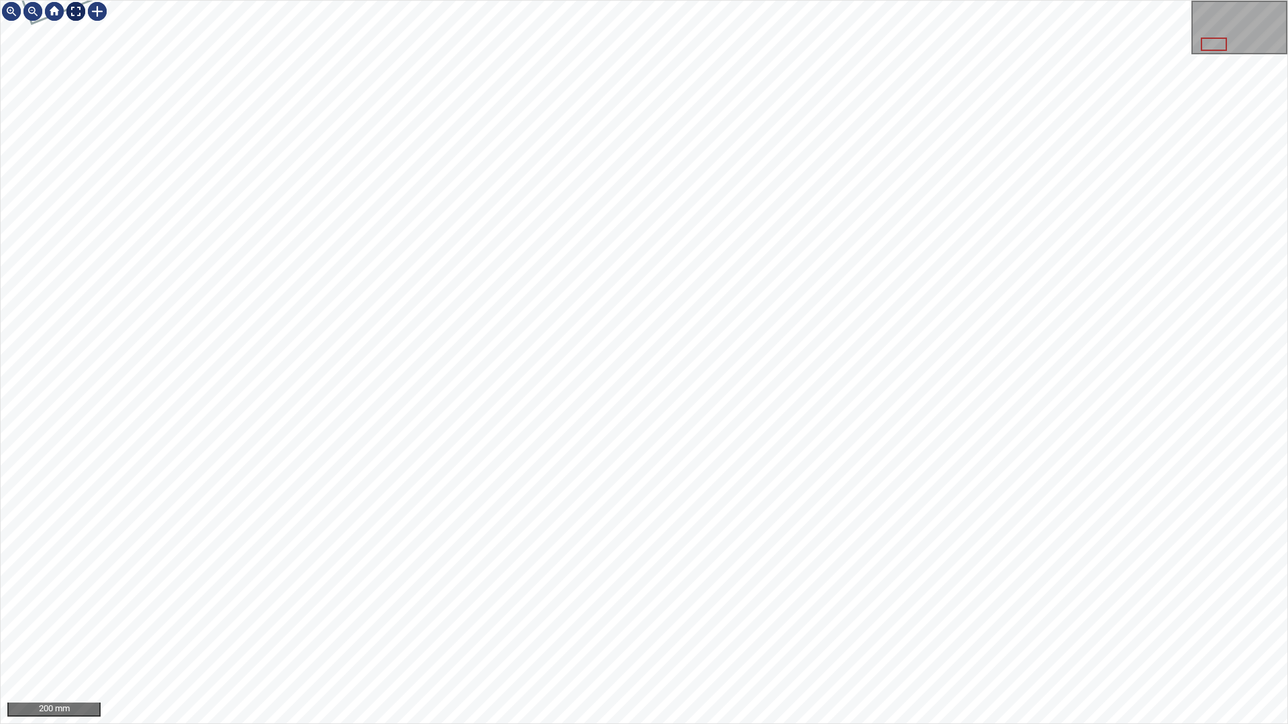
click at [77, 12] on div at bounding box center [75, 11] width 21 height 21
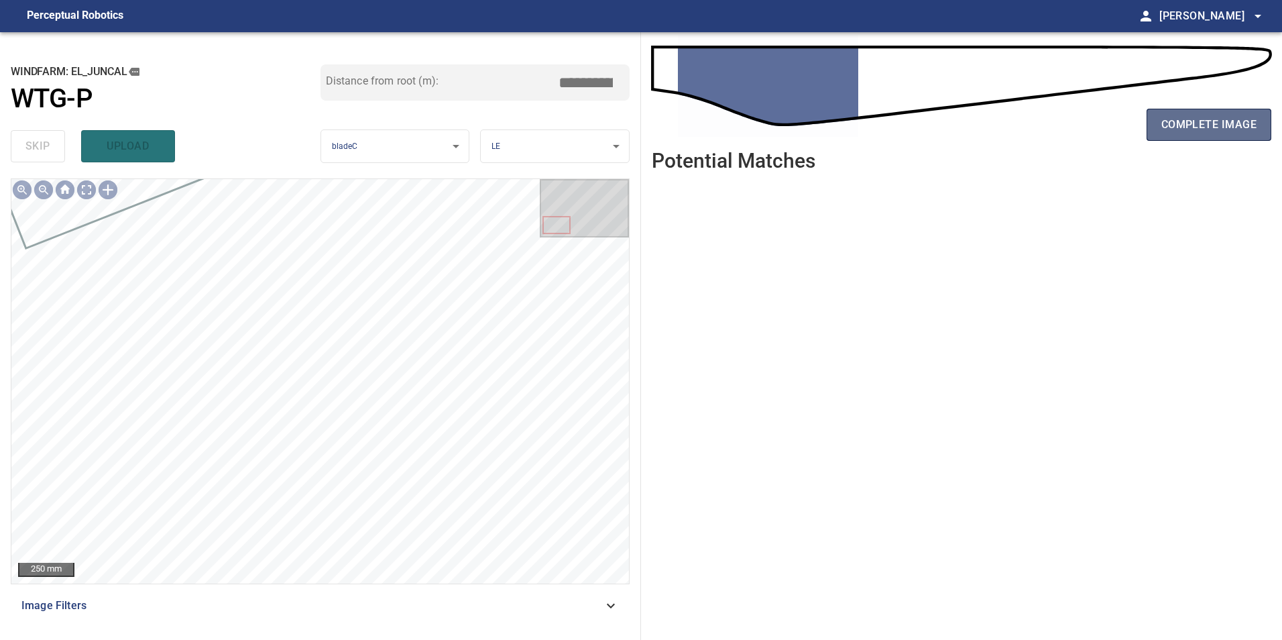
click at [1204, 120] on span "complete image" at bounding box center [1209, 124] width 95 height 19
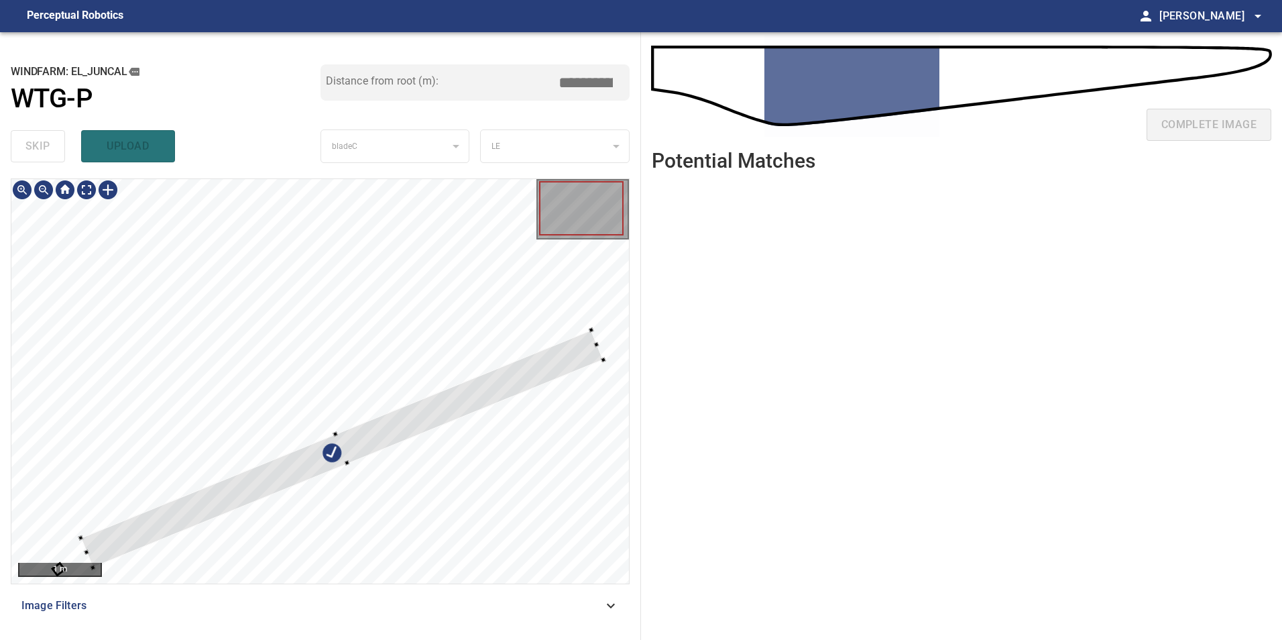
click at [358, 302] on div at bounding box center [320, 381] width 618 height 404
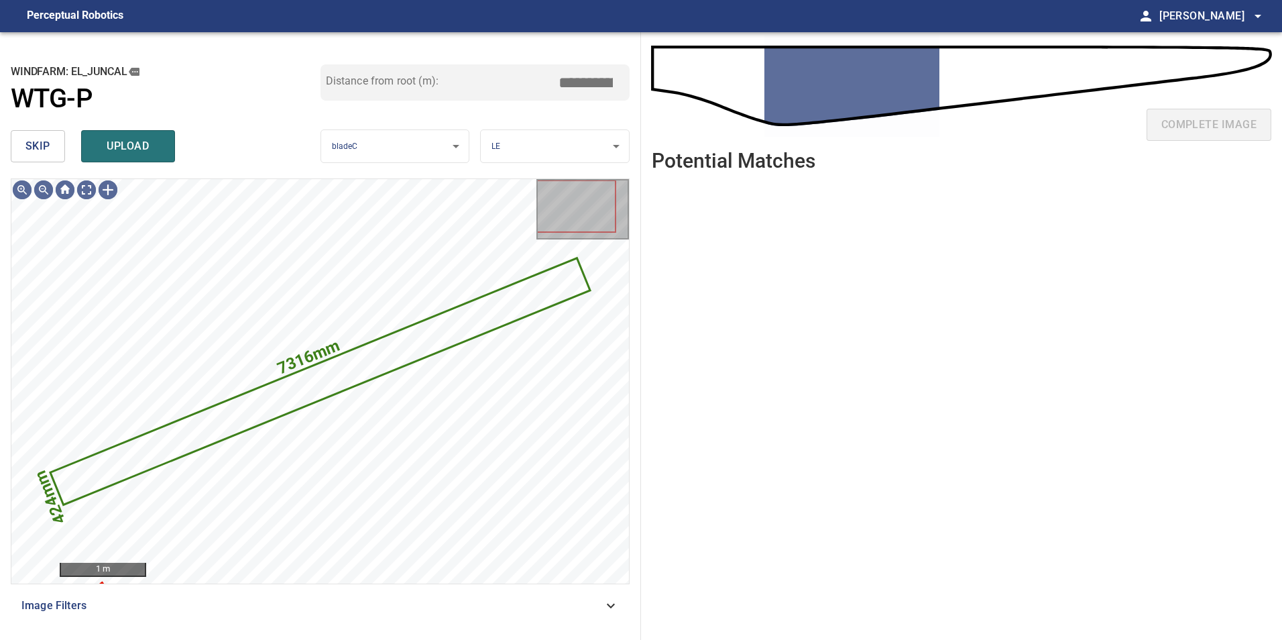
drag, startPoint x: 38, startPoint y: 132, endPoint x: 66, endPoint y: 169, distance: 46.4
click at [38, 133] on button "skip" at bounding box center [38, 146] width 54 height 32
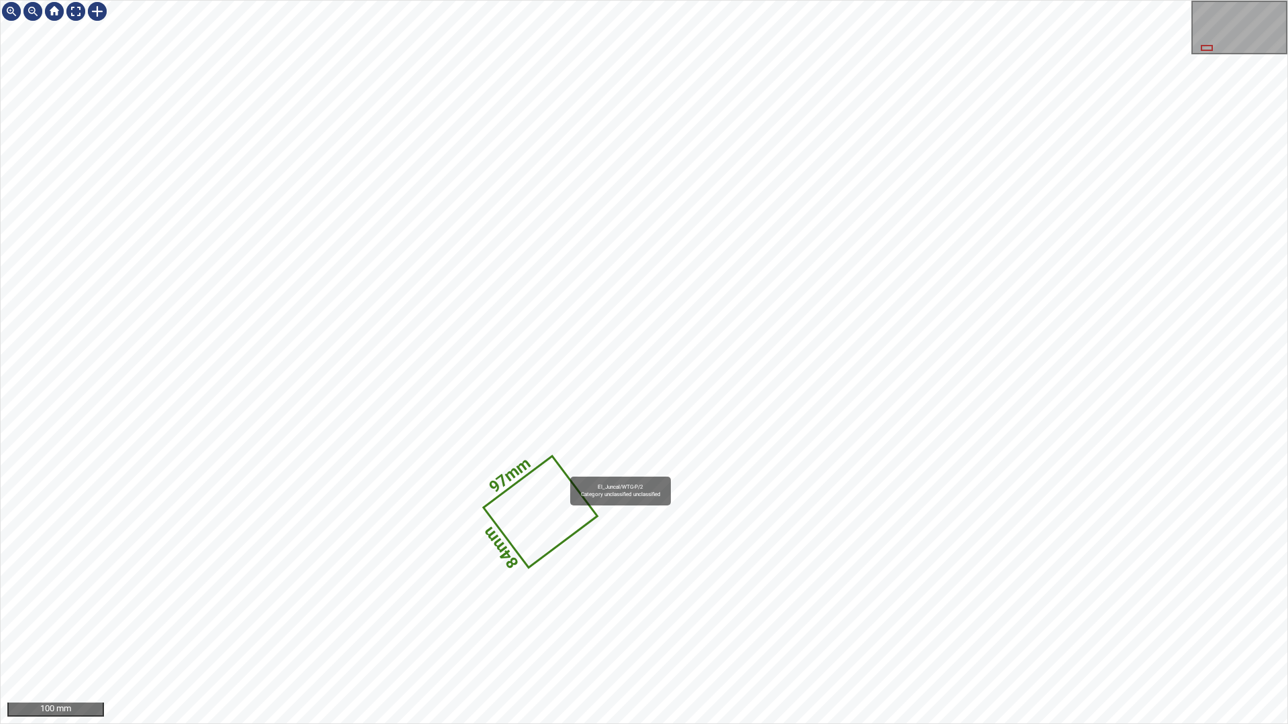
click at [551, 504] on icon at bounding box center [539, 512] width 111 height 109
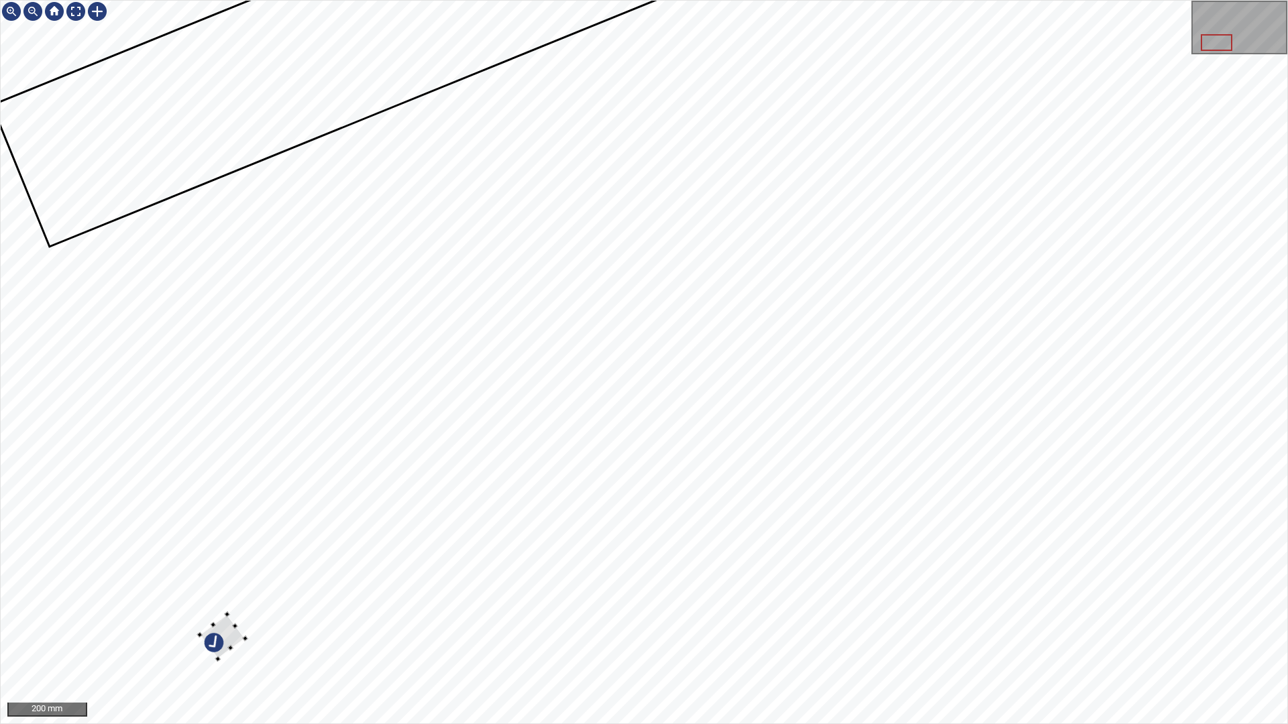
click at [205, 306] on div at bounding box center [644, 362] width 1287 height 723
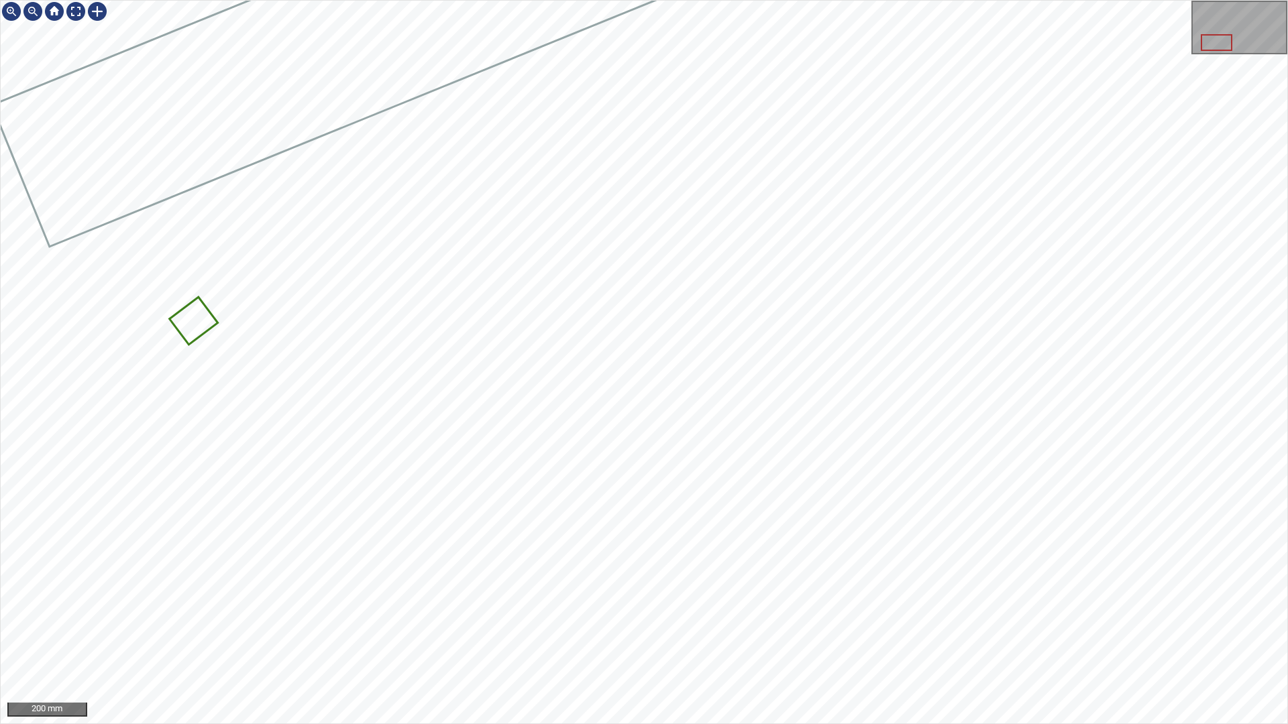
click at [188, 333] on icon at bounding box center [193, 320] width 46 height 45
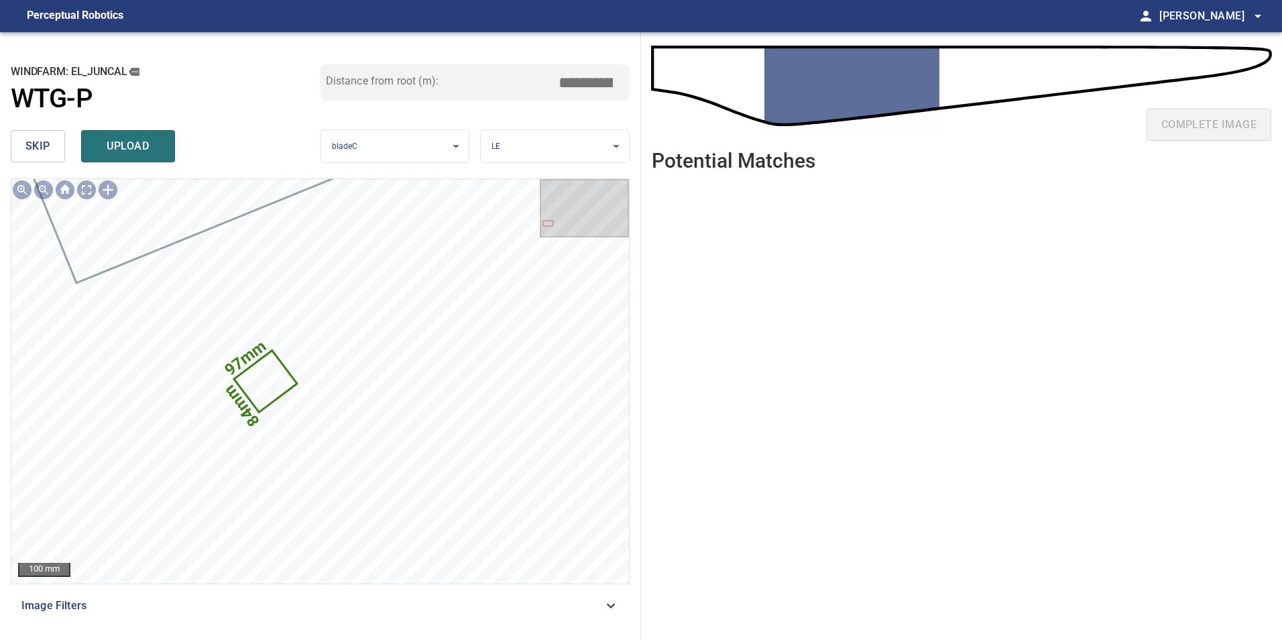
click at [50, 148] on button "skip" at bounding box center [38, 146] width 54 height 32
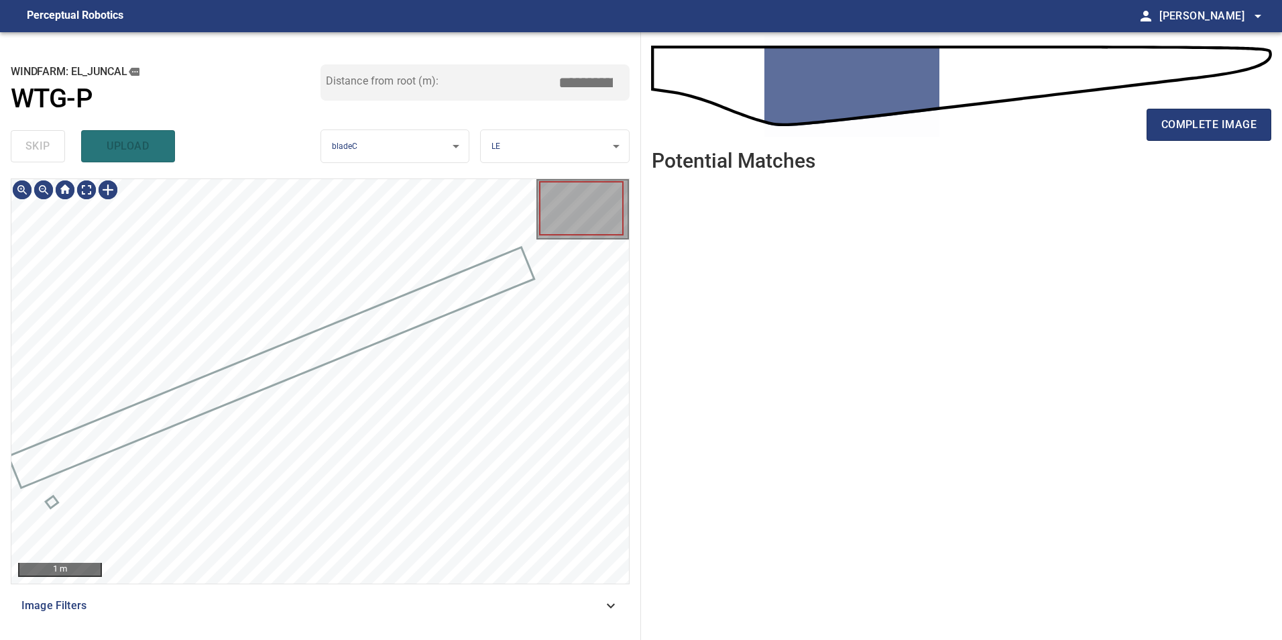
click at [50, 148] on div "skip upload" at bounding box center [166, 146] width 310 height 43
drag, startPoint x: 50, startPoint y: 148, endPoint x: 58, endPoint y: 163, distance: 16.8
click at [51, 149] on div "skip upload" at bounding box center [166, 146] width 310 height 43
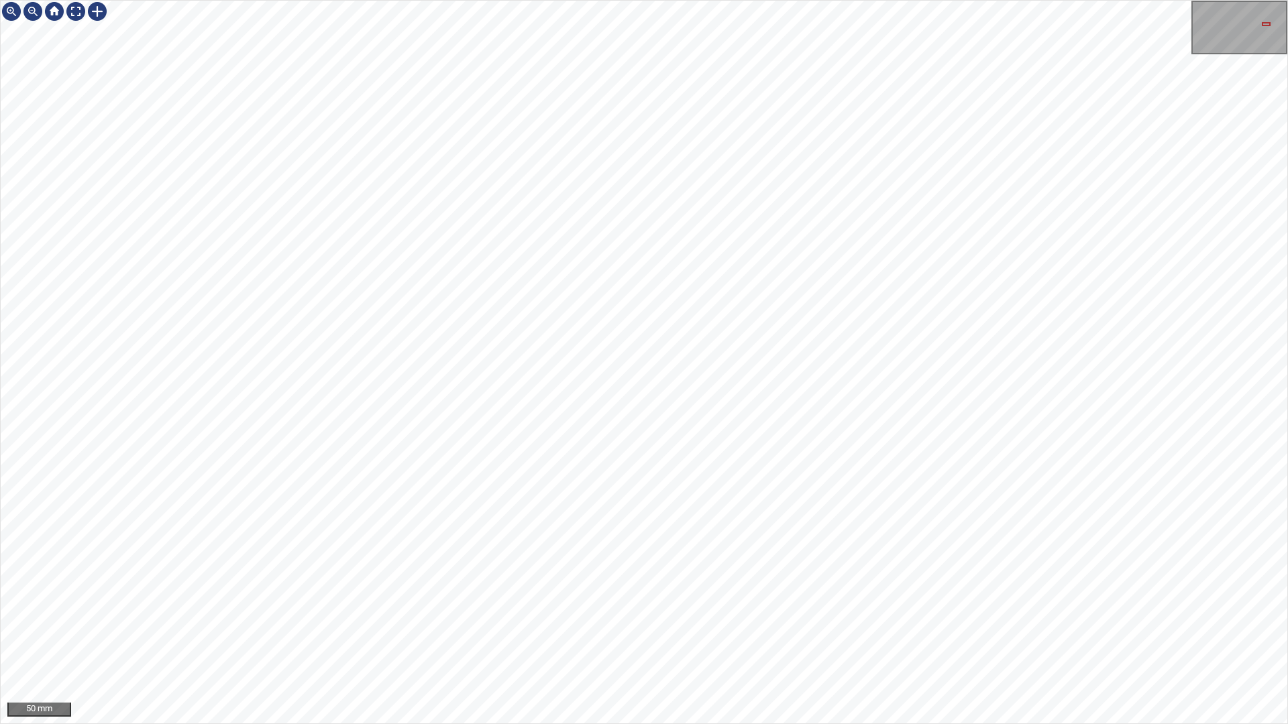
click at [1287, 276] on html "50 mm" at bounding box center [644, 362] width 1288 height 724
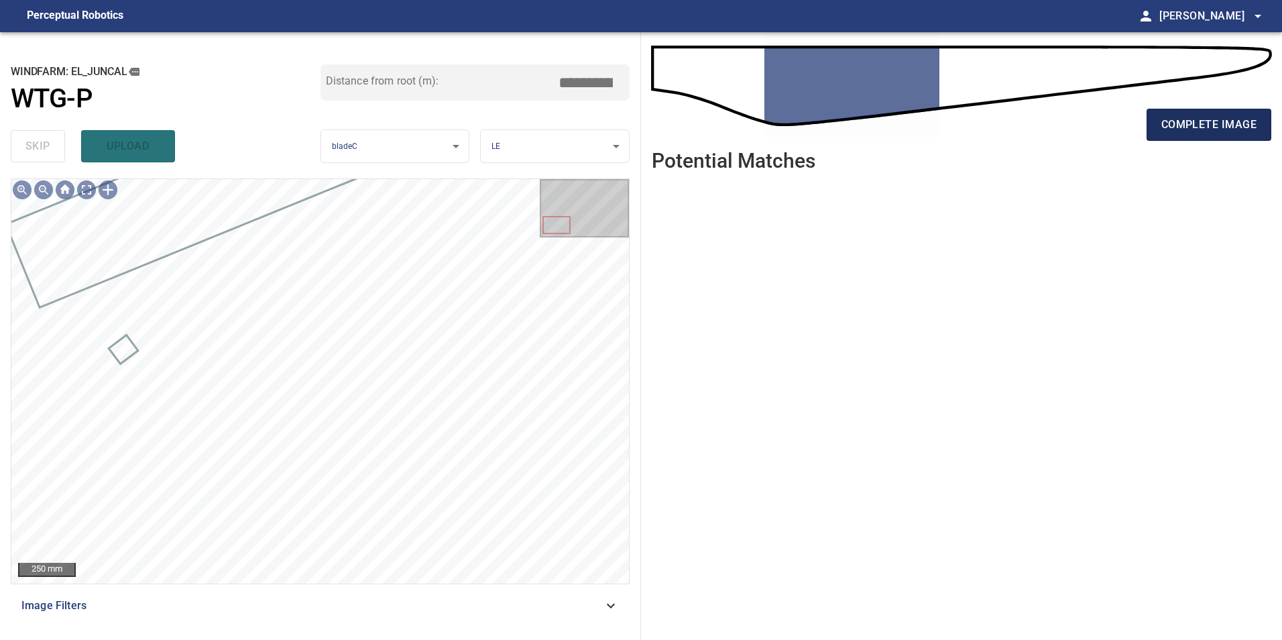
click at [1238, 126] on span "complete image" at bounding box center [1209, 124] width 95 height 19
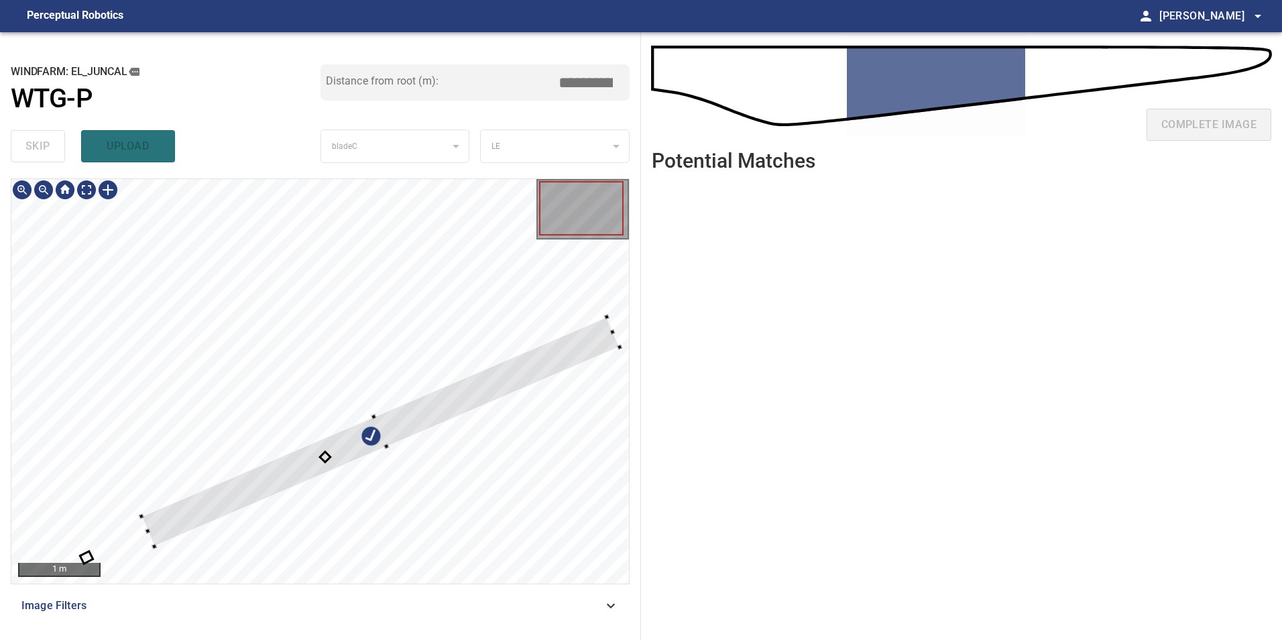
click at [316, 197] on div at bounding box center [320, 381] width 618 height 404
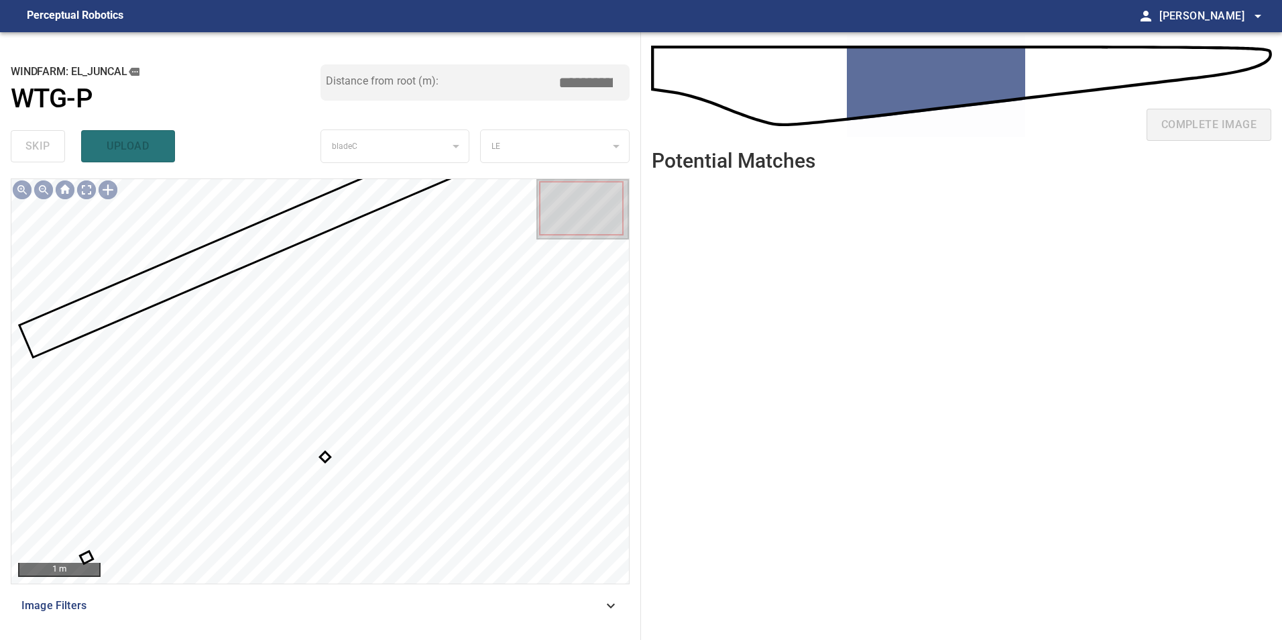
click at [322, 457] on div at bounding box center [320, 381] width 618 height 404
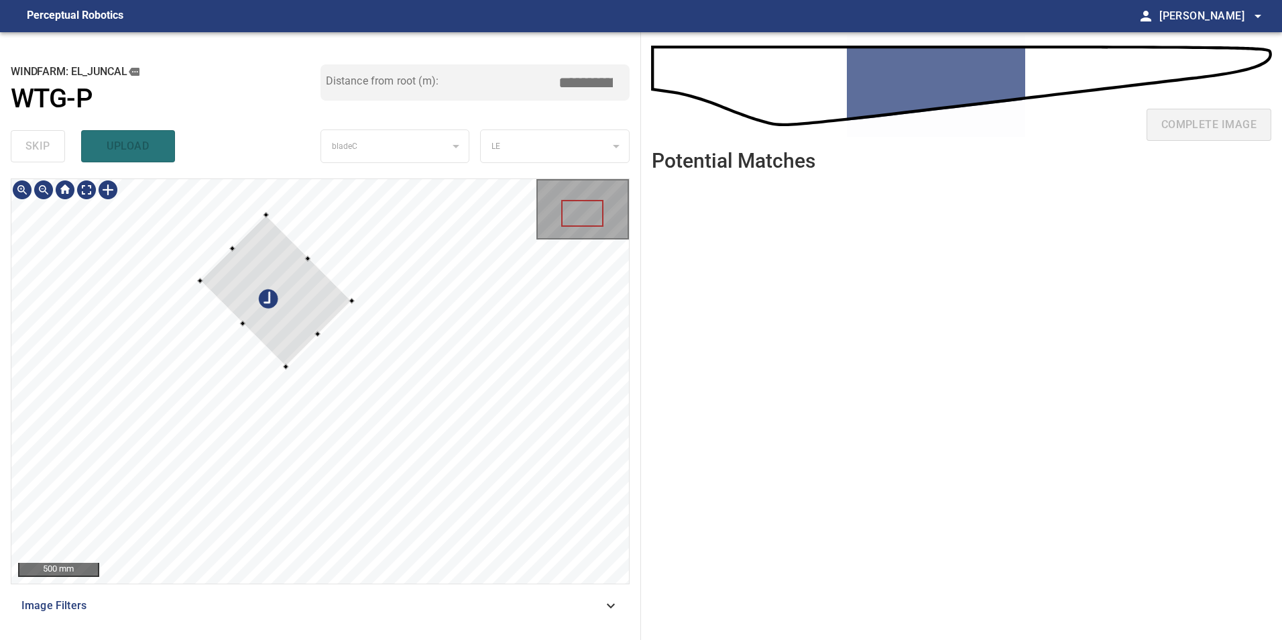
click at [301, 243] on div at bounding box center [320, 381] width 618 height 404
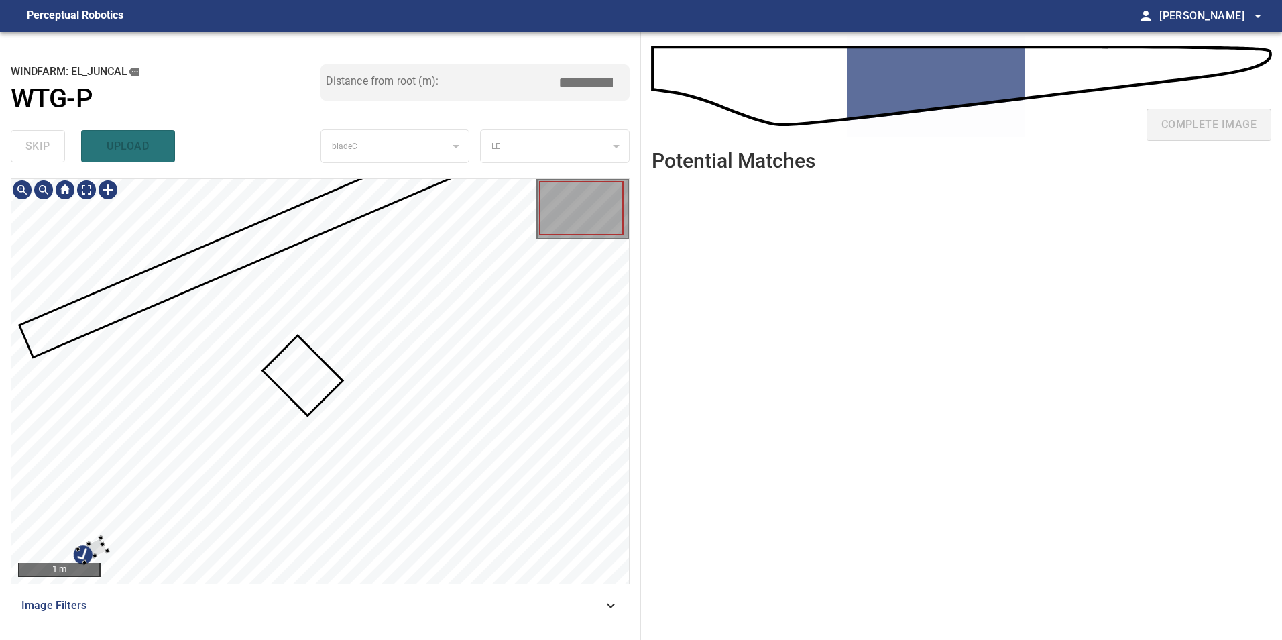
click at [144, 399] on div at bounding box center [320, 381] width 618 height 404
click at [146, 401] on div at bounding box center [320, 381] width 618 height 404
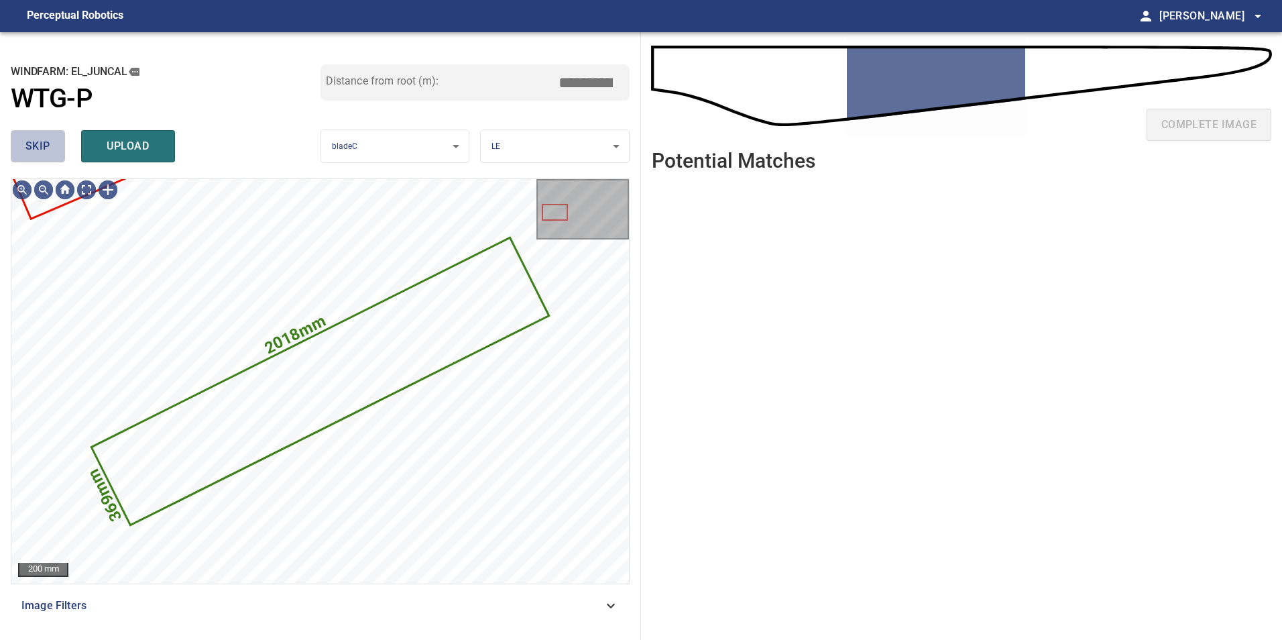
click at [40, 131] on button "skip" at bounding box center [38, 146] width 54 height 32
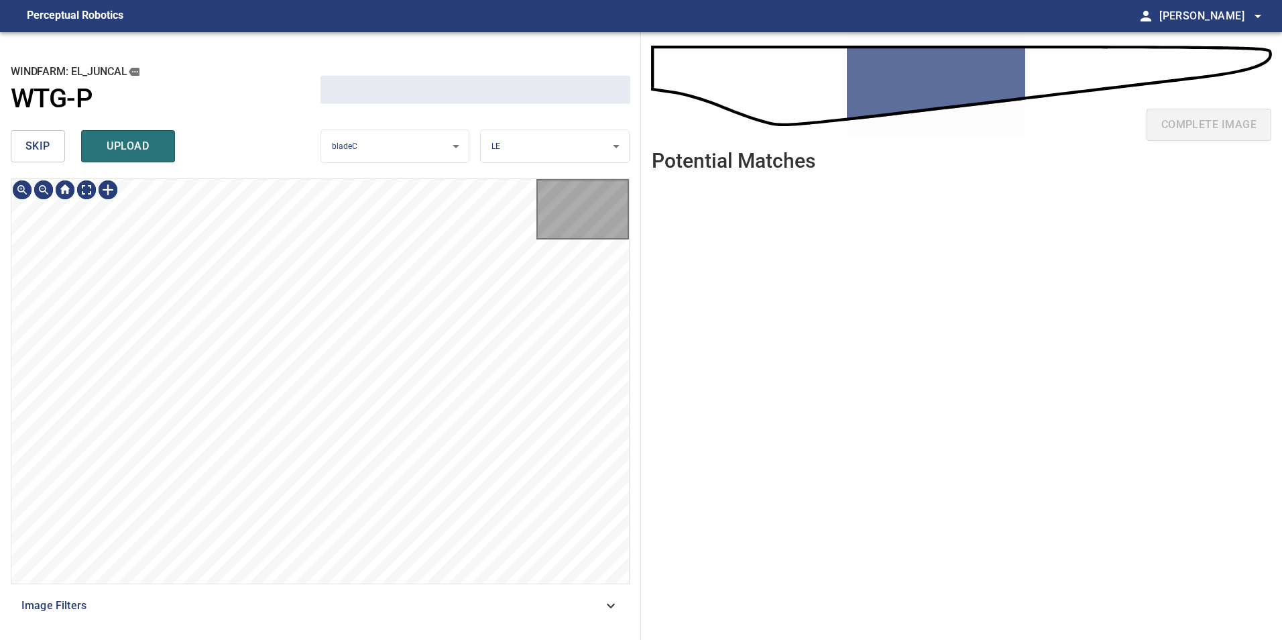
click at [40, 131] on button "skip" at bounding box center [38, 146] width 54 height 32
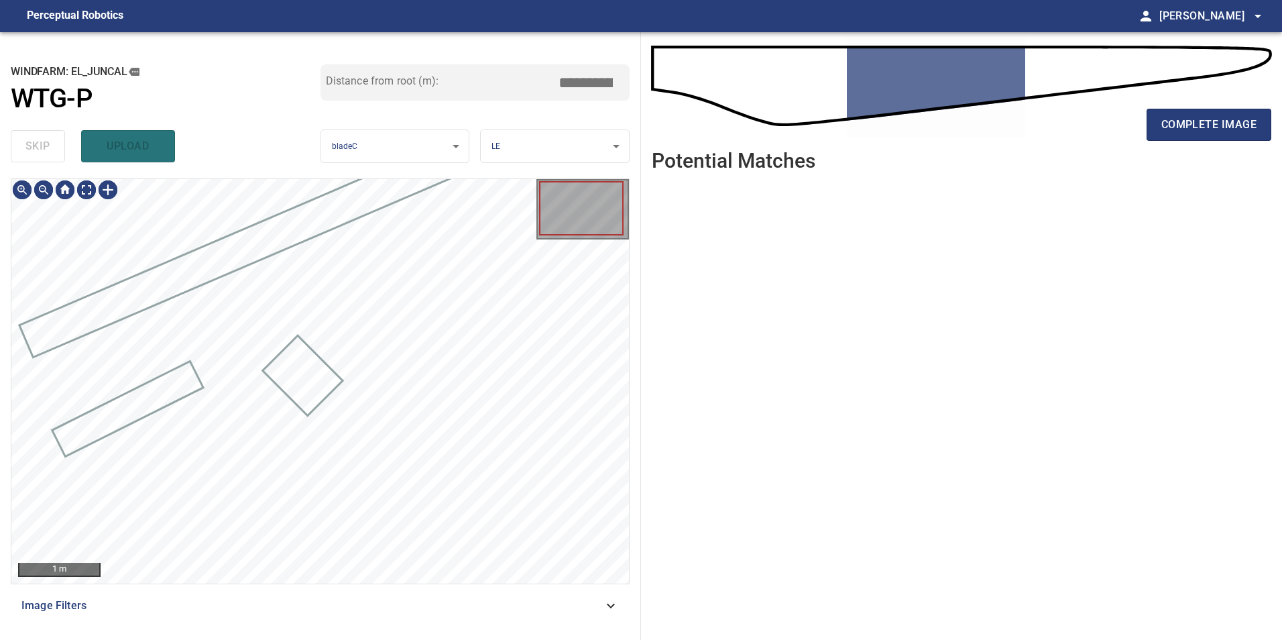
type input "*****"
click at [40, 131] on div "skip upload" at bounding box center [166, 146] width 310 height 43
drag, startPoint x: 40, startPoint y: 131, endPoint x: 43, endPoint y: 137, distance: 6.9
click at [40, 133] on div "skip upload" at bounding box center [166, 146] width 310 height 43
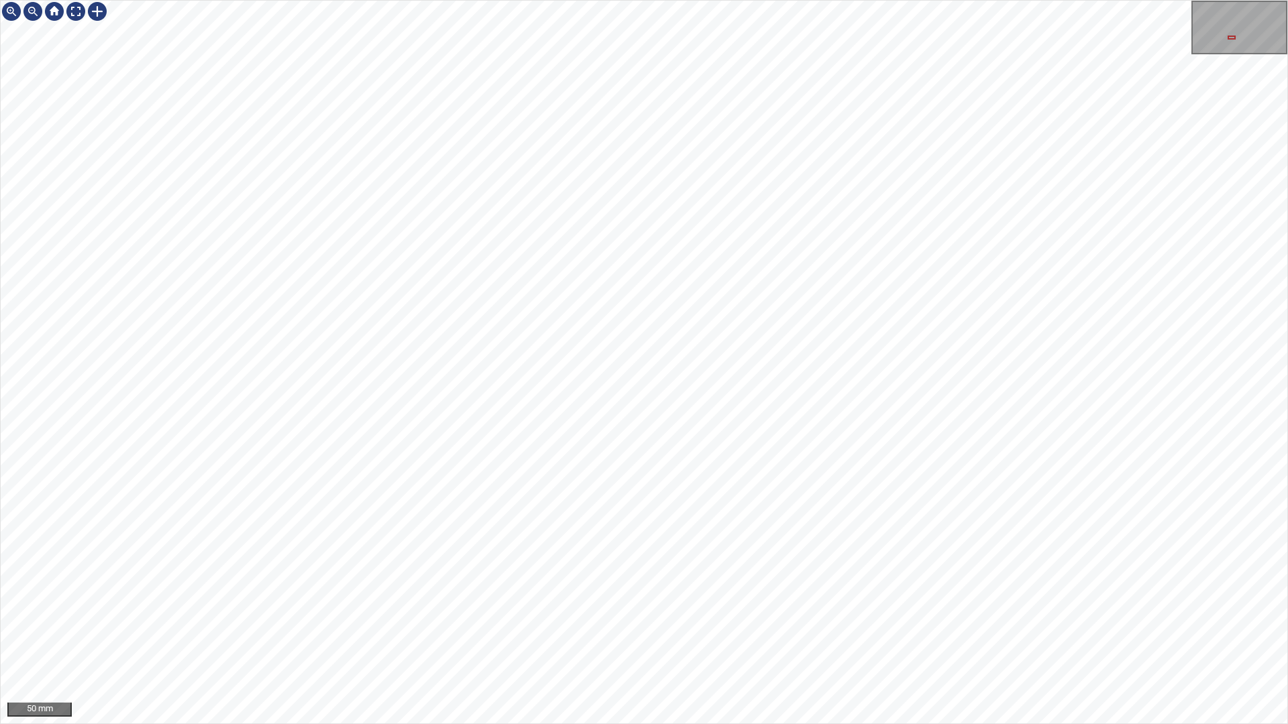
click at [1287, 325] on html "50 mm" at bounding box center [644, 362] width 1288 height 724
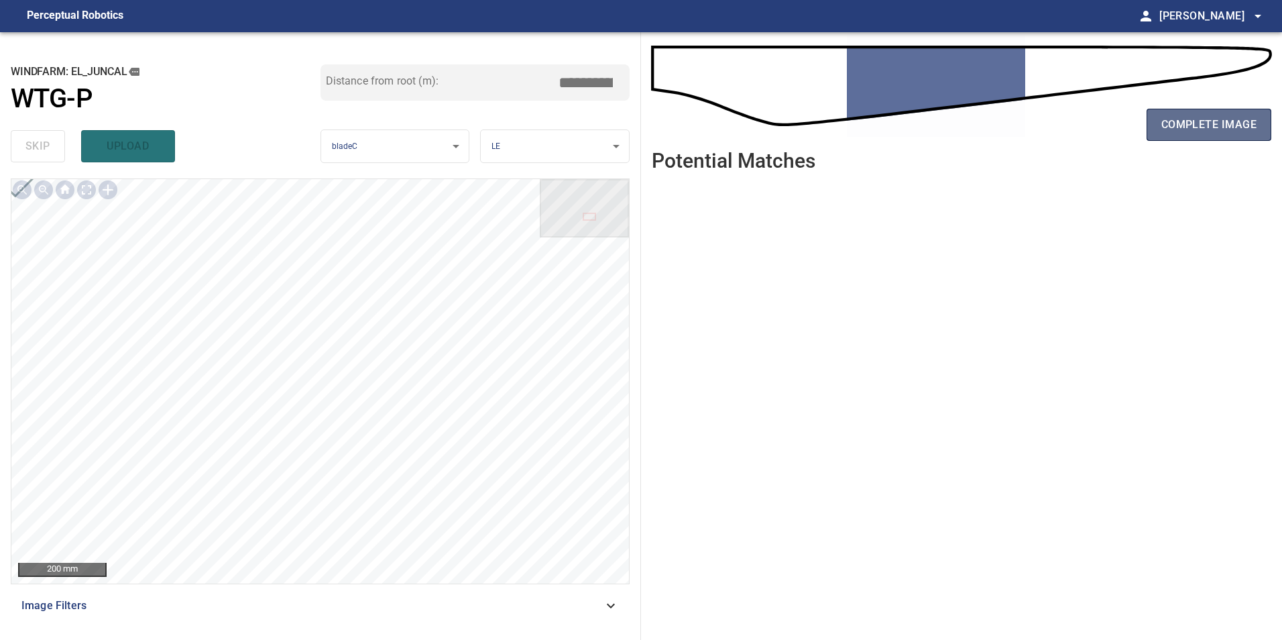
click at [1179, 124] on span "complete image" at bounding box center [1209, 124] width 95 height 19
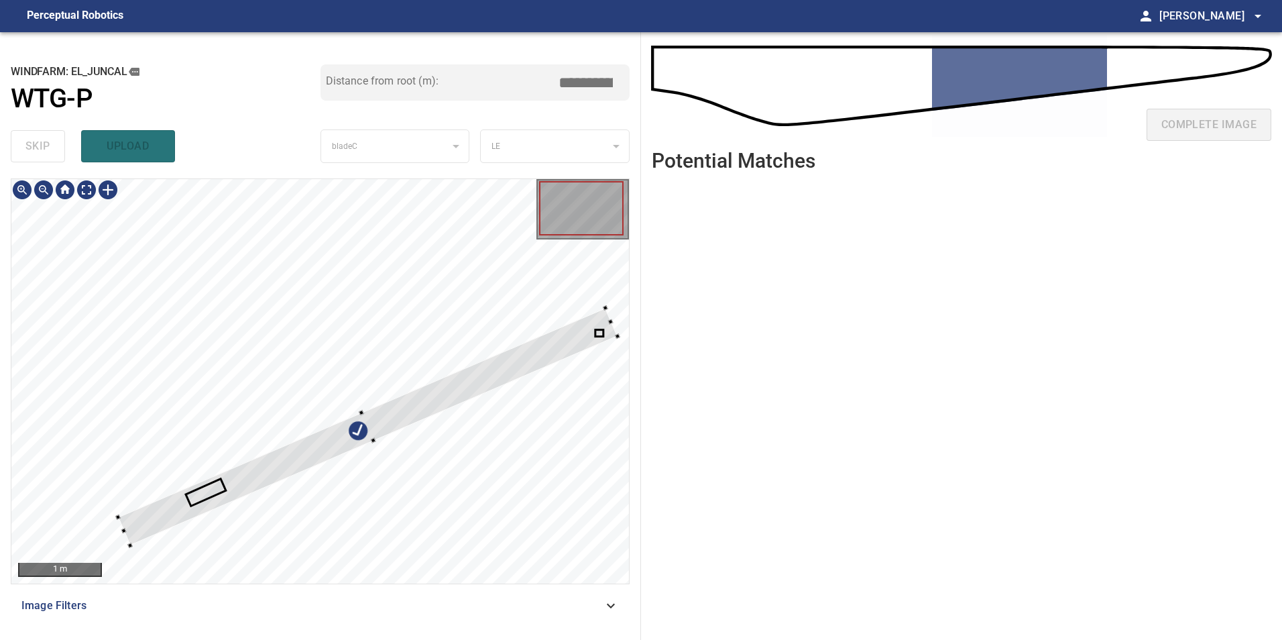
click at [243, 360] on div at bounding box center [320, 381] width 618 height 404
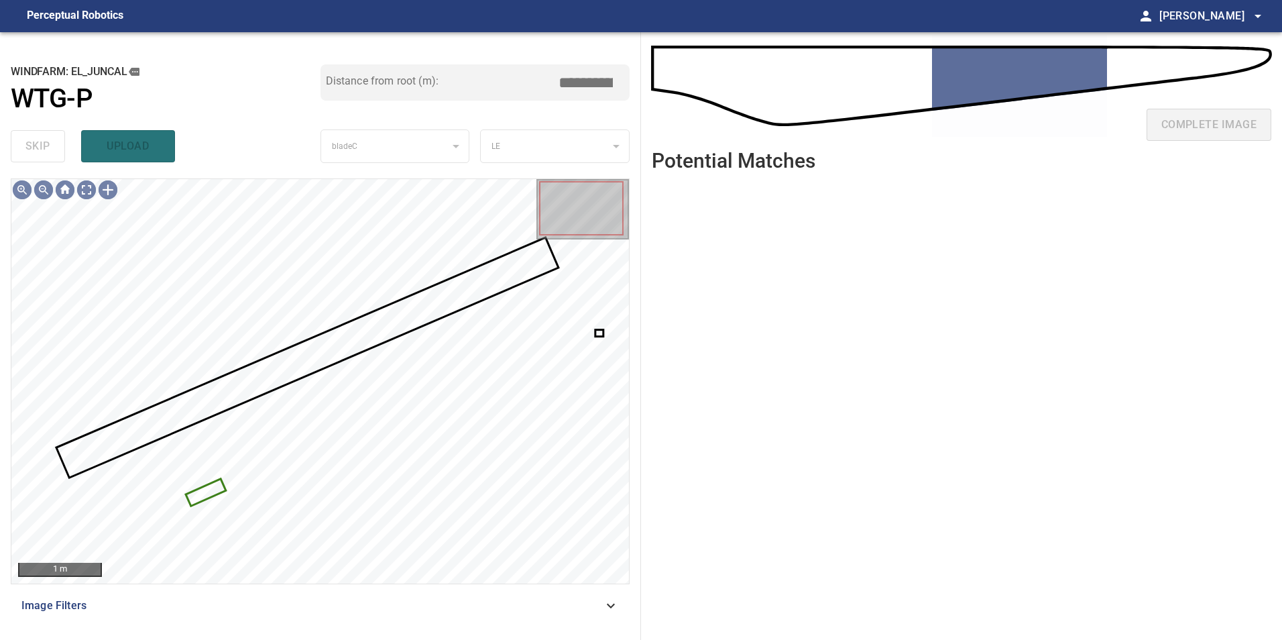
click at [221, 495] on div at bounding box center [320, 381] width 618 height 404
click at [373, 617] on div "1 m Image Filters" at bounding box center [320, 403] width 619 height 451
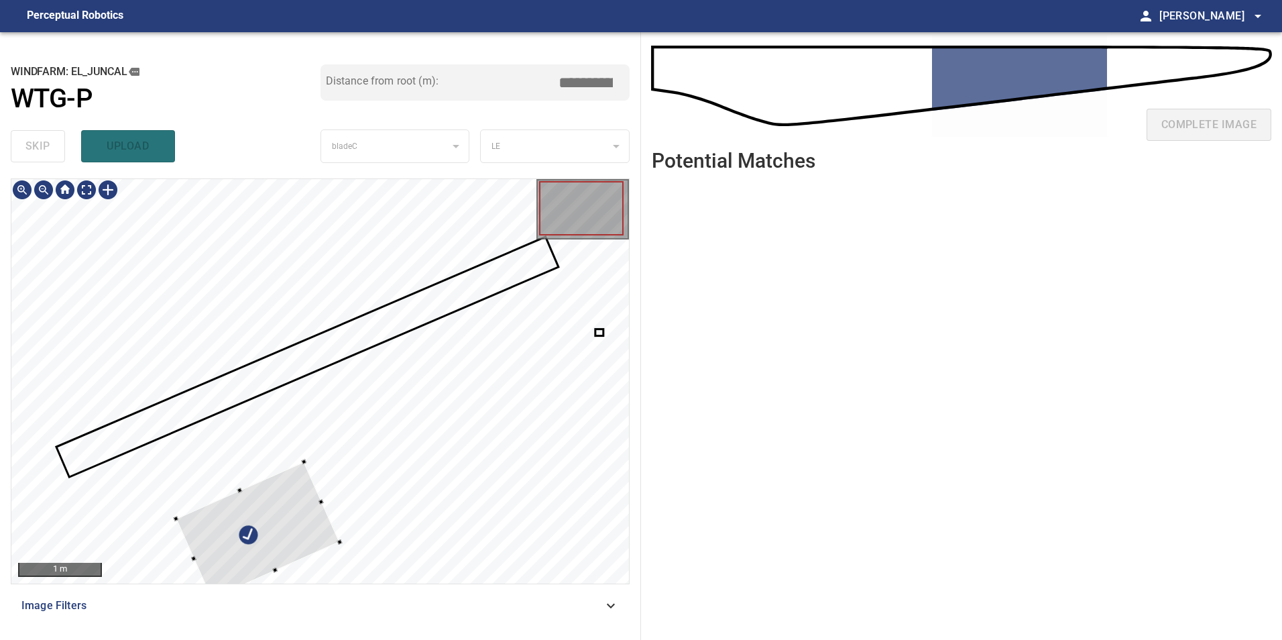
click at [108, 243] on div at bounding box center [320, 381] width 618 height 404
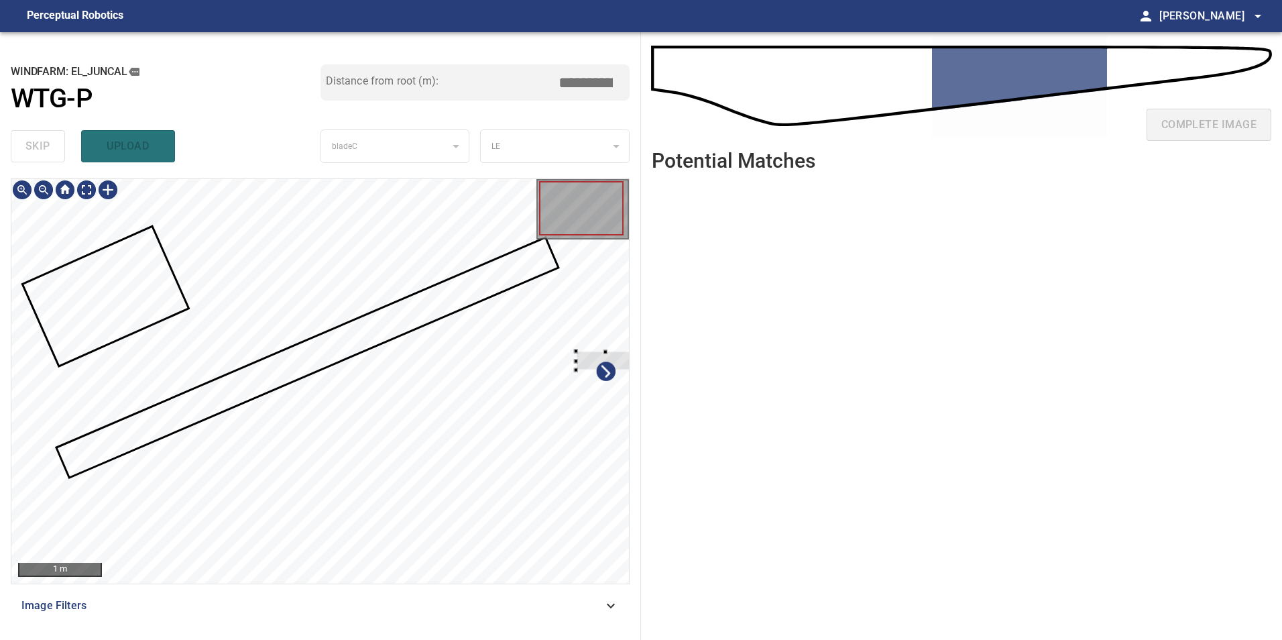
click at [639, 440] on div "**********" at bounding box center [320, 336] width 641 height 608
click at [219, 272] on div at bounding box center [320, 381] width 618 height 404
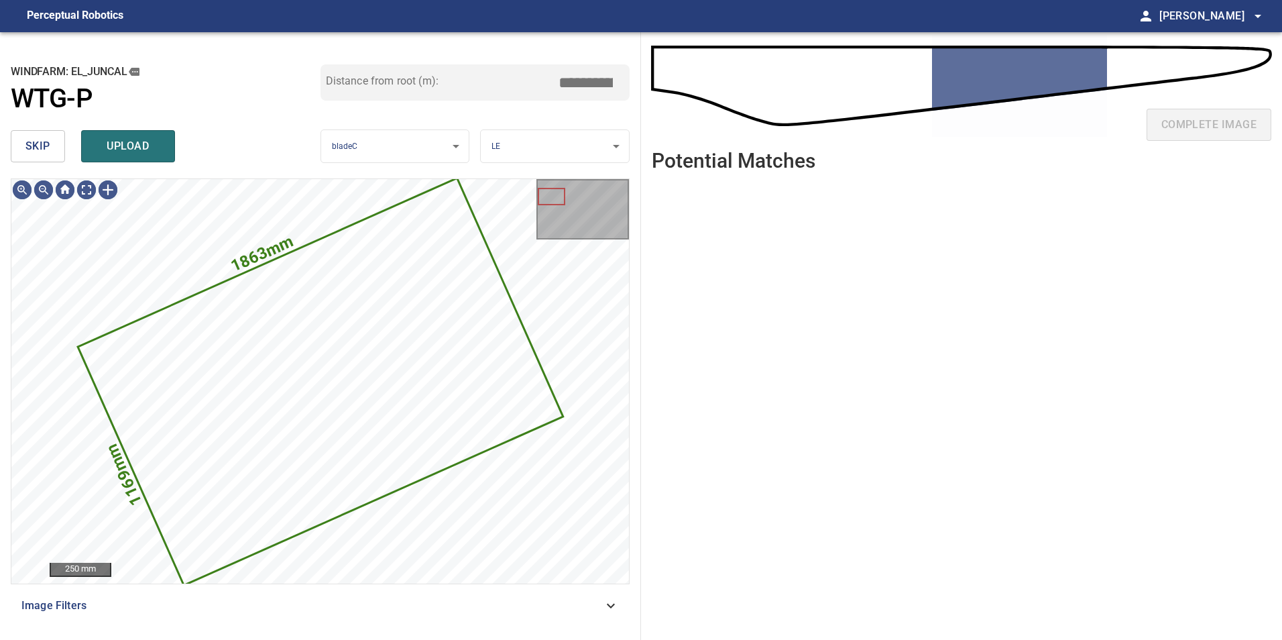
click at [27, 150] on span "skip" at bounding box center [37, 146] width 25 height 19
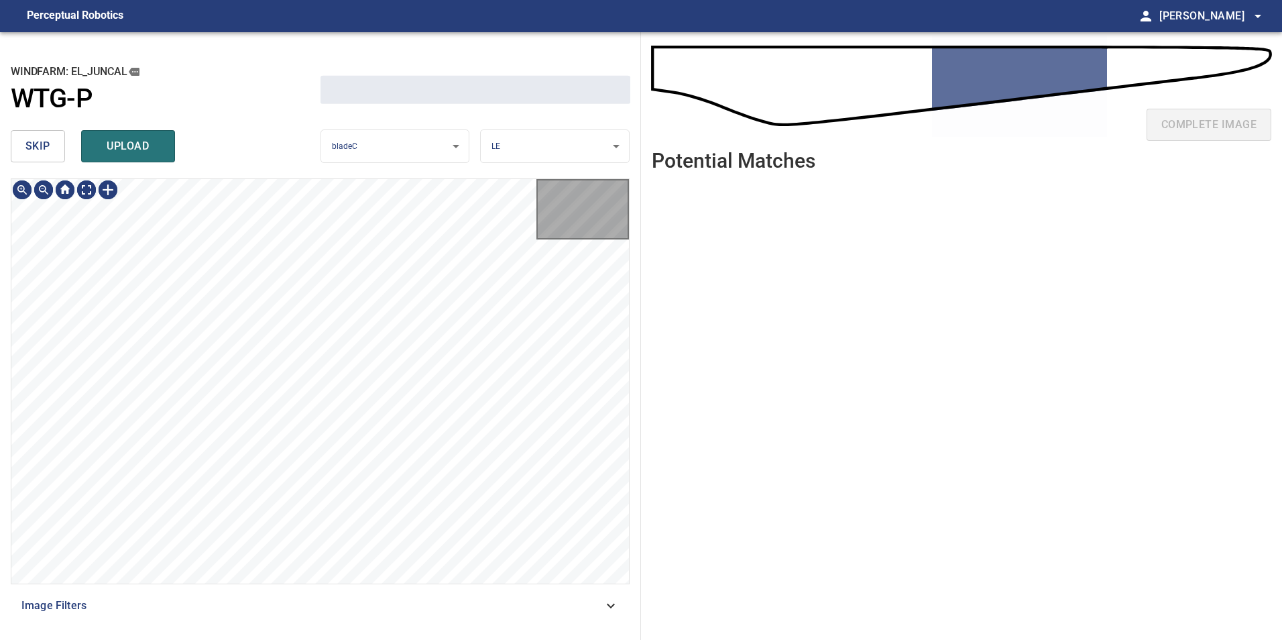
click at [27, 150] on span "skip" at bounding box center [37, 146] width 25 height 19
click at [26, 150] on span "skip" at bounding box center [37, 146] width 25 height 19
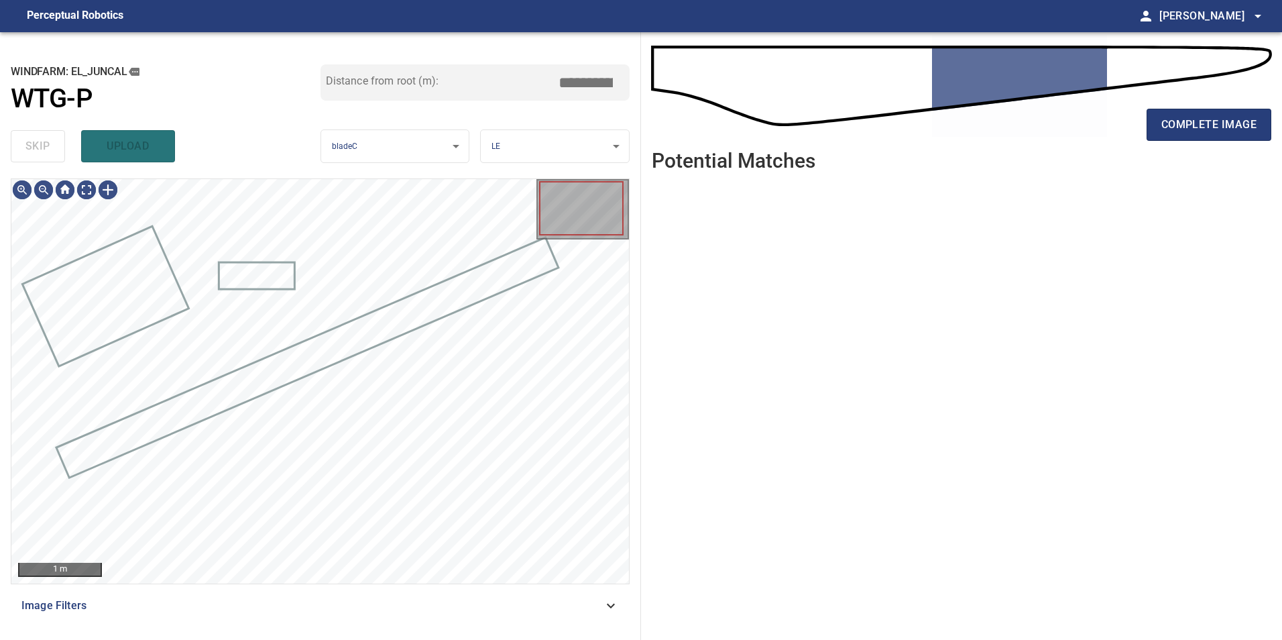
click at [26, 150] on div "skip upload" at bounding box center [166, 146] width 310 height 43
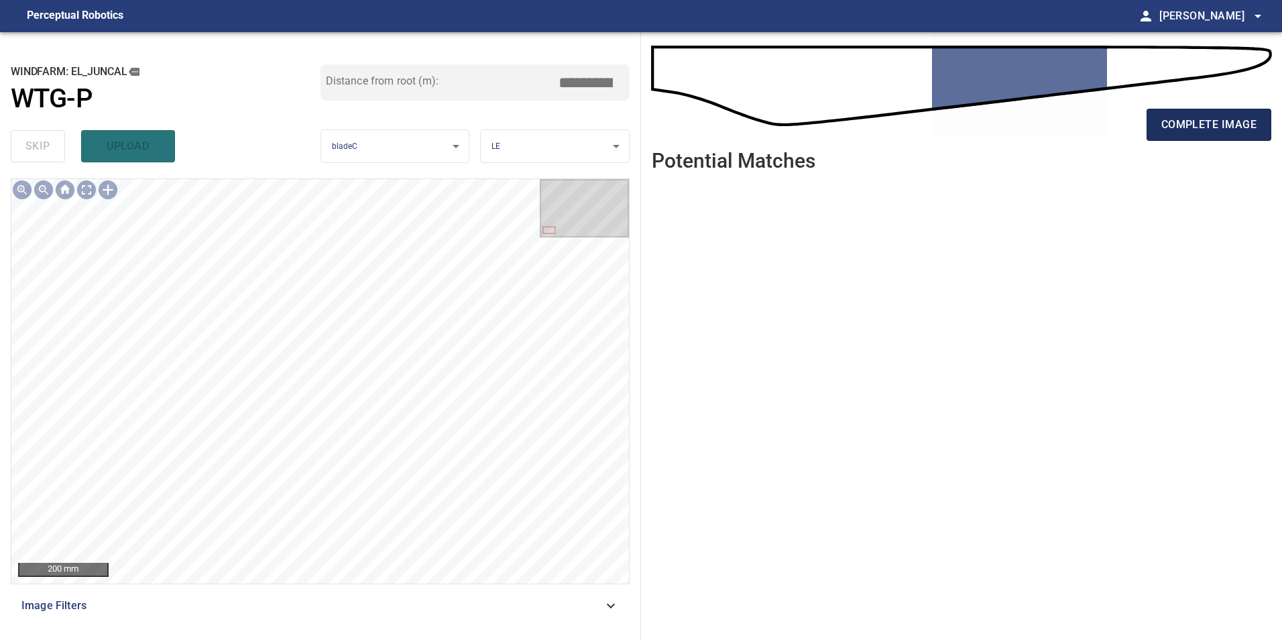
click at [1236, 135] on button "complete image" at bounding box center [1209, 125] width 125 height 32
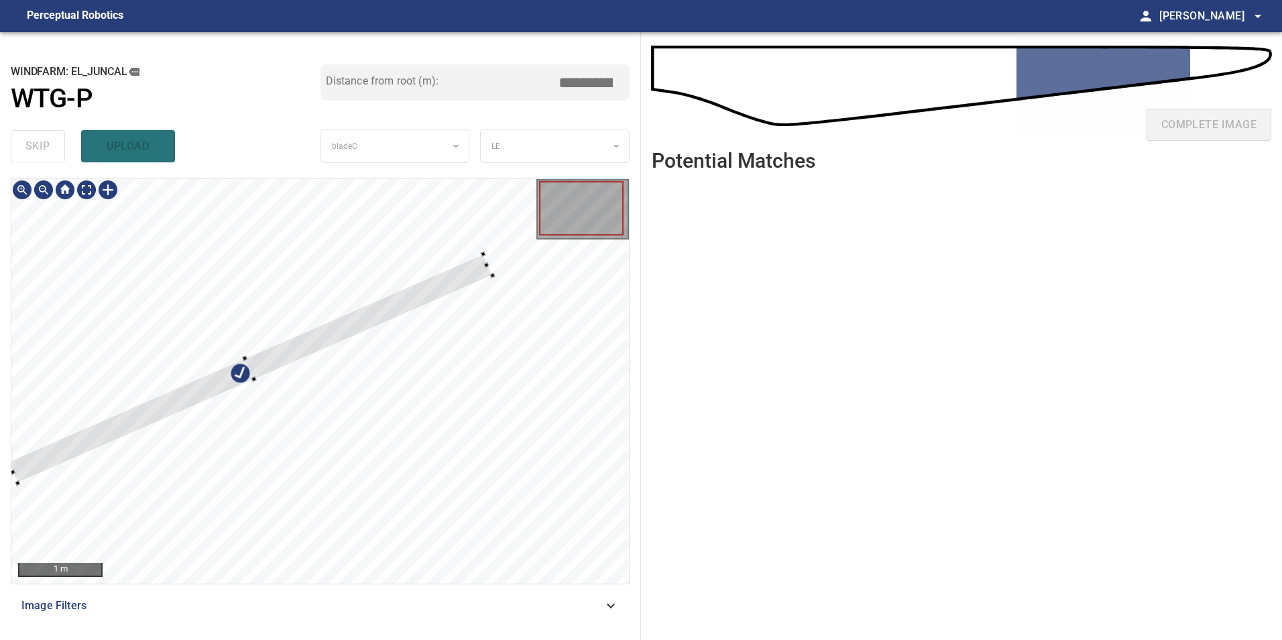
click at [439, 267] on div at bounding box center [320, 381] width 618 height 404
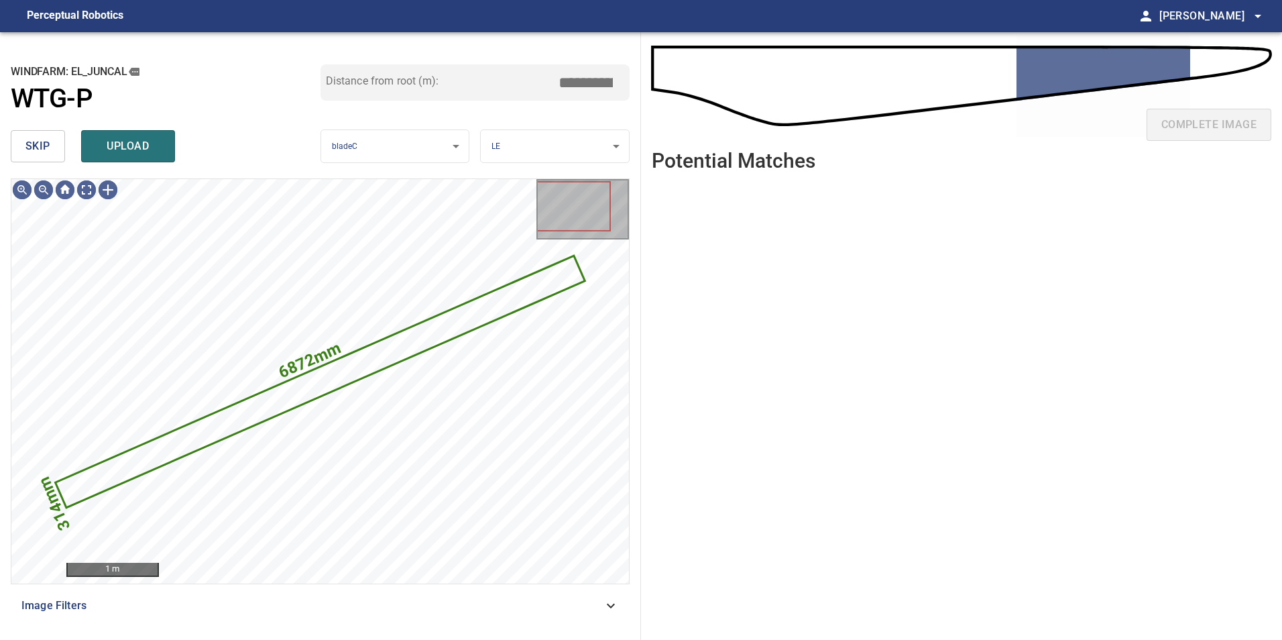
drag, startPoint x: 56, startPoint y: 150, endPoint x: 73, endPoint y: 152, distance: 17.6
click at [58, 150] on button "skip" at bounding box center [38, 146] width 54 height 32
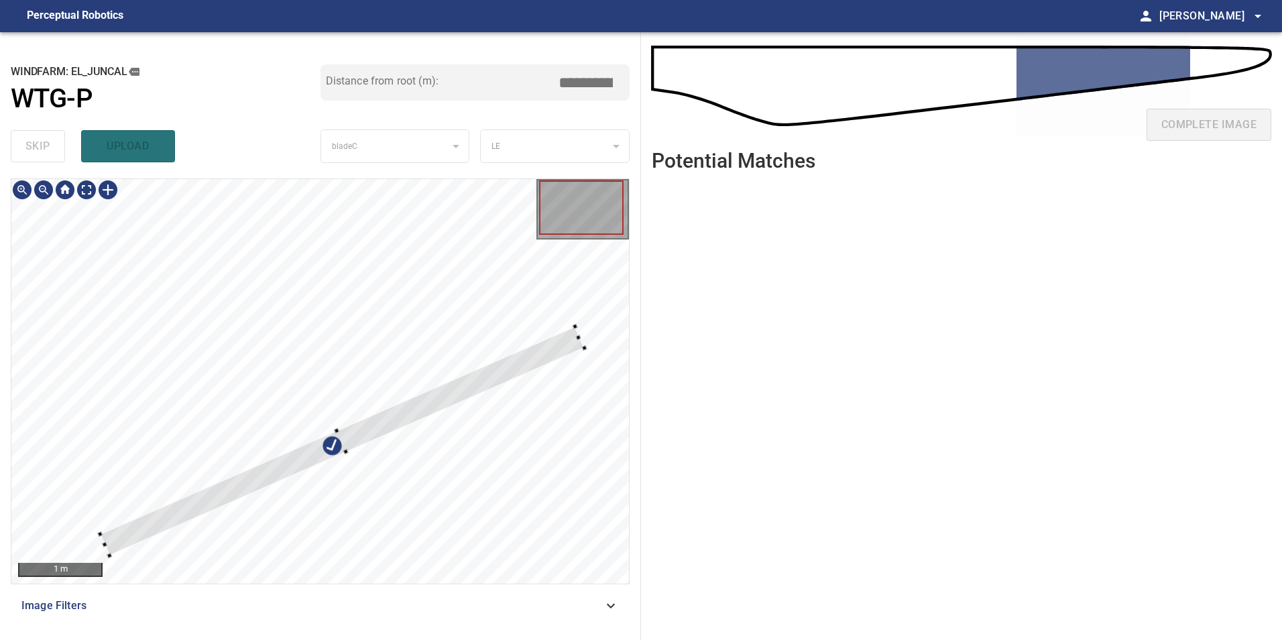
click at [378, 440] on div at bounding box center [320, 381] width 618 height 404
click at [474, 381] on div at bounding box center [320, 381] width 618 height 404
click at [478, 401] on div at bounding box center [320, 381] width 618 height 404
click at [331, 451] on div at bounding box center [282, 465] width 375 height 181
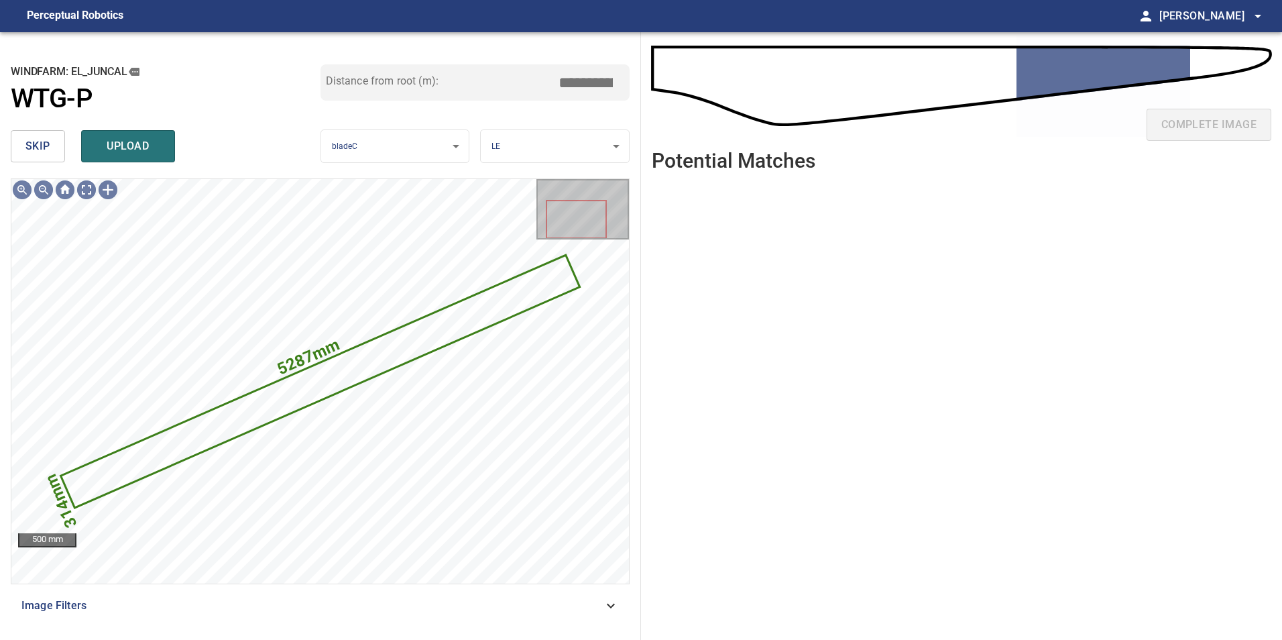
drag, startPoint x: 582, startPoint y: 82, endPoint x: 935, endPoint y: 48, distance: 354.4
click at [850, 51] on div "**********" at bounding box center [641, 336] width 1282 height 608
type input "*****"
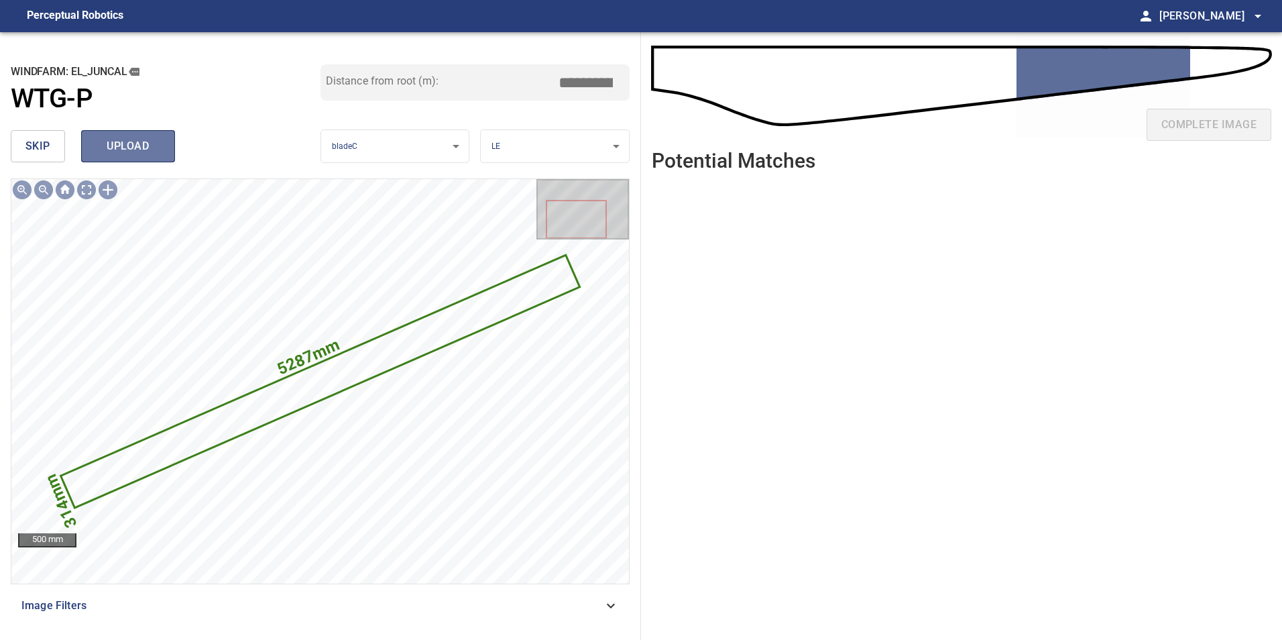
click at [139, 142] on span "upload" at bounding box center [128, 146] width 64 height 19
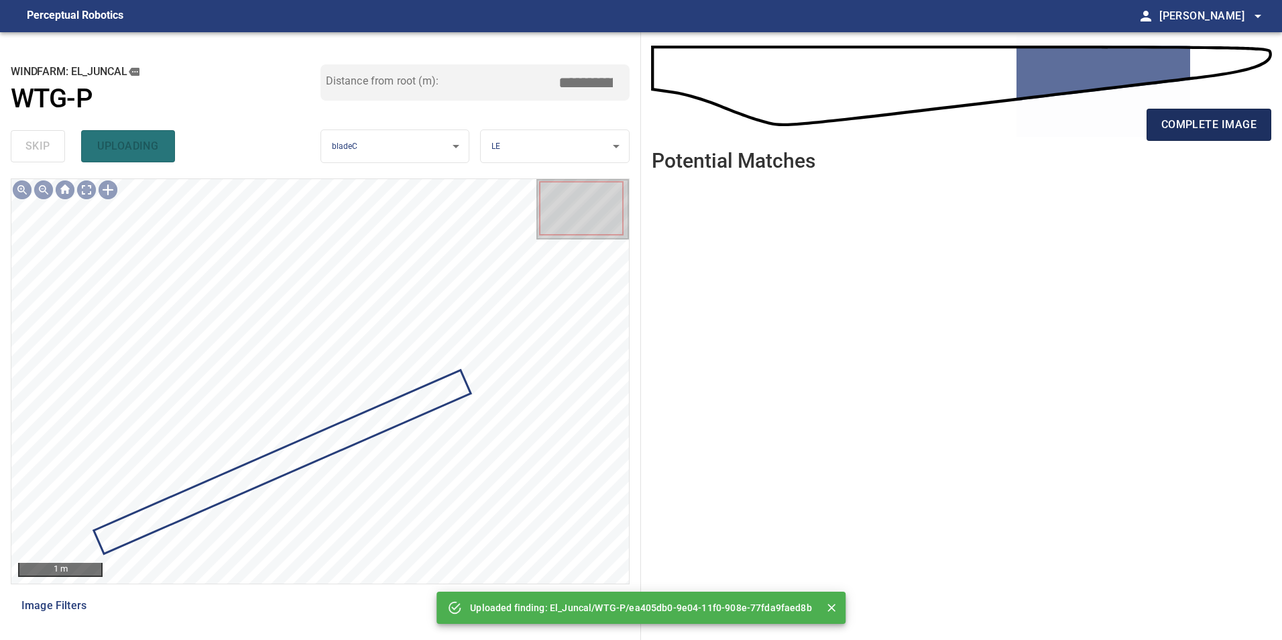
click at [1170, 126] on span "complete image" at bounding box center [1209, 124] width 95 height 19
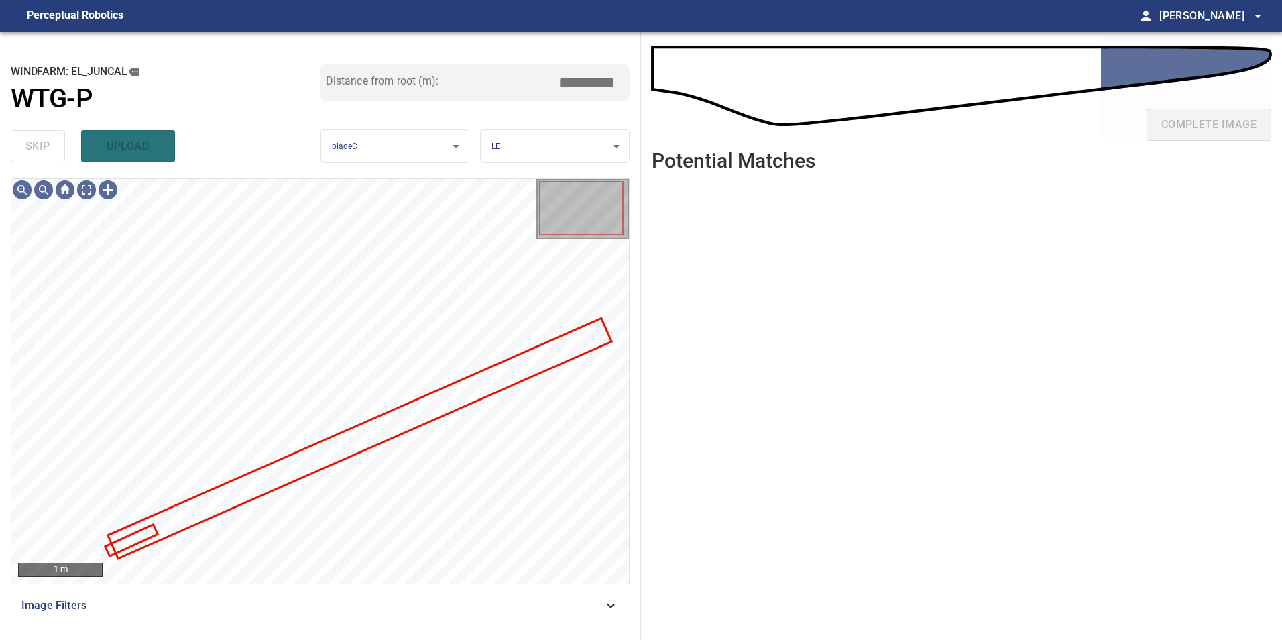
click at [518, 474] on div "1 m Image Filters" at bounding box center [320, 403] width 619 height 451
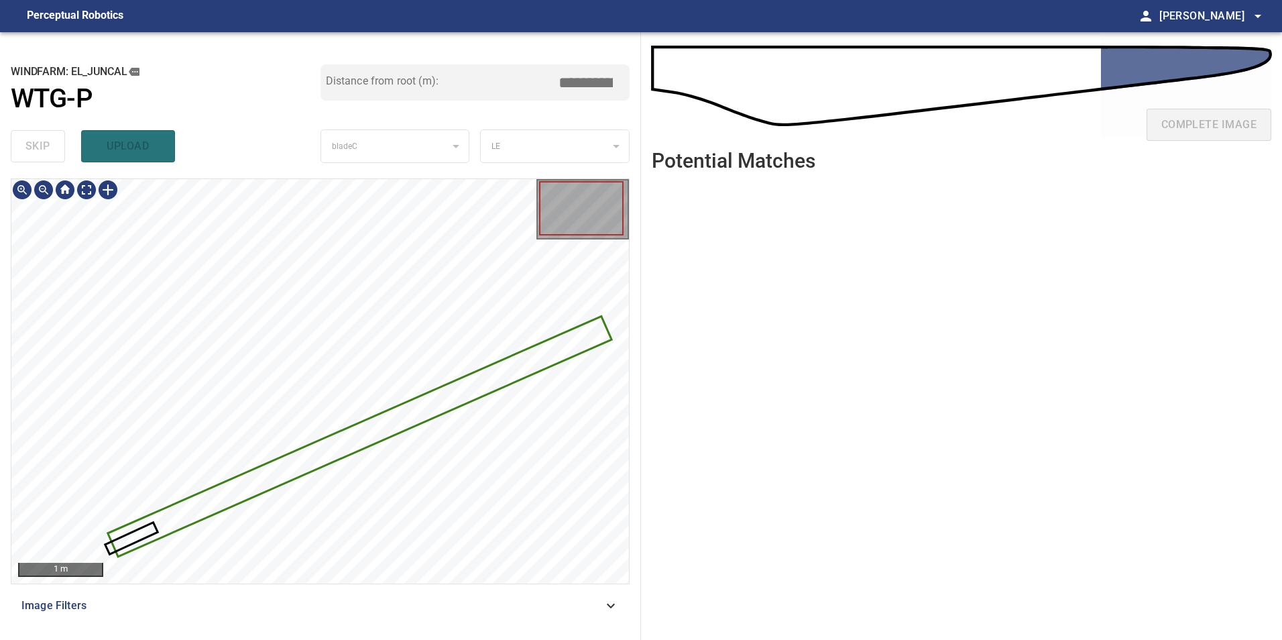
click at [309, 460] on div at bounding box center [320, 381] width 618 height 404
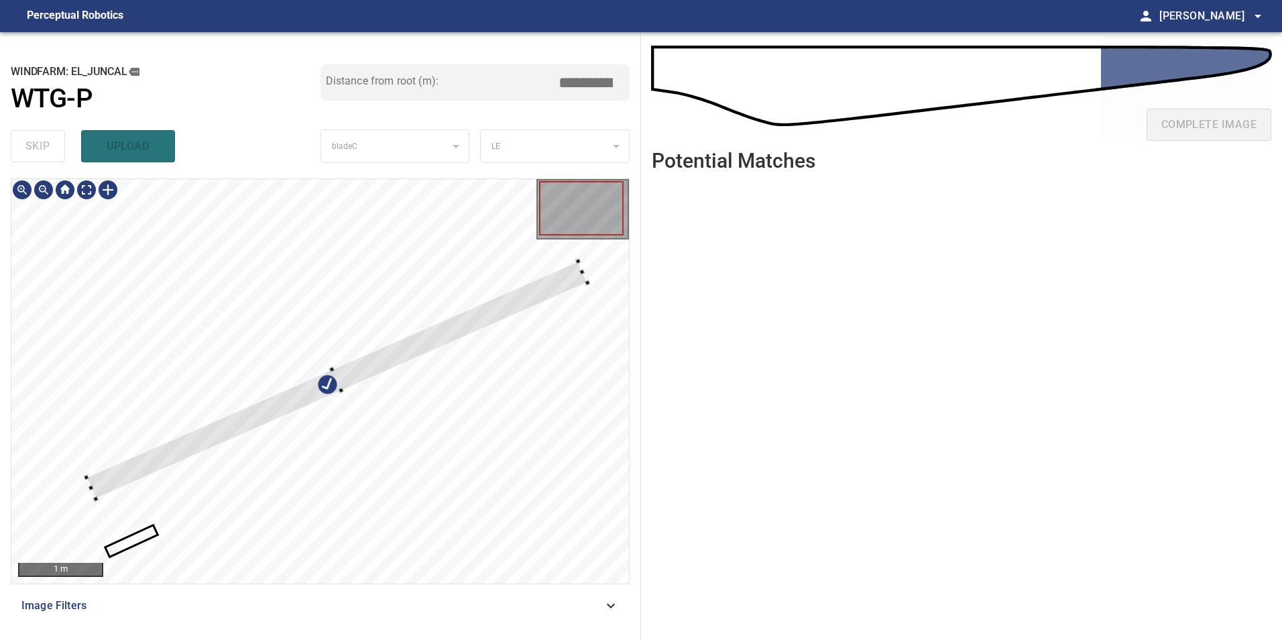
click at [278, 387] on div at bounding box center [320, 381] width 618 height 404
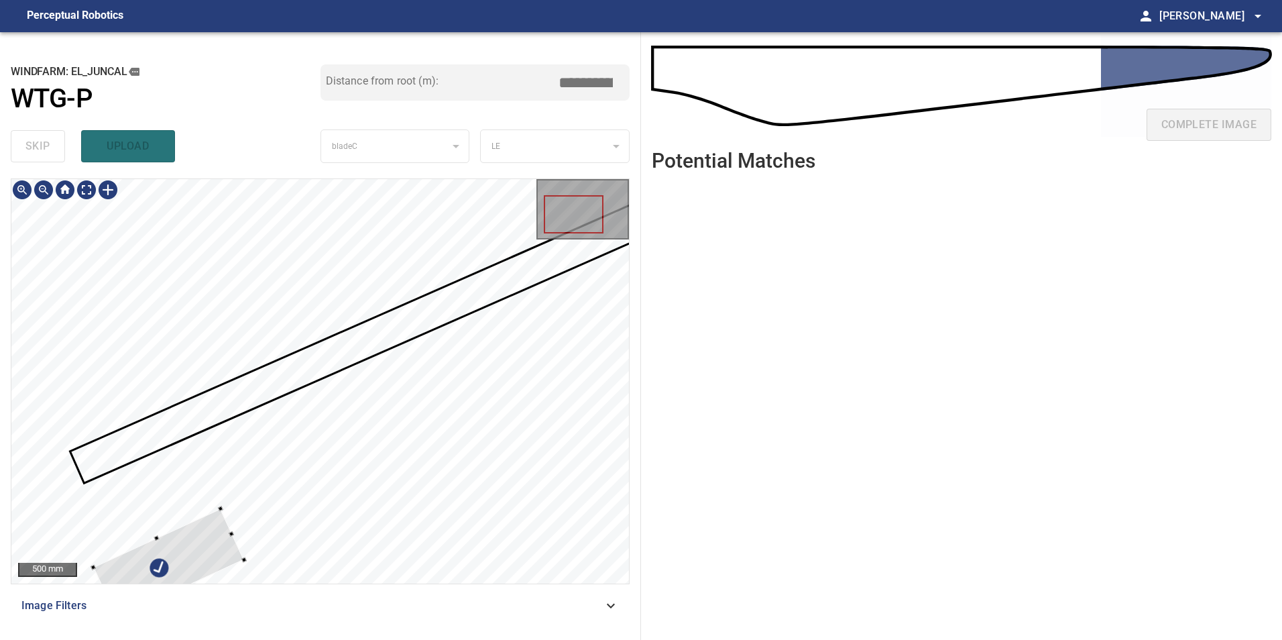
click at [292, 600] on div "500 mm Image Filters" at bounding box center [320, 403] width 619 height 451
click at [186, 508] on div at bounding box center [170, 564] width 155 height 112
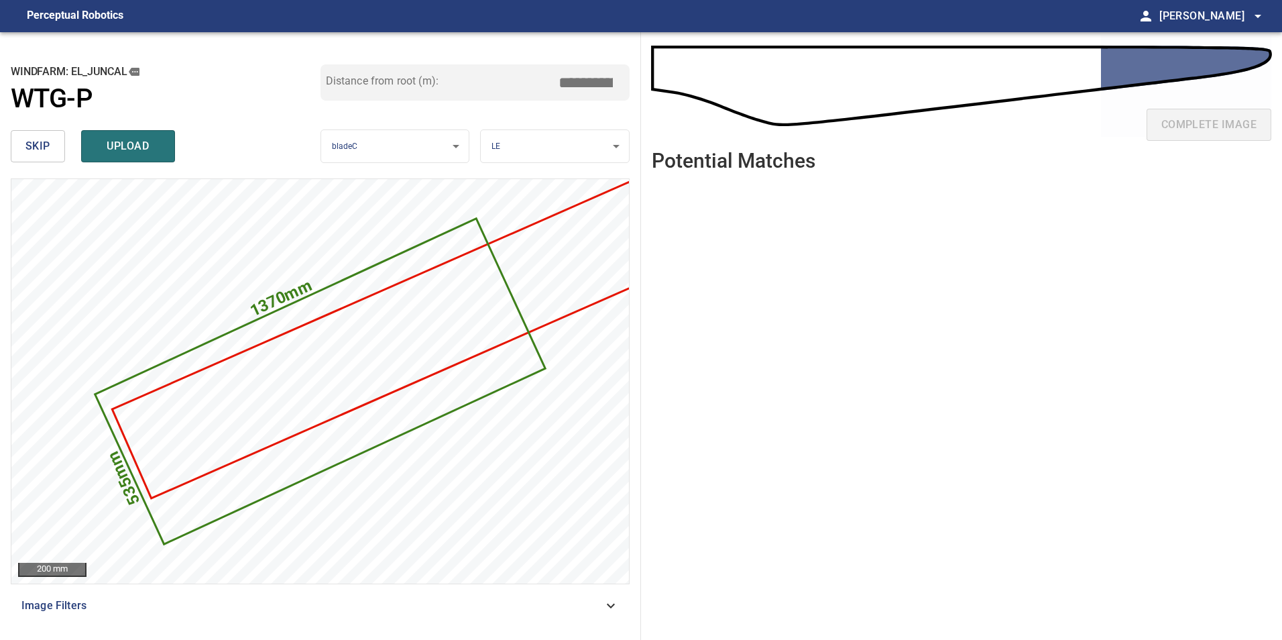
click at [46, 138] on span "skip" at bounding box center [37, 146] width 25 height 19
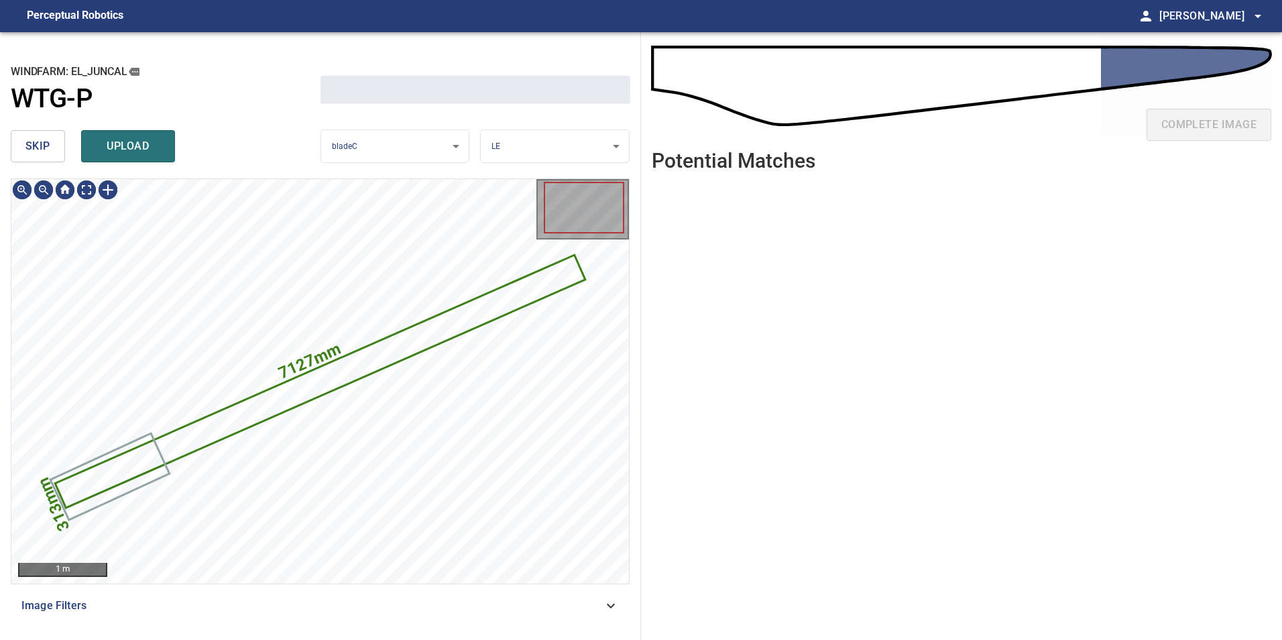
click at [46, 138] on span "skip" at bounding box center [37, 146] width 25 height 19
click at [46, 138] on div "skip upload" at bounding box center [166, 146] width 310 height 43
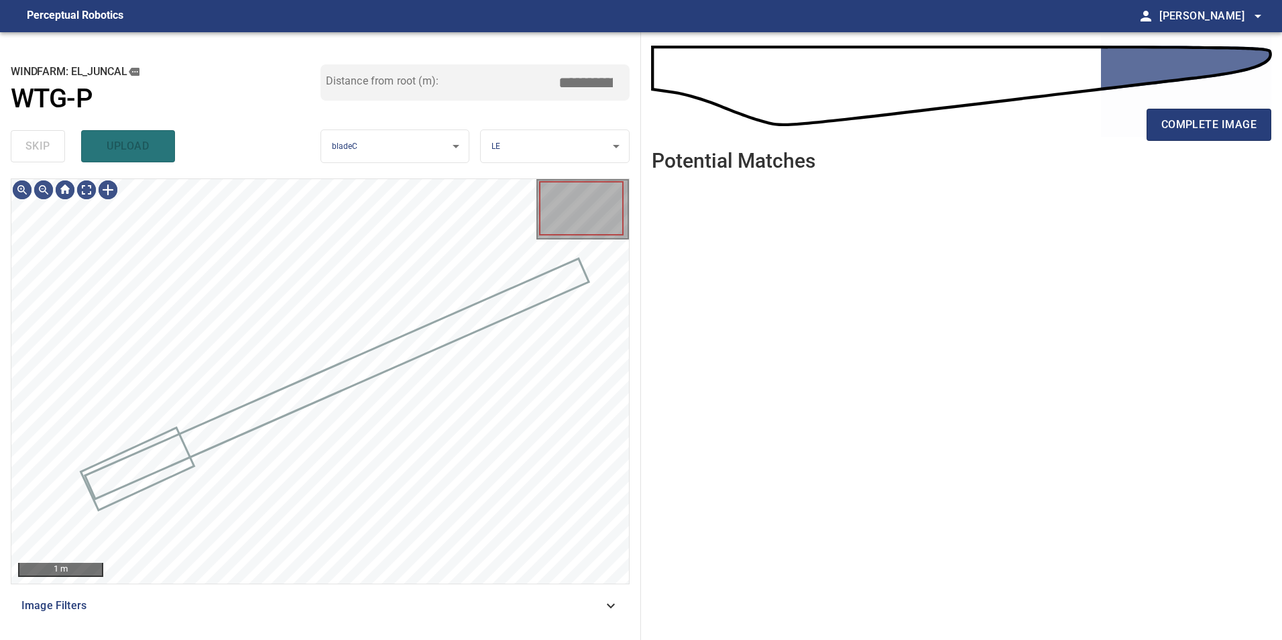
drag, startPoint x: 46, startPoint y: 138, endPoint x: 64, endPoint y: 184, distance: 49.1
click at [48, 144] on div "skip upload" at bounding box center [166, 146] width 310 height 43
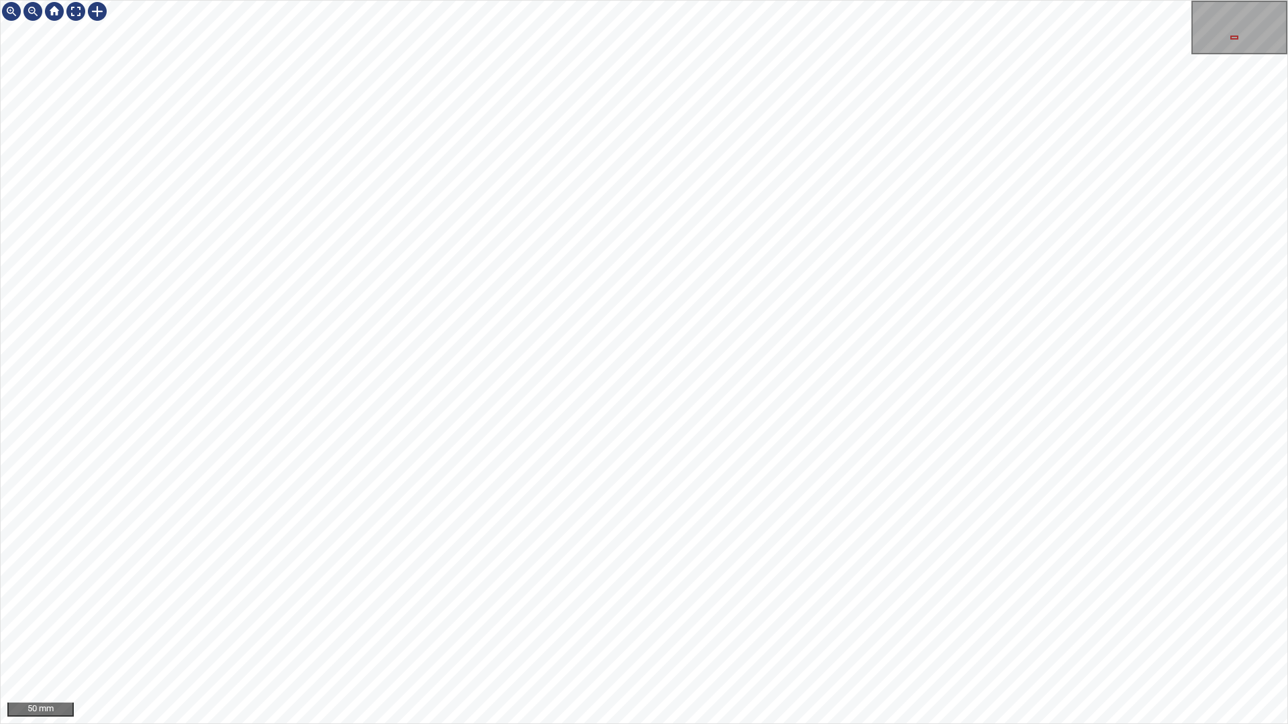
click at [1287, 229] on html "50 mm" at bounding box center [644, 362] width 1288 height 724
click at [441, 724] on div "100 mm" at bounding box center [644, 362] width 1288 height 724
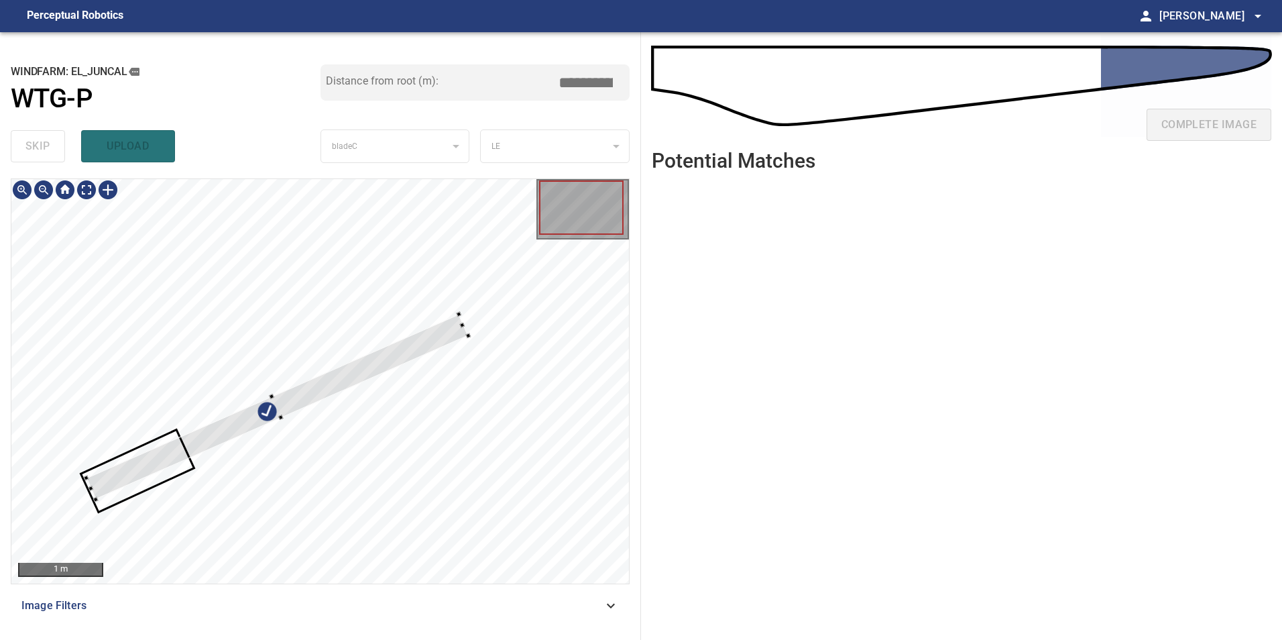
click at [472, 326] on div at bounding box center [320, 381] width 618 height 404
click at [484, 340] on div at bounding box center [320, 381] width 618 height 404
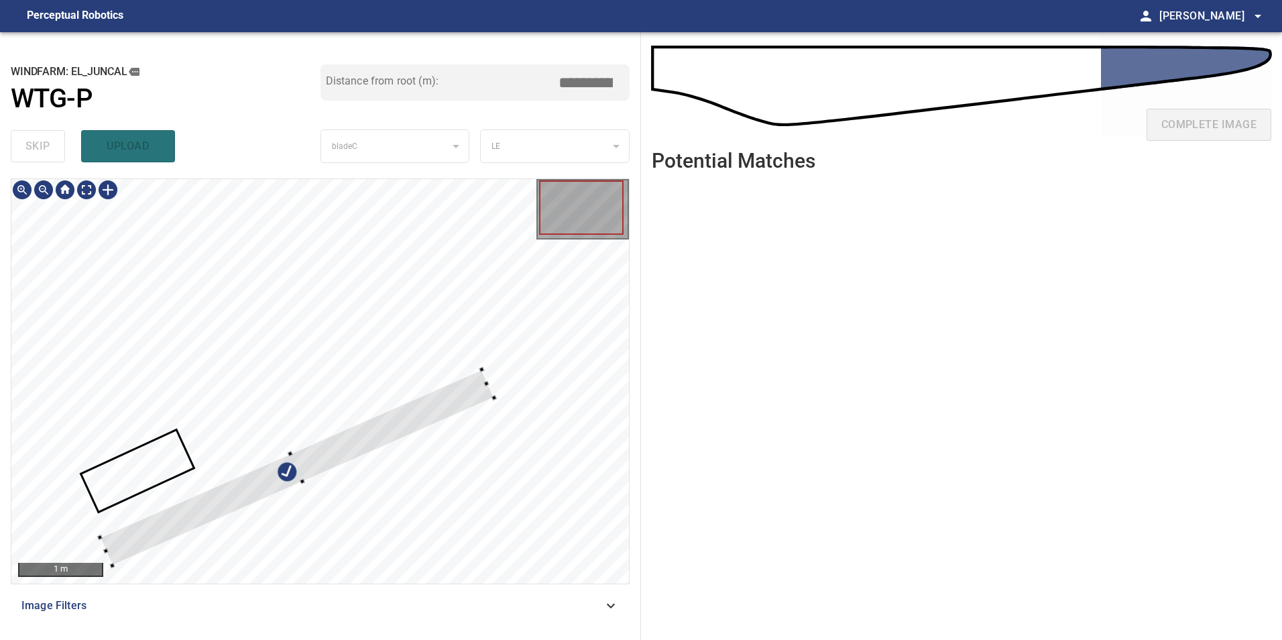
click at [459, 396] on div at bounding box center [297, 468] width 394 height 197
click at [592, 339] on div at bounding box center [352, 443] width 504 height 244
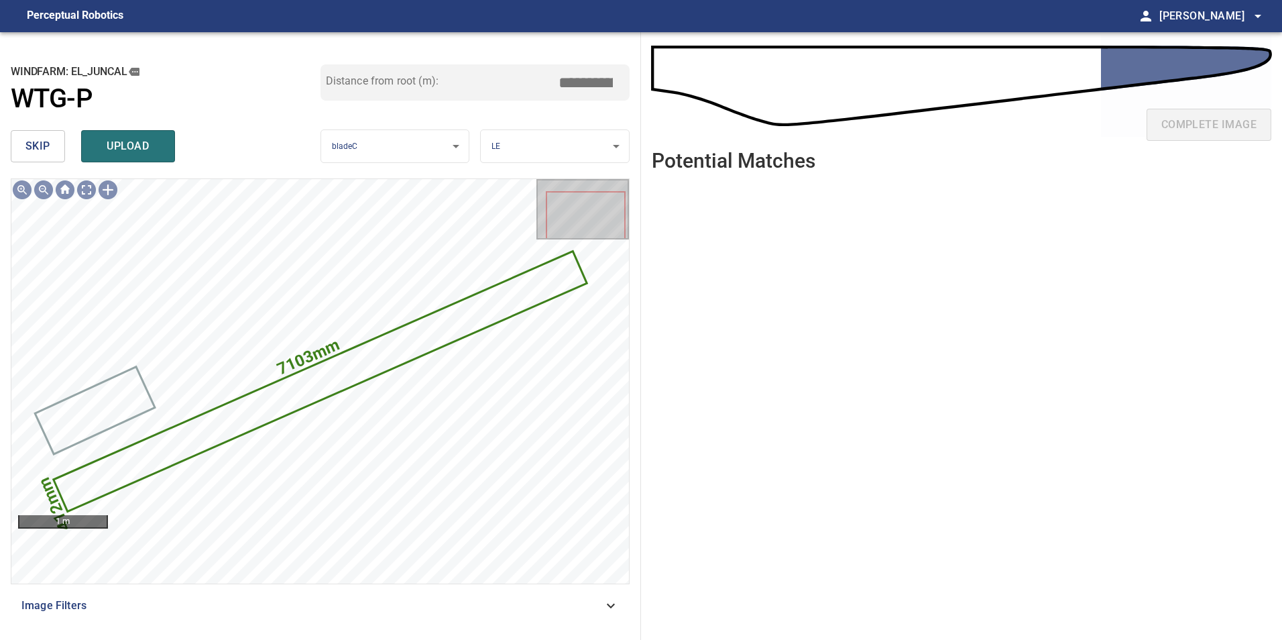
click at [584, 83] on input "*****" at bounding box center [590, 82] width 67 height 25
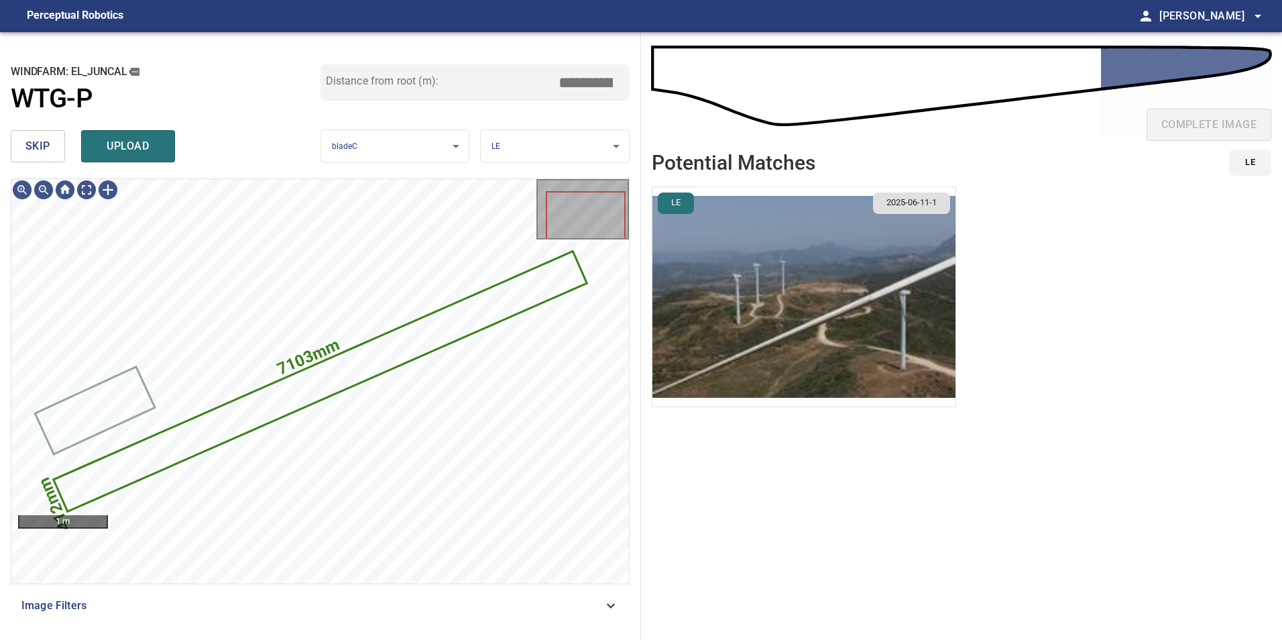
type input "*****"
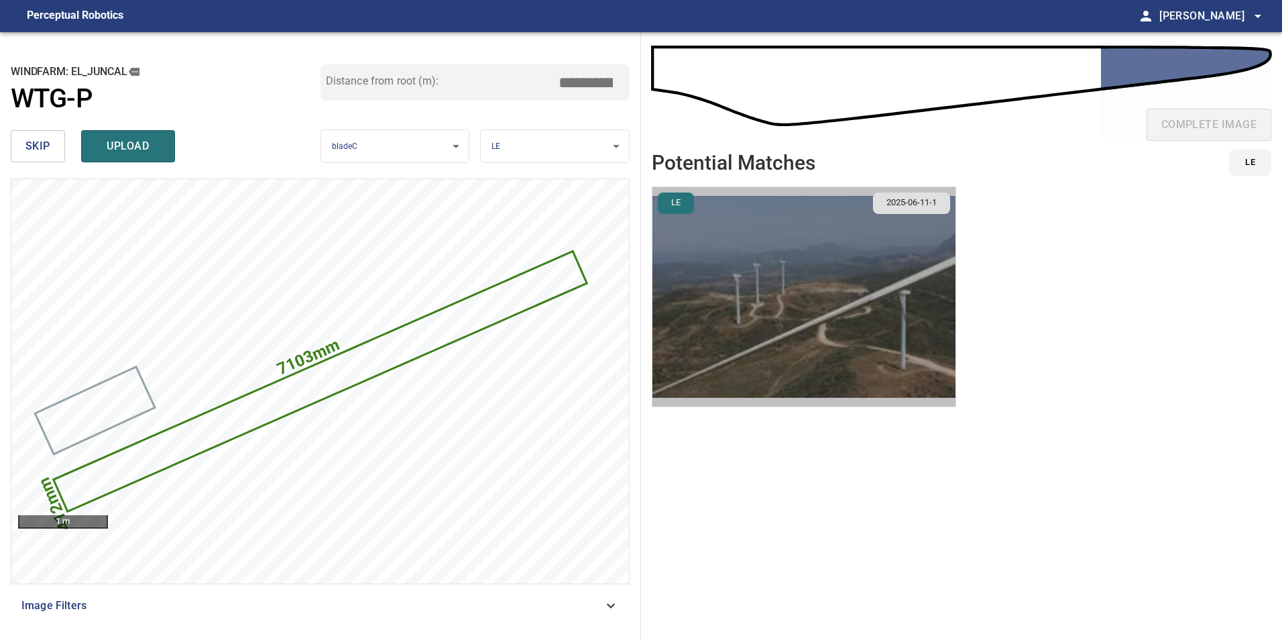
click at [819, 331] on img "button" at bounding box center [804, 296] width 303 height 219
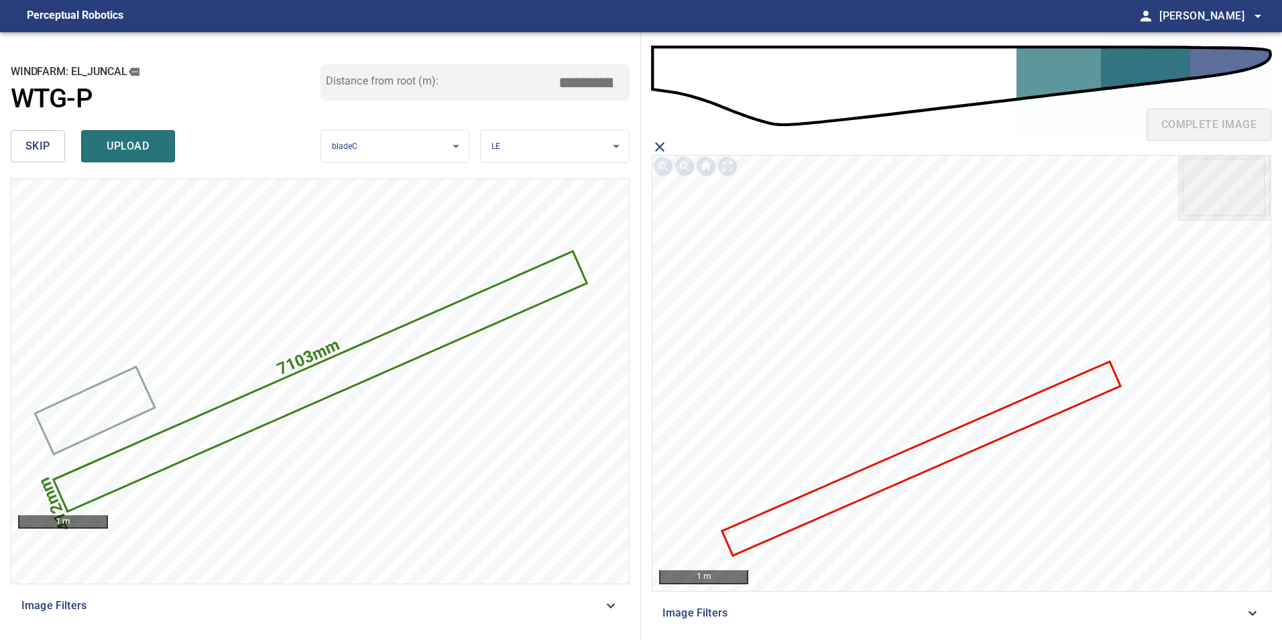
click at [996, 423] on icon at bounding box center [922, 459] width 396 height 192
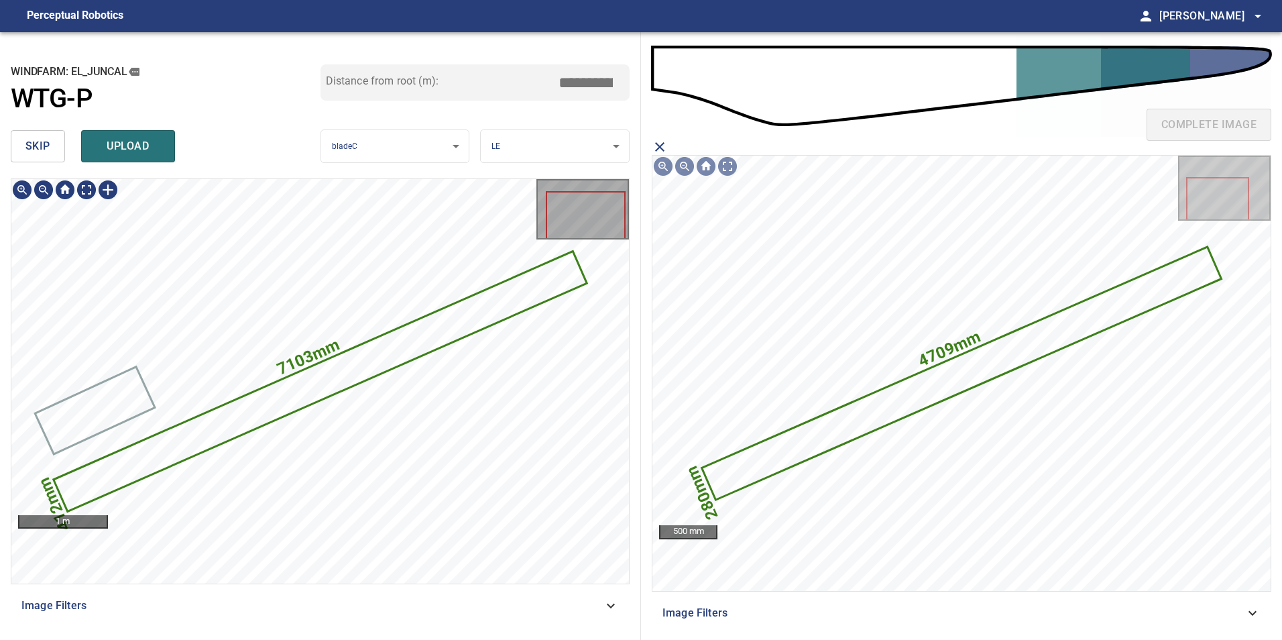
click at [430, 344] on icon at bounding box center [320, 382] width 531 height 258
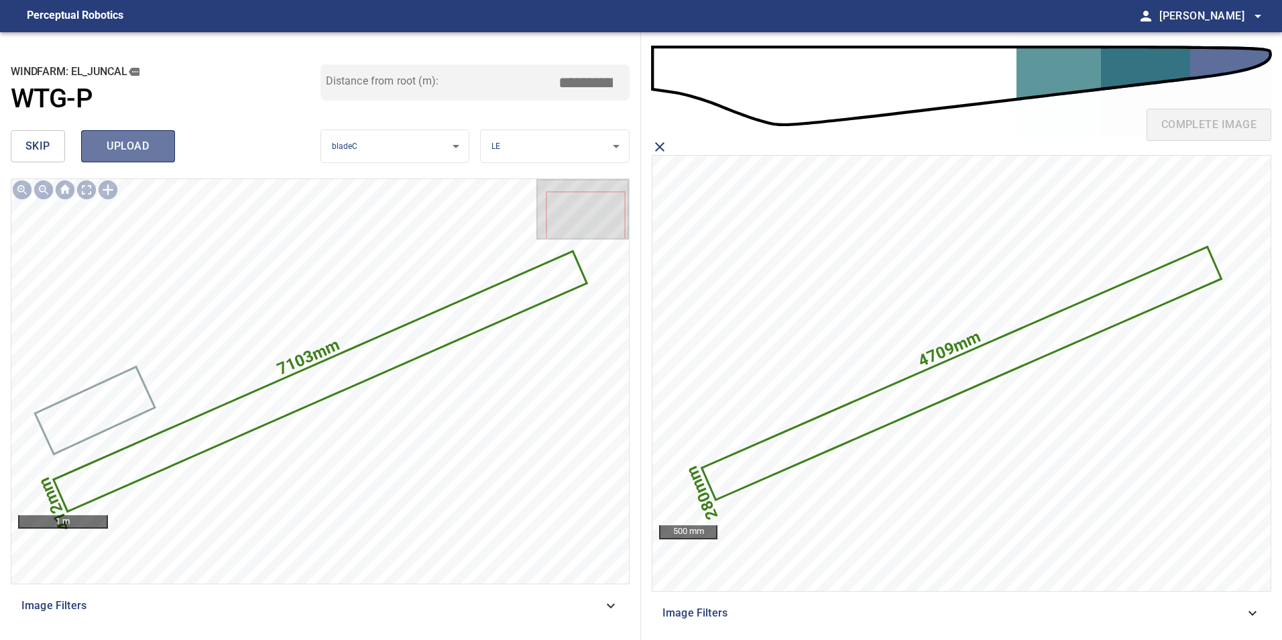
click at [140, 154] on span "upload" at bounding box center [128, 146] width 64 height 19
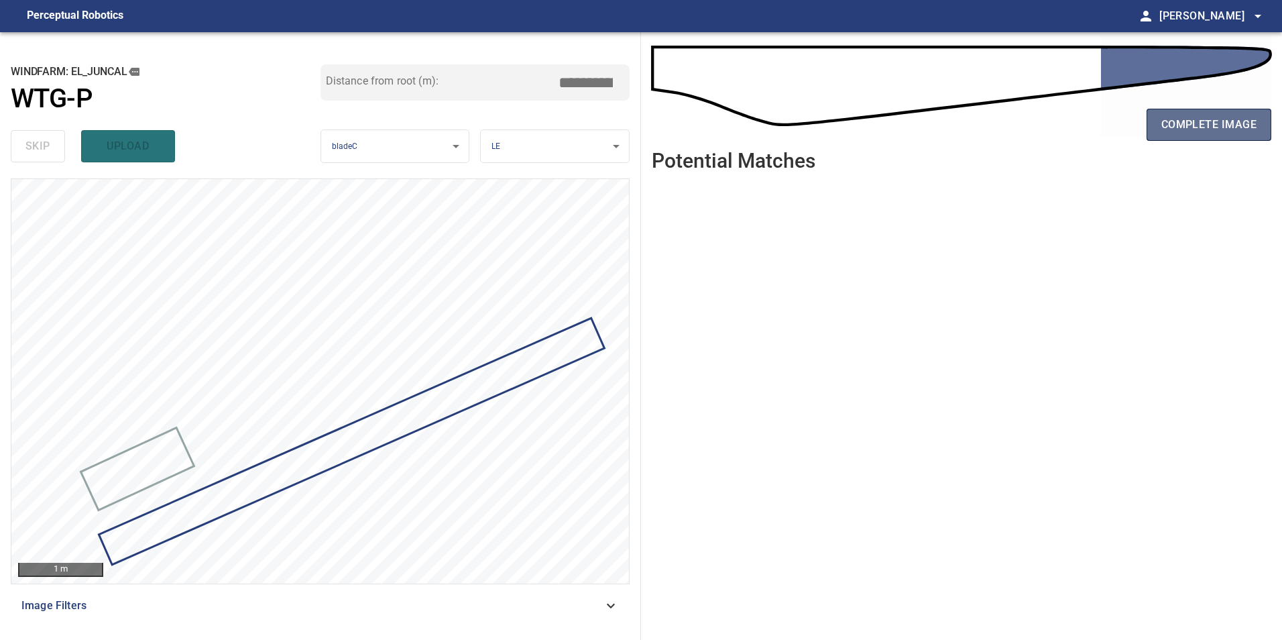
click at [1232, 119] on span "complete image" at bounding box center [1209, 124] width 95 height 19
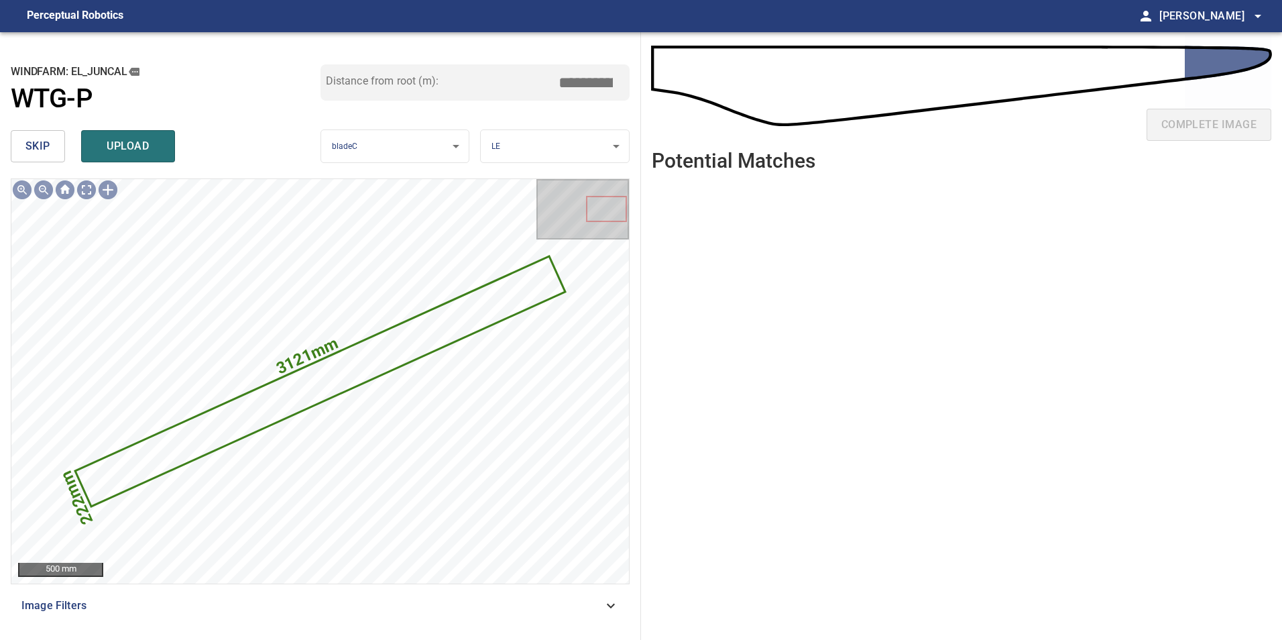
click at [36, 158] on button "skip" at bounding box center [38, 146] width 54 height 32
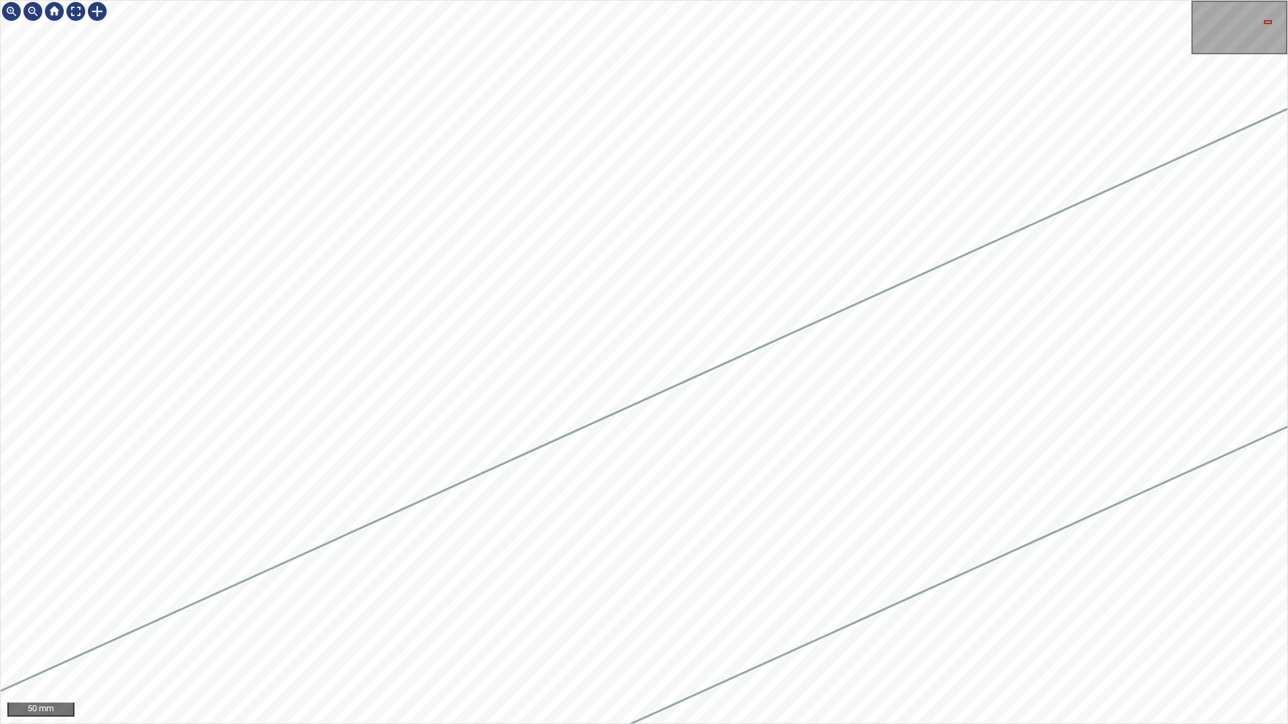
click at [1142, 376] on div at bounding box center [644, 362] width 1287 height 723
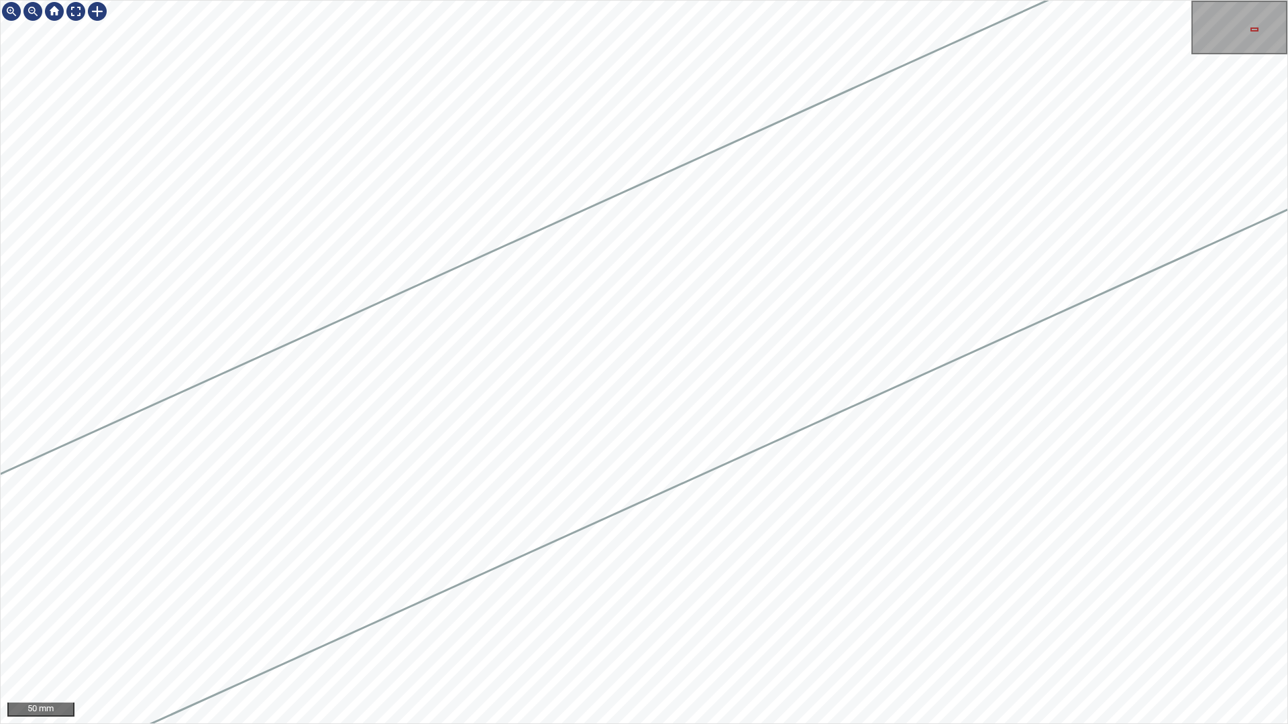
click at [1287, 227] on html "50 mm" at bounding box center [644, 362] width 1288 height 724
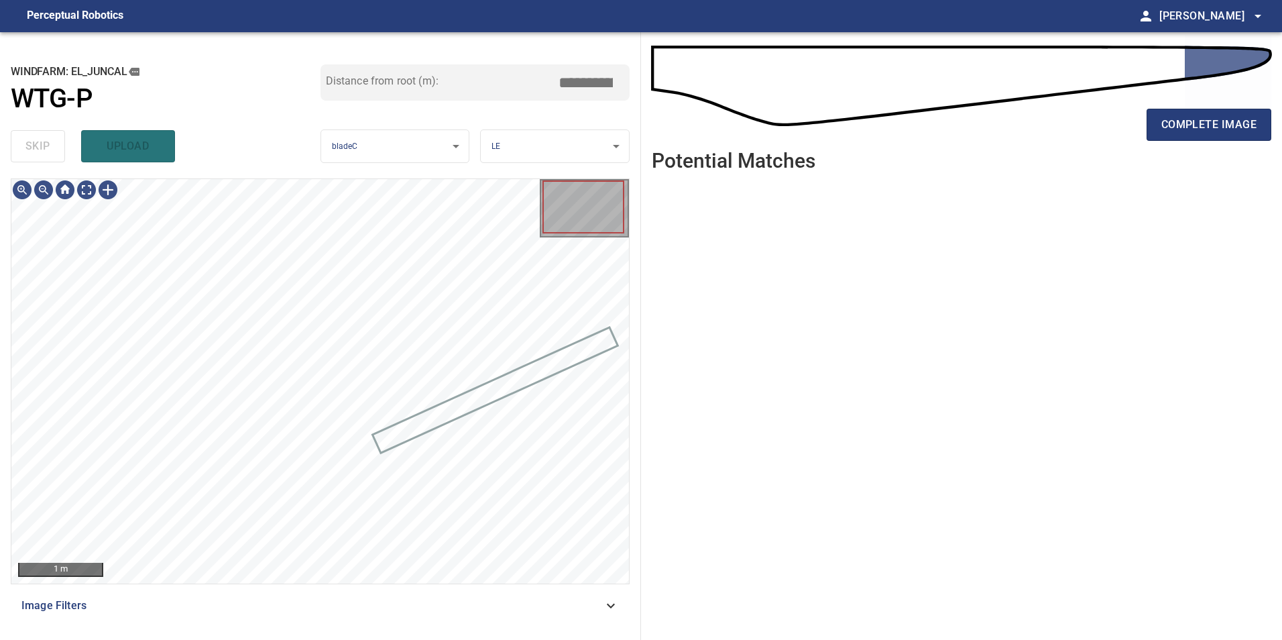
click at [431, 614] on div "Image Filters" at bounding box center [320, 606] width 619 height 32
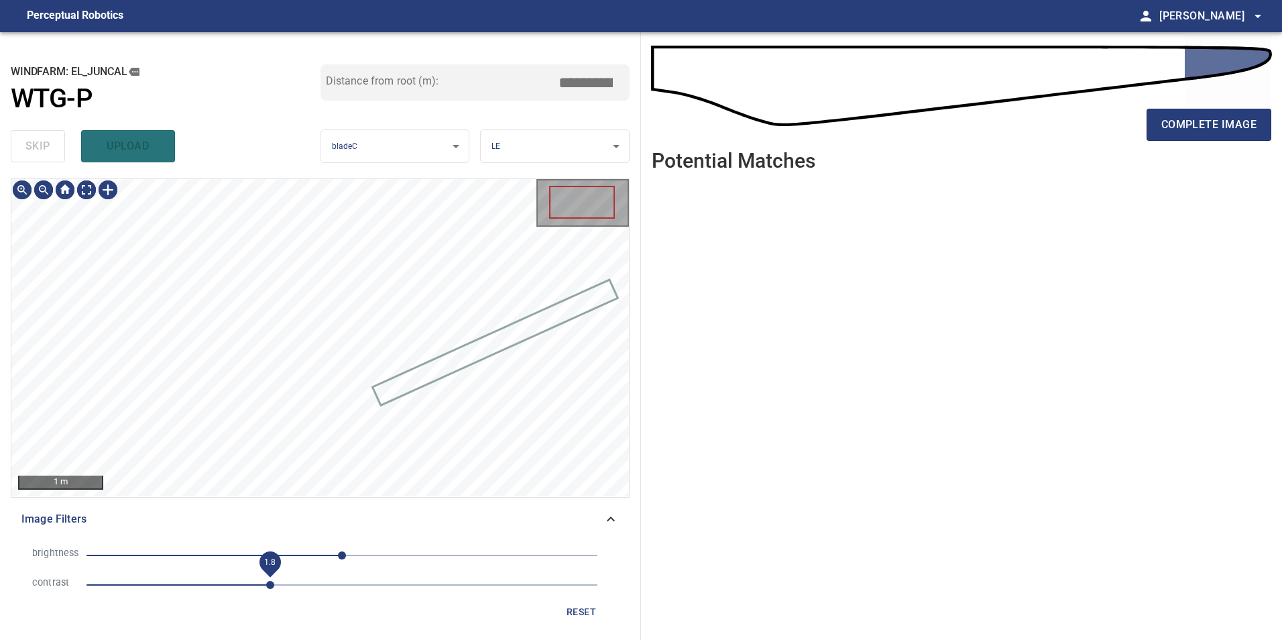
drag, startPoint x: 273, startPoint y: 594, endPoint x: 272, endPoint y: 553, distance: 40.3
click at [273, 592] on span "1.8" at bounding box center [342, 585] width 511 height 19
click at [250, 551] on span "-92" at bounding box center [342, 555] width 511 height 19
click at [286, 550] on span "-92" at bounding box center [342, 555] width 511 height 19
click at [313, 549] on span "-56" at bounding box center [342, 555] width 511 height 19
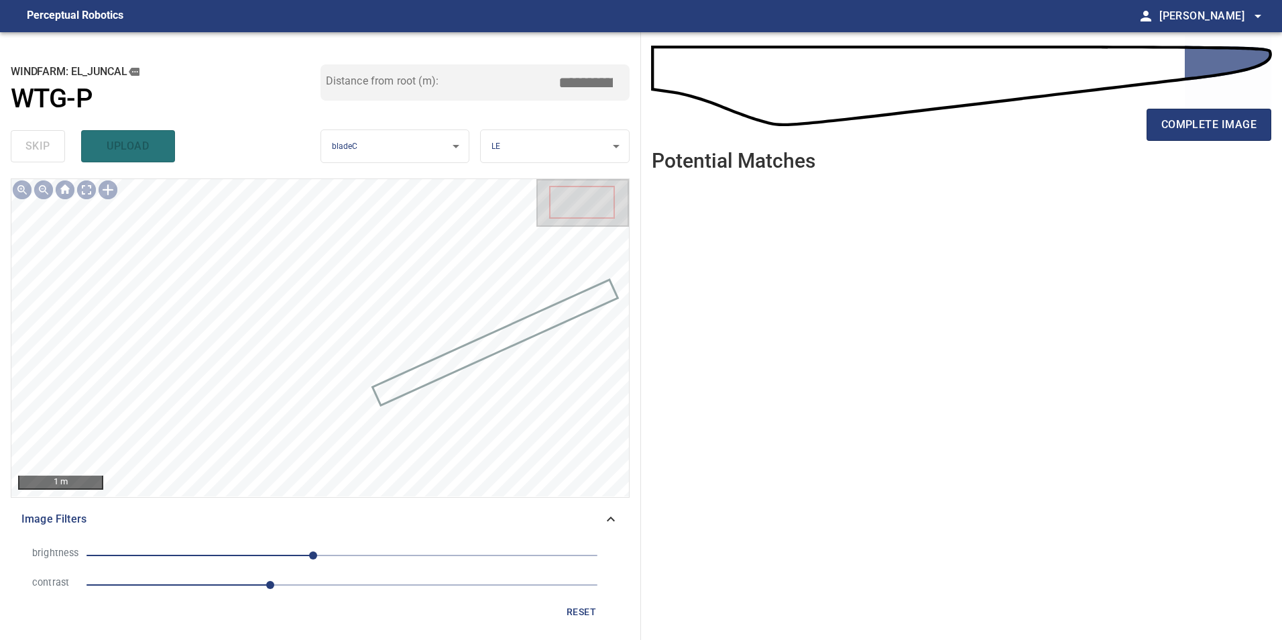
click at [334, 557] on span "-29" at bounding box center [342, 555] width 511 height 19
click at [330, 553] on span "-8" at bounding box center [334, 555] width 8 height 8
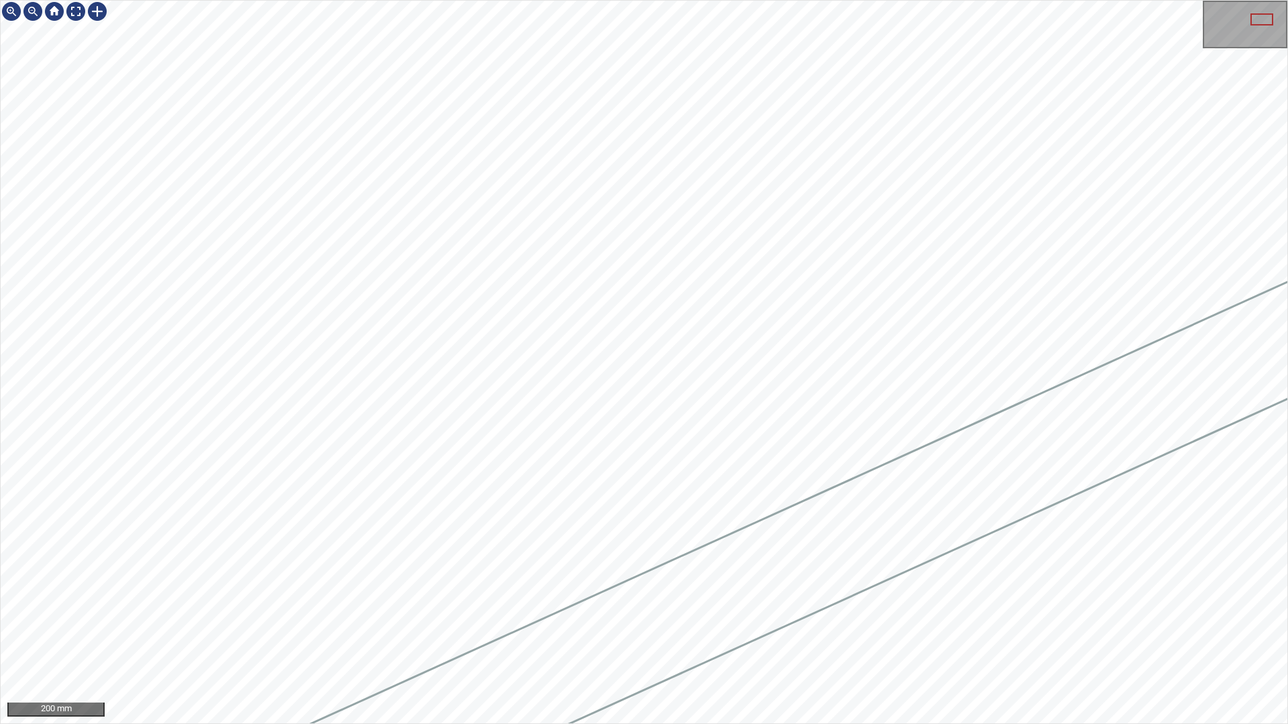
click at [797, 550] on div at bounding box center [644, 362] width 1287 height 723
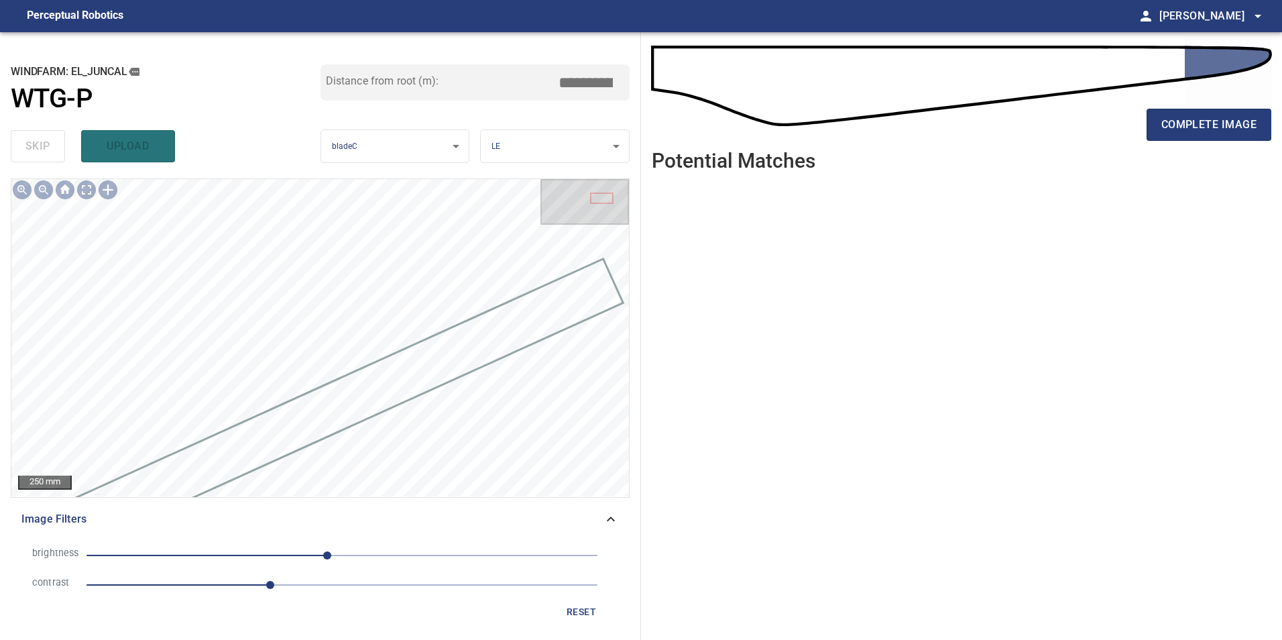
drag, startPoint x: 572, startPoint y: 603, endPoint x: 553, endPoint y: 602, distance: 18.8
click at [571, 602] on button "reset" at bounding box center [581, 612] width 43 height 25
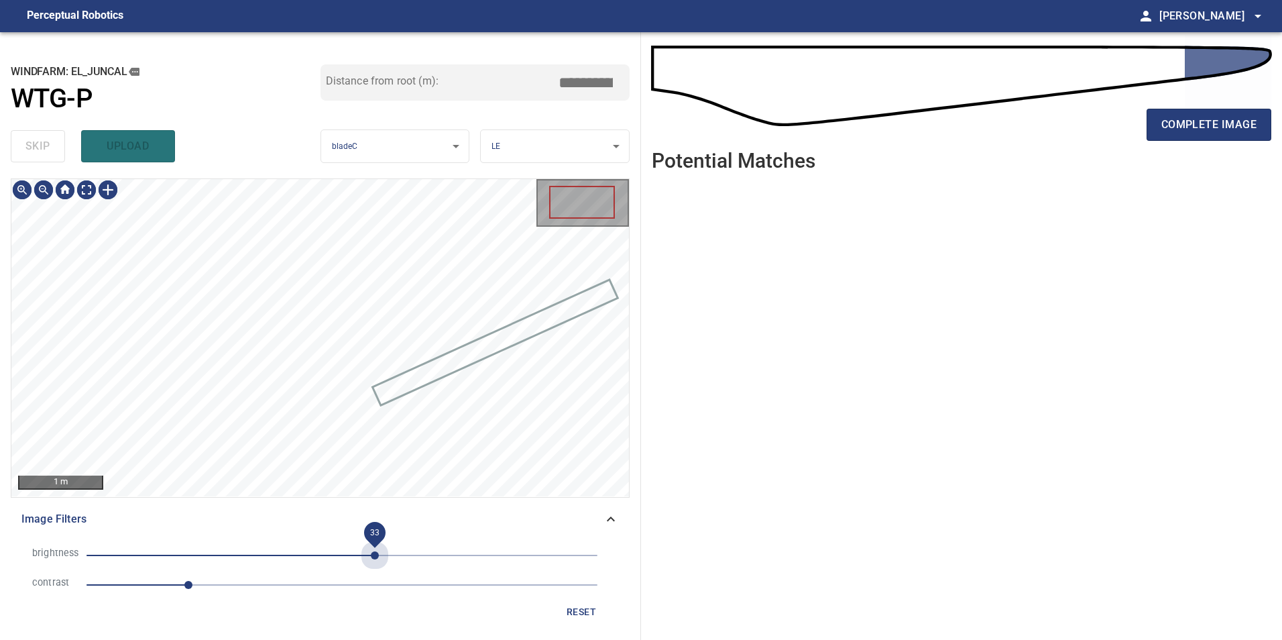
click at [376, 550] on span "33" at bounding box center [342, 555] width 511 height 19
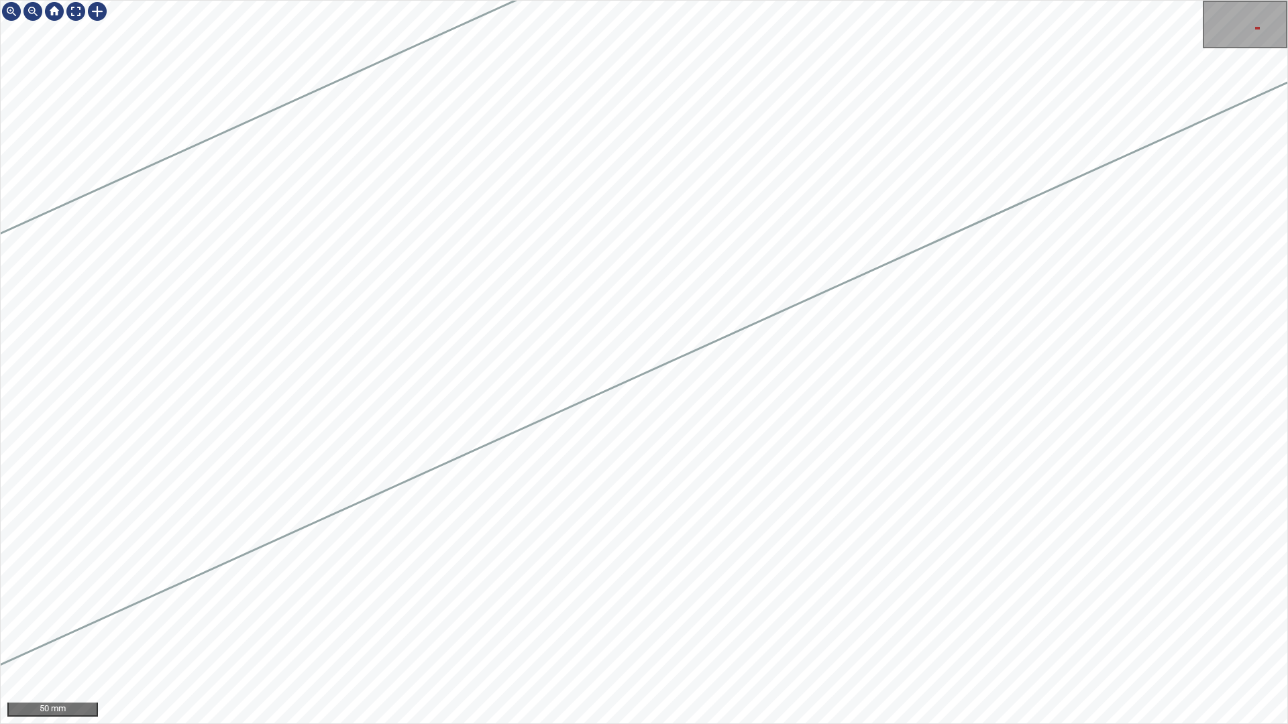
click at [1019, 405] on div "50 mm" at bounding box center [644, 362] width 1288 height 724
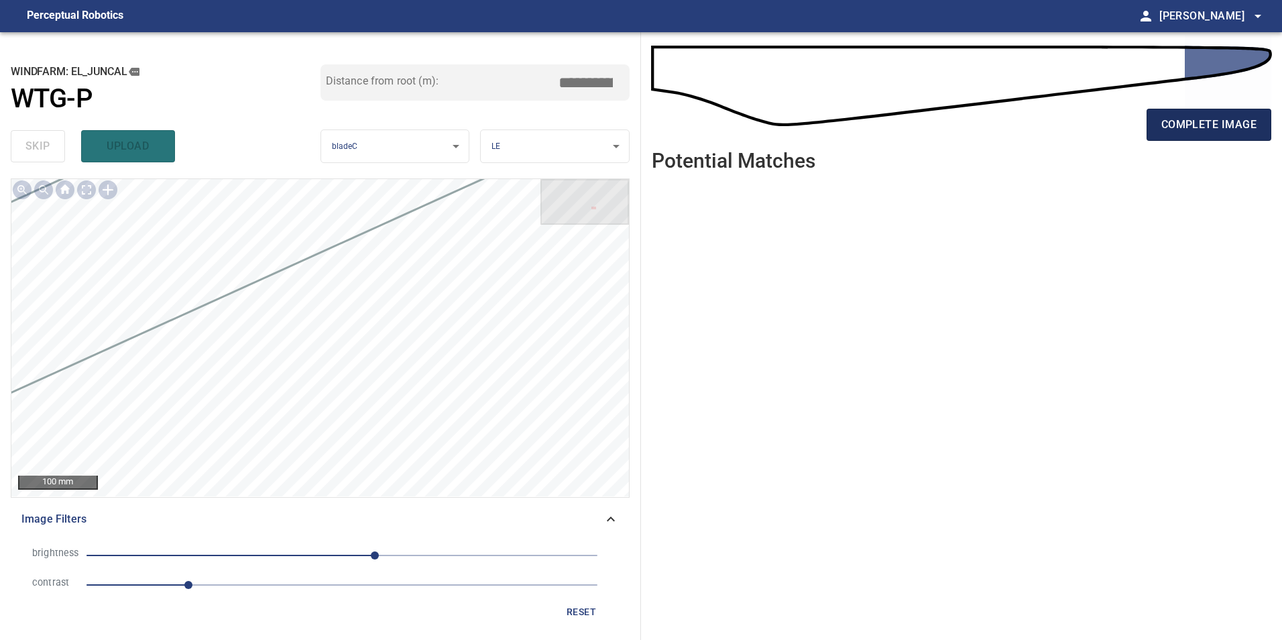
click at [1187, 119] on span "complete image" at bounding box center [1209, 124] width 95 height 19
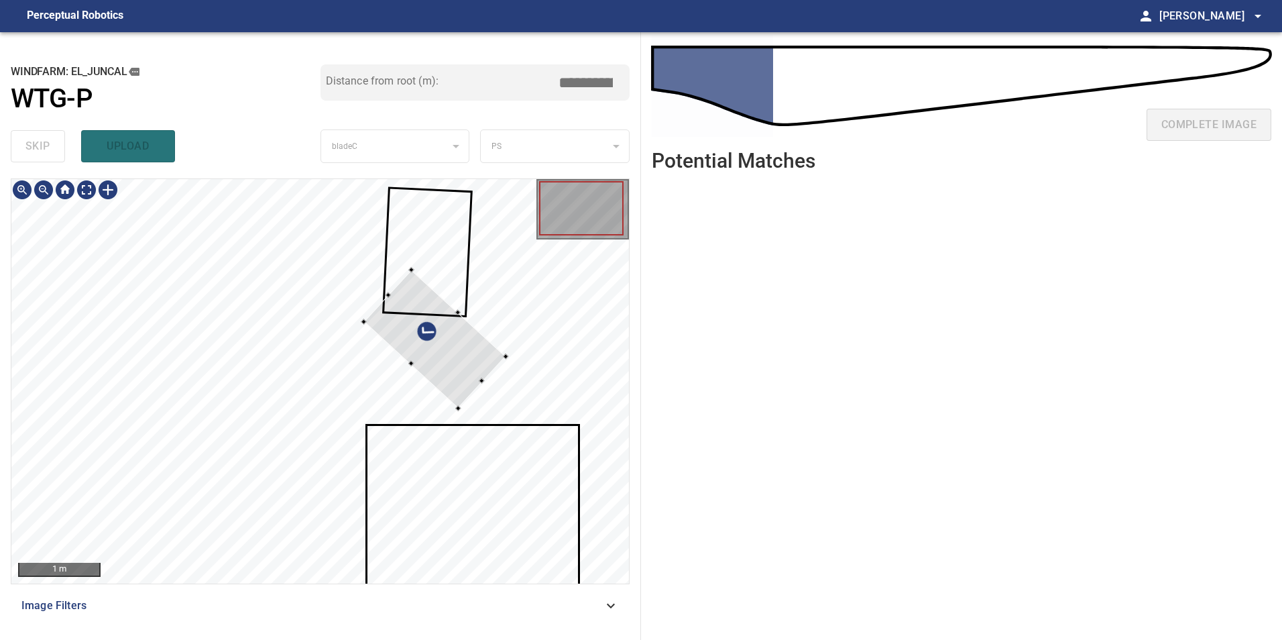
click at [480, 349] on div at bounding box center [435, 339] width 142 height 138
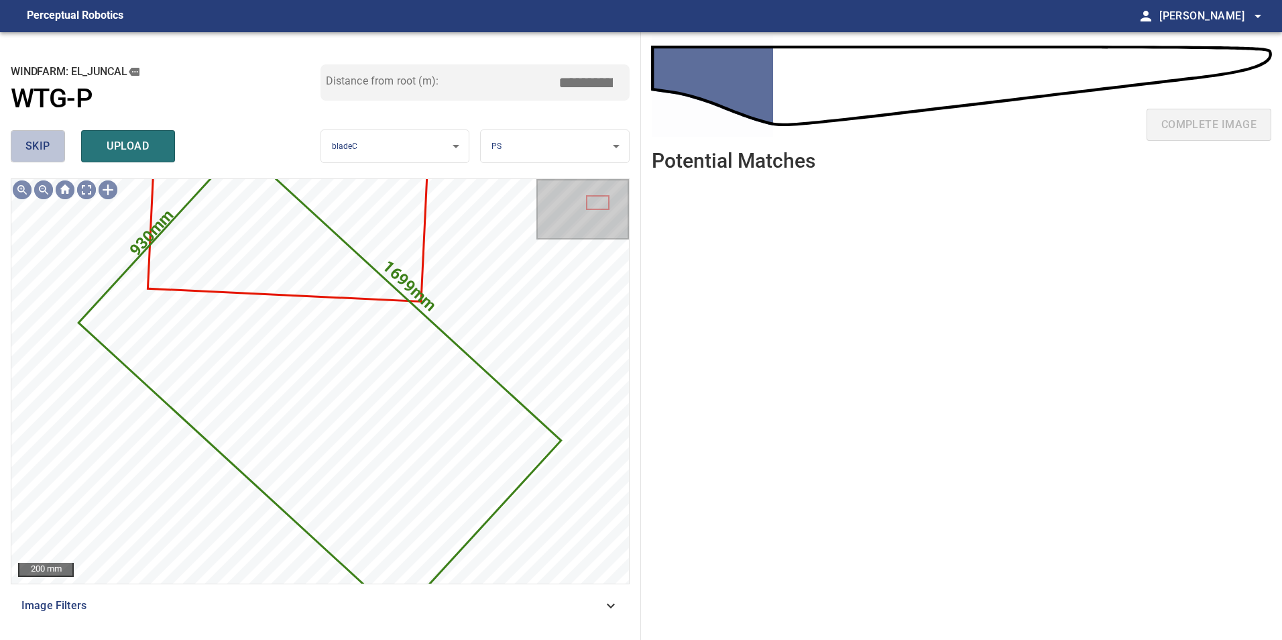
click at [58, 143] on button "skip" at bounding box center [38, 146] width 54 height 32
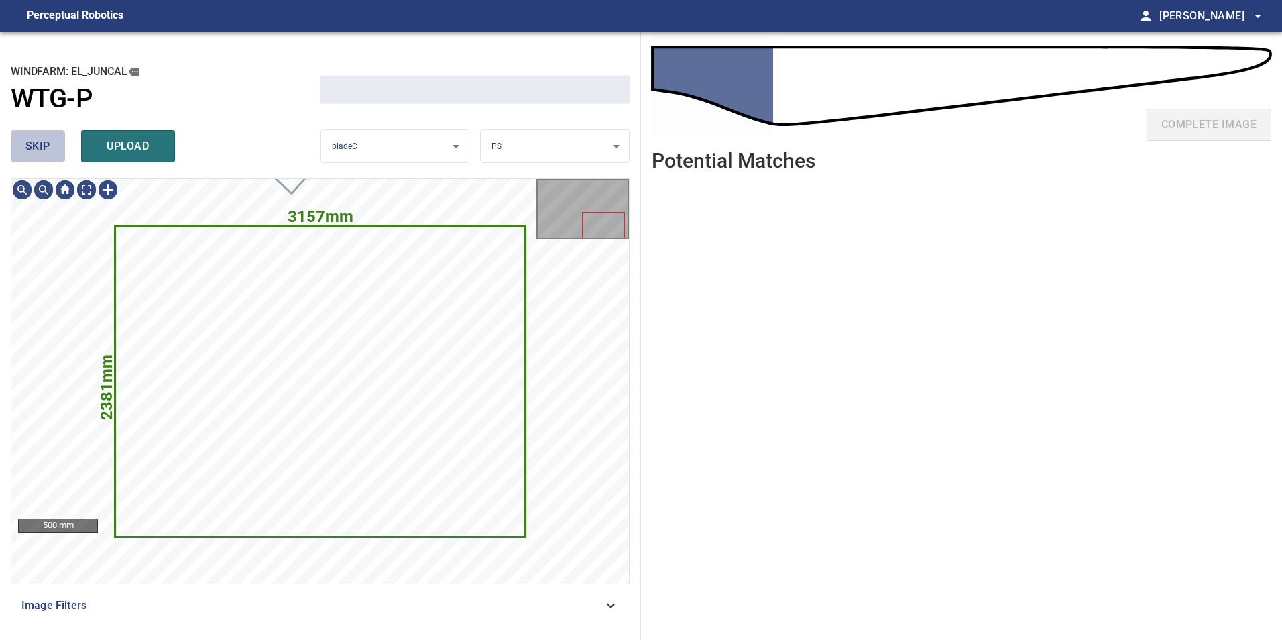
click at [58, 143] on button "skip" at bounding box center [38, 146] width 54 height 32
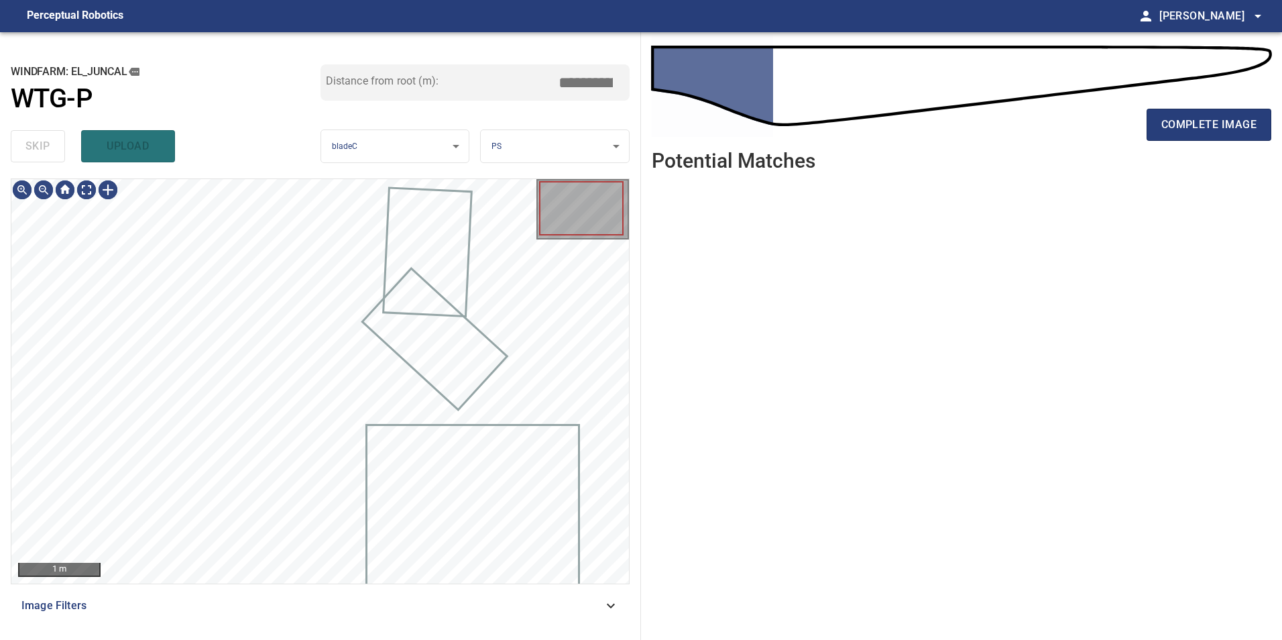
click at [58, 143] on div "skip upload" at bounding box center [166, 146] width 310 height 43
type input "****"
click at [58, 143] on div "skip upload" at bounding box center [166, 146] width 310 height 43
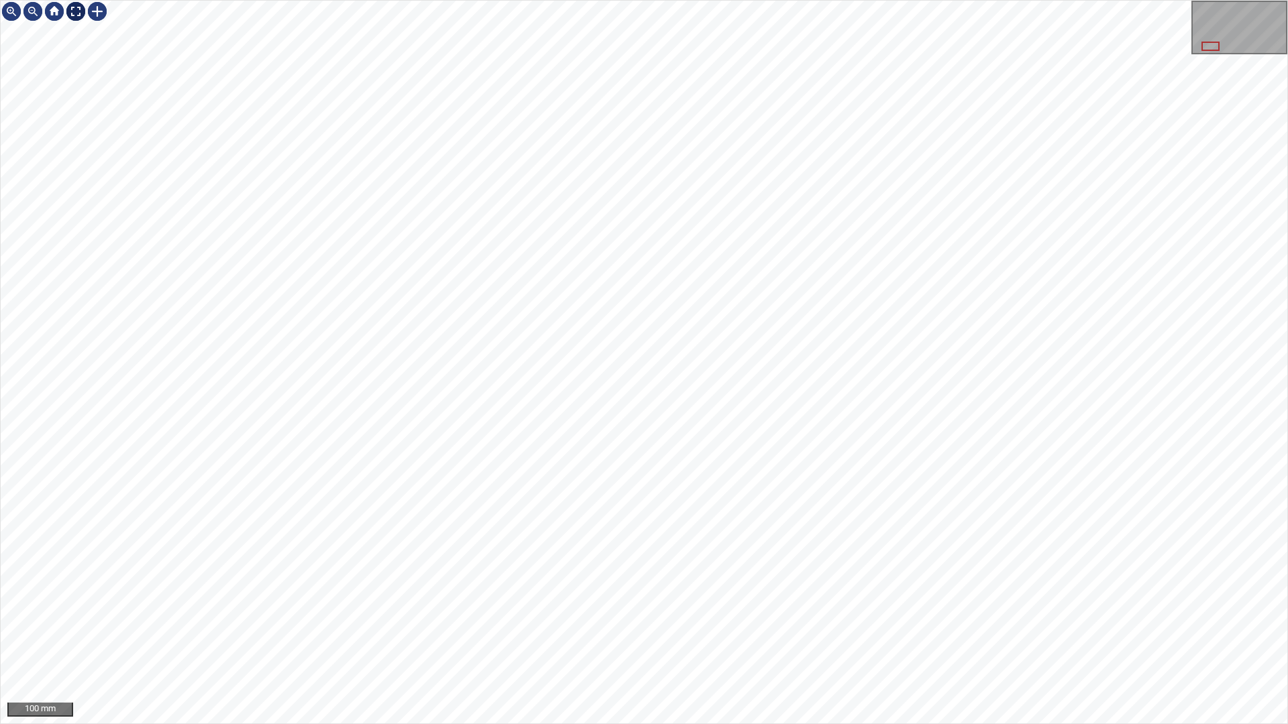
click at [77, 6] on div at bounding box center [75, 11] width 21 height 21
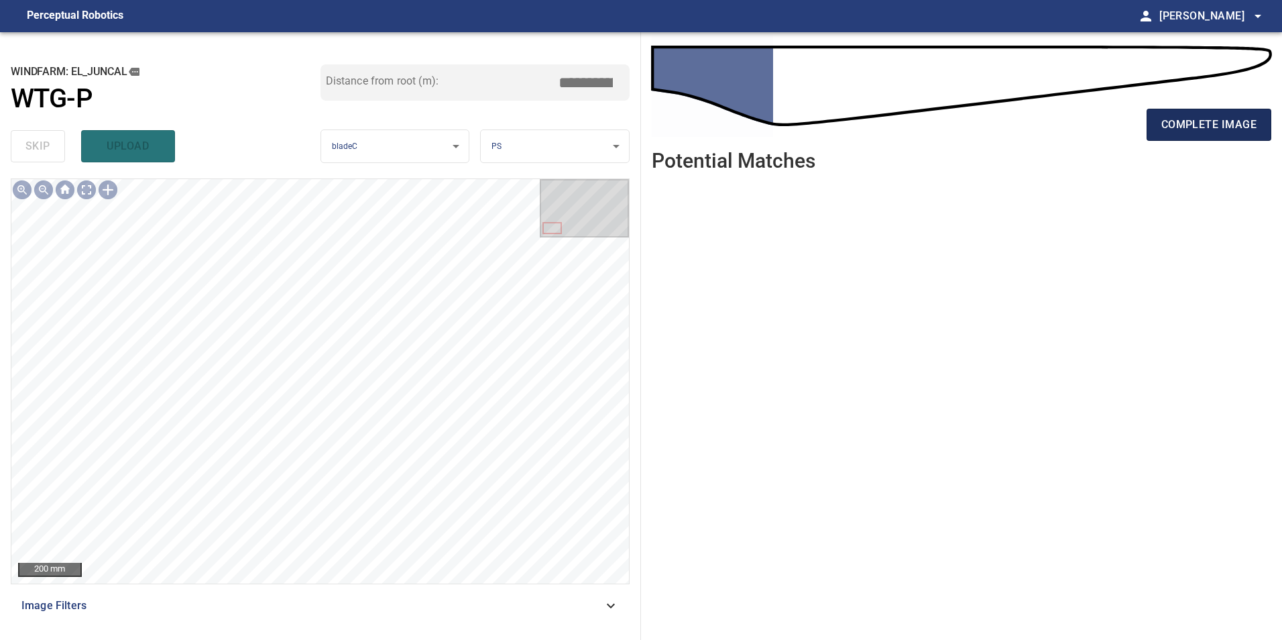
click at [1234, 125] on span "complete image" at bounding box center [1209, 124] width 95 height 19
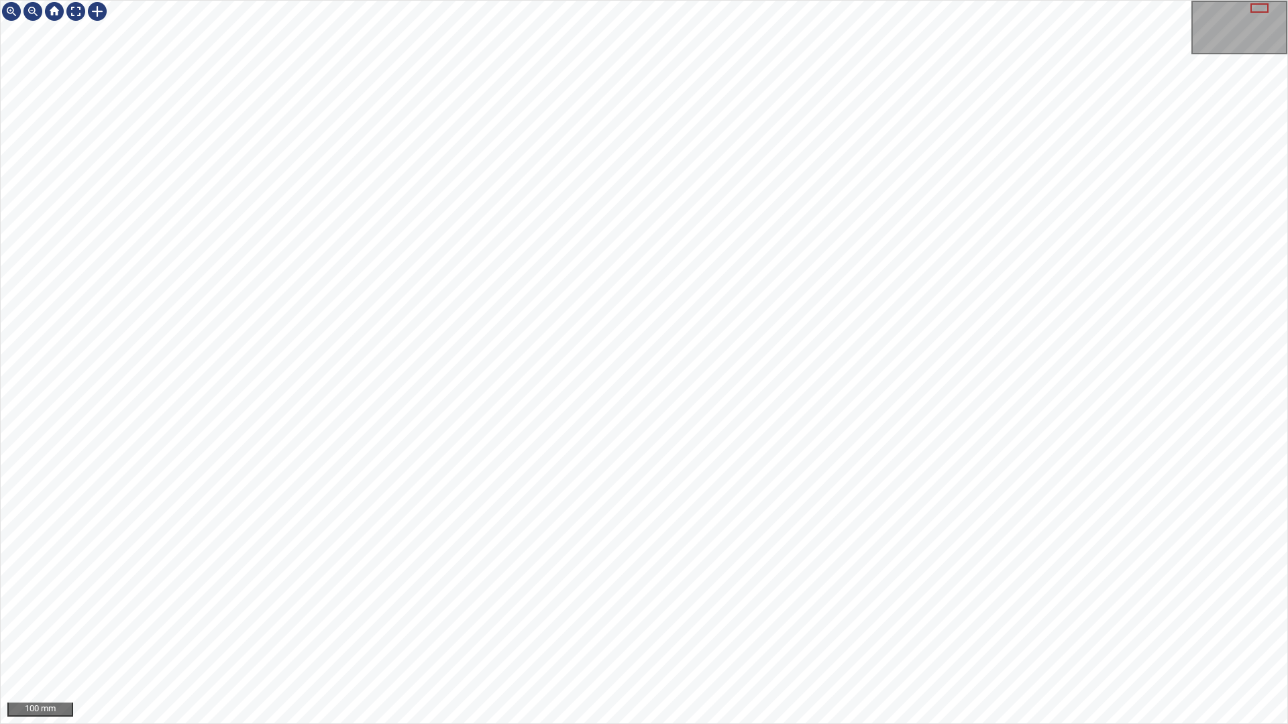
click at [1287, 22] on html "100 mm" at bounding box center [644, 362] width 1288 height 724
click at [1117, 0] on div "100 mm" at bounding box center [644, 362] width 1288 height 724
click at [1287, 278] on html "100 mm" at bounding box center [644, 362] width 1288 height 724
click at [779, 724] on div "100 mm" at bounding box center [644, 362] width 1288 height 724
click at [76, 9] on div at bounding box center [75, 11] width 21 height 21
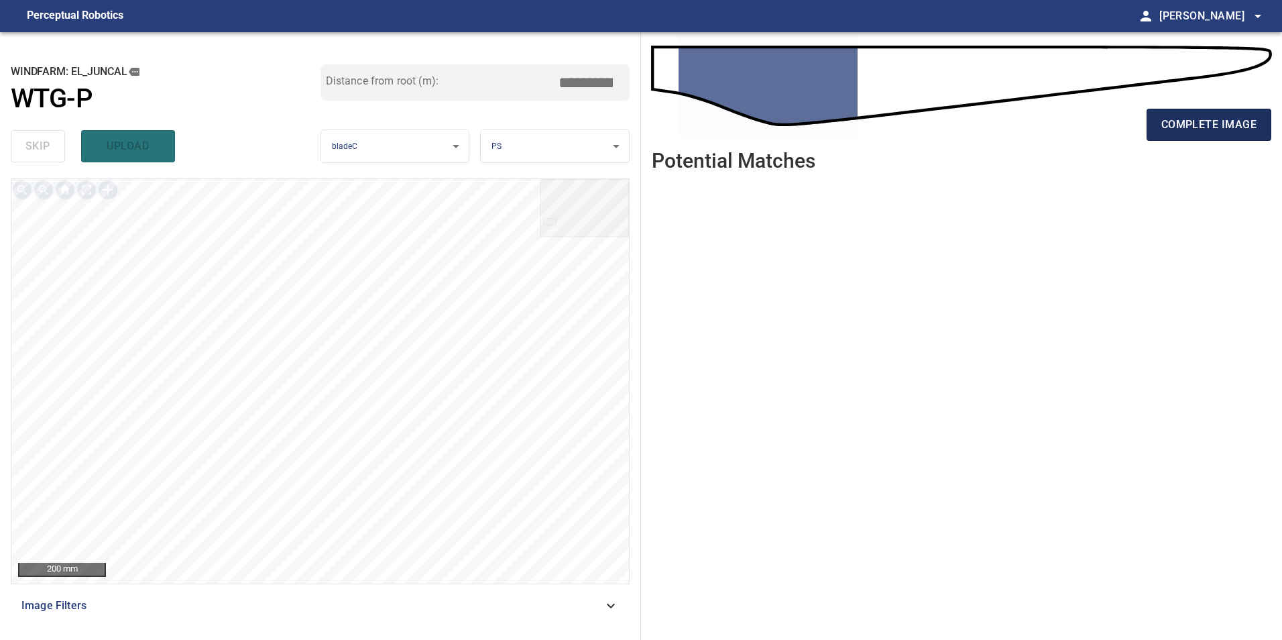
click at [1201, 120] on span "complete image" at bounding box center [1209, 124] width 95 height 19
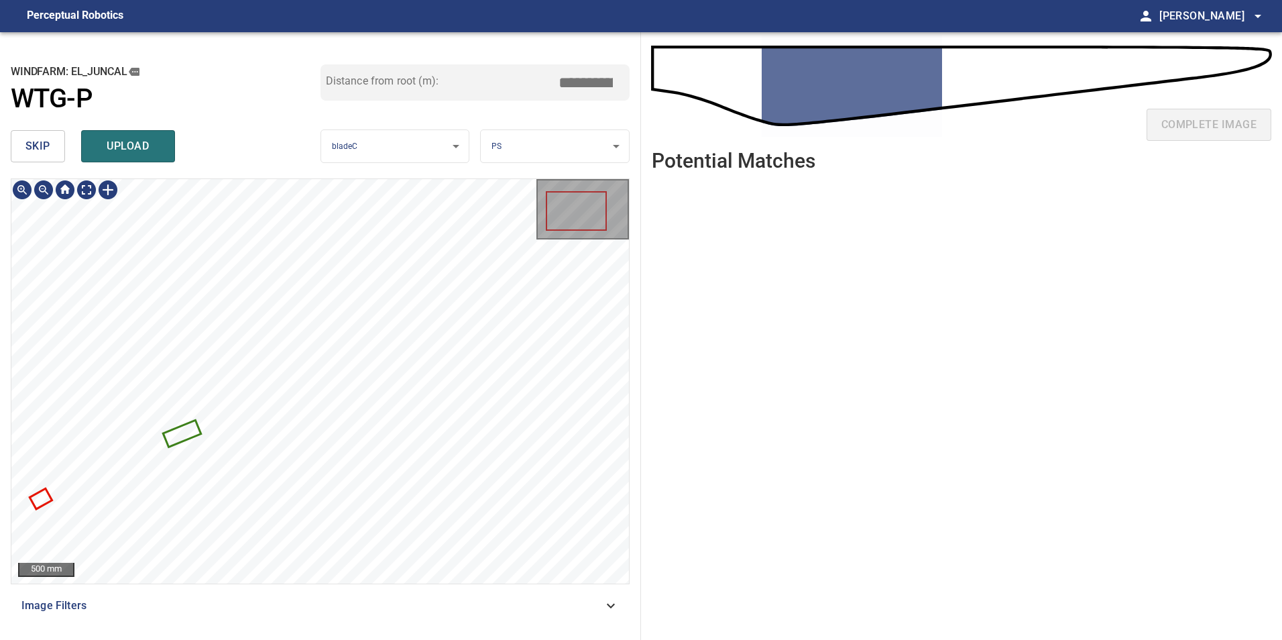
click at [193, 431] on icon at bounding box center [181, 434] width 35 height 24
click at [492, 473] on div at bounding box center [320, 381] width 618 height 404
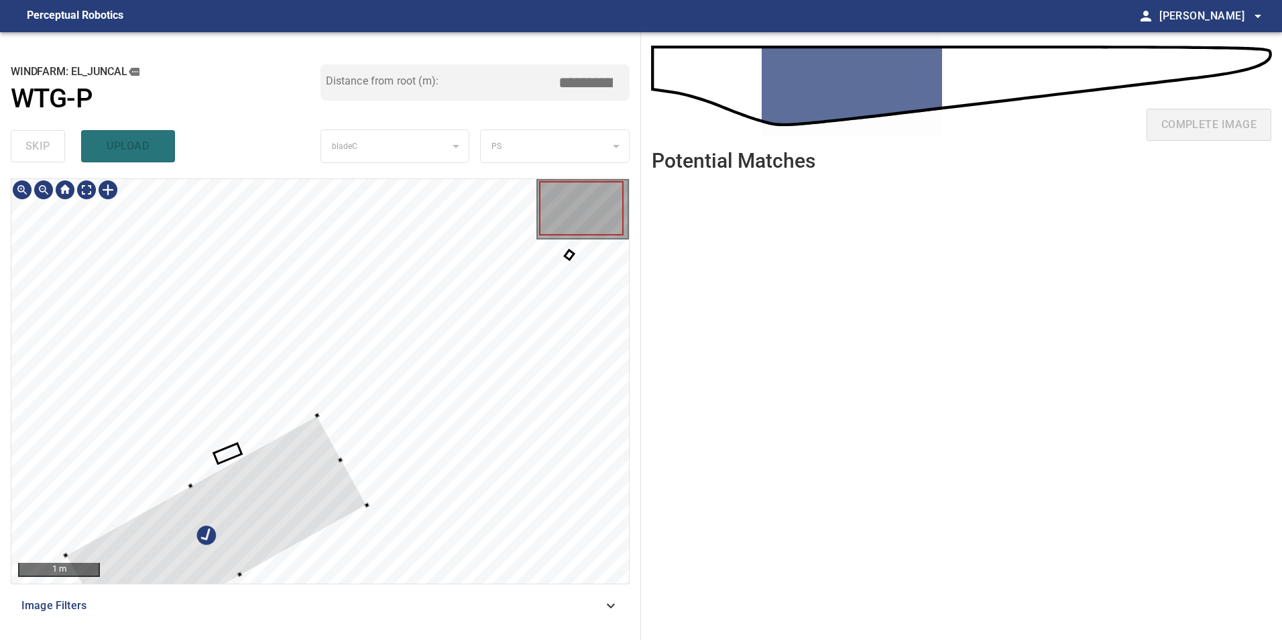
click at [367, 491] on div at bounding box center [216, 529] width 301 height 229
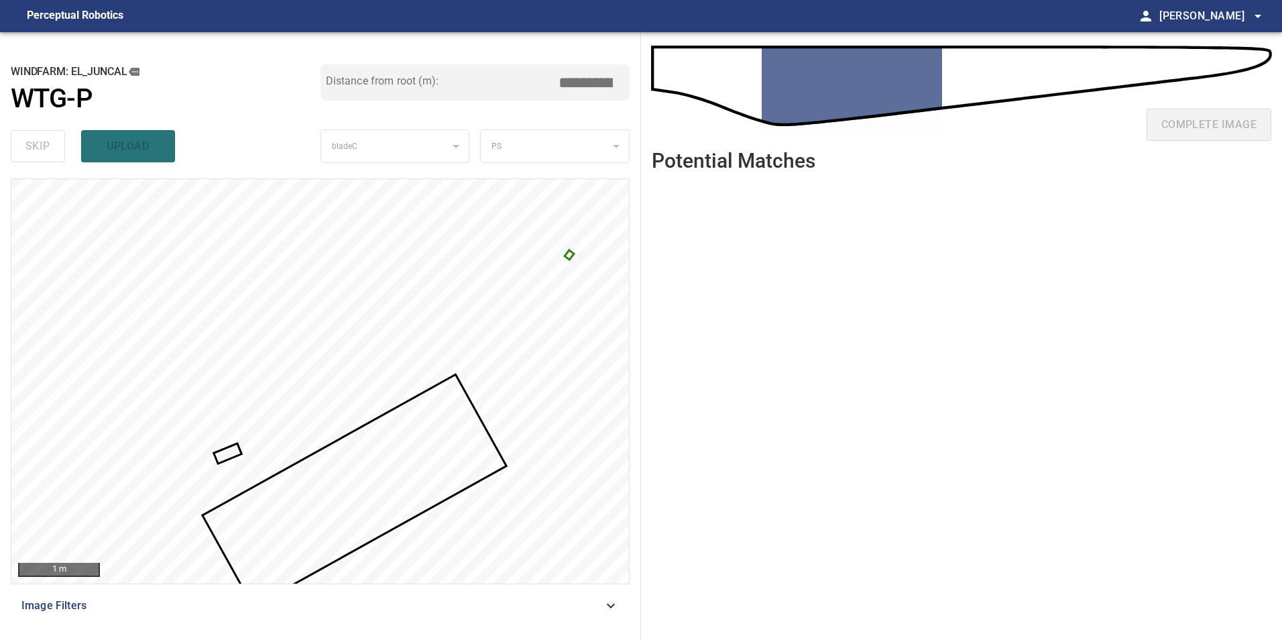
click at [571, 252] on div at bounding box center [320, 381] width 618 height 404
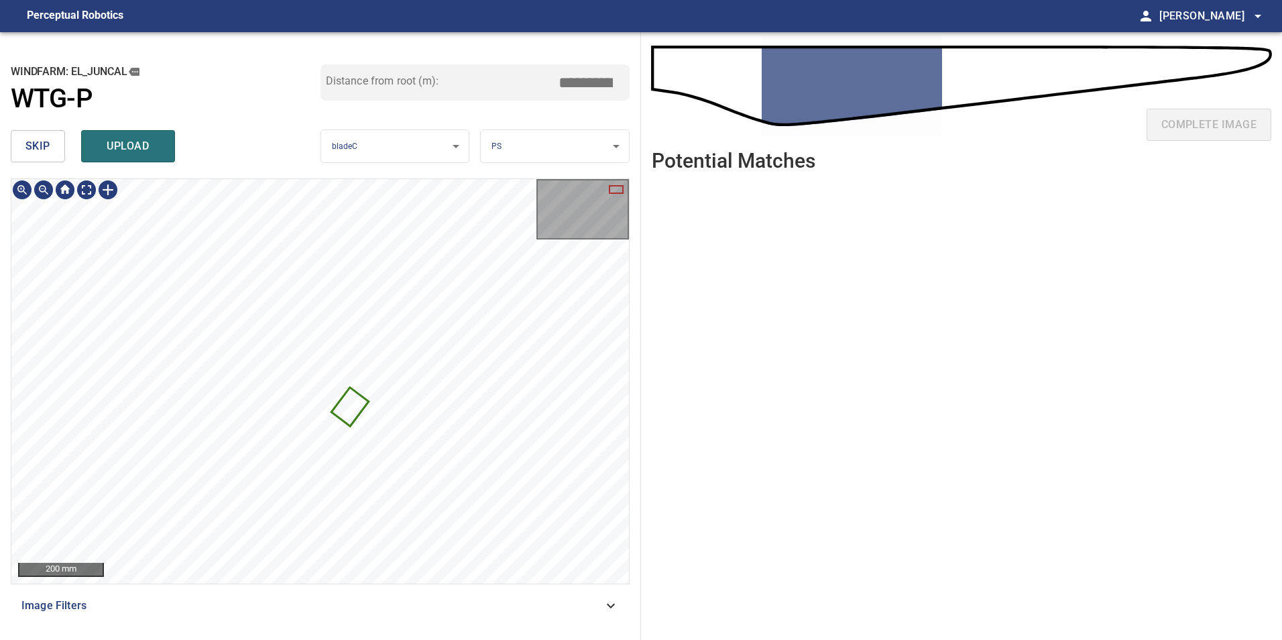
click at [349, 411] on icon at bounding box center [350, 406] width 35 height 36
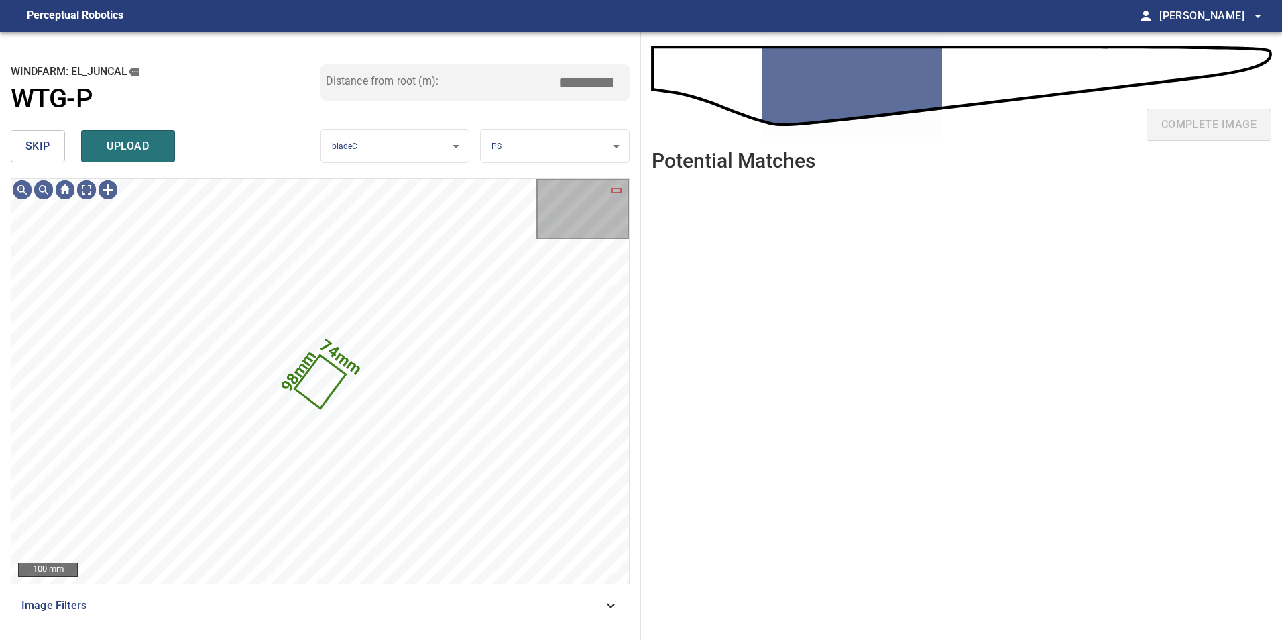
click at [40, 142] on span "skip" at bounding box center [37, 146] width 25 height 19
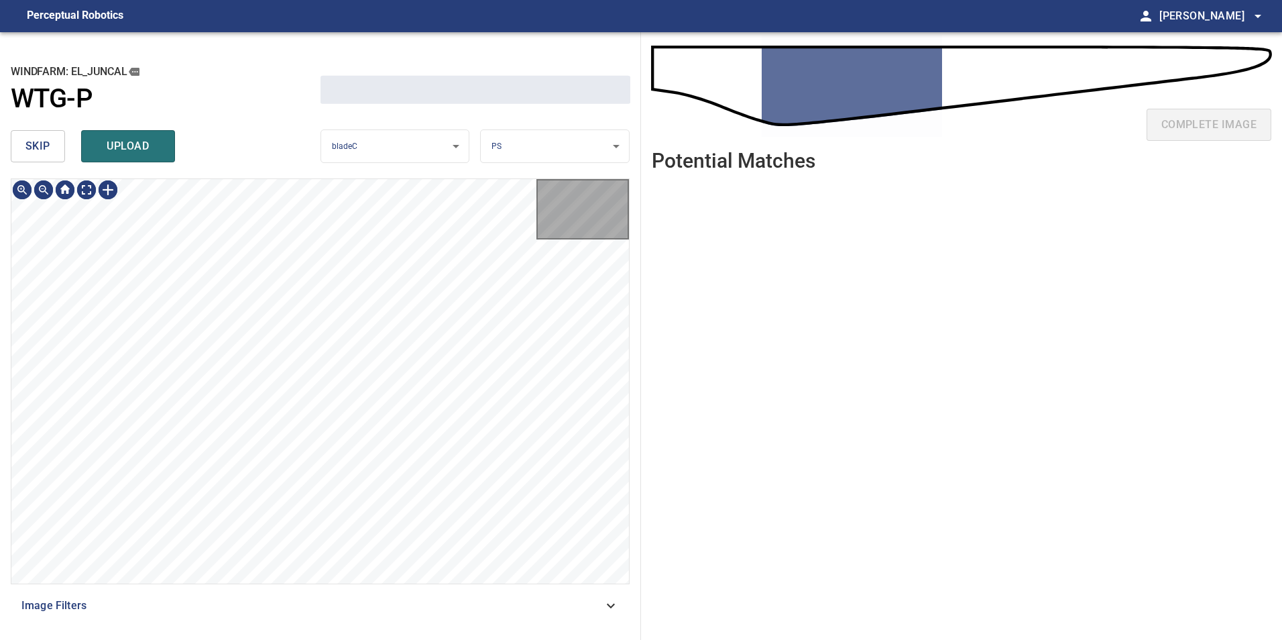
click at [40, 142] on span "skip" at bounding box center [37, 146] width 25 height 19
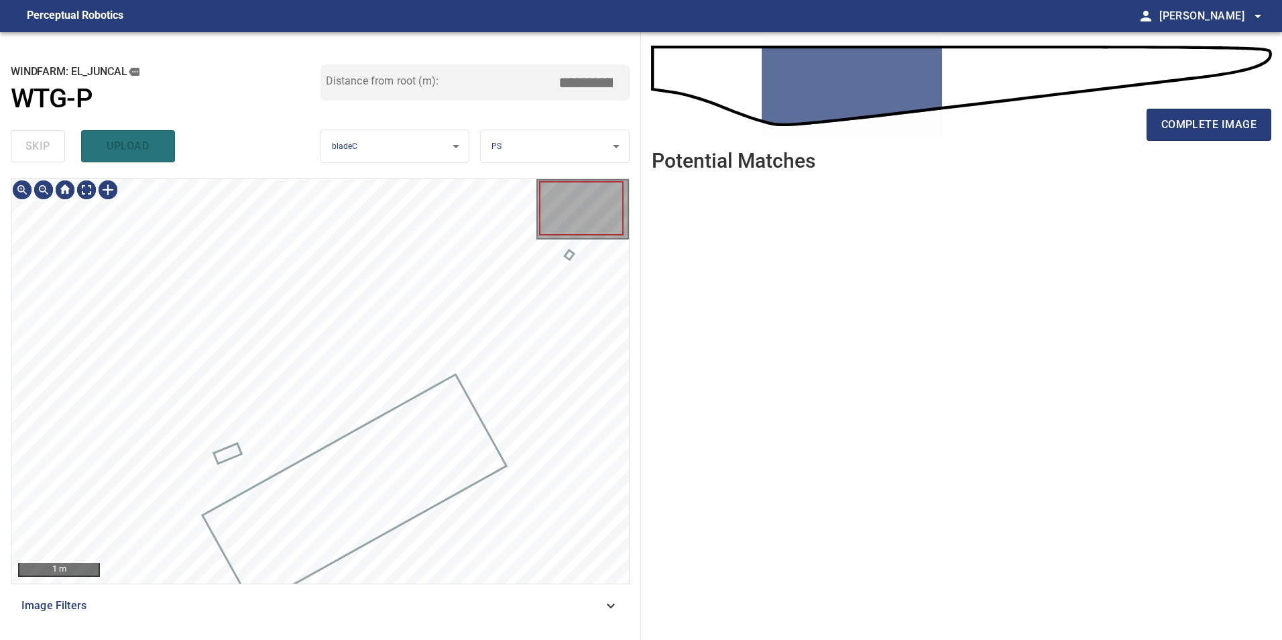
click at [40, 142] on div "skip upload" at bounding box center [166, 146] width 310 height 43
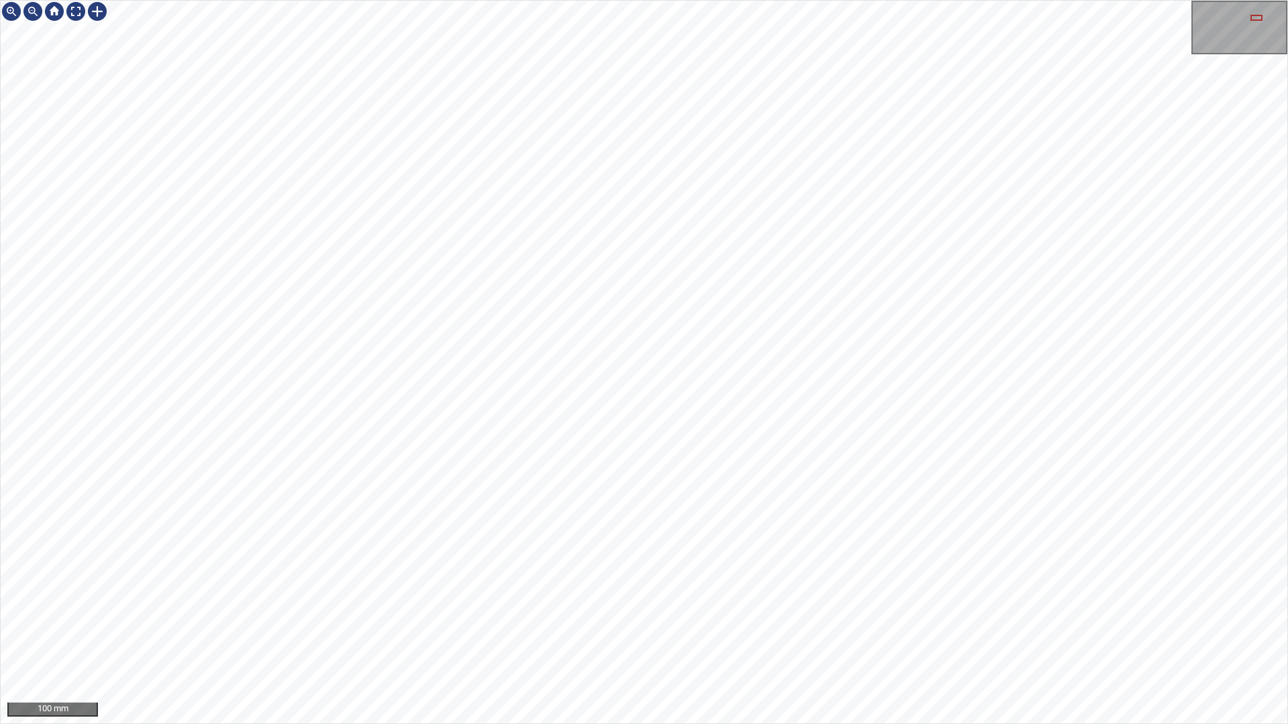
click at [1287, 59] on html "100 mm" at bounding box center [644, 362] width 1288 height 724
click at [1287, 160] on html "100 mm" at bounding box center [644, 362] width 1288 height 724
click at [1287, 156] on html "100 mm" at bounding box center [644, 362] width 1288 height 724
click at [1287, 140] on html "100 mm" at bounding box center [644, 362] width 1288 height 724
click at [1287, 24] on html "100 mm" at bounding box center [644, 362] width 1288 height 724
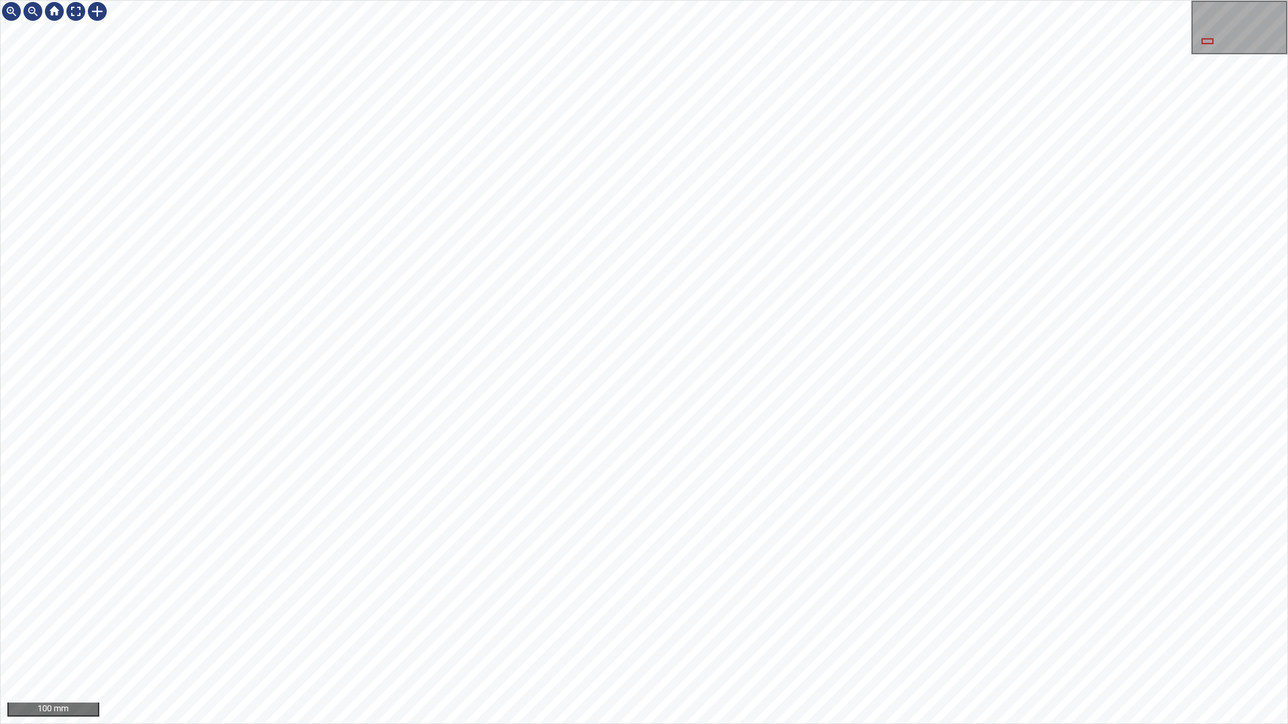
click at [1287, 133] on html "100 mm" at bounding box center [644, 362] width 1288 height 724
click at [1287, 374] on html "100 mm" at bounding box center [644, 362] width 1288 height 724
click at [75, 13] on div at bounding box center [75, 11] width 21 height 21
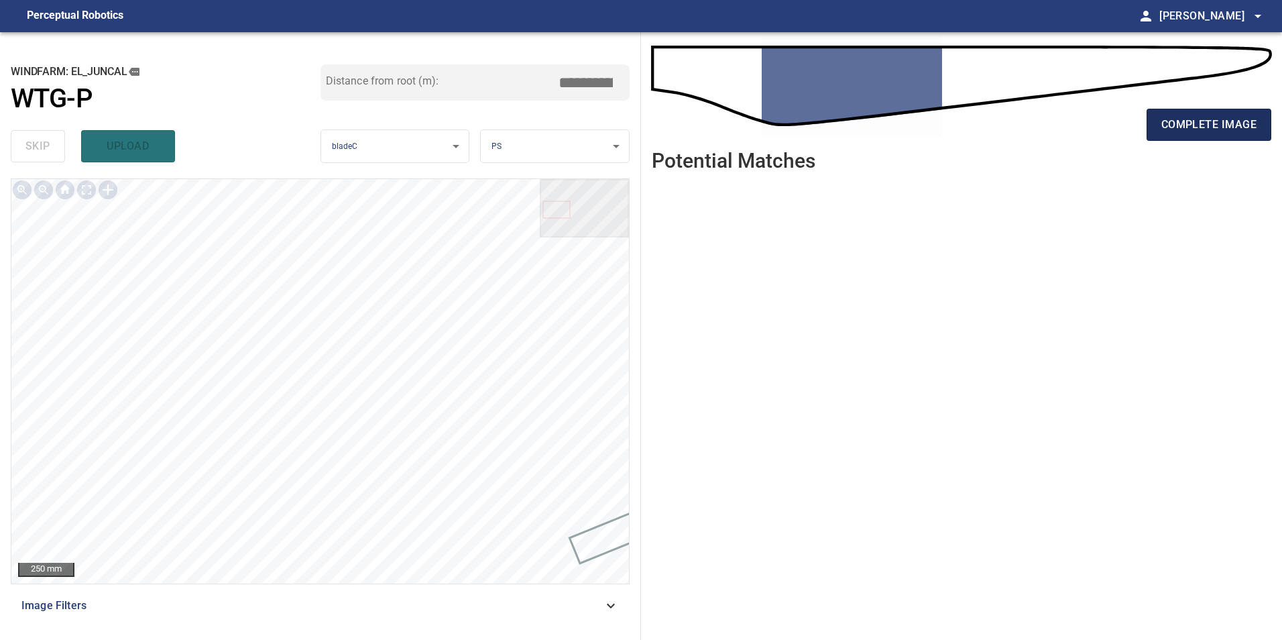
click at [1203, 118] on span "complete image" at bounding box center [1209, 124] width 95 height 19
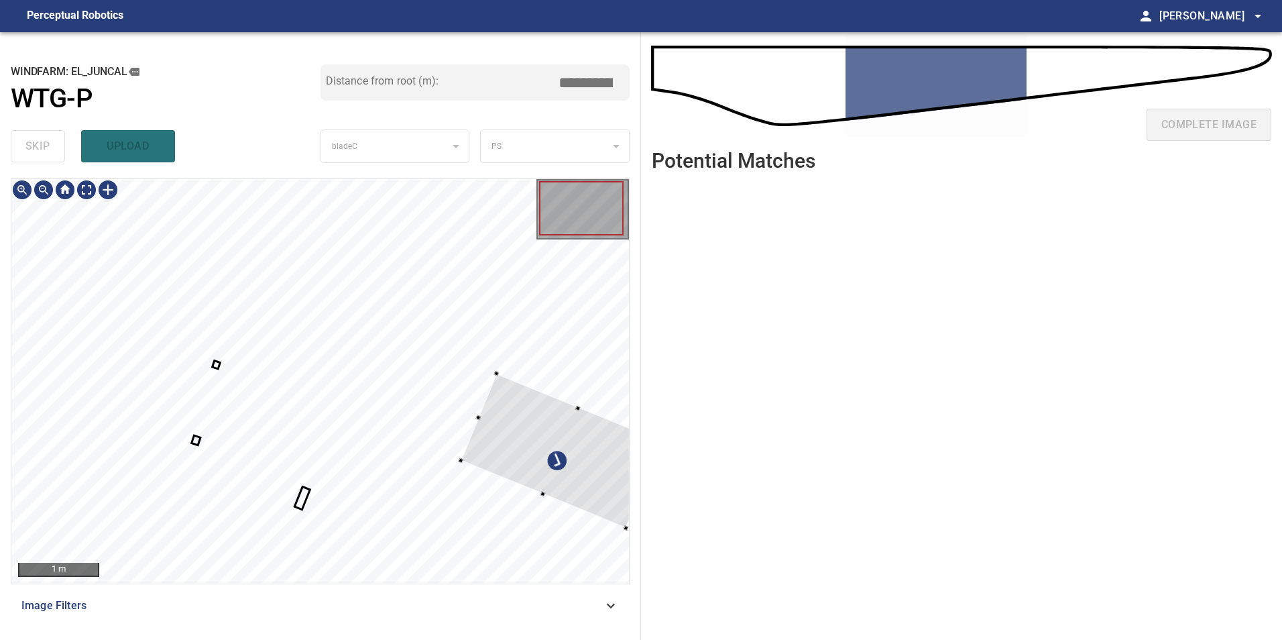
click at [521, 447] on div at bounding box center [561, 451] width 201 height 154
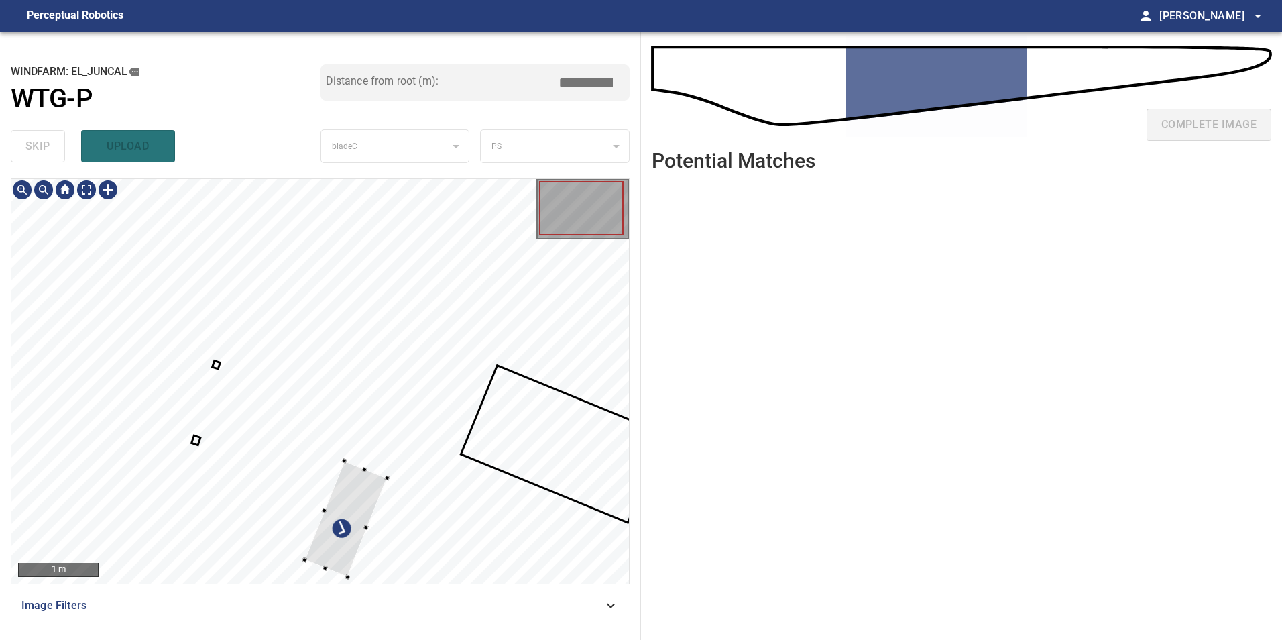
click at [551, 379] on div at bounding box center [320, 381] width 618 height 404
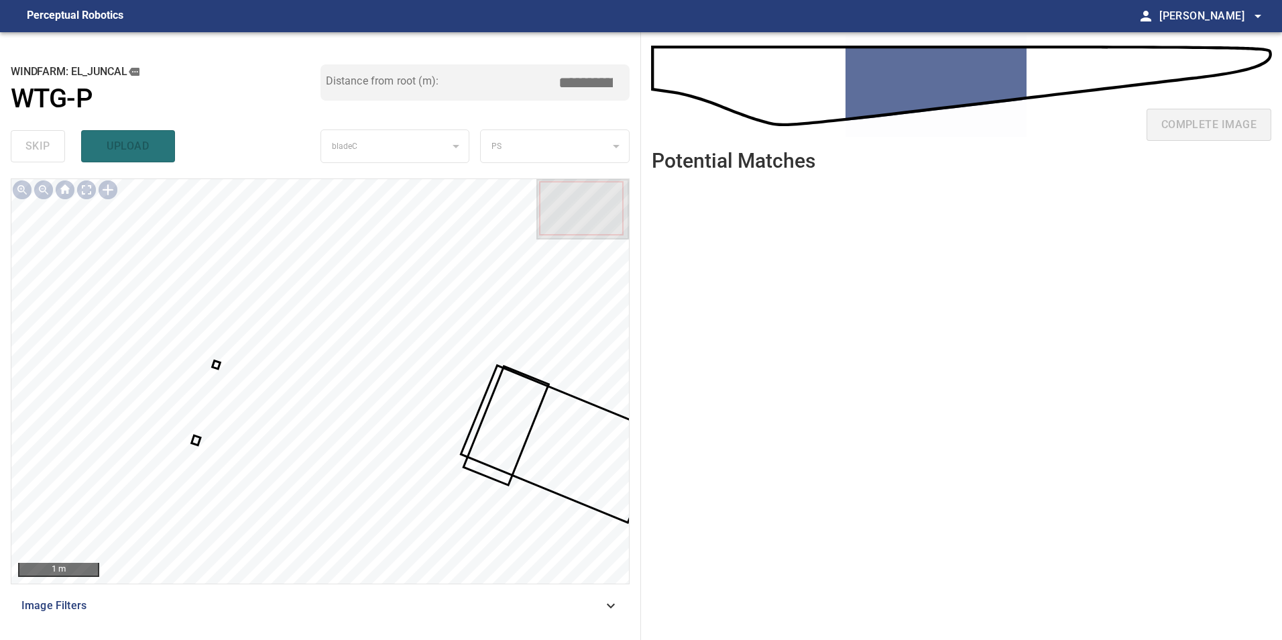
click at [194, 441] on div at bounding box center [320, 381] width 618 height 404
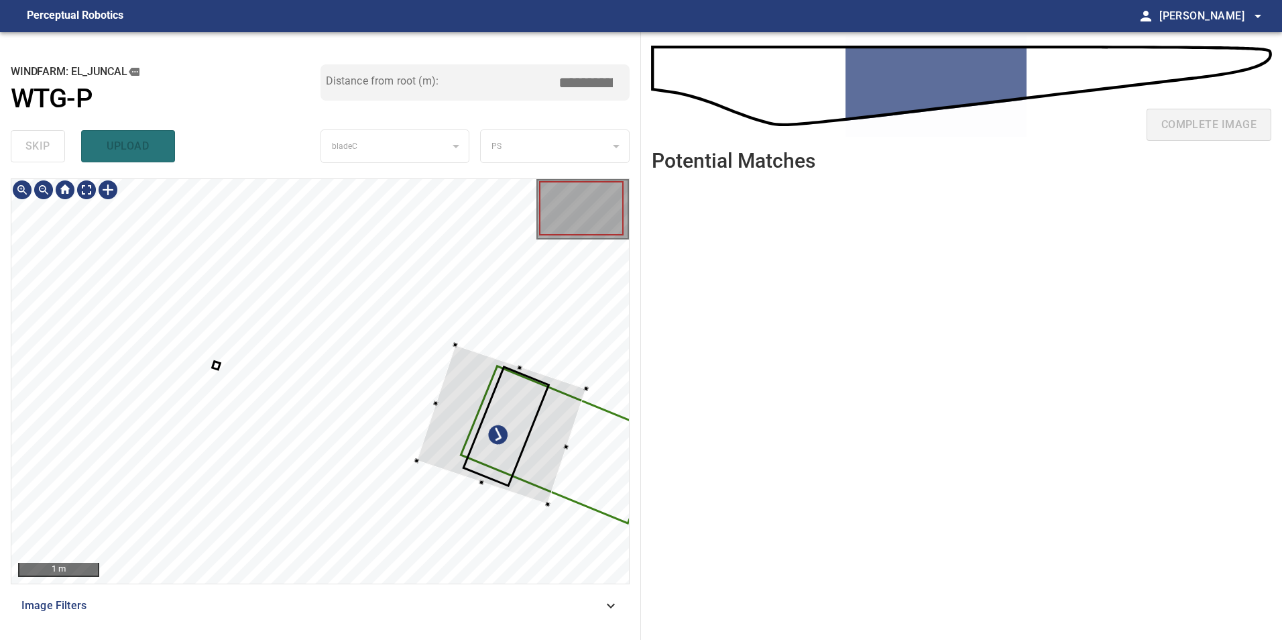
click at [582, 422] on div at bounding box center [320, 381] width 618 height 404
click at [478, 433] on div at bounding box center [496, 425] width 170 height 160
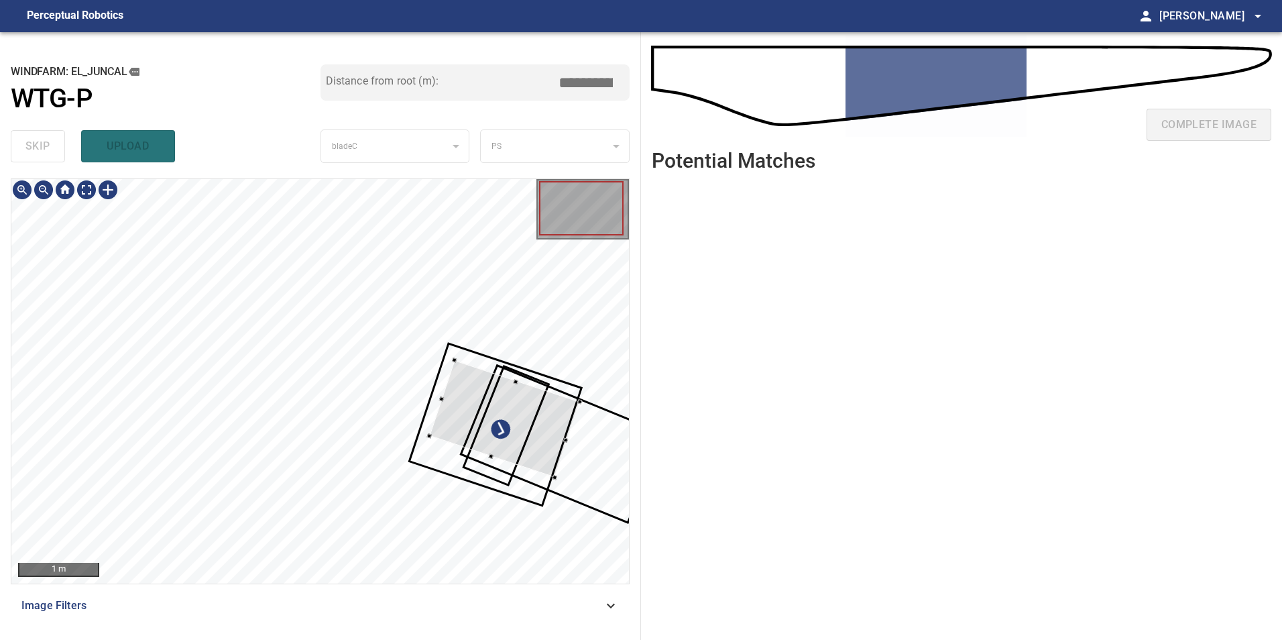
click at [455, 421] on div at bounding box center [504, 419] width 150 height 117
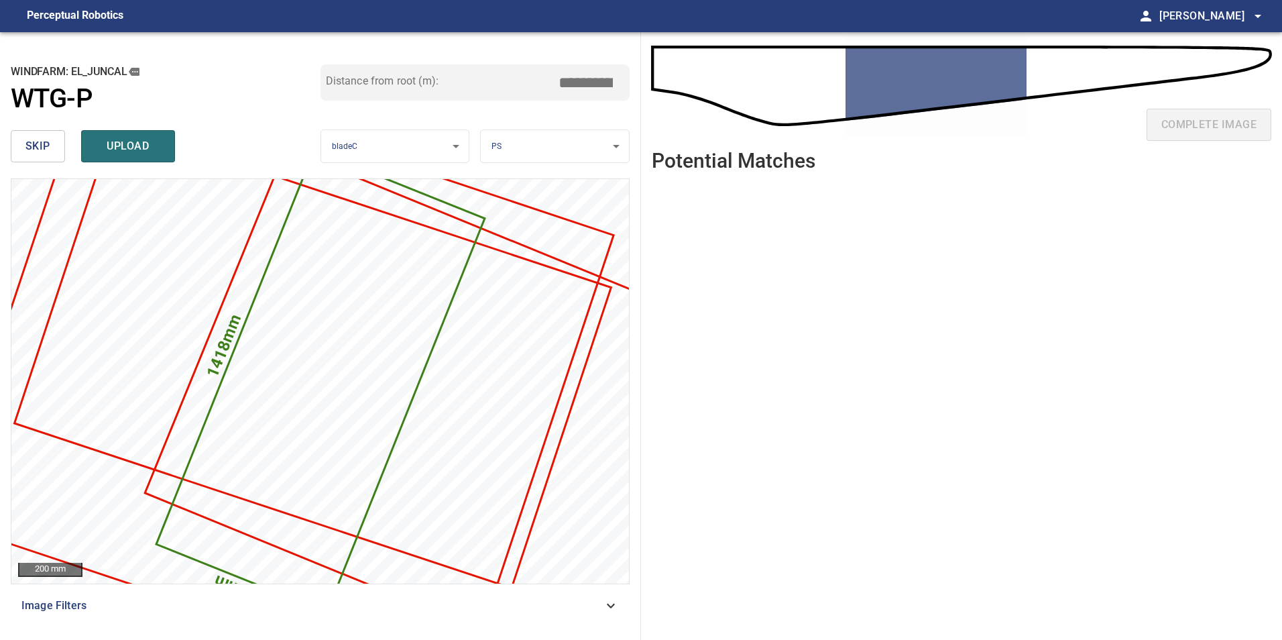
click at [34, 148] on span "skip" at bounding box center [37, 146] width 25 height 19
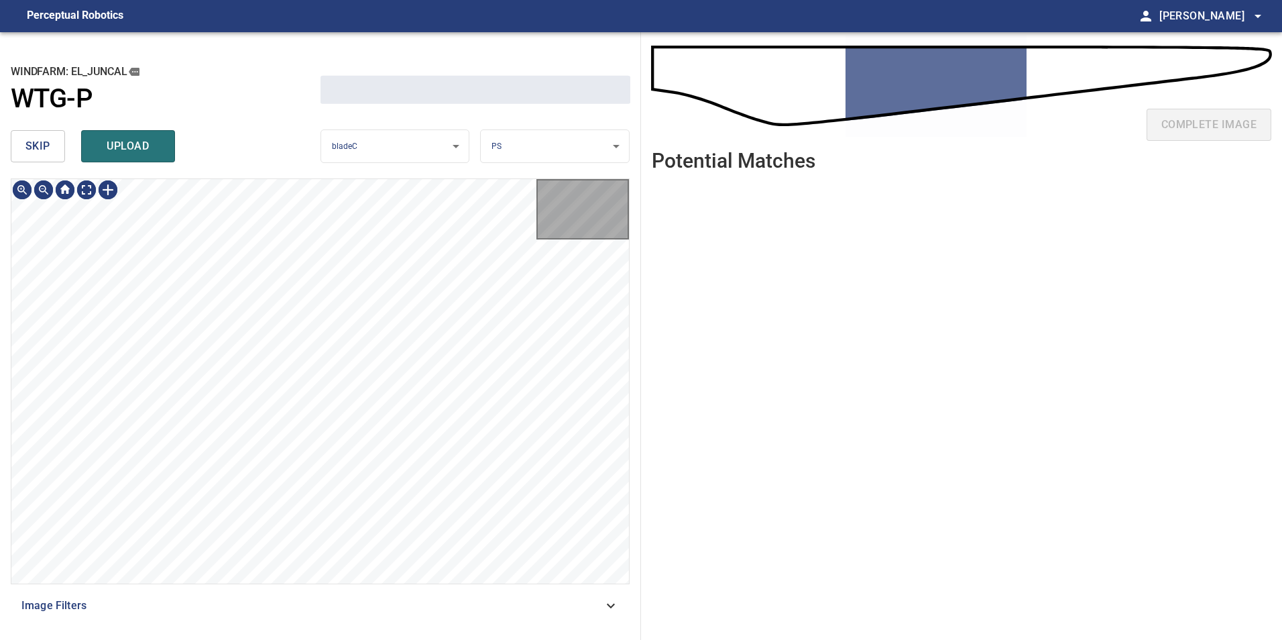
click at [34, 148] on span "skip" at bounding box center [37, 146] width 25 height 19
click at [34, 149] on span "skip" at bounding box center [37, 146] width 25 height 19
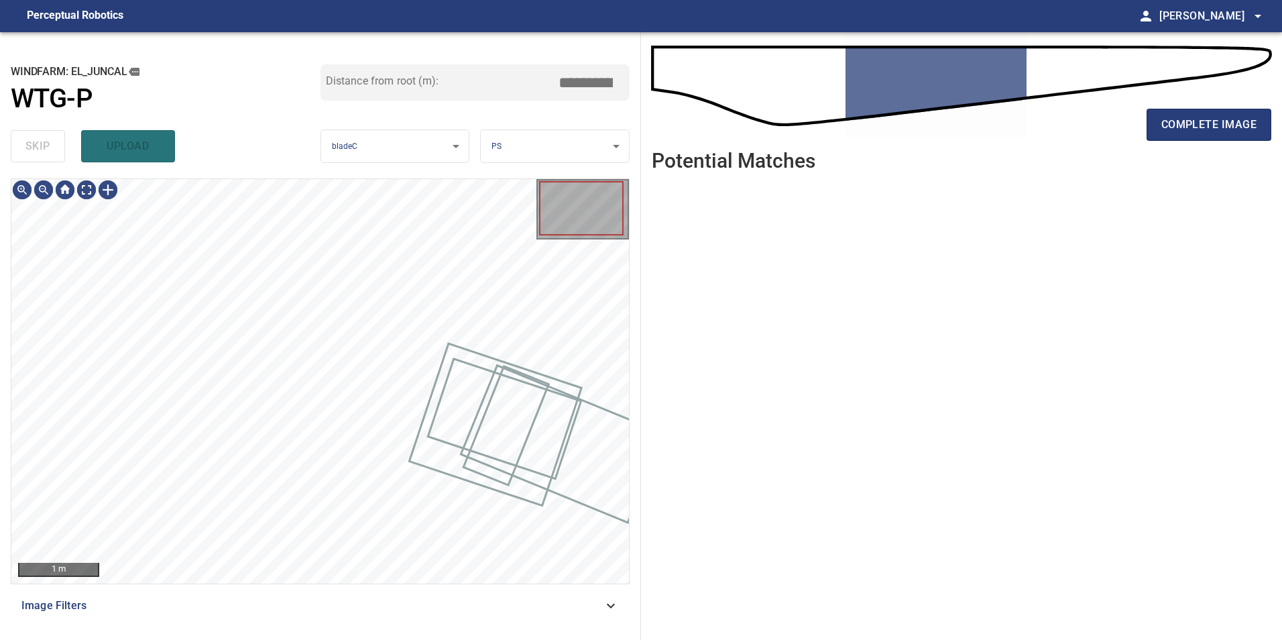
click at [34, 149] on div "skip upload" at bounding box center [166, 146] width 310 height 43
click at [34, 150] on div "skip upload" at bounding box center [166, 146] width 310 height 43
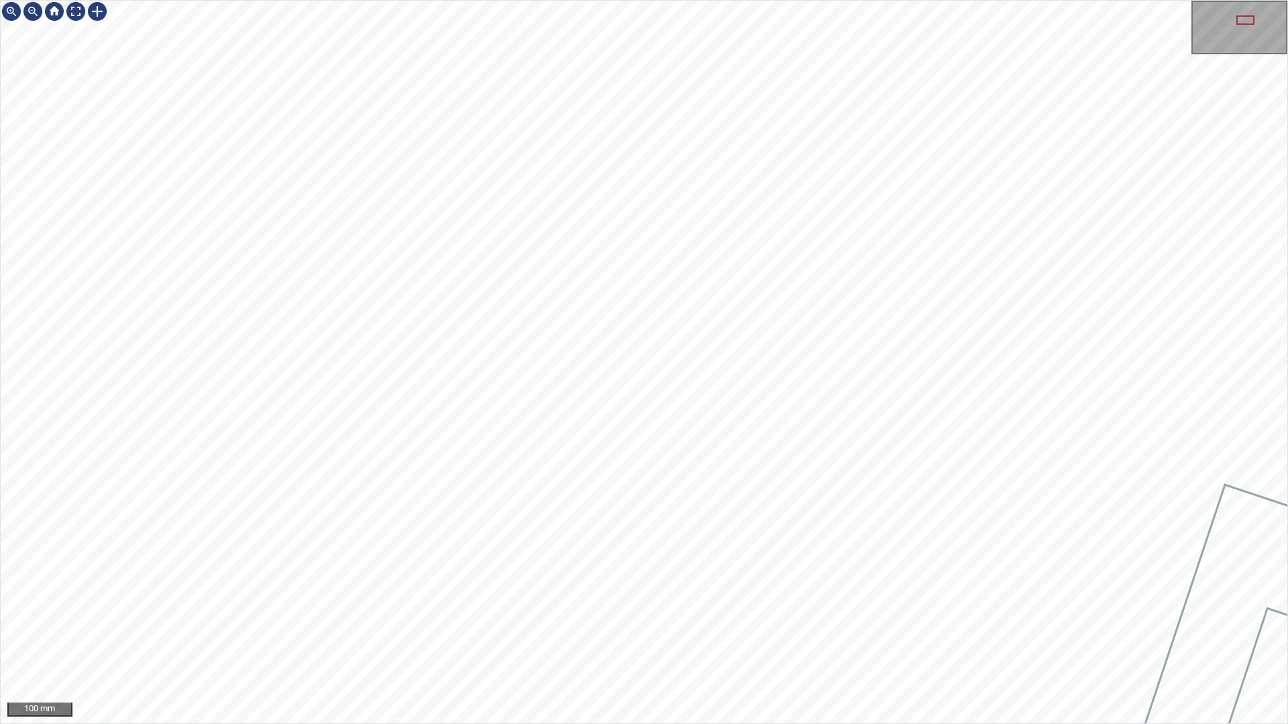
click at [865, 0] on div "100 mm" at bounding box center [644, 362] width 1288 height 724
click at [365, 724] on div "100 mm" at bounding box center [644, 362] width 1288 height 724
click at [777, 724] on div "100 mm" at bounding box center [644, 362] width 1288 height 724
click at [824, 724] on div "100 mm" at bounding box center [644, 362] width 1288 height 724
click at [899, 724] on div "100 mm" at bounding box center [644, 362] width 1288 height 724
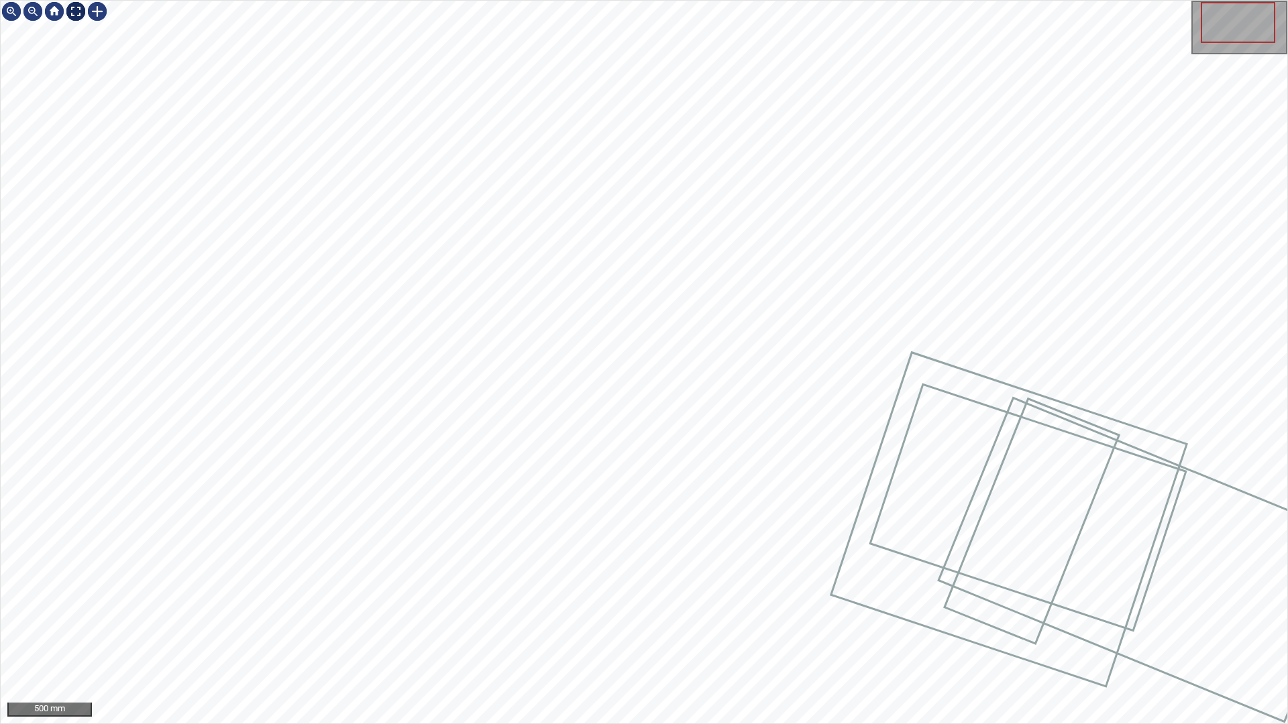
click at [82, 8] on div at bounding box center [75, 11] width 21 height 21
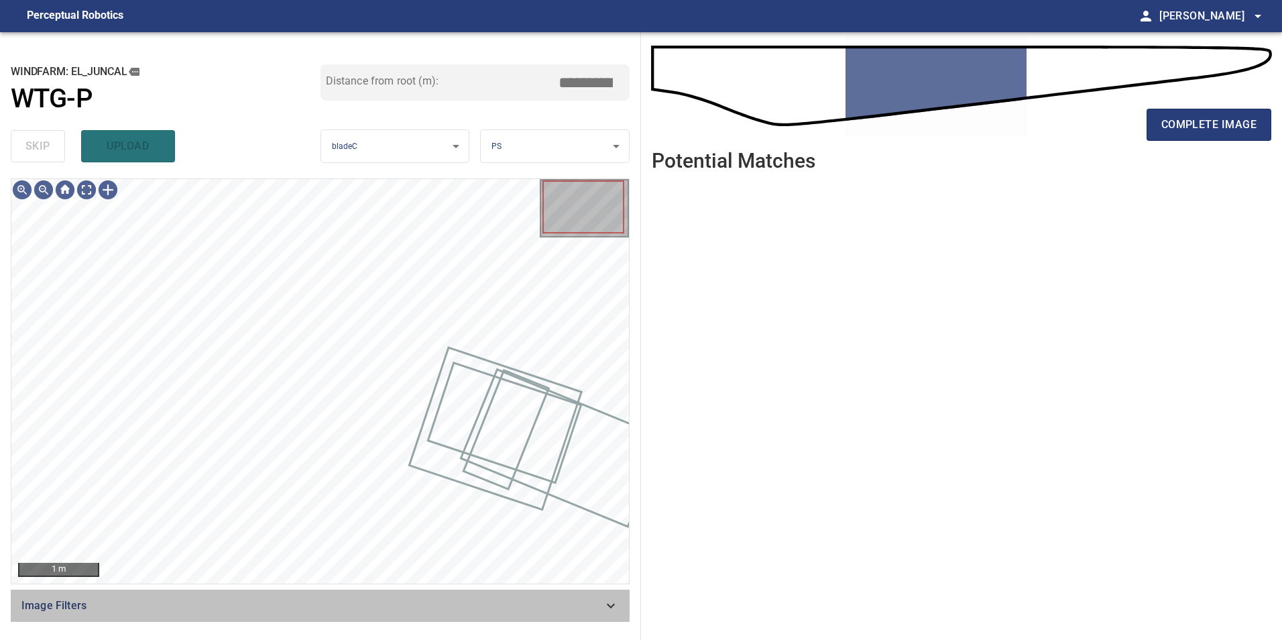
drag, startPoint x: 506, startPoint y: 612, endPoint x: 496, endPoint y: 613, distance: 9.5
click at [506, 612] on span "Image Filters" at bounding box center [312, 606] width 582 height 16
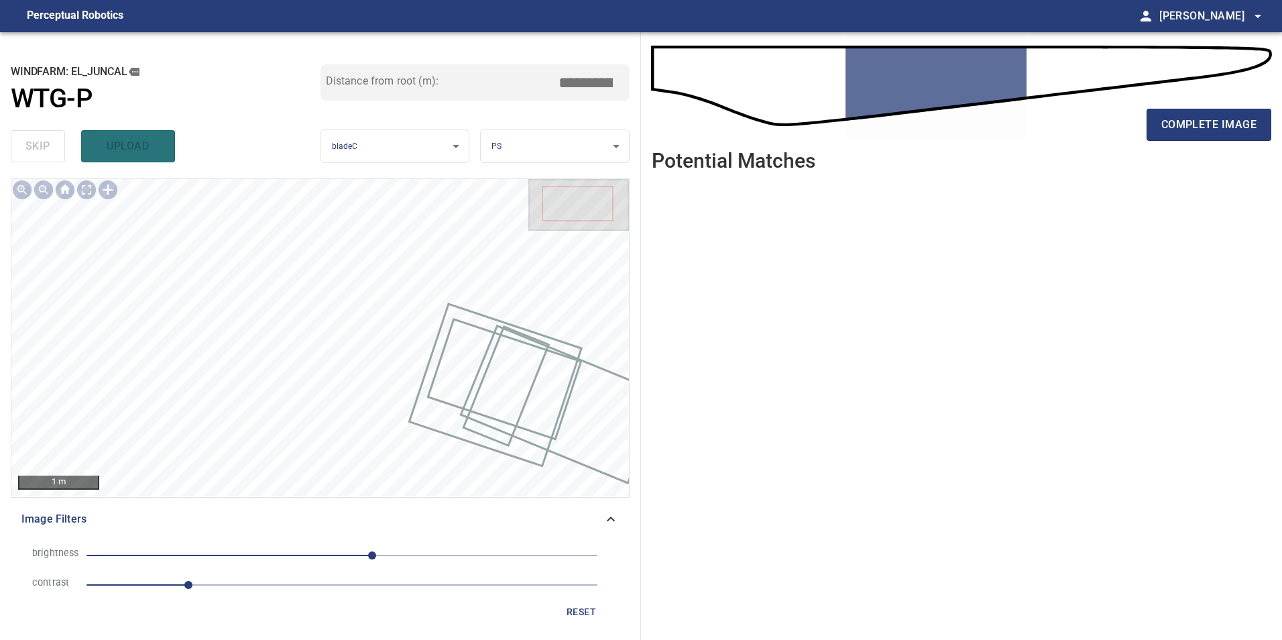
click at [311, 594] on li "contrast 1" at bounding box center [320, 585] width 598 height 30
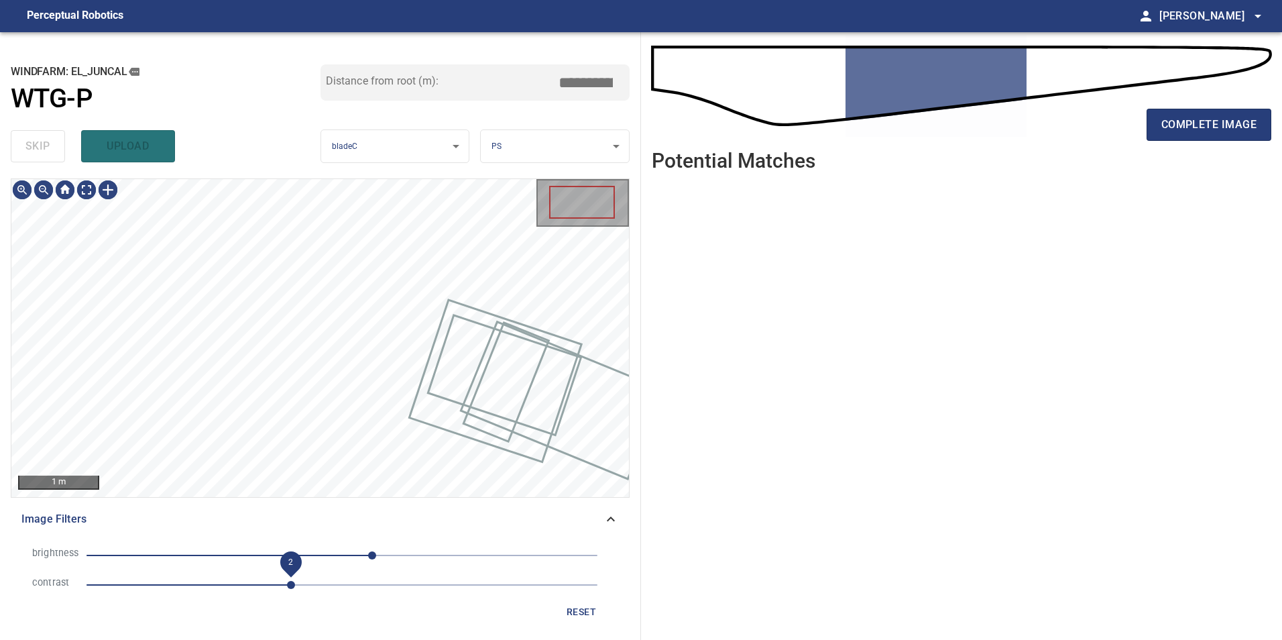
click at [290, 586] on span "2" at bounding box center [342, 585] width 511 height 19
click at [320, 555] on span "-22" at bounding box center [342, 555] width 511 height 19
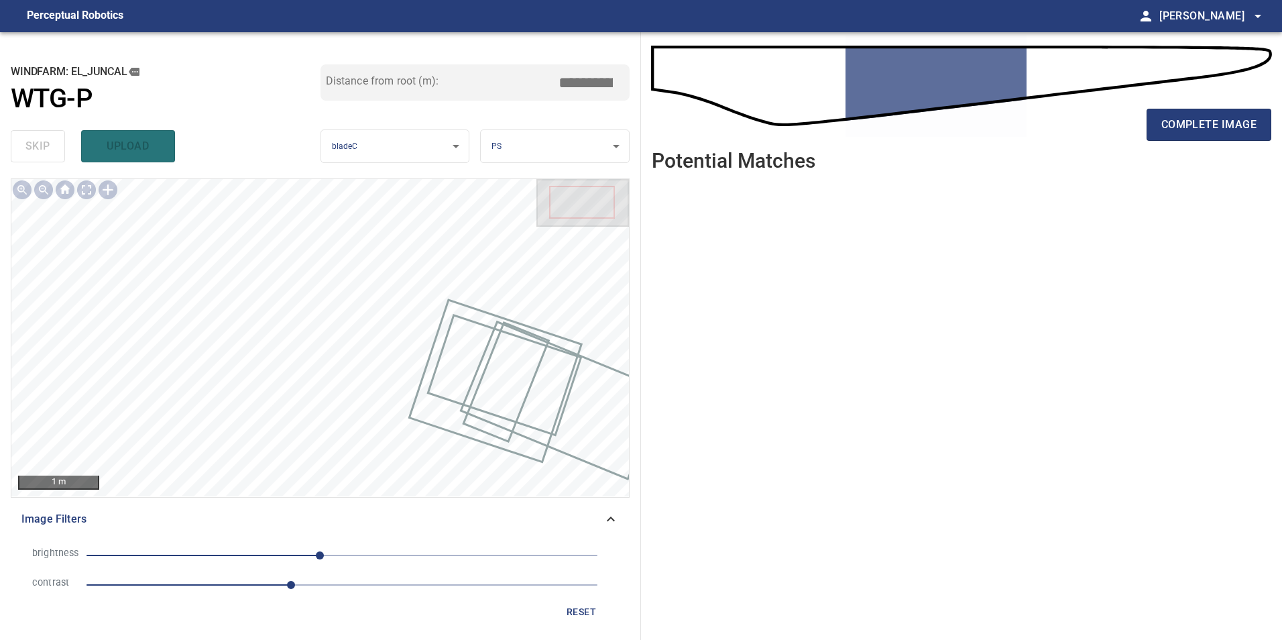
click at [368, 565] on span "-22" at bounding box center [342, 555] width 511 height 19
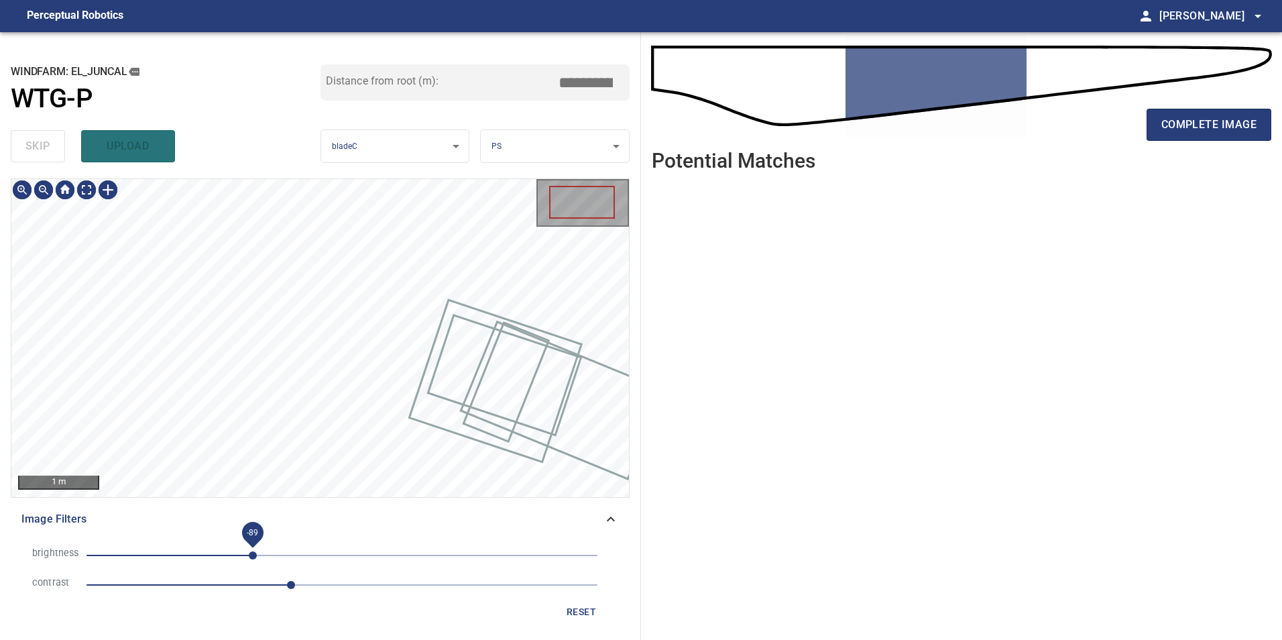
click at [252, 558] on span "-89" at bounding box center [342, 555] width 511 height 19
click at [280, 547] on span "-62" at bounding box center [342, 555] width 511 height 19
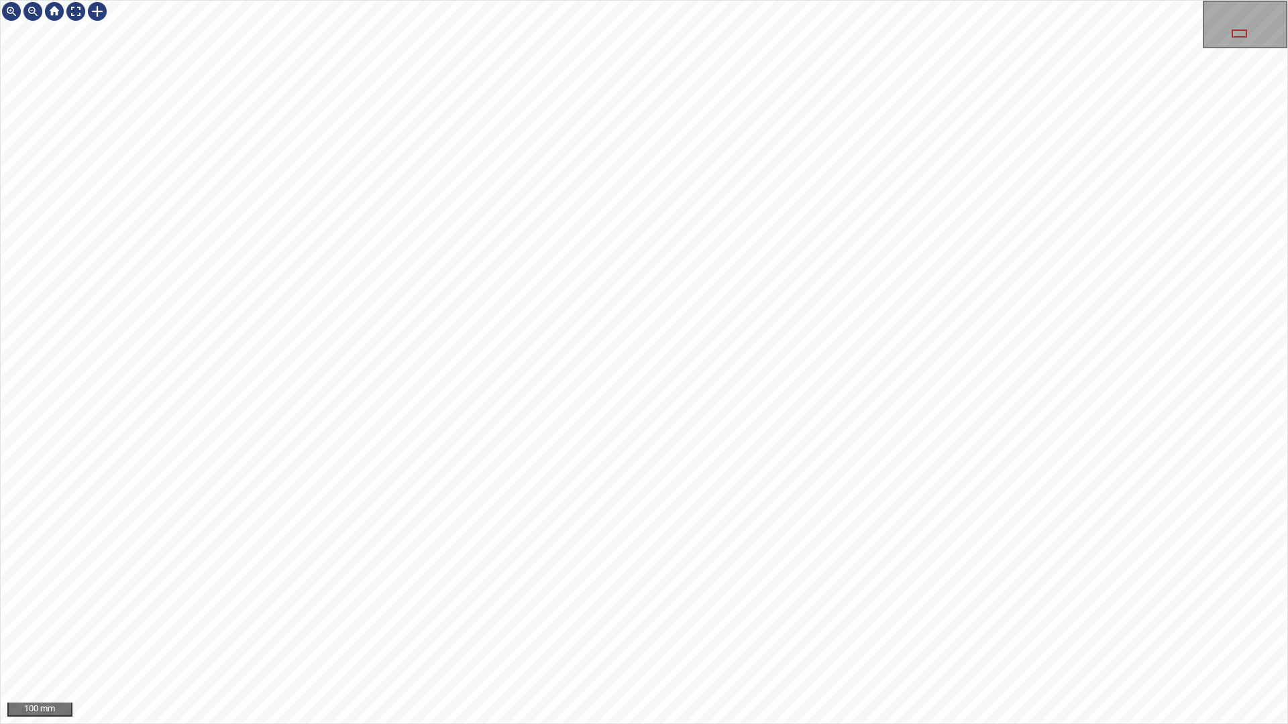
click at [412, 724] on div "100 mm" at bounding box center [644, 362] width 1288 height 724
click at [765, 0] on div "100 mm" at bounding box center [644, 362] width 1288 height 724
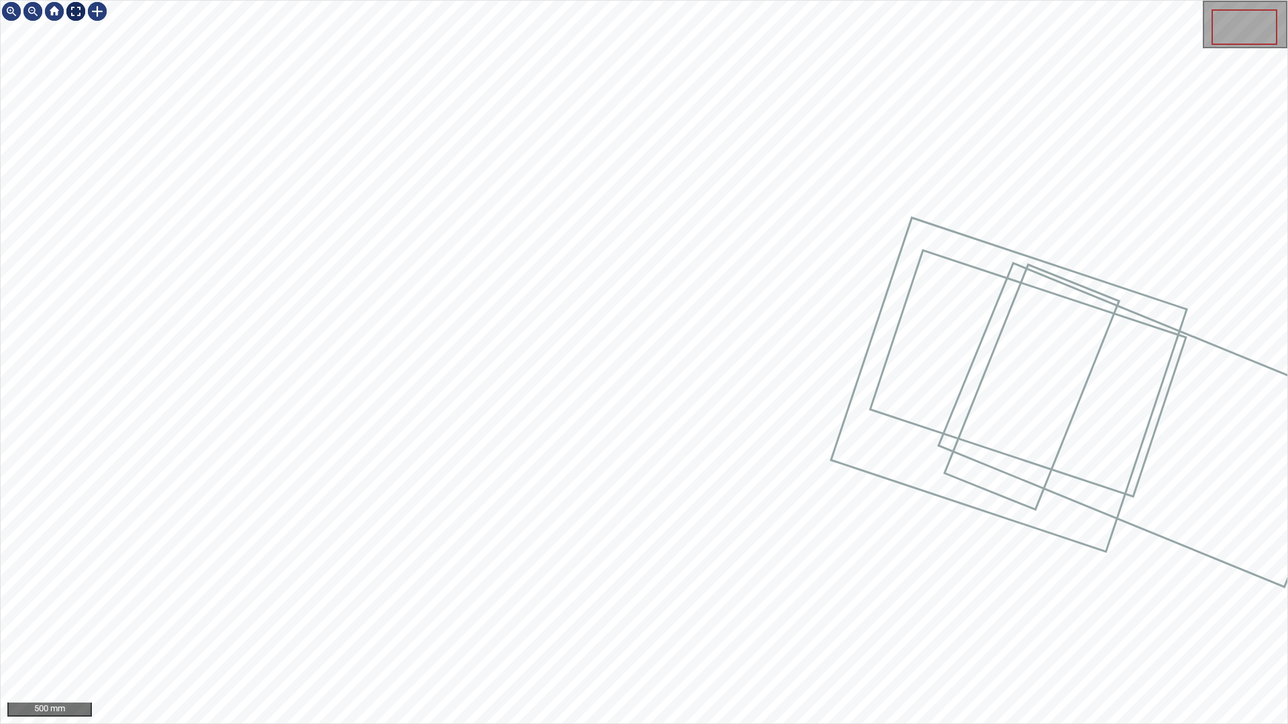
click at [73, 15] on div at bounding box center [75, 11] width 21 height 21
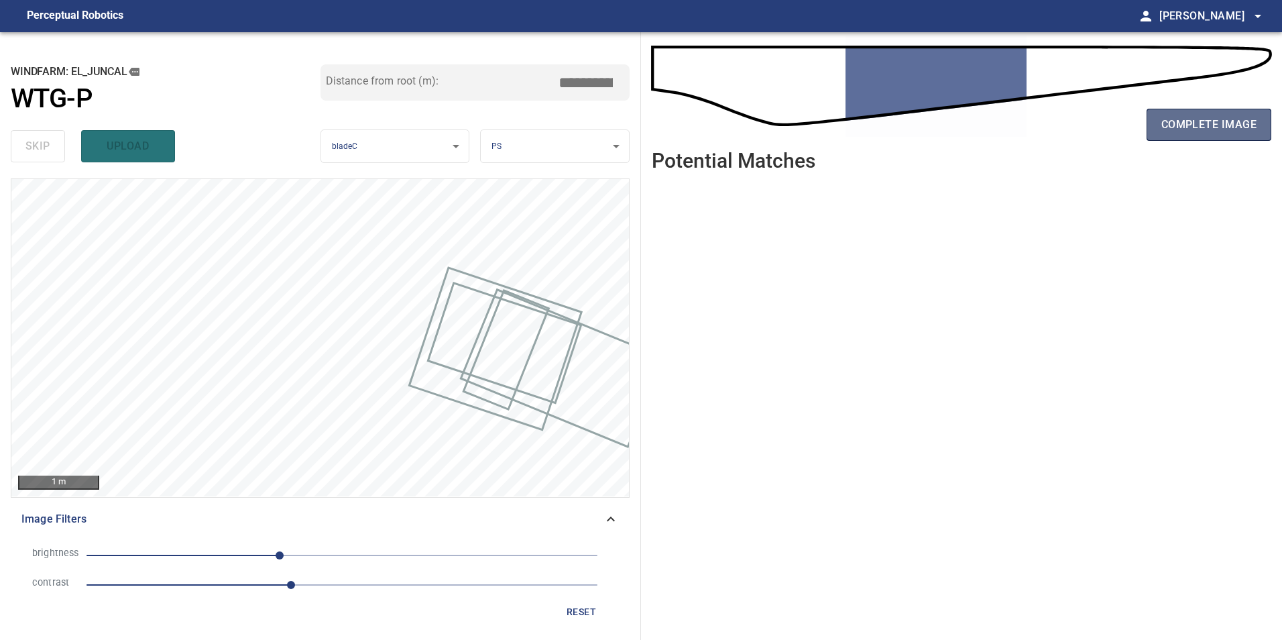
click at [1173, 126] on span "complete image" at bounding box center [1209, 124] width 95 height 19
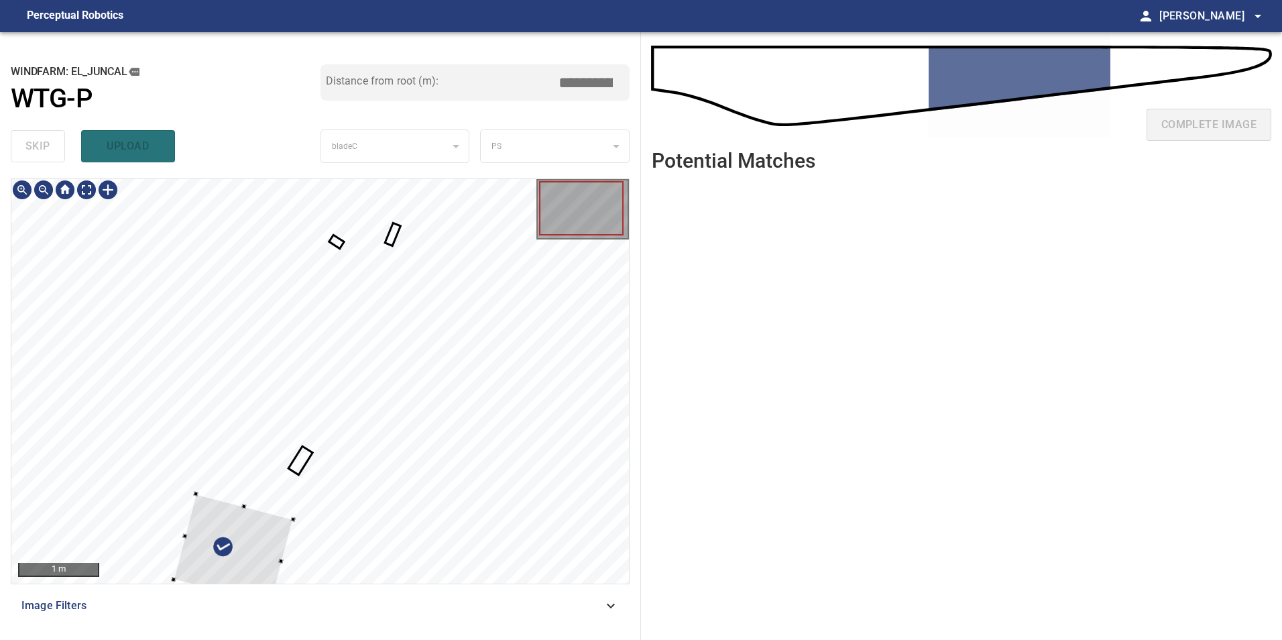
click at [292, 494] on div at bounding box center [232, 549] width 119 height 111
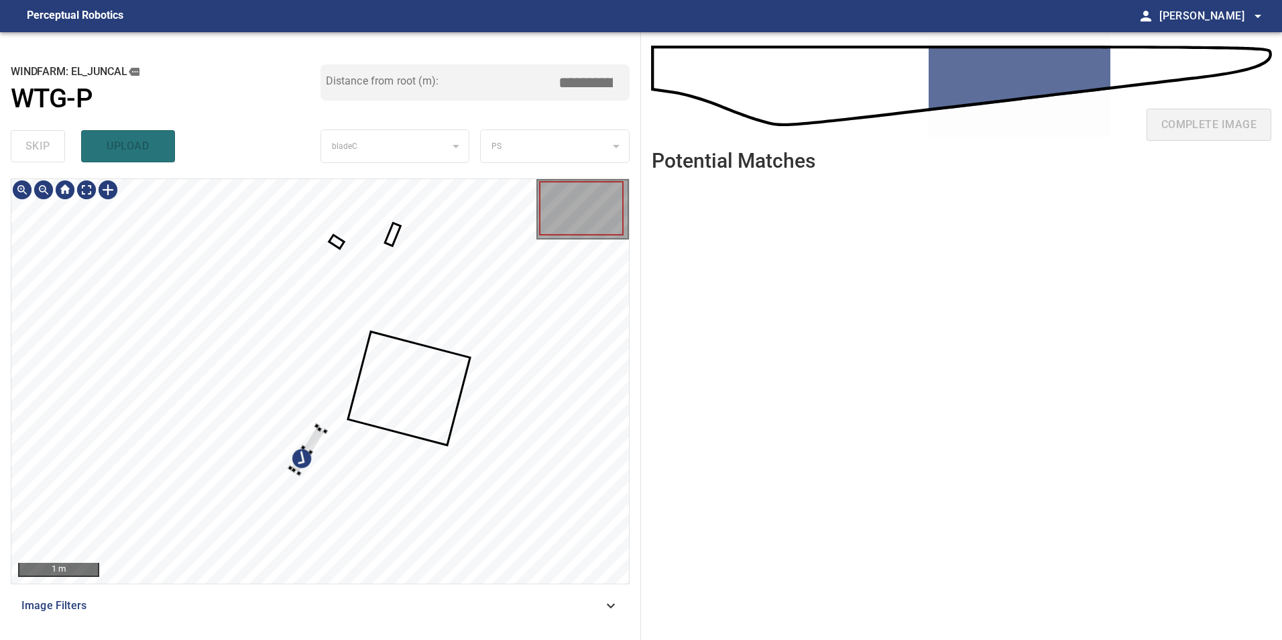
click at [506, 417] on div at bounding box center [320, 381] width 618 height 404
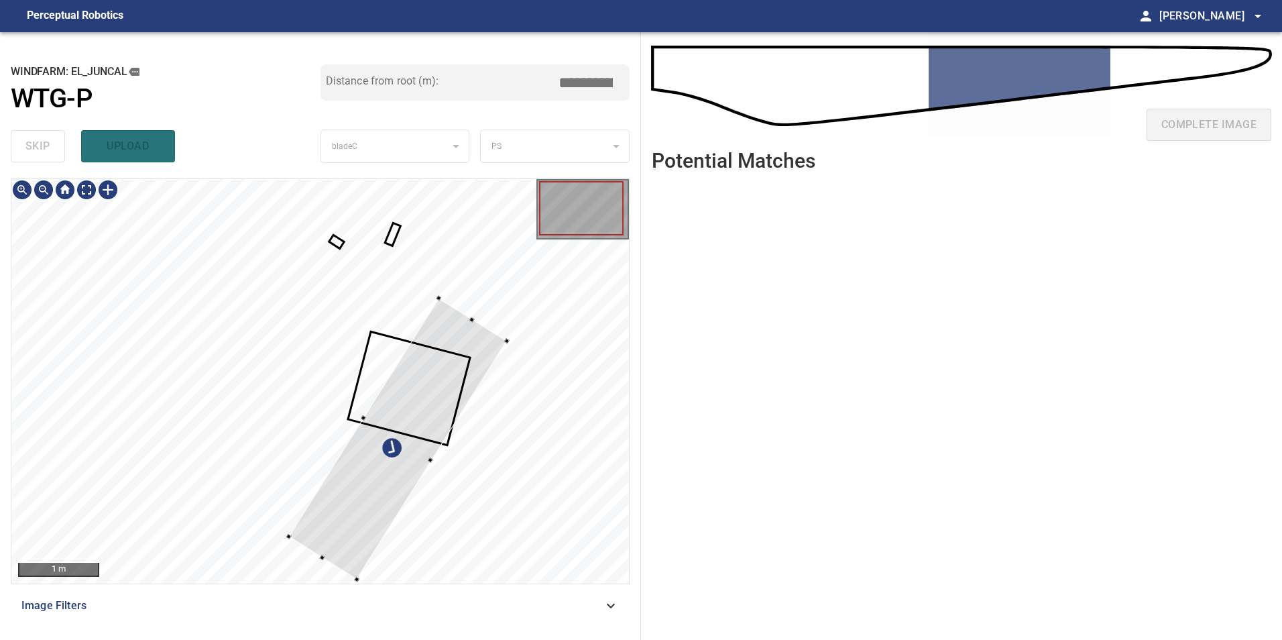
click at [435, 474] on div at bounding box center [398, 438] width 218 height 281
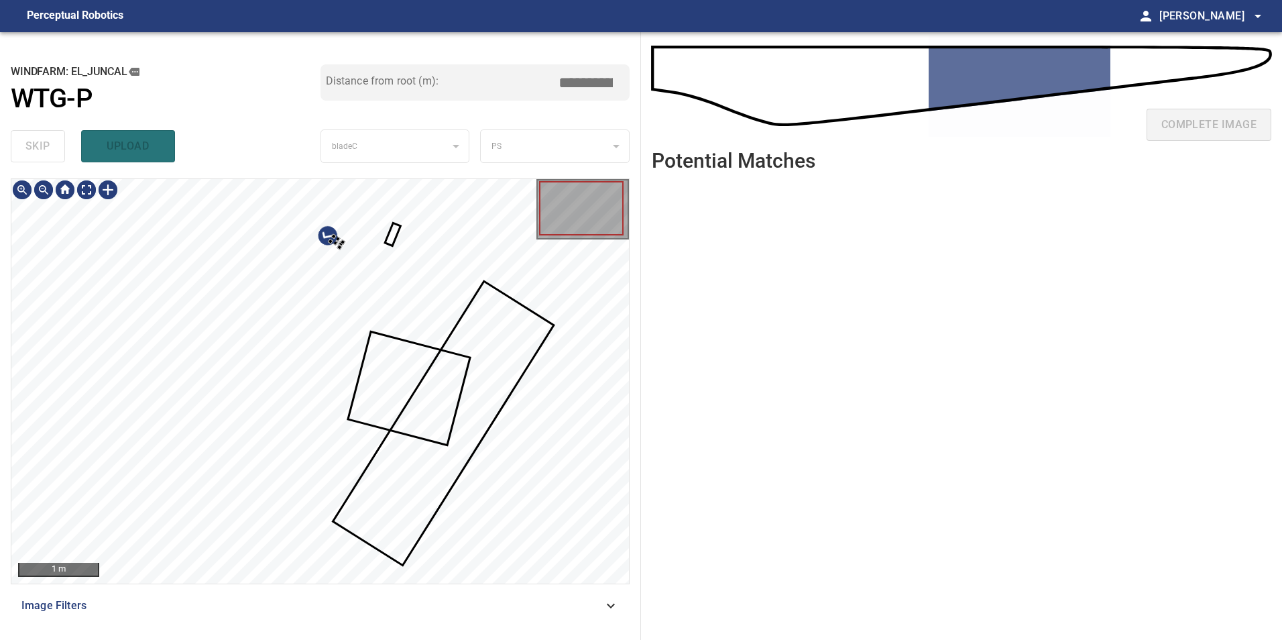
click at [490, 474] on div at bounding box center [320, 381] width 618 height 404
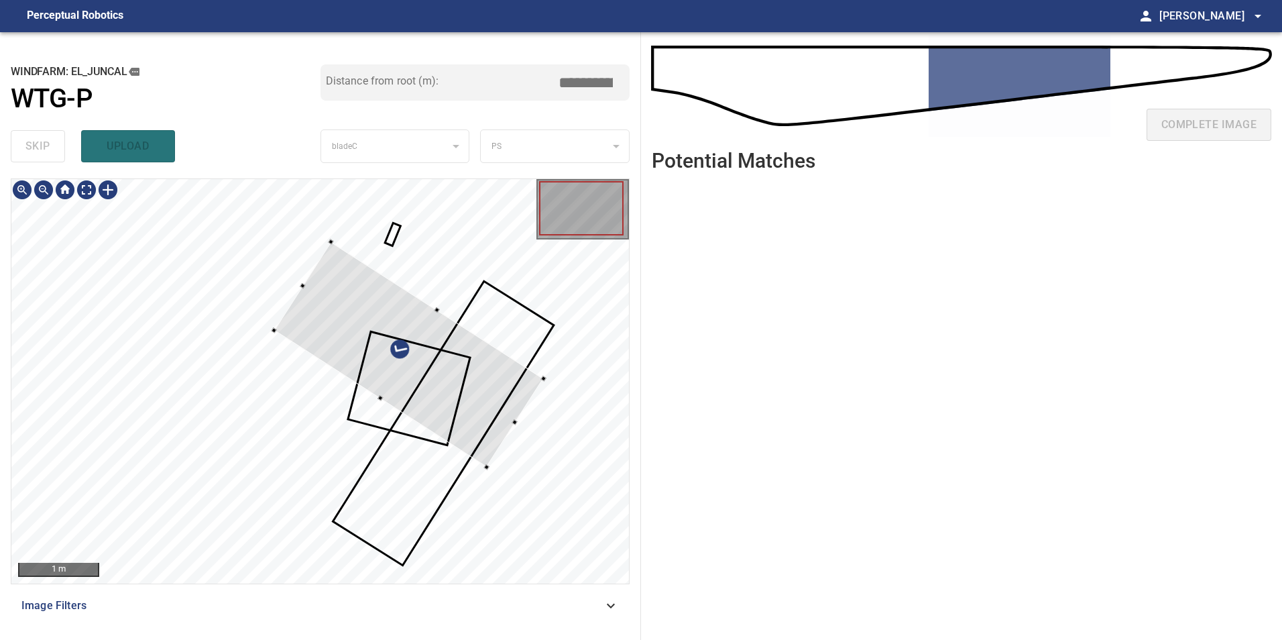
click at [528, 459] on div at bounding box center [409, 353] width 270 height 225
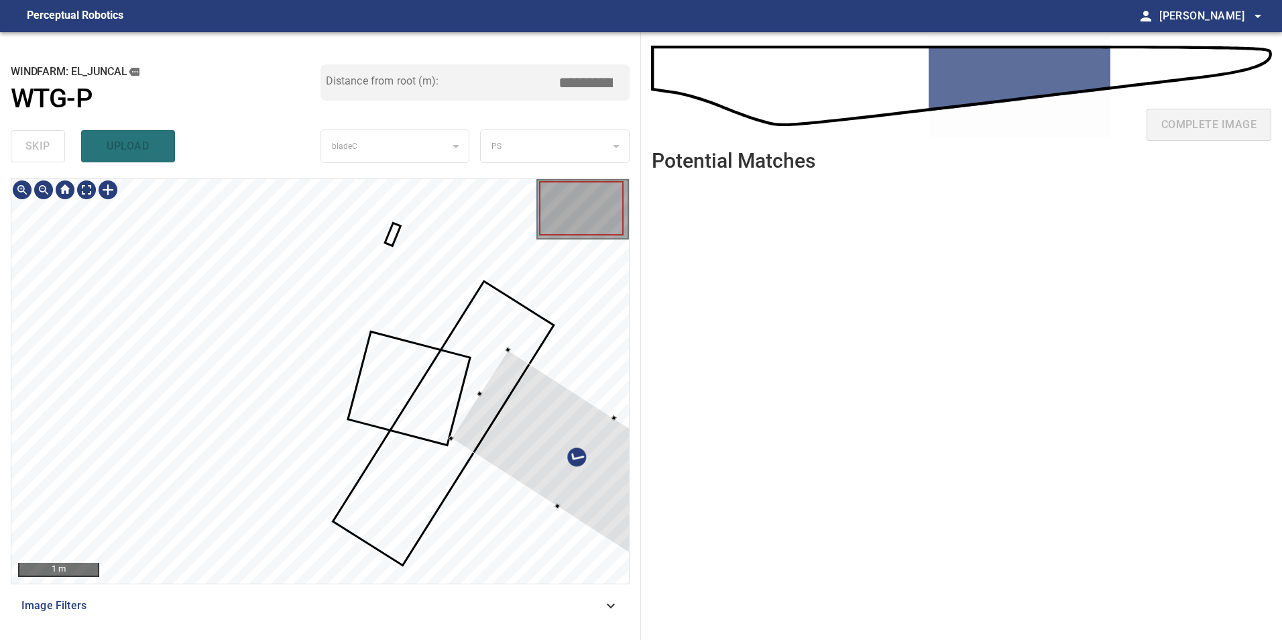
click at [461, 428] on div at bounding box center [586, 461] width 270 height 225
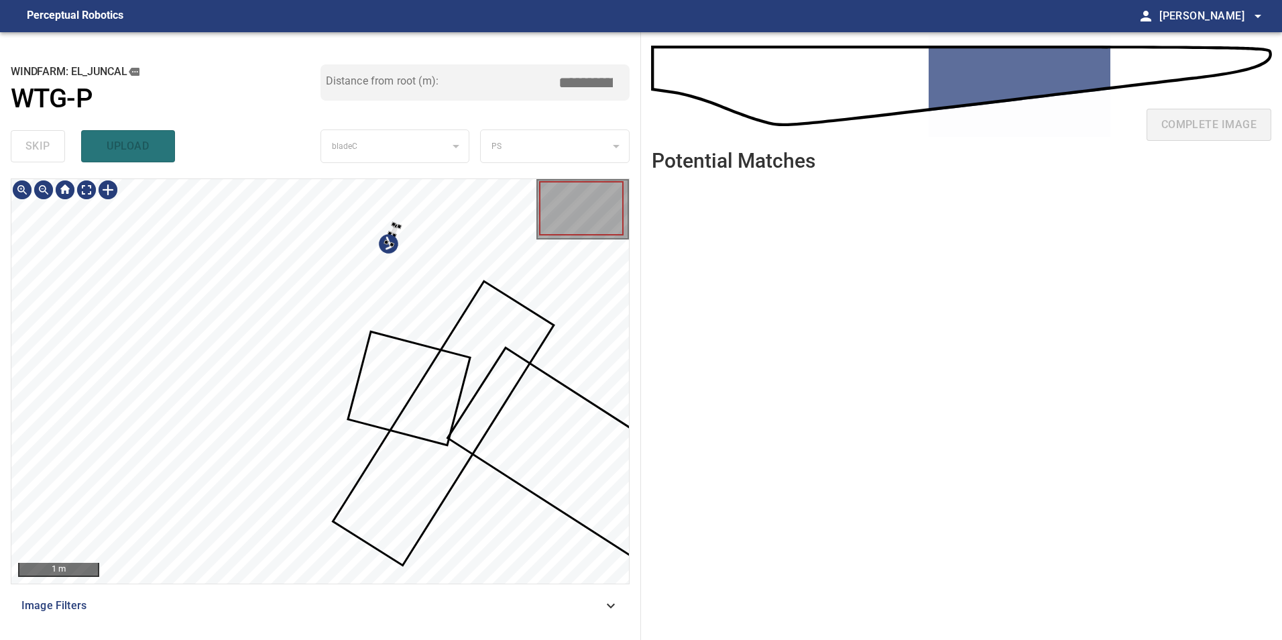
click at [494, 408] on div at bounding box center [320, 381] width 618 height 404
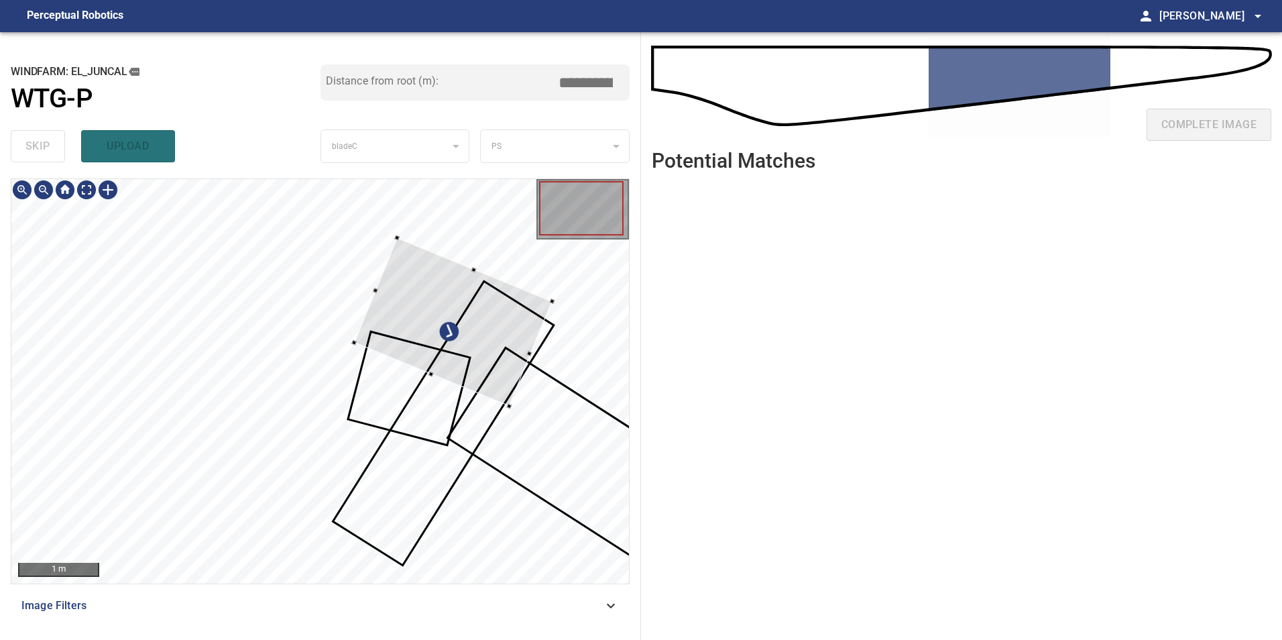
click at [448, 305] on div at bounding box center [453, 321] width 198 height 168
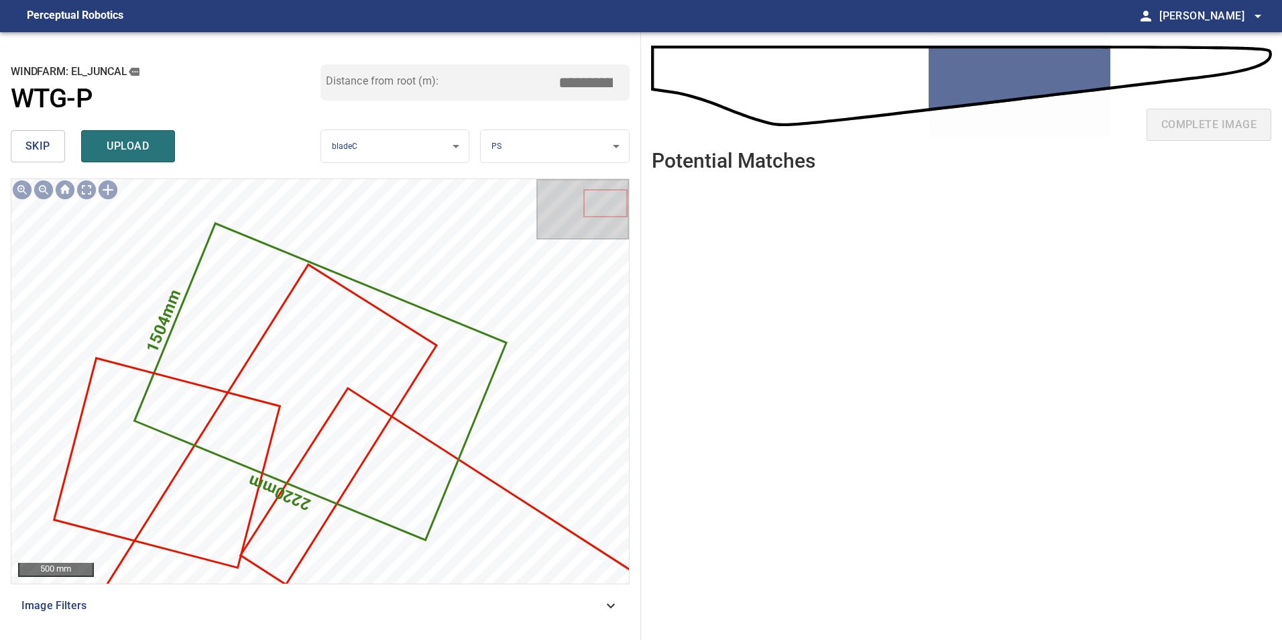
click at [44, 129] on div "skip upload" at bounding box center [166, 146] width 310 height 43
drag, startPoint x: 44, startPoint y: 129, endPoint x: 33, endPoint y: 156, distance: 28.3
click at [44, 133] on div "skip upload" at bounding box center [166, 146] width 310 height 43
click at [33, 156] on span "skip" at bounding box center [37, 146] width 25 height 19
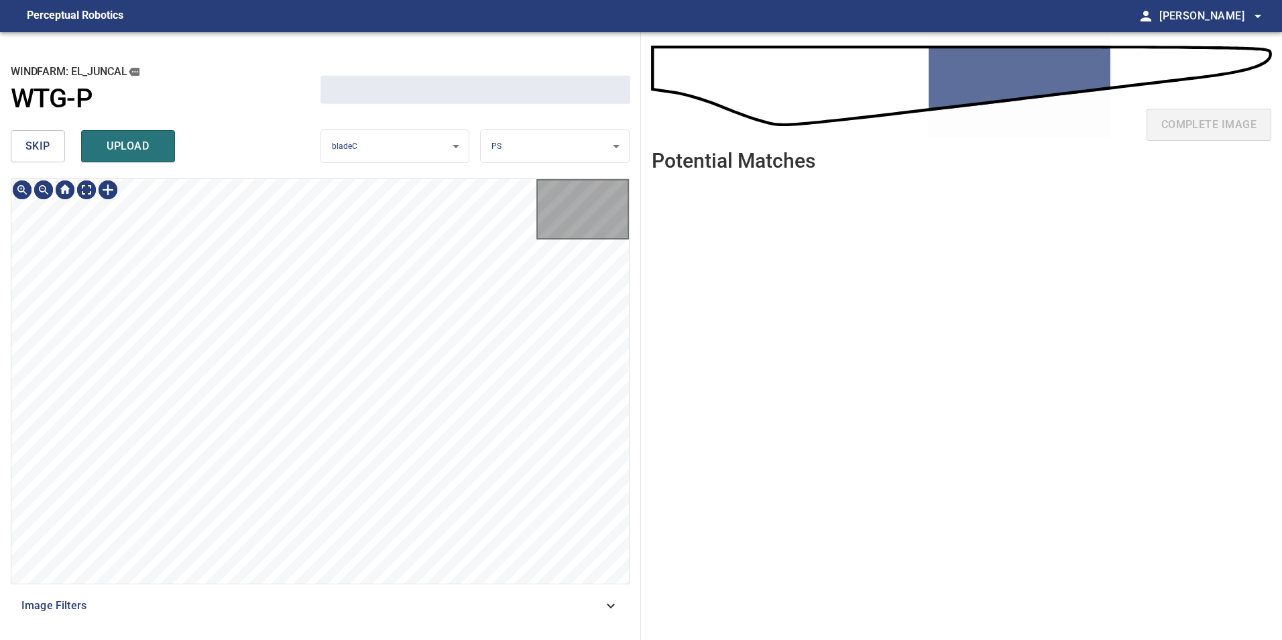
click at [33, 156] on span "skip" at bounding box center [37, 146] width 25 height 19
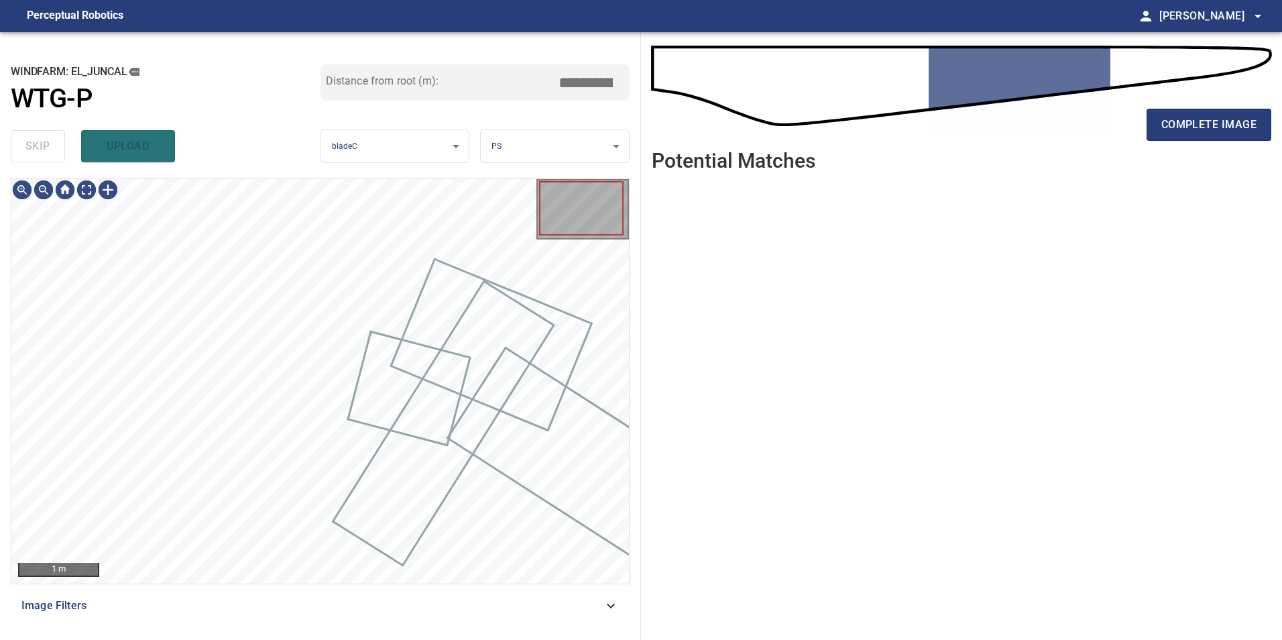
click at [33, 156] on div "skip upload" at bounding box center [166, 146] width 310 height 43
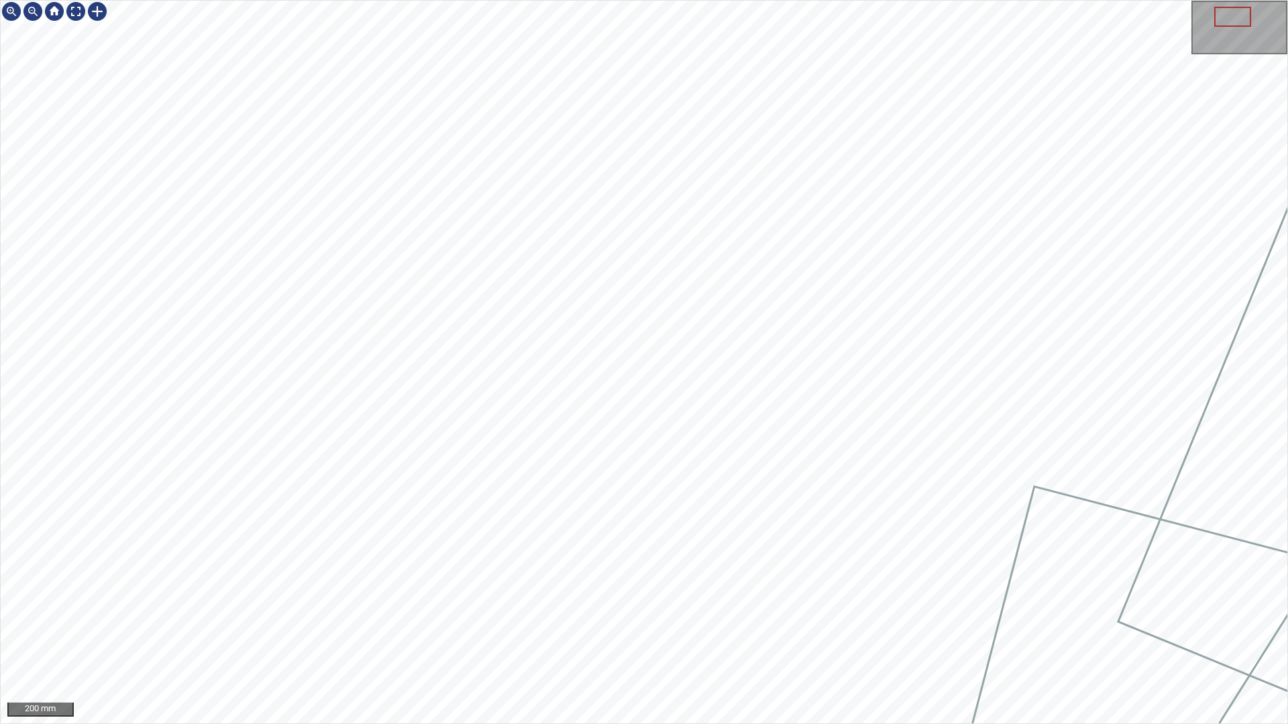
click at [562, 724] on div "200 mm" at bounding box center [644, 362] width 1288 height 724
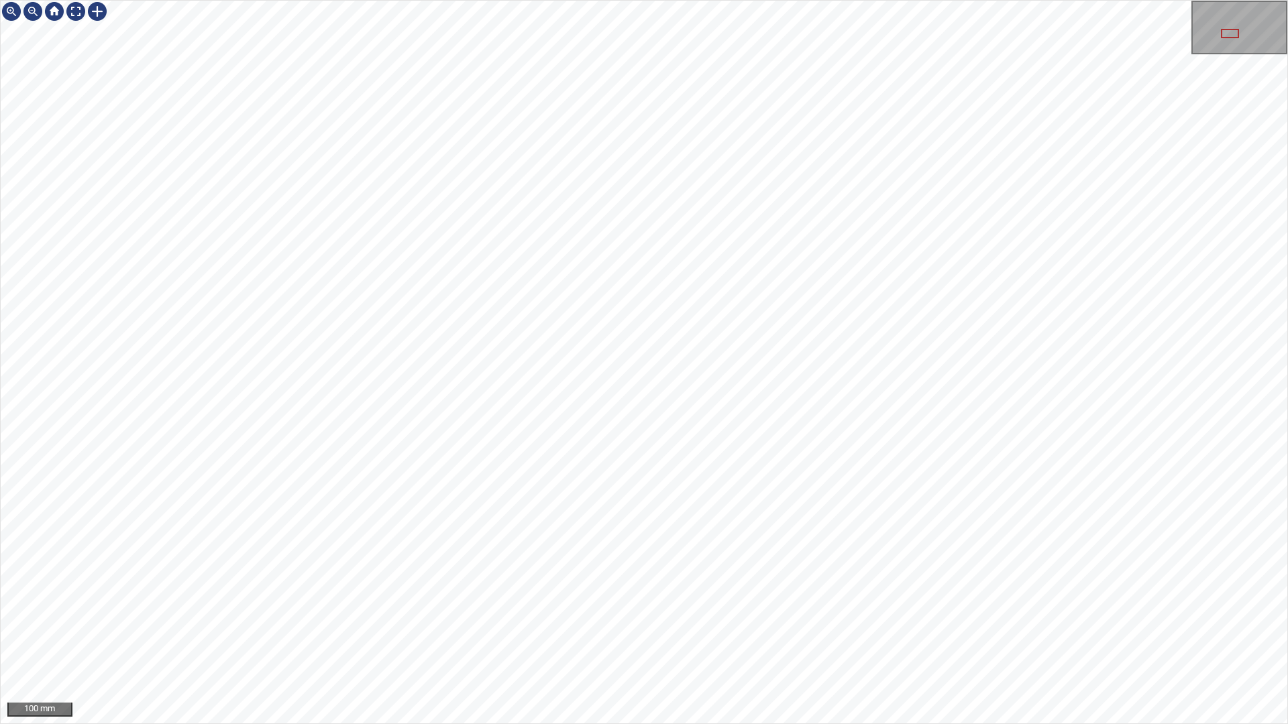
click at [987, 724] on div "100 mm" at bounding box center [644, 362] width 1288 height 724
click at [73, 5] on div at bounding box center [75, 11] width 21 height 21
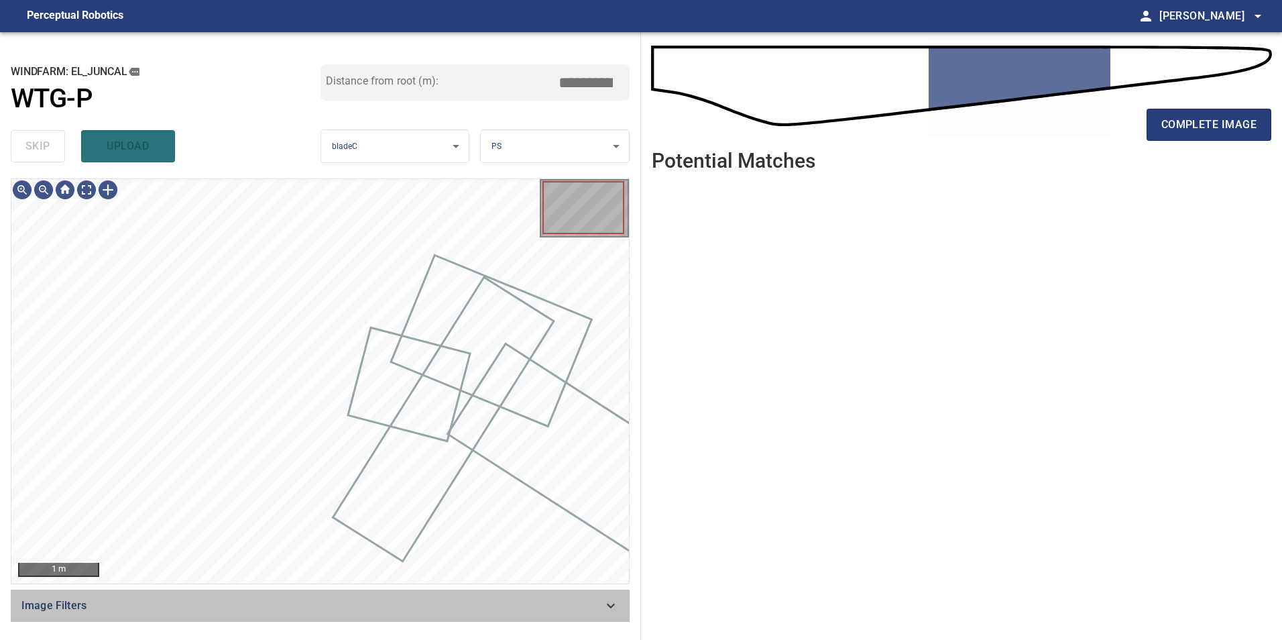
click at [610, 600] on icon at bounding box center [611, 606] width 16 height 16
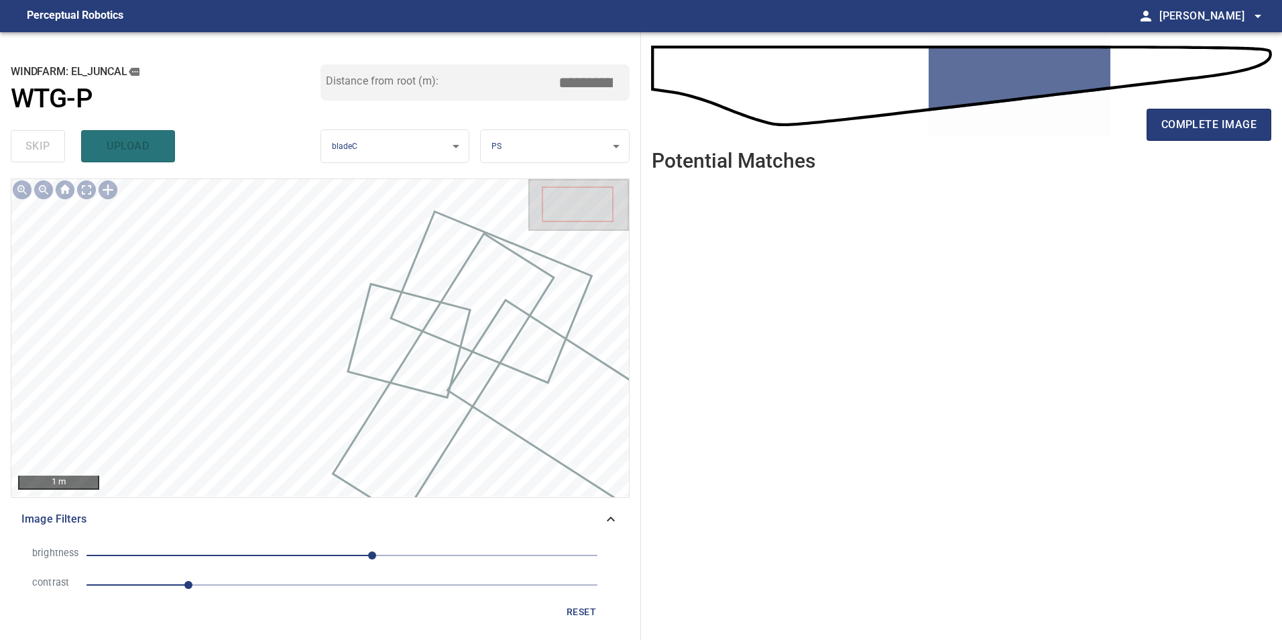
click at [260, 588] on span "1" at bounding box center [342, 585] width 511 height 19
drag, startPoint x: 309, startPoint y: 559, endPoint x: 325, endPoint y: 559, distance: 15.4
click at [311, 559] on span "30" at bounding box center [342, 555] width 511 height 19
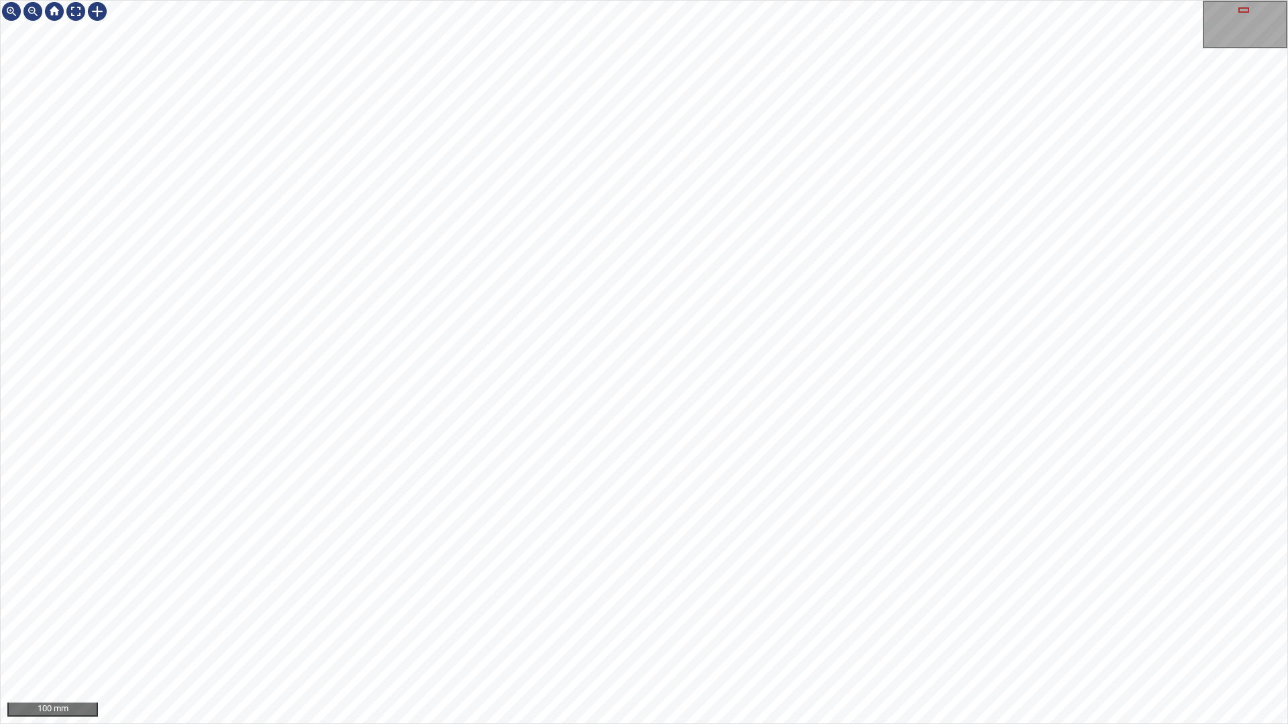
click at [679, 724] on div "100 mm" at bounding box center [644, 362] width 1288 height 724
click at [724, 0] on div "200 mm" at bounding box center [644, 362] width 1288 height 724
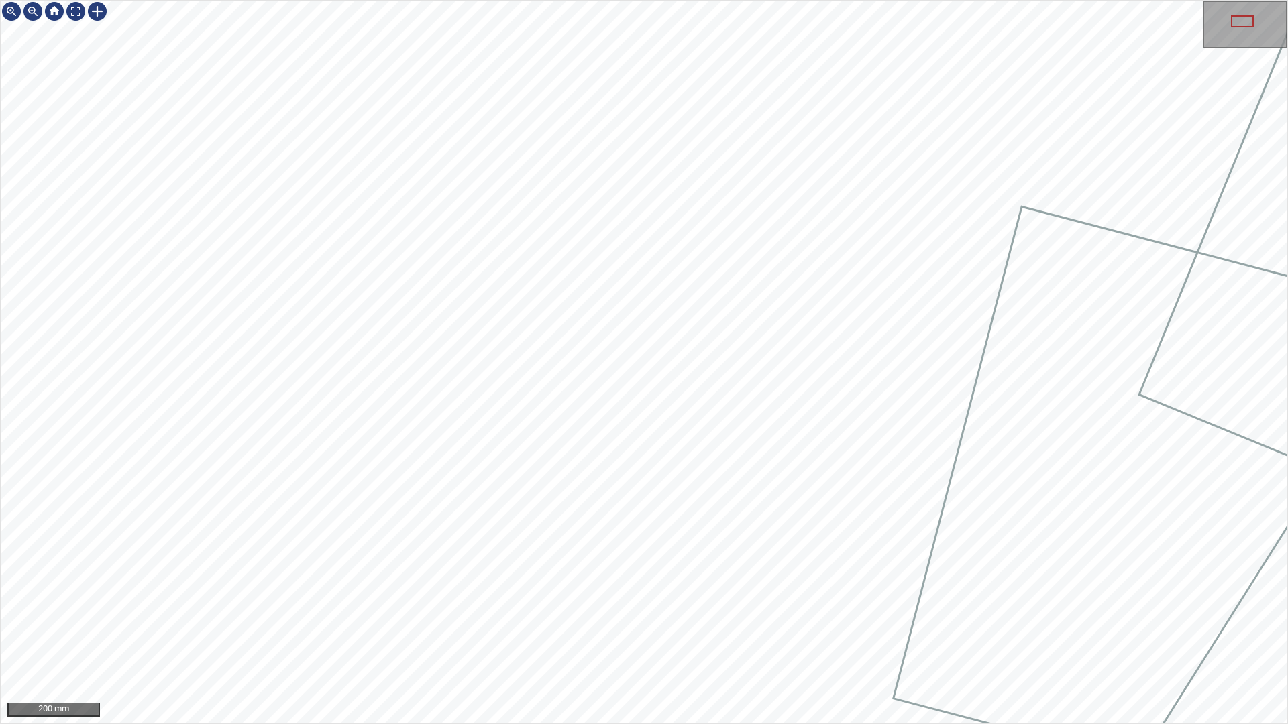
click at [751, 0] on div "200 mm" at bounding box center [644, 362] width 1288 height 724
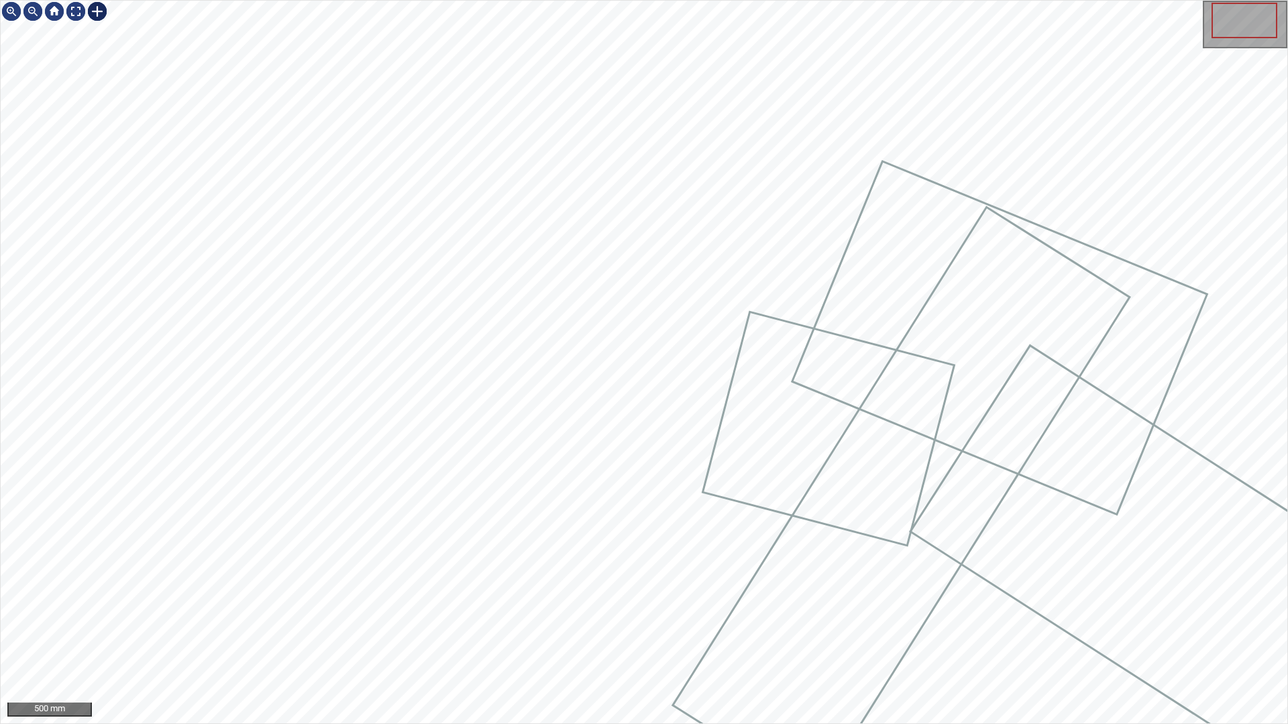
click at [103, 12] on div at bounding box center [97, 11] width 21 height 21
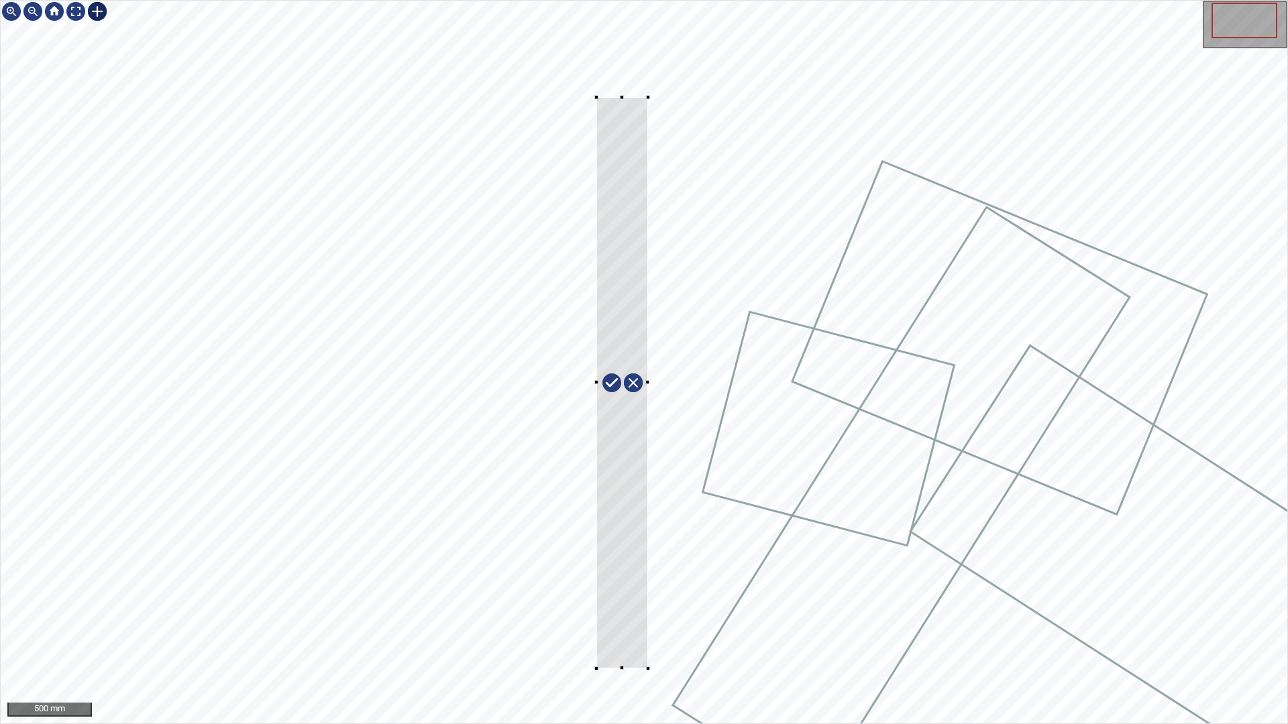
click at [596, 669] on div at bounding box center [644, 362] width 1287 height 723
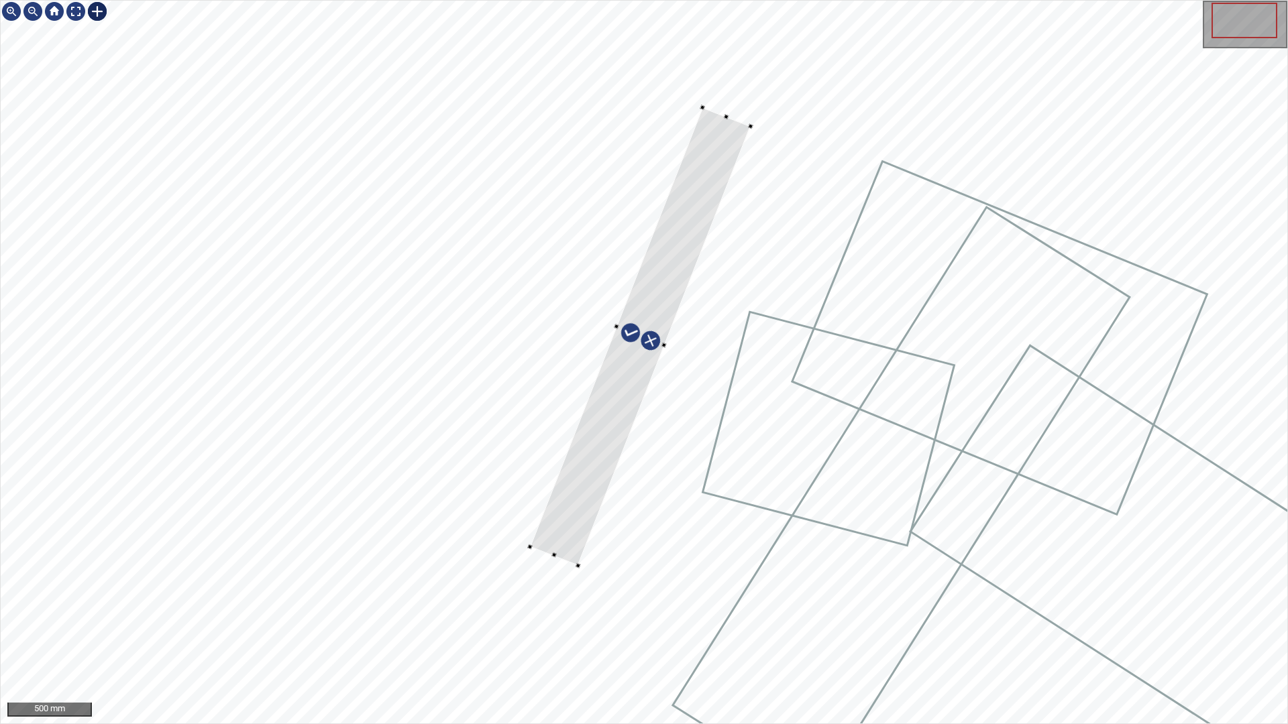
click at [584, 578] on div at bounding box center [644, 362] width 1287 height 723
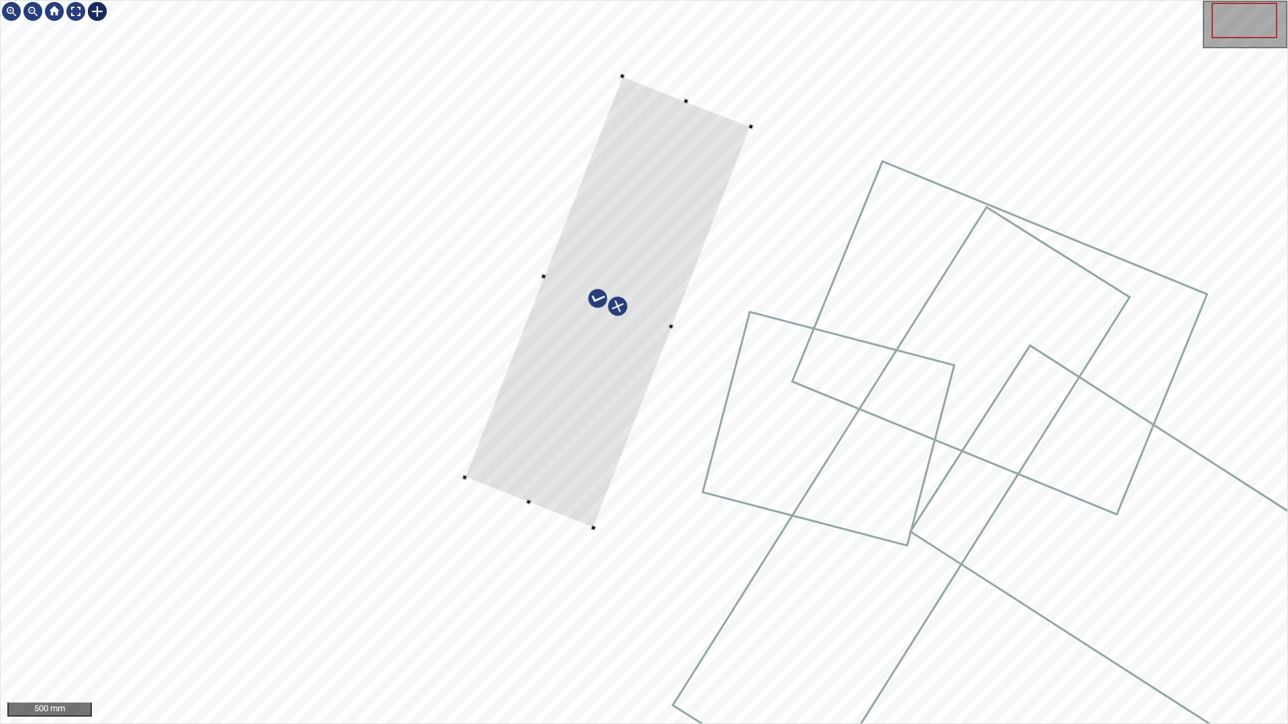
click at [518, 500] on div at bounding box center [644, 362] width 1287 height 723
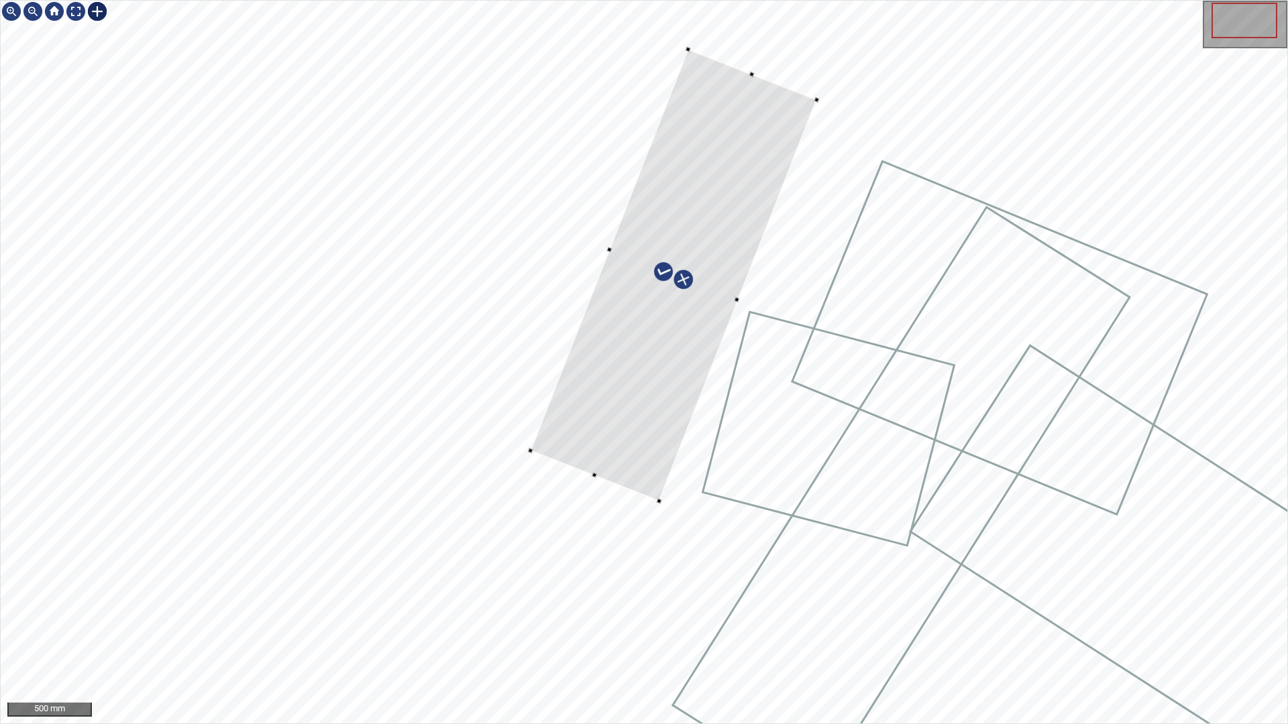
click at [611, 440] on div at bounding box center [673, 275] width 286 height 452
click at [617, 426] on div at bounding box center [676, 269] width 286 height 452
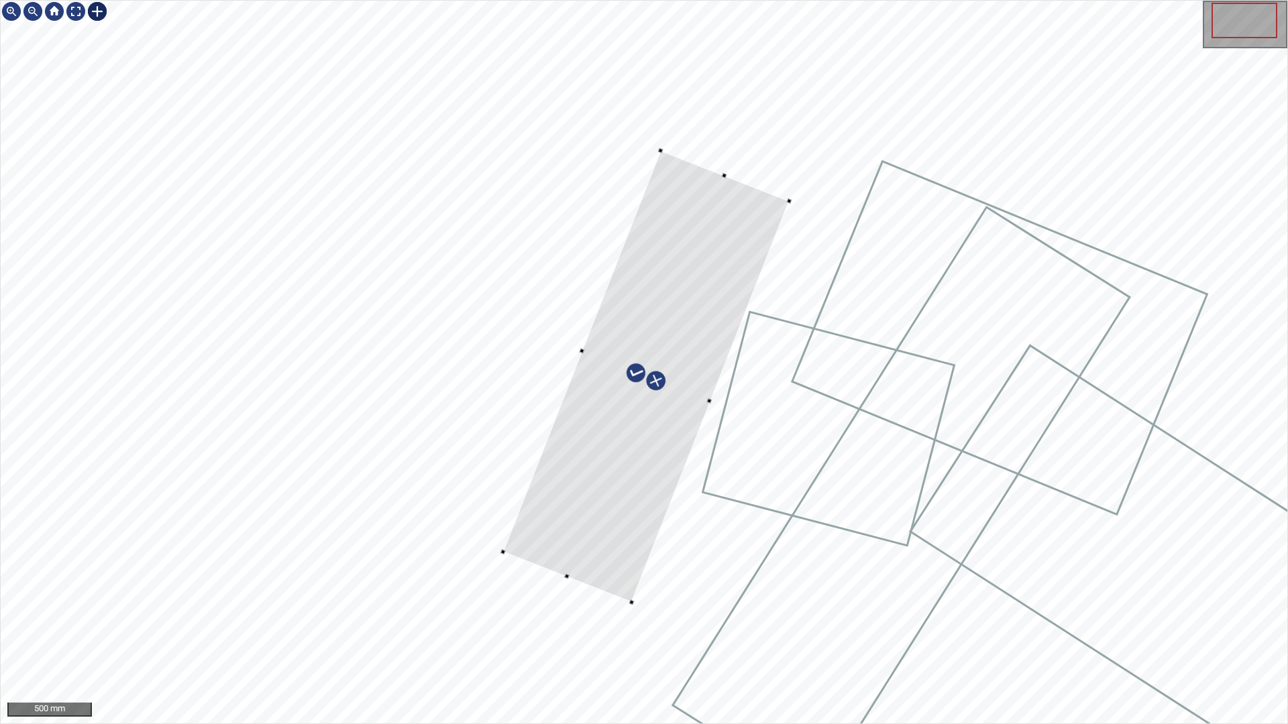
click at [563, 576] on div at bounding box center [645, 376] width 286 height 452
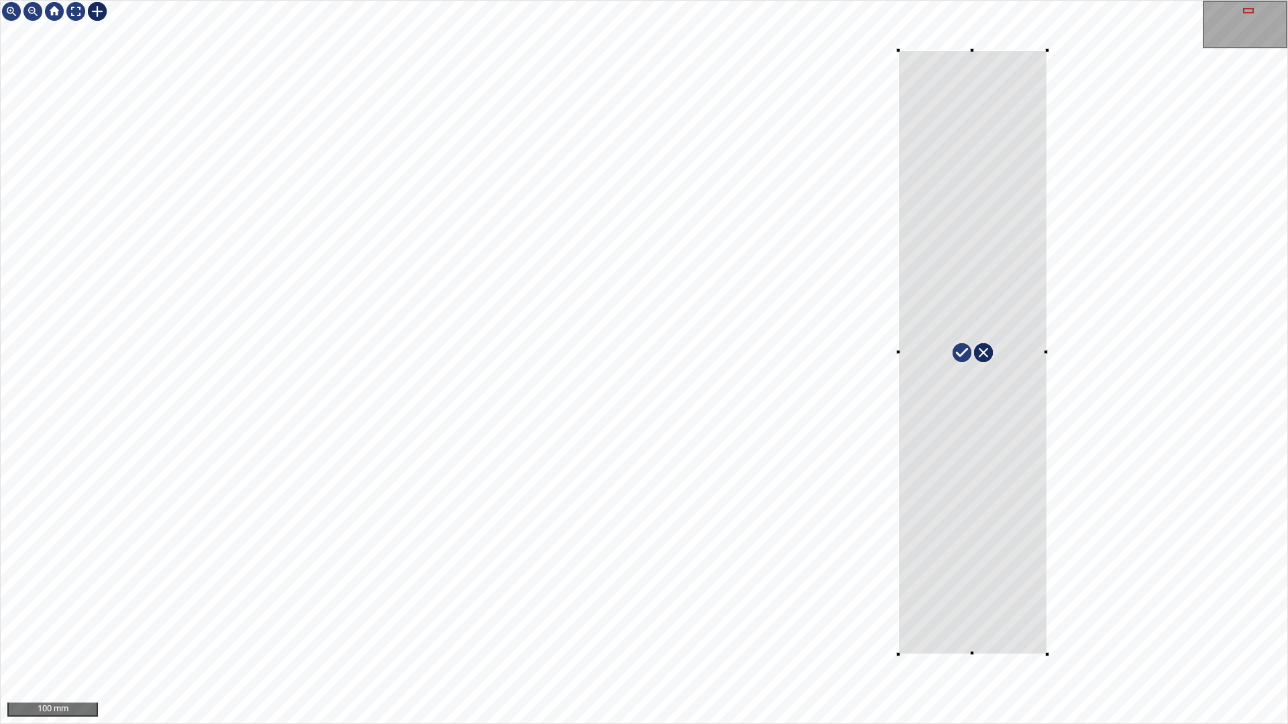
click at [899, 653] on div at bounding box center [644, 362] width 1287 height 723
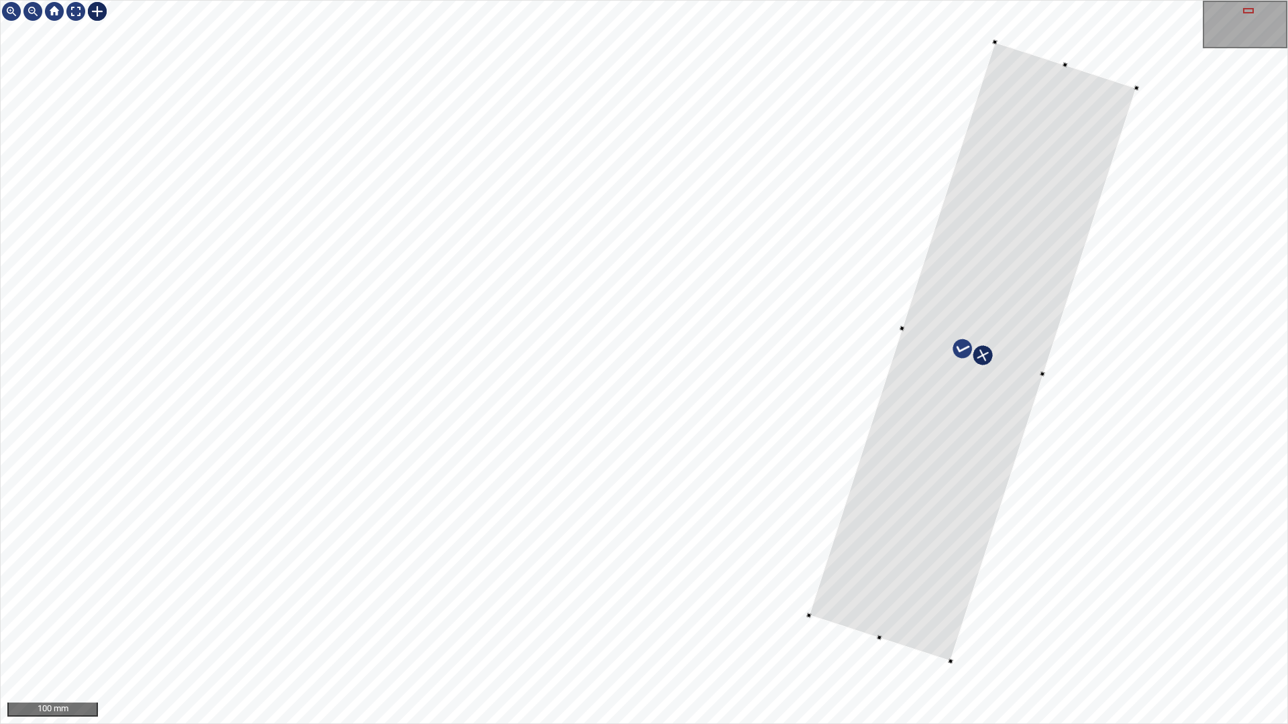
click at [985, 372] on div at bounding box center [972, 352] width 327 height 620
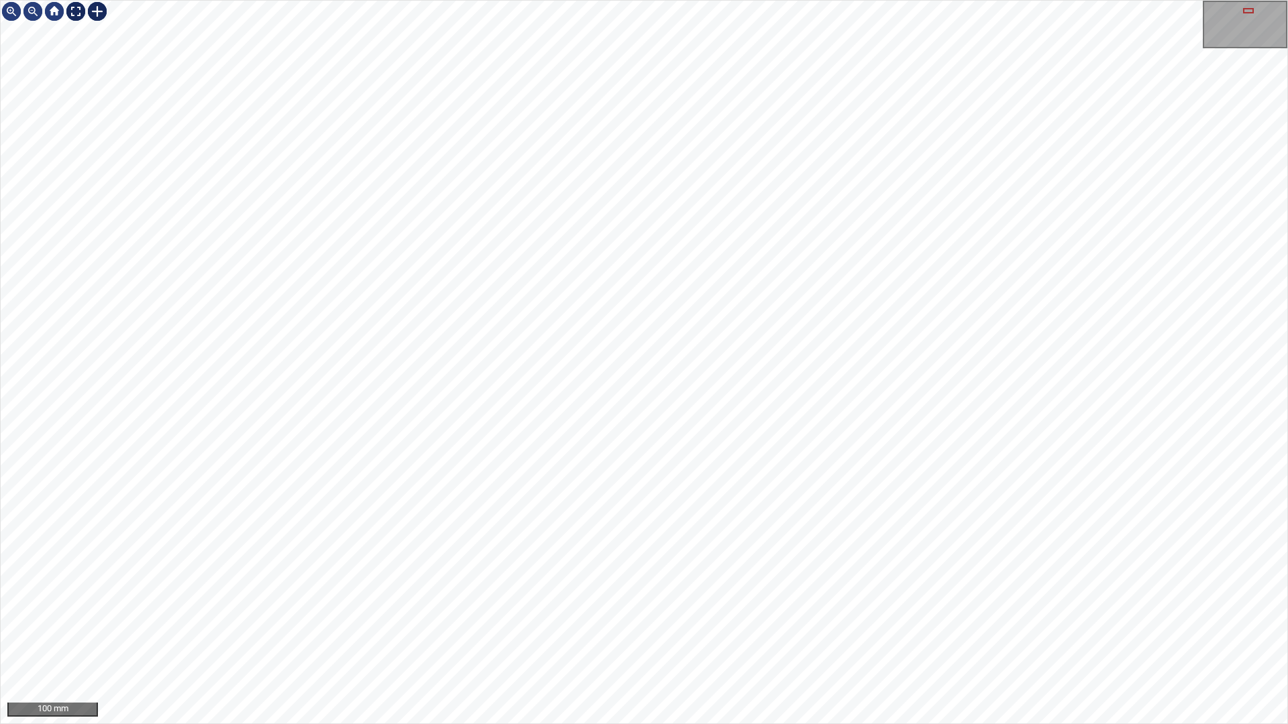
click at [74, 17] on div at bounding box center [75, 11] width 21 height 21
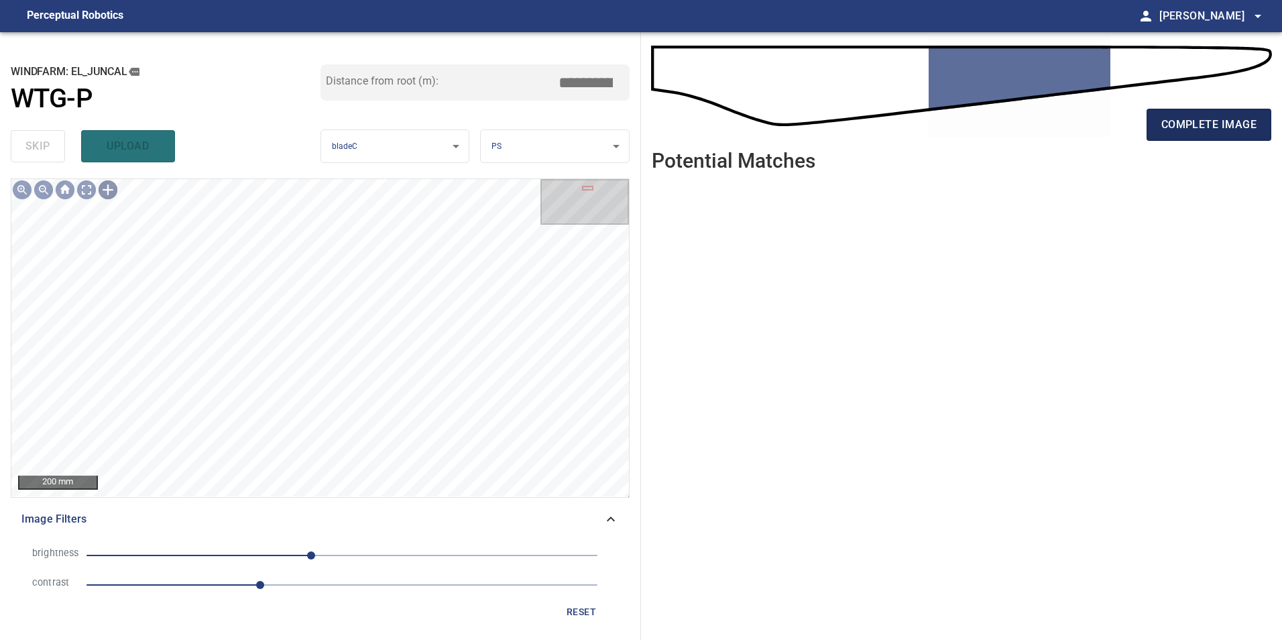
click at [1245, 127] on span "complete image" at bounding box center [1209, 124] width 95 height 19
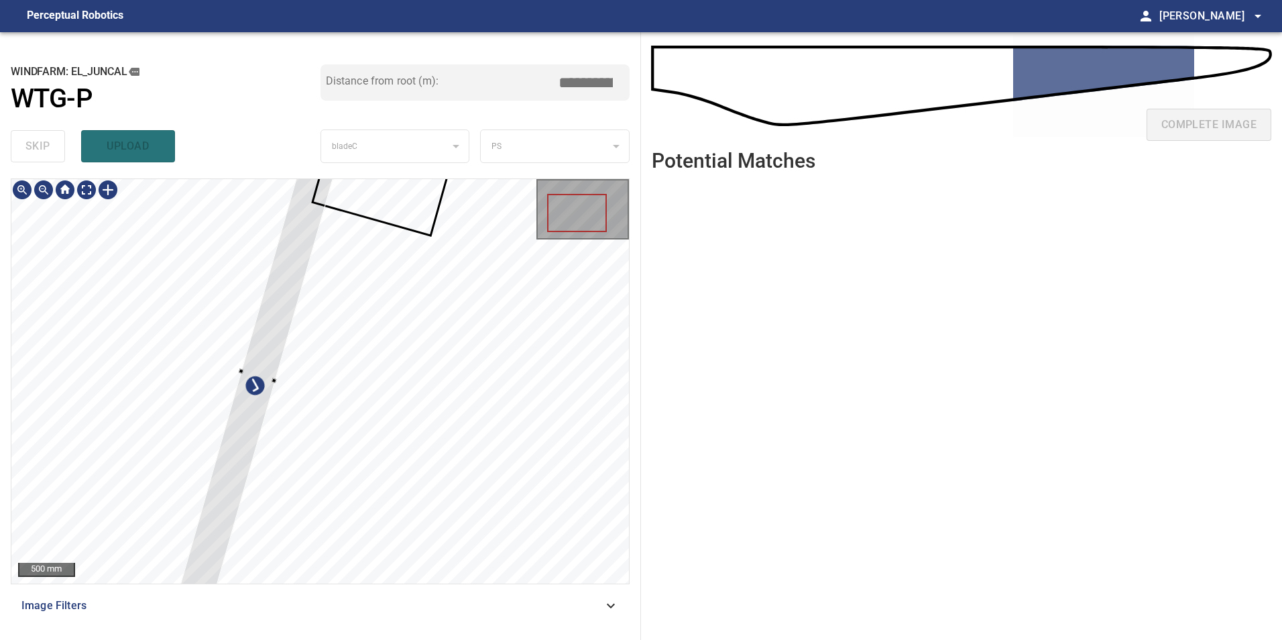
click at [124, 430] on div at bounding box center [320, 381] width 618 height 404
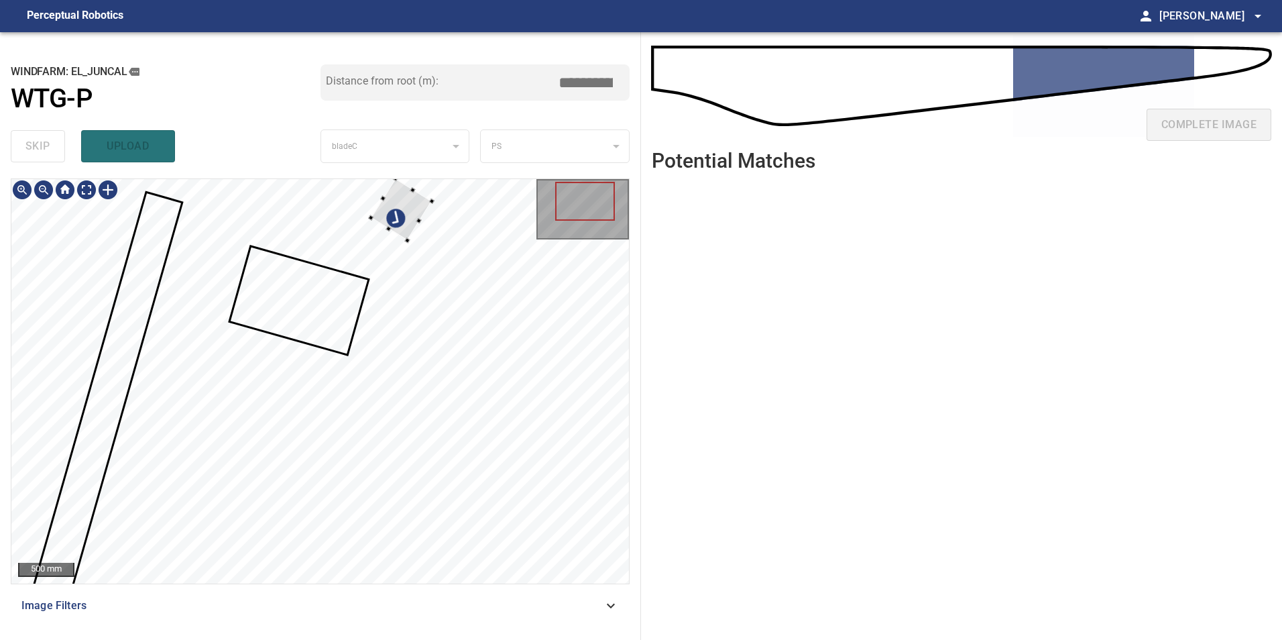
click at [514, 425] on div at bounding box center [320, 381] width 618 height 404
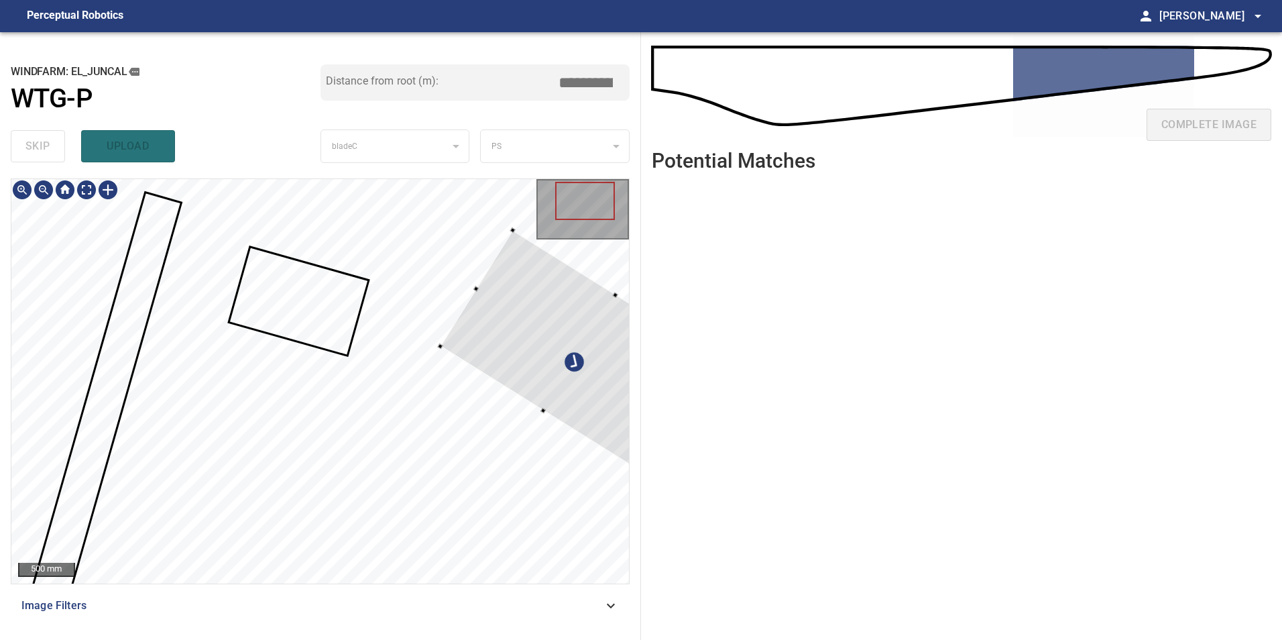
click at [529, 393] on div at bounding box center [581, 353] width 280 height 245
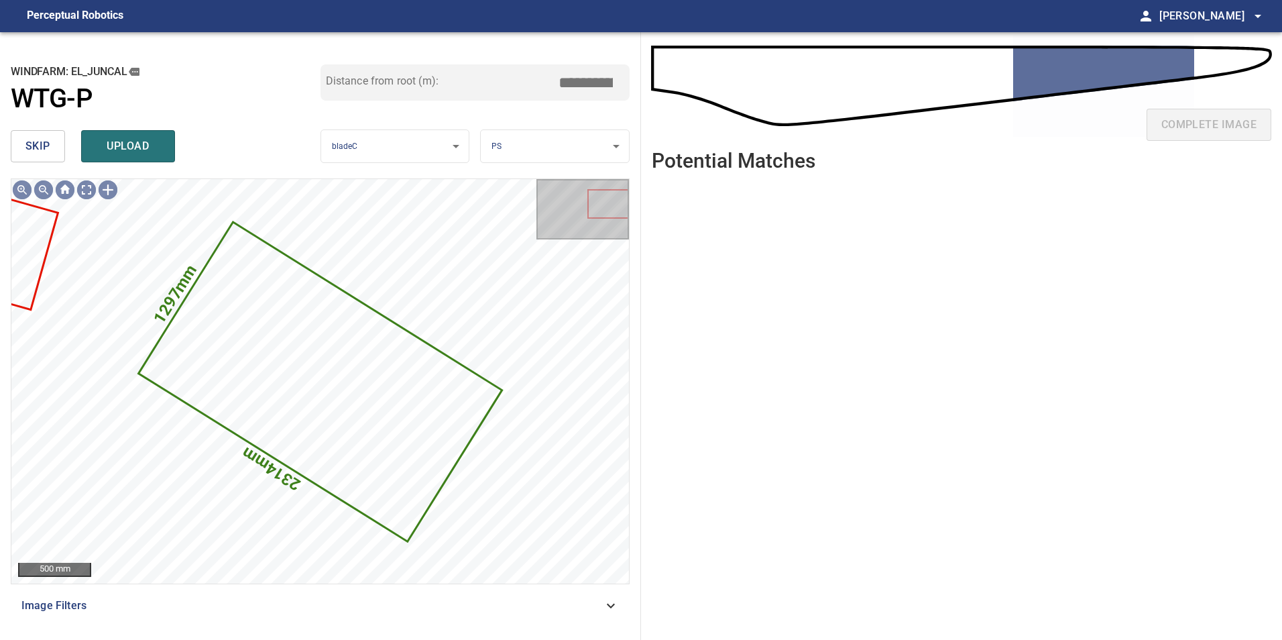
click at [23, 151] on button "skip" at bounding box center [38, 146] width 54 height 32
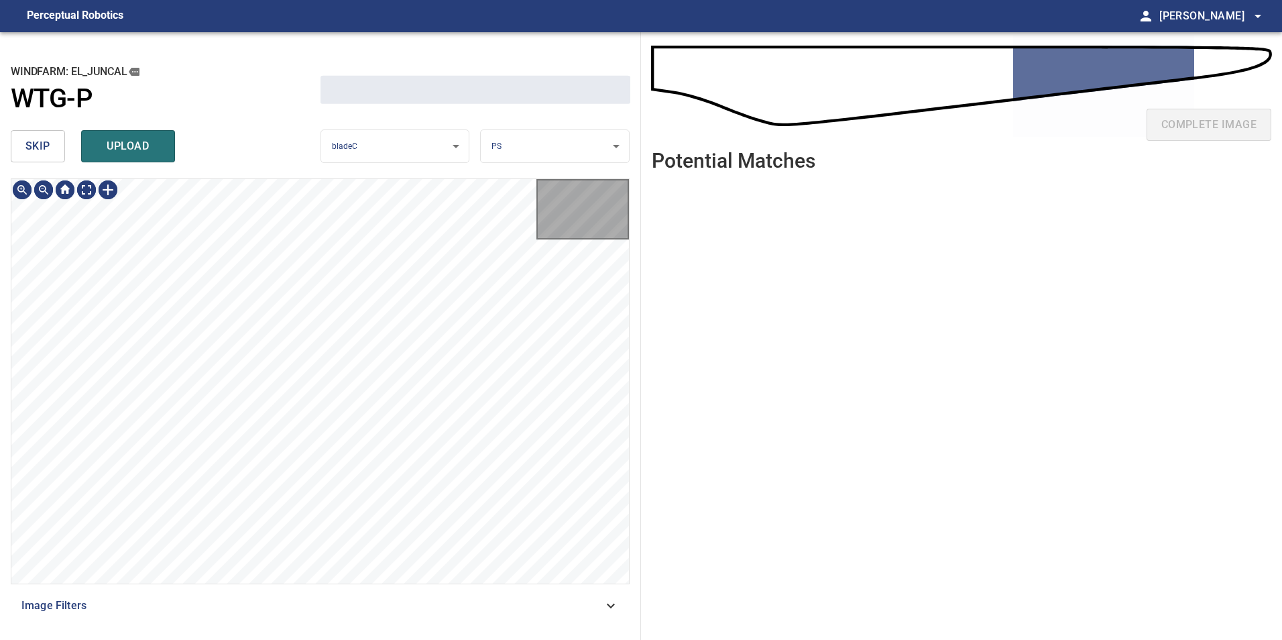
click at [23, 151] on button "skip" at bounding box center [38, 146] width 54 height 32
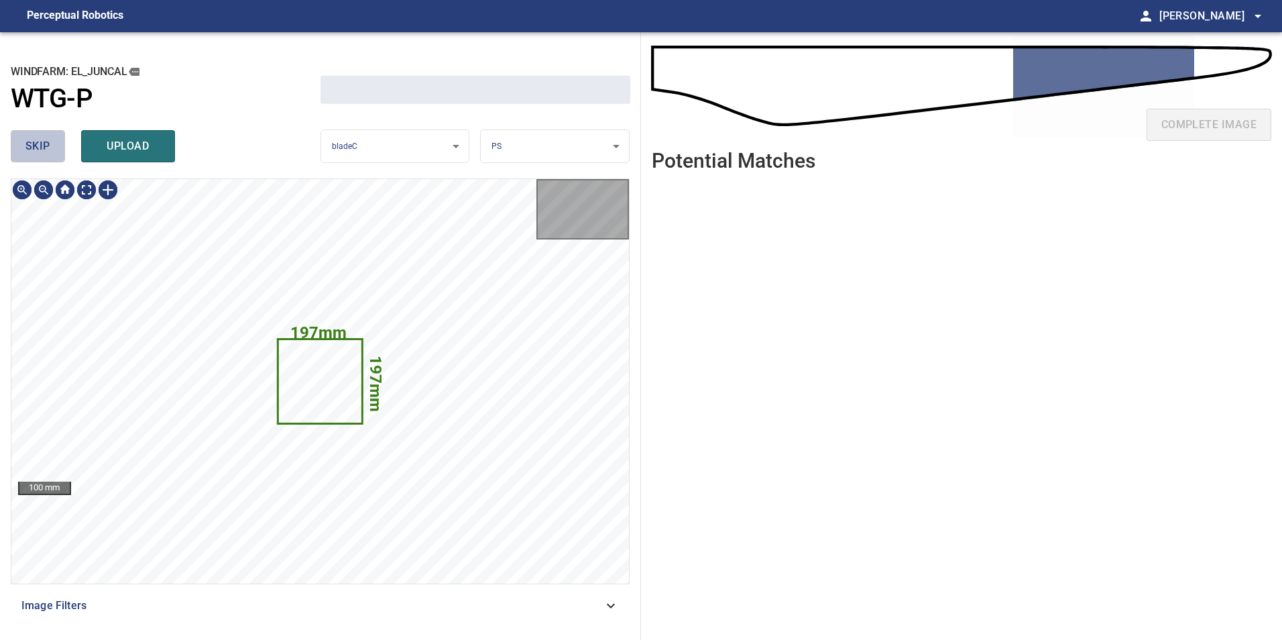
click at [23, 151] on button "skip" at bounding box center [38, 146] width 54 height 32
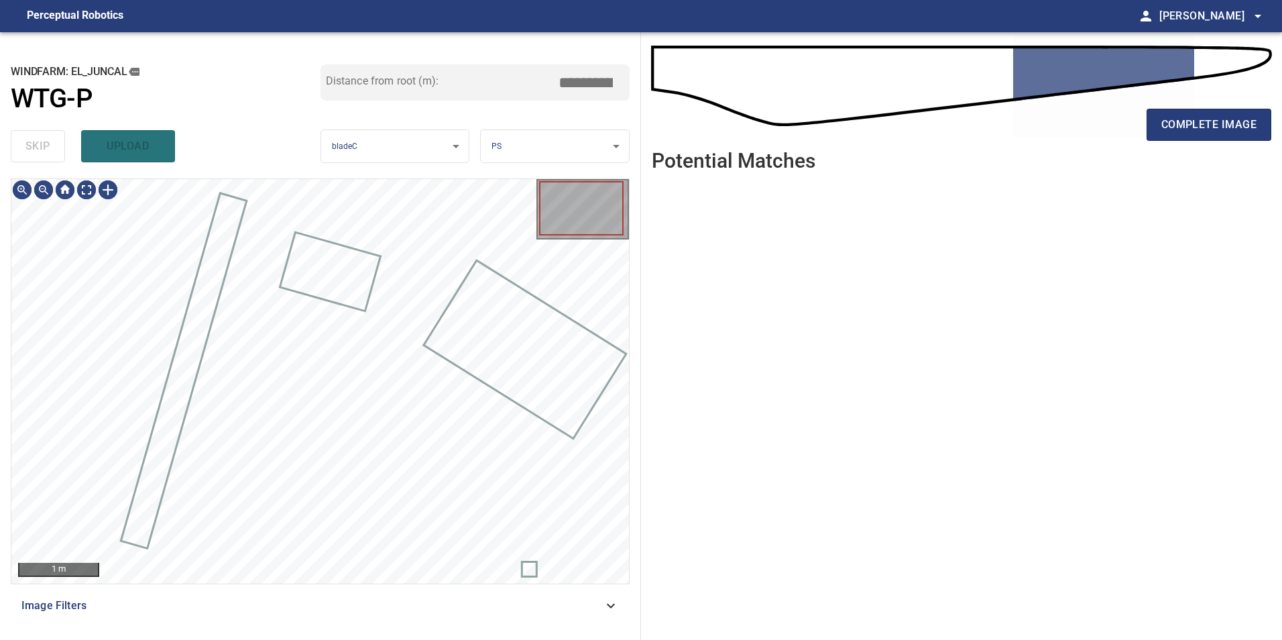
click at [23, 151] on div "skip upload" at bounding box center [166, 146] width 310 height 43
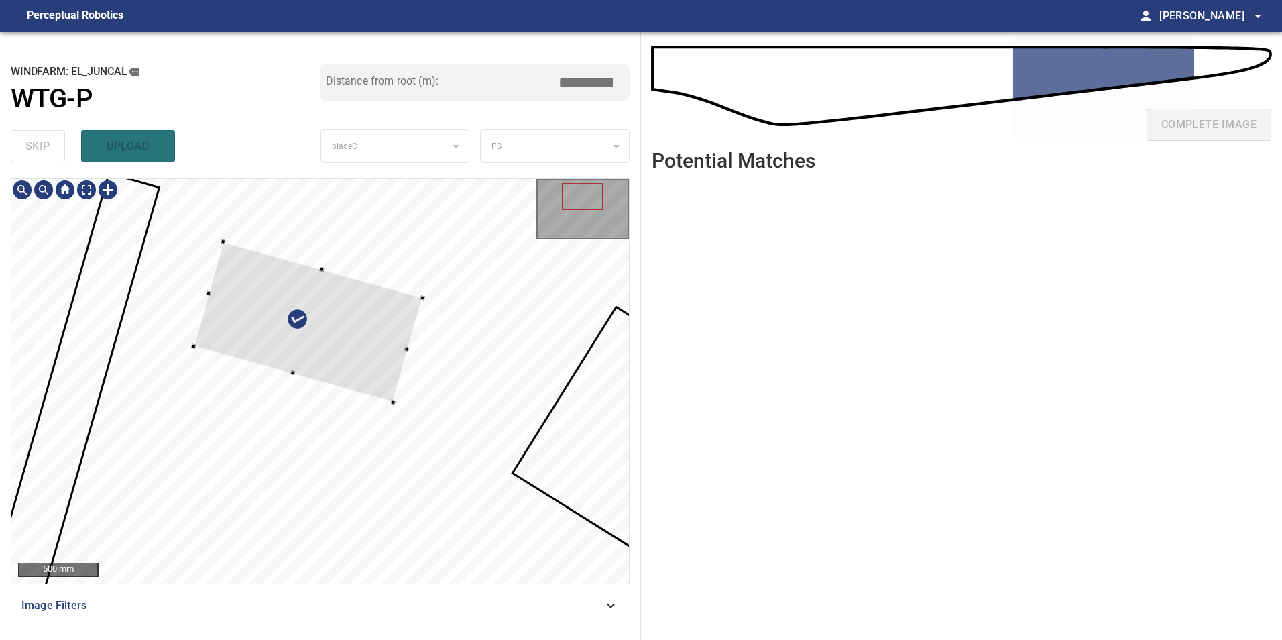
click at [203, 279] on div at bounding box center [320, 381] width 618 height 404
click at [394, 342] on div at bounding box center [309, 333] width 232 height 180
click at [380, 339] on div at bounding box center [312, 320] width 230 height 173
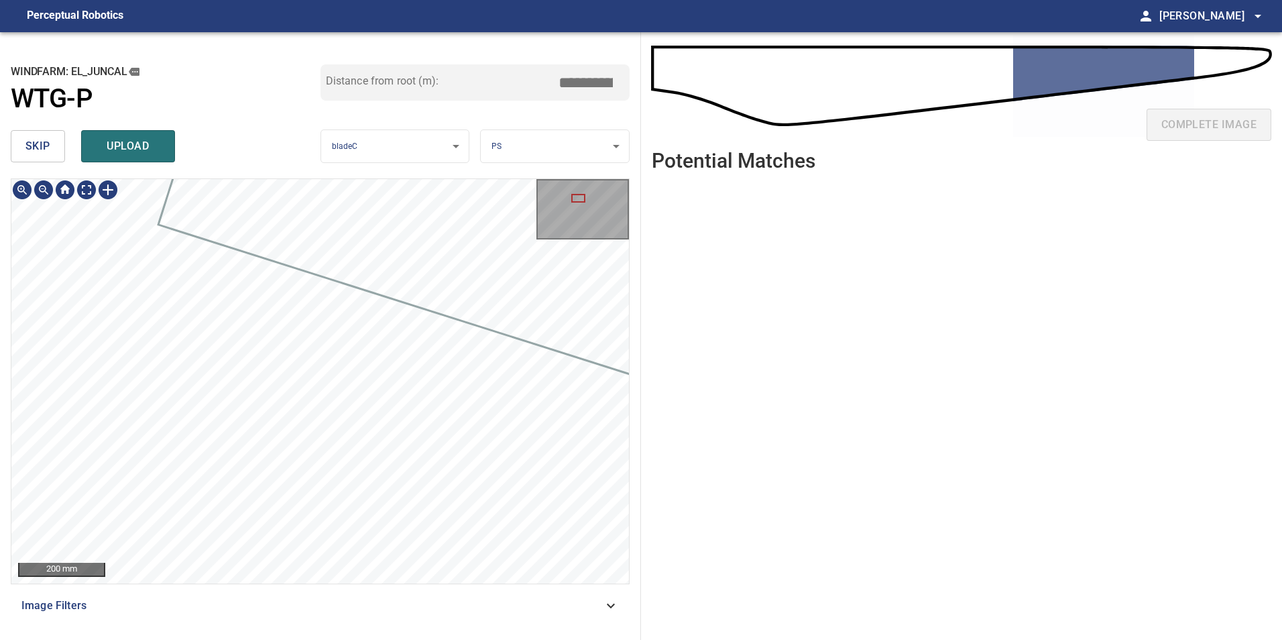
click at [255, 595] on div "200 mm Image Filters" at bounding box center [320, 403] width 619 height 451
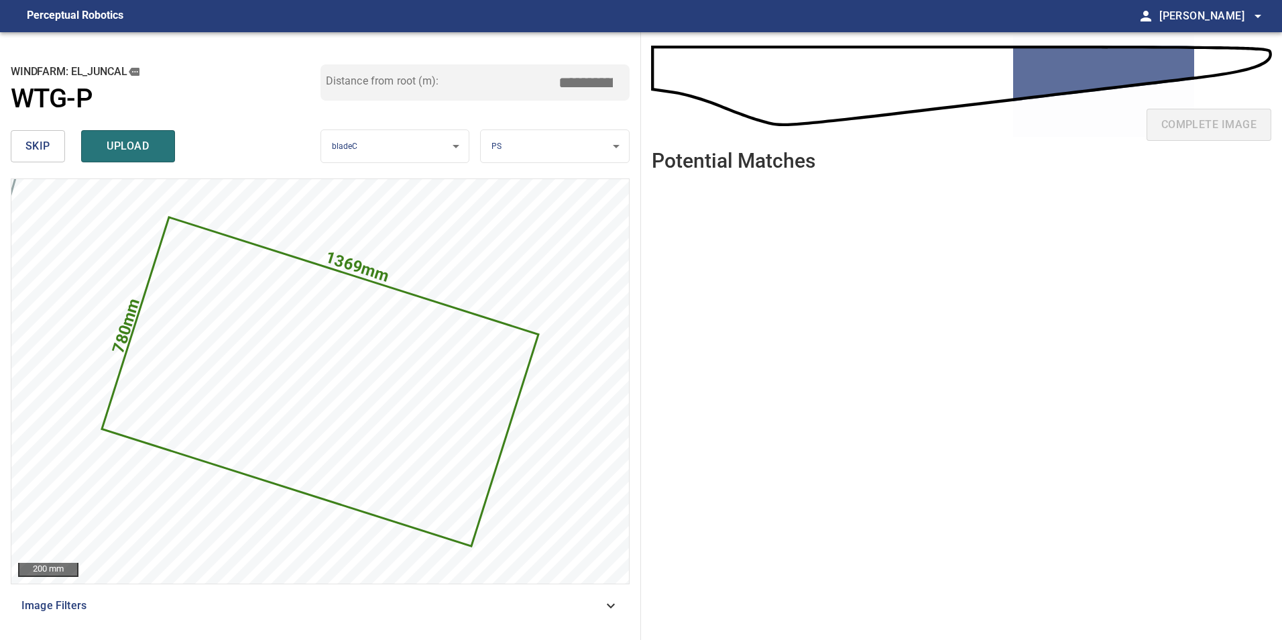
drag, startPoint x: 595, startPoint y: 82, endPoint x: 1058, endPoint y: 109, distance: 464.3
click at [768, 83] on div "**********" at bounding box center [641, 336] width 1282 height 608
type input "*****"
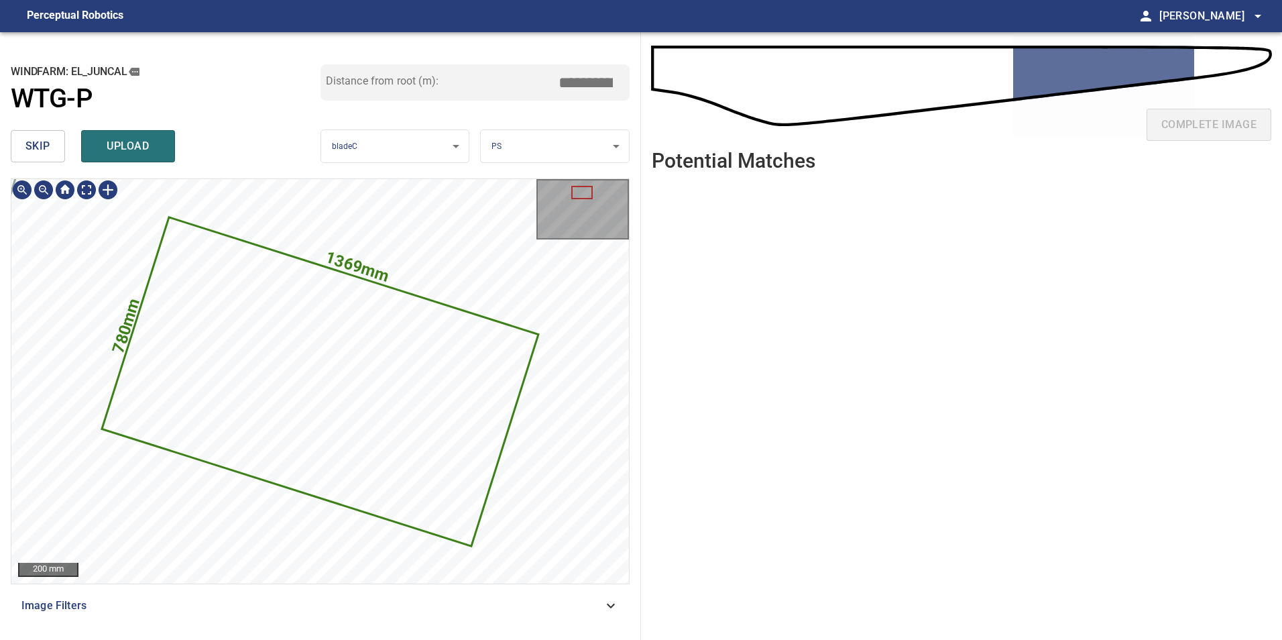
click at [398, 398] on icon at bounding box center [320, 382] width 434 height 326
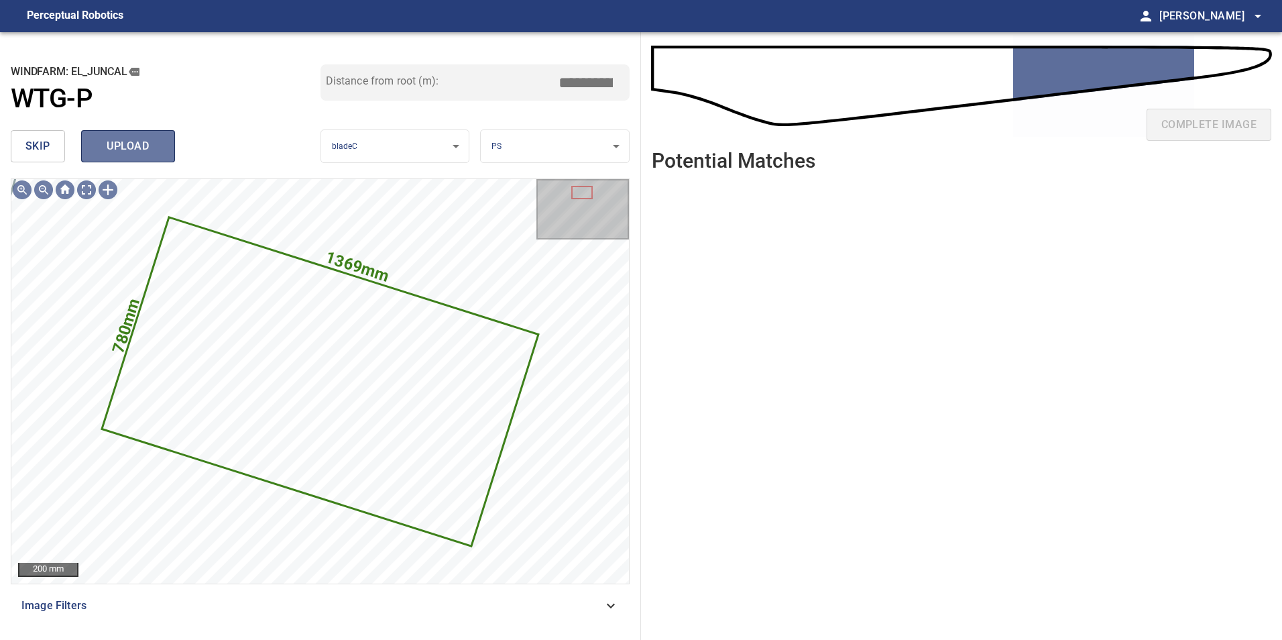
click at [140, 135] on button "upload" at bounding box center [128, 146] width 94 height 32
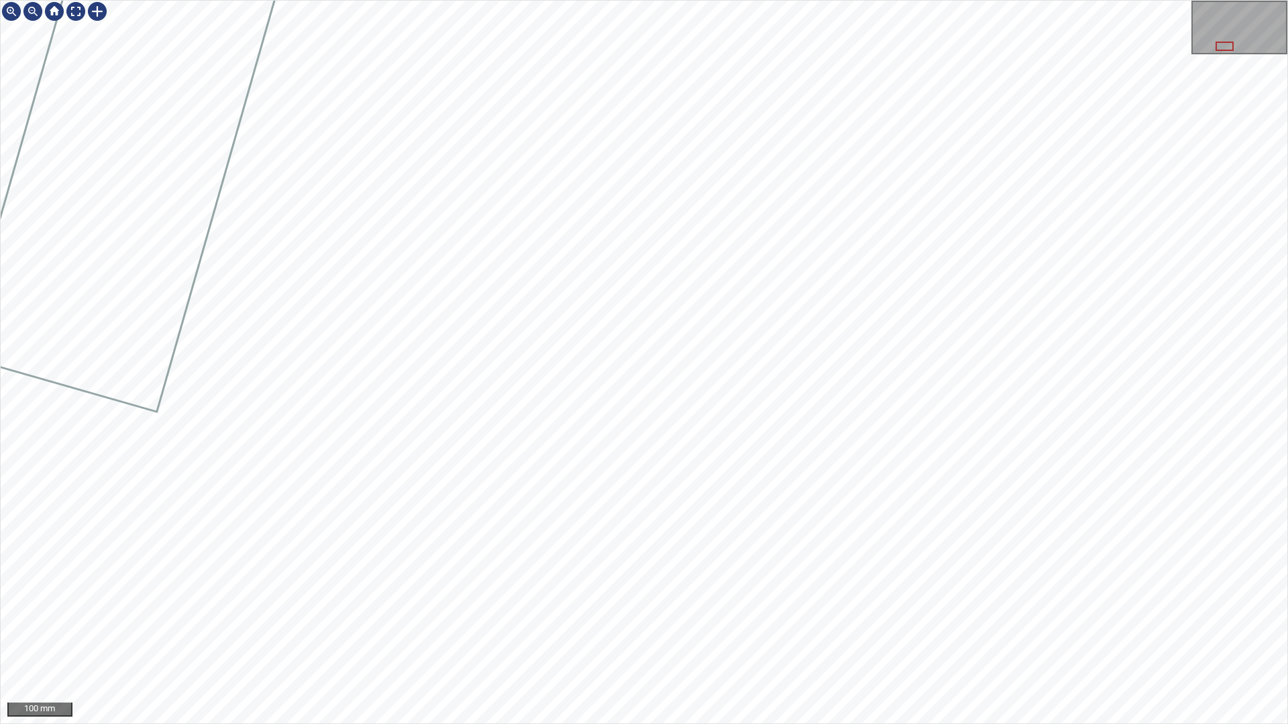
click at [944, 0] on div "100 mm" at bounding box center [644, 362] width 1288 height 724
click at [871, 724] on div "50 mm" at bounding box center [644, 362] width 1288 height 724
click at [975, 724] on div "50 mm" at bounding box center [644, 362] width 1288 height 724
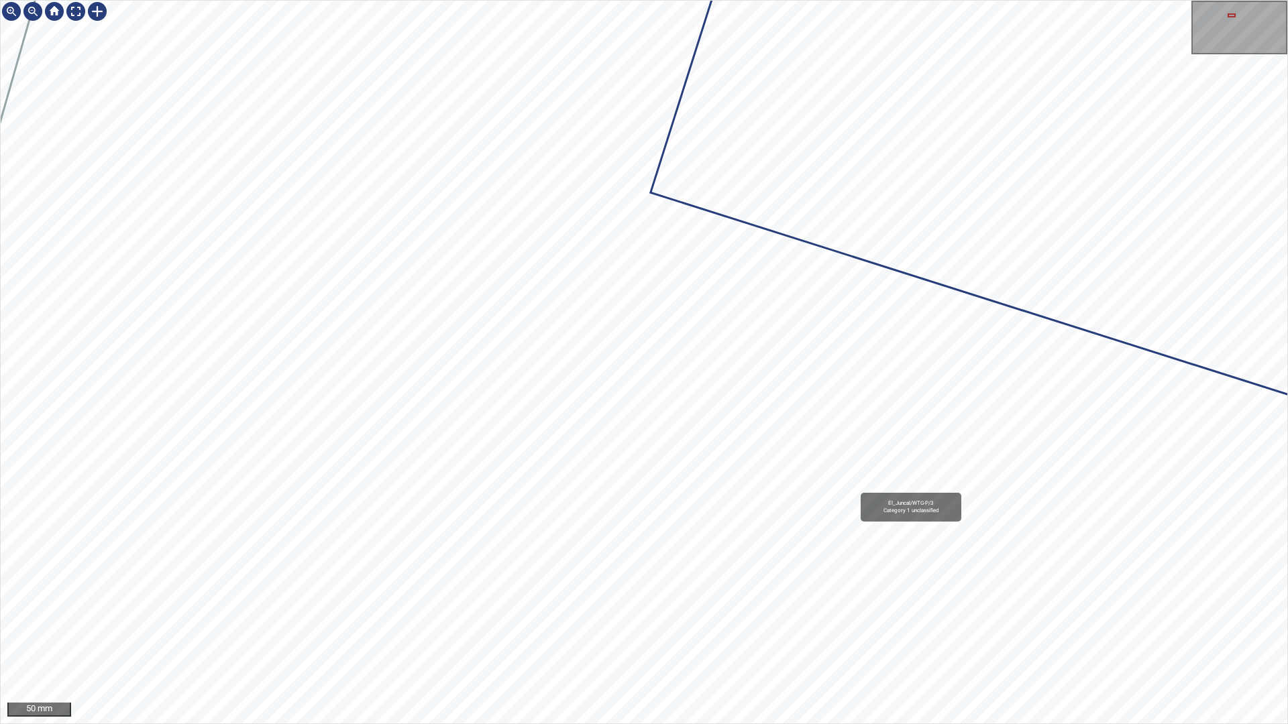
click at [956, 520] on div "El_Juncal/WTG-P/3 Category 1 unclassified" at bounding box center [644, 362] width 1287 height 723
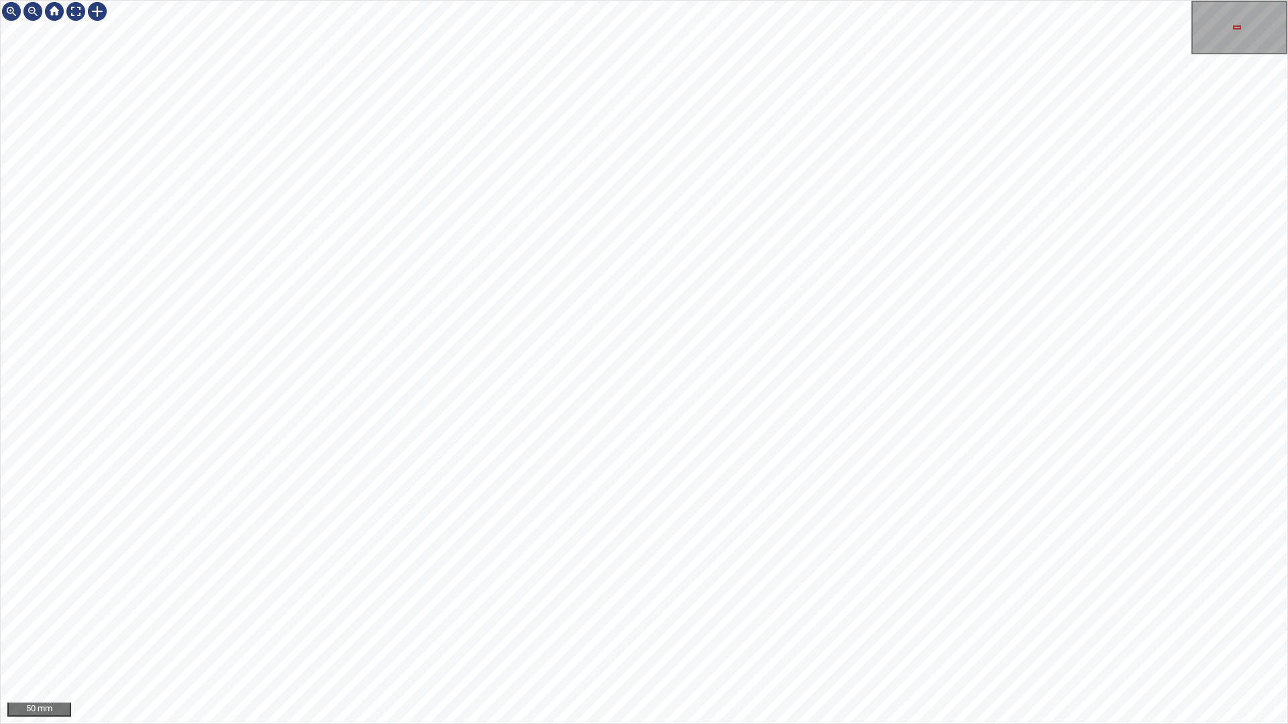
click at [802, 724] on div "El_Juncal/WTG-P/3 Category 1 unclassified 50 mm" at bounding box center [644, 362] width 1288 height 724
click at [842, 724] on div "El_Juncal/WTG-P/3 Category 1 unclassified 50 mm" at bounding box center [644, 362] width 1288 height 724
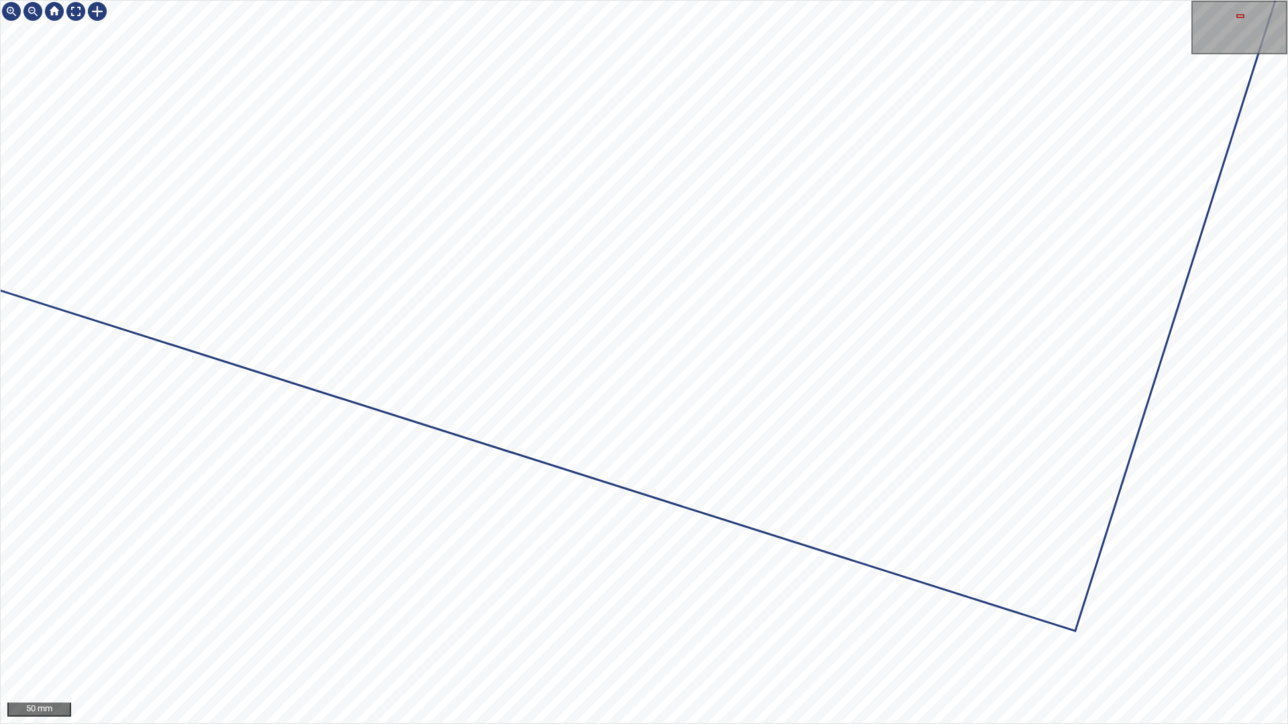
click at [1054, 724] on div "50 mm" at bounding box center [644, 362] width 1288 height 724
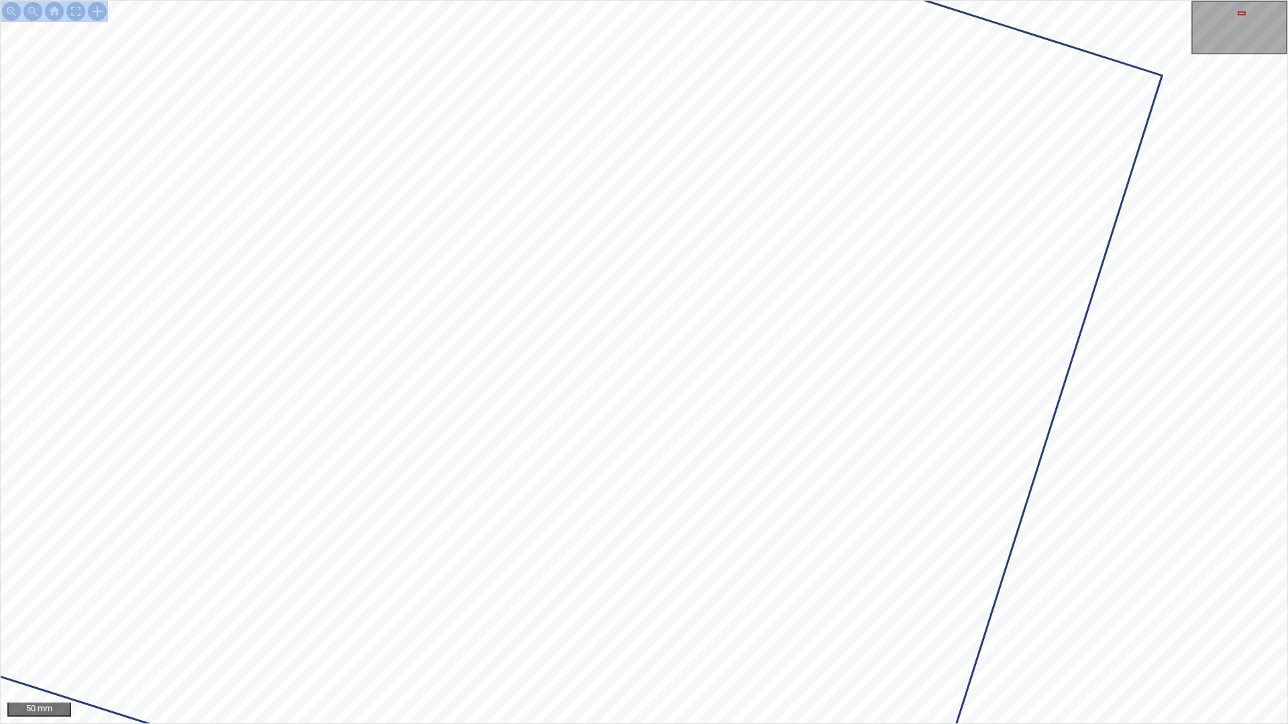
click at [1062, 703] on div "50 mm" at bounding box center [644, 362] width 1288 height 724
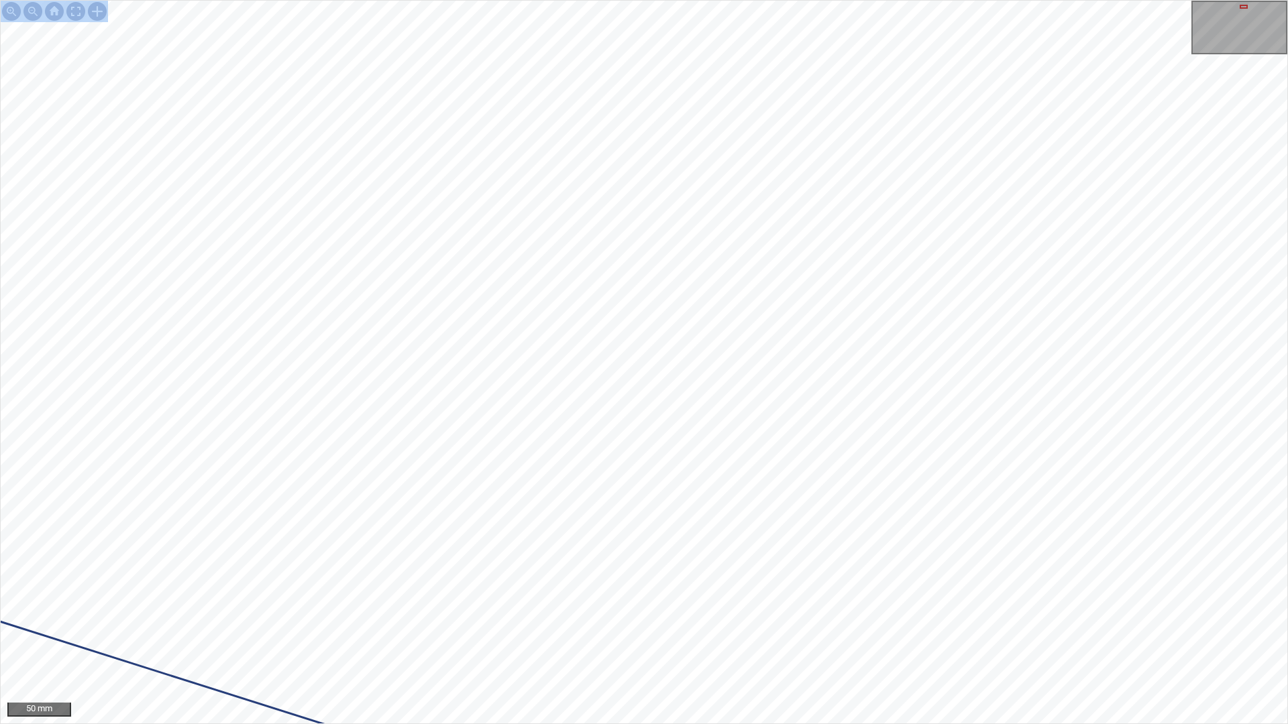
click at [791, 724] on div "50 mm" at bounding box center [644, 362] width 1288 height 724
click at [74, 8] on div at bounding box center [75, 11] width 21 height 21
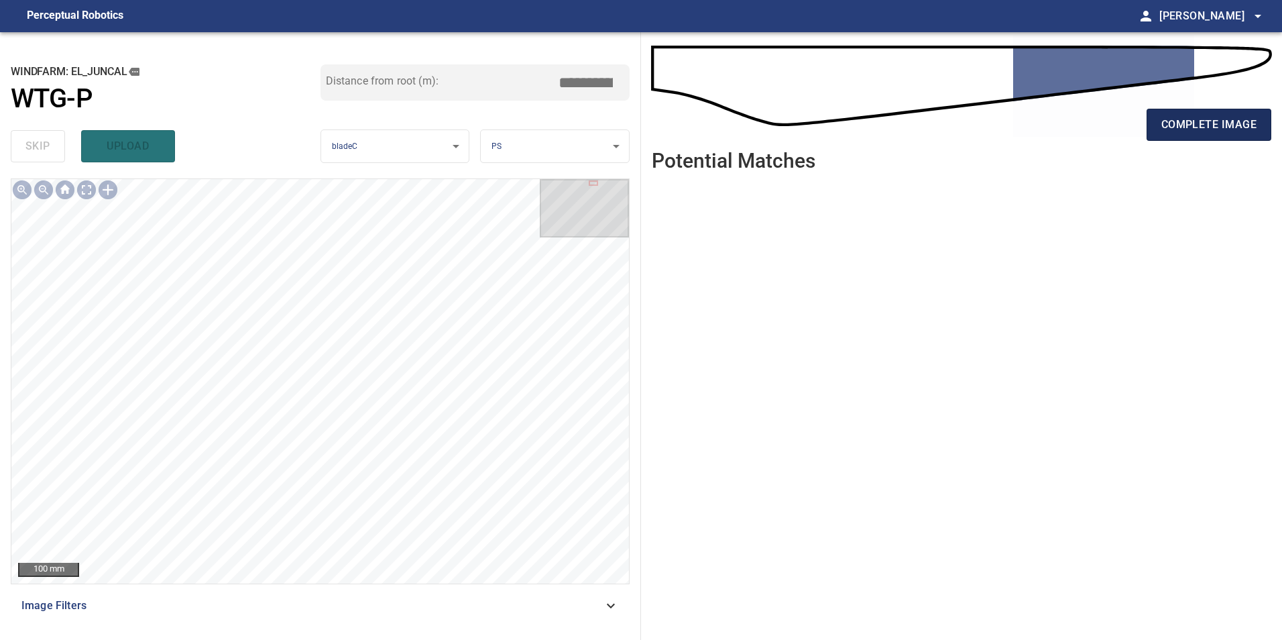
click at [1149, 119] on button "complete image" at bounding box center [1209, 125] width 125 height 32
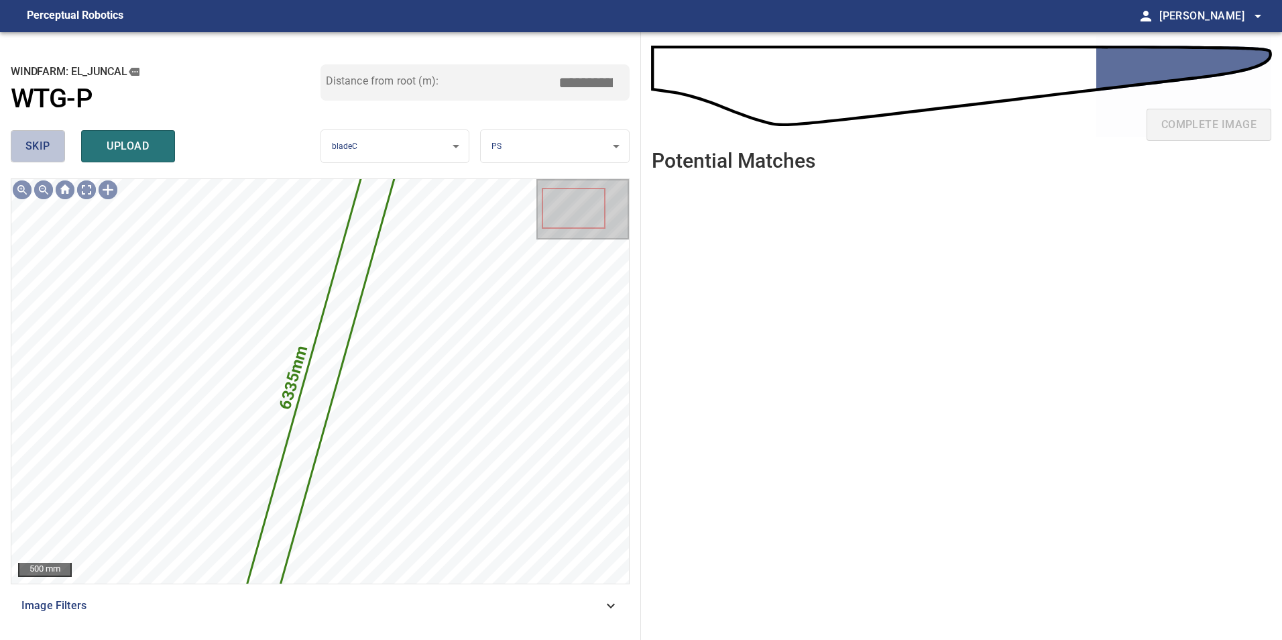
drag, startPoint x: 56, startPoint y: 133, endPoint x: 74, endPoint y: 176, distance: 47.2
click at [57, 146] on button "skip" at bounding box center [38, 146] width 54 height 32
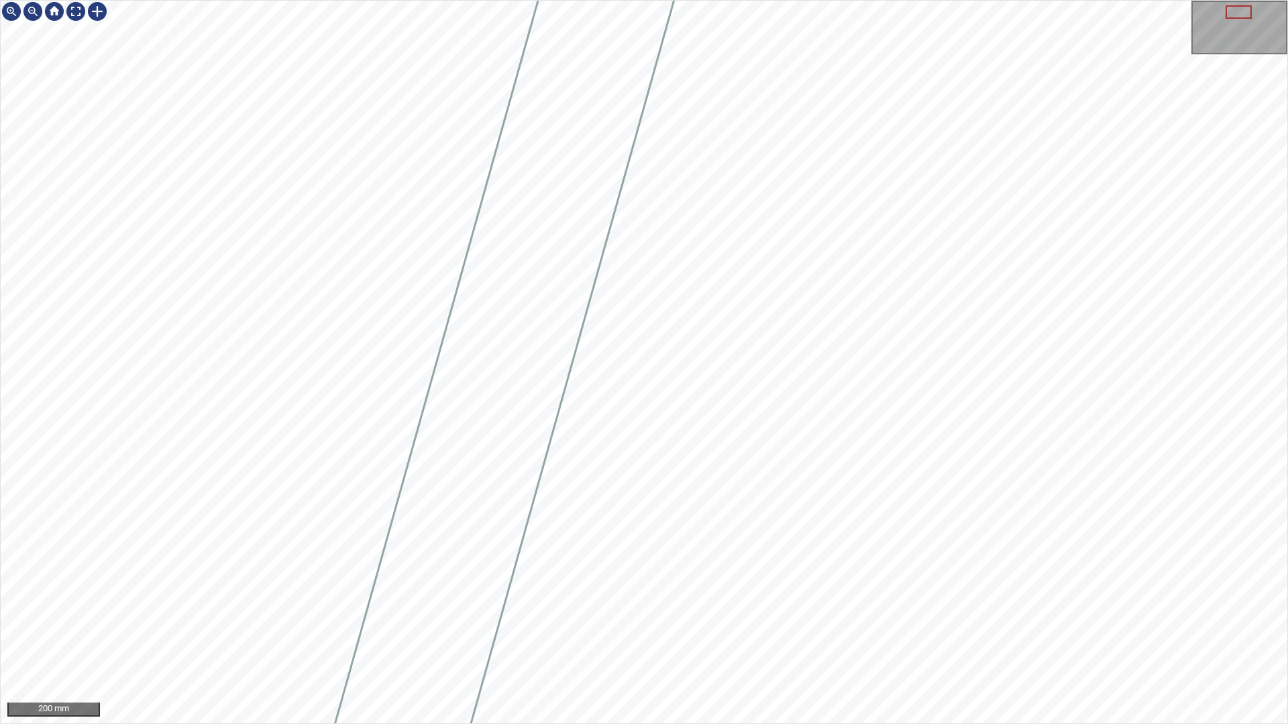
click at [969, 724] on div "200 mm" at bounding box center [644, 362] width 1288 height 724
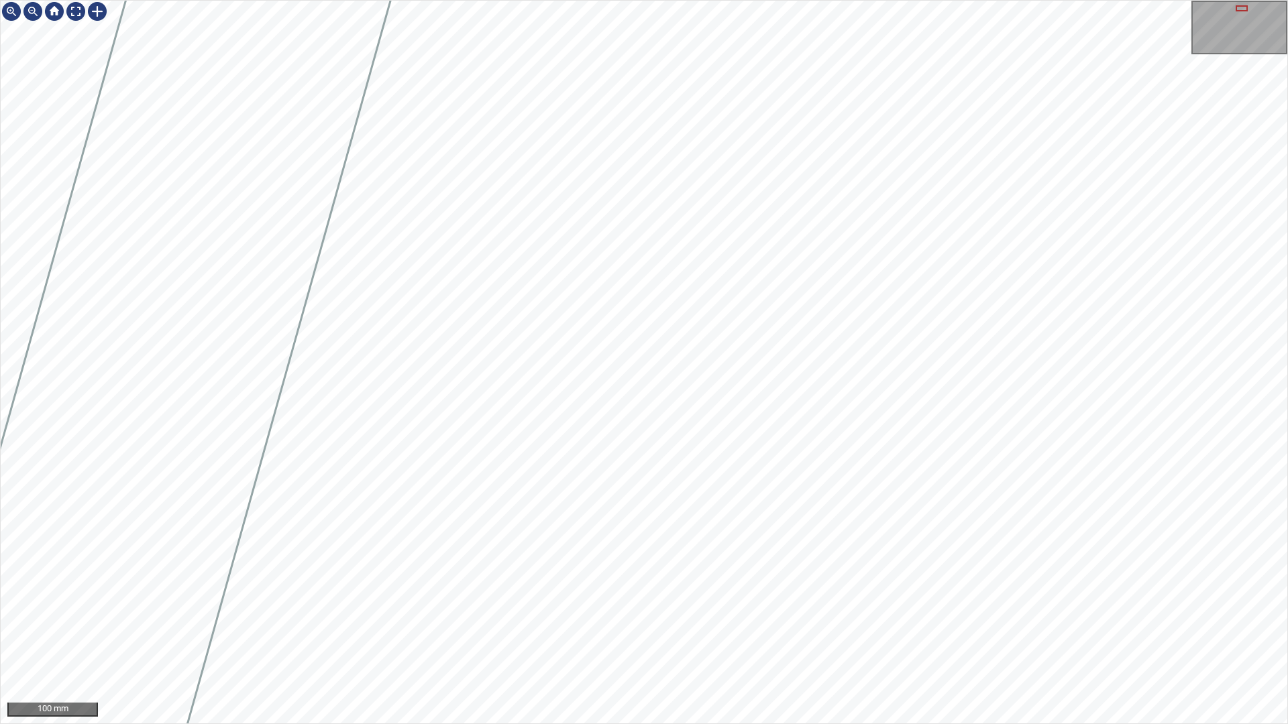
click at [698, 724] on div "100 mm" at bounding box center [644, 362] width 1288 height 724
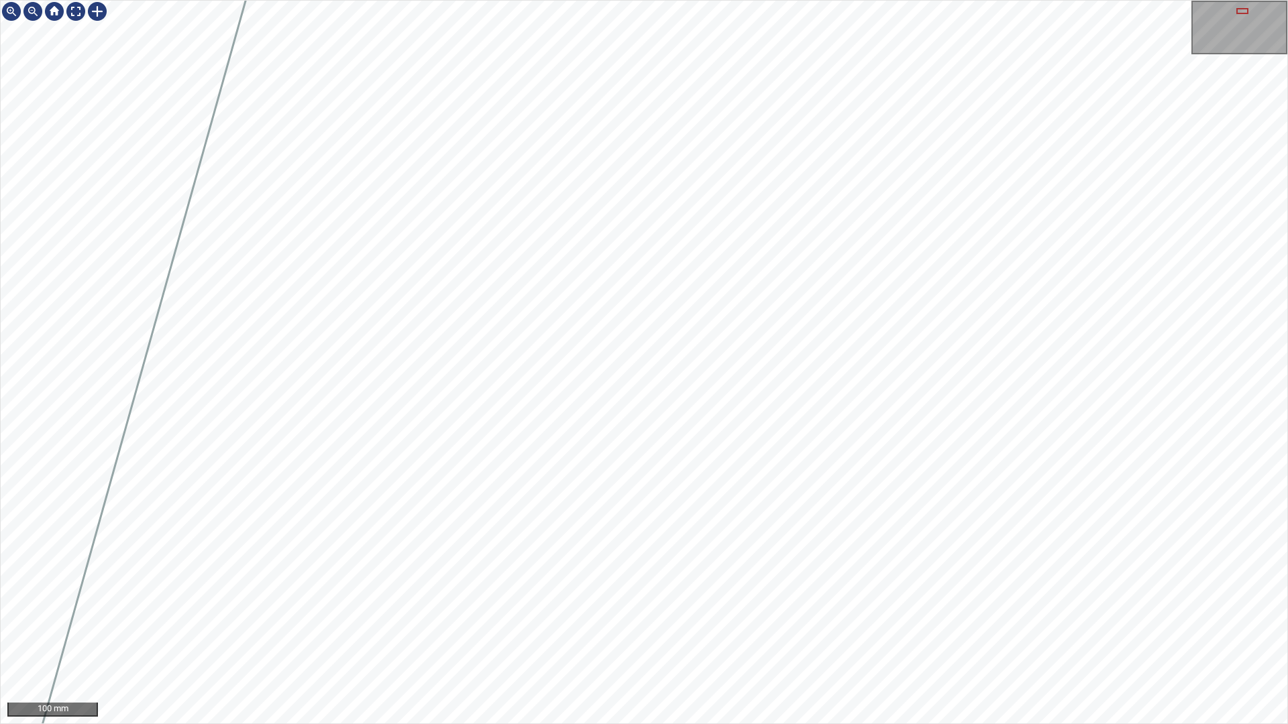
click at [686, 716] on div "100 mm" at bounding box center [644, 362] width 1288 height 724
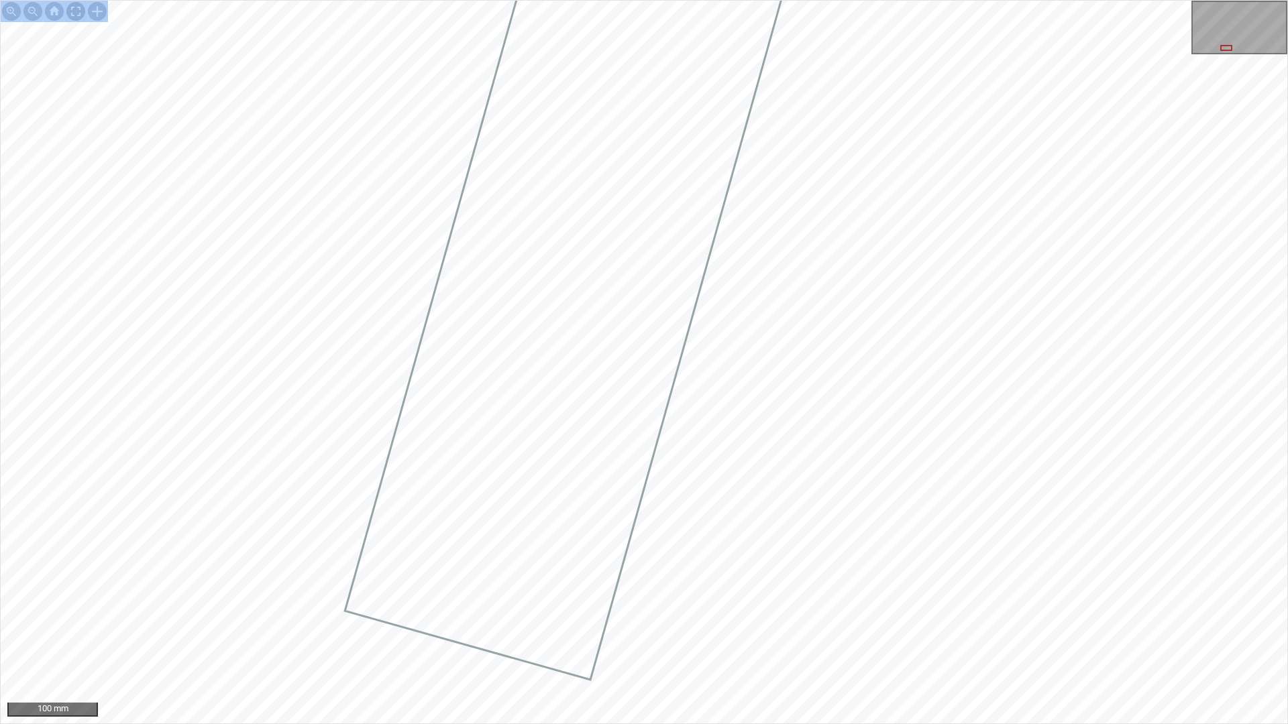
click at [76, 6] on div at bounding box center [75, 11] width 21 height 21
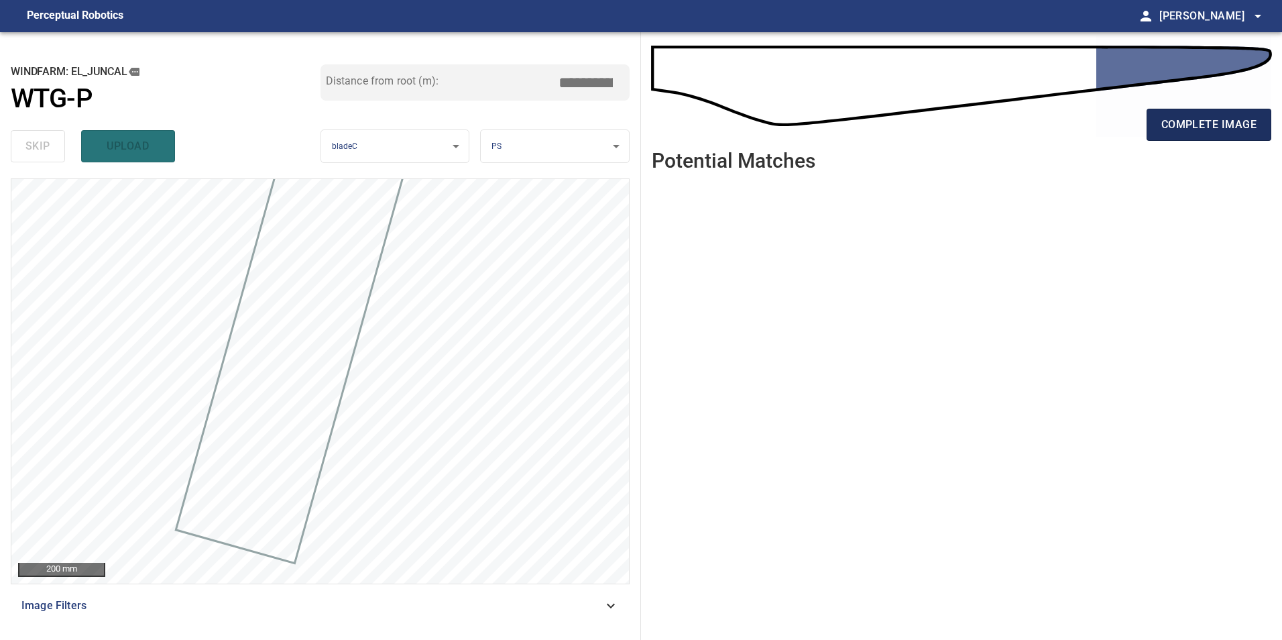
click at [1192, 125] on span "complete image" at bounding box center [1209, 124] width 95 height 19
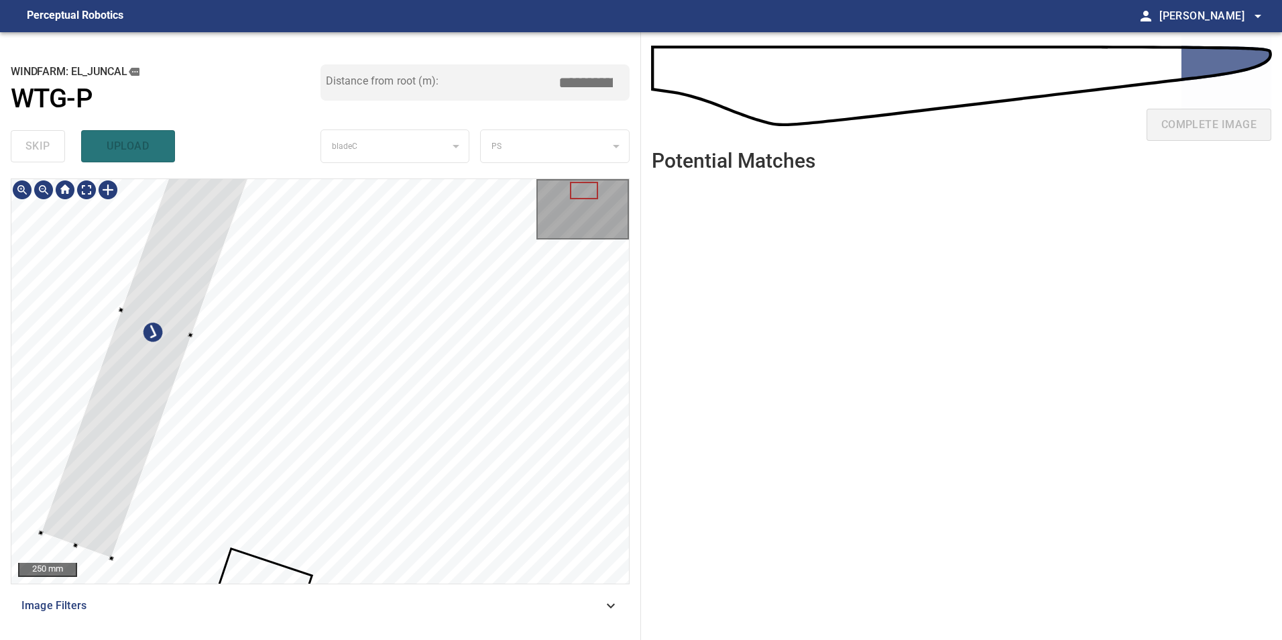
click at [99, 397] on div at bounding box center [156, 321] width 231 height 473
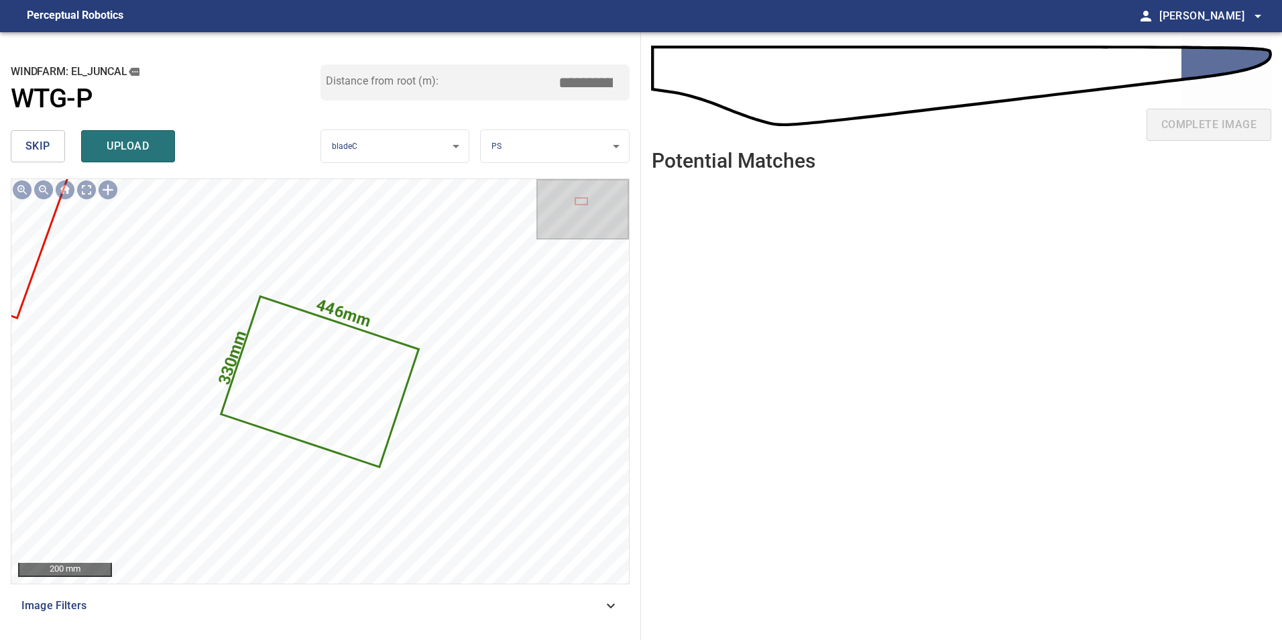
drag, startPoint x: 598, startPoint y: 87, endPoint x: 849, endPoint y: 42, distance: 254.3
click at [696, 64] on div "**********" at bounding box center [641, 336] width 1282 height 608
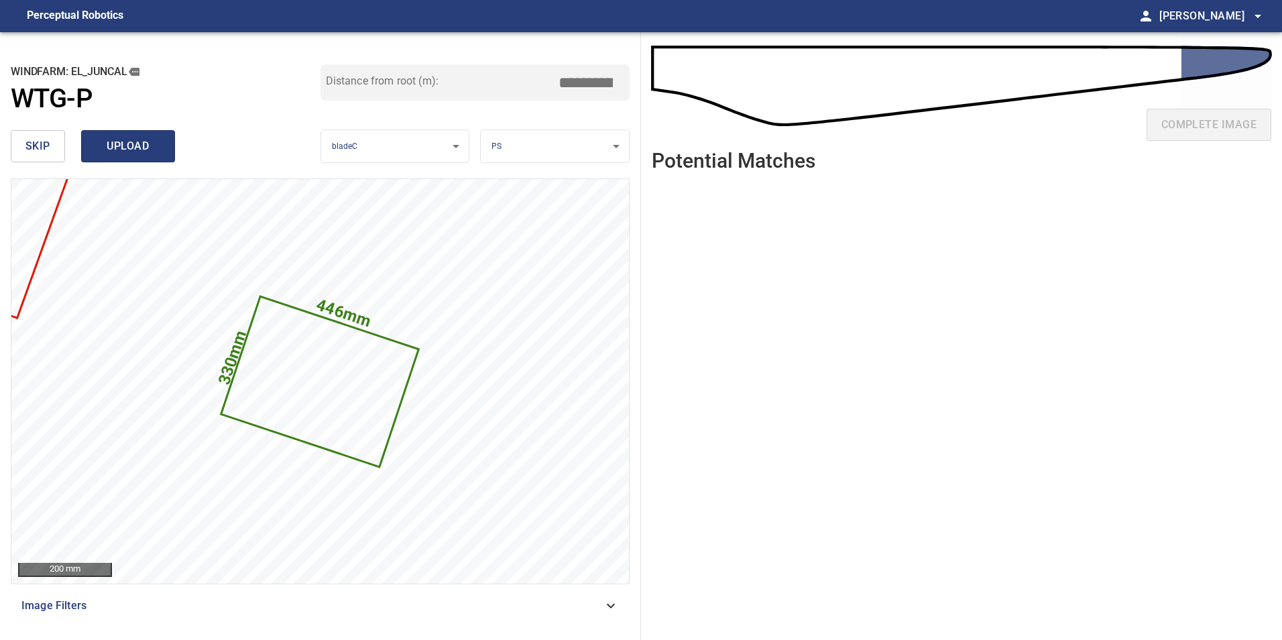
type input "*****"
click at [101, 150] on span "upload" at bounding box center [128, 146] width 64 height 19
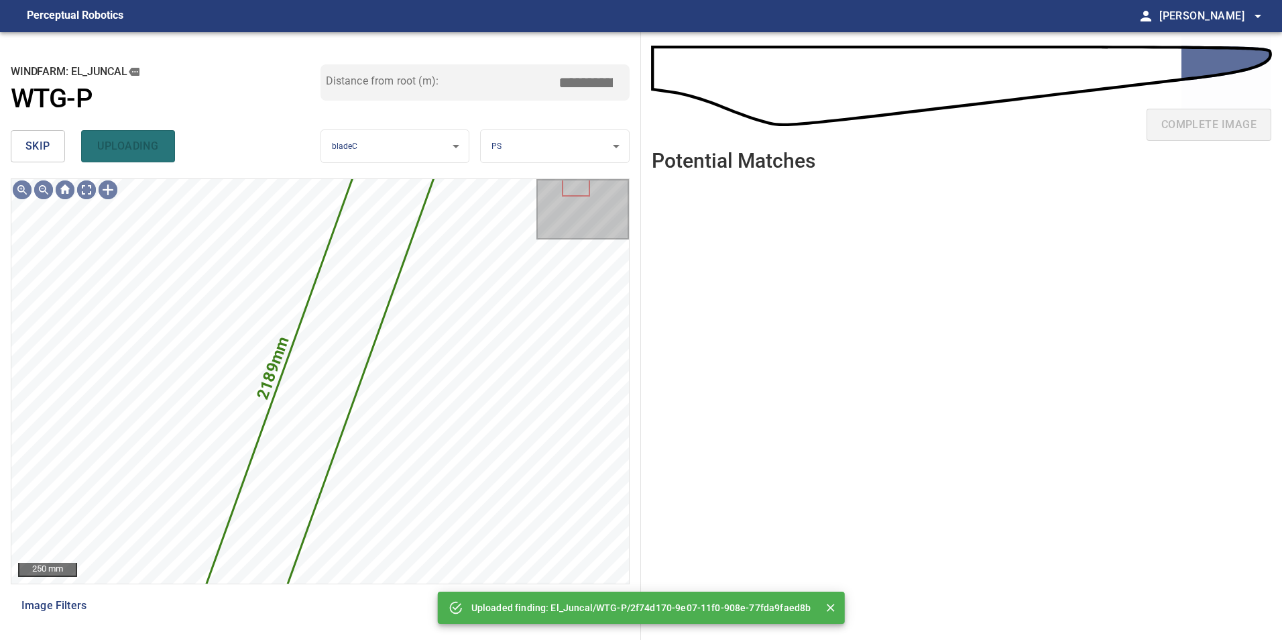
click at [44, 154] on span "skip" at bounding box center [37, 146] width 25 height 19
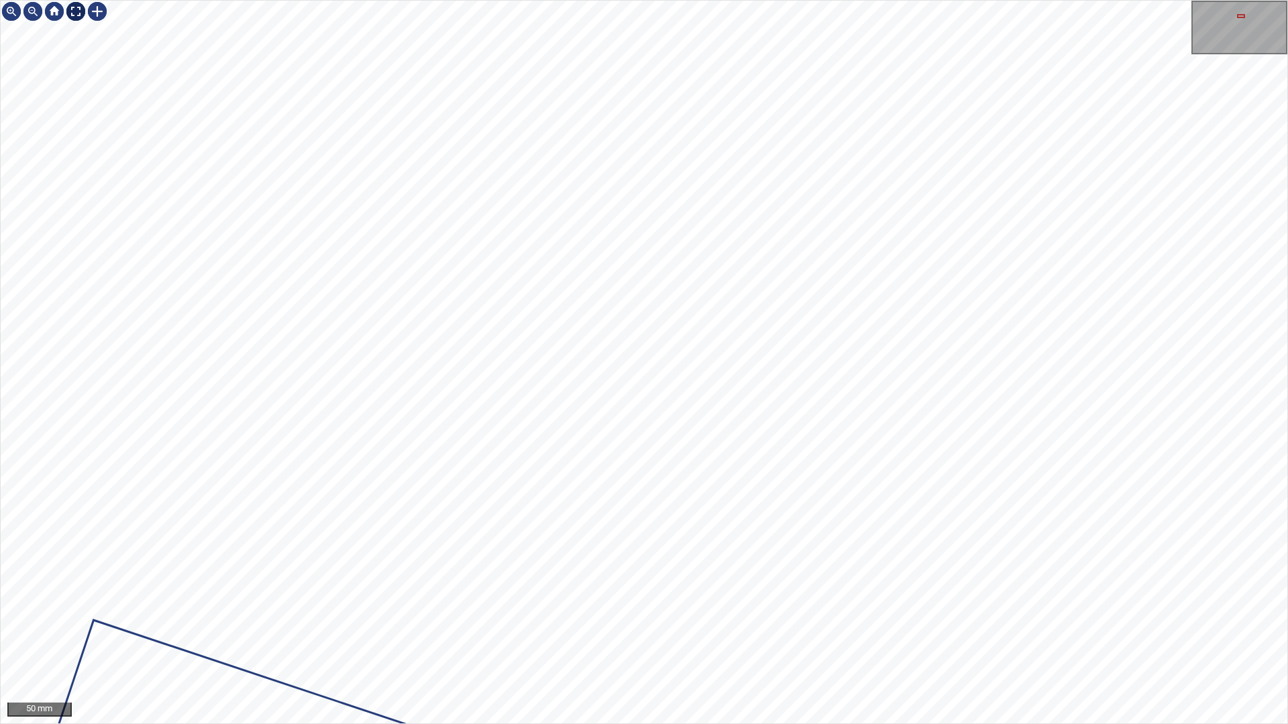
click at [78, 14] on div at bounding box center [75, 11] width 21 height 21
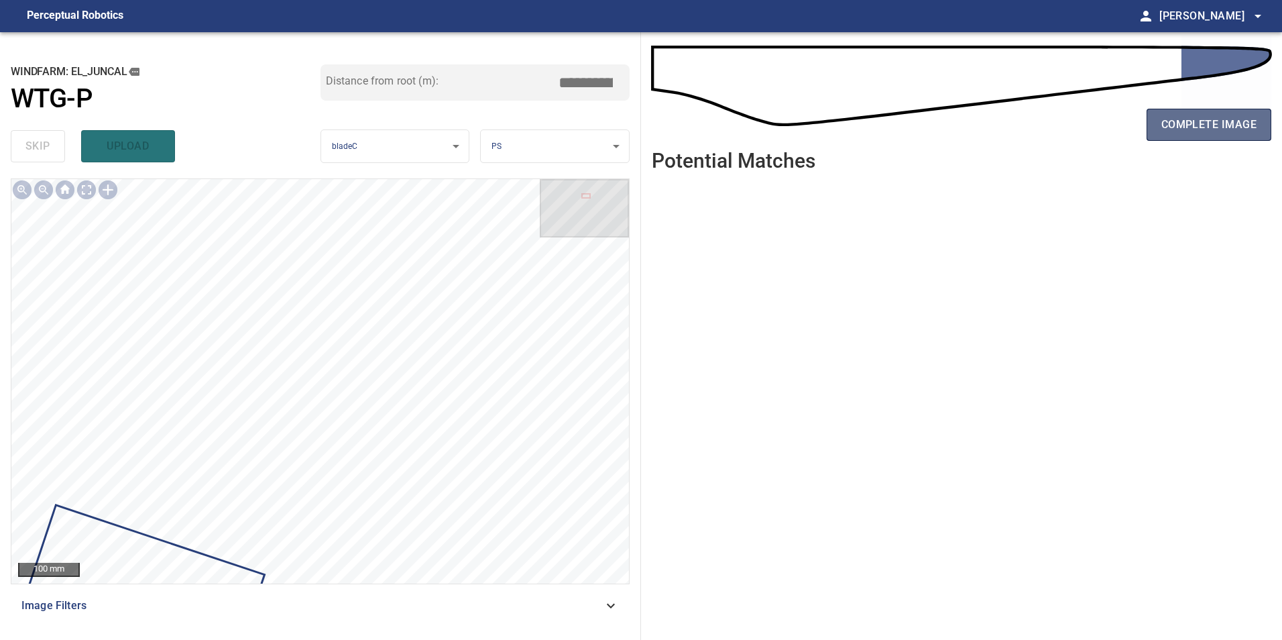
click at [1197, 136] on button "complete image" at bounding box center [1209, 125] width 125 height 32
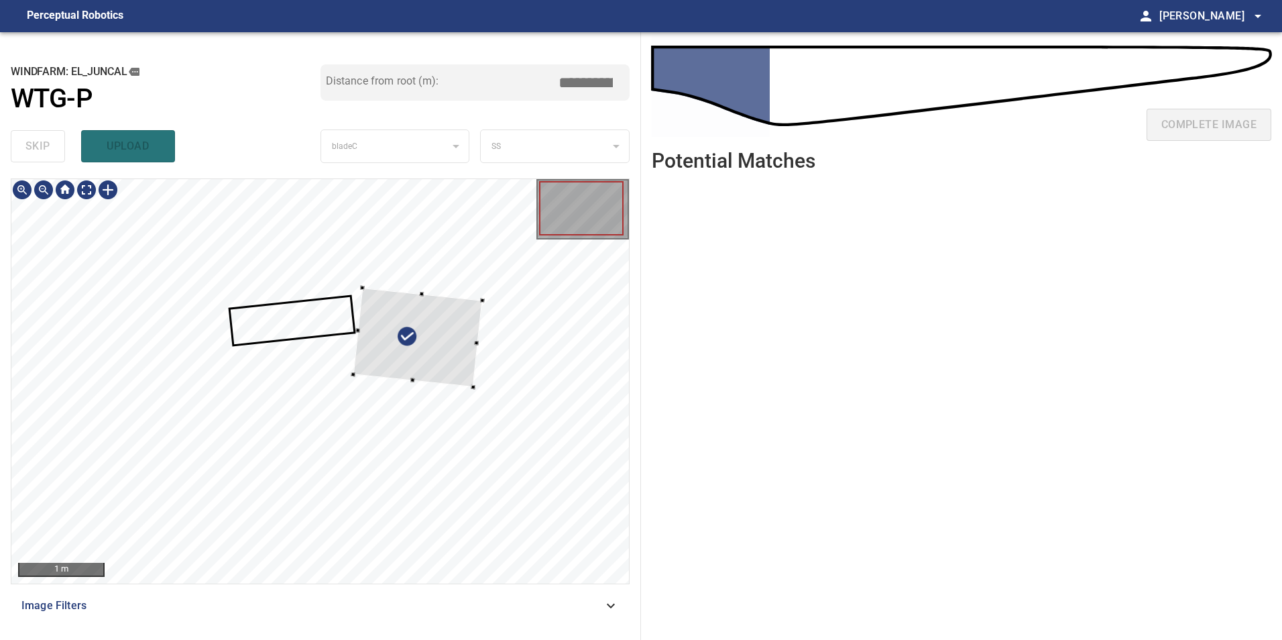
click at [448, 353] on div at bounding box center [417, 338] width 129 height 100
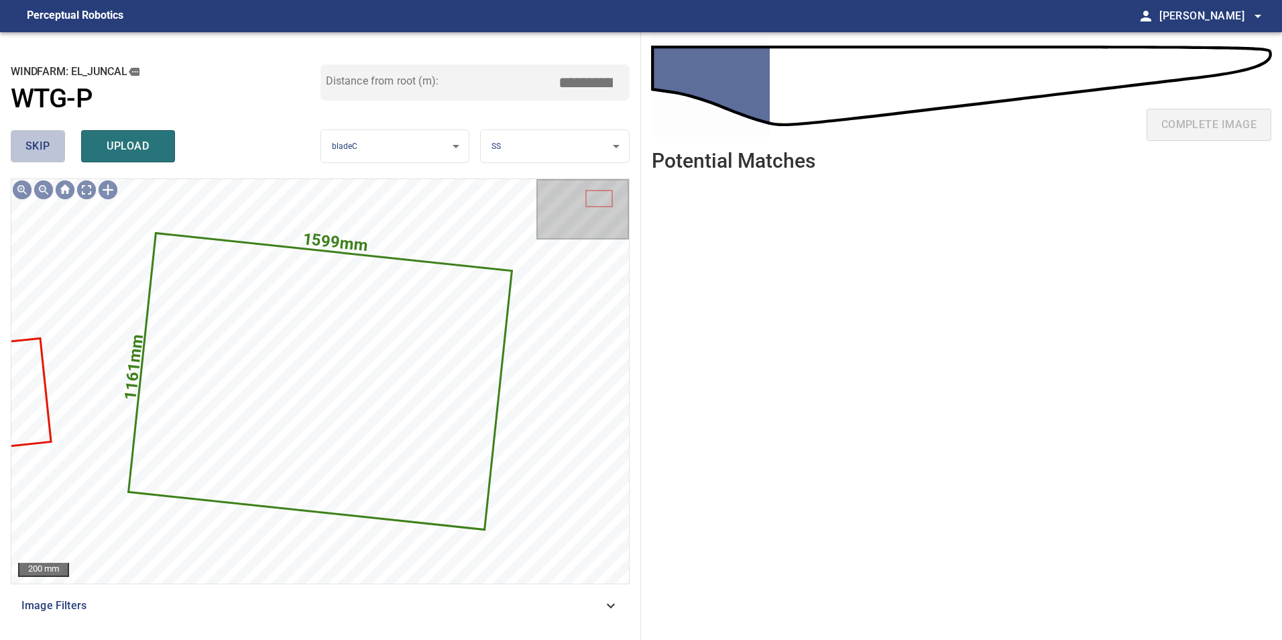
click at [47, 134] on button "skip" at bounding box center [38, 146] width 54 height 32
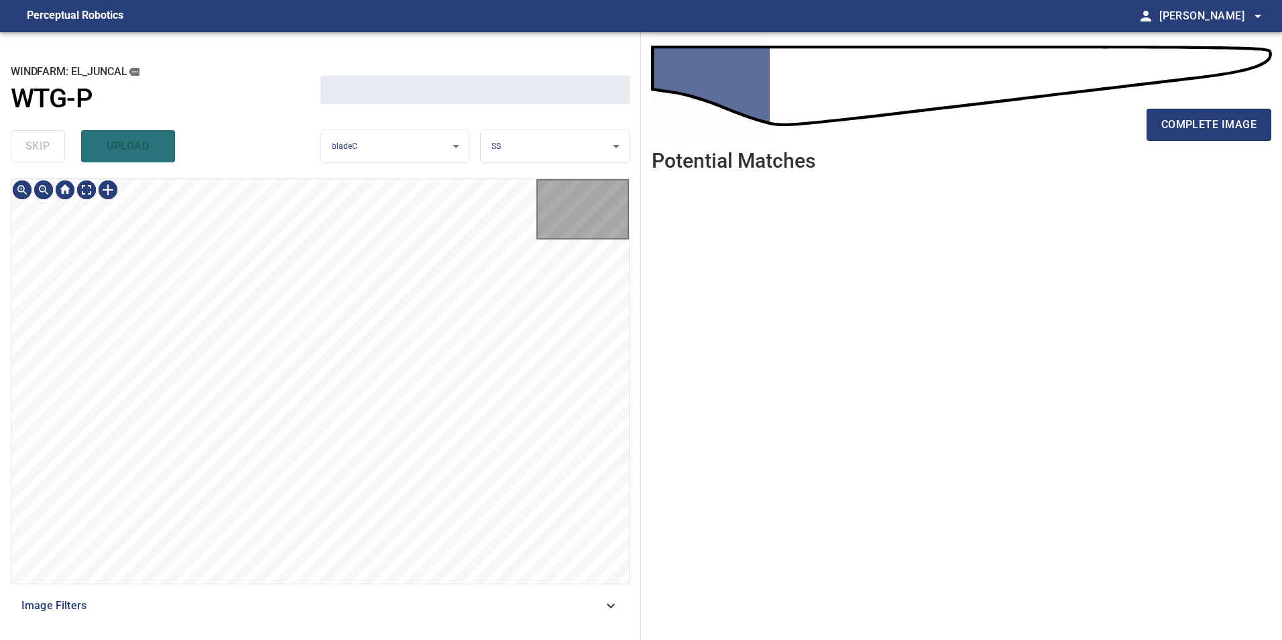
drag, startPoint x: 47, startPoint y: 134, endPoint x: 53, endPoint y: 145, distance: 12.3
click at [49, 139] on div "skip upload" at bounding box center [166, 146] width 310 height 43
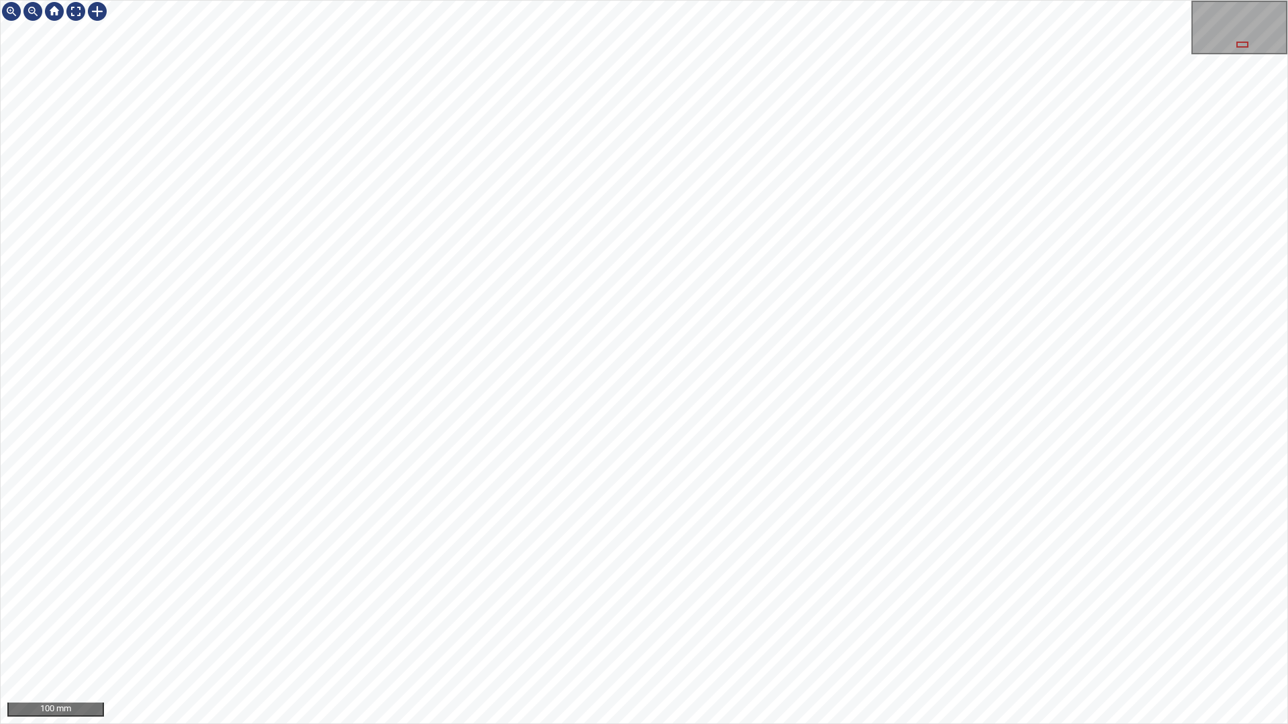
click at [761, 639] on div "100 mm" at bounding box center [644, 362] width 1288 height 724
click at [75, 17] on div at bounding box center [75, 11] width 21 height 21
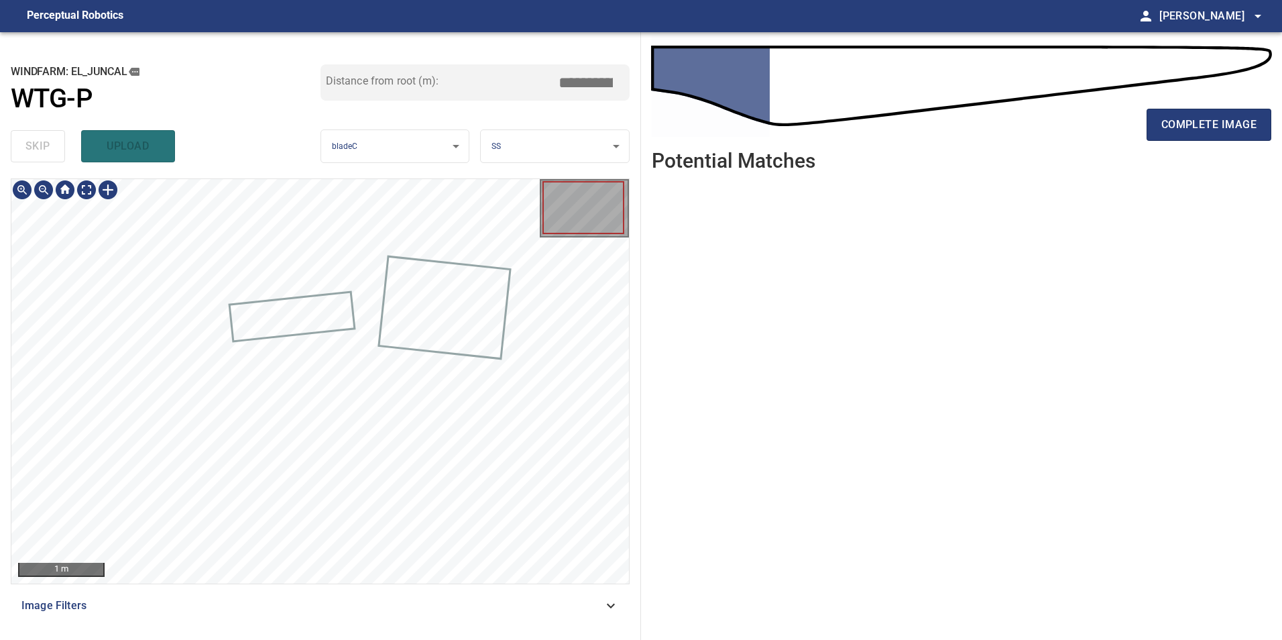
click at [545, 610] on span "Image Filters" at bounding box center [312, 606] width 582 height 16
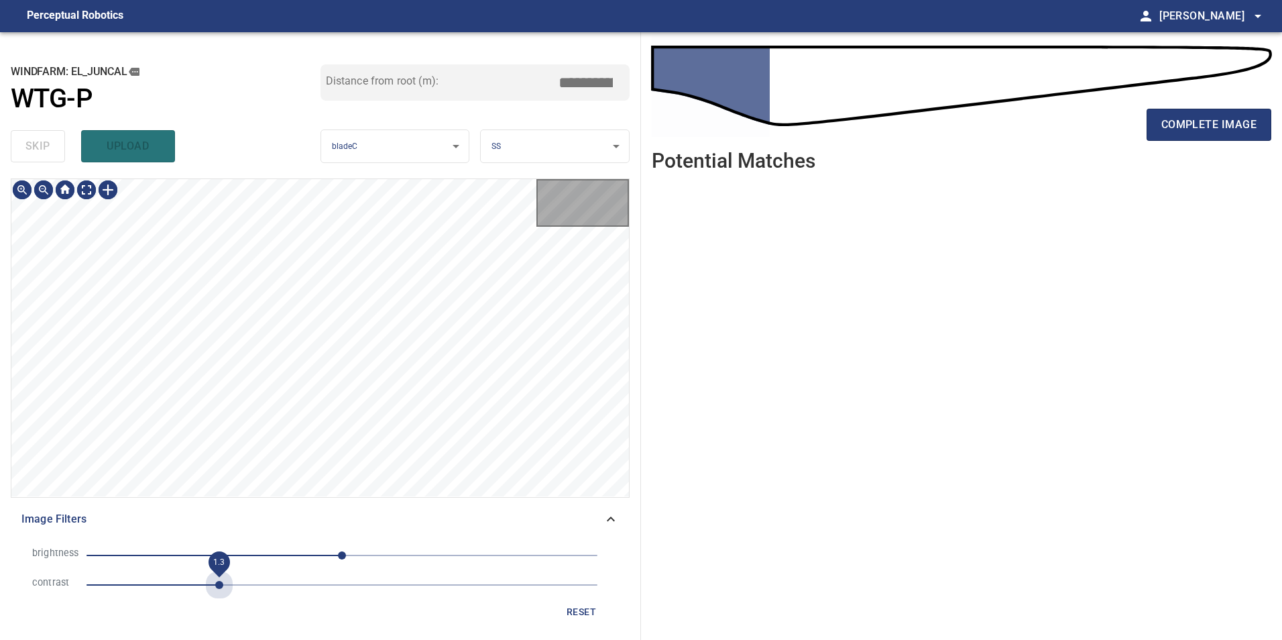
click at [224, 582] on span "1.3" at bounding box center [342, 585] width 511 height 19
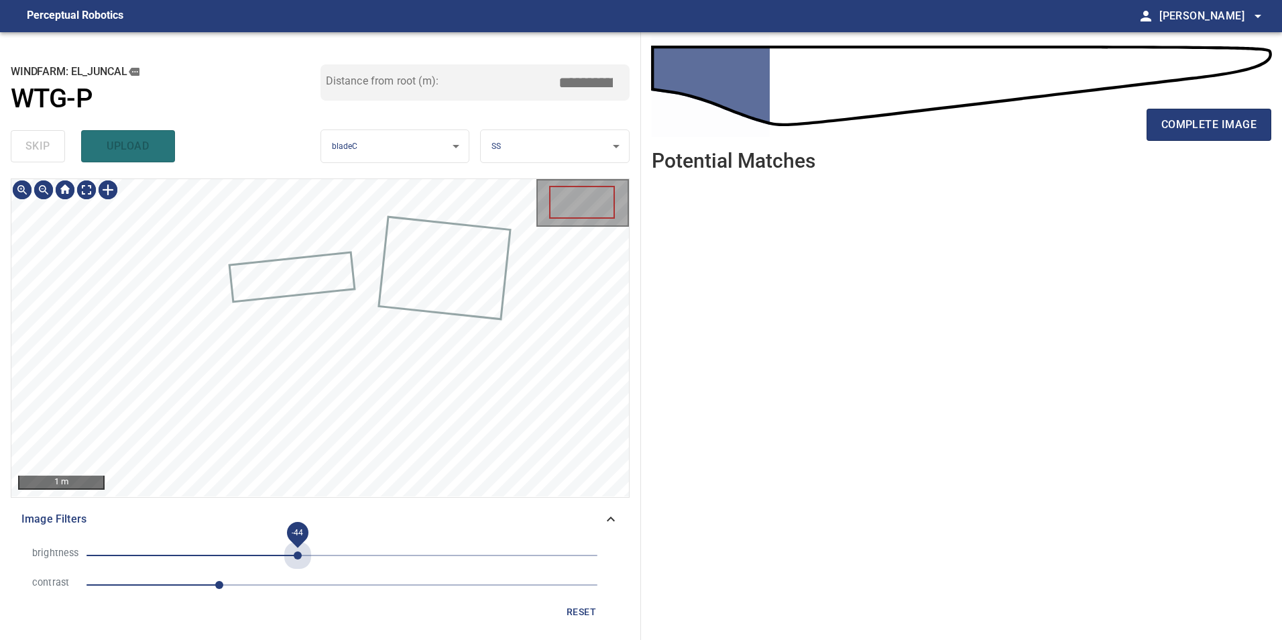
click at [298, 553] on span "-44" at bounding box center [342, 555] width 511 height 19
drag, startPoint x: 330, startPoint y: 551, endPoint x: 323, endPoint y: 559, distance: 10.4
click at [328, 552] on span "-44" at bounding box center [342, 555] width 511 height 19
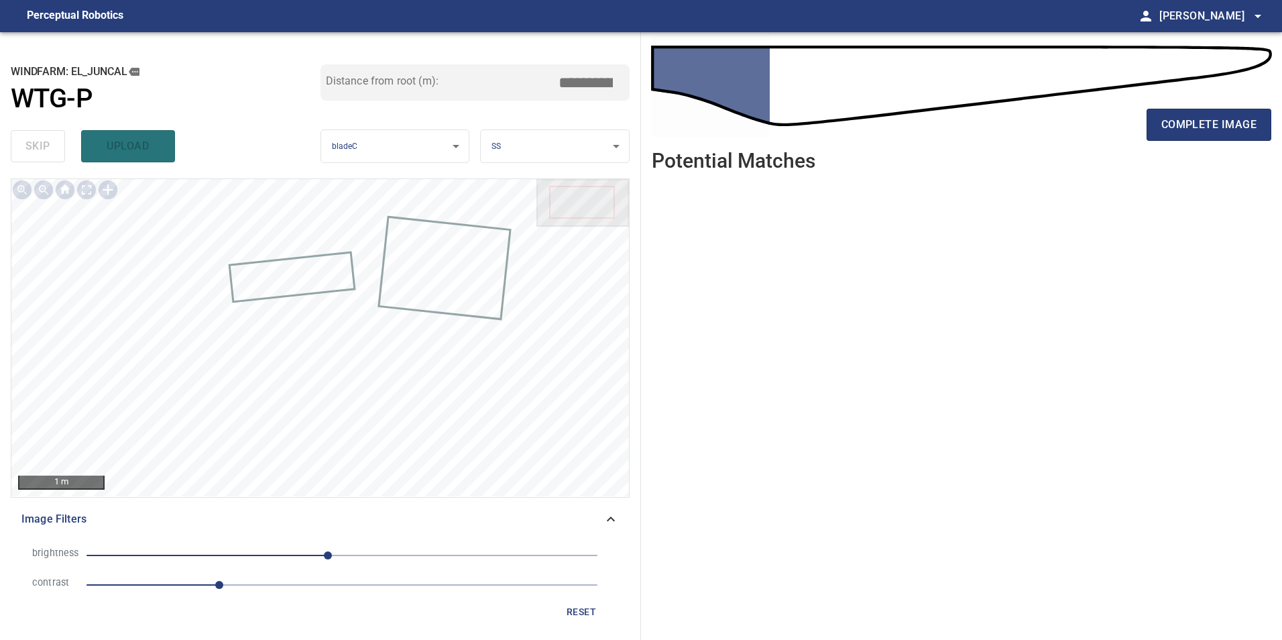
click at [362, 561] on span "-14" at bounding box center [342, 555] width 511 height 19
drag, startPoint x: 270, startPoint y: 529, endPoint x: 245, endPoint y: 551, distance: 33.3
click at [273, 541] on div "Image Filters brightness 20 contrast 1.3 reset" at bounding box center [320, 566] width 619 height 127
drag, startPoint x: 242, startPoint y: 541, endPoint x: 249, endPoint y: 556, distance: 16.2
click at [247, 549] on li "brightness 20" at bounding box center [320, 556] width 598 height 30
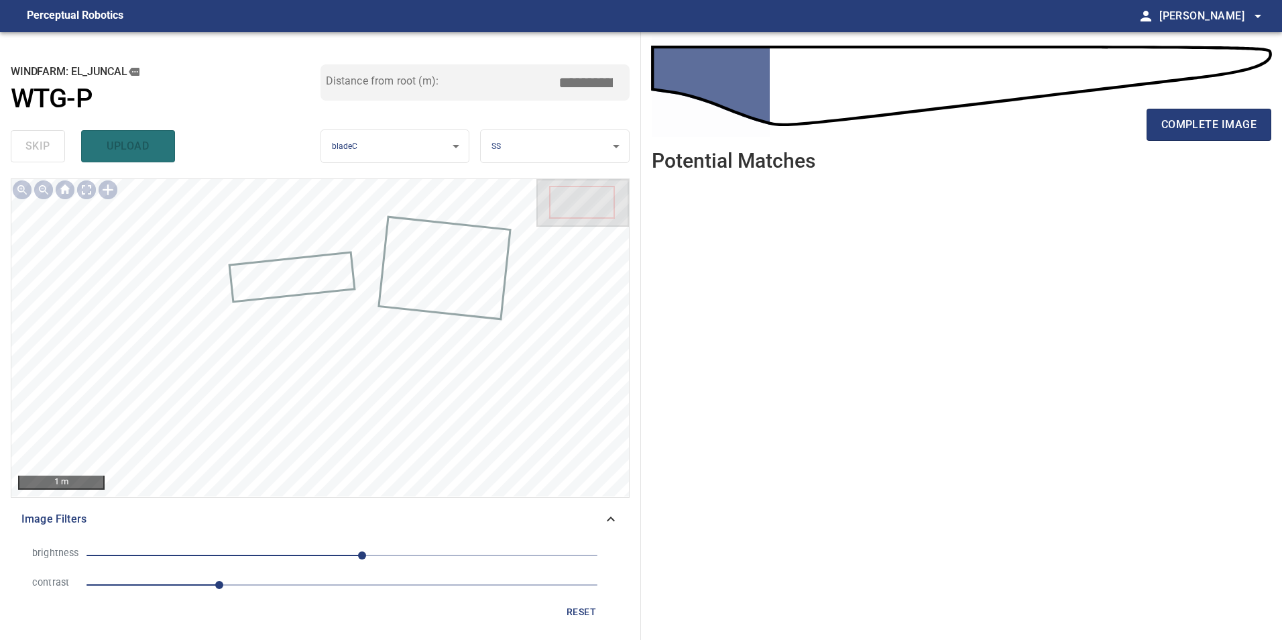
click at [249, 556] on span "20" at bounding box center [342, 555] width 511 height 19
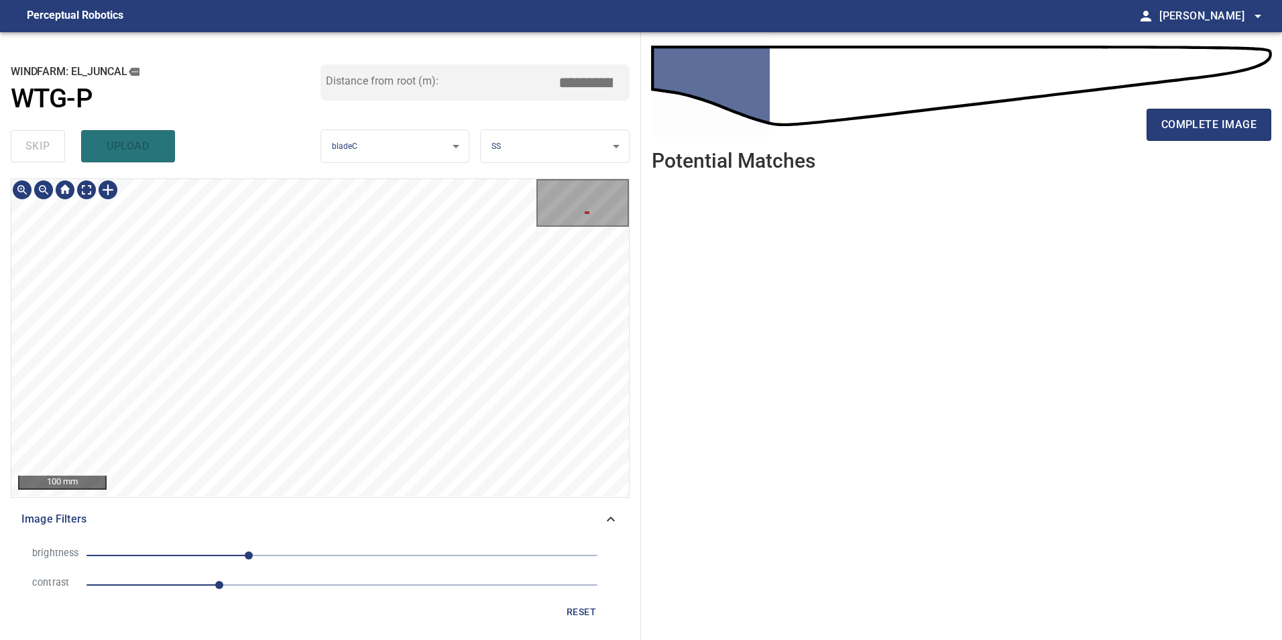
click at [488, 141] on div "**********" at bounding box center [320, 336] width 641 height 608
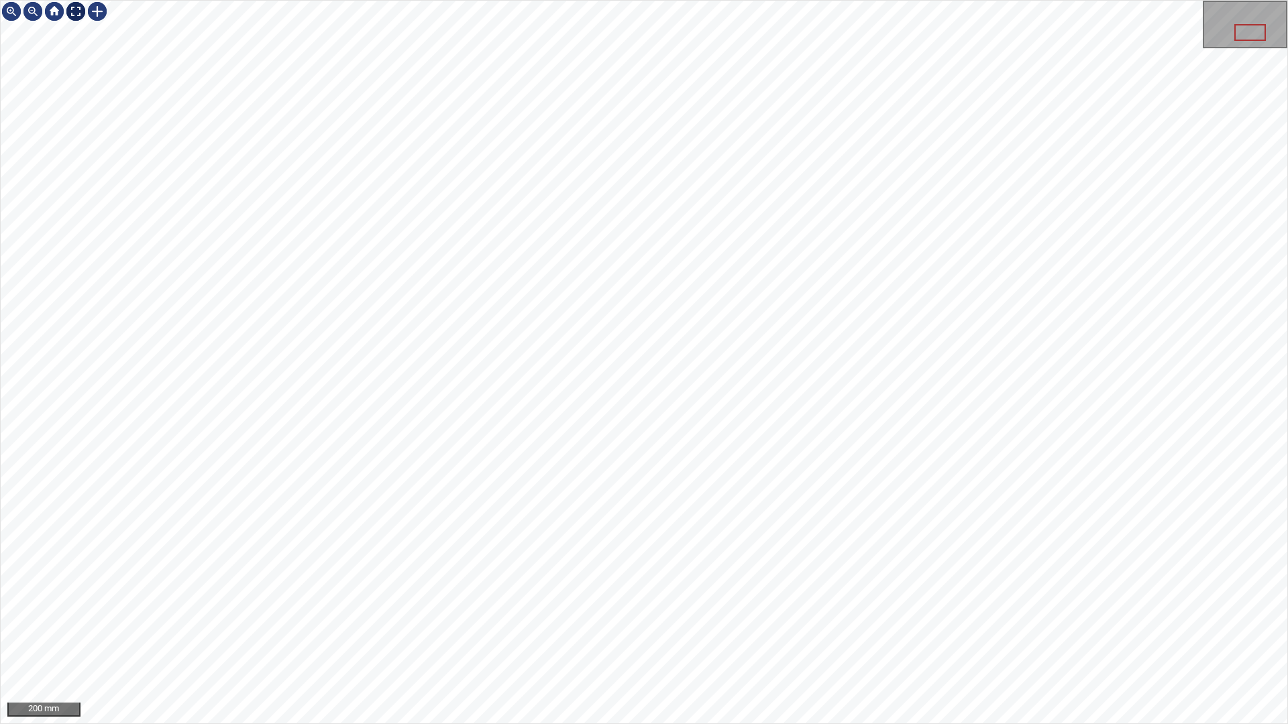
click at [70, 9] on div at bounding box center [75, 11] width 21 height 21
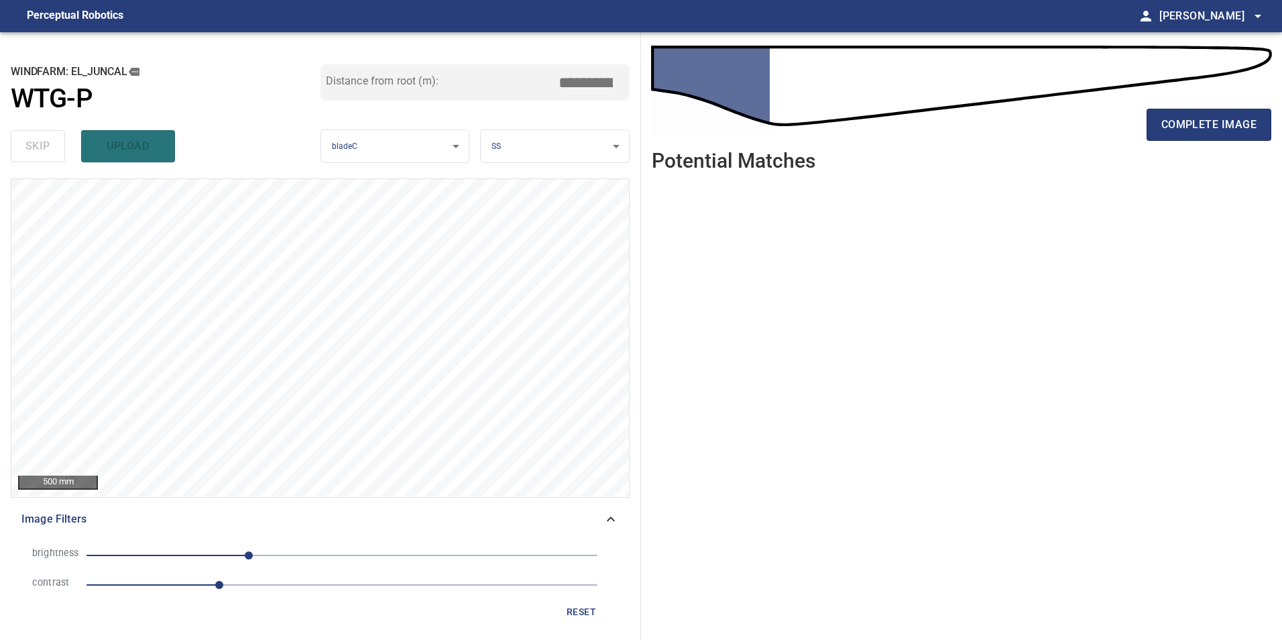
drag, startPoint x: 598, startPoint y: 609, endPoint x: 583, endPoint y: 608, distance: 15.5
click at [598, 609] on button "reset" at bounding box center [581, 612] width 43 height 25
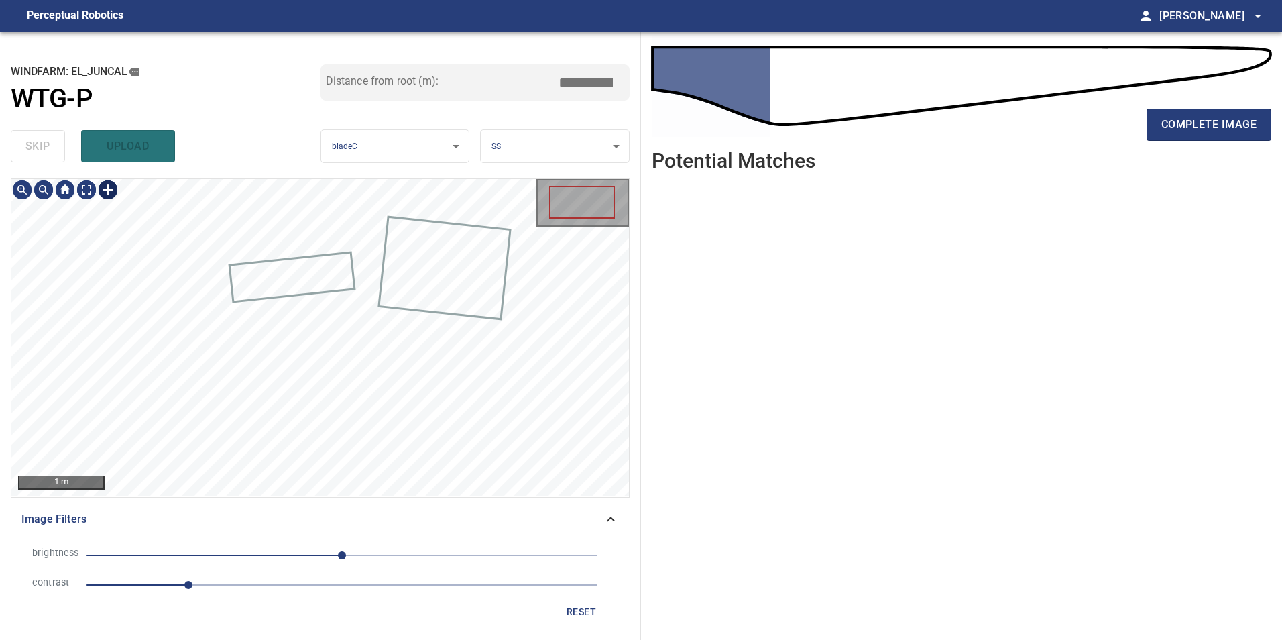
click at [109, 205] on div "1 m" at bounding box center [320, 337] width 618 height 317
click at [113, 208] on div "1 m" at bounding box center [320, 337] width 618 height 317
click at [109, 188] on div at bounding box center [107, 189] width 21 height 21
click at [362, 432] on div at bounding box center [320, 337] width 618 height 317
click at [361, 366] on div at bounding box center [321, 400] width 123 height 107
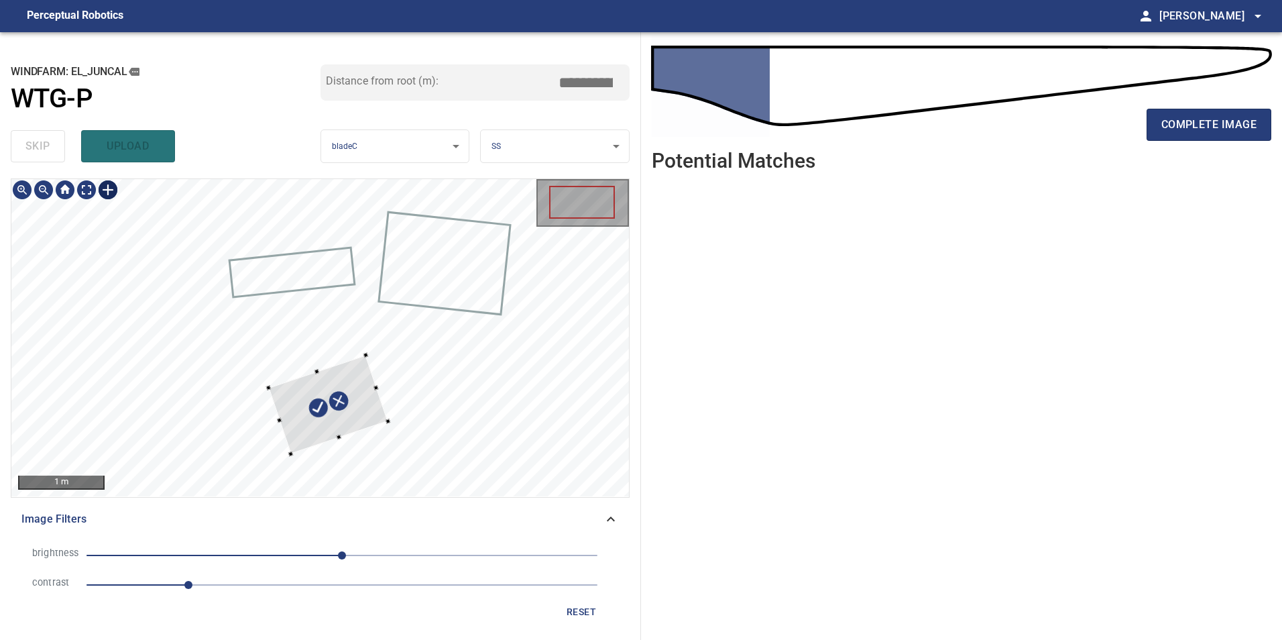
click at [364, 367] on div at bounding box center [327, 404] width 119 height 99
click at [385, 386] on div at bounding box center [383, 388] width 5 height 5
click at [307, 435] on div at bounding box center [330, 401] width 124 height 95
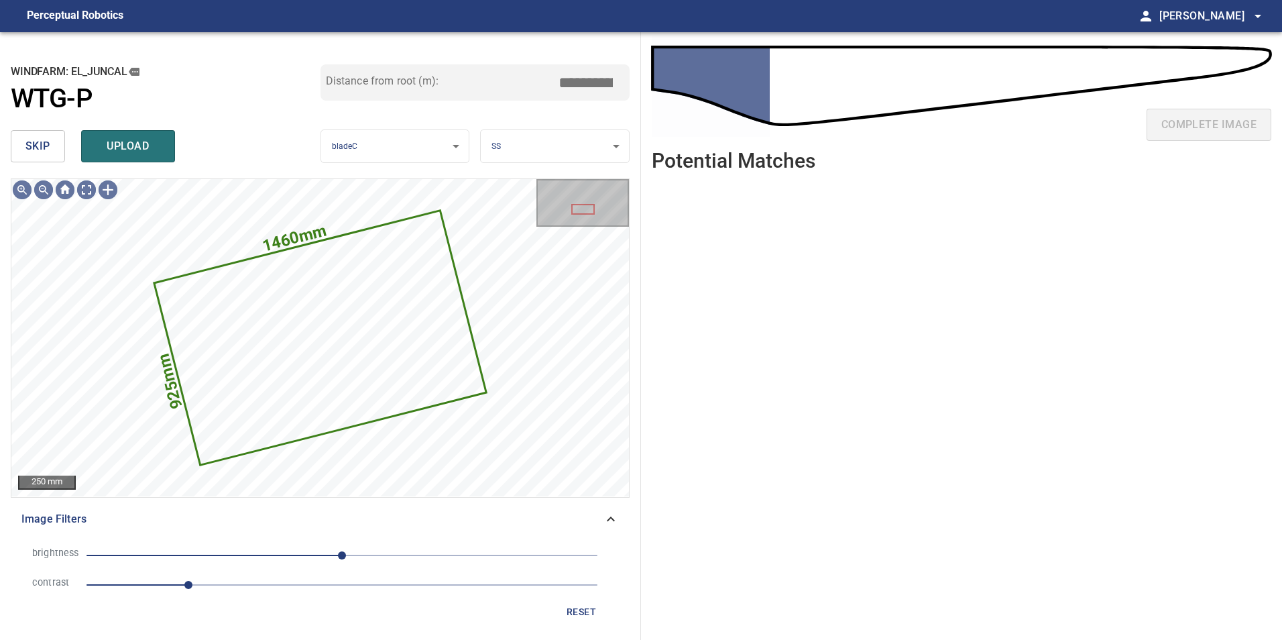
drag, startPoint x: 582, startPoint y: 83, endPoint x: 765, endPoint y: 107, distance: 185.3
click at [663, 103] on div "**********" at bounding box center [641, 336] width 1282 height 608
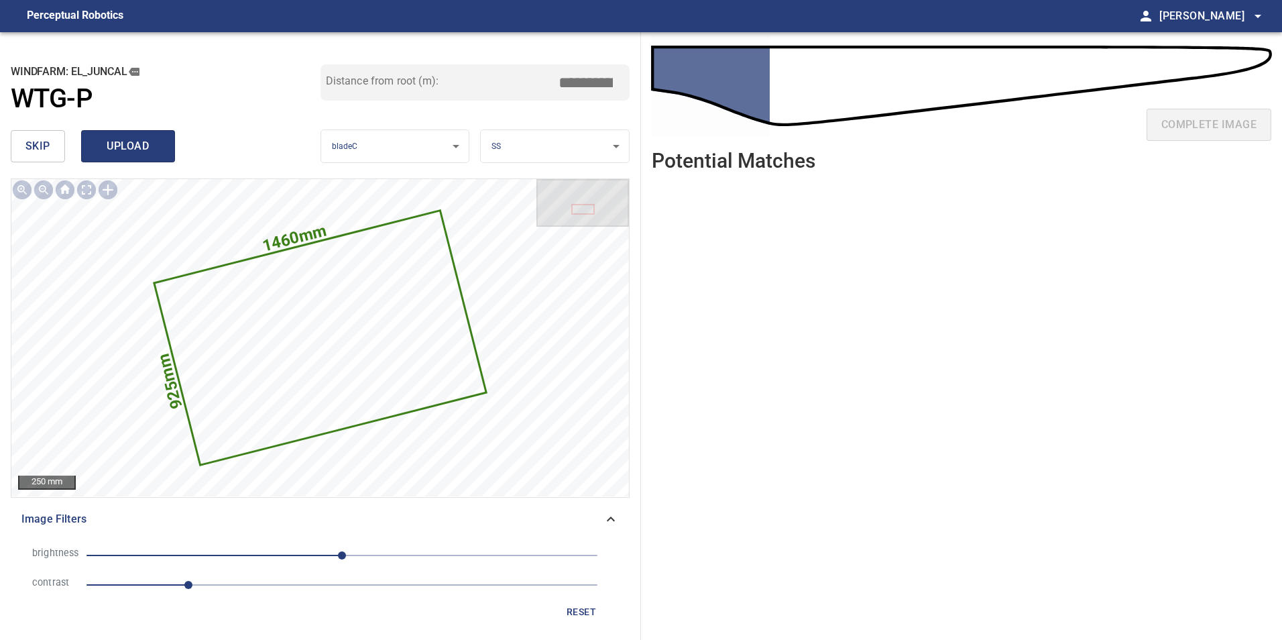
type input "****"
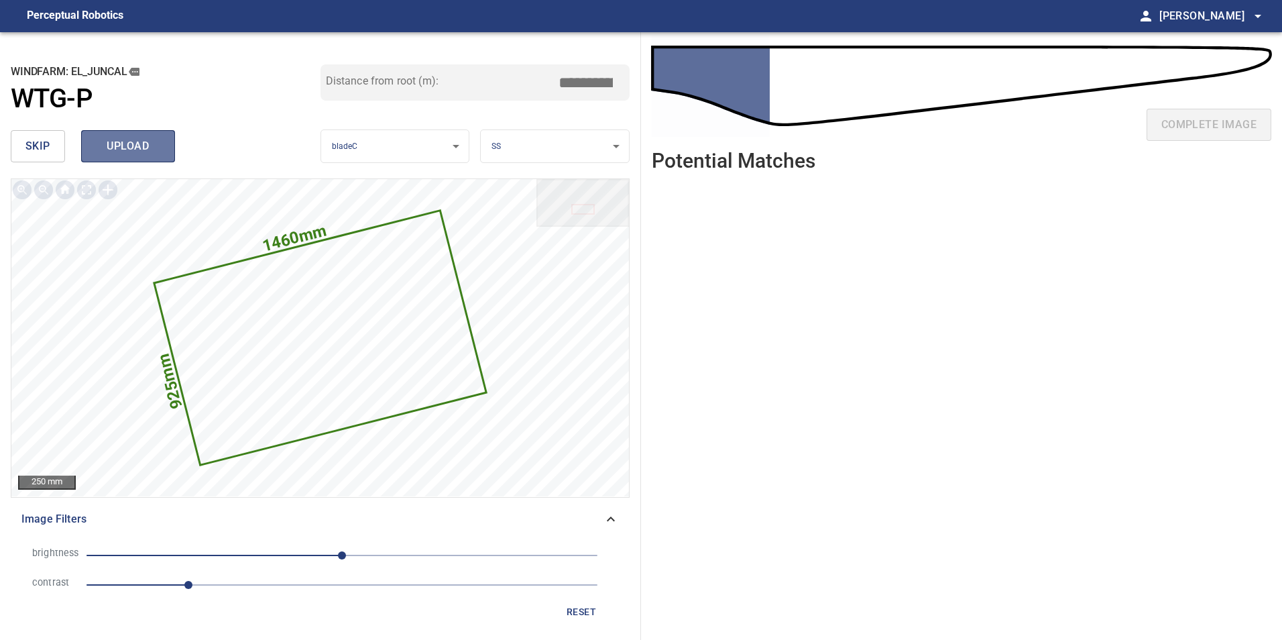
click at [131, 145] on span "upload" at bounding box center [128, 146] width 64 height 19
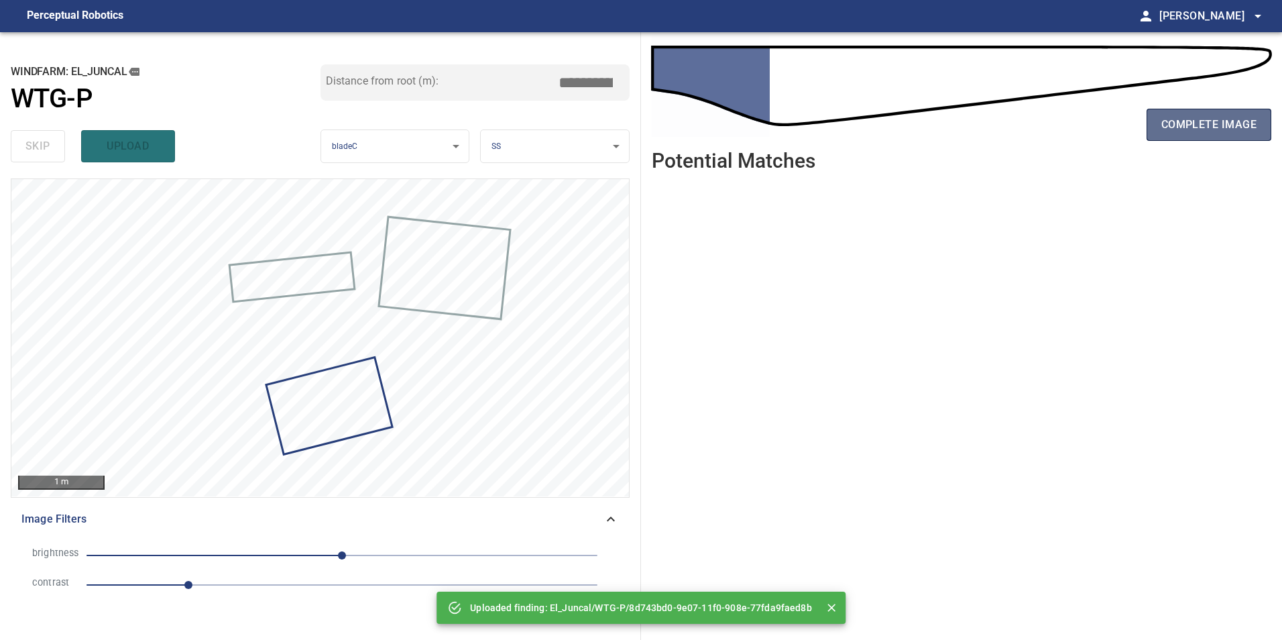
click at [1196, 121] on span "complete image" at bounding box center [1209, 124] width 95 height 19
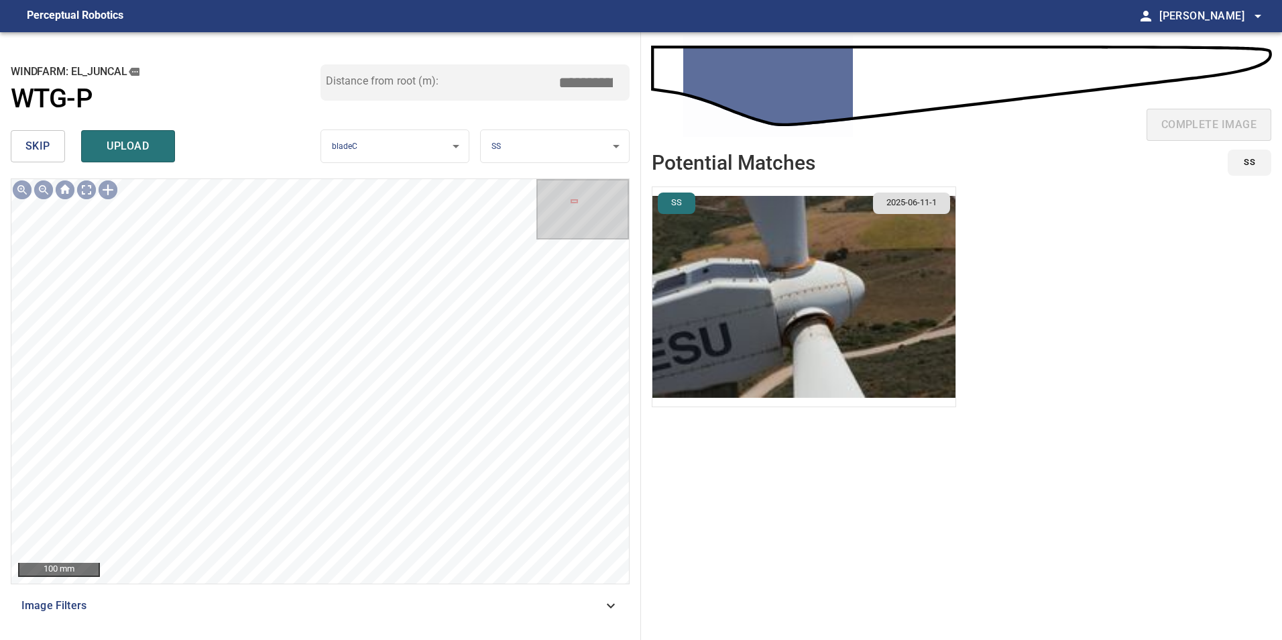
click at [54, 154] on button "skip" at bounding box center [38, 146] width 54 height 32
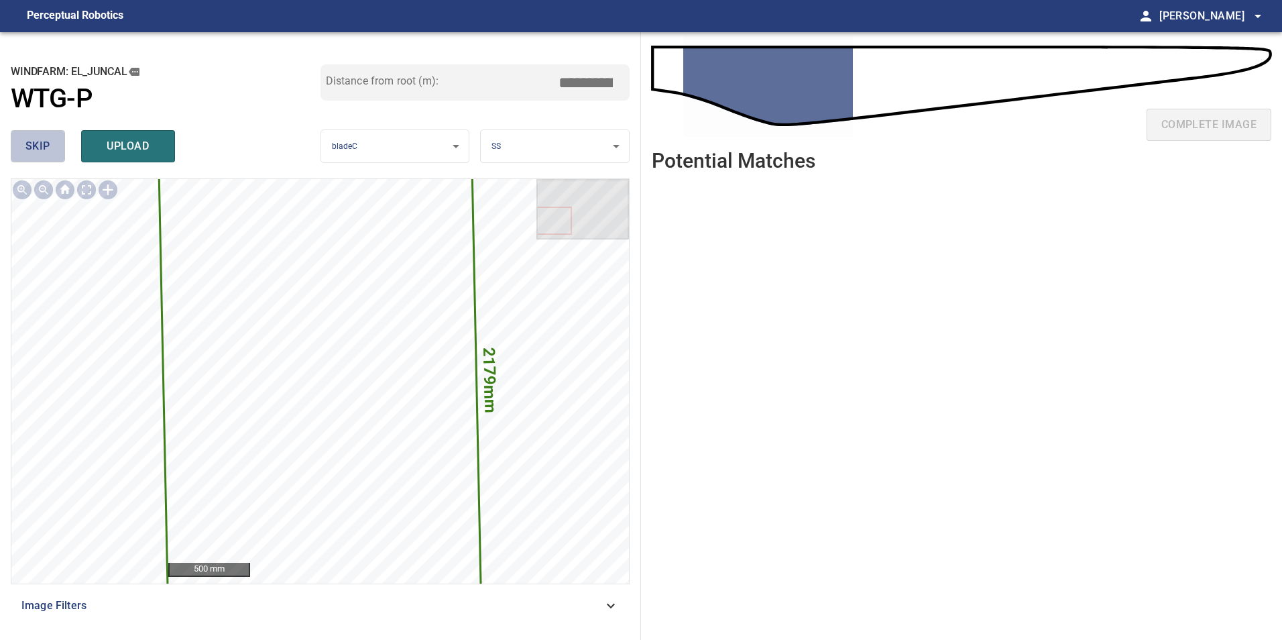
click at [32, 147] on span "skip" at bounding box center [37, 146] width 25 height 19
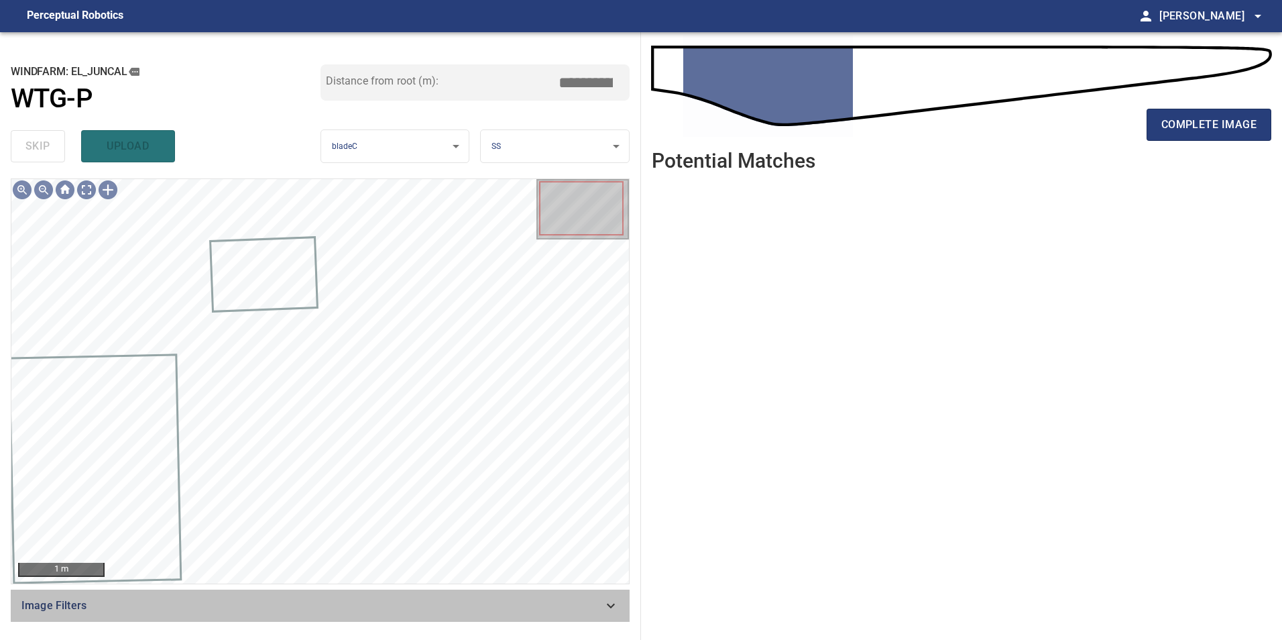
drag, startPoint x: 377, startPoint y: 604, endPoint x: 361, endPoint y: 609, distance: 17.0
click at [376, 605] on span "Image Filters" at bounding box center [312, 606] width 582 height 16
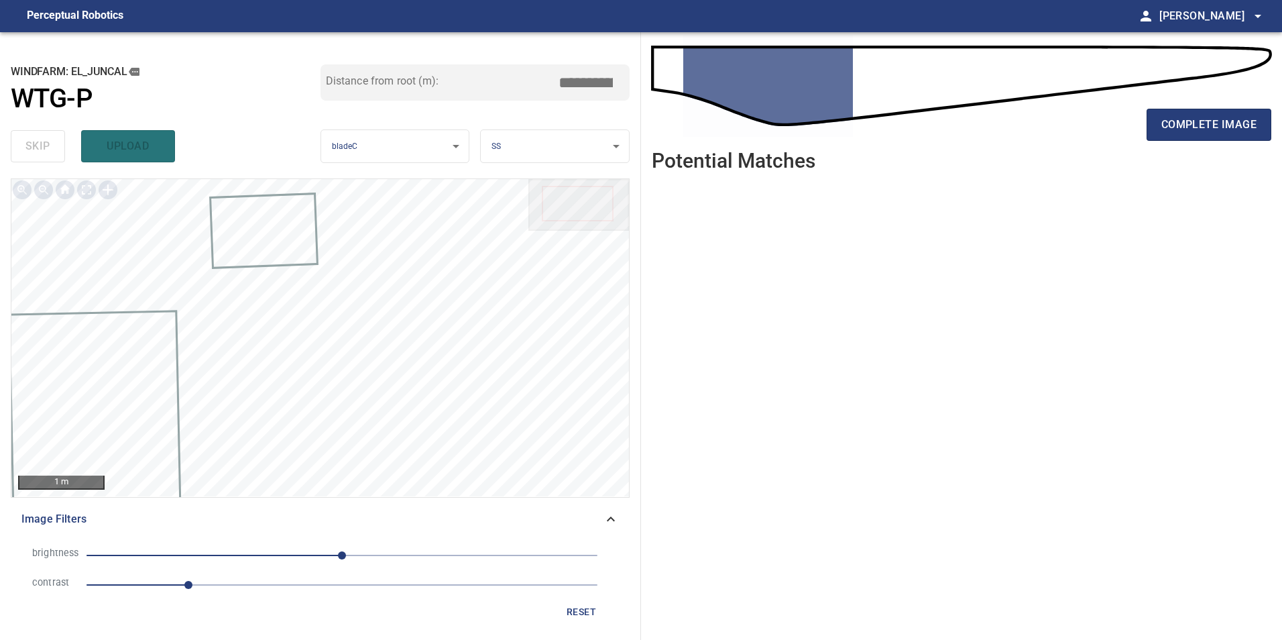
click at [268, 586] on span "1" at bounding box center [342, 585] width 511 height 19
click at [258, 553] on span "0" at bounding box center [342, 555] width 511 height 19
drag, startPoint x: 581, startPoint y: 613, endPoint x: 581, endPoint y: 626, distance: 12.7
click at [581, 623] on button "reset" at bounding box center [581, 612] width 43 height 25
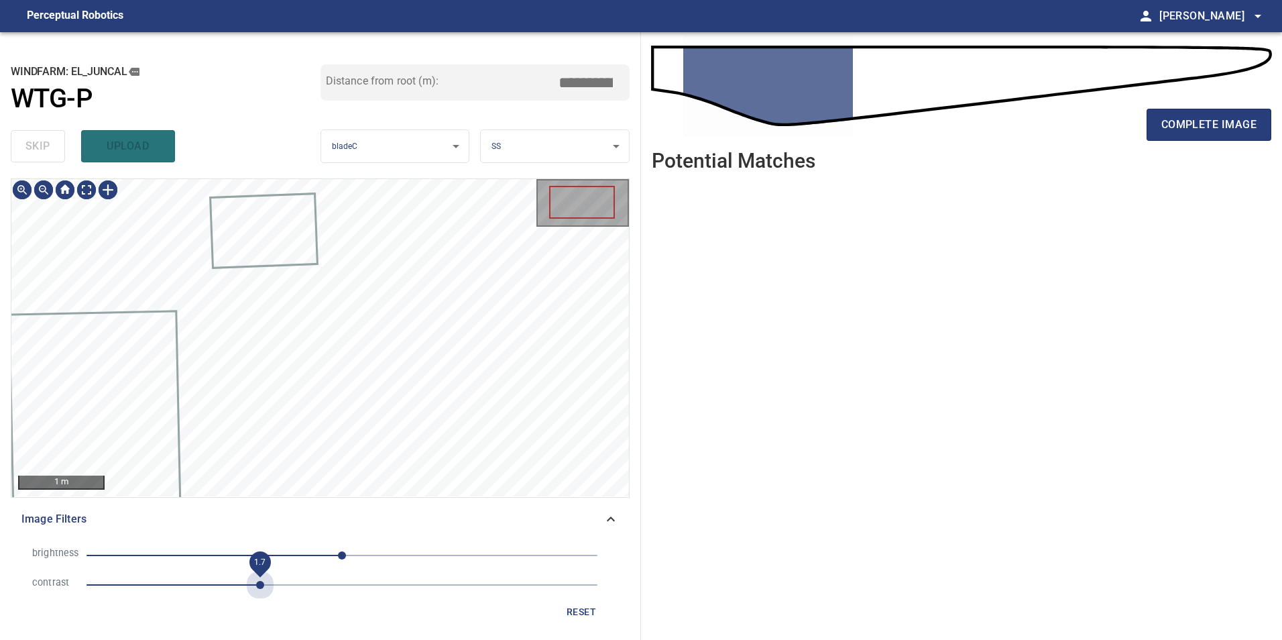
click at [265, 592] on span "1.7" at bounding box center [342, 585] width 511 height 19
click at [292, 554] on span "-50" at bounding box center [342, 555] width 511 height 19
click at [261, 547] on span "-50" at bounding box center [342, 555] width 511 height 19
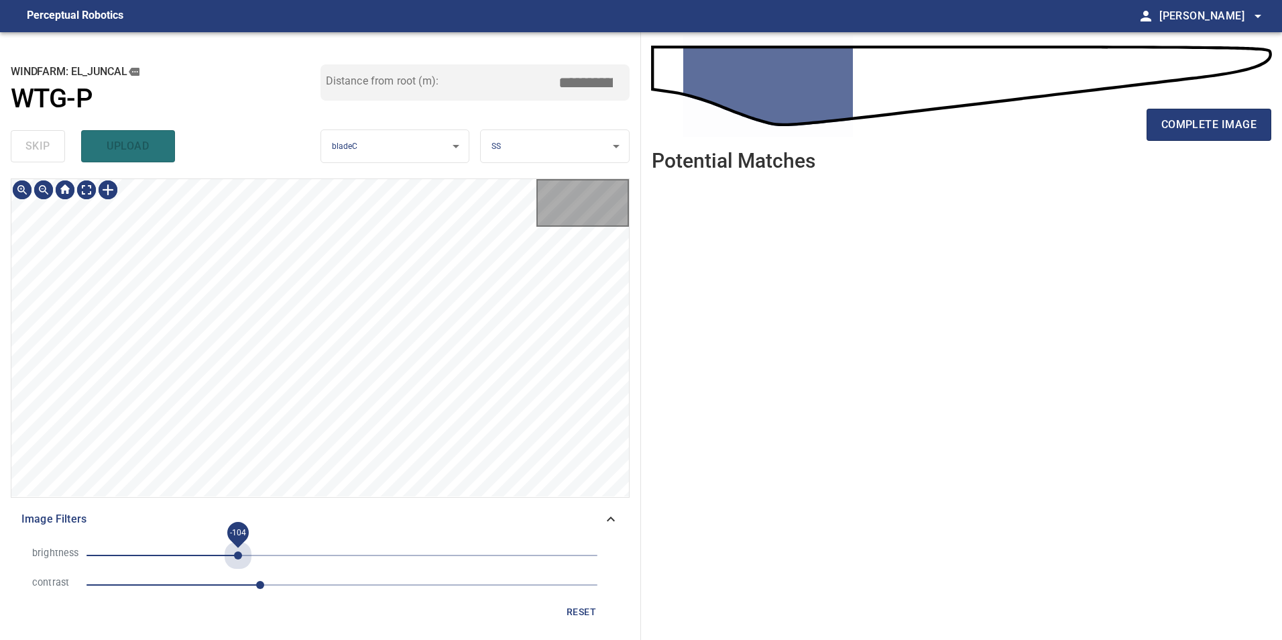
click at [238, 553] on span "-104" at bounding box center [342, 555] width 511 height 19
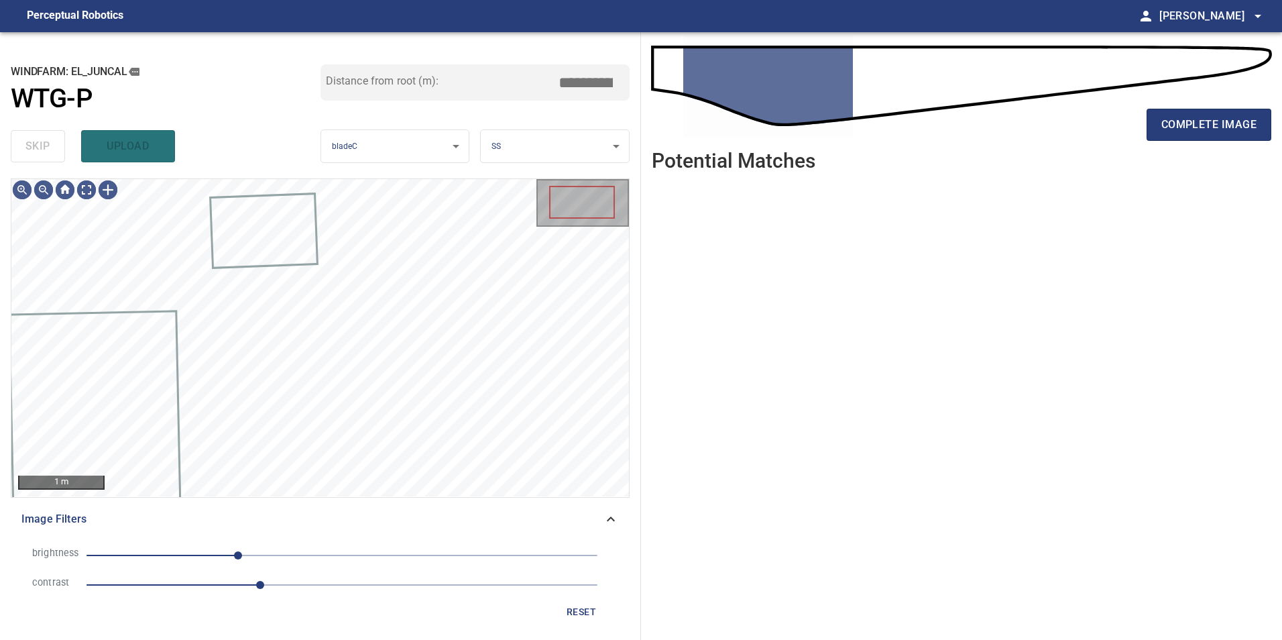
click at [234, 556] on span "-104" at bounding box center [238, 555] width 8 height 8
click at [215, 556] on span "-126" at bounding box center [216, 555] width 8 height 8
click at [201, 556] on span "-126" at bounding box center [342, 555] width 511 height 19
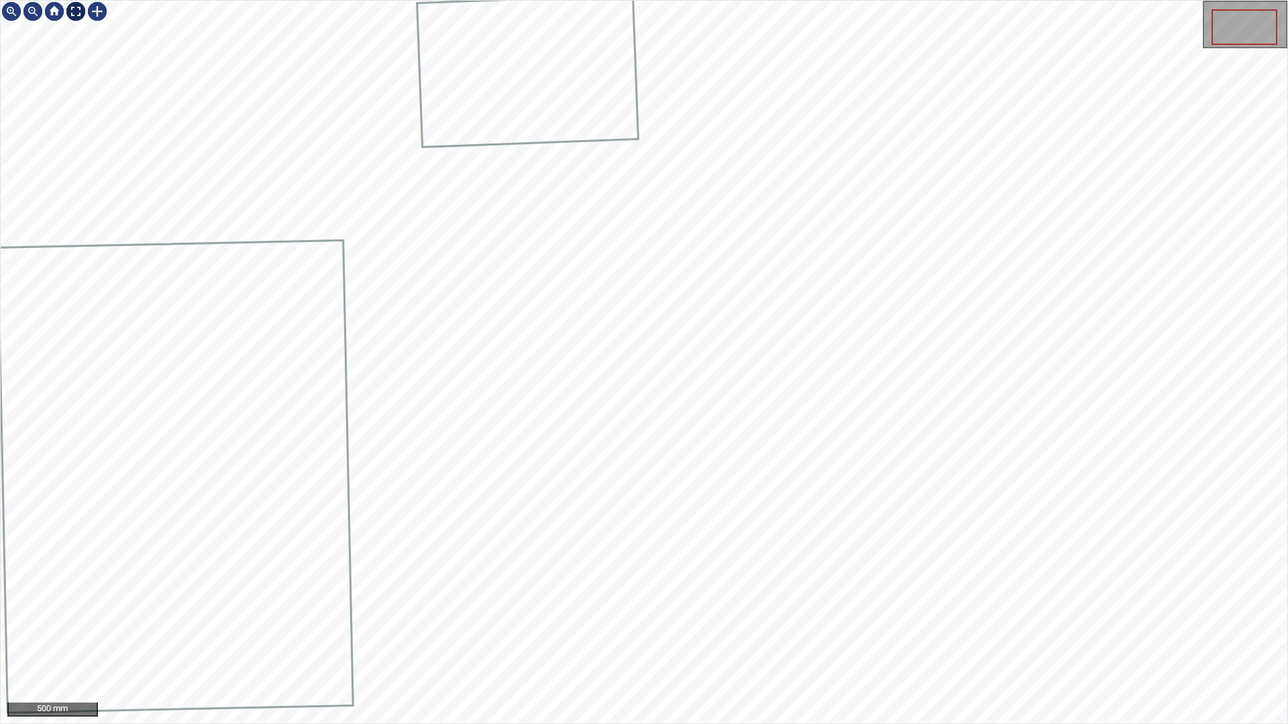
click at [76, 13] on div at bounding box center [75, 11] width 21 height 21
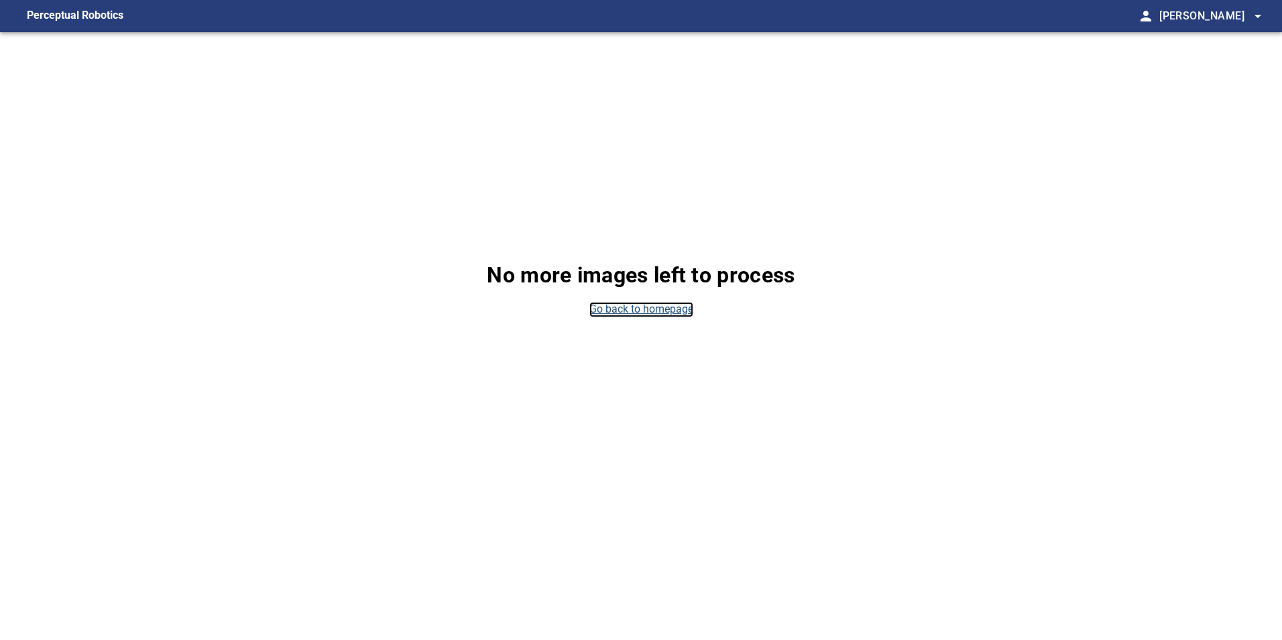
click at [624, 302] on link "Go back to homepage" at bounding box center [642, 309] width 104 height 15
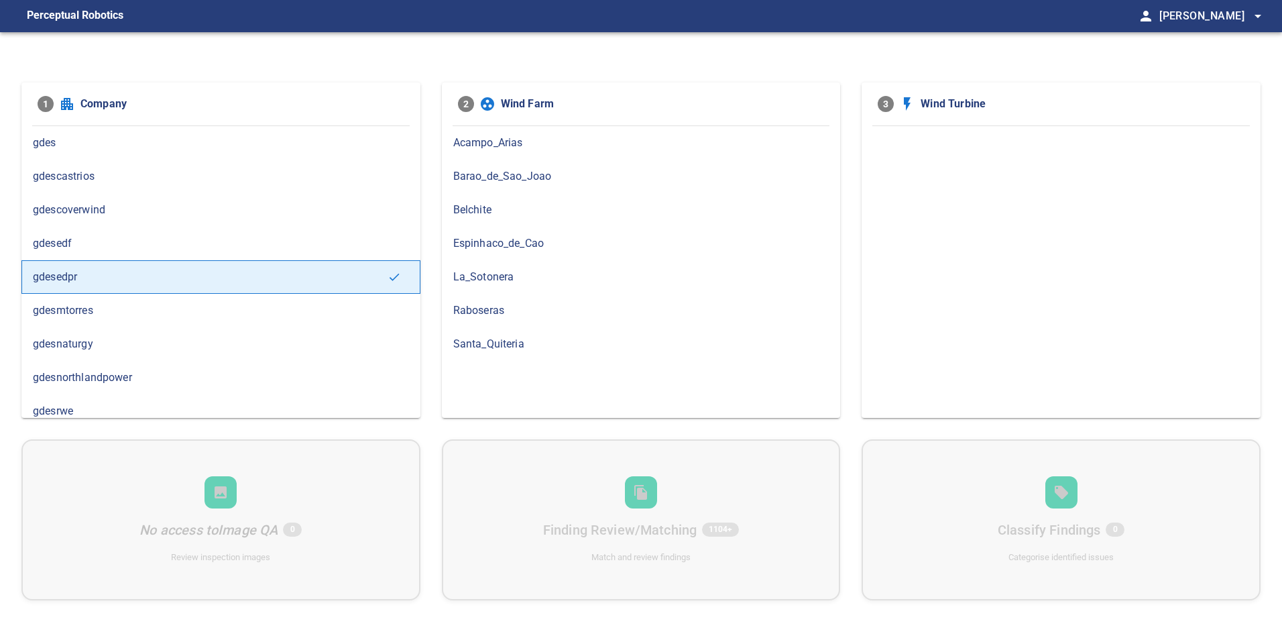
click at [155, 344] on span "gdesnaturgy" at bounding box center [221, 344] width 376 height 16
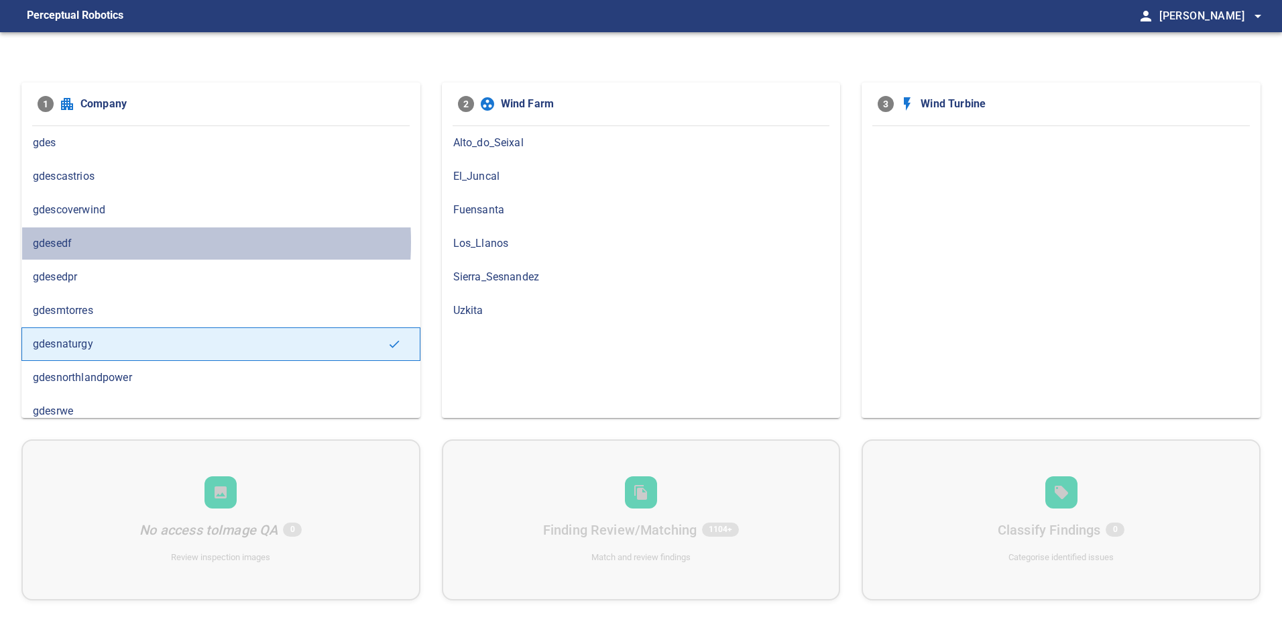
click at [105, 242] on span "gdesedf" at bounding box center [221, 243] width 376 height 16
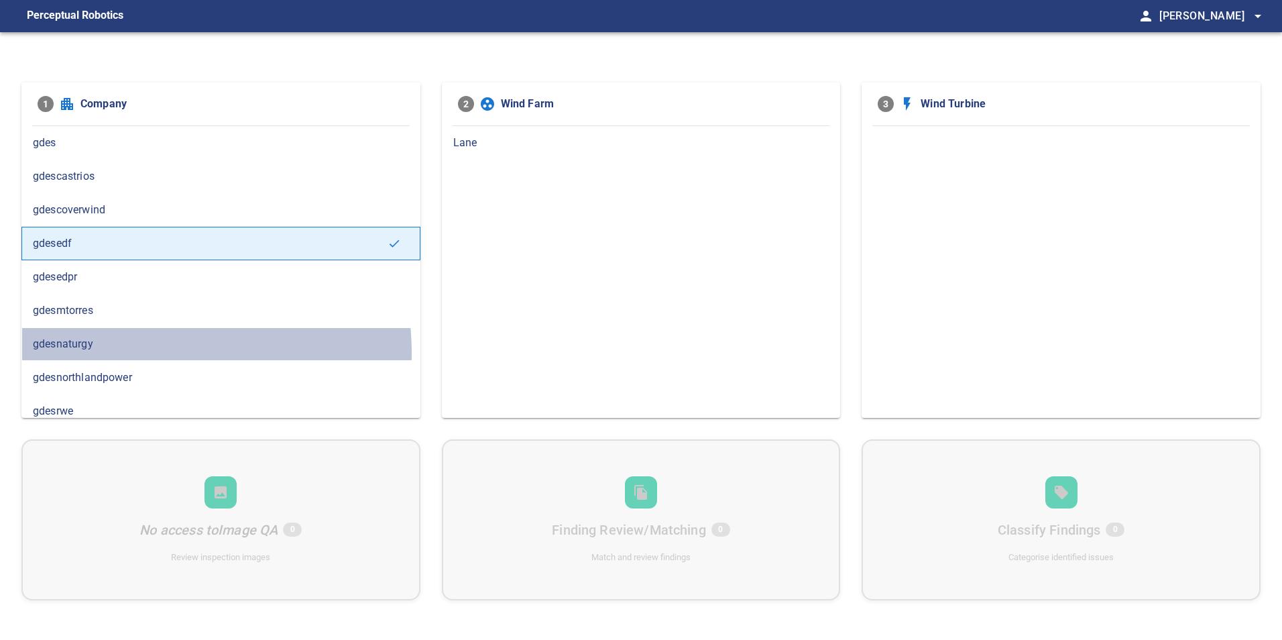
click at [135, 353] on div "gdesnaturgy" at bounding box center [220, 344] width 399 height 34
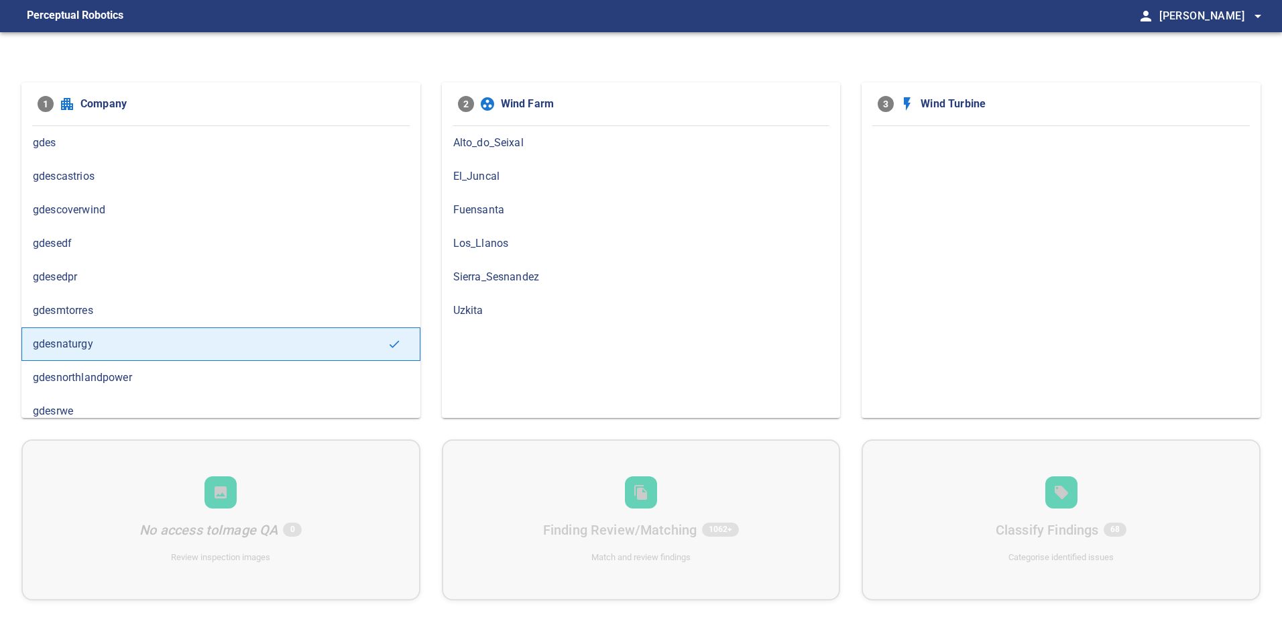
click at [504, 175] on span "El_Juncal" at bounding box center [641, 176] width 376 height 16
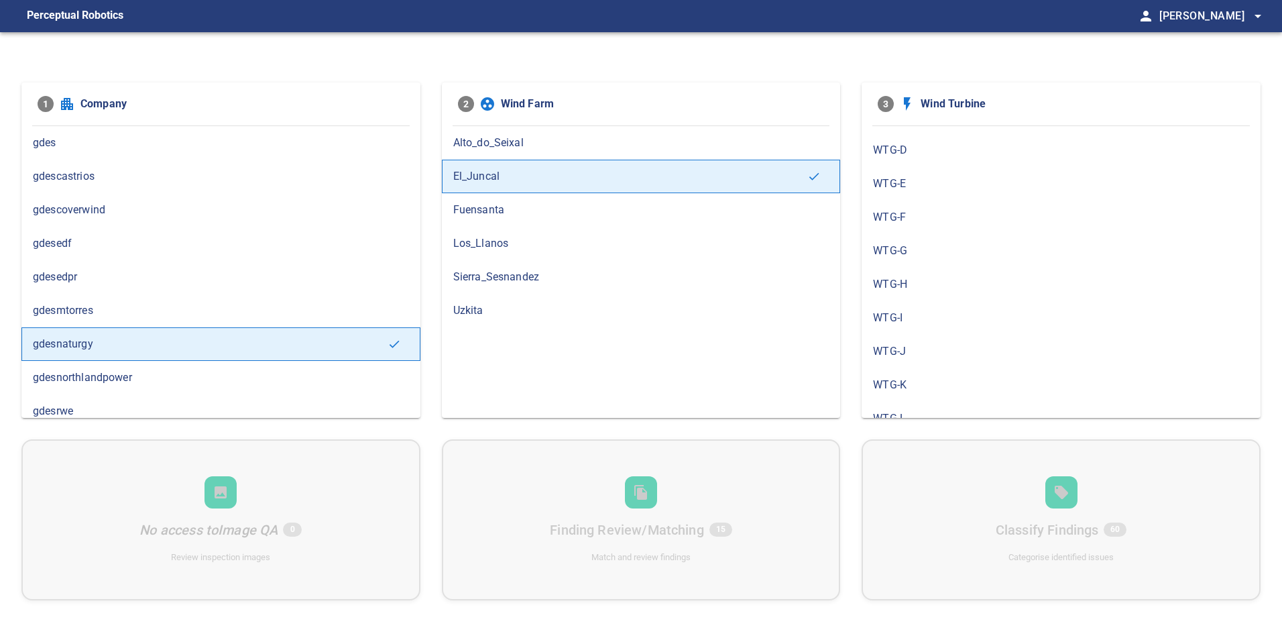
scroll to position [245, 0]
click at [909, 408] on span "WTG-P" at bounding box center [1061, 401] width 376 height 16
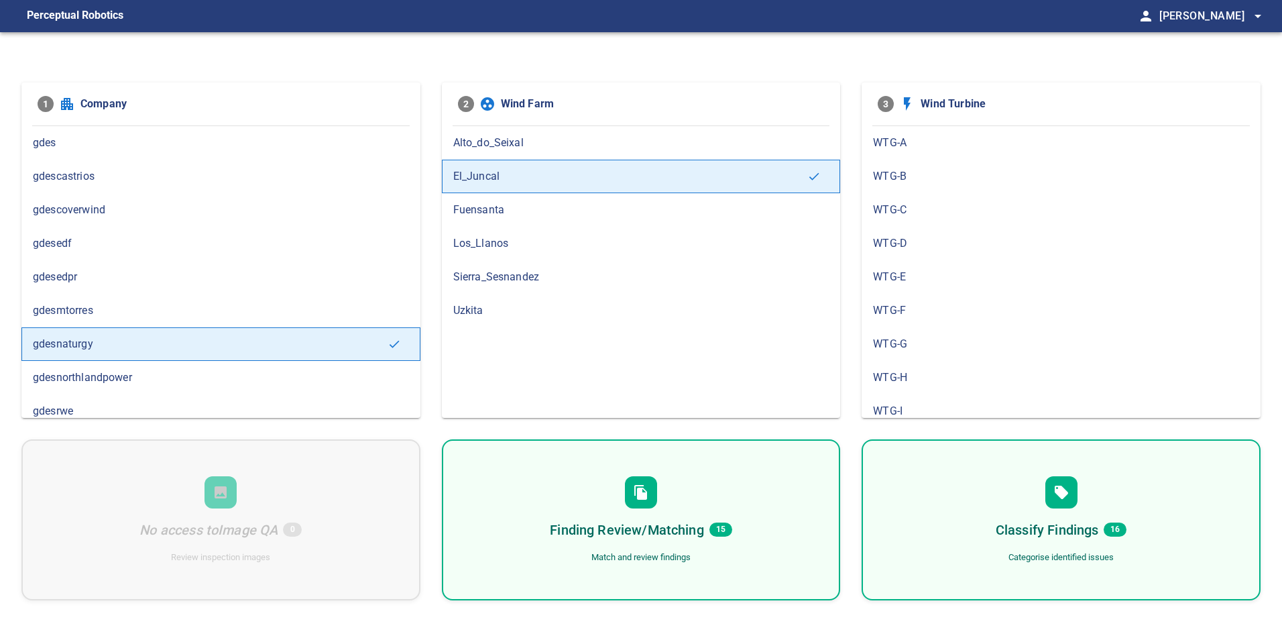
click at [775, 523] on div "Finding Review/Matching 15 Match and review findings" at bounding box center [641, 519] width 399 height 161
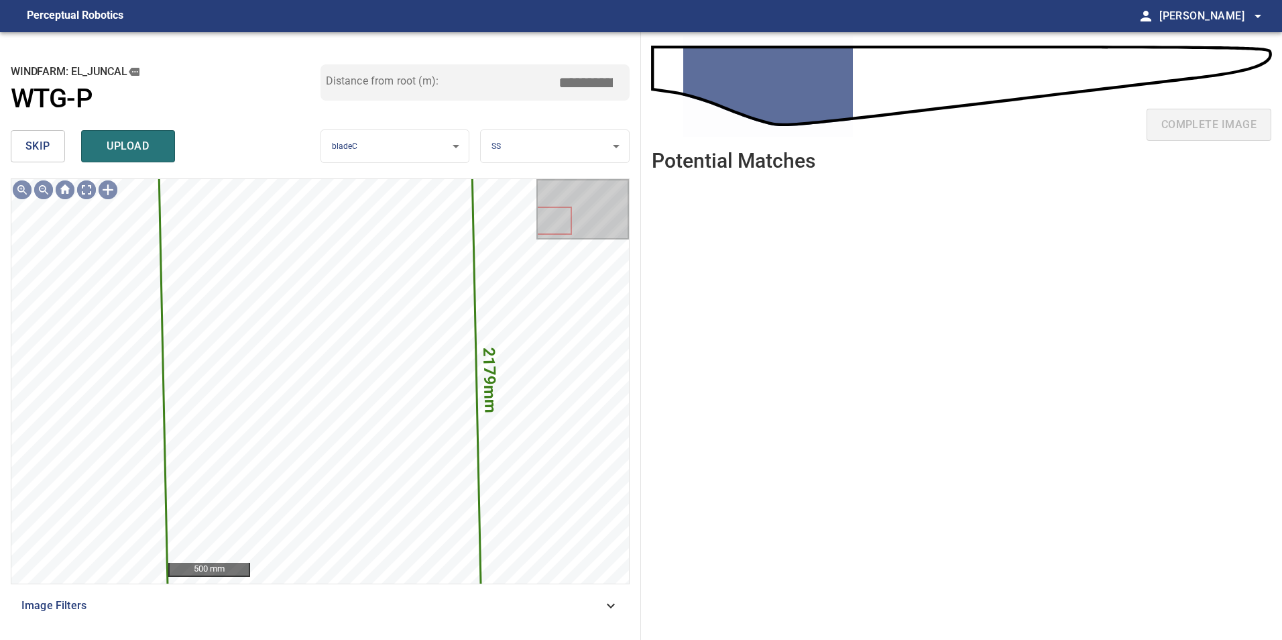
click at [59, 156] on button "skip" at bounding box center [38, 146] width 54 height 32
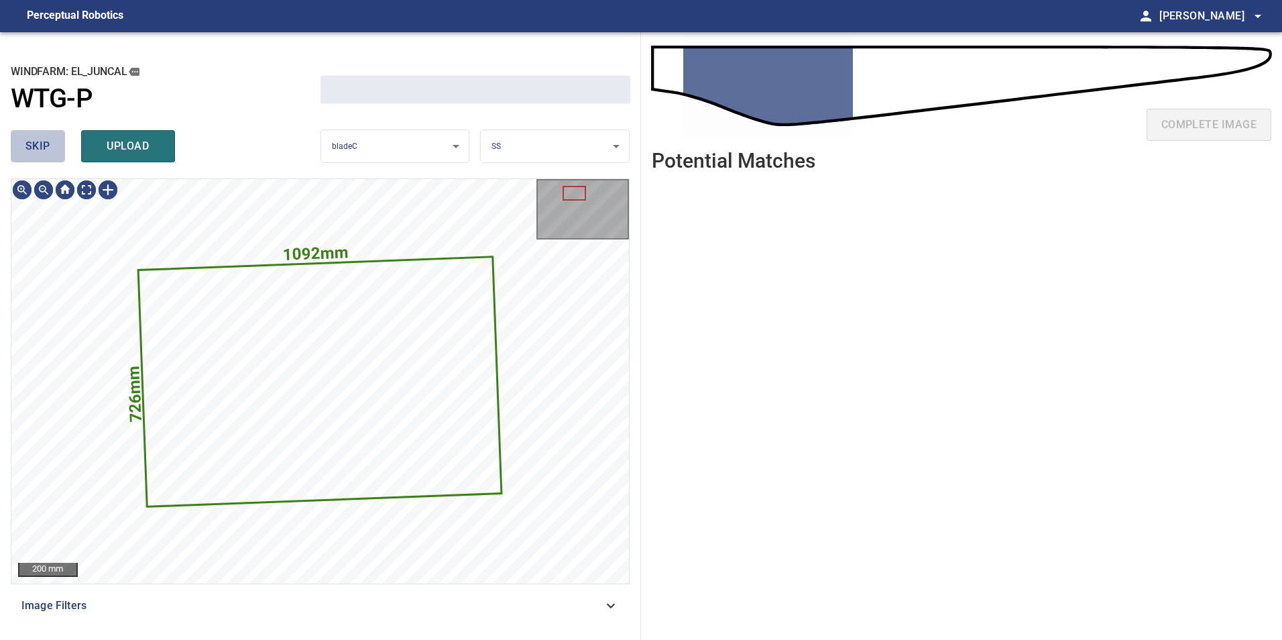
click at [59, 156] on button "skip" at bounding box center [38, 146] width 54 height 32
click at [59, 156] on div "skip upload" at bounding box center [166, 146] width 310 height 43
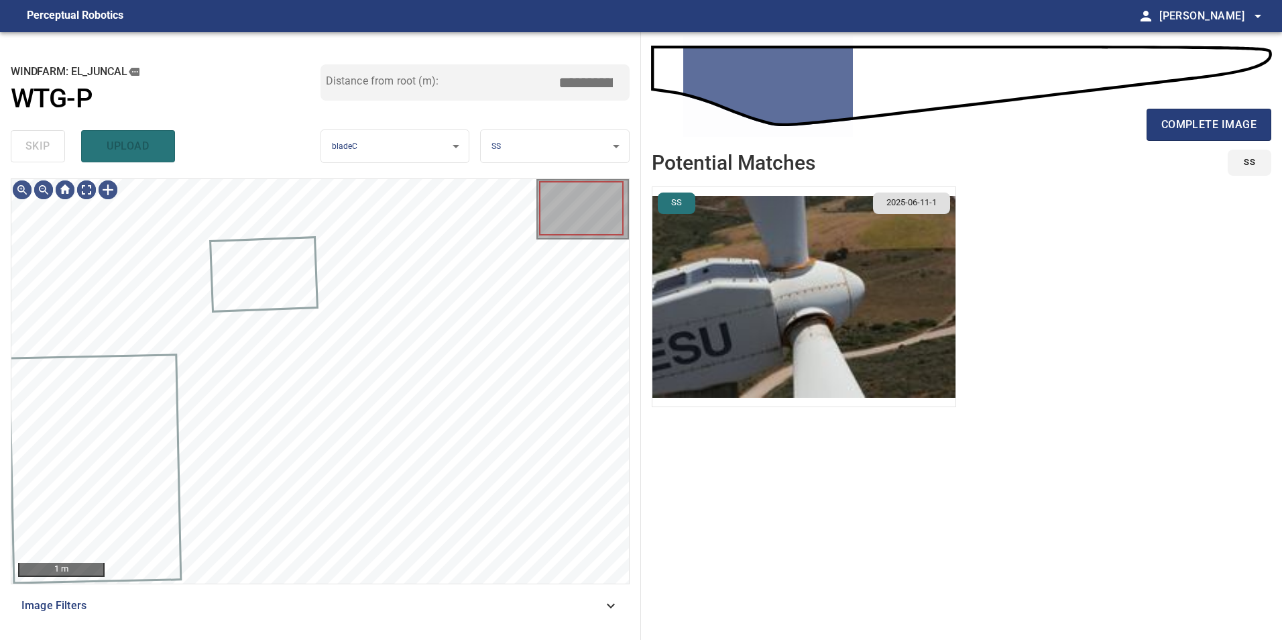
click at [59, 156] on div "skip upload" at bounding box center [166, 146] width 310 height 43
